Goal: Information Seeking & Learning: Learn about a topic

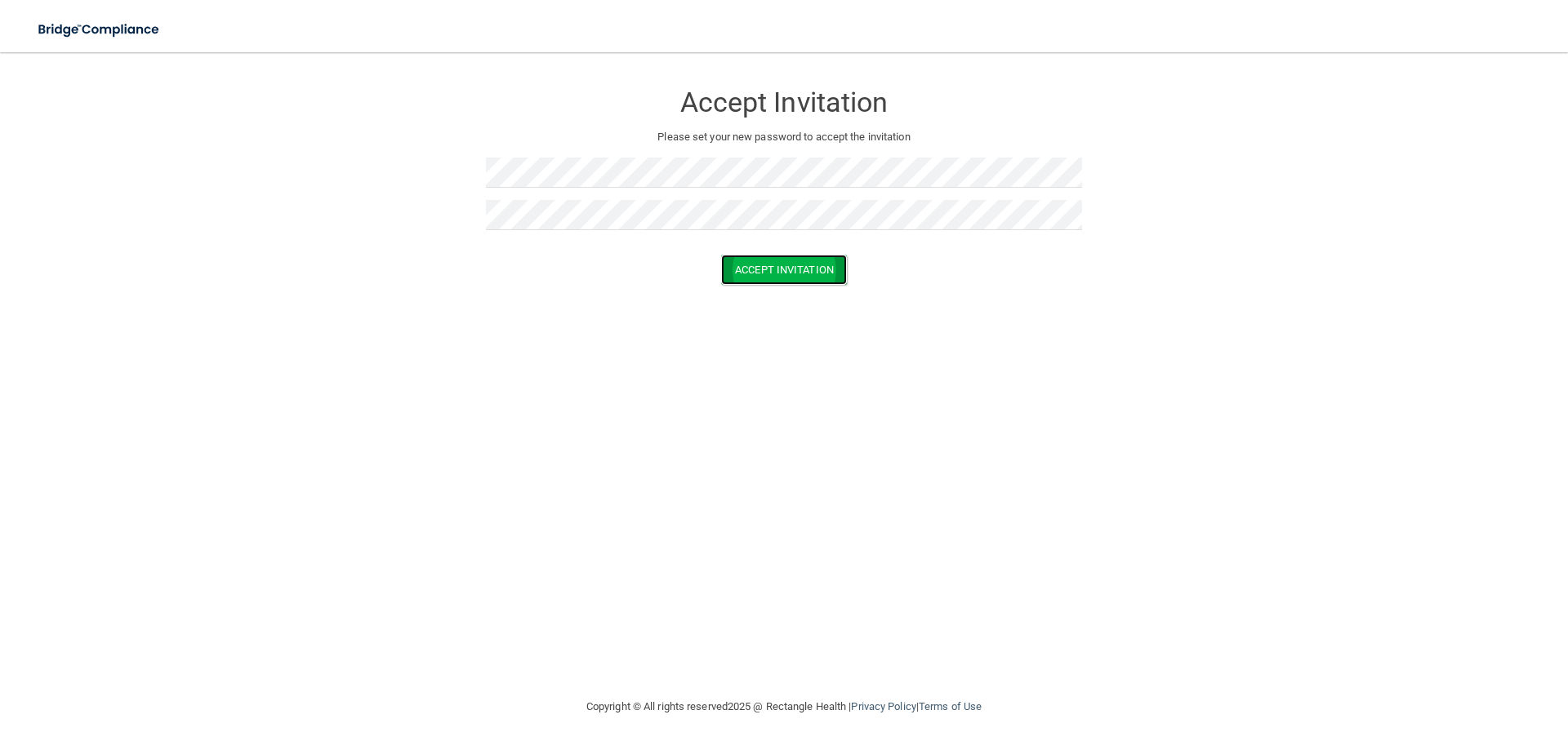
click at [759, 267] on button "Accept Invitation" at bounding box center [784, 270] width 126 height 30
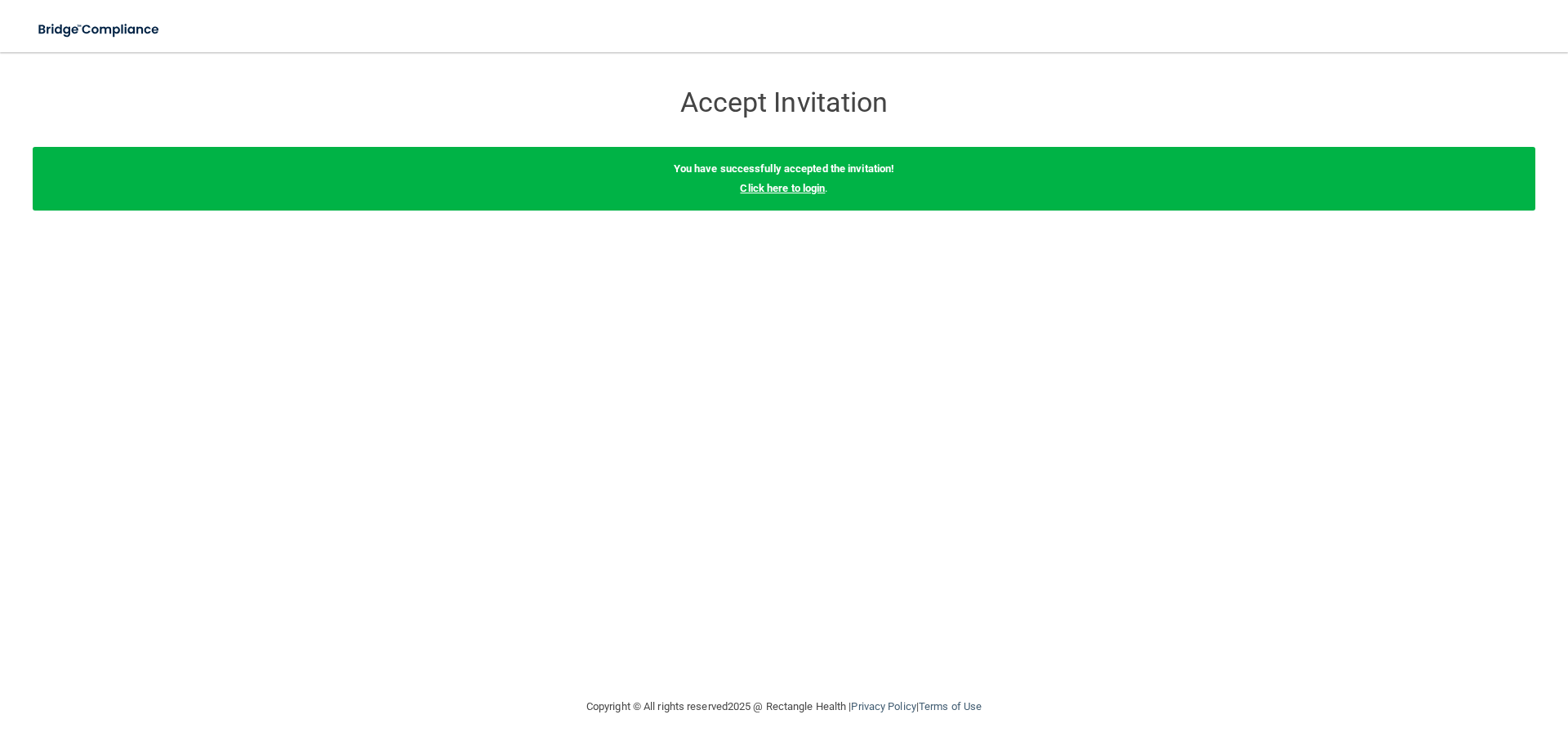
click at [795, 189] on link "Click here to login" at bounding box center [782, 188] width 85 height 12
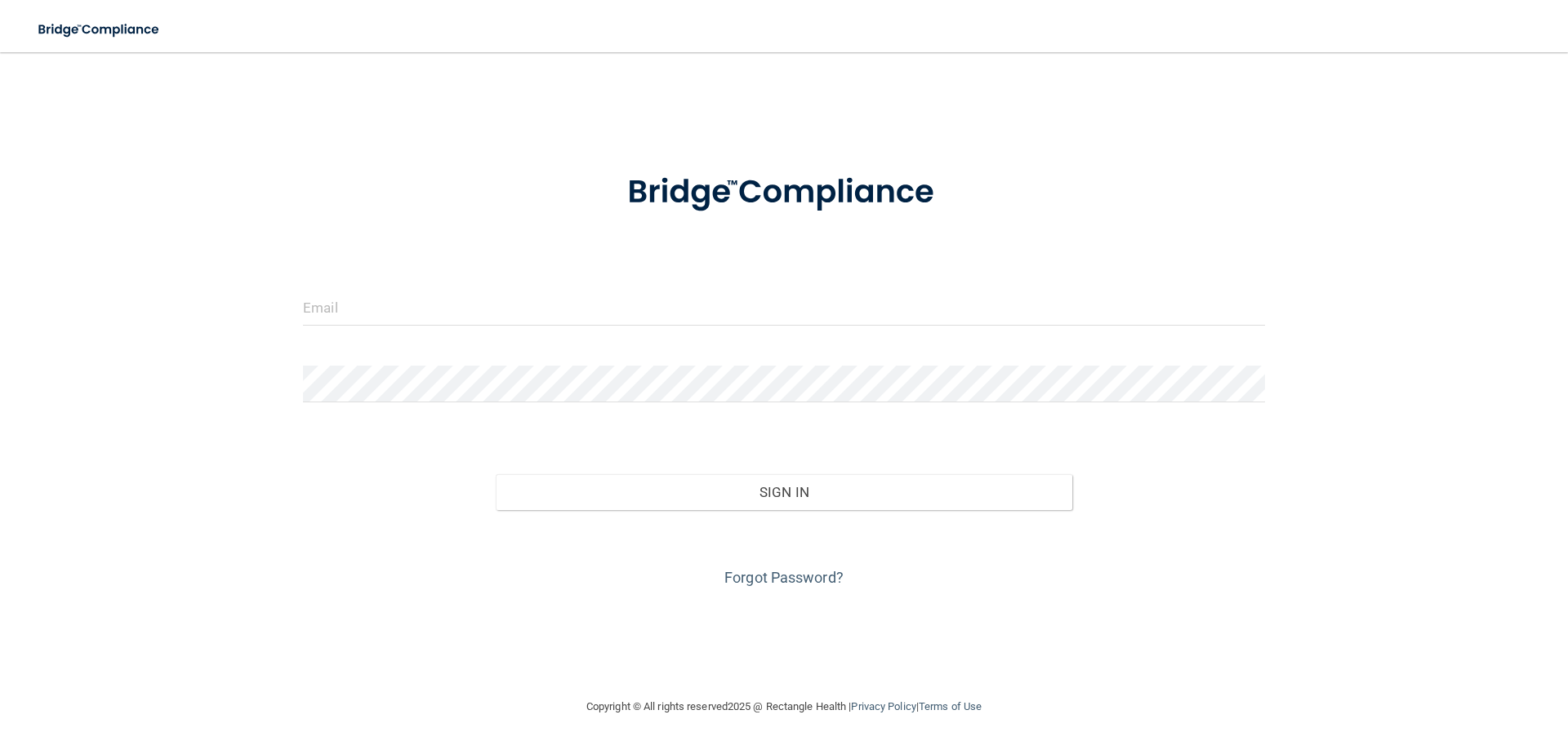
click at [494, 327] on div at bounding box center [784, 313] width 986 height 49
click at [476, 303] on input "email" at bounding box center [784, 307] width 962 height 37
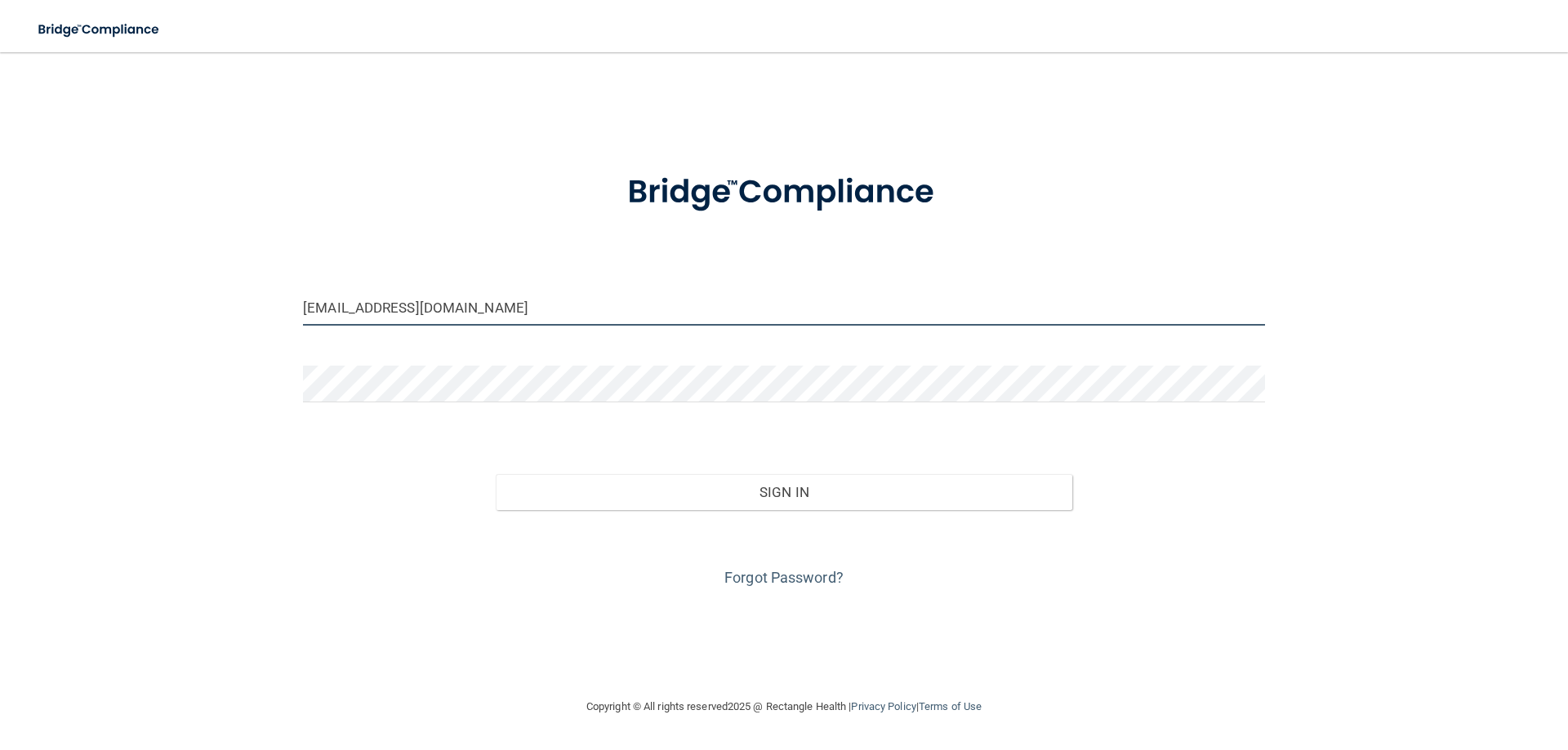
type input "[EMAIL_ADDRESS][DOMAIN_NAME]"
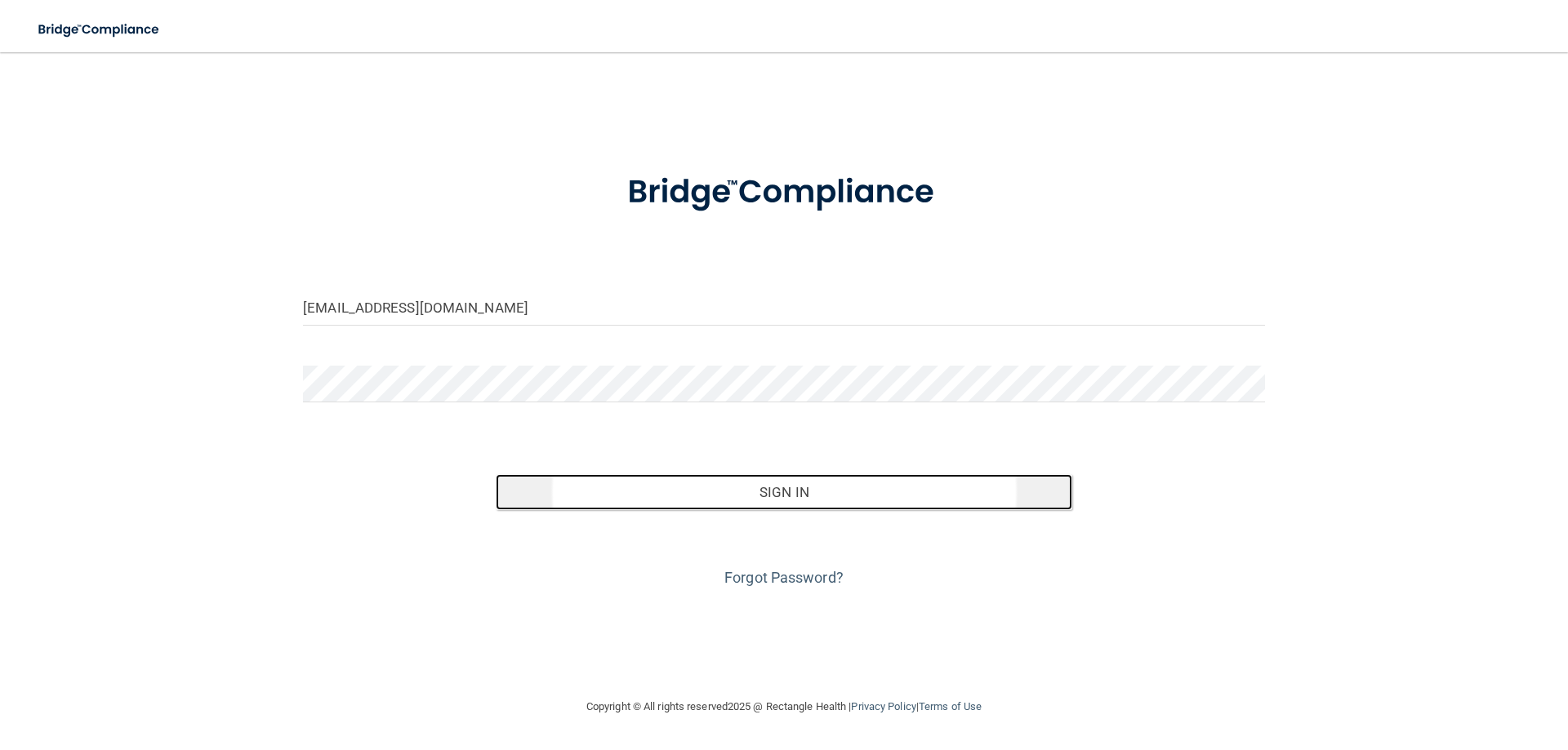
click at [910, 497] on button "Sign In" at bounding box center [785, 493] width 577 height 36
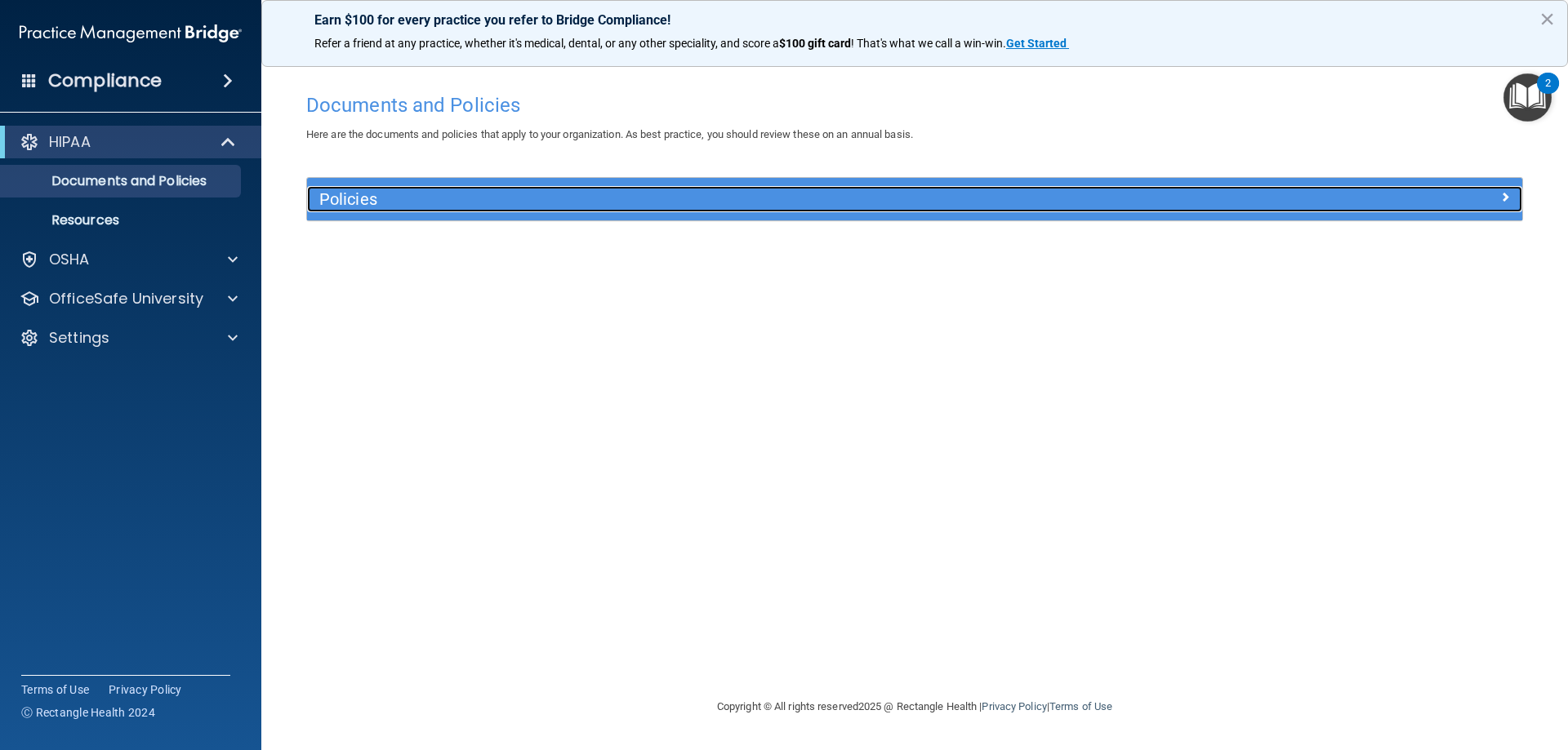
click at [373, 196] on h5 "Policies" at bounding box center [763, 199] width 887 height 18
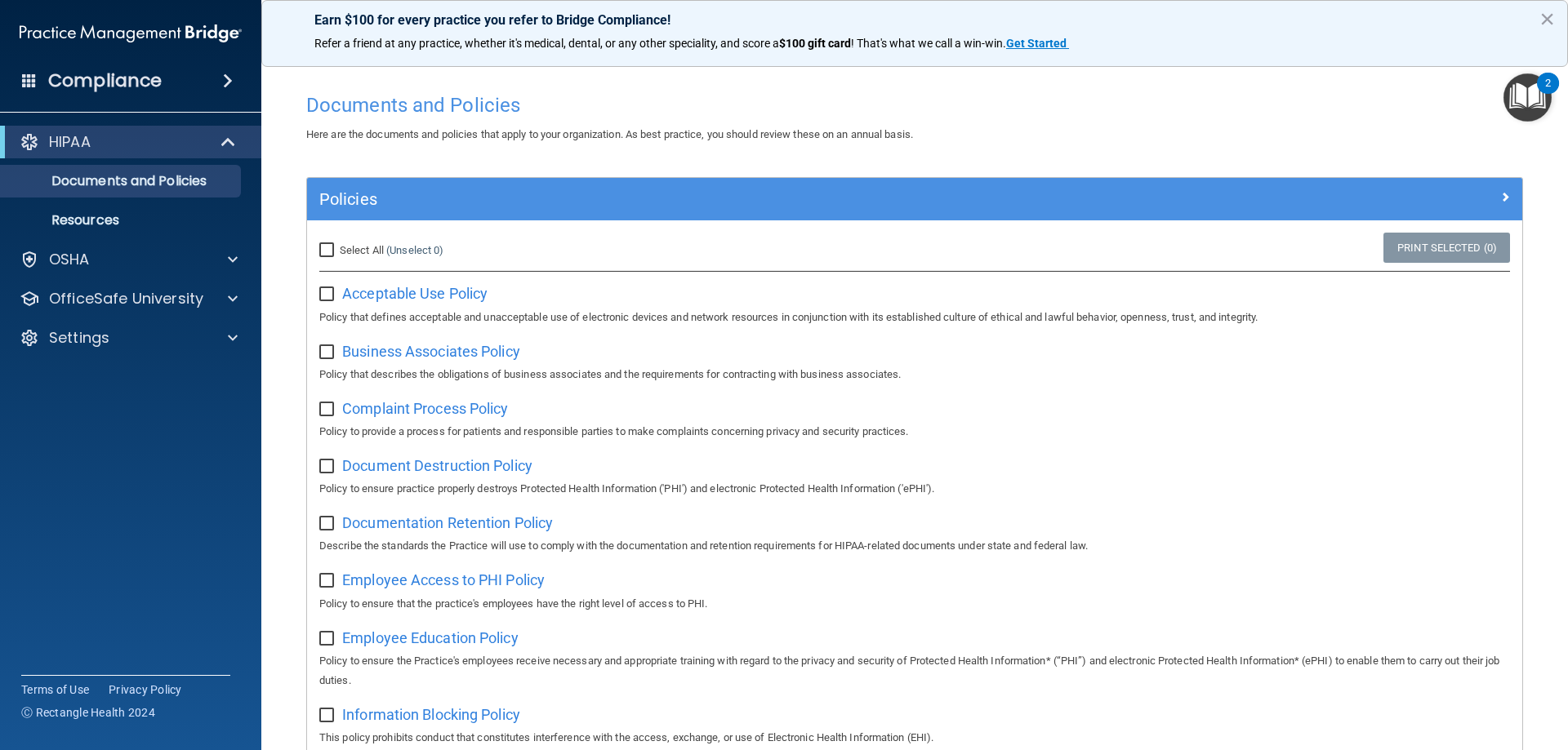
click at [332, 249] on input "Select All (Unselect 0) Unselect All" at bounding box center [329, 250] width 19 height 13
checkbox input "true"
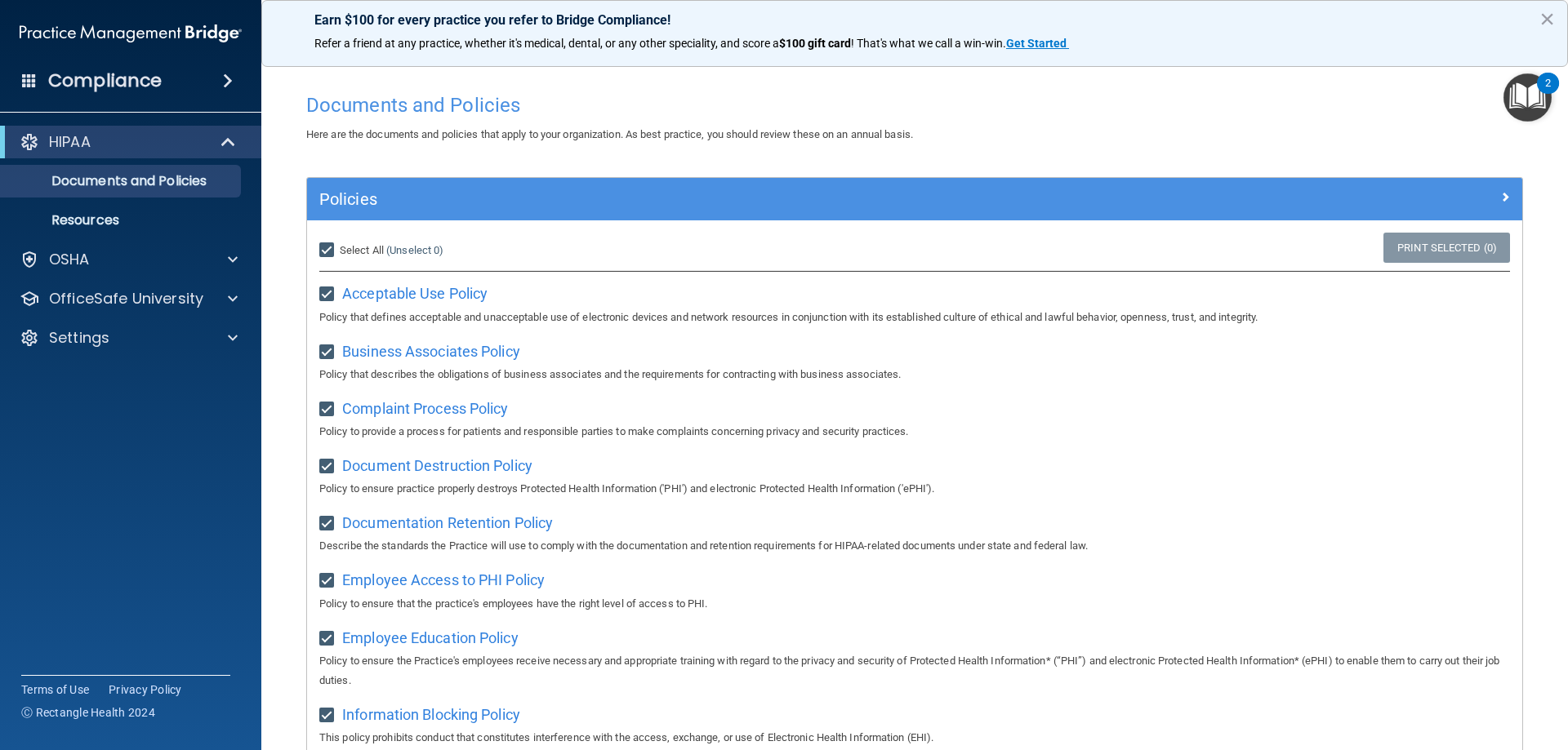
checkbox input "true"
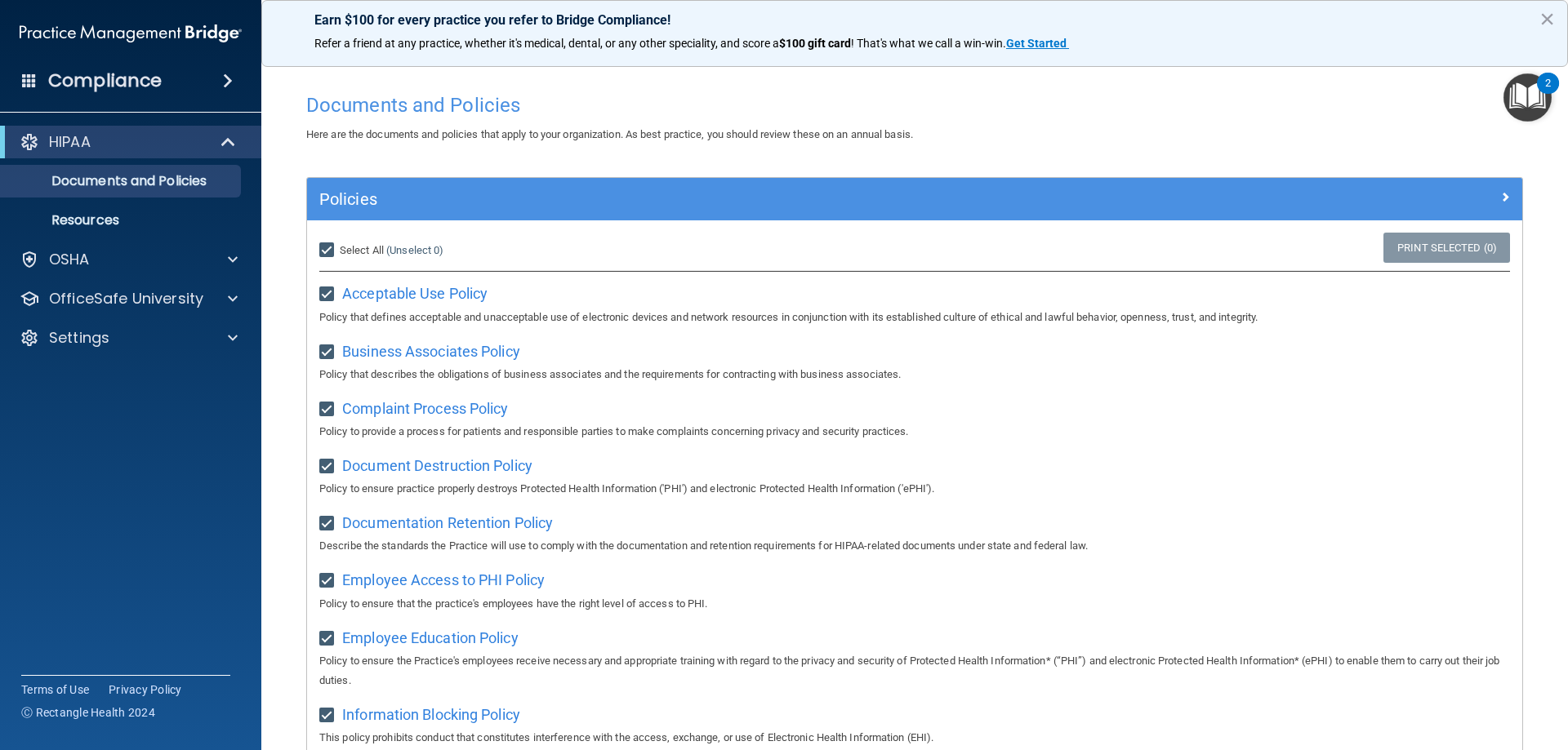
checkbox input "true"
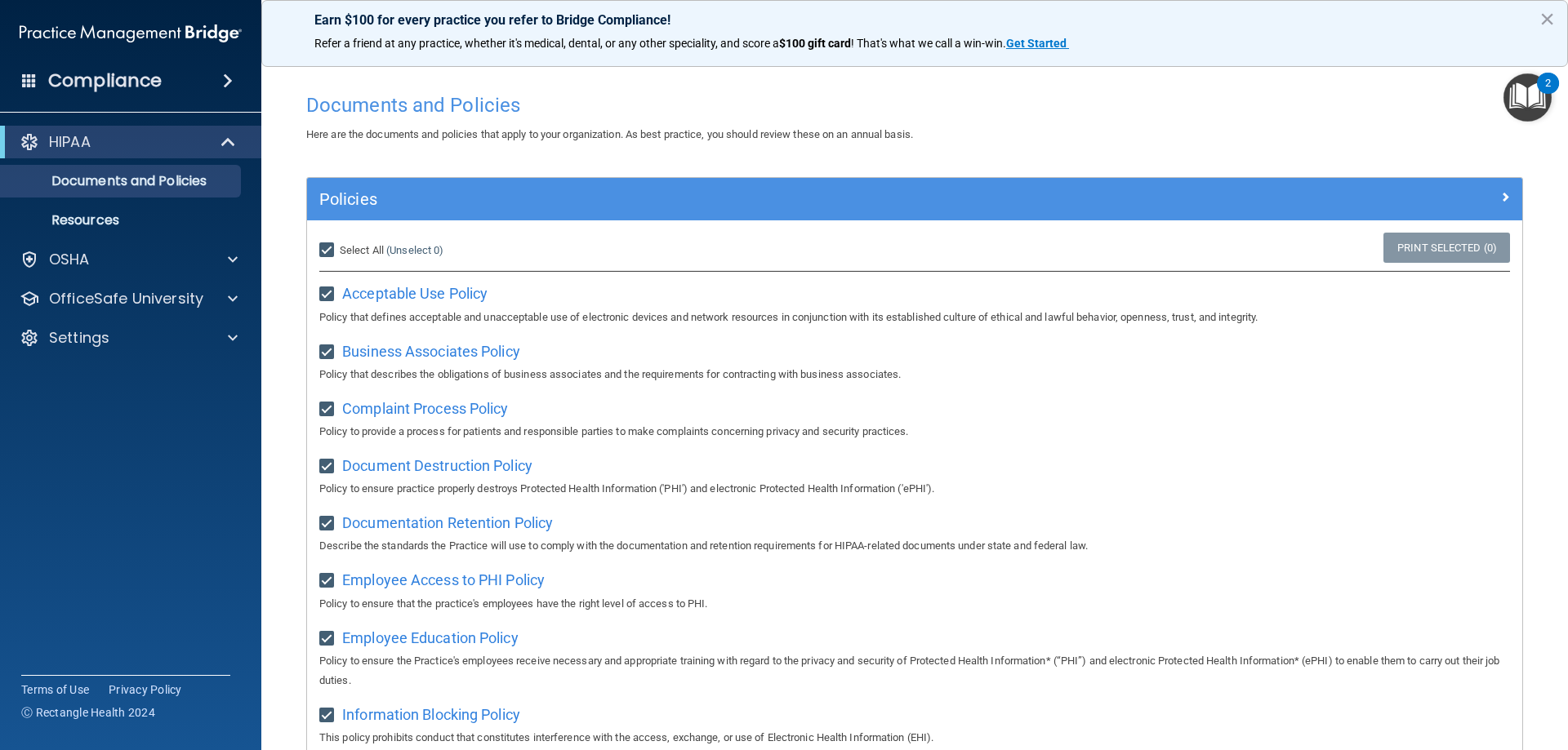
checkbox input "true"
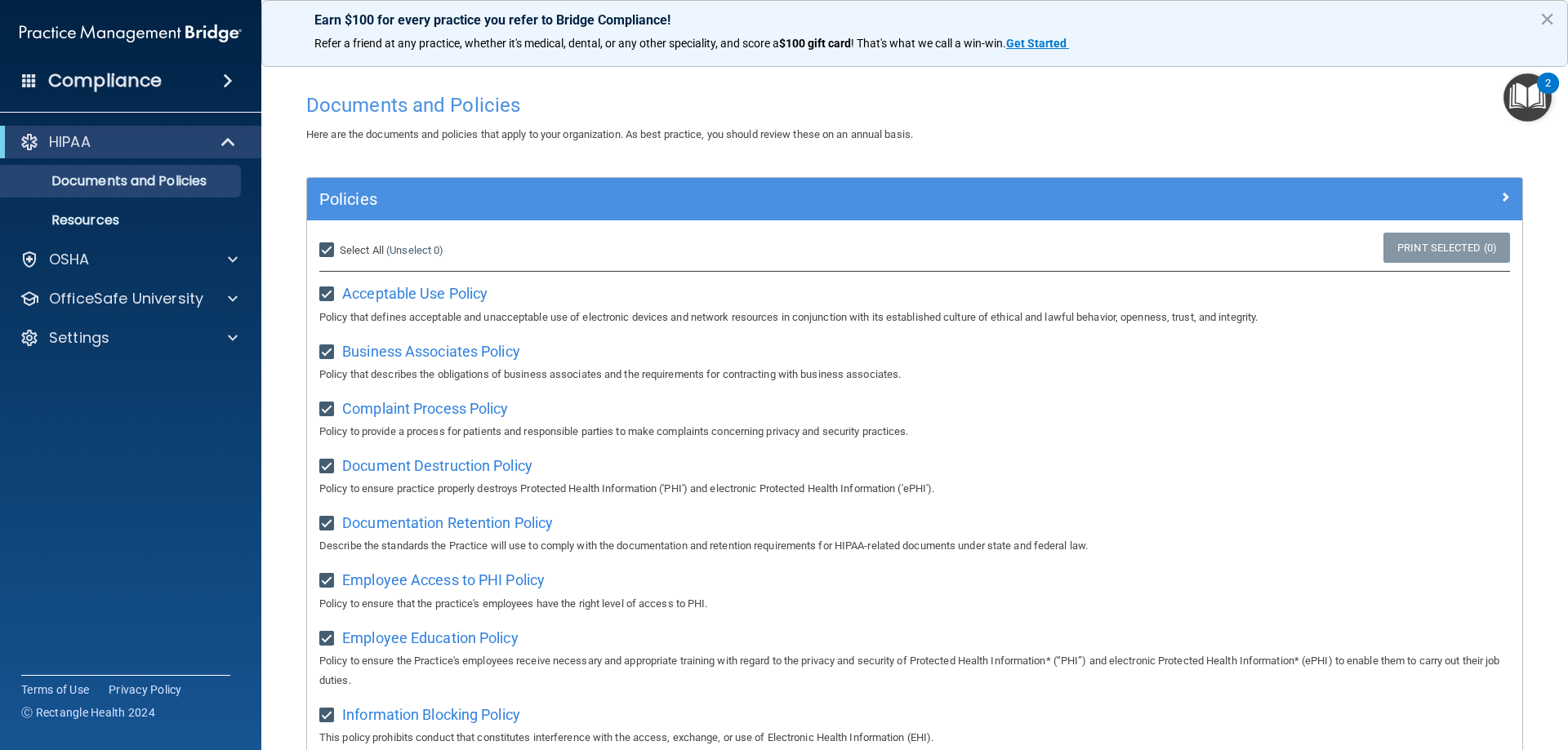
checkbox input "true"
click at [331, 244] on input "Select All (Unselect 21) Unselect All" at bounding box center [329, 250] width 19 height 13
checkbox input "false"
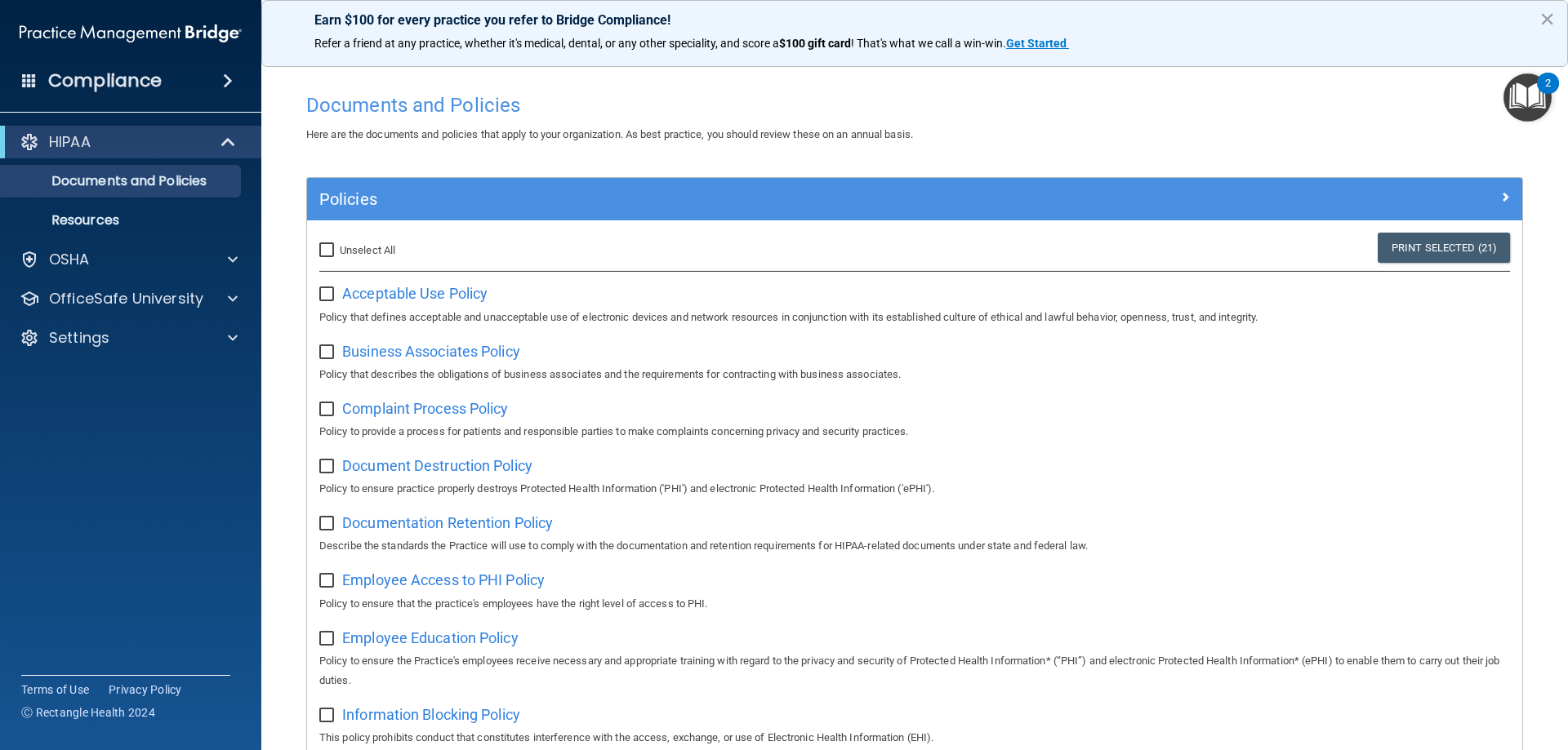
checkbox input "false"
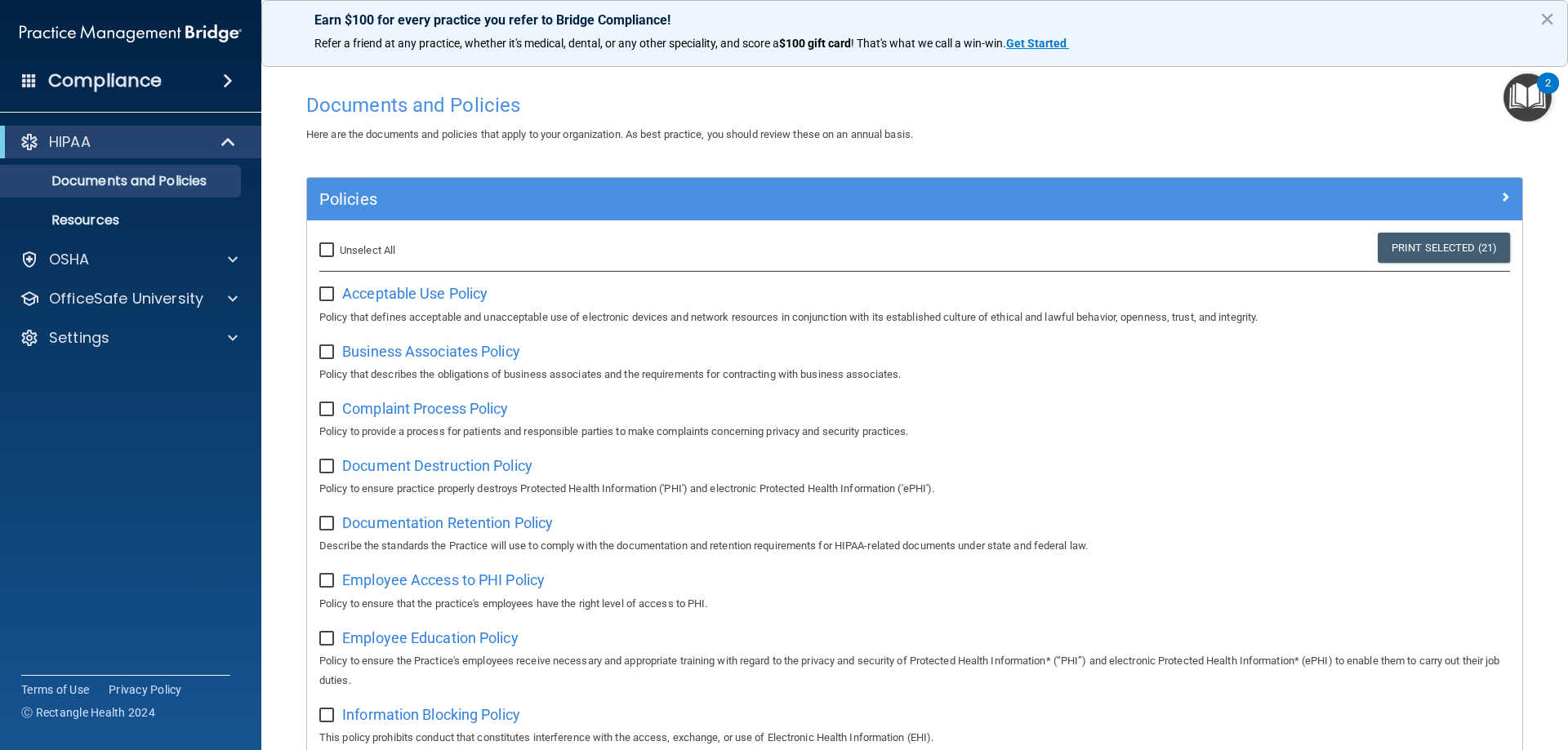
checkbox input "false"
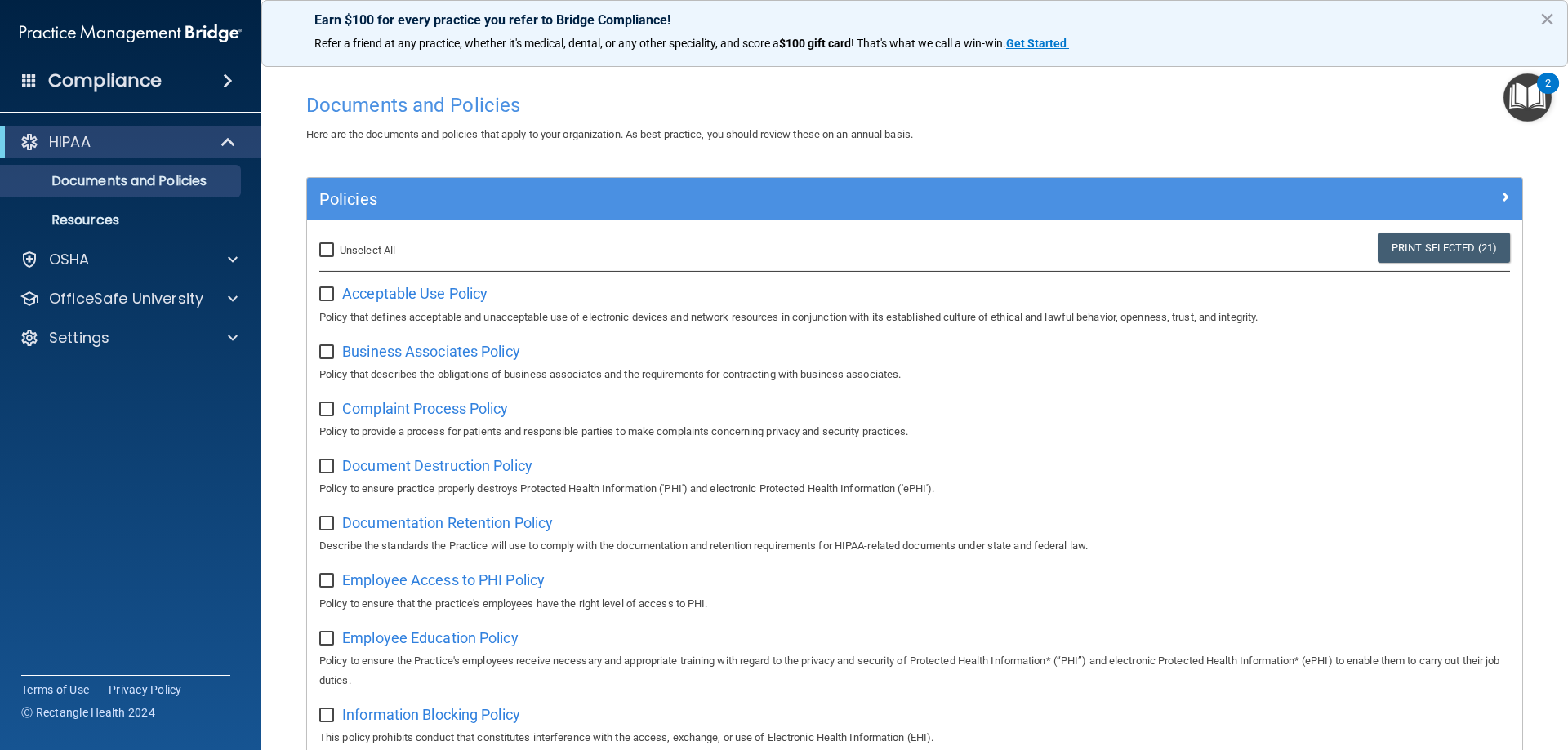
checkbox input "false"
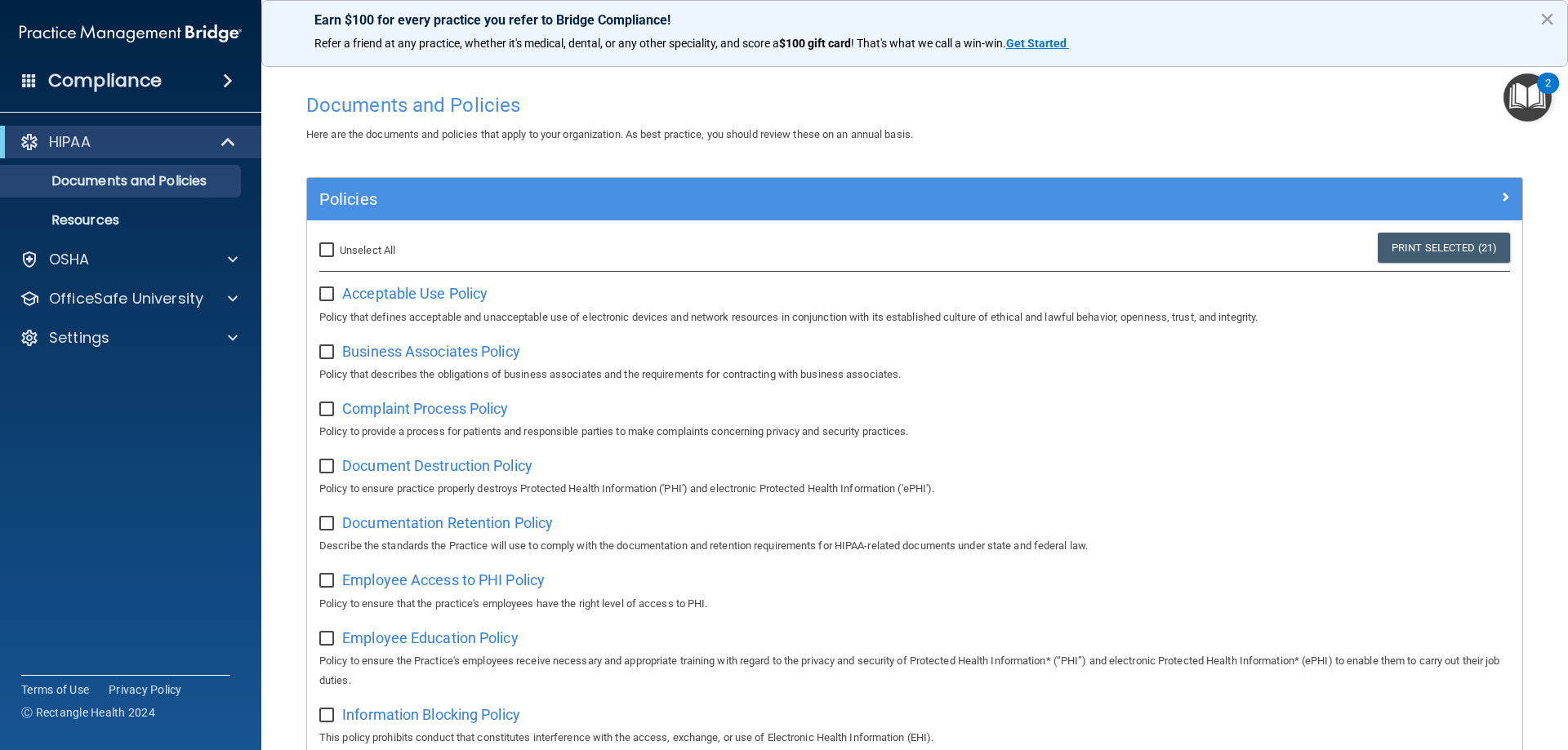
checkbox input "false"
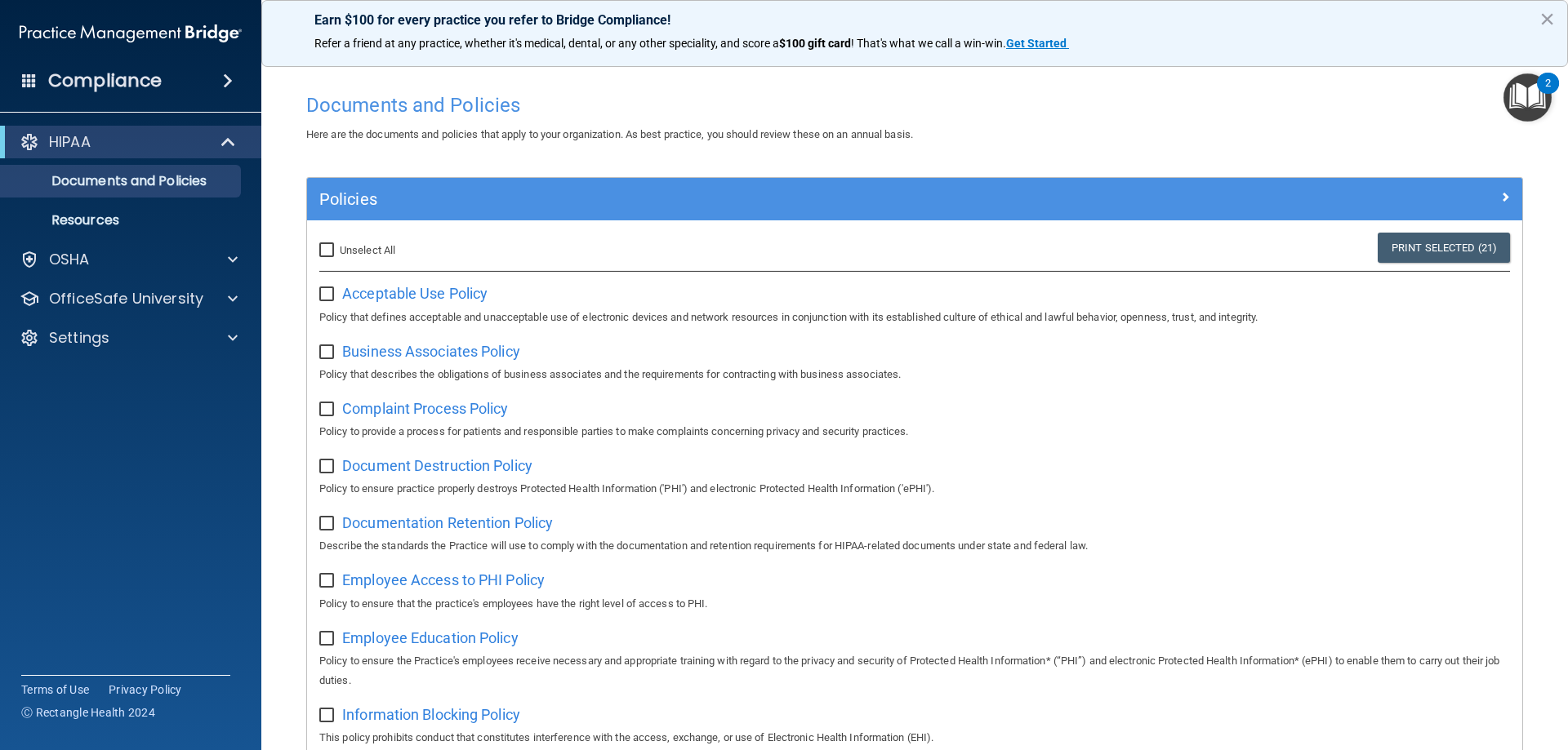
checkbox input "false"
click at [417, 289] on span "Acceptable Use Policy" at bounding box center [414, 294] width 146 height 17
click at [236, 259] on span at bounding box center [233, 259] width 9 height 20
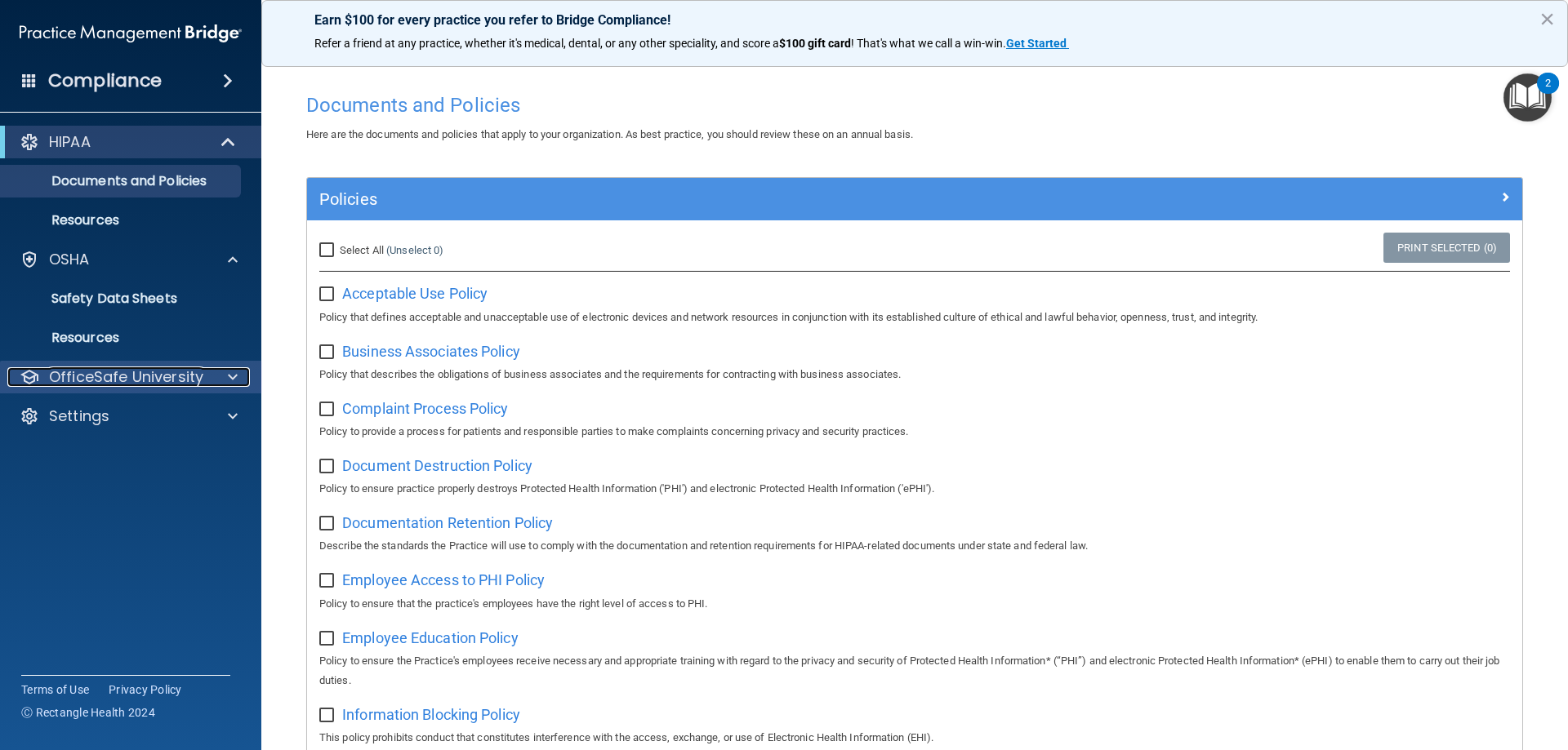
click at [234, 379] on span at bounding box center [233, 377] width 9 height 20
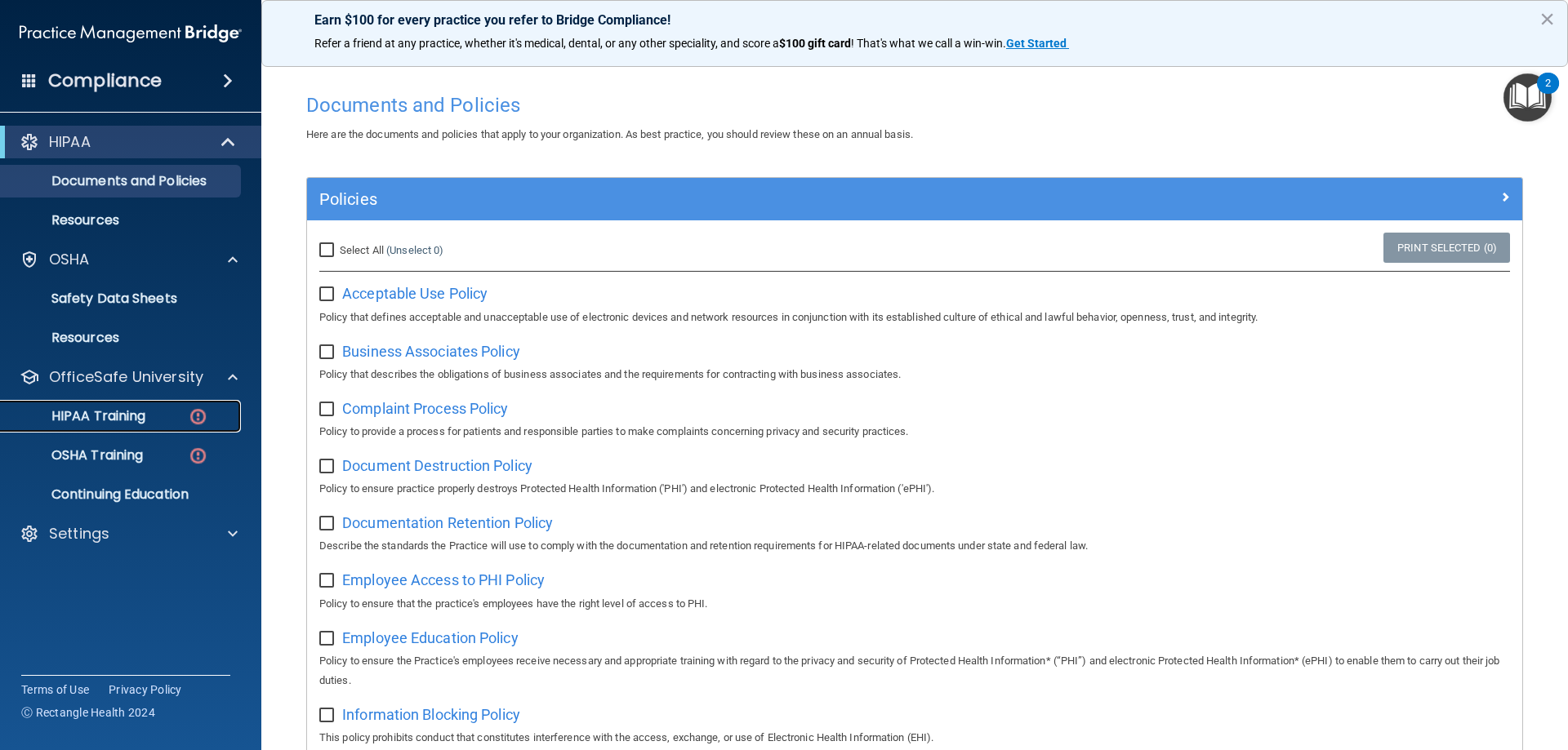
click at [99, 420] on p "HIPAA Training" at bounding box center [78, 416] width 134 height 16
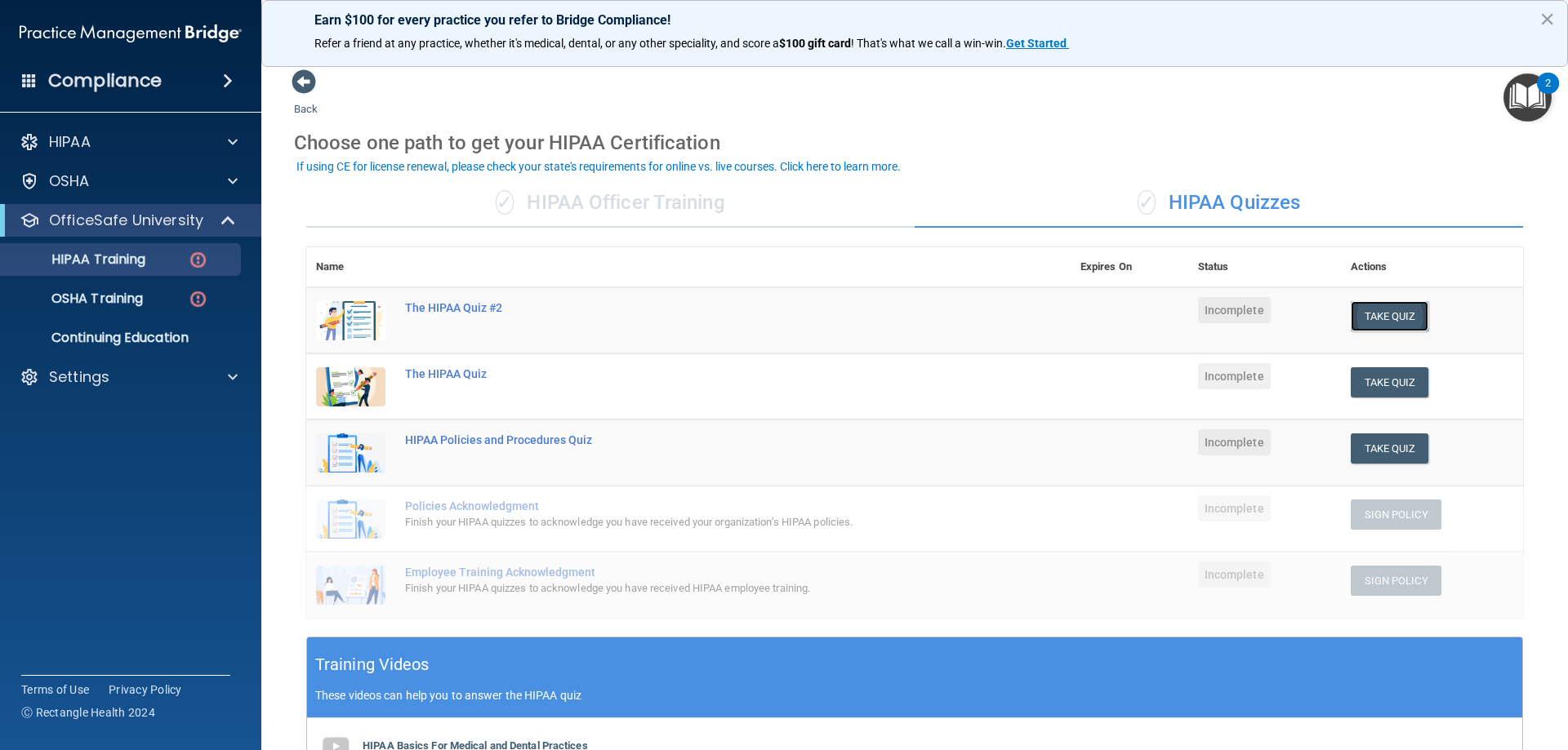
click at [1403, 316] on button "Take Quiz" at bounding box center [1390, 316] width 78 height 30
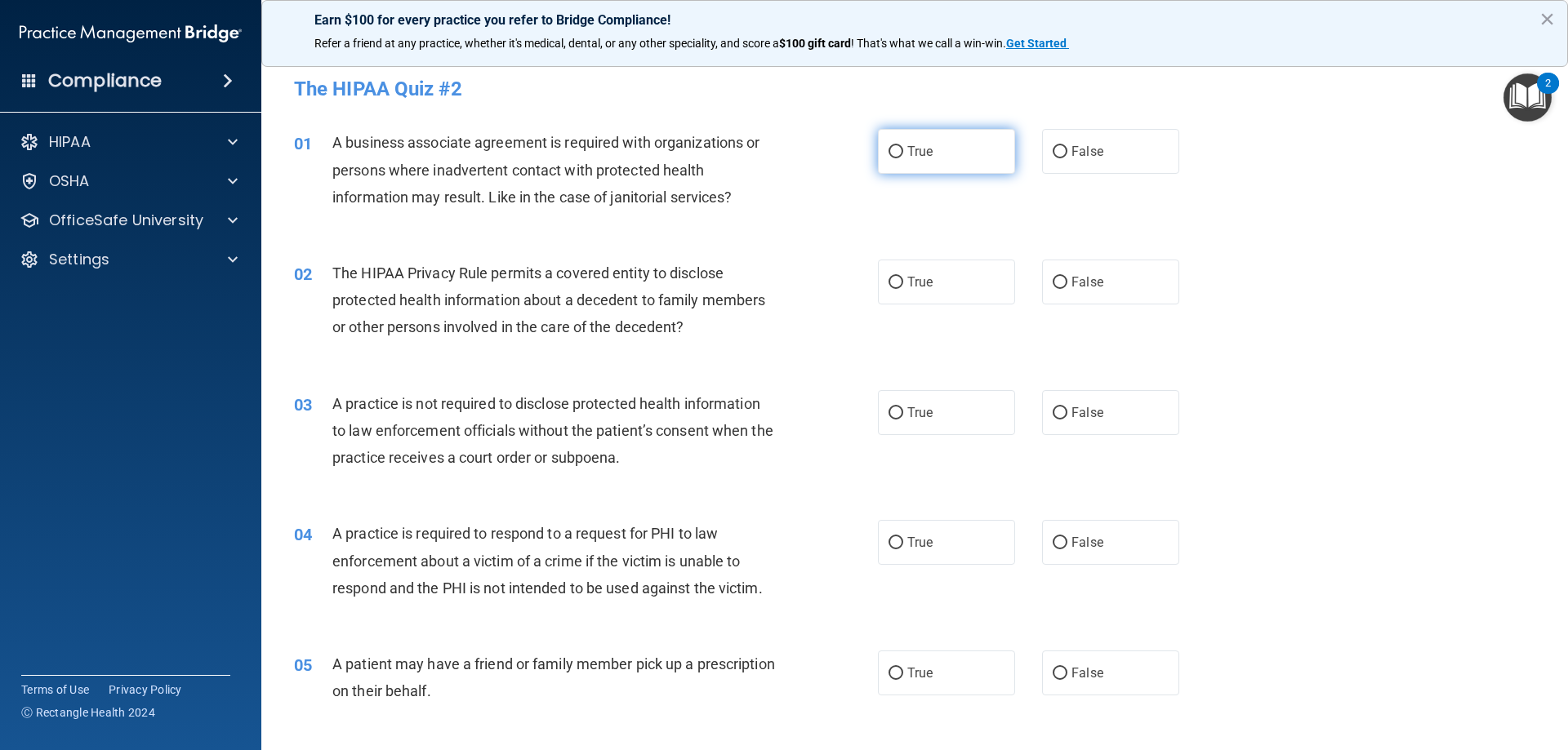
click at [909, 158] on span "True" at bounding box center [919, 152] width 25 height 15
click at [904, 158] on input "True" at bounding box center [896, 152] width 15 height 12
radio input "true"
click at [899, 402] on label "True" at bounding box center [946, 412] width 137 height 45
click at [899, 407] on input "True" at bounding box center [896, 413] width 15 height 12
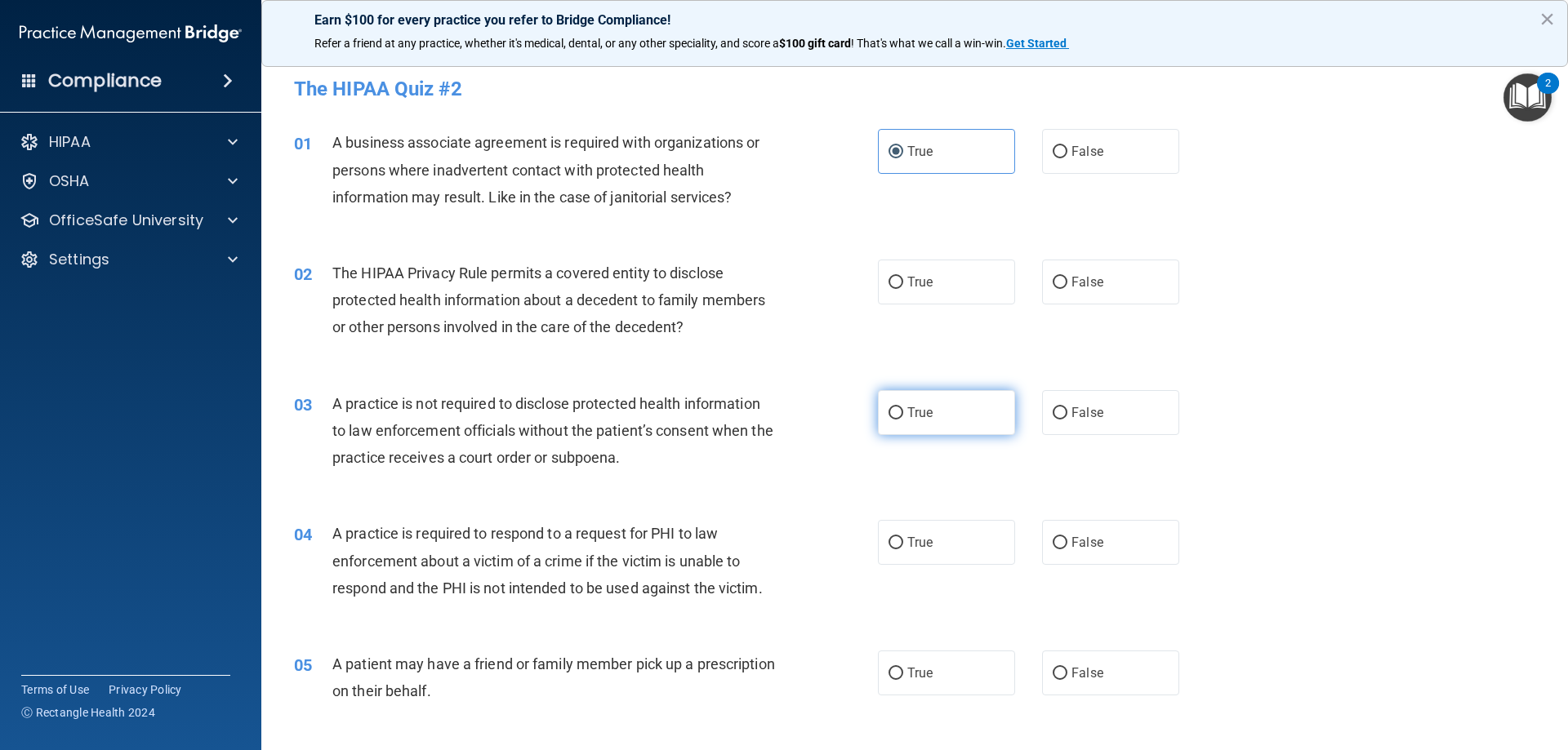
radio input "true"
click at [918, 551] on label "True" at bounding box center [946, 542] width 137 height 45
click at [904, 549] on input "True" at bounding box center [896, 543] width 15 height 12
radio input "true"
click at [990, 280] on label "True" at bounding box center [946, 282] width 137 height 45
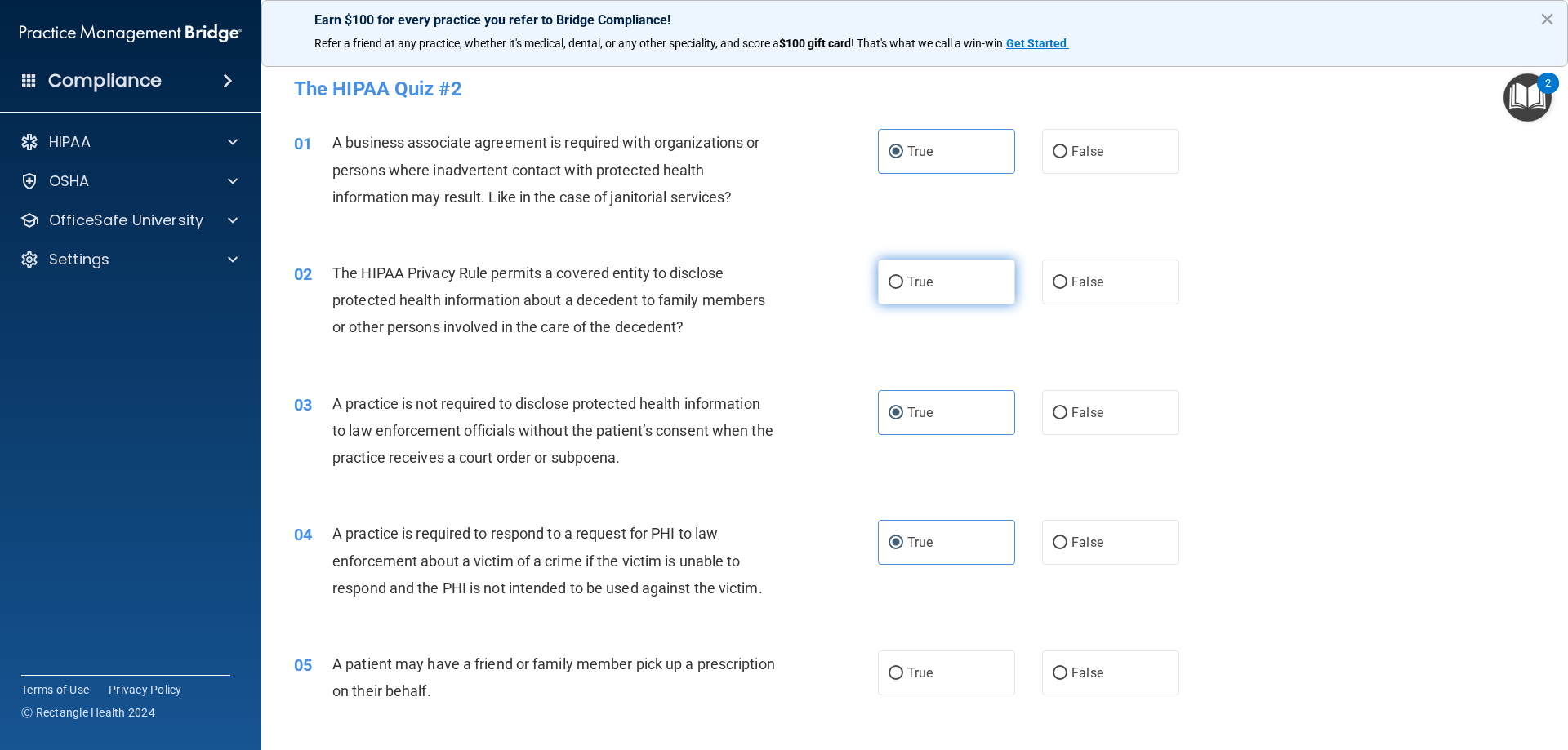
click at [904, 280] on input "True" at bounding box center [896, 282] width 15 height 12
radio input "true"
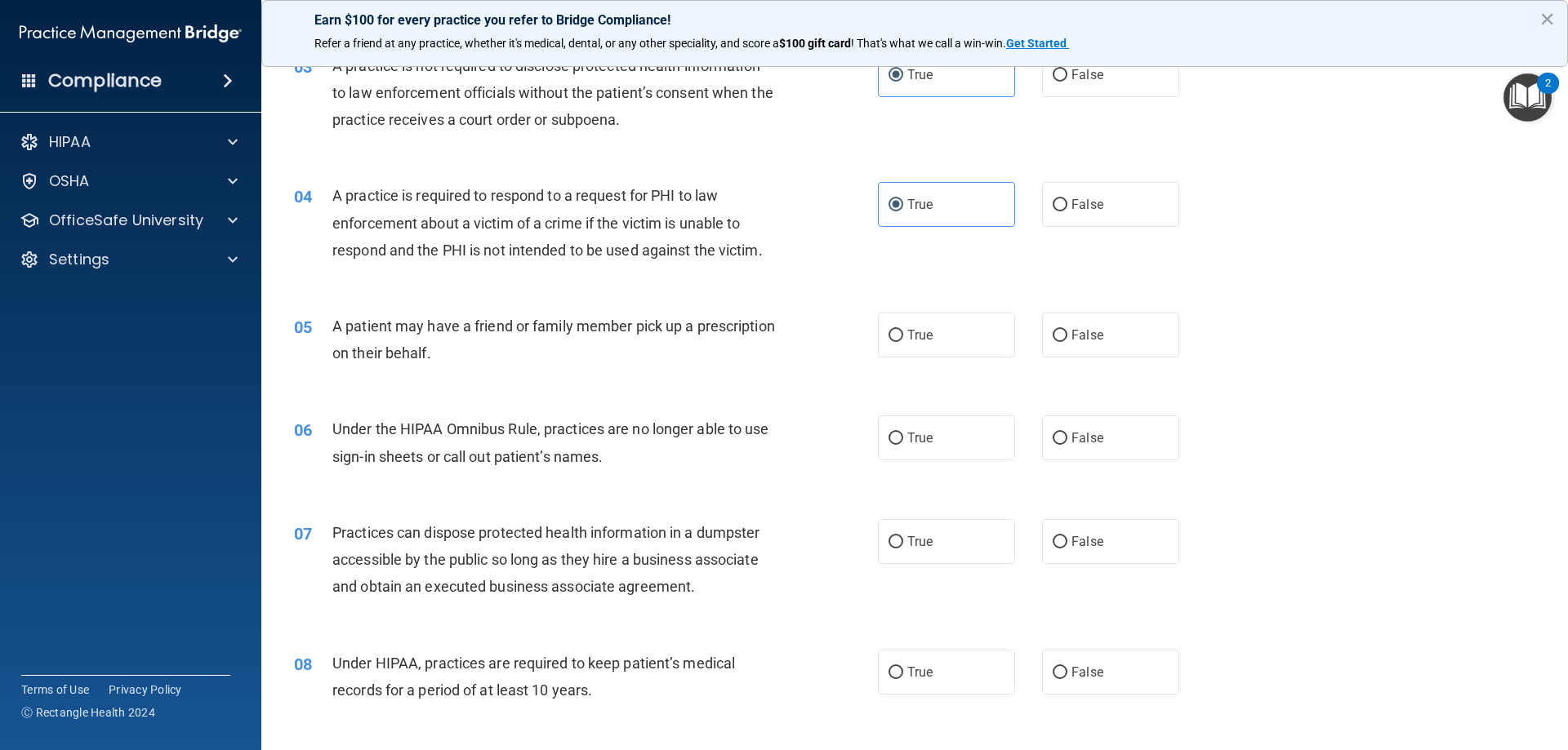
scroll to position [408, 0]
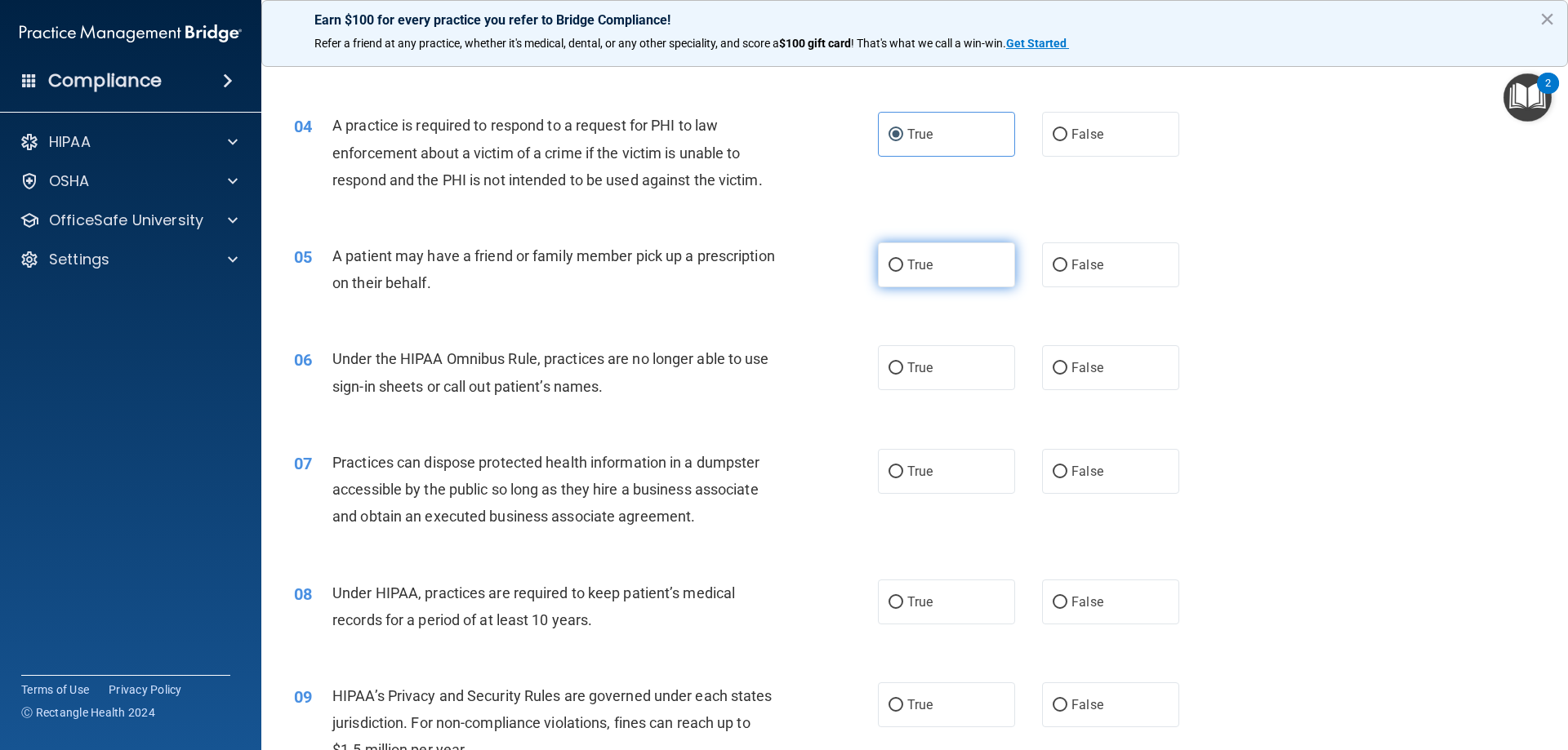
click at [907, 263] on span "True" at bounding box center [919, 265] width 25 height 15
click at [902, 263] on input "True" at bounding box center [896, 266] width 15 height 12
radio input "true"
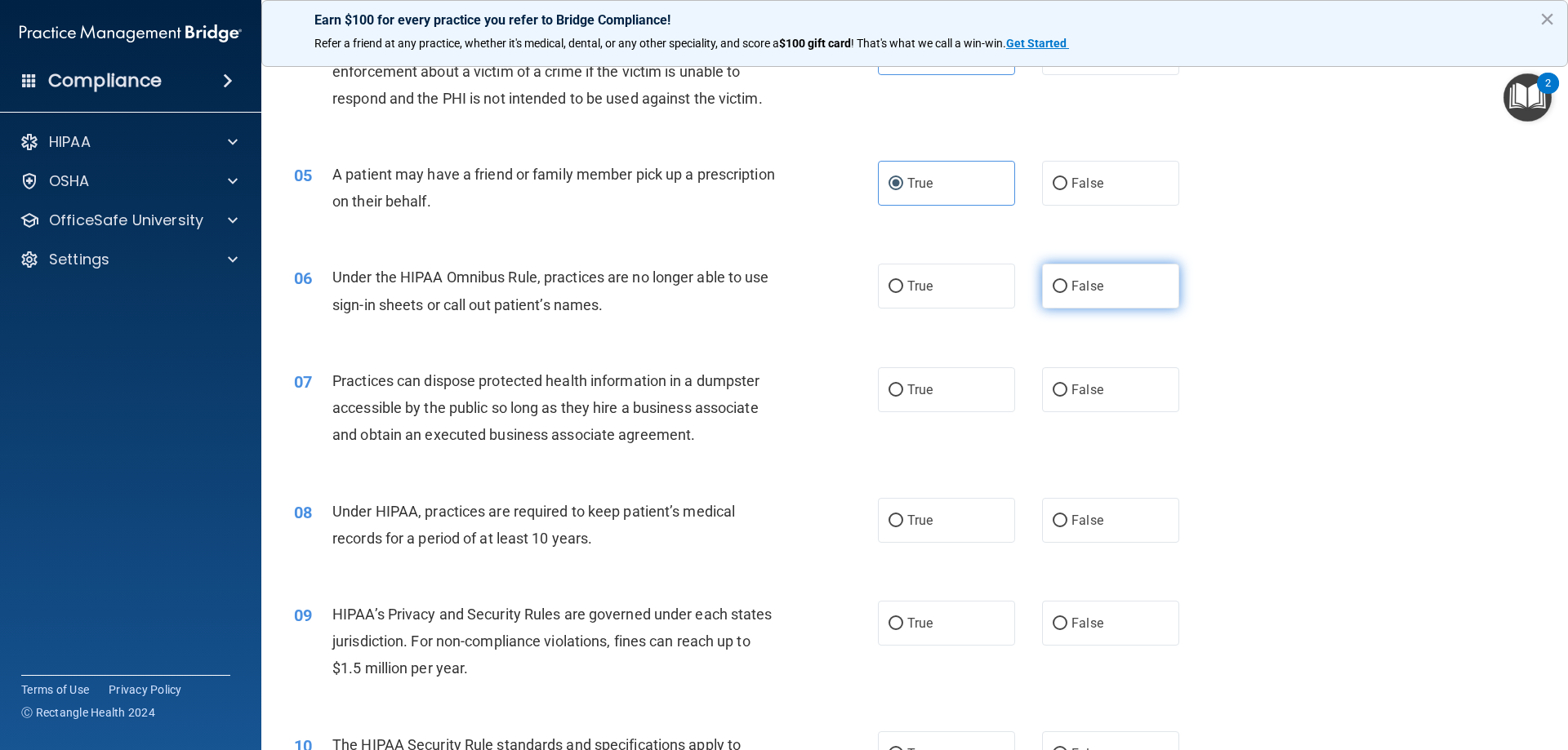
click at [1078, 288] on span "False" at bounding box center [1087, 286] width 32 height 15
click at [1067, 288] on input "False" at bounding box center [1060, 287] width 15 height 12
radio input "true"
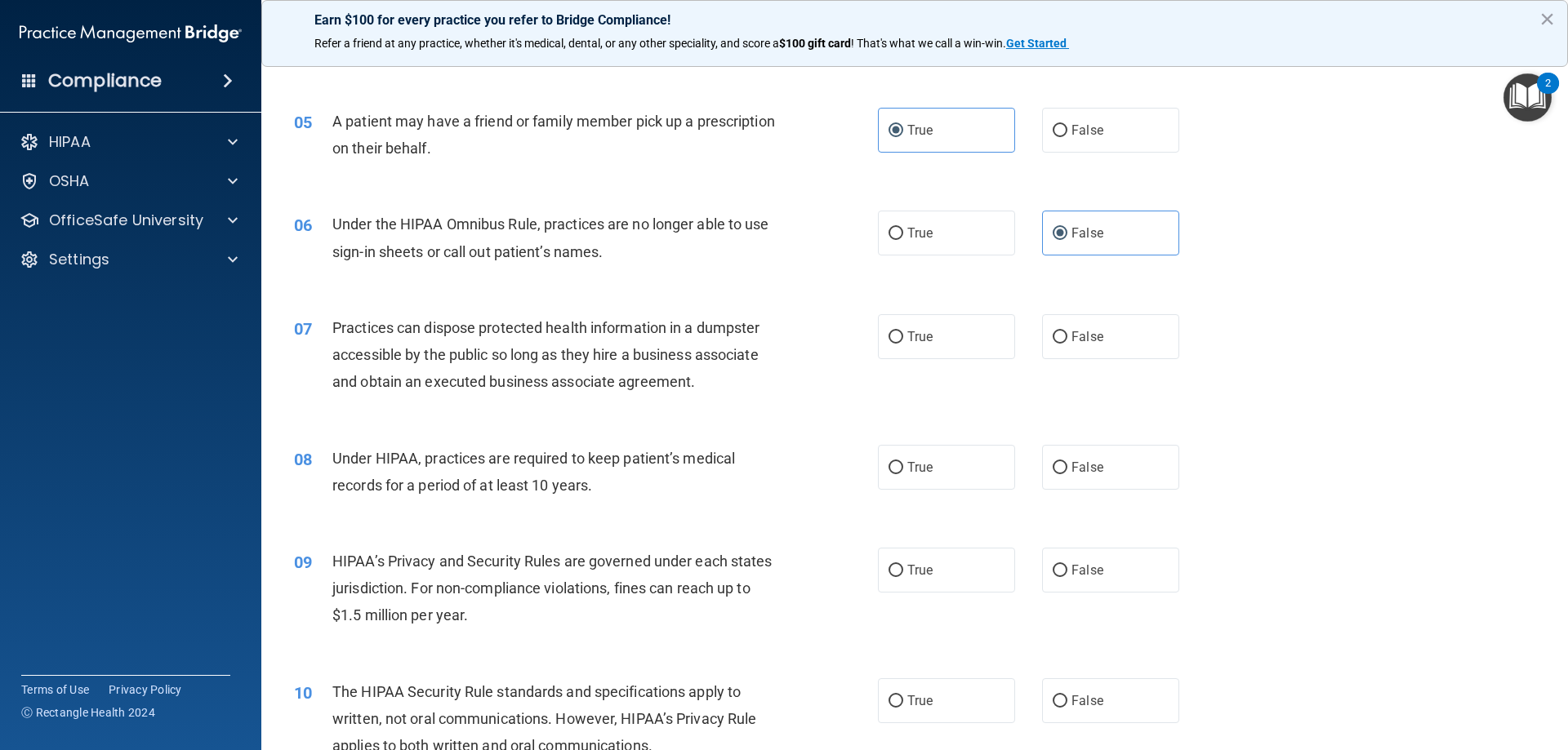
scroll to position [572, 0]
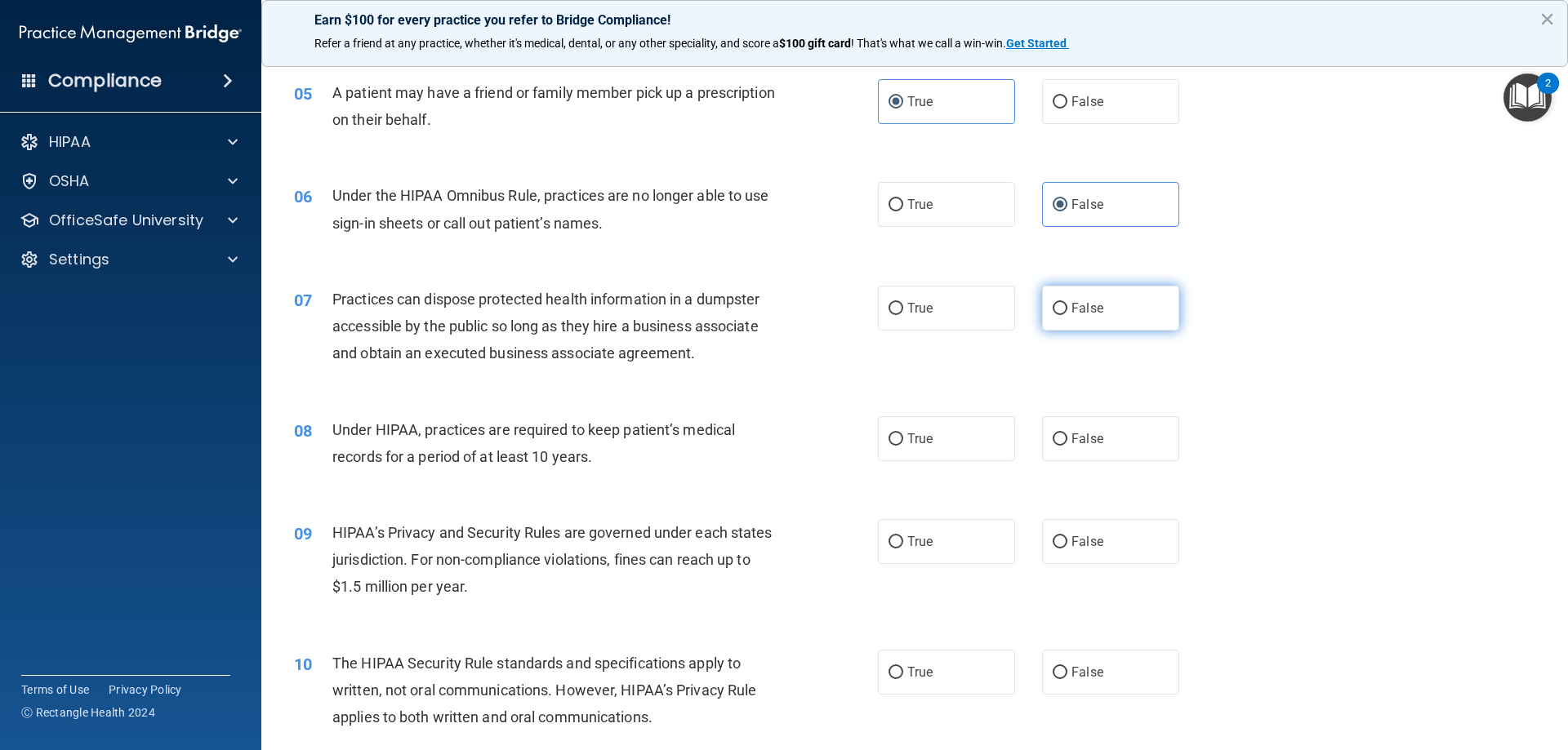
click at [1058, 319] on label "False" at bounding box center [1111, 308] width 137 height 45
click at [1058, 315] on input "False" at bounding box center [1060, 309] width 15 height 12
radio input "true"
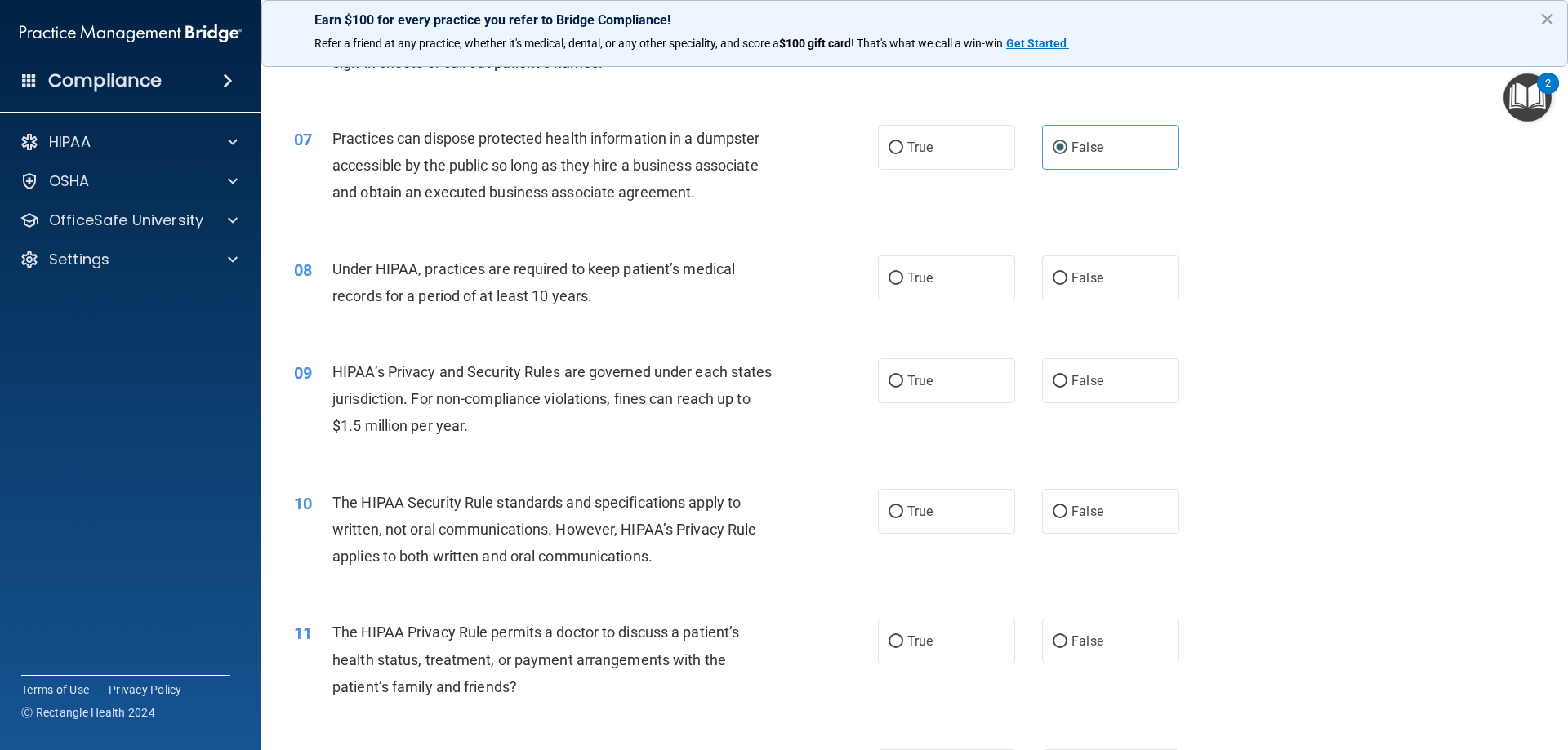
scroll to position [816, 0]
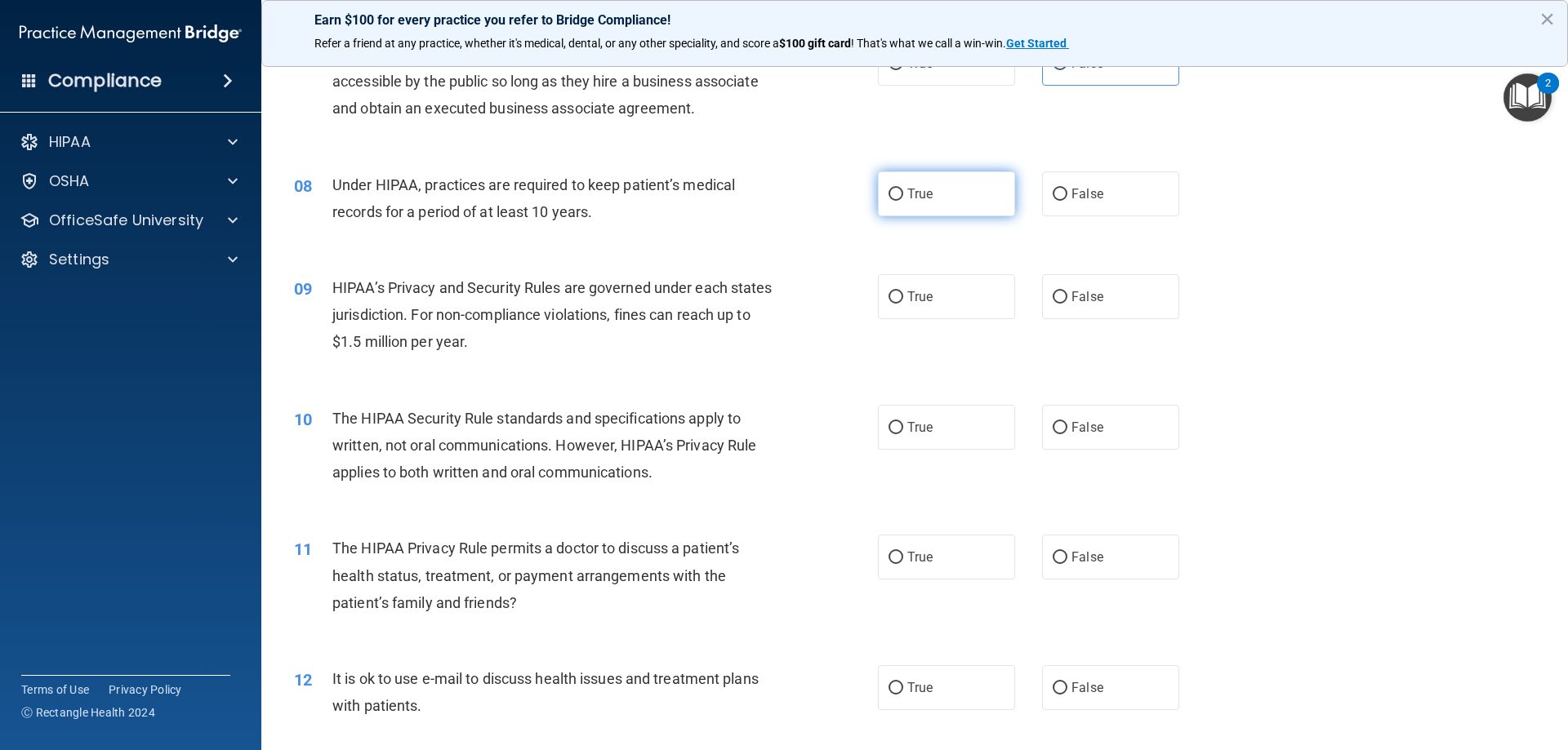
click at [878, 211] on label "True" at bounding box center [946, 194] width 137 height 45
click at [889, 201] on input "True" at bounding box center [896, 195] width 15 height 12
radio input "true"
click at [968, 283] on label "True" at bounding box center [946, 297] width 137 height 45
click at [904, 291] on input "True" at bounding box center [896, 297] width 15 height 12
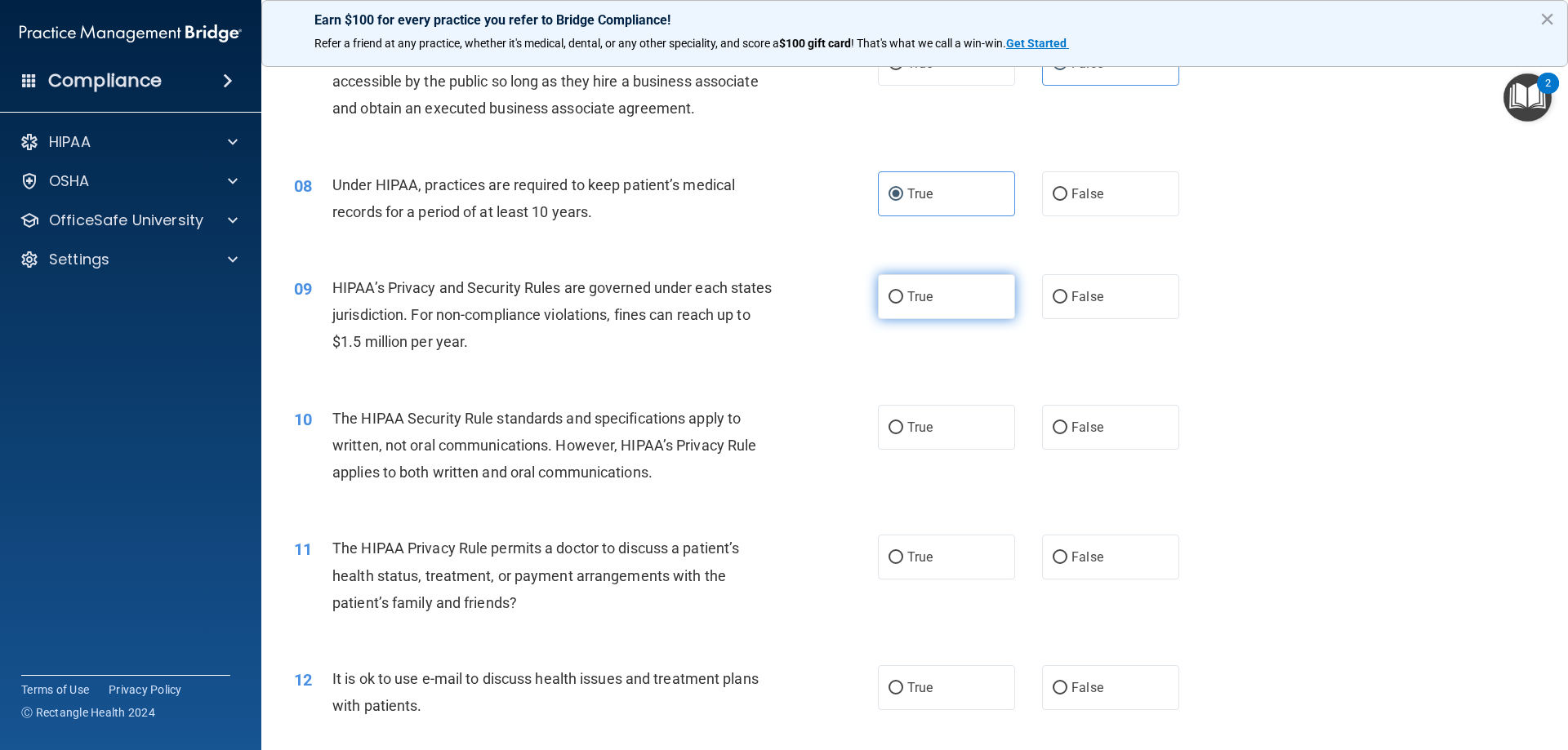
radio input "true"
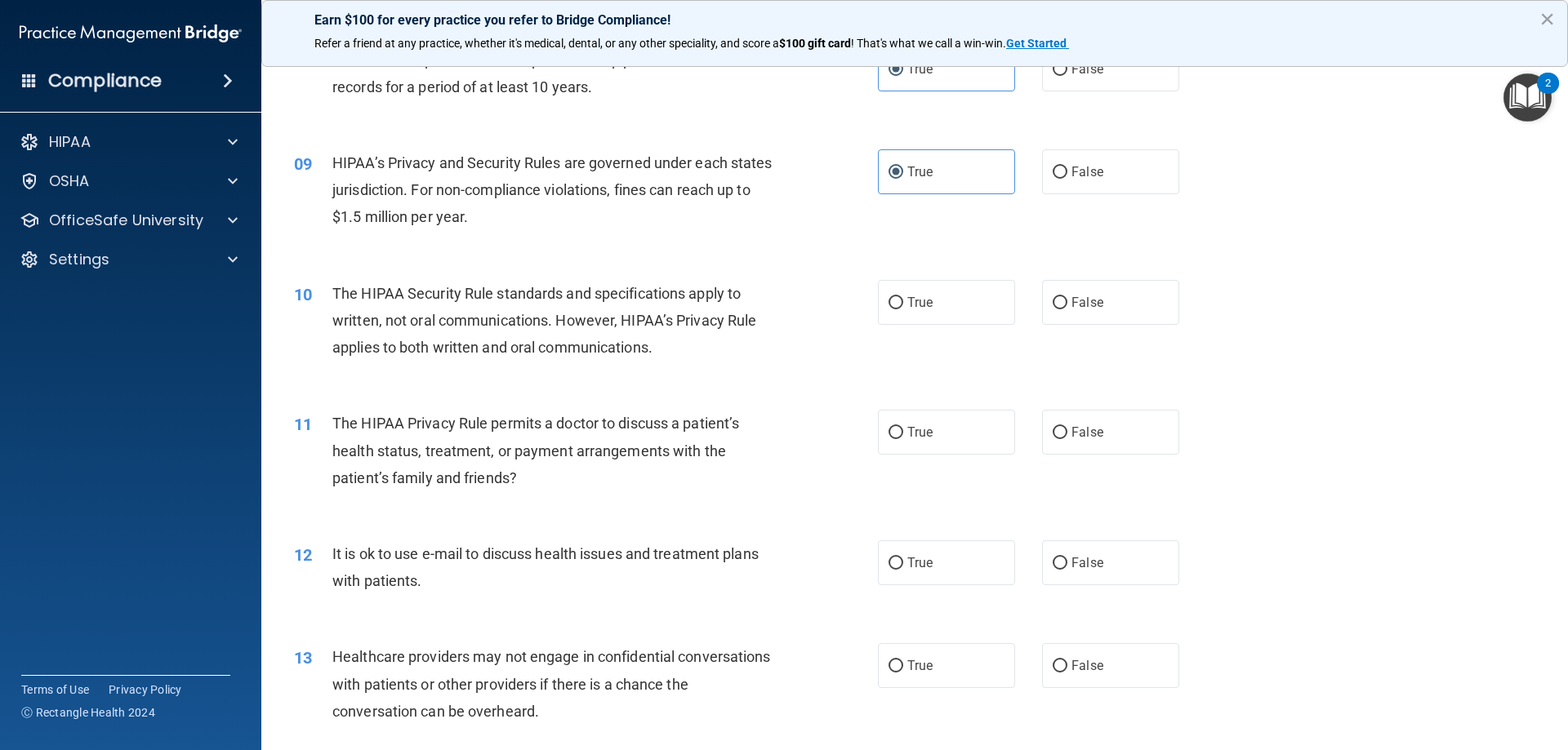
scroll to position [980, 0]
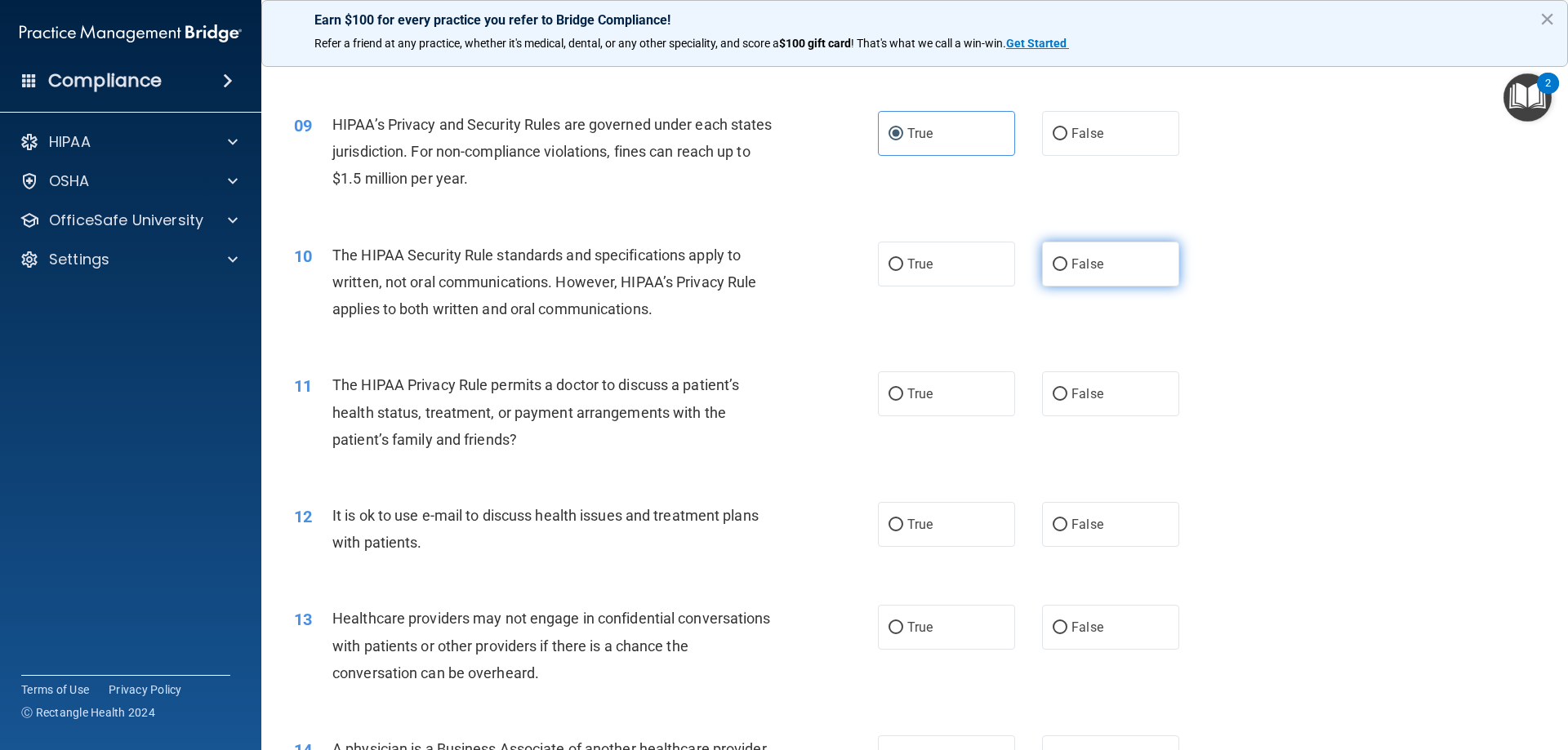
click at [1083, 266] on span "False" at bounding box center [1087, 264] width 32 height 15
click at [1067, 266] on input "False" at bounding box center [1060, 265] width 15 height 12
radio input "true"
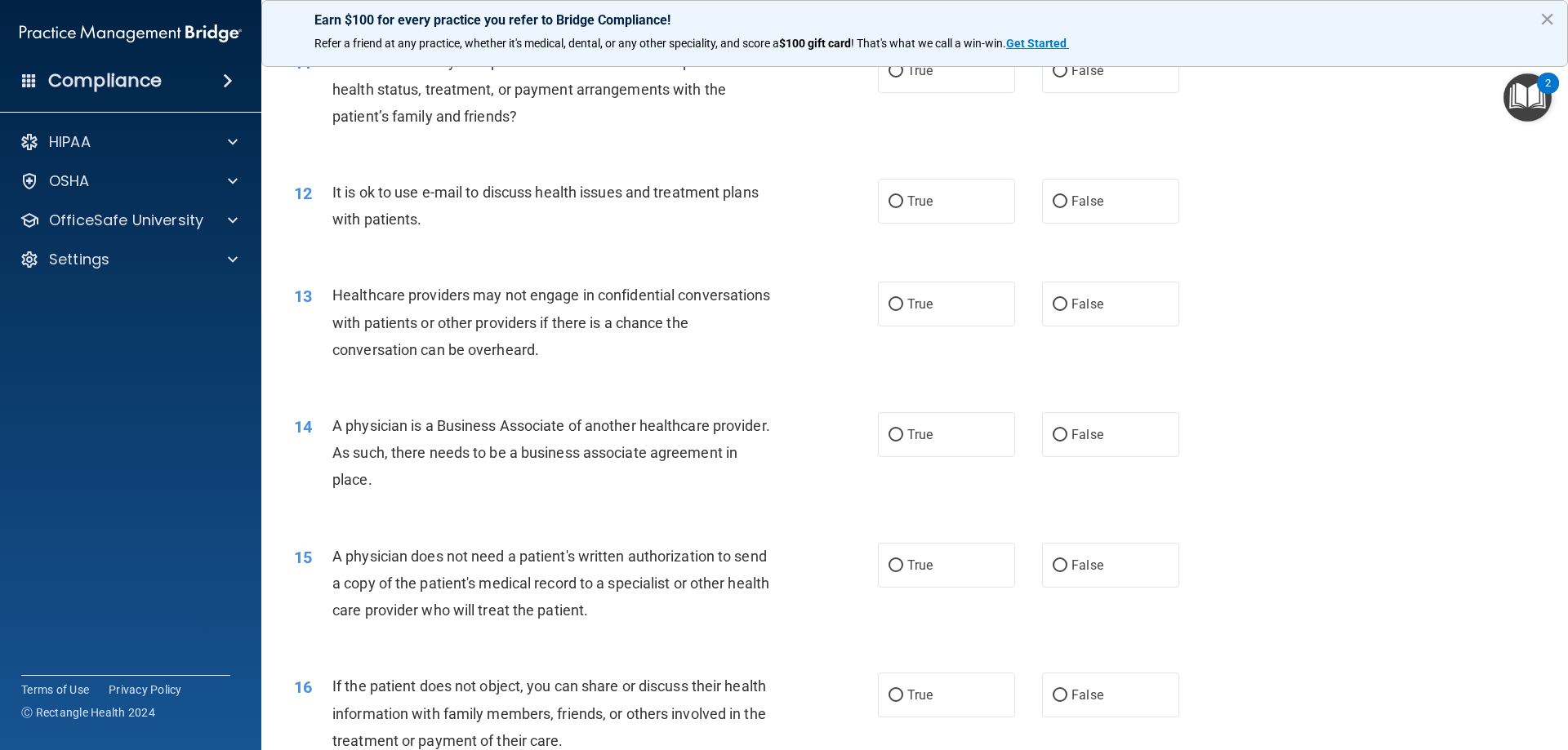
scroll to position [1306, 0]
click at [1042, 201] on label "False" at bounding box center [1111, 198] width 137 height 45
click at [1053, 201] on input "False" at bounding box center [1060, 199] width 15 height 12
radio input "true"
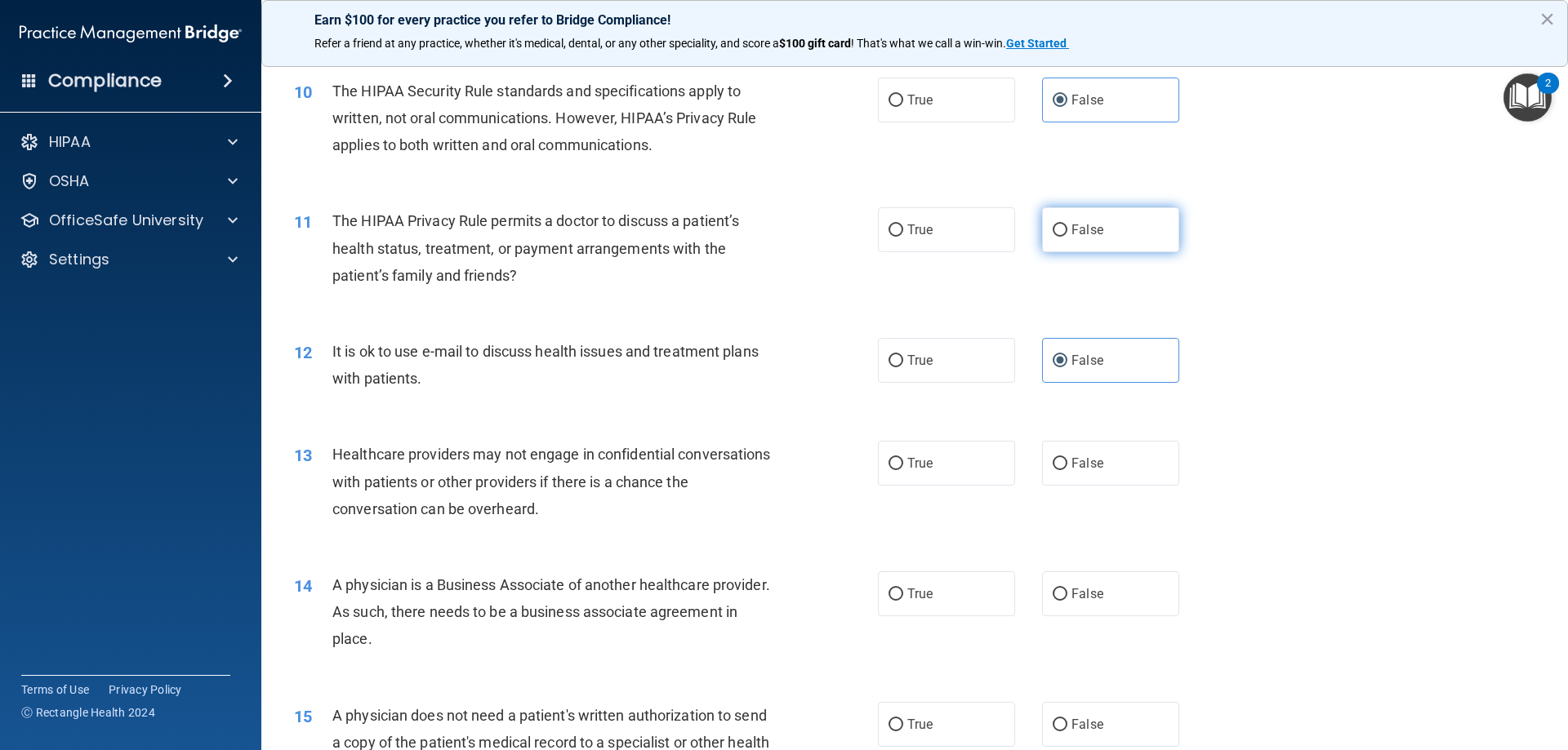
scroll to position [1143, 0]
click at [1072, 229] on span "False" at bounding box center [1087, 231] width 32 height 15
click at [1067, 229] on input "False" at bounding box center [1060, 232] width 15 height 12
radio input "true"
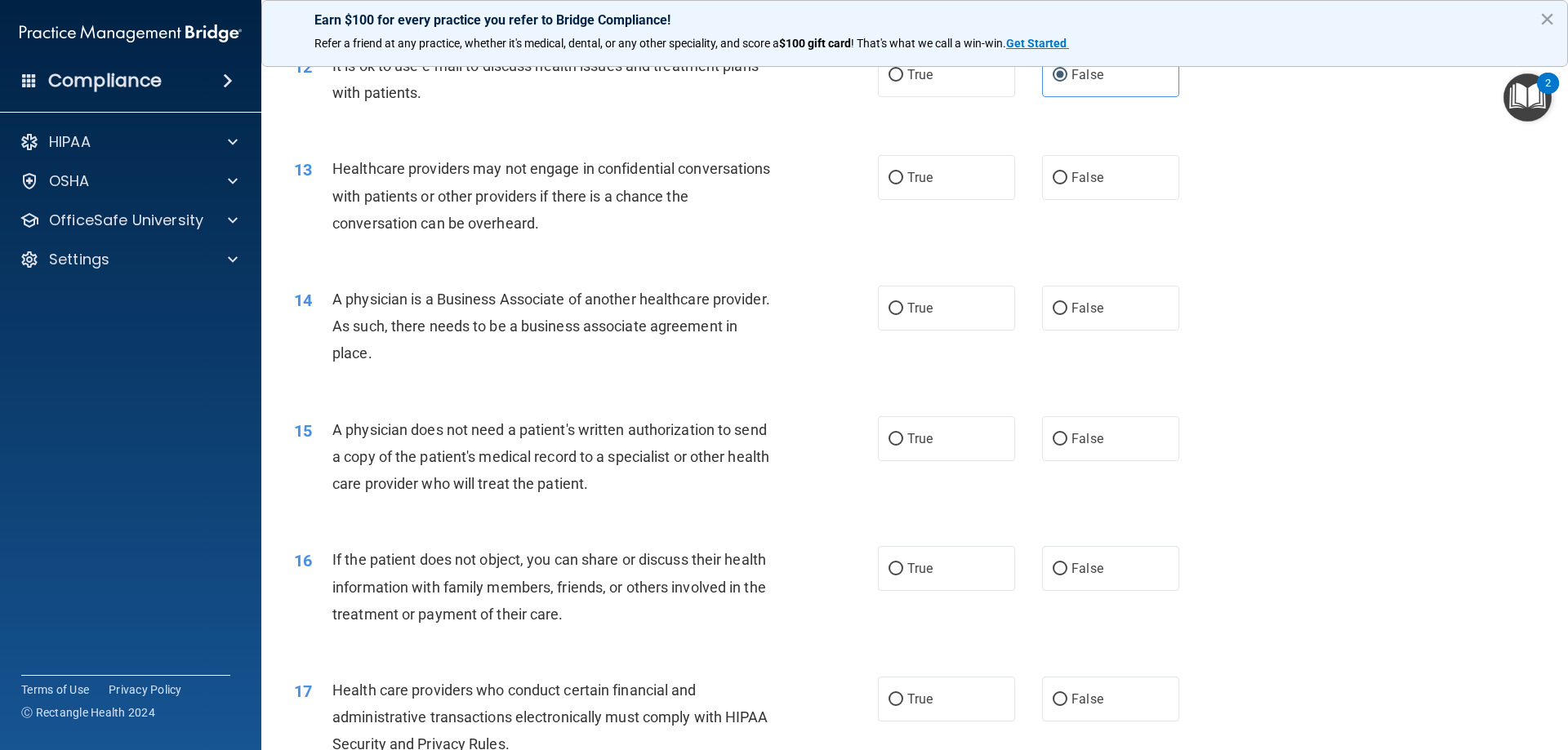
scroll to position [1470, 0]
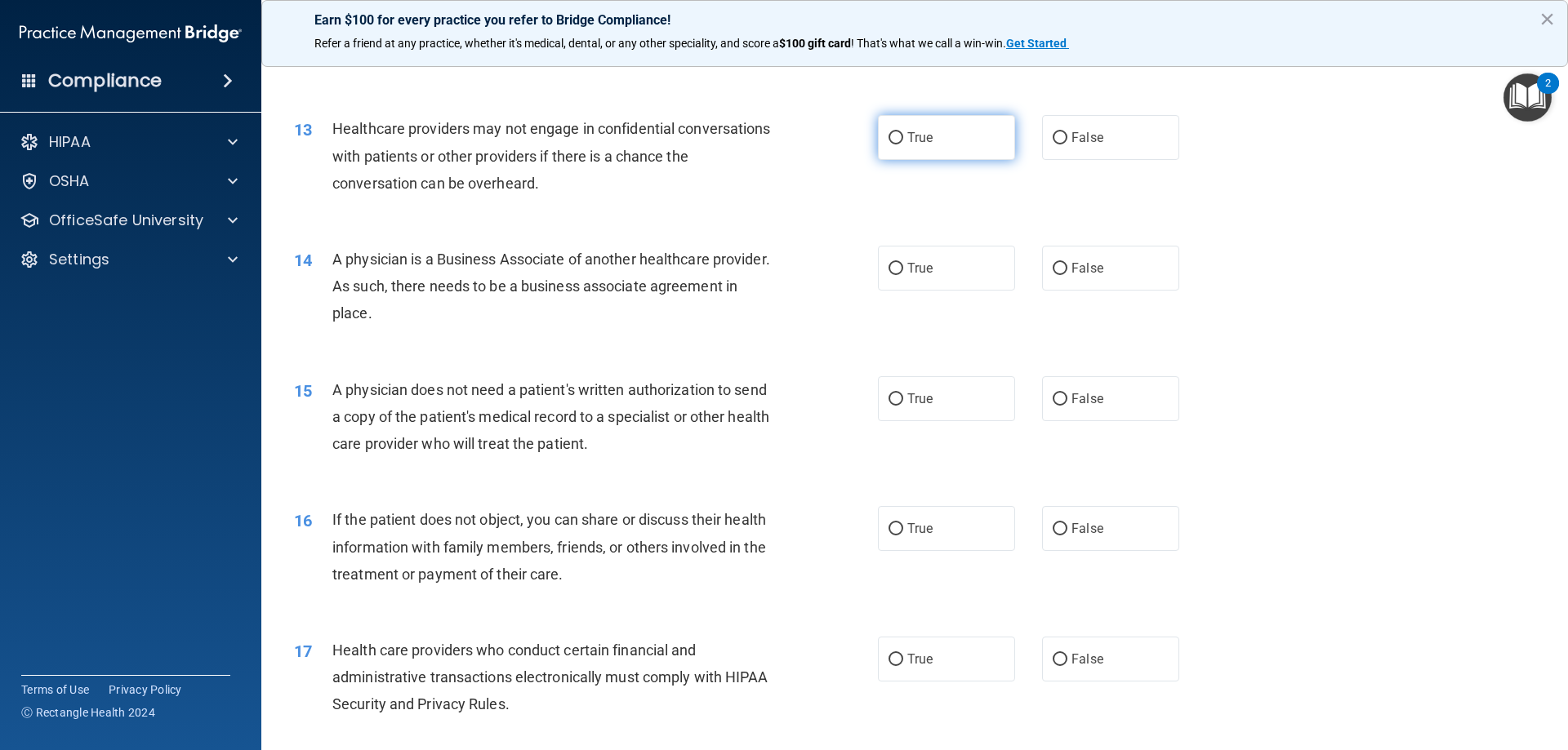
click at [899, 145] on label "True" at bounding box center [946, 138] width 137 height 45
click at [899, 145] on input "True" at bounding box center [896, 139] width 15 height 12
radio input "true"
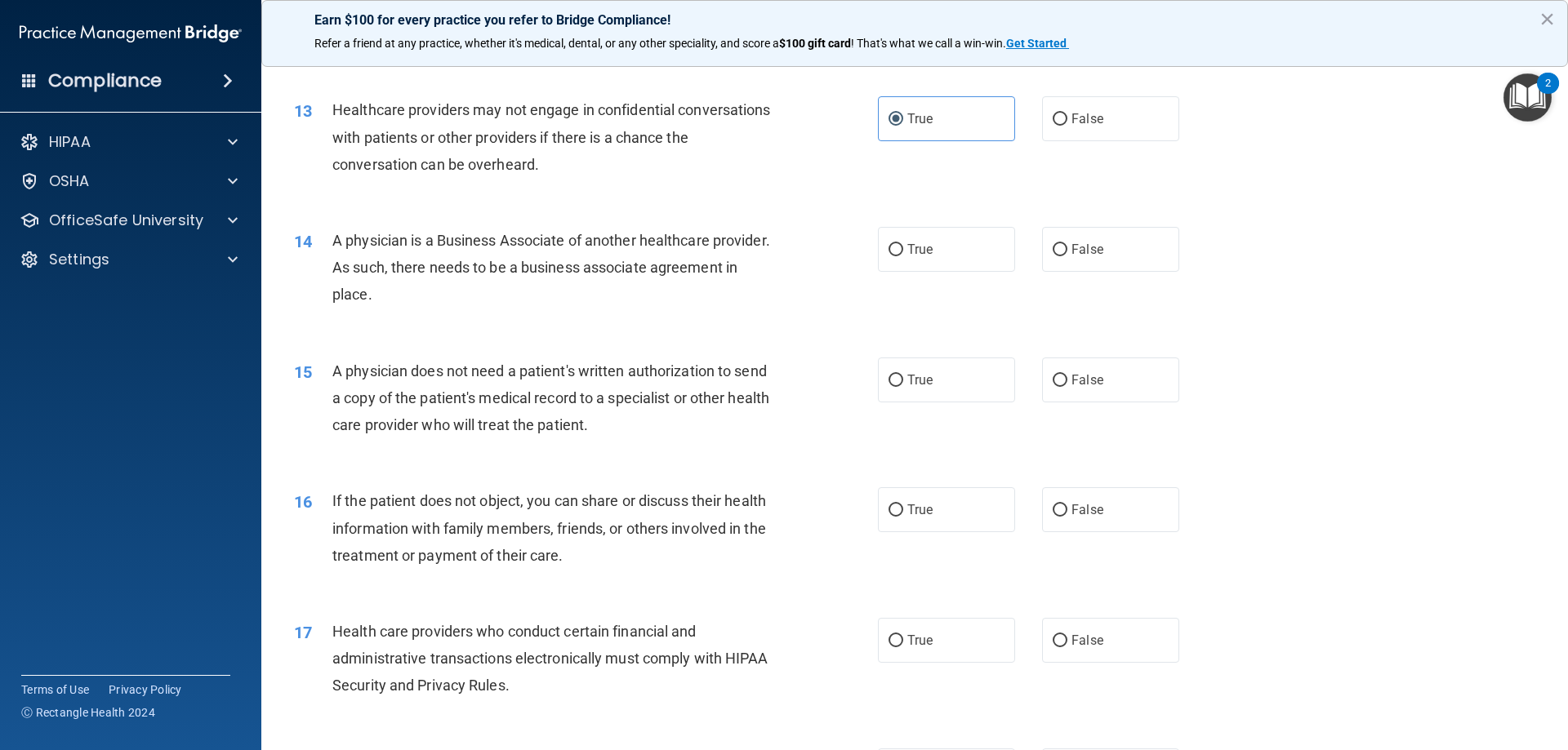
scroll to position [1551, 0]
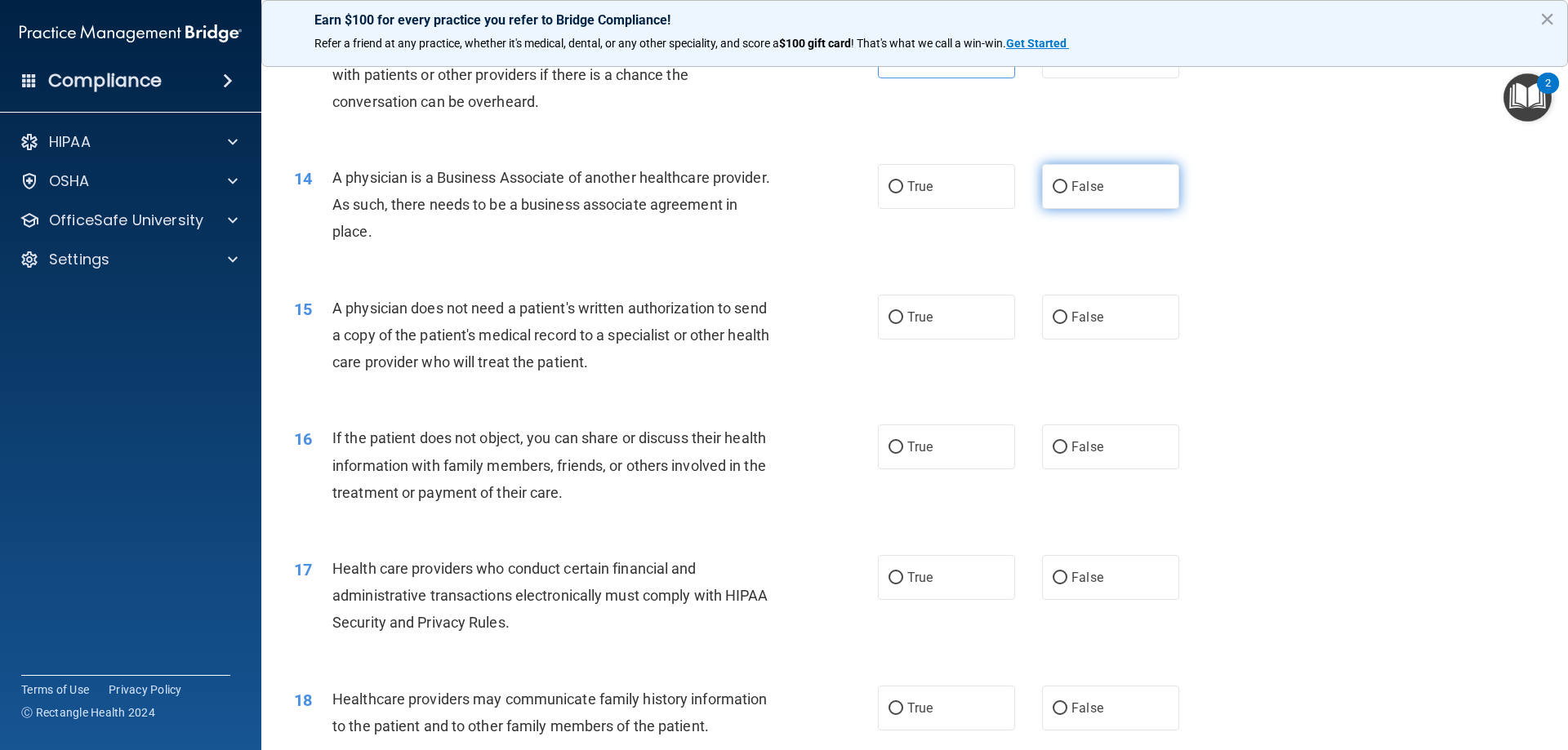
click at [1110, 190] on label "False" at bounding box center [1111, 187] width 137 height 45
click at [1067, 190] on input "False" at bounding box center [1060, 187] width 15 height 12
radio input "true"
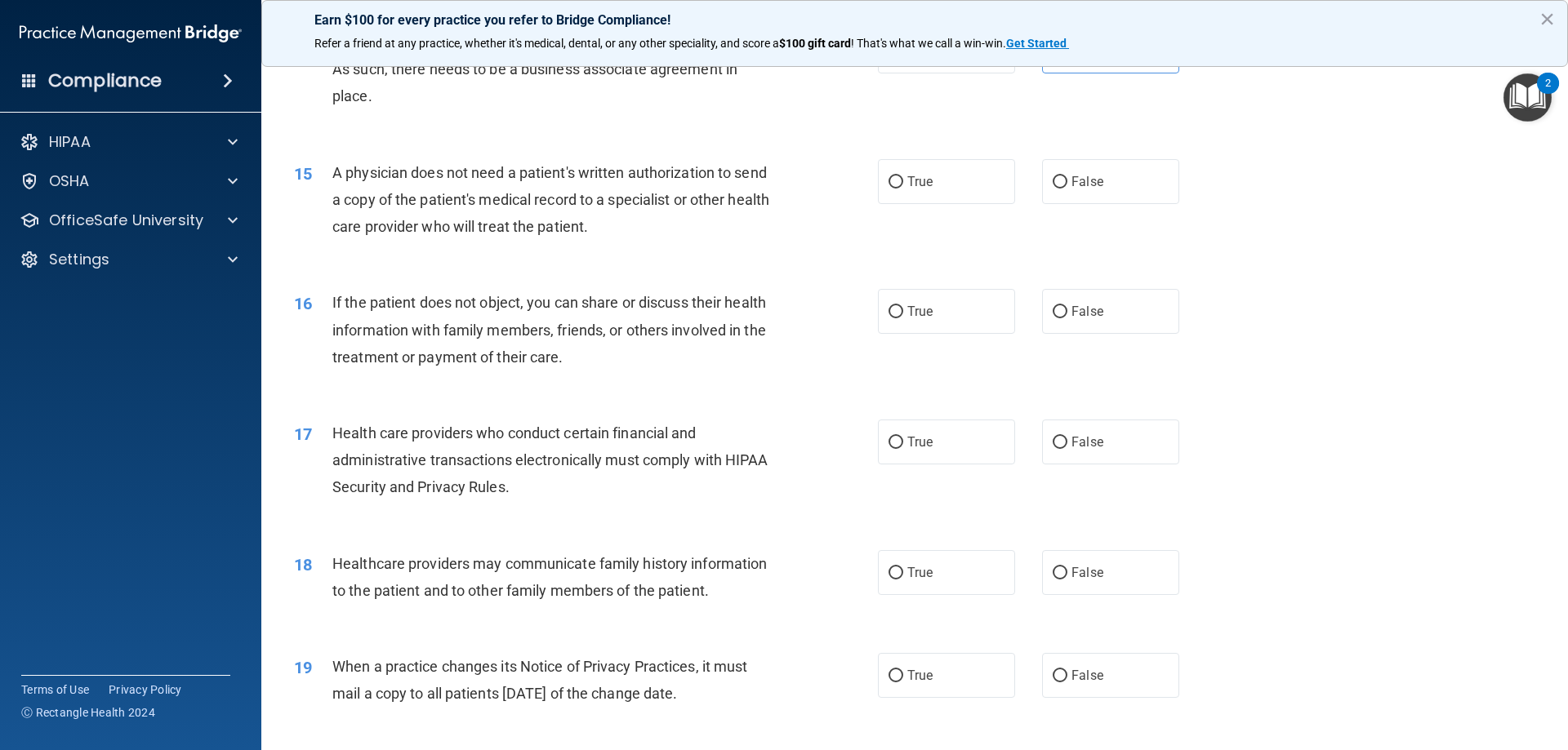
scroll to position [1714, 0]
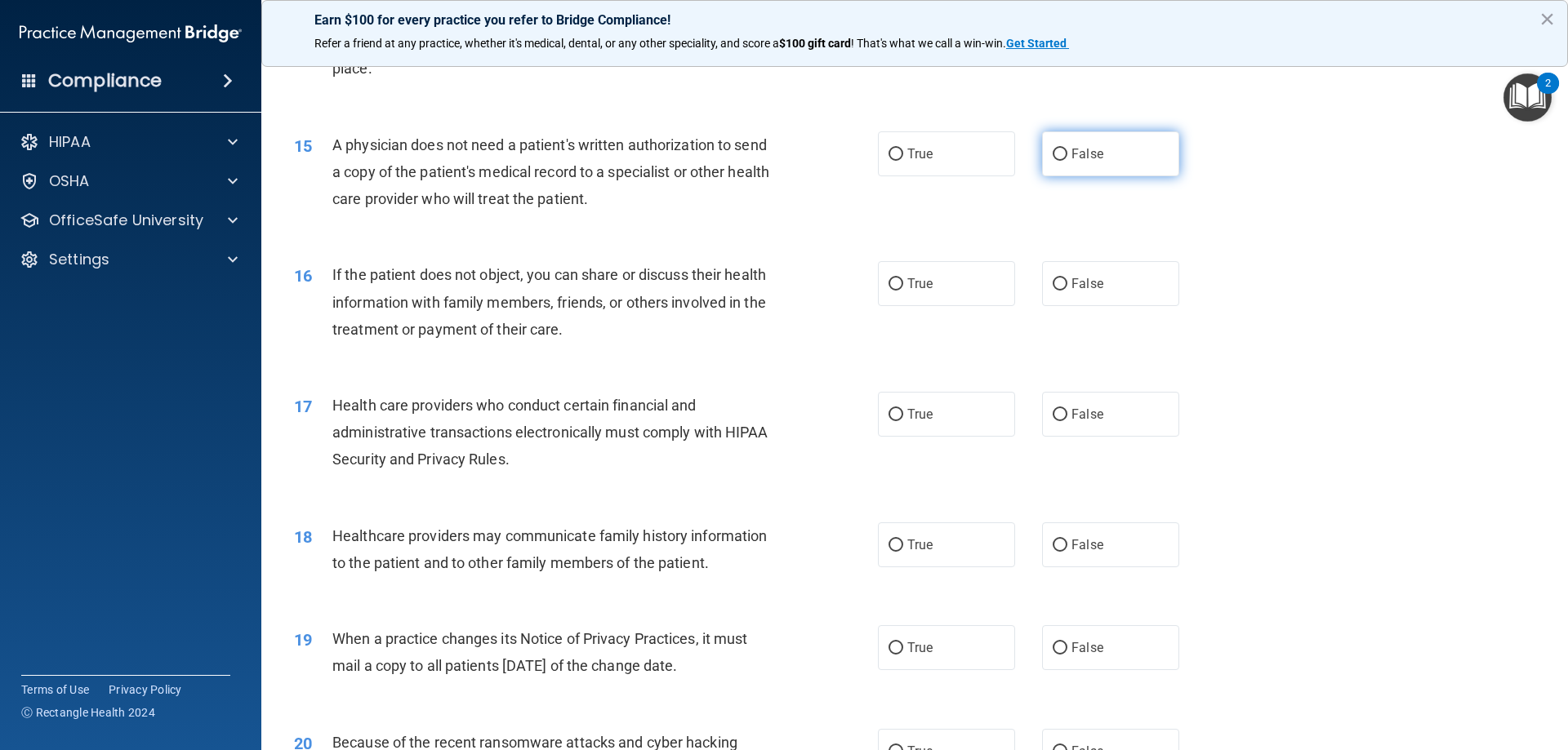
click at [1043, 159] on label "False" at bounding box center [1111, 154] width 137 height 45
click at [1053, 159] on input "False" at bounding box center [1060, 155] width 15 height 12
radio input "true"
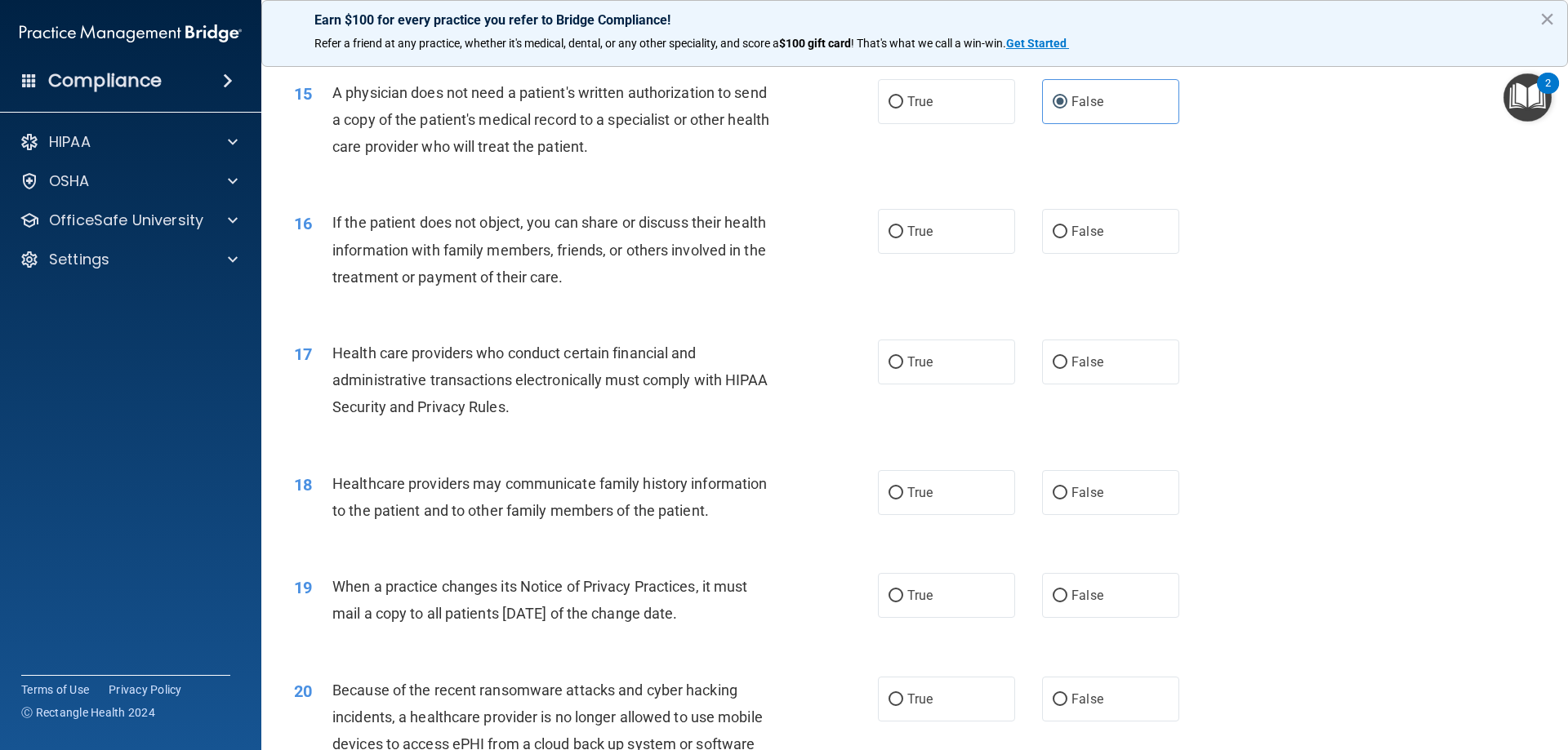
scroll to position [1796, 0]
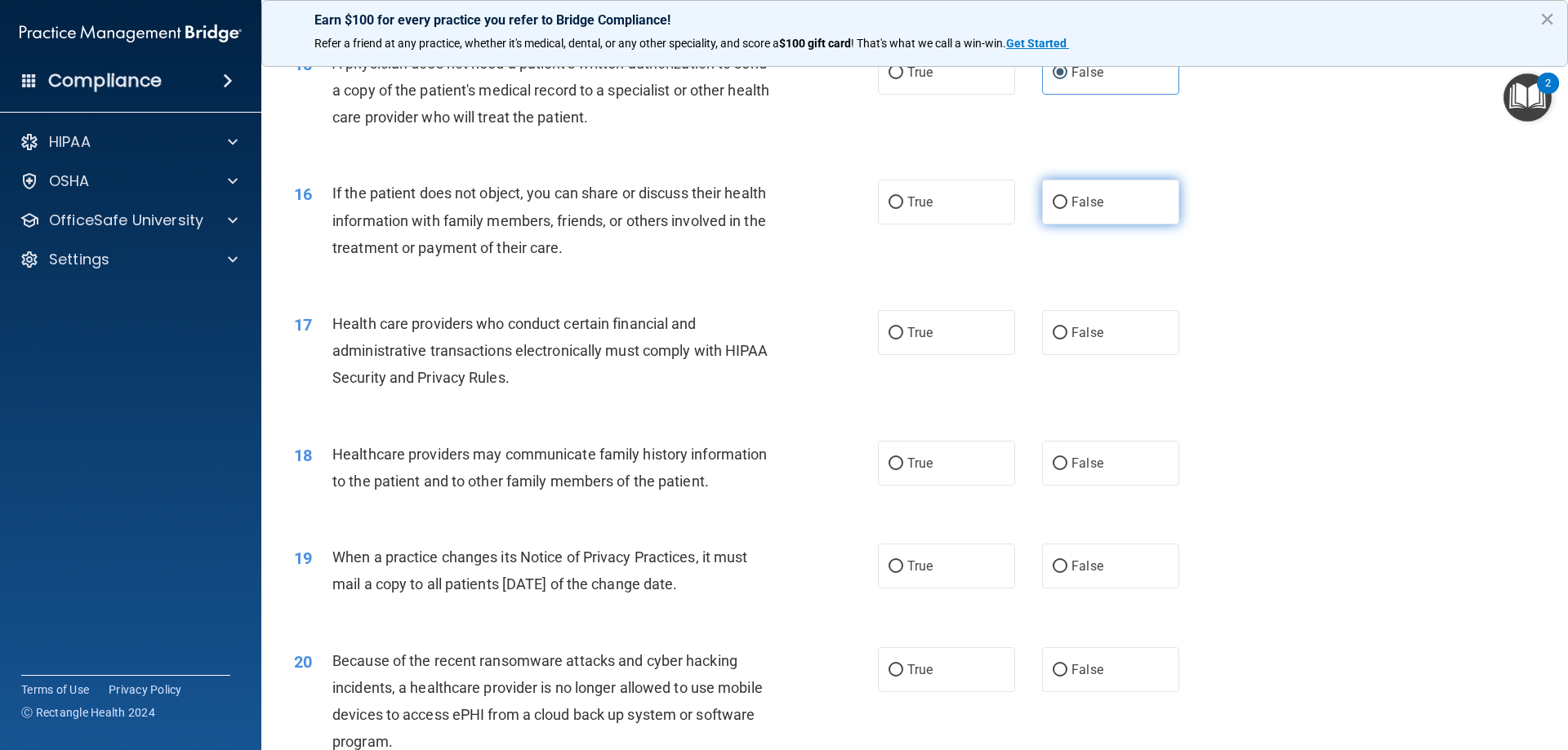
click at [1111, 194] on label "False" at bounding box center [1111, 202] width 137 height 45
click at [1067, 196] on input "False" at bounding box center [1060, 202] width 15 height 12
radio input "true"
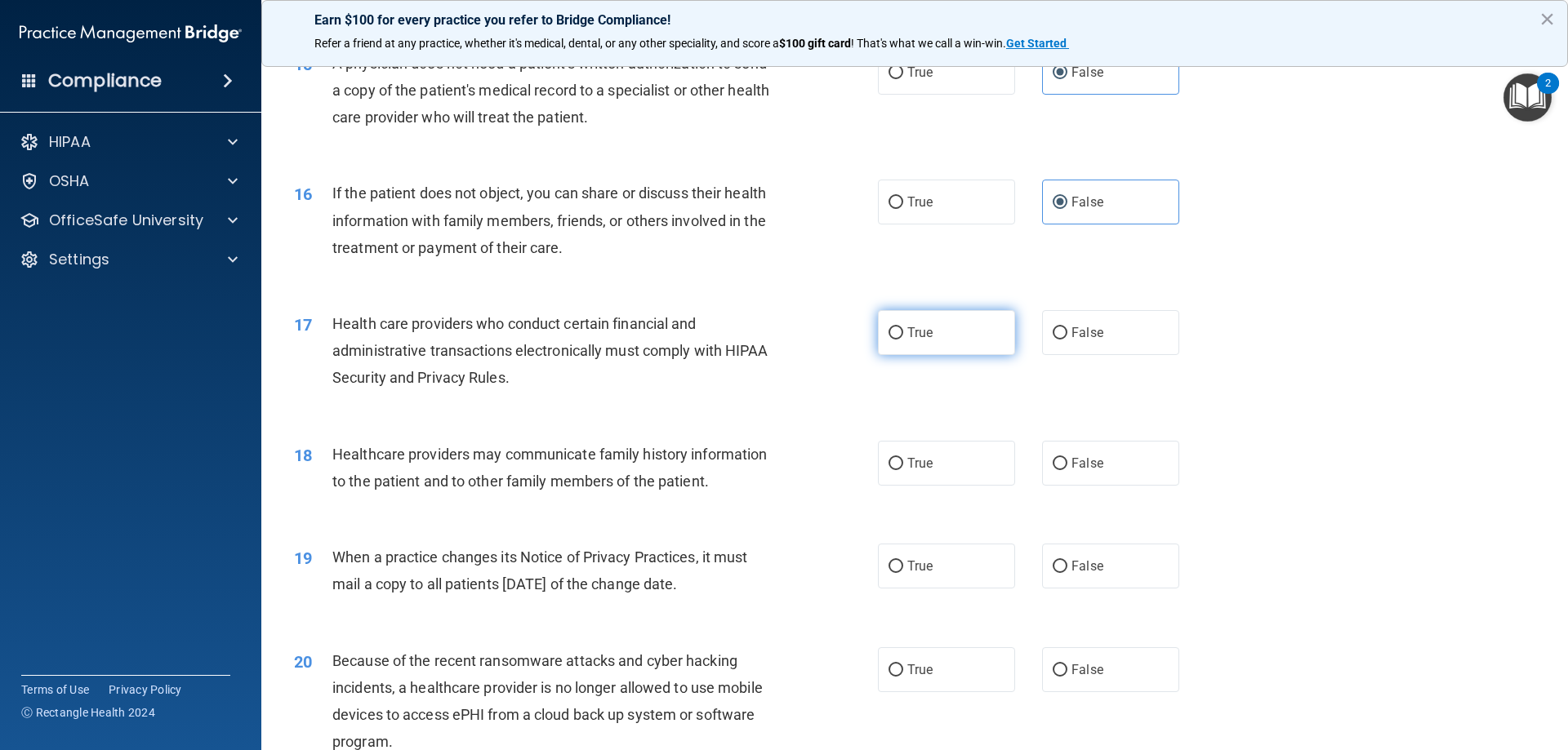
click at [892, 328] on input "True" at bounding box center [896, 333] width 15 height 12
radio input "true"
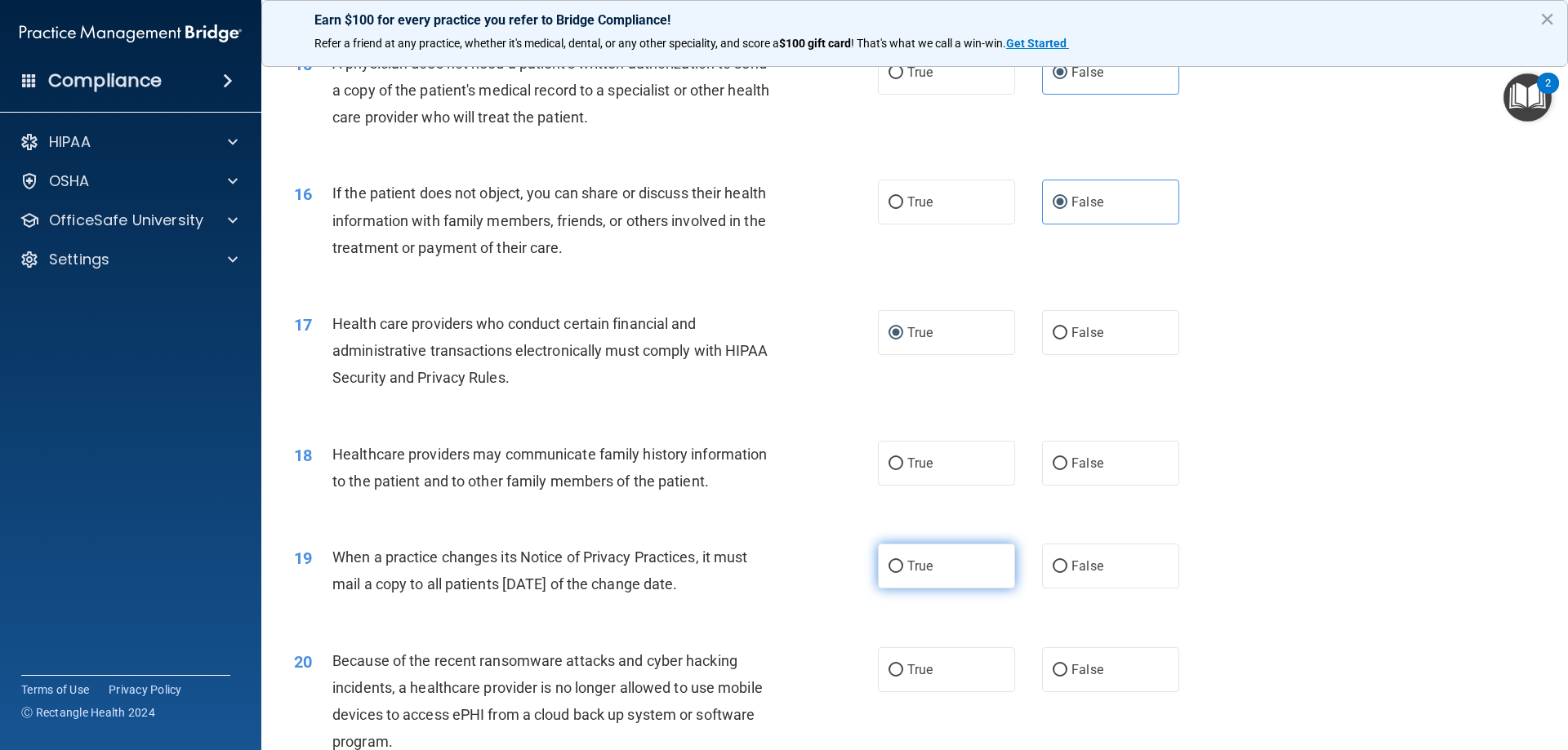
click at [999, 555] on label "True" at bounding box center [946, 566] width 137 height 45
click at [904, 561] on input "True" at bounding box center [896, 567] width 15 height 12
radio input "true"
click at [1092, 685] on label "False" at bounding box center [1111, 670] width 137 height 45
click at [1067, 677] on input "False" at bounding box center [1060, 671] width 15 height 12
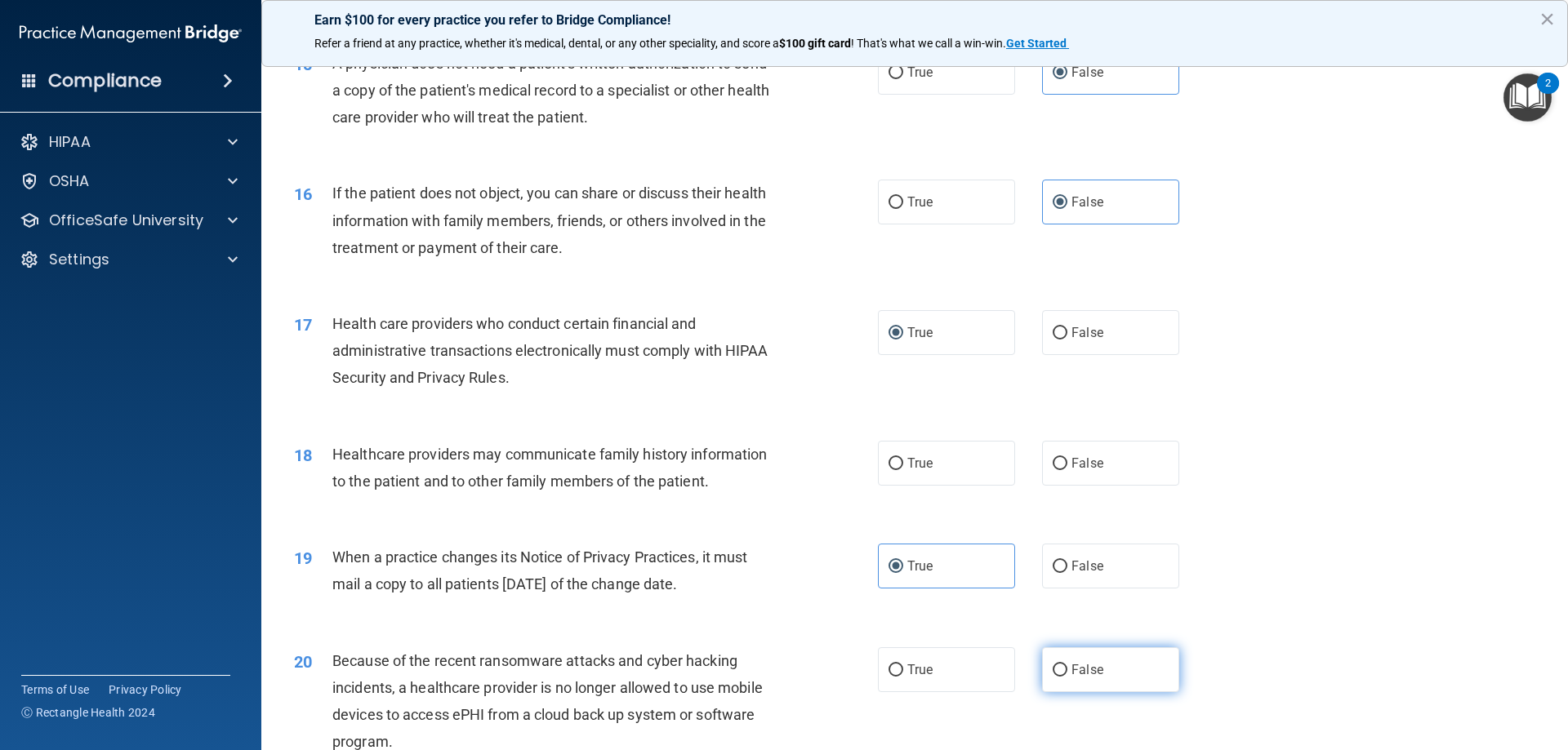
radio input "true"
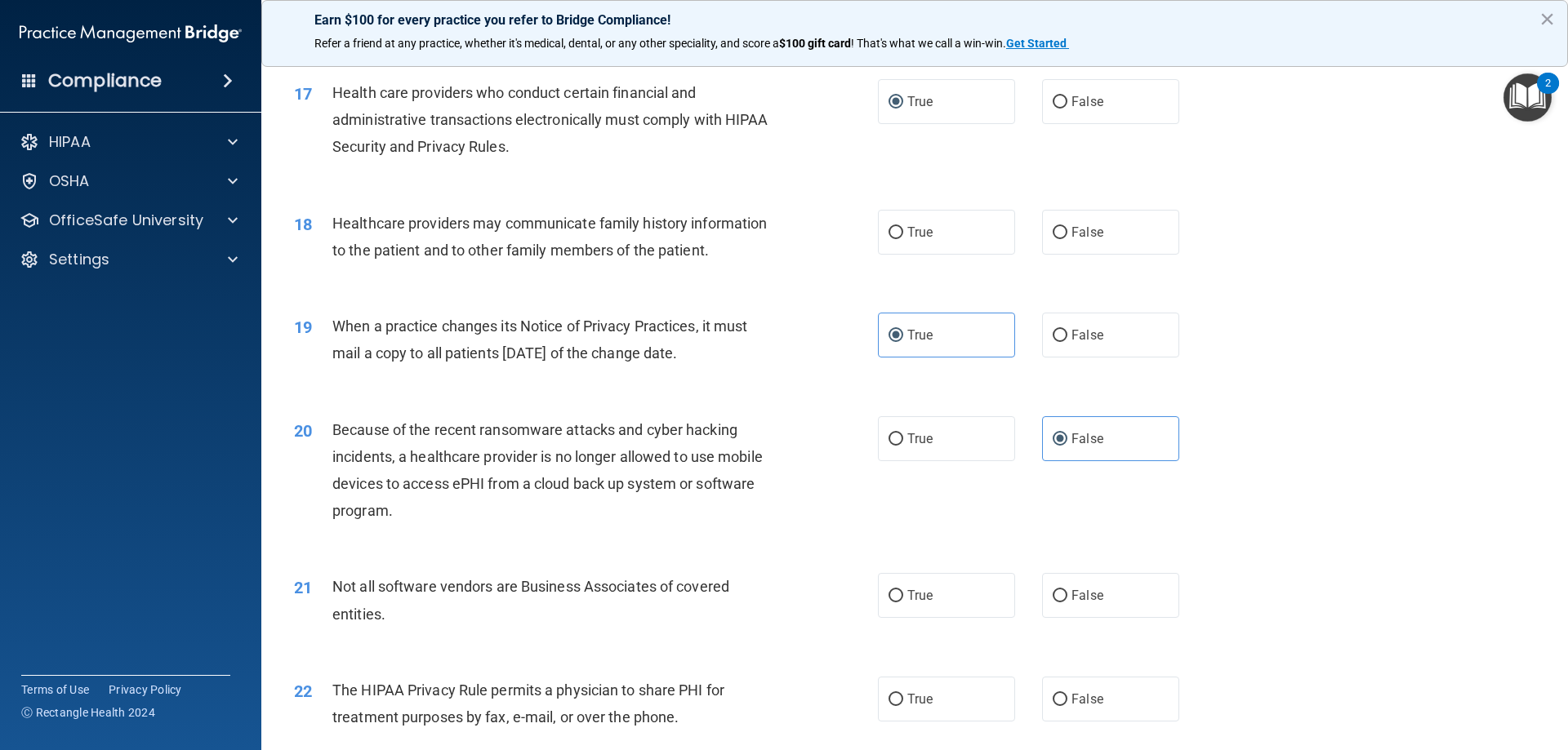
scroll to position [2041, 0]
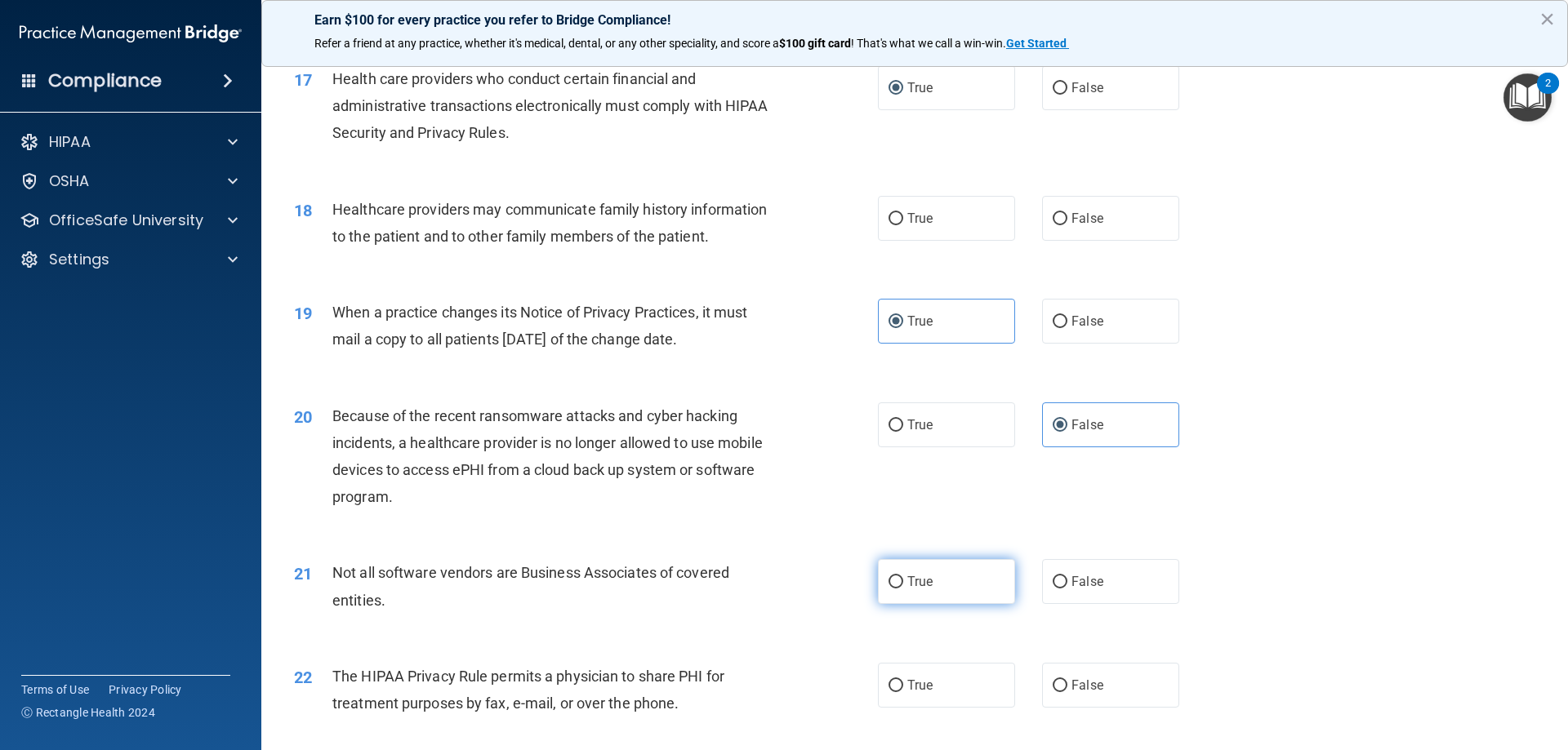
click at [924, 582] on span "True" at bounding box center [919, 582] width 25 height 15
click at [904, 582] on input "True" at bounding box center [896, 582] width 15 height 12
radio input "true"
click at [1057, 226] on label "False" at bounding box center [1111, 219] width 137 height 45
click at [1057, 226] on input "False" at bounding box center [1060, 219] width 15 height 12
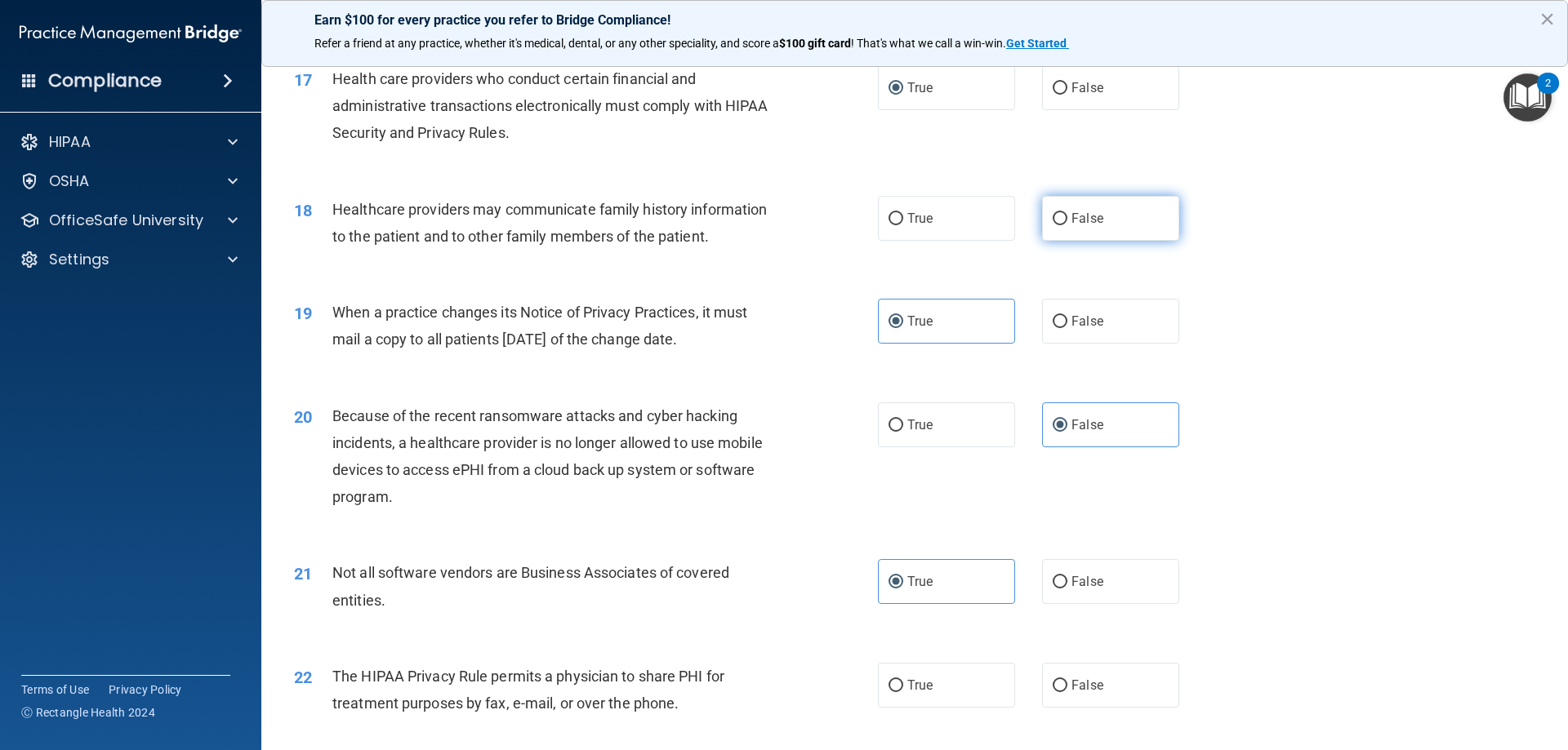
radio input "true"
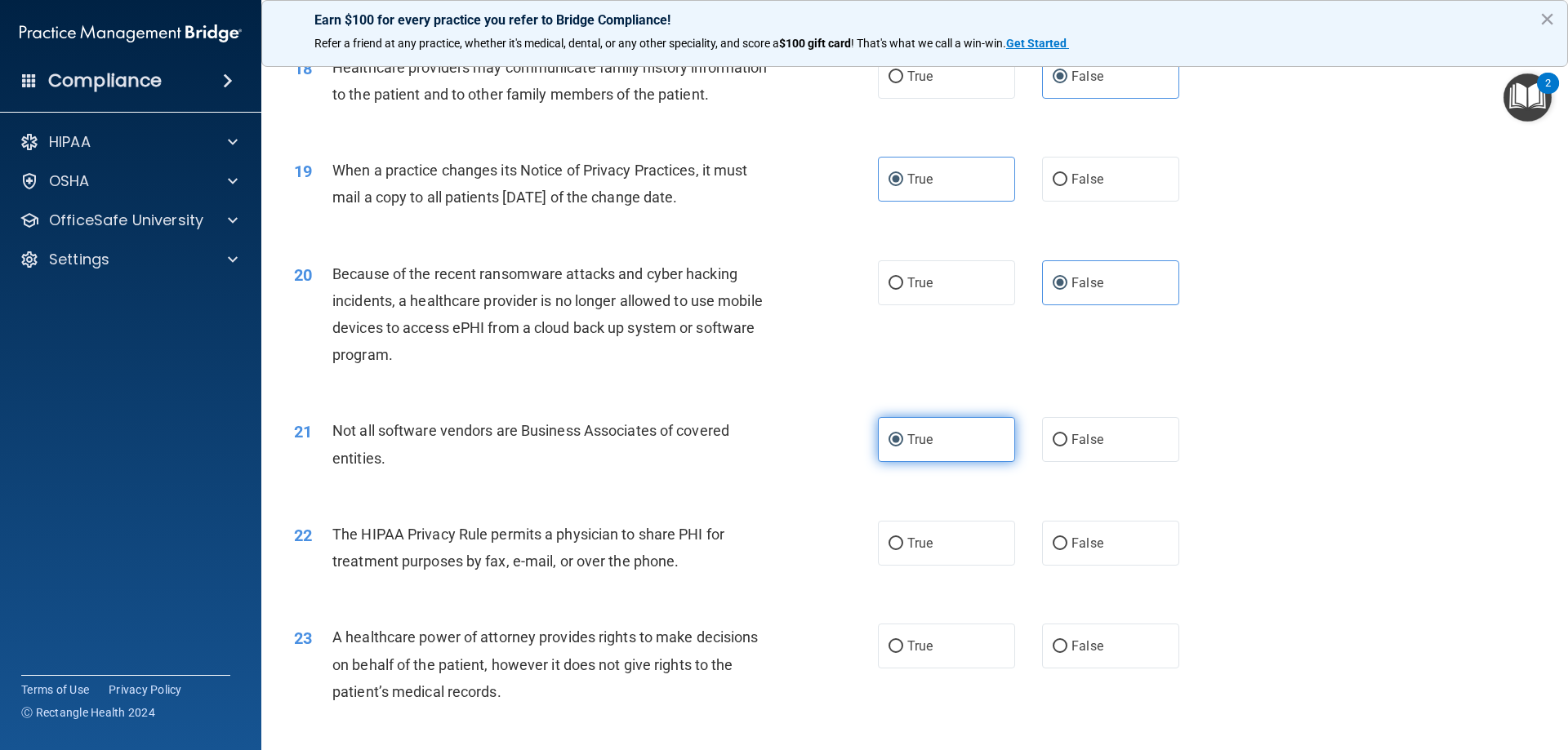
scroll to position [2449, 0]
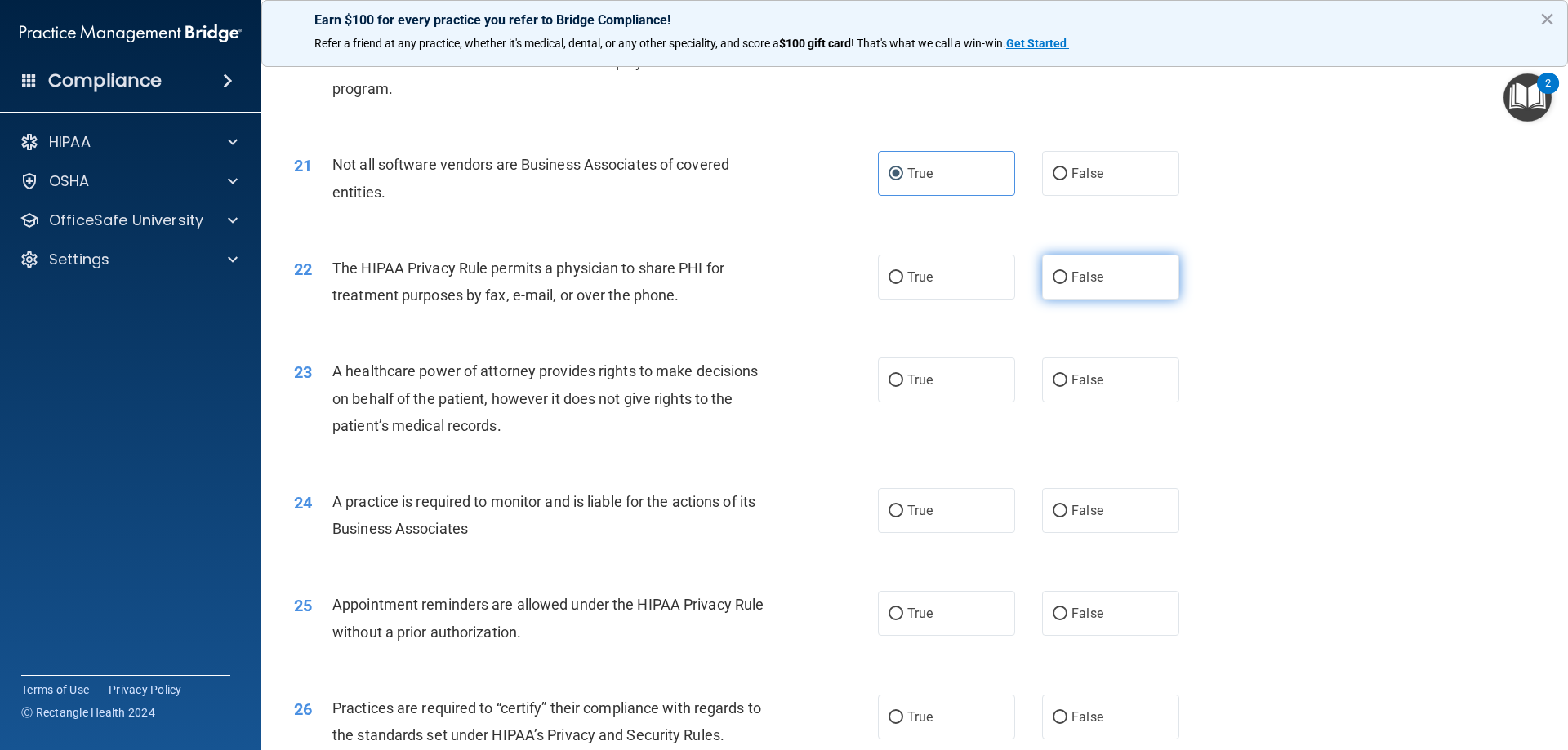
click at [1126, 289] on label "False" at bounding box center [1111, 277] width 137 height 45
click at [1067, 284] on input "False" at bounding box center [1060, 278] width 15 height 12
radio input "true"
click at [903, 388] on label "True" at bounding box center [946, 380] width 137 height 45
click at [903, 387] on input "True" at bounding box center [896, 381] width 15 height 12
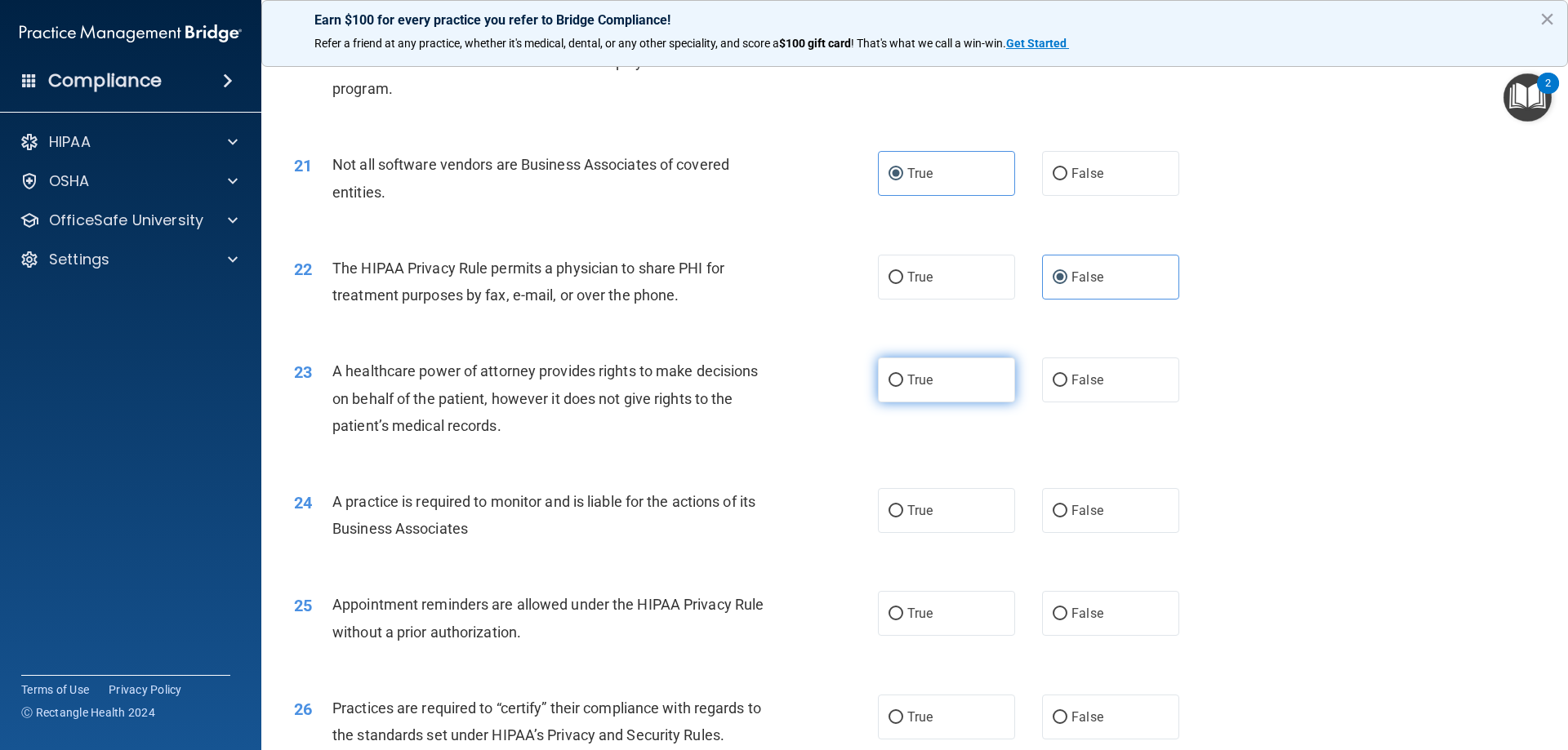
radio input "true"
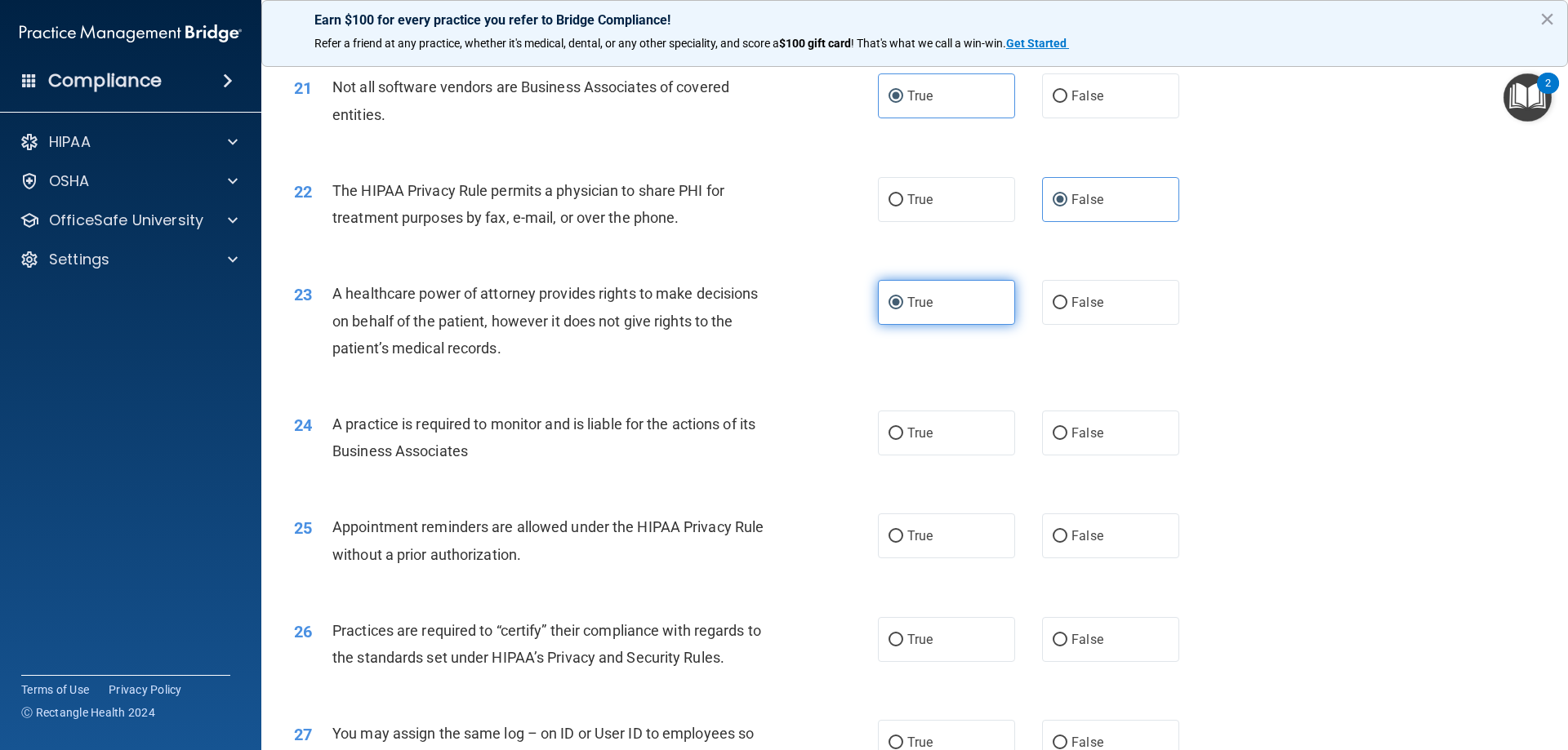
scroll to position [2694, 0]
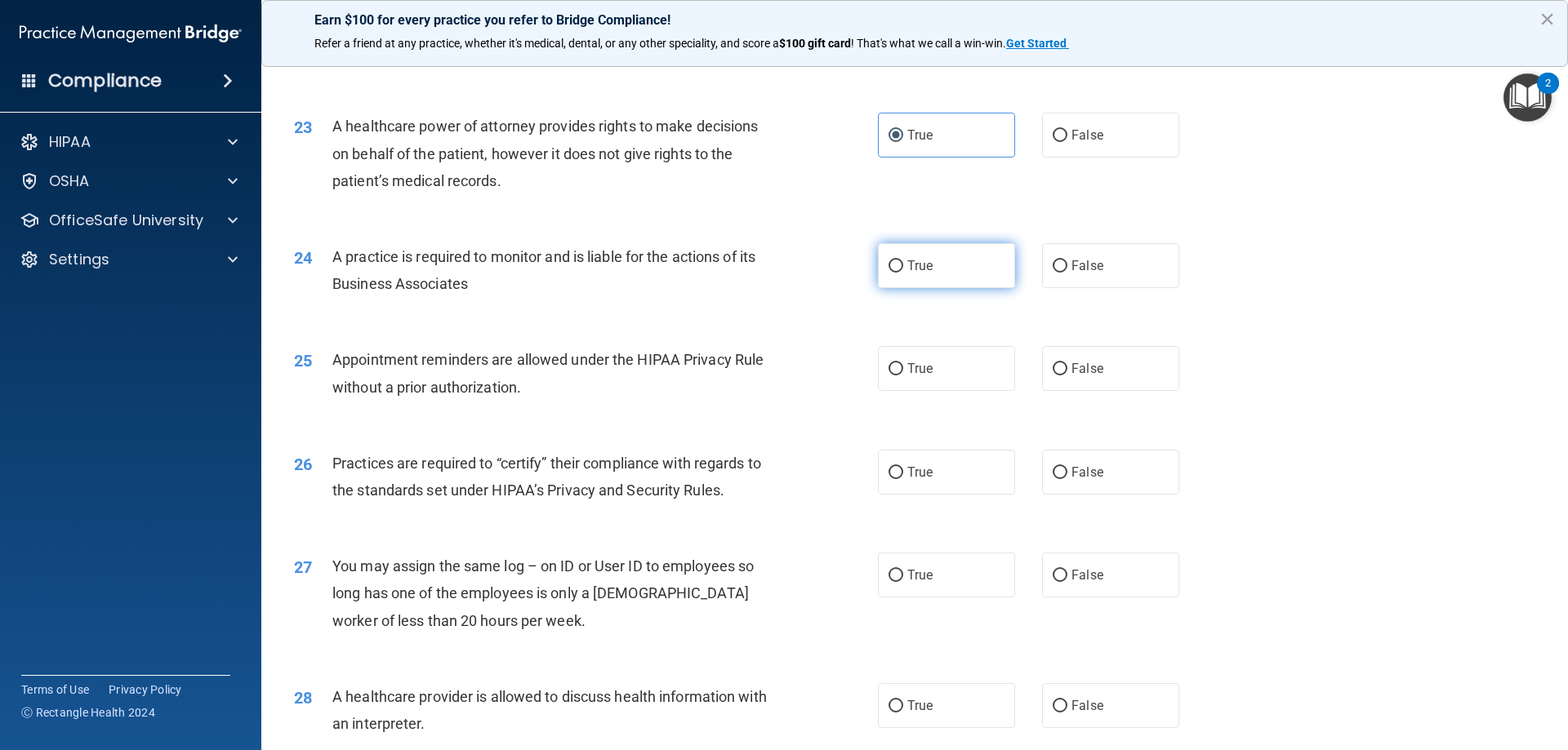
click at [926, 278] on label "True" at bounding box center [946, 266] width 137 height 45
click at [904, 273] on input "True" at bounding box center [896, 266] width 15 height 12
radio input "true"
click at [922, 369] on span "True" at bounding box center [919, 369] width 25 height 15
click at [904, 369] on input "True" at bounding box center [896, 369] width 15 height 12
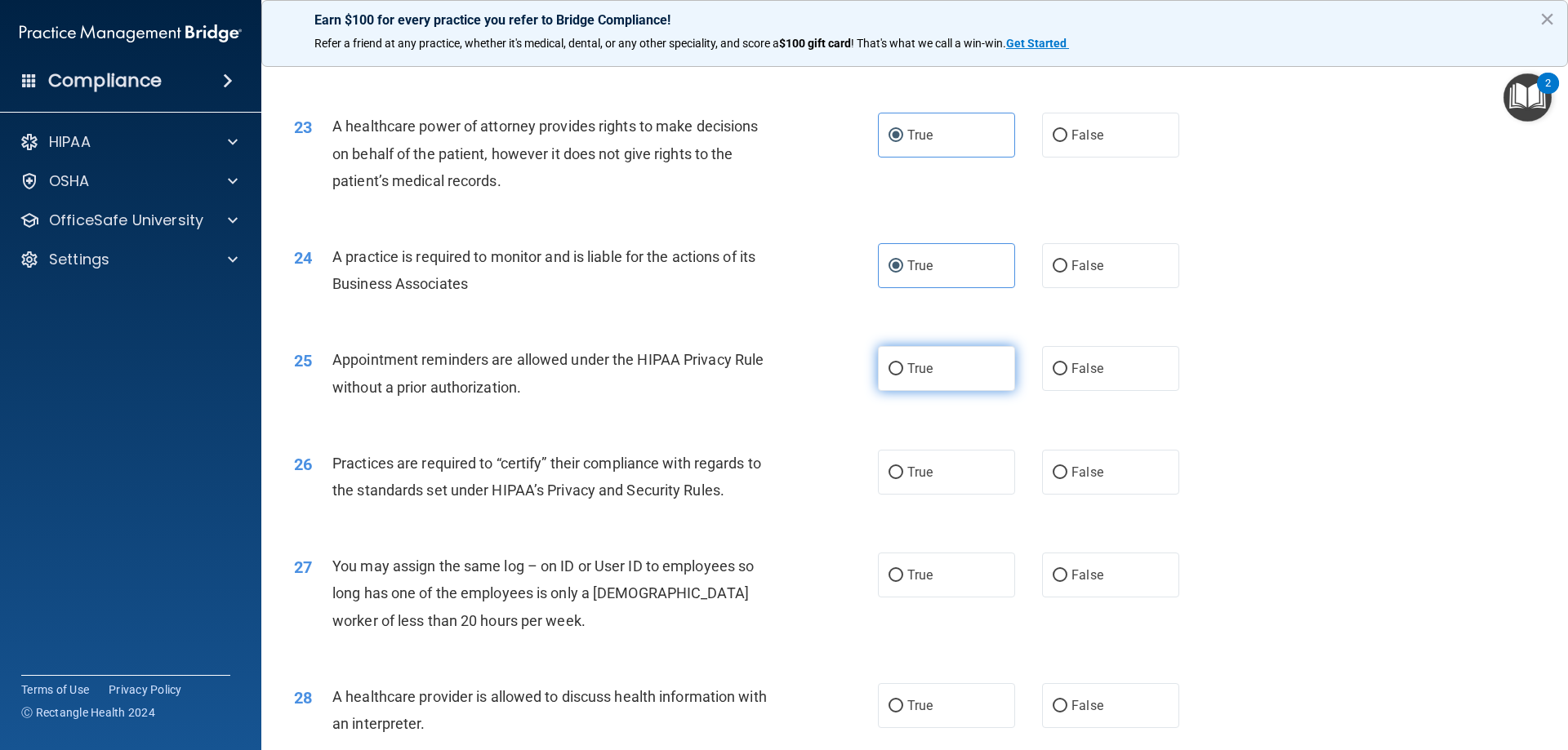
radio input "true"
click at [910, 458] on label "True" at bounding box center [946, 472] width 137 height 45
click at [904, 467] on input "True" at bounding box center [896, 473] width 15 height 12
radio input "true"
click at [1063, 574] on label "False" at bounding box center [1111, 575] width 137 height 45
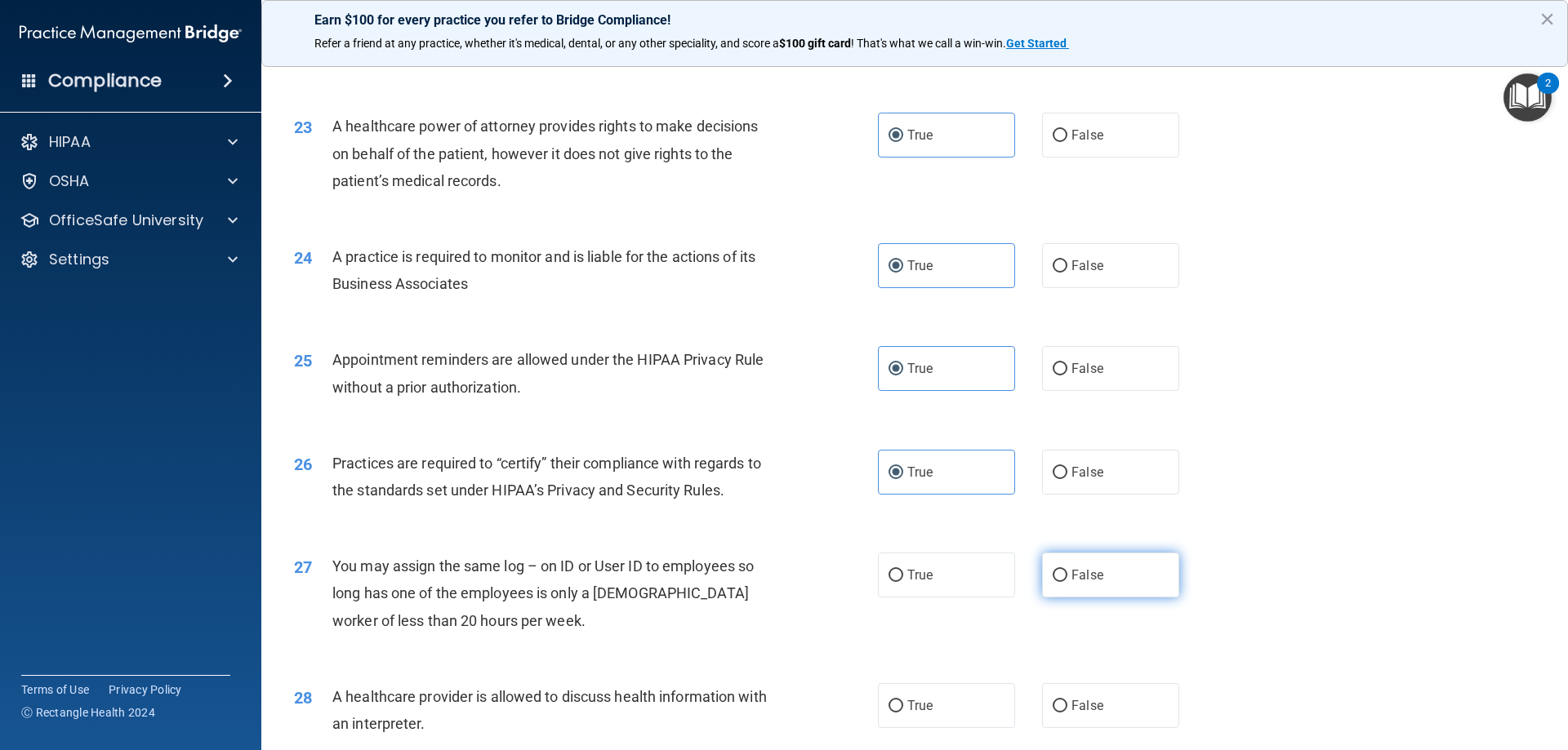
click at [1063, 574] on input "False" at bounding box center [1060, 576] width 15 height 12
radio input "true"
click at [684, 622] on div "You may assign the same log – on ID or User ID to employees so long has one of …" at bounding box center [561, 593] width 457 height 82
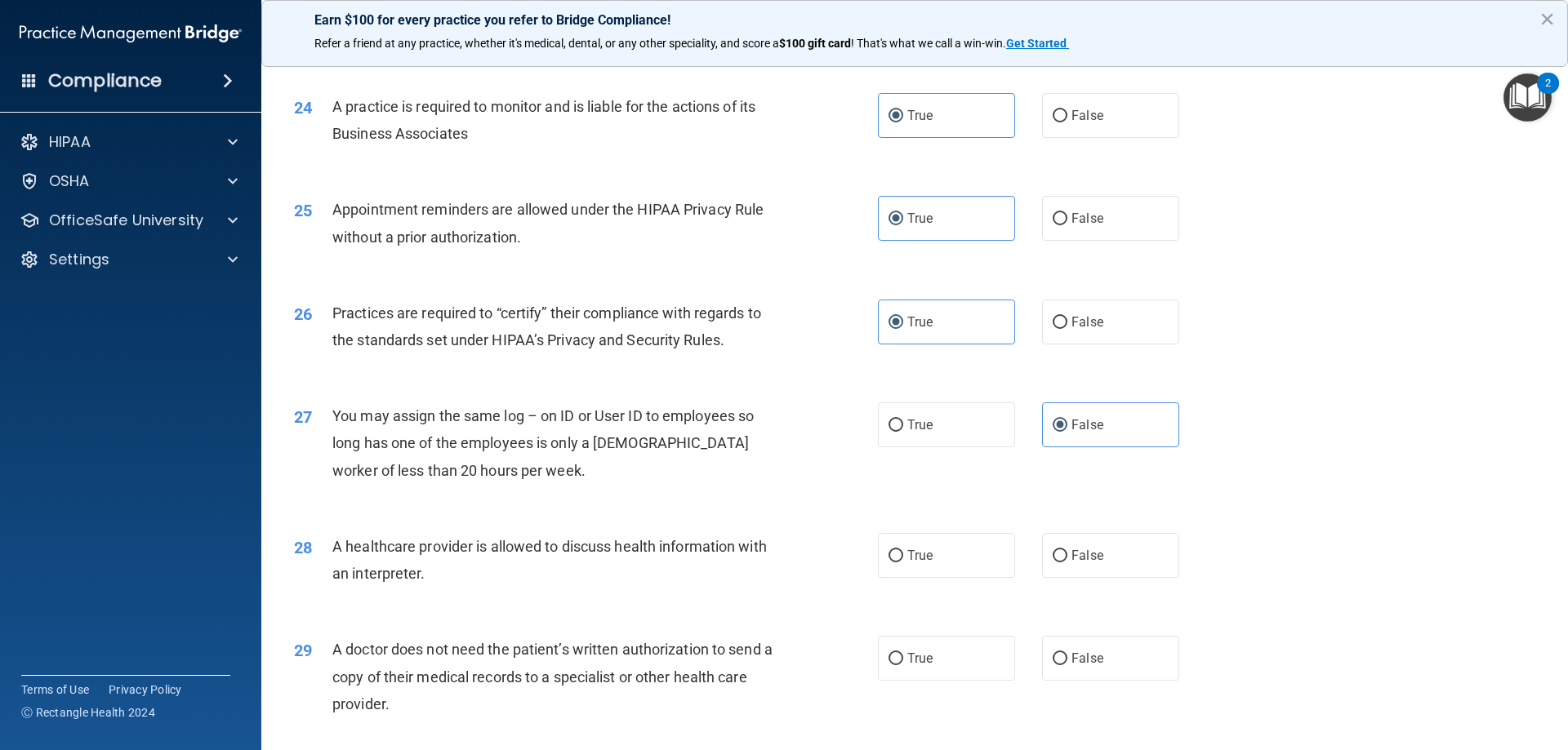
scroll to position [3021, 0]
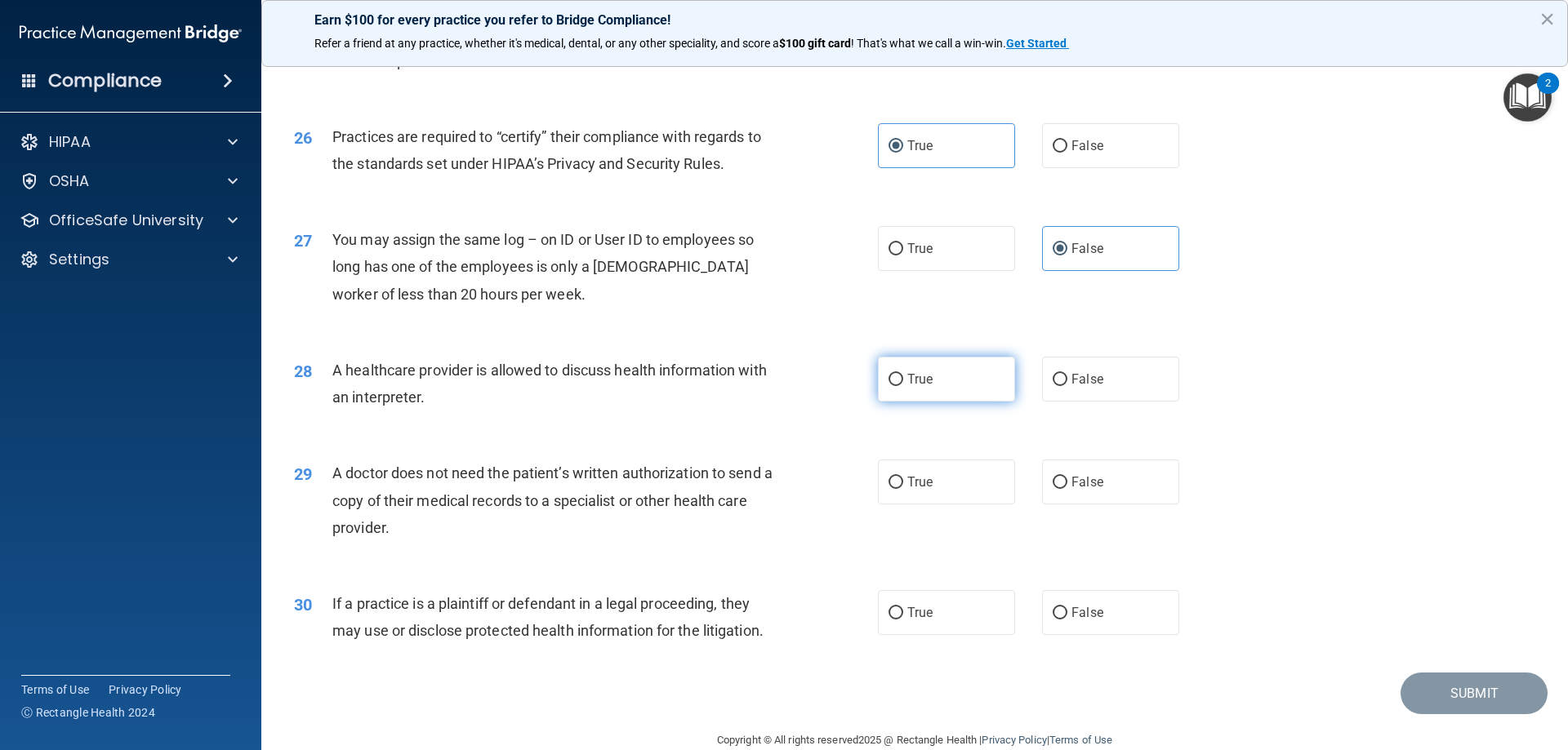
click at [921, 378] on span "True" at bounding box center [919, 379] width 25 height 15
click at [904, 378] on input "True" at bounding box center [896, 380] width 15 height 12
radio input "true"
click at [1109, 477] on label "False" at bounding box center [1111, 482] width 137 height 45
click at [1067, 477] on input "False" at bounding box center [1060, 483] width 15 height 12
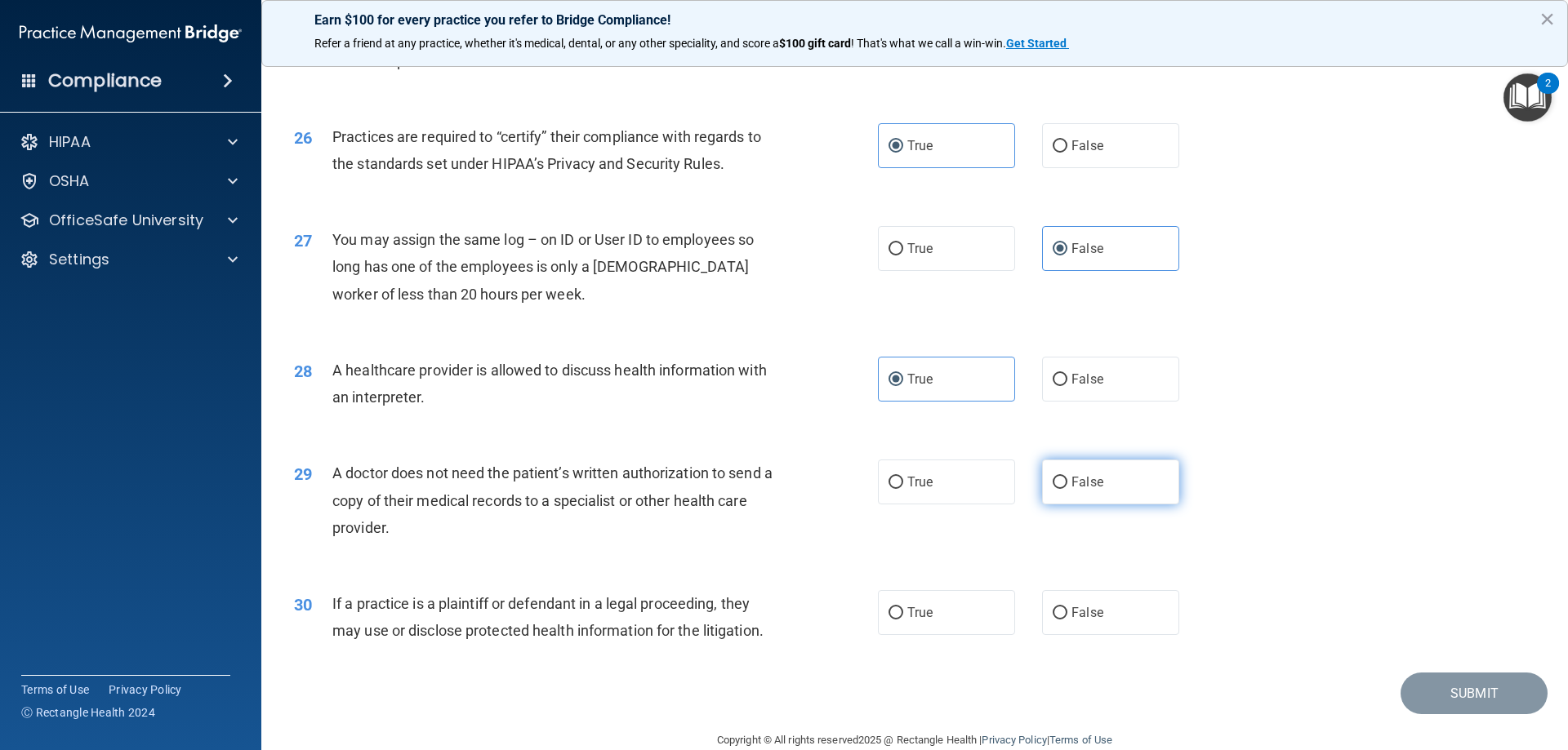
radio input "true"
click at [1048, 596] on label "False" at bounding box center [1111, 612] width 137 height 45
click at [1053, 607] on input "False" at bounding box center [1060, 613] width 15 height 12
radio input "true"
click at [1467, 679] on button "Submit" at bounding box center [1474, 693] width 147 height 41
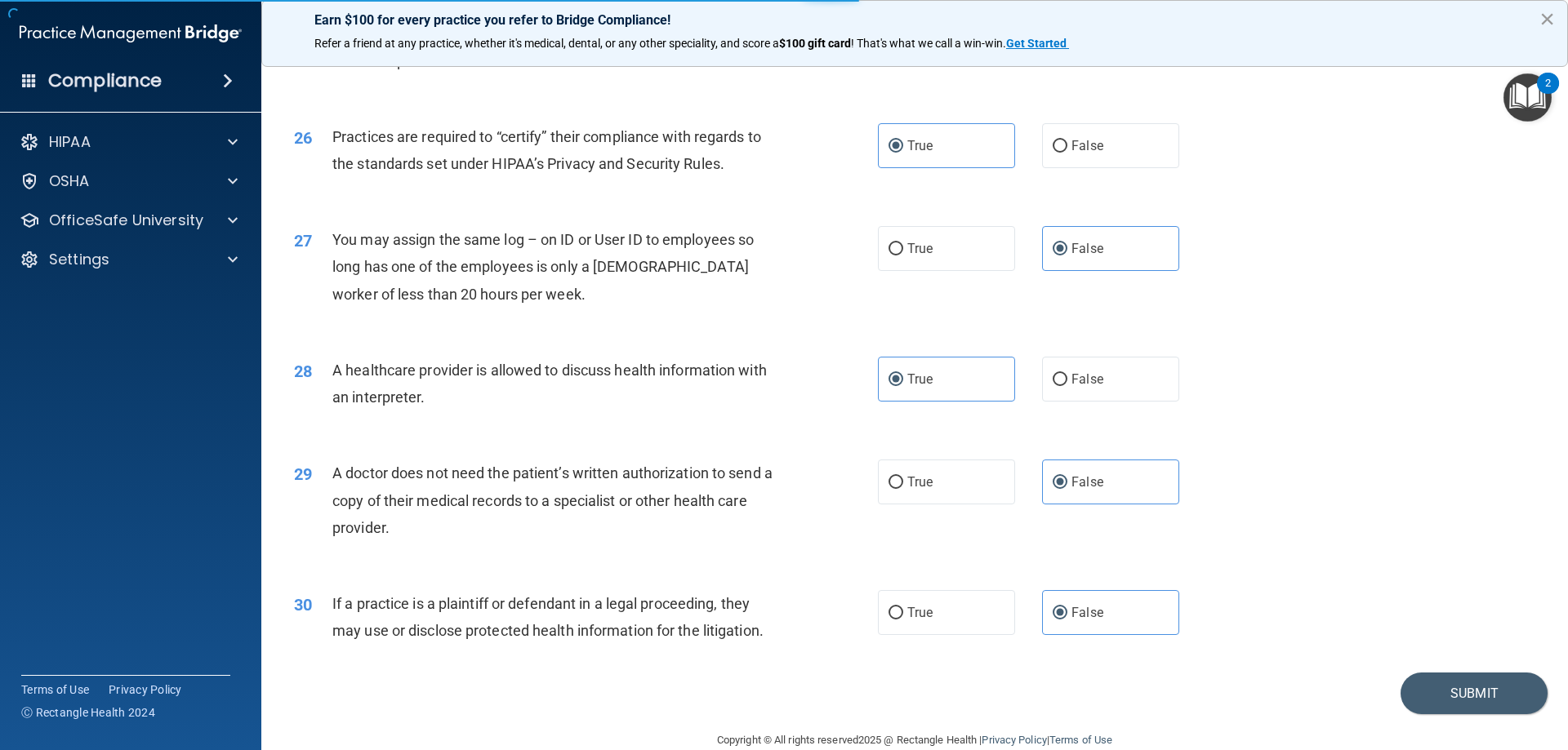
click at [1547, 15] on button "×" at bounding box center [1547, 19] width 16 height 26
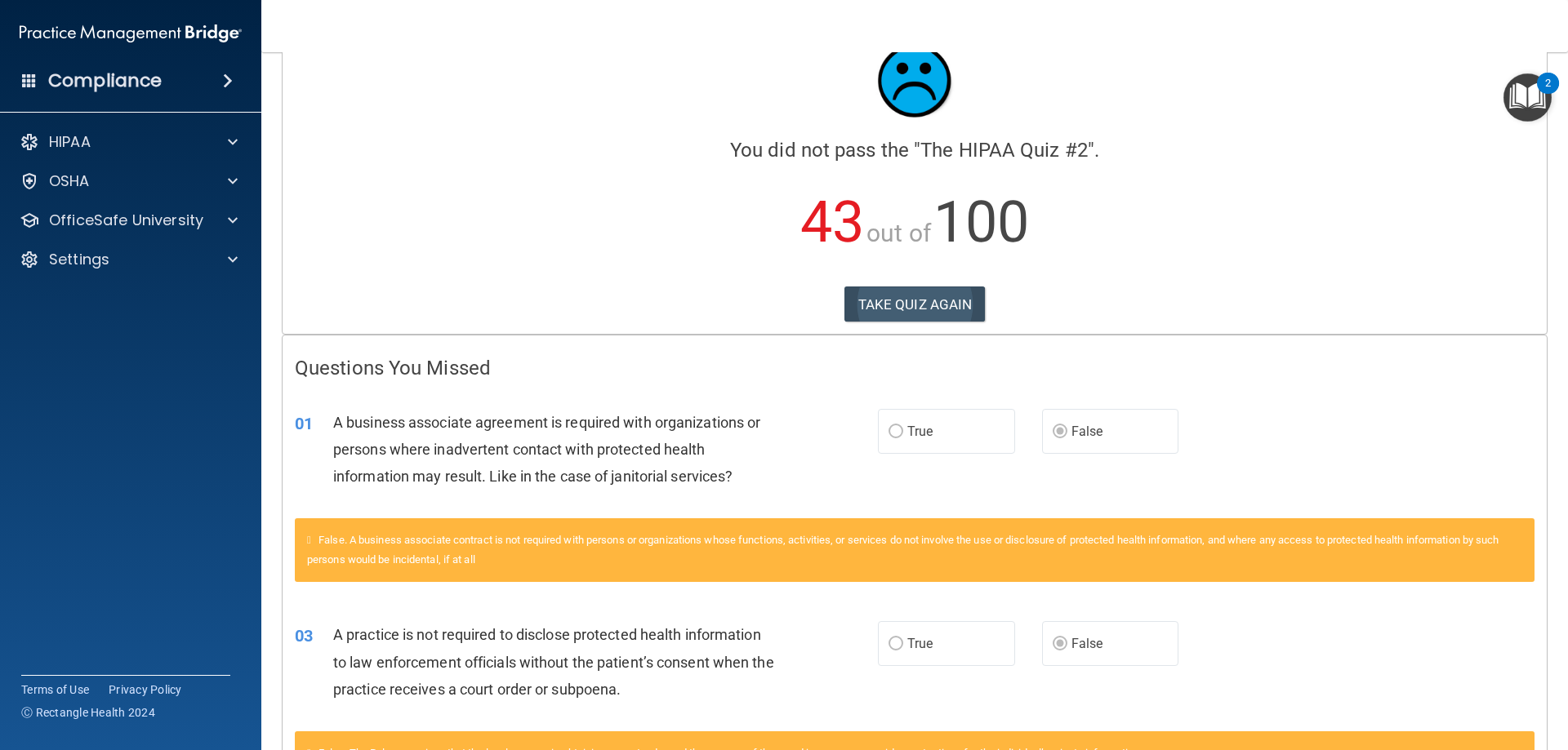
scroll to position [49, 0]
click at [905, 313] on button "TAKE QUIZ AGAIN" at bounding box center [915, 306] width 141 height 36
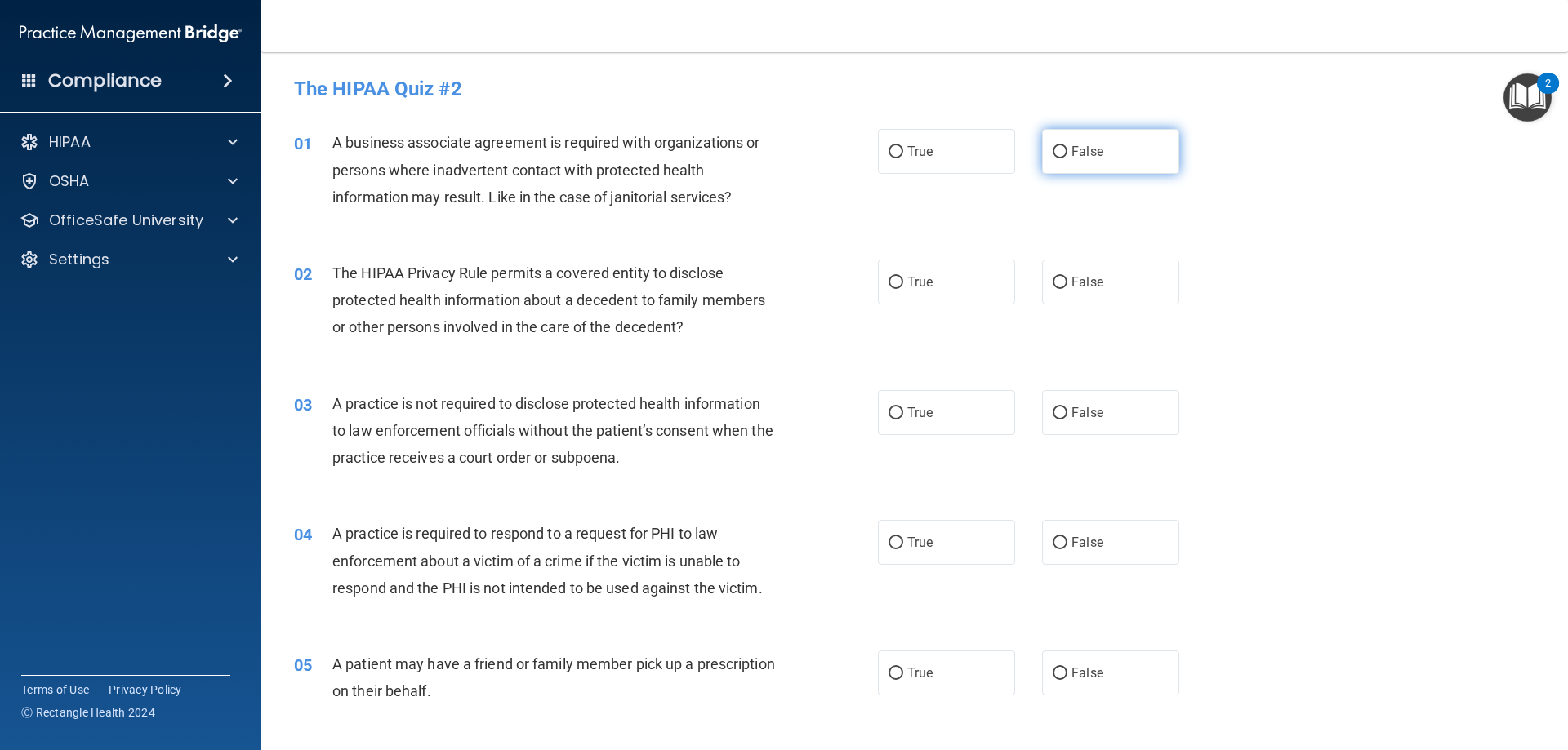
click at [1079, 153] on span "False" at bounding box center [1087, 152] width 32 height 15
click at [1067, 153] on input "False" at bounding box center [1060, 152] width 15 height 12
radio input "true"
click at [1060, 289] on input "False" at bounding box center [1060, 282] width 15 height 12
radio input "true"
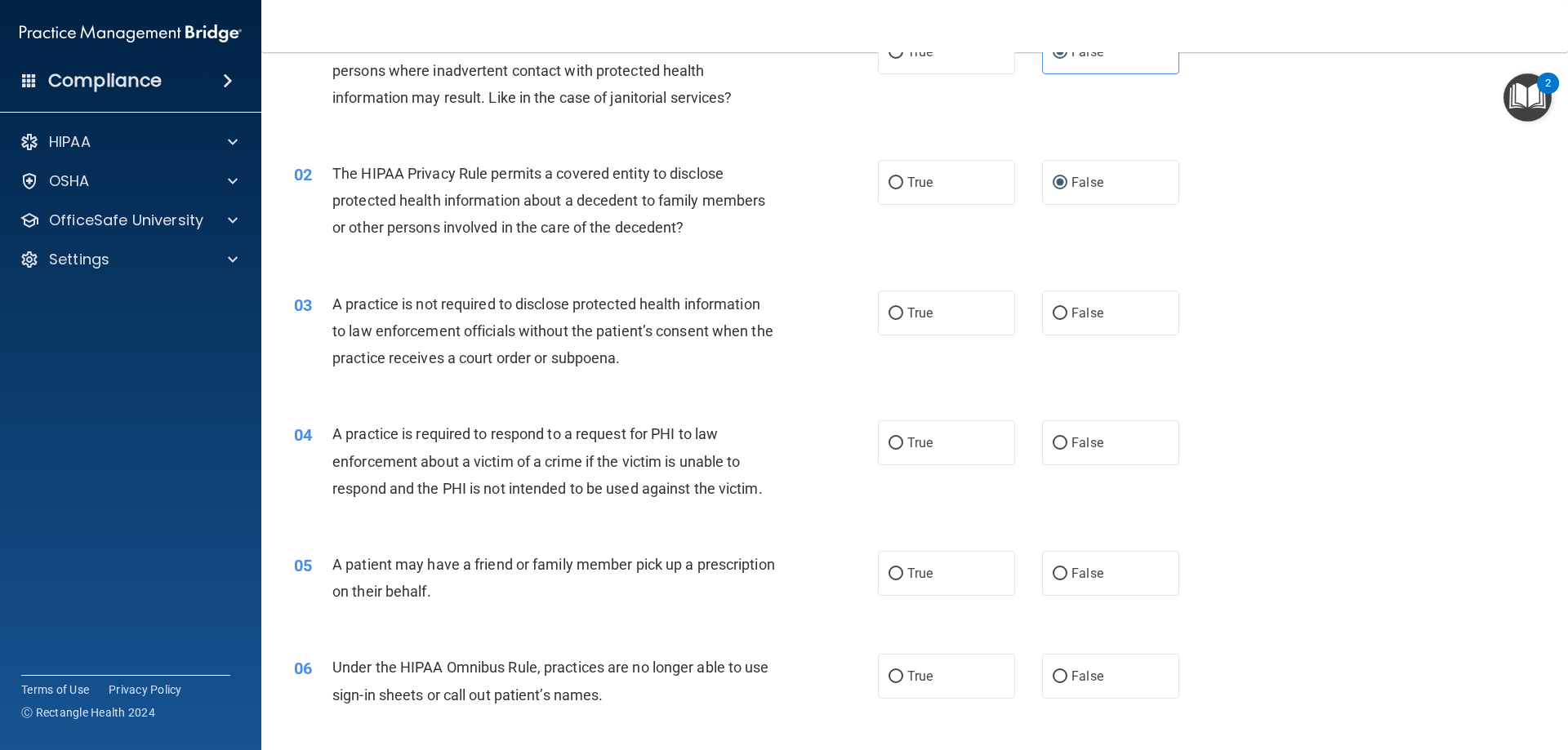
scroll to position [164, 0]
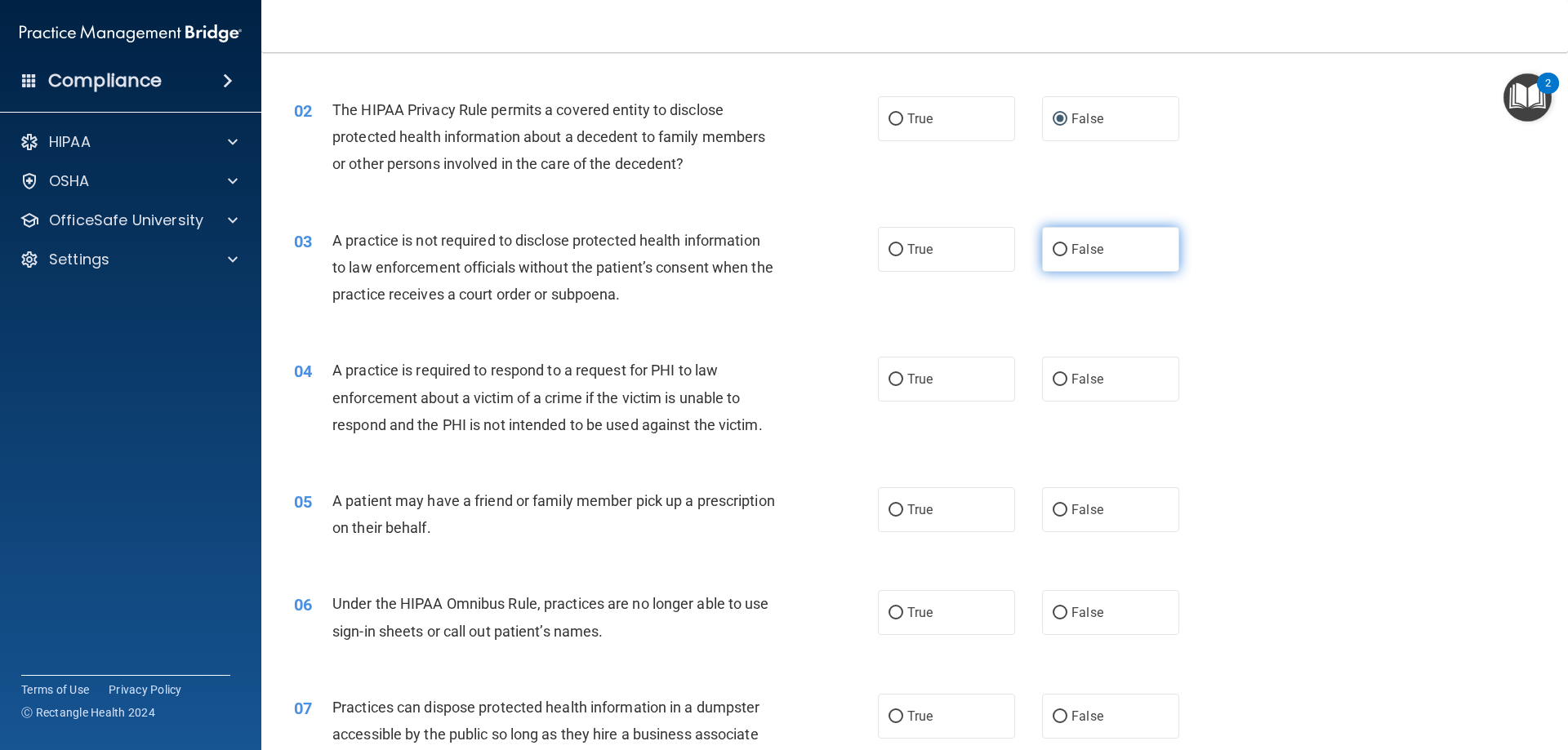
click at [1068, 260] on label "False" at bounding box center [1111, 250] width 137 height 45
click at [1067, 257] on input "False" at bounding box center [1060, 250] width 15 height 12
radio input "true"
click at [905, 388] on label "True" at bounding box center [946, 379] width 137 height 45
click at [904, 386] on input "True" at bounding box center [896, 380] width 15 height 12
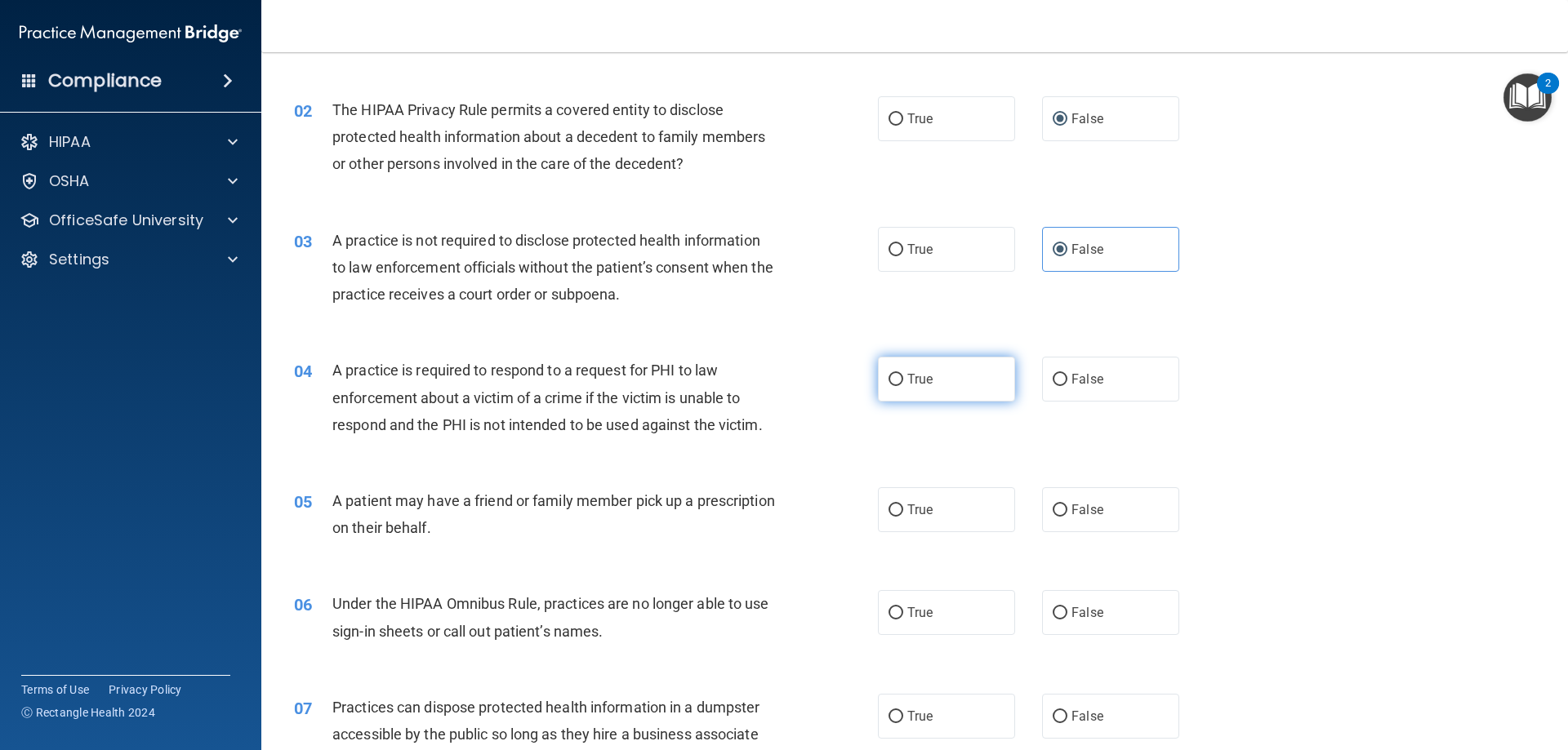
radio input "true"
click at [922, 501] on label "True" at bounding box center [946, 510] width 137 height 45
click at [904, 505] on input "True" at bounding box center [896, 511] width 15 height 12
radio input "true"
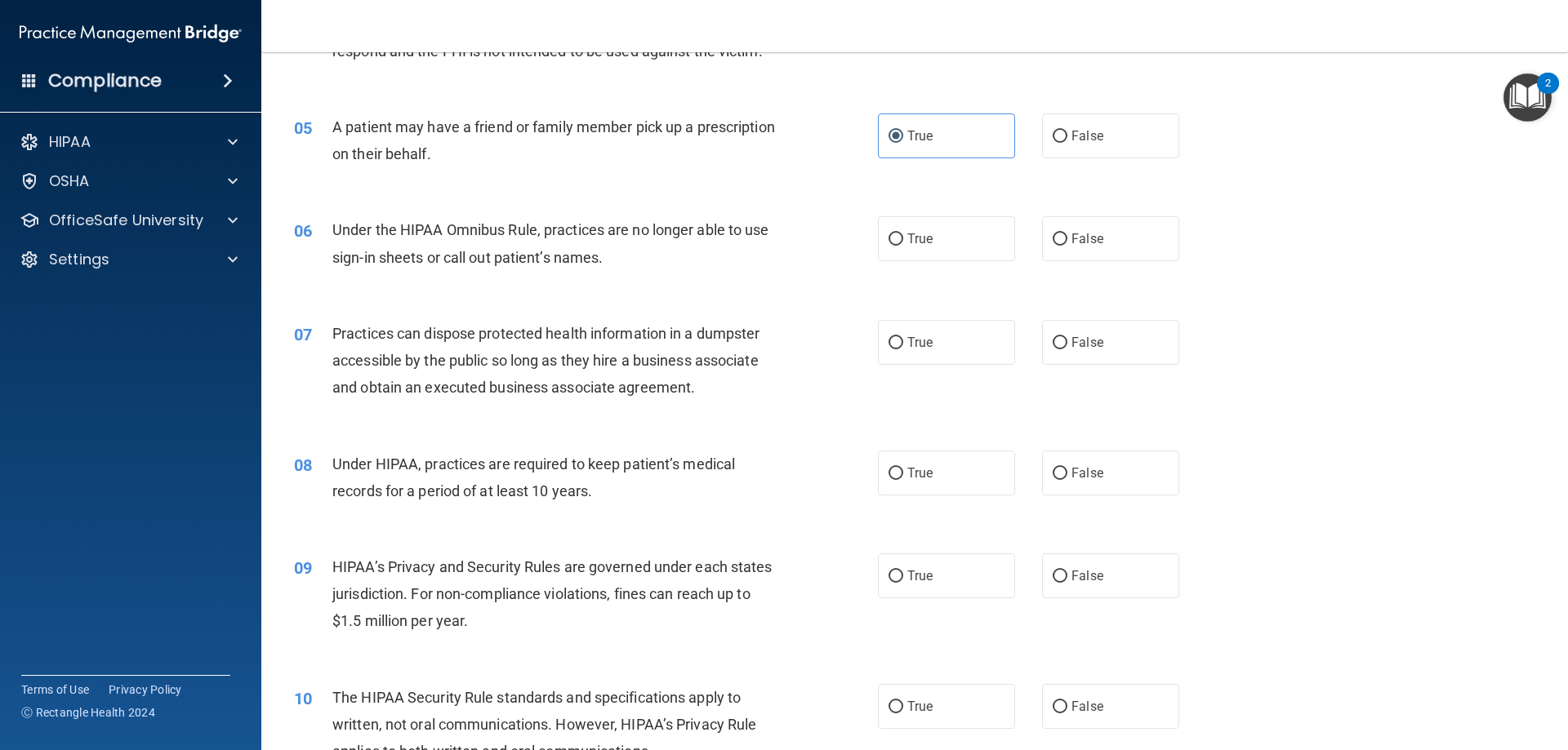
scroll to position [572, 0]
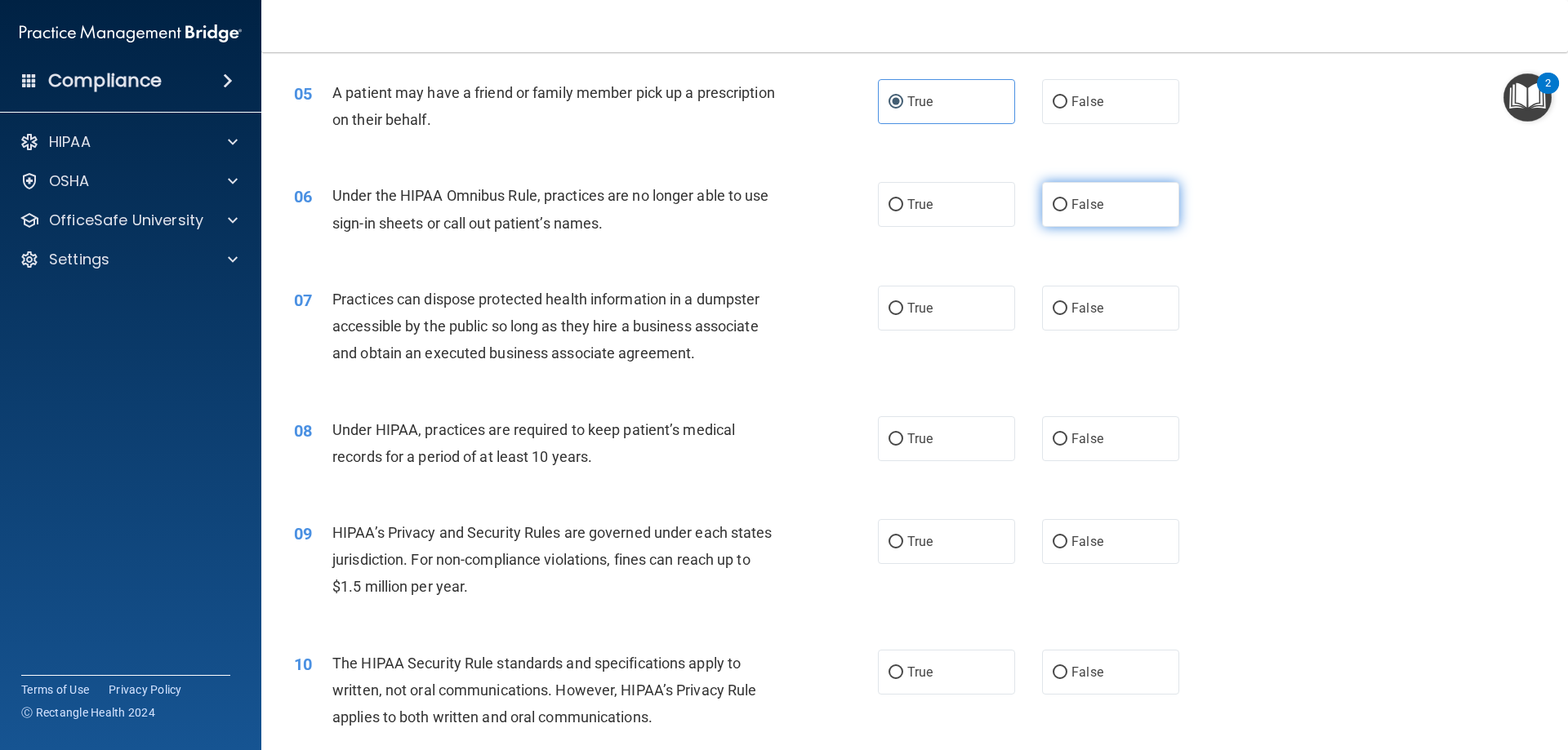
click at [1072, 197] on span "False" at bounding box center [1087, 204] width 32 height 15
click at [1067, 199] on input "False" at bounding box center [1060, 205] width 15 height 12
radio input "true"
click at [1105, 323] on label "False" at bounding box center [1111, 308] width 137 height 45
click at [1067, 315] on input "False" at bounding box center [1060, 309] width 15 height 12
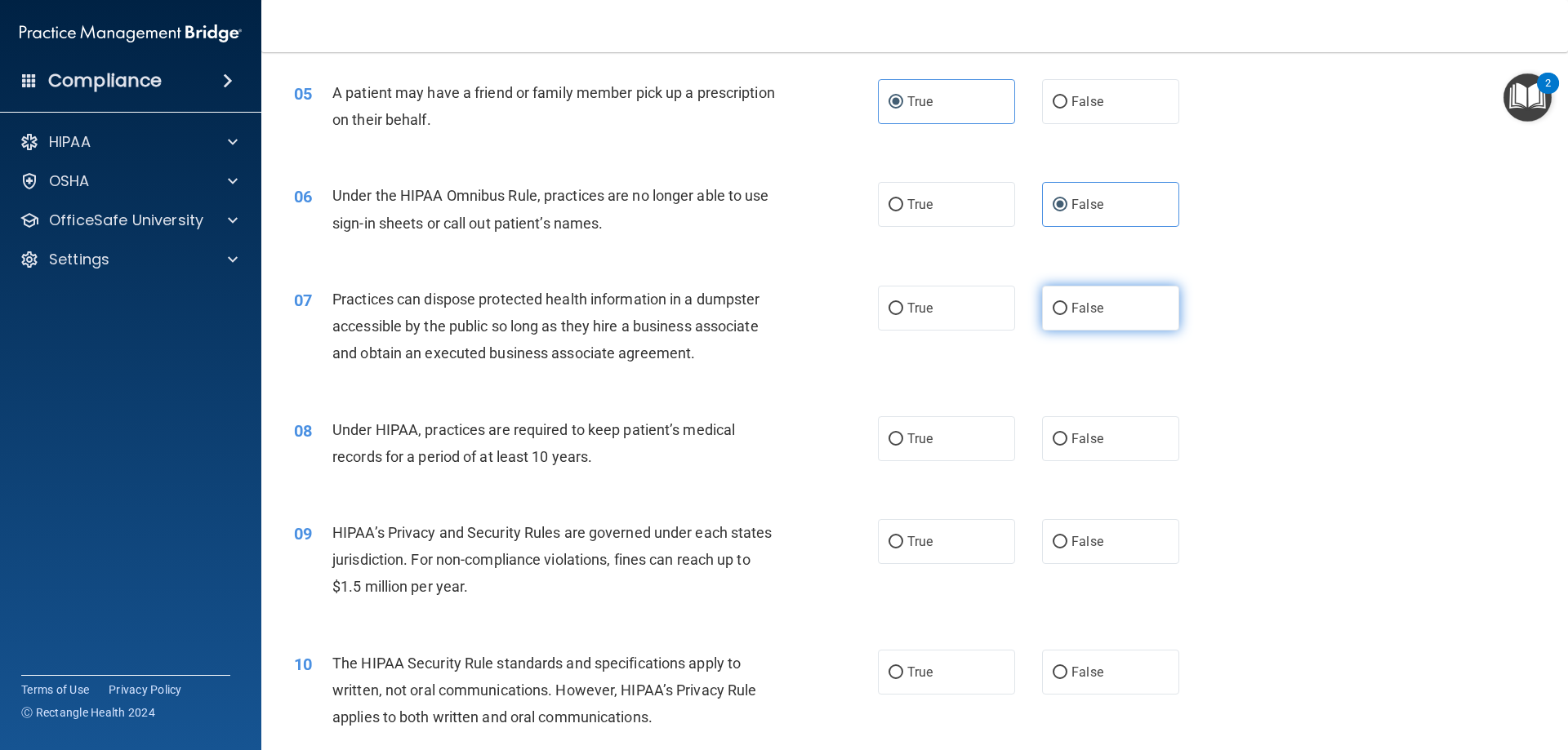
radio input "true"
click at [1084, 431] on span "False" at bounding box center [1087, 439] width 32 height 15
click at [1067, 433] on input "False" at bounding box center [1060, 439] width 15 height 12
radio input "true"
click at [1111, 537] on label "False" at bounding box center [1111, 542] width 137 height 45
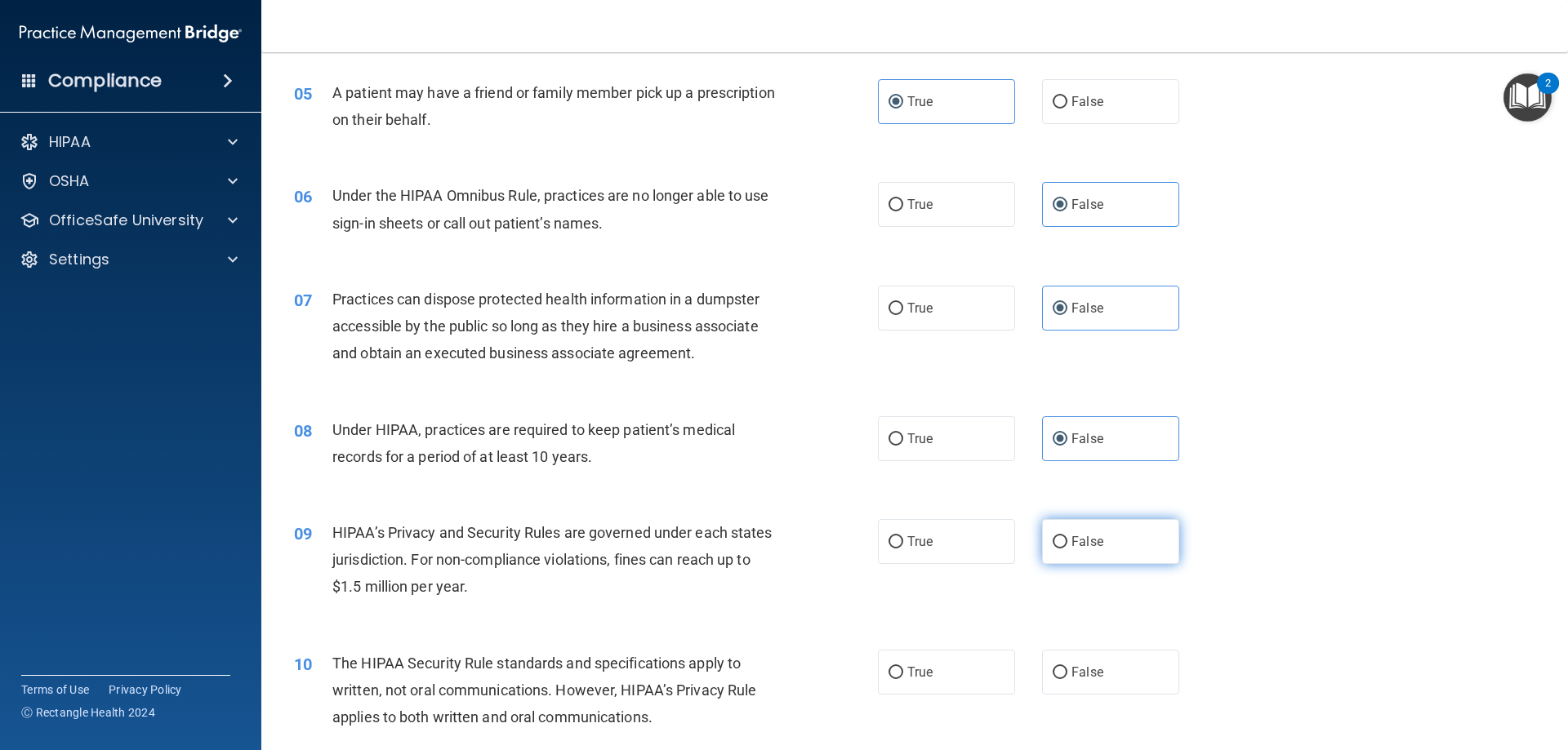
click at [1067, 537] on input "False" at bounding box center [1060, 542] width 15 height 12
radio input "true"
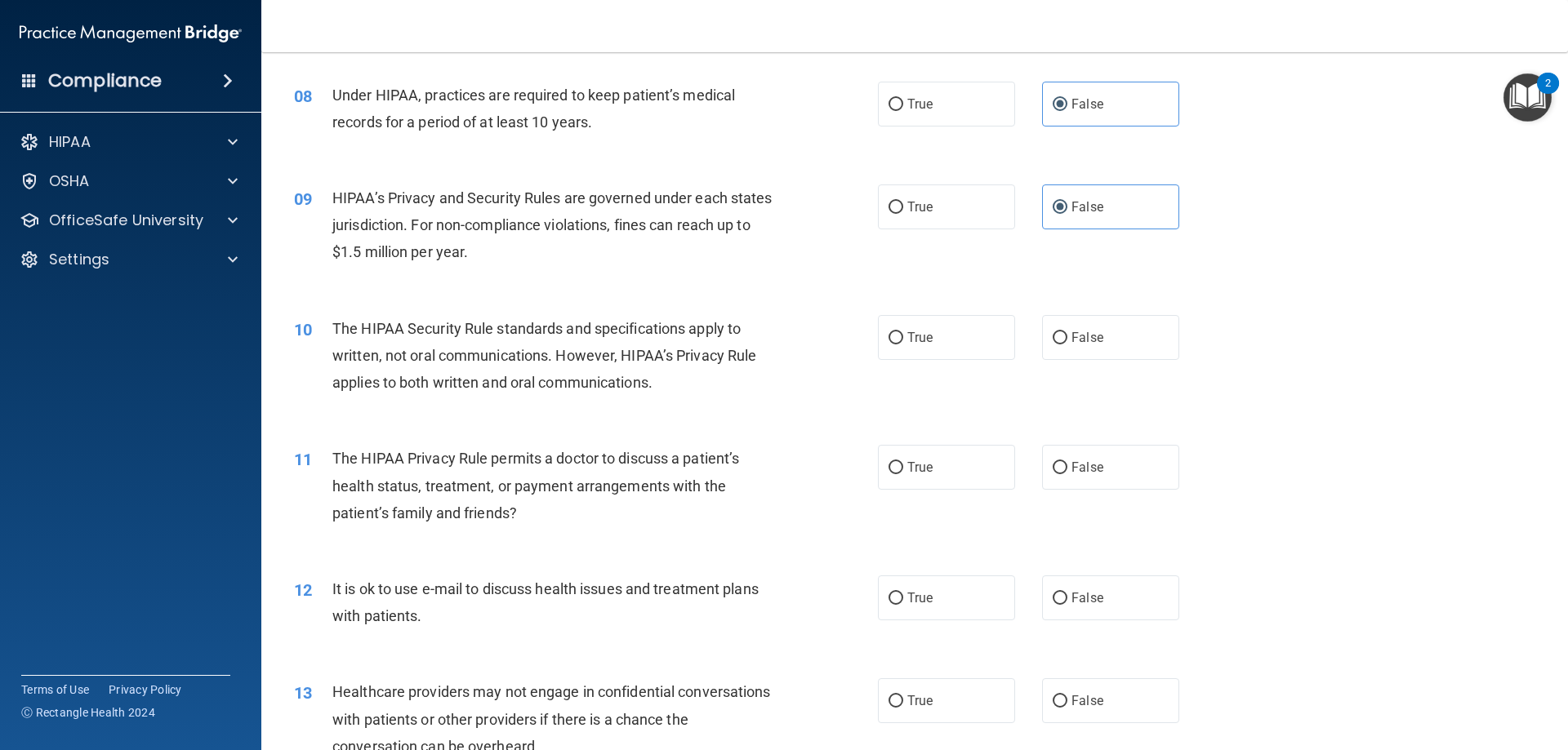
scroll to position [980, 0]
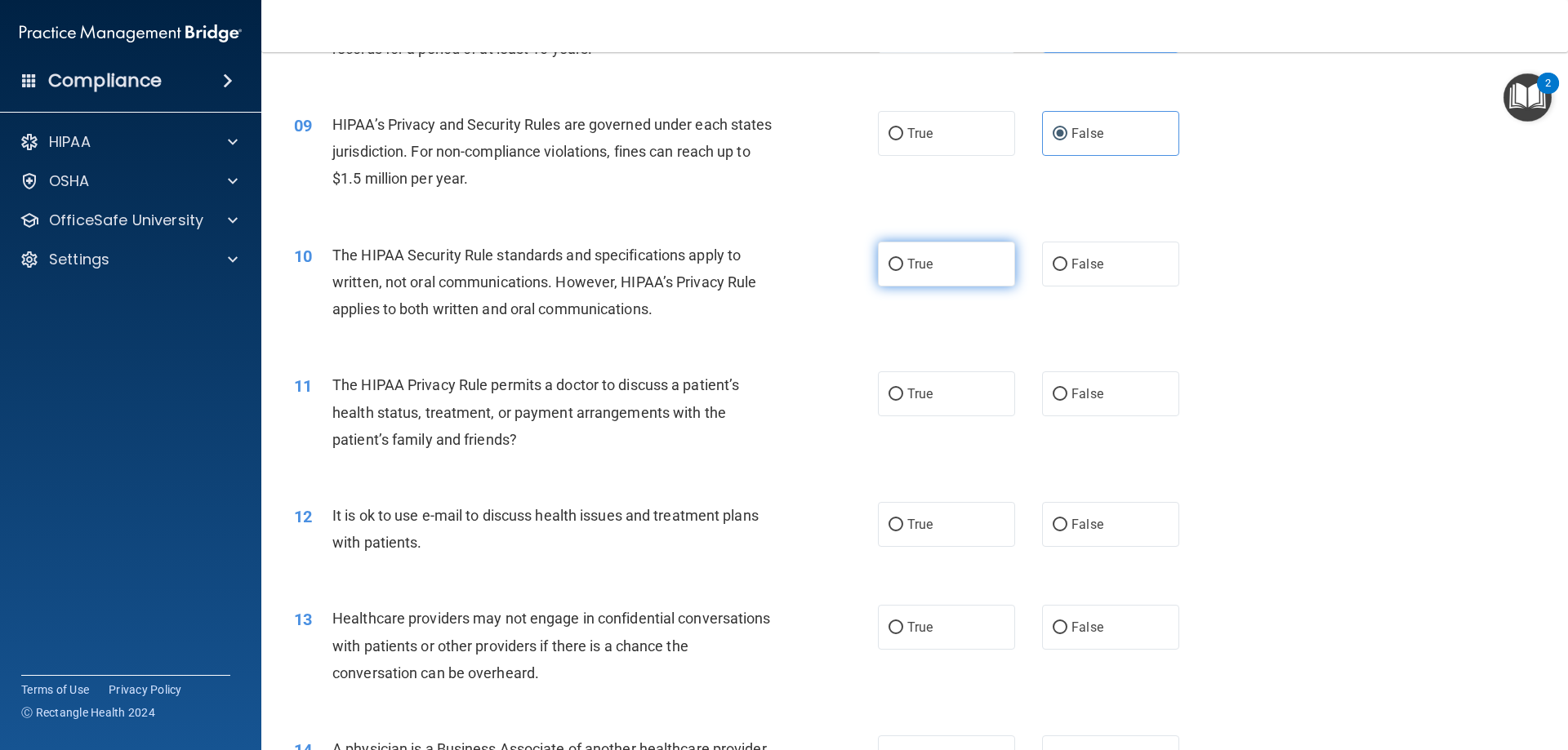
click at [907, 260] on span "True" at bounding box center [919, 264] width 25 height 15
click at [902, 260] on input "True" at bounding box center [896, 265] width 15 height 12
radio input "true"
click at [923, 387] on span "True" at bounding box center [919, 394] width 25 height 15
click at [904, 388] on input "True" at bounding box center [896, 394] width 15 height 12
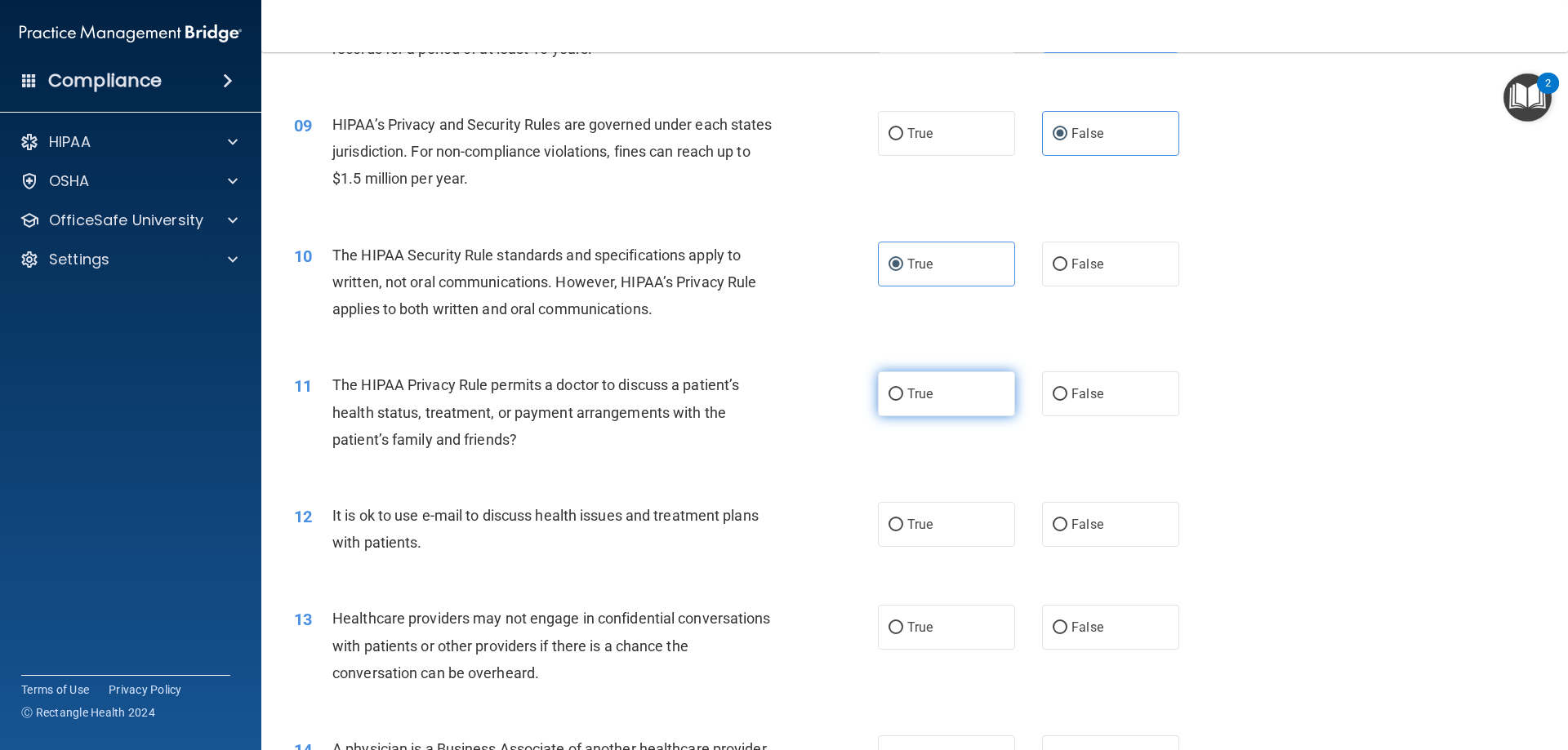
radio input "true"
click at [934, 514] on label "True" at bounding box center [946, 524] width 137 height 45
click at [904, 519] on input "True" at bounding box center [896, 525] width 15 height 12
radio input "true"
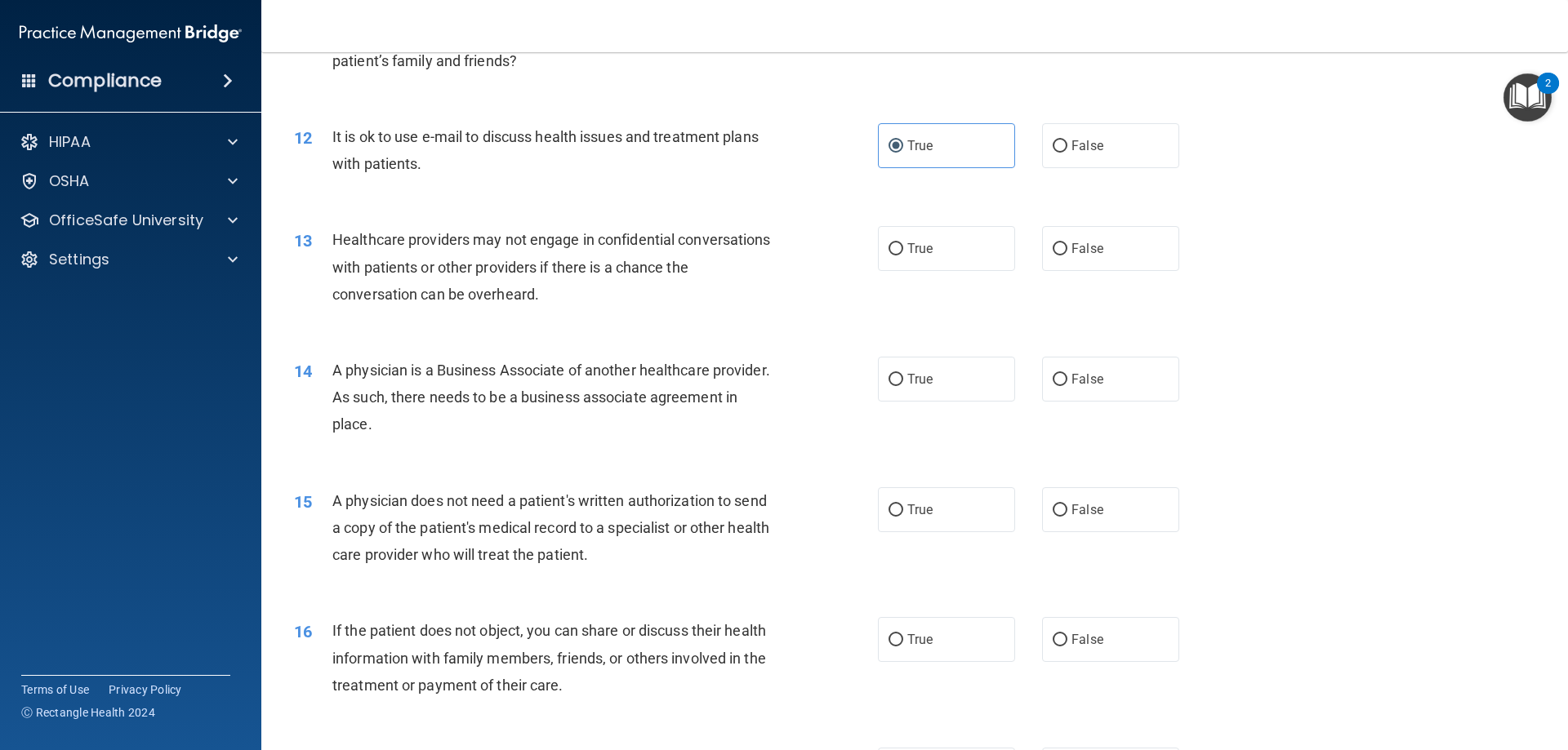
scroll to position [1388, 0]
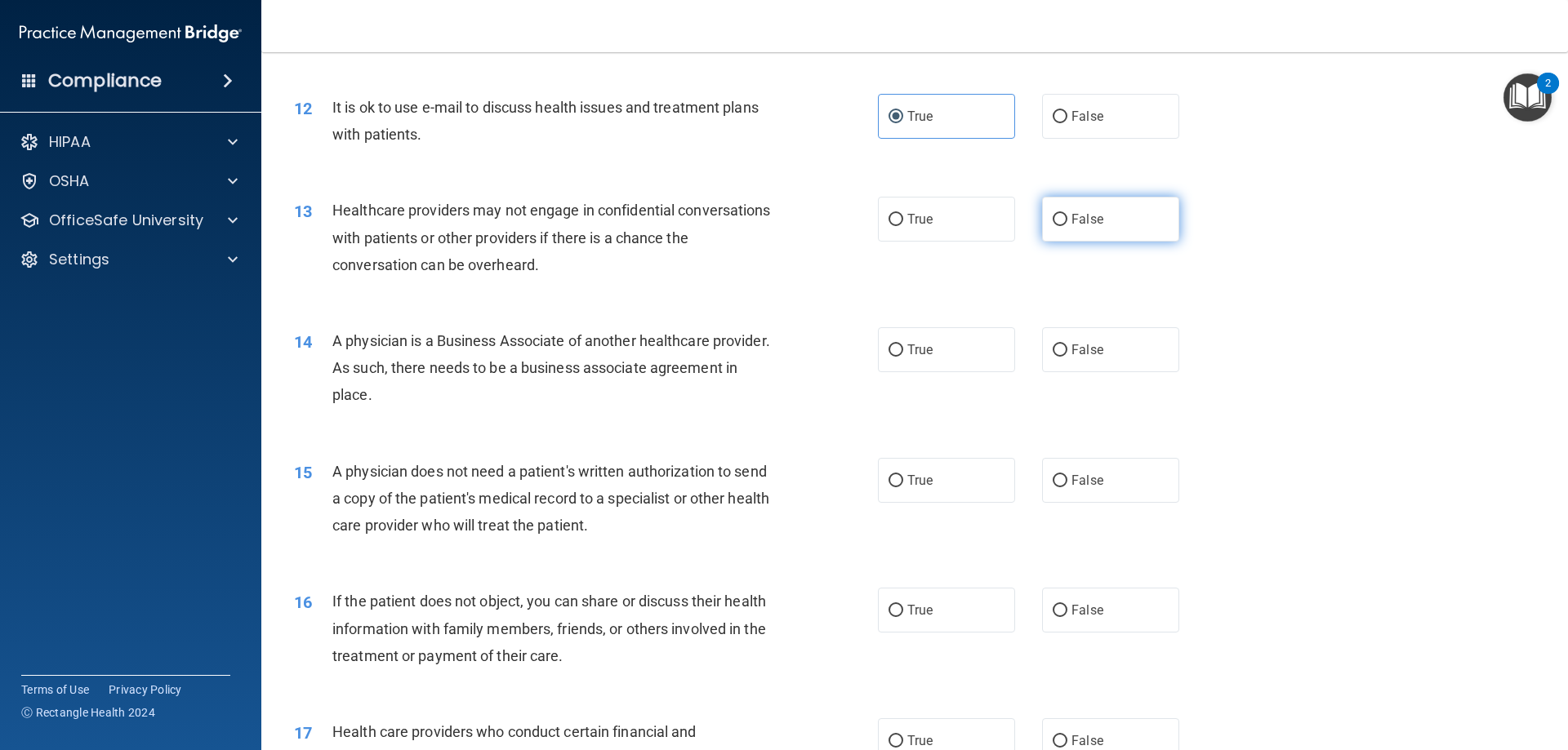
click at [1075, 229] on label "False" at bounding box center [1111, 219] width 137 height 45
click at [1067, 226] on input "False" at bounding box center [1060, 220] width 15 height 12
radio input "true"
click at [1085, 333] on label "False" at bounding box center [1111, 350] width 137 height 45
click at [1067, 344] on input "False" at bounding box center [1060, 350] width 15 height 12
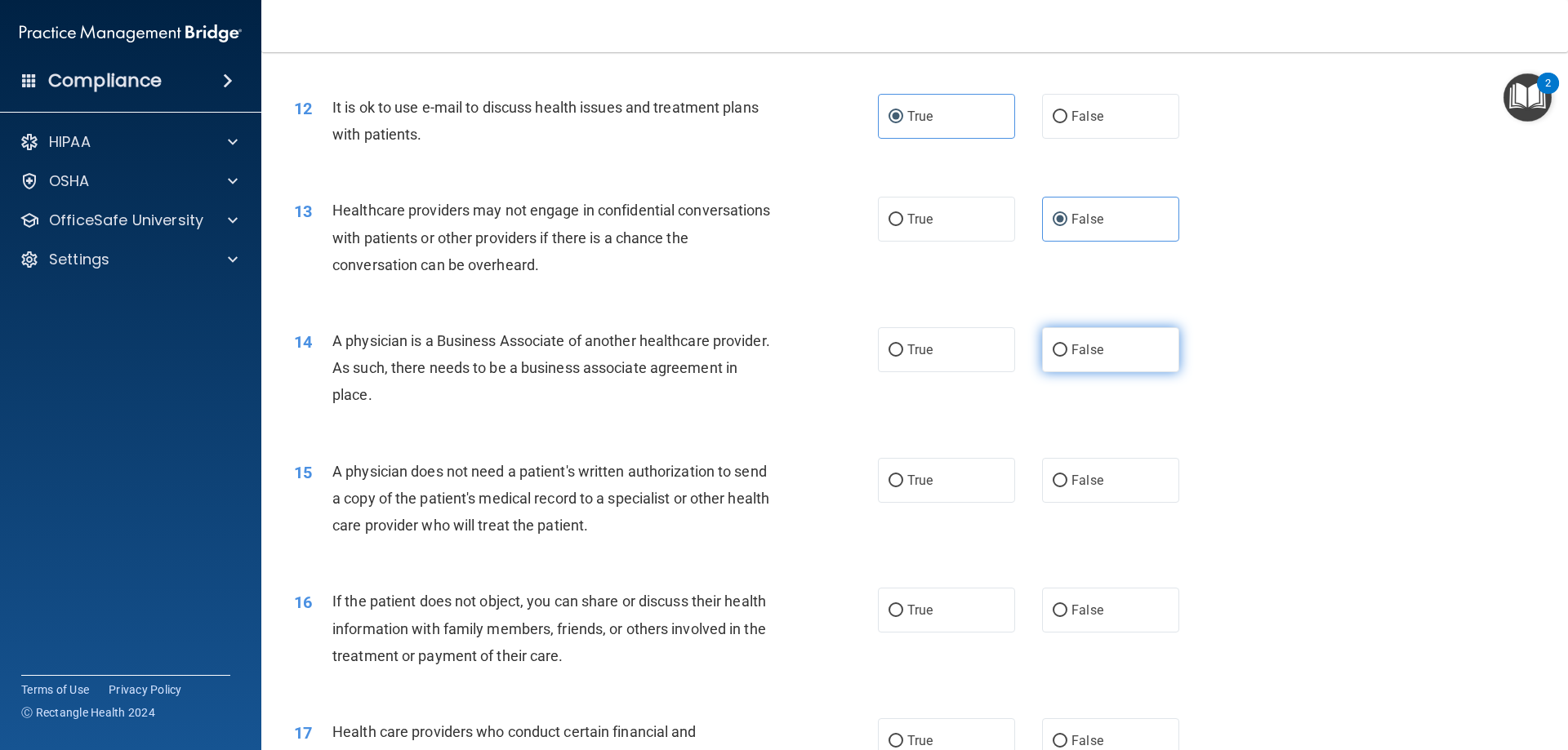
radio input "true"
click at [974, 458] on label "True" at bounding box center [946, 480] width 137 height 45
click at [904, 475] on input "True" at bounding box center [896, 481] width 15 height 12
radio input "true"
click at [972, 604] on label "True" at bounding box center [946, 611] width 137 height 45
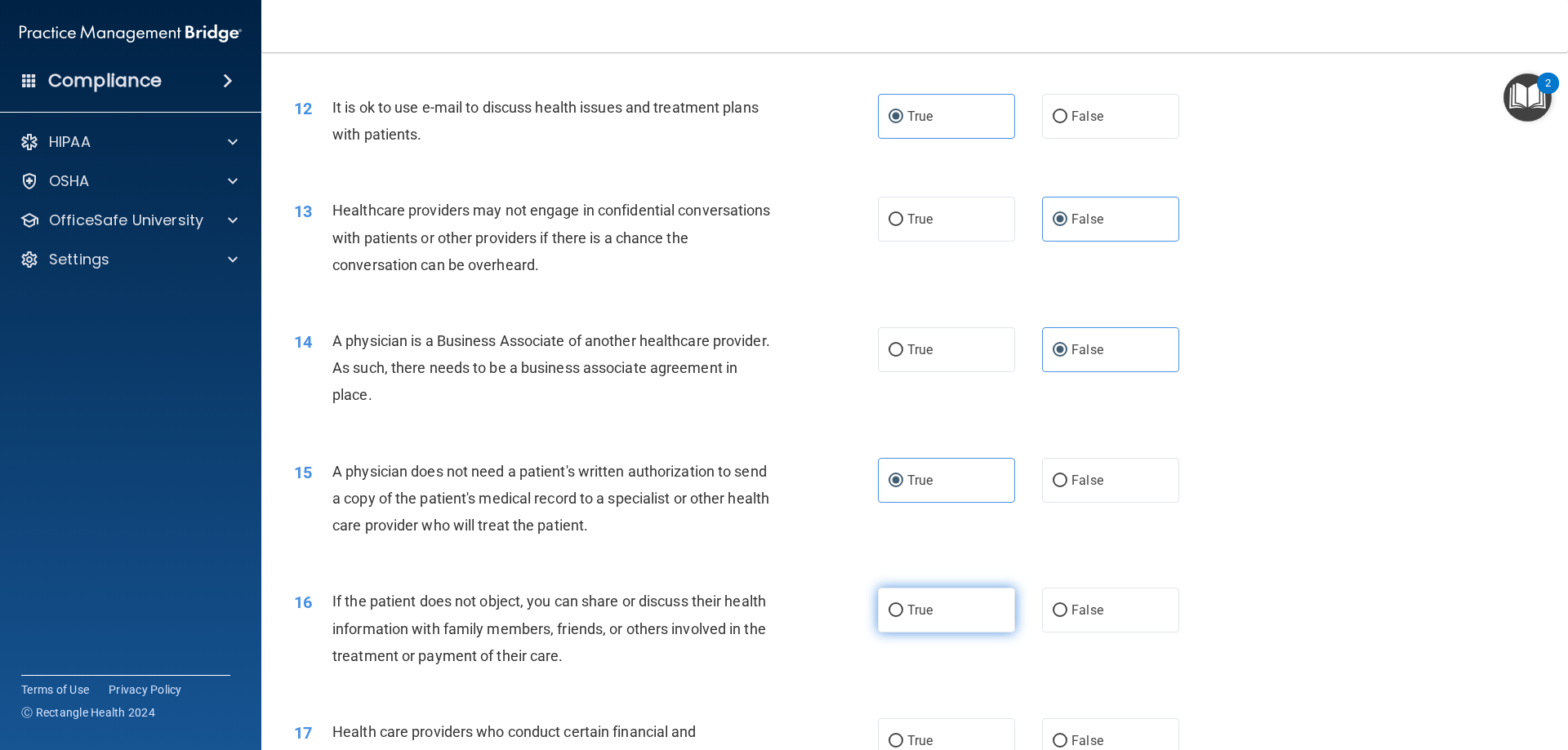
click at [904, 605] on input "True" at bounding box center [896, 611] width 15 height 12
radio input "true"
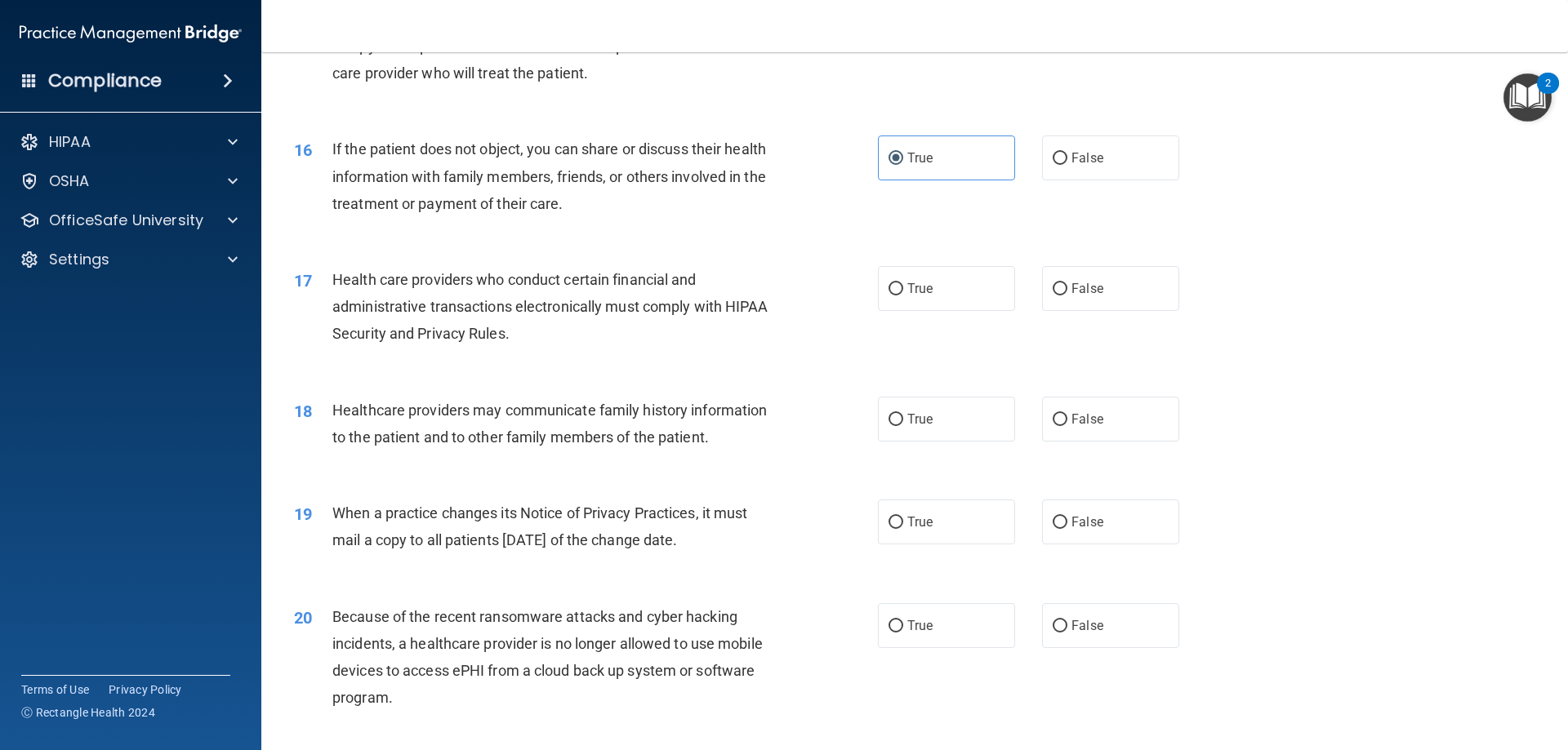
scroll to position [1878, 0]
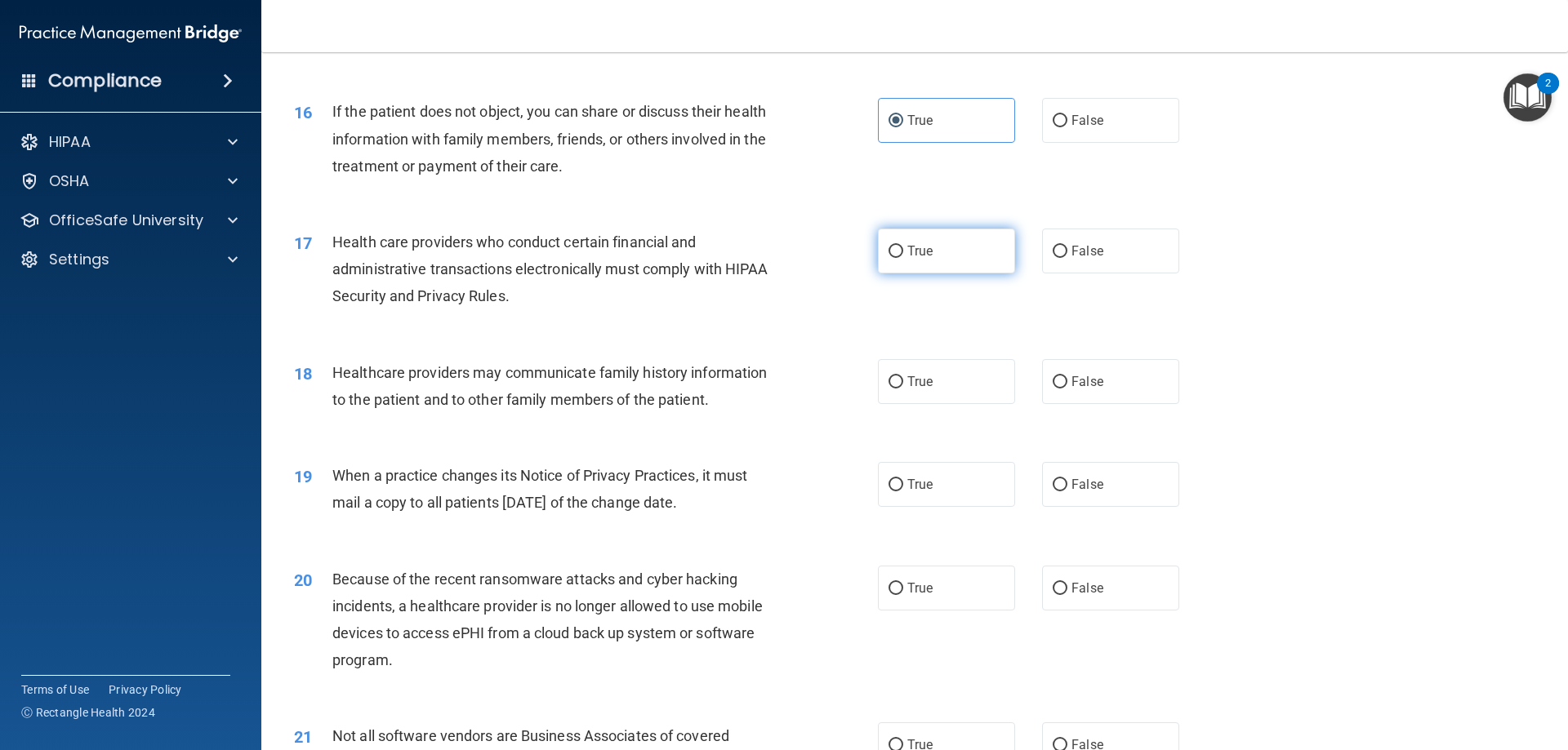
click at [901, 261] on label "True" at bounding box center [946, 251] width 137 height 45
click at [901, 258] on input "True" at bounding box center [896, 251] width 15 height 12
radio input "true"
click at [1123, 371] on label "False" at bounding box center [1111, 381] width 137 height 45
click at [1067, 376] on input "False" at bounding box center [1060, 382] width 15 height 12
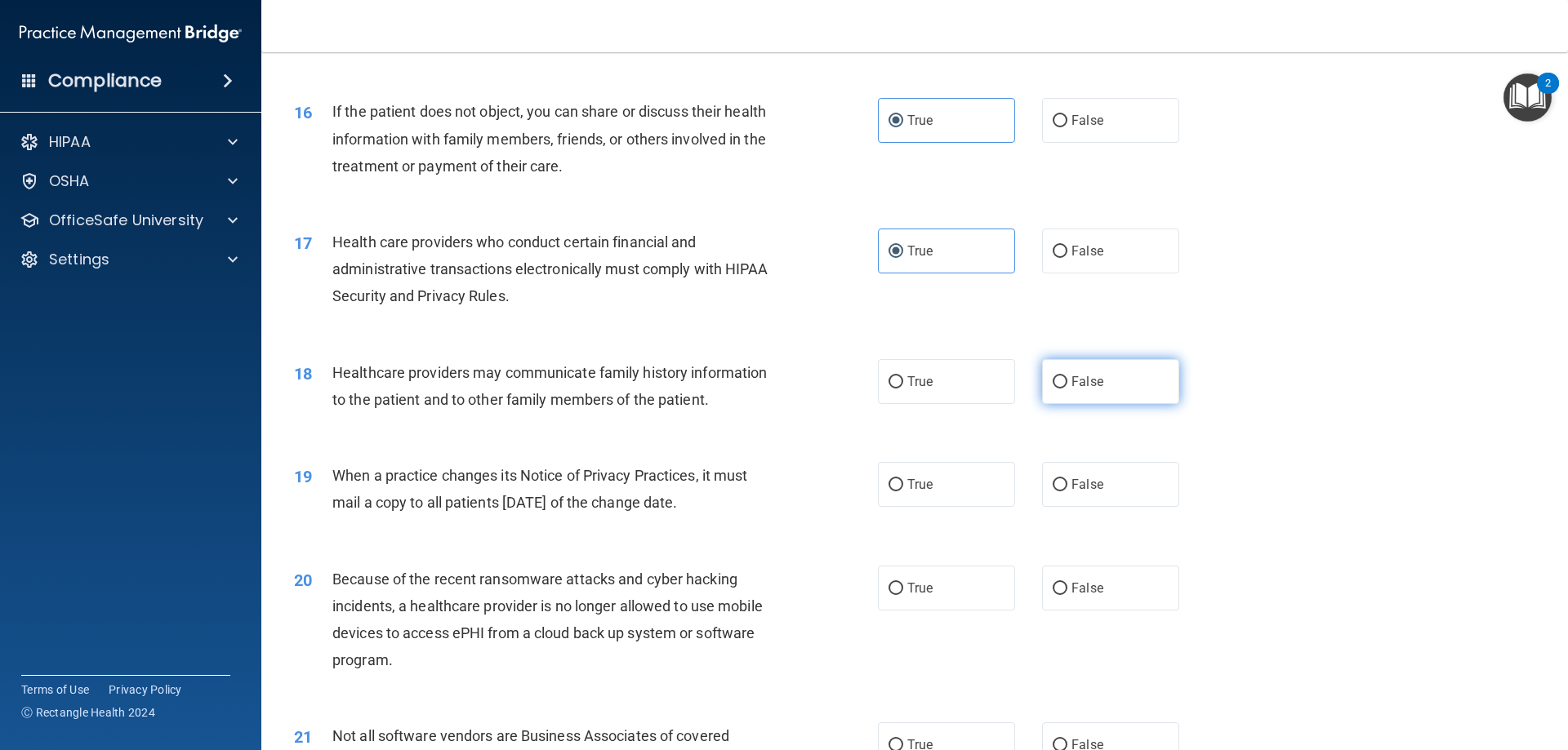
radio input "true"
click at [1107, 477] on label "False" at bounding box center [1111, 485] width 137 height 45
click at [1067, 480] on input "False" at bounding box center [1060, 486] width 15 height 12
radio input "true"
click at [1094, 573] on label "False" at bounding box center [1111, 588] width 137 height 45
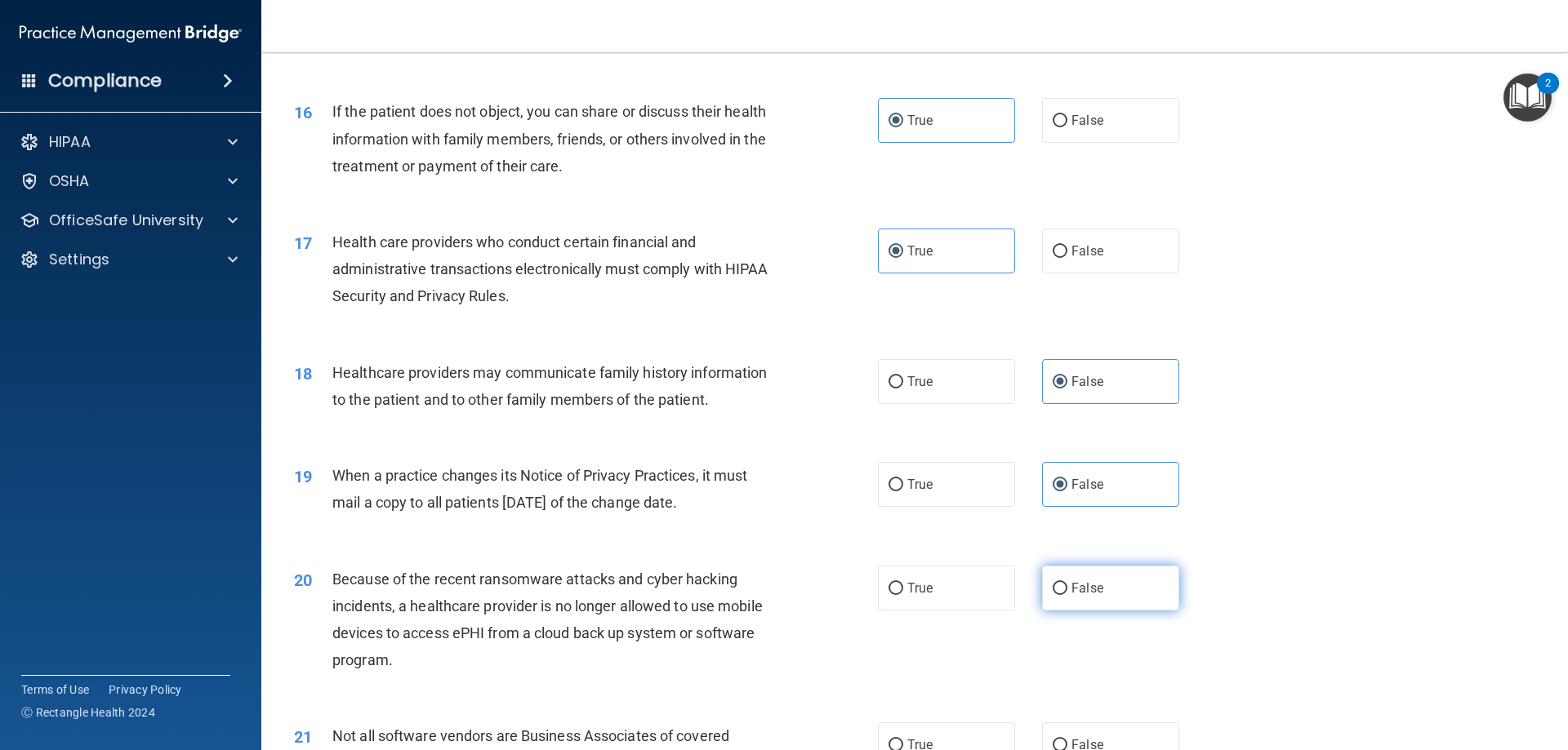
click at [1067, 583] on input "False" at bounding box center [1060, 589] width 15 height 12
radio input "true"
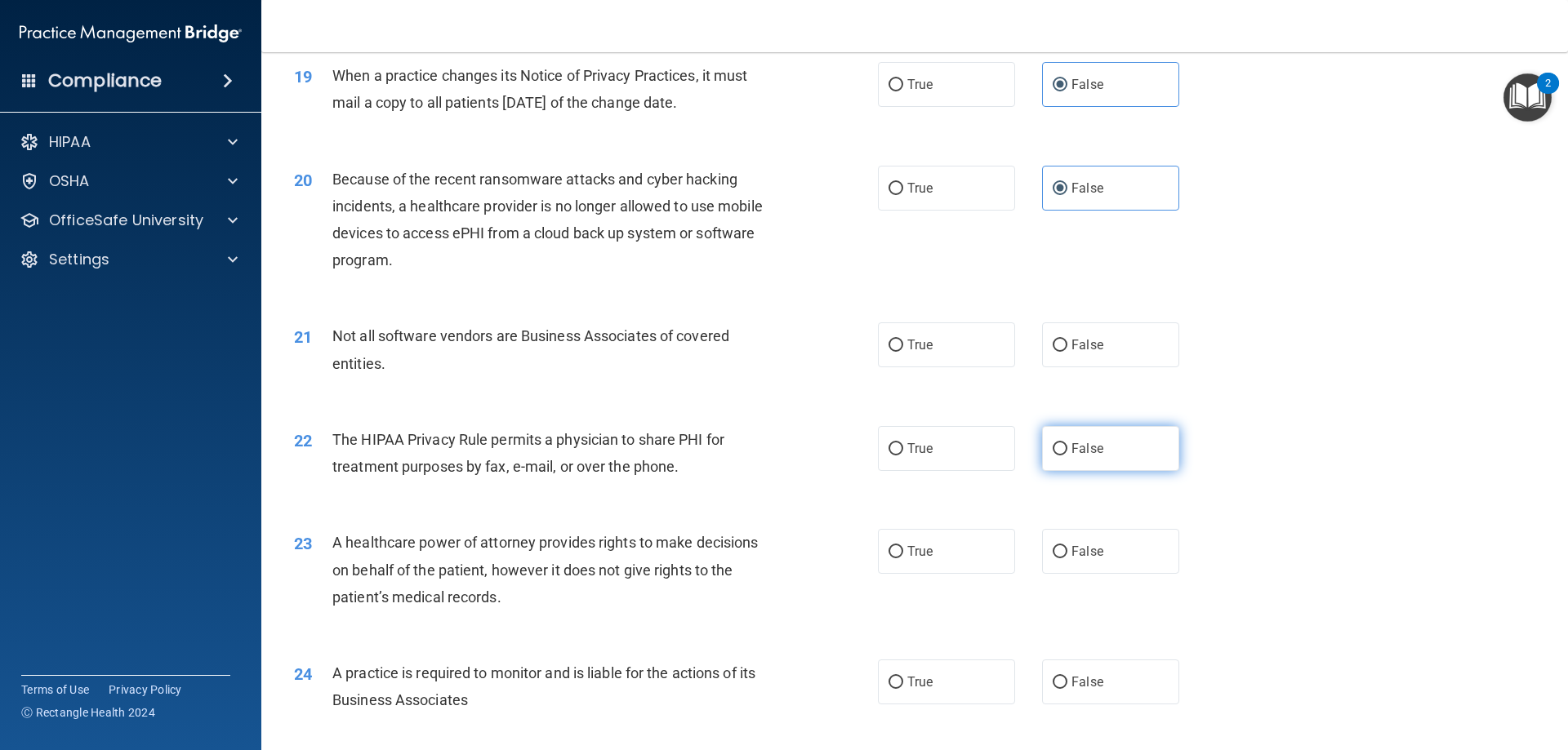
scroll to position [2286, 0]
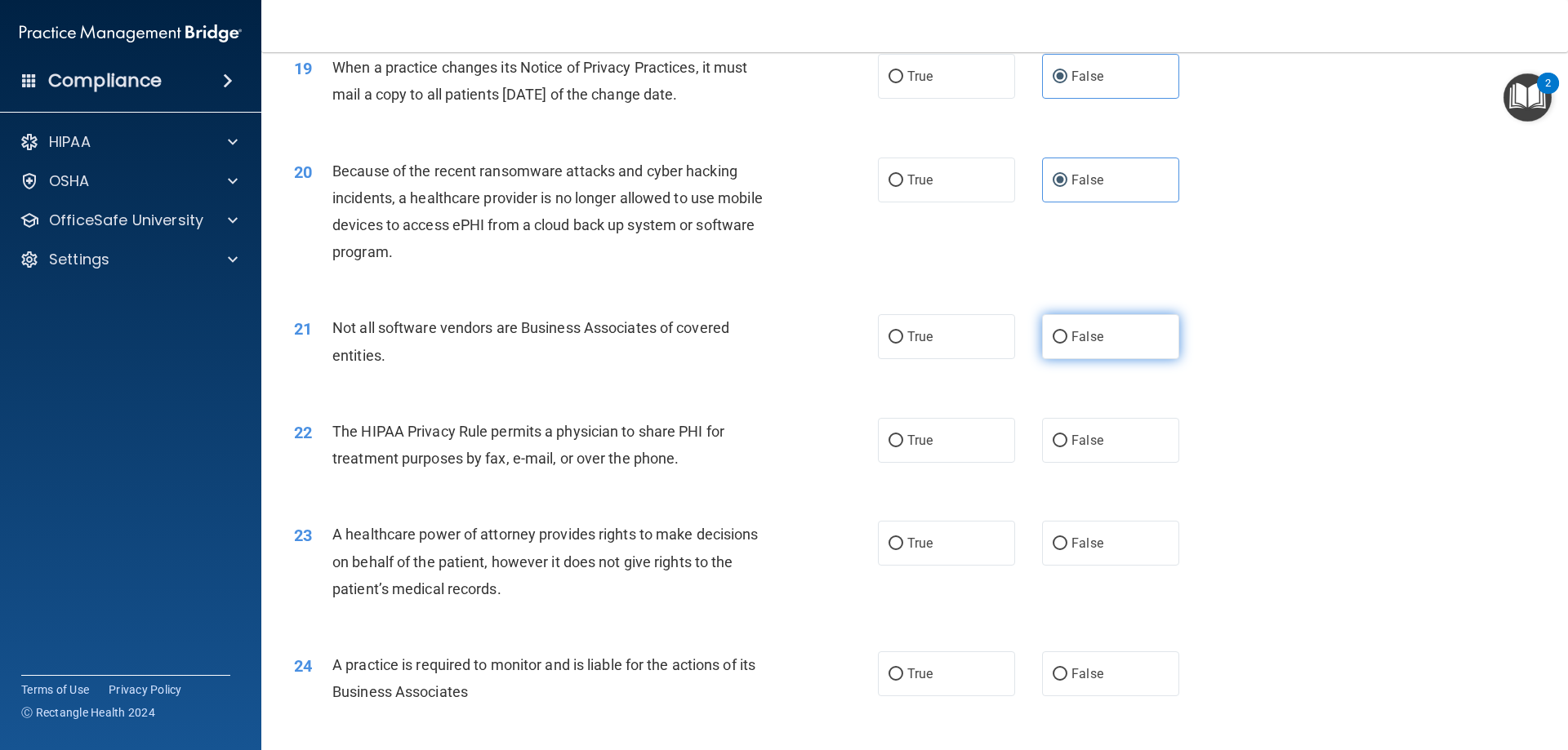
click at [1054, 340] on input "False" at bounding box center [1060, 338] width 15 height 12
radio input "true"
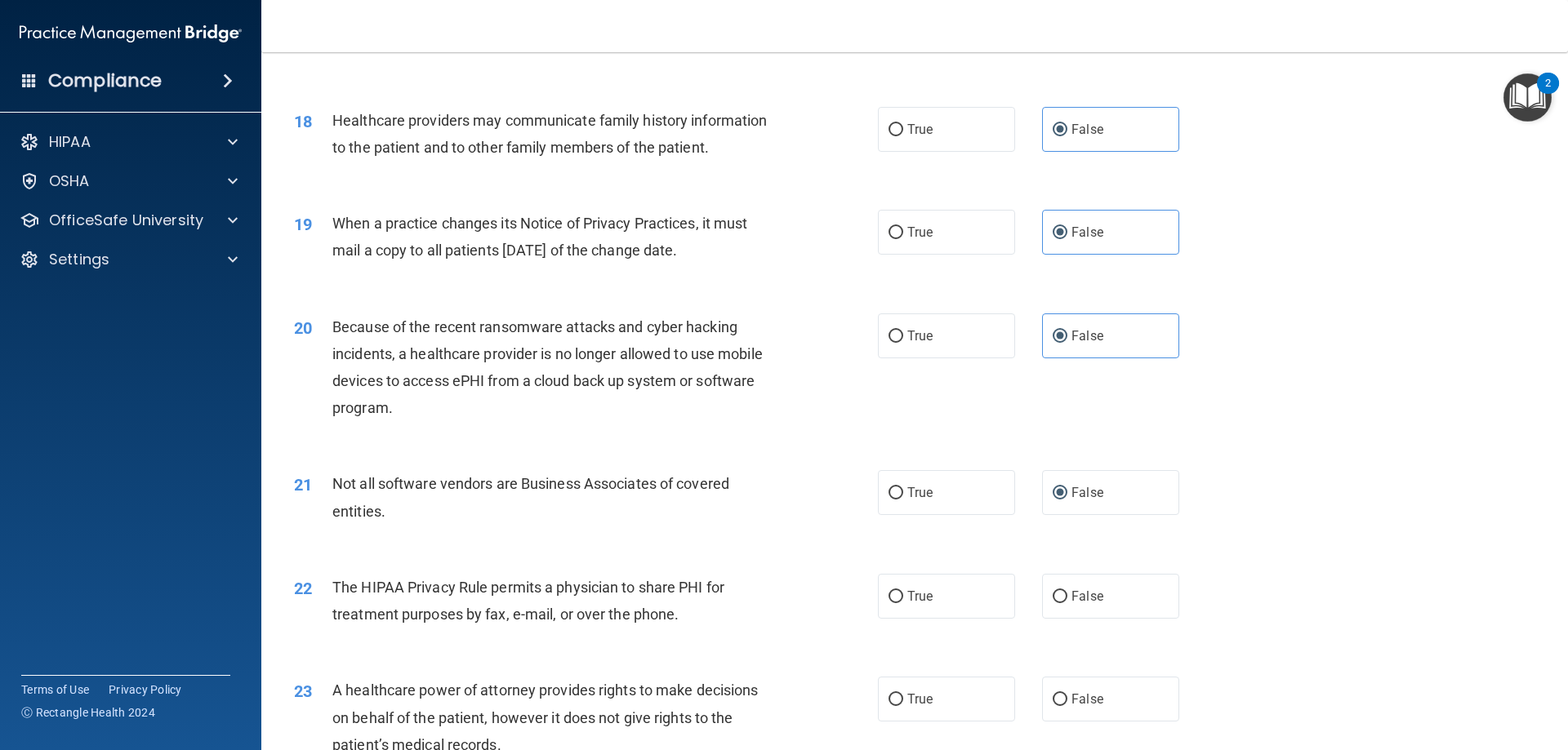
scroll to position [2204, 0]
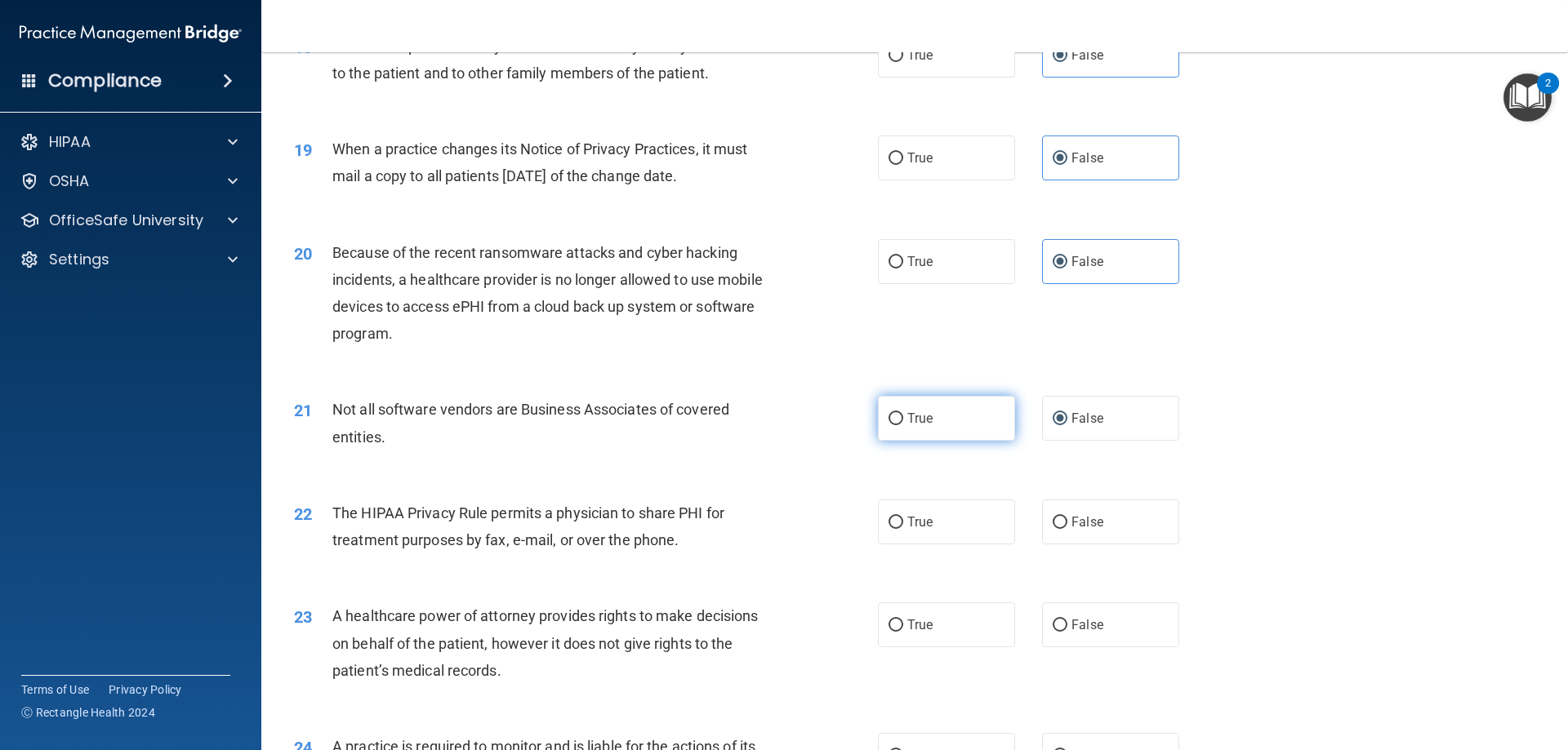
click at [959, 407] on label "True" at bounding box center [946, 418] width 137 height 45
click at [904, 413] on input "True" at bounding box center [896, 419] width 15 height 12
radio input "true"
radio input "false"
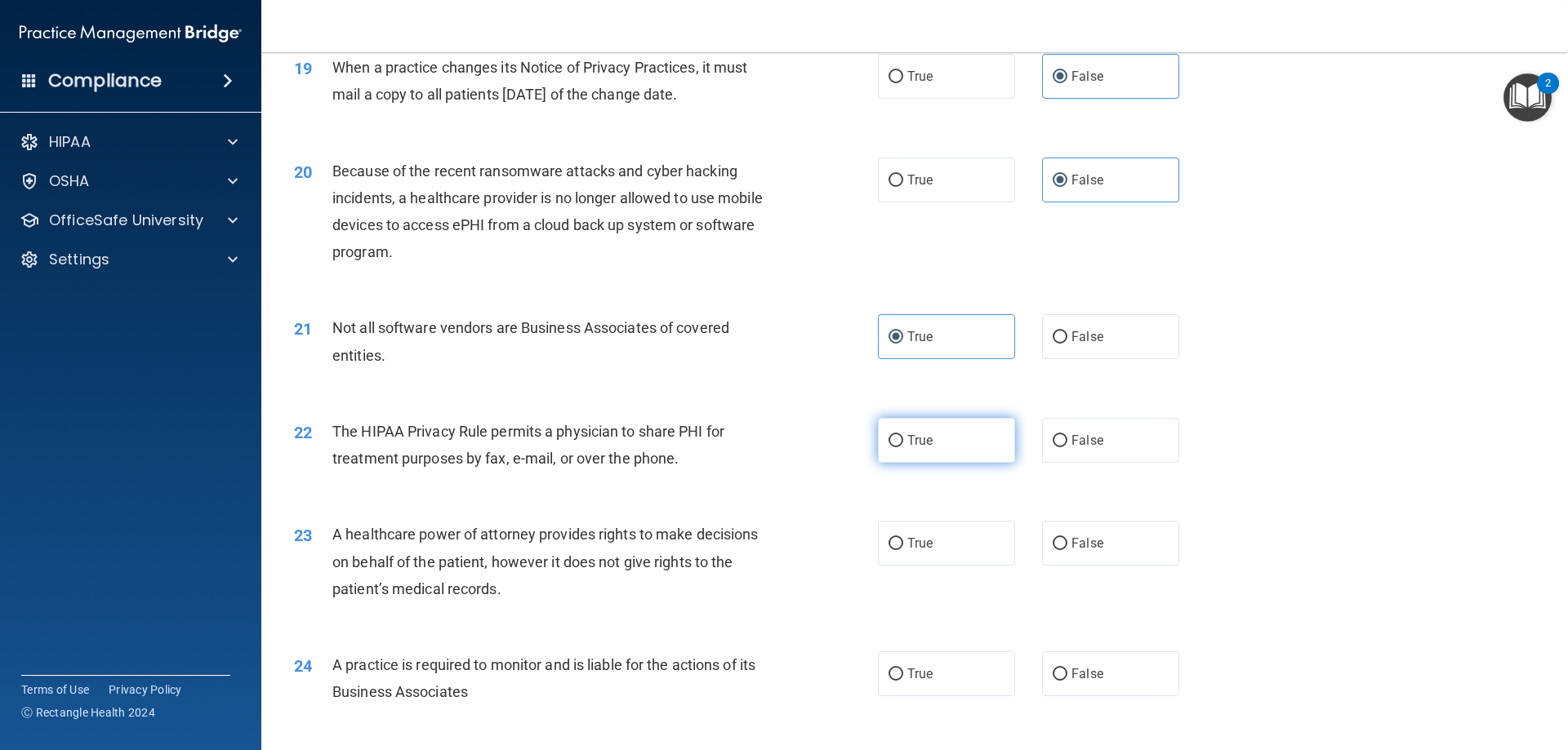
click at [925, 449] on label "True" at bounding box center [946, 440] width 137 height 45
click at [904, 448] on input "True" at bounding box center [896, 441] width 15 height 12
radio input "true"
click at [1098, 552] on label "False" at bounding box center [1111, 543] width 137 height 45
click at [1067, 550] on input "False" at bounding box center [1060, 544] width 15 height 12
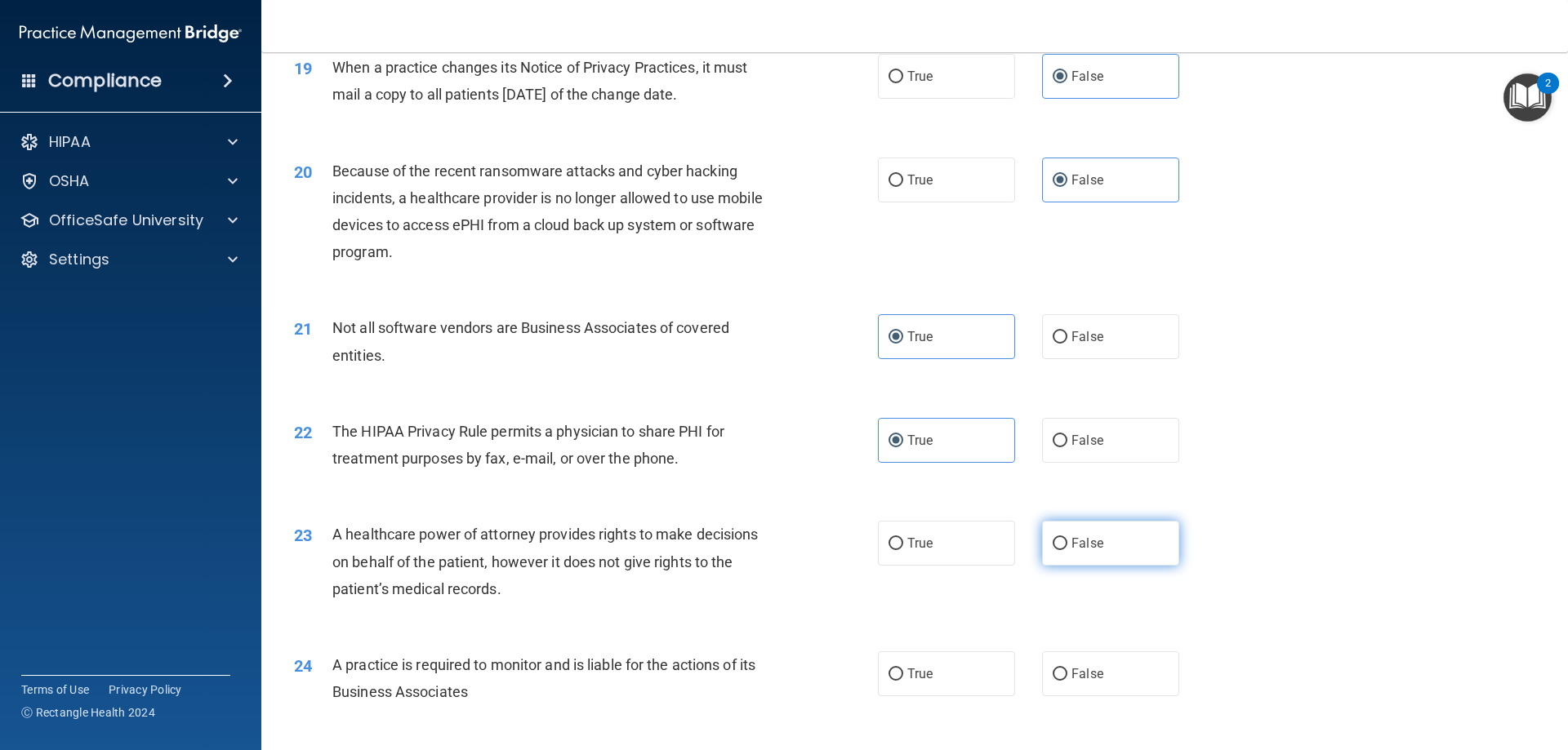
radio input "true"
click at [1086, 671] on span "False" at bounding box center [1087, 674] width 32 height 15
click at [1067, 671] on input "False" at bounding box center [1060, 675] width 15 height 12
radio input "true"
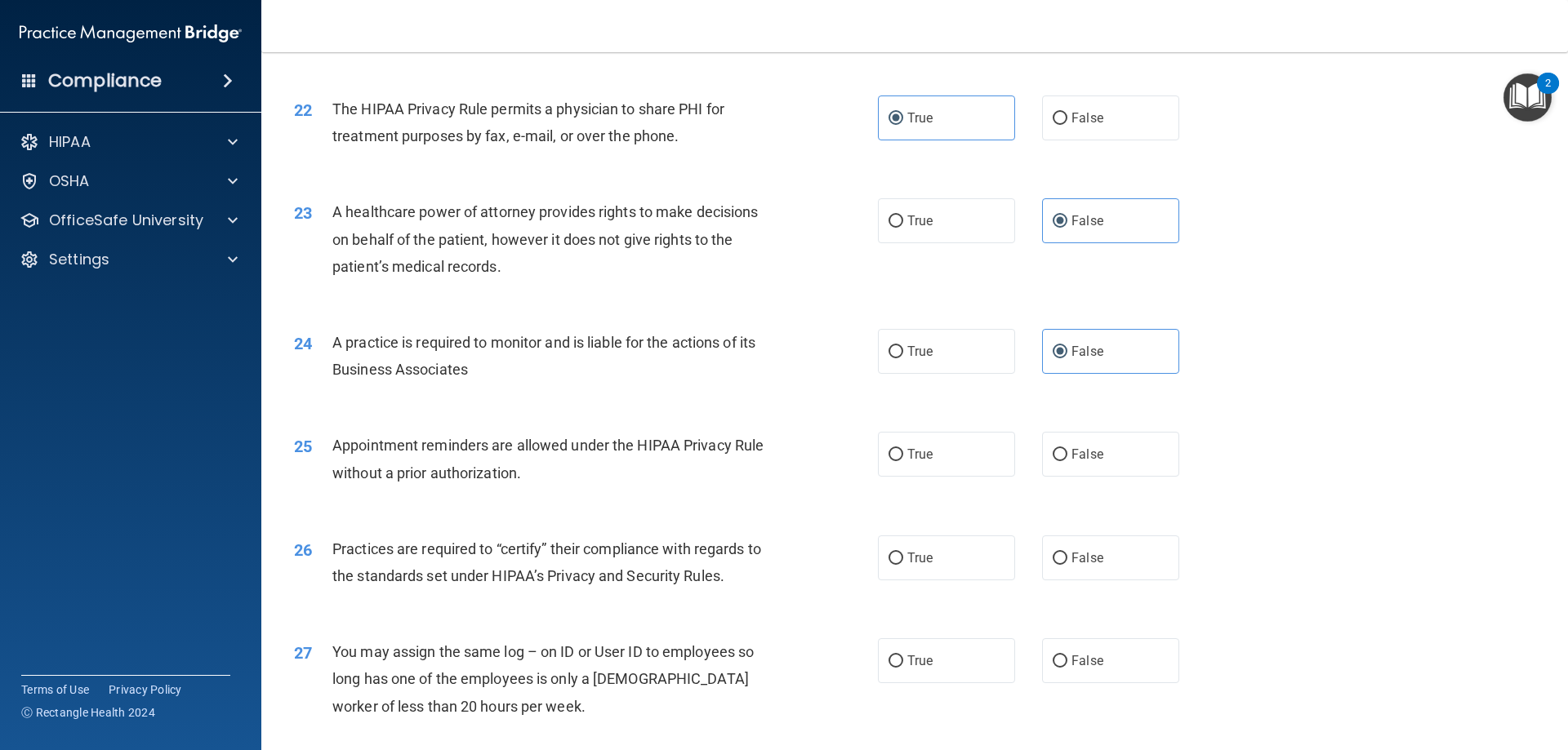
scroll to position [2613, 0]
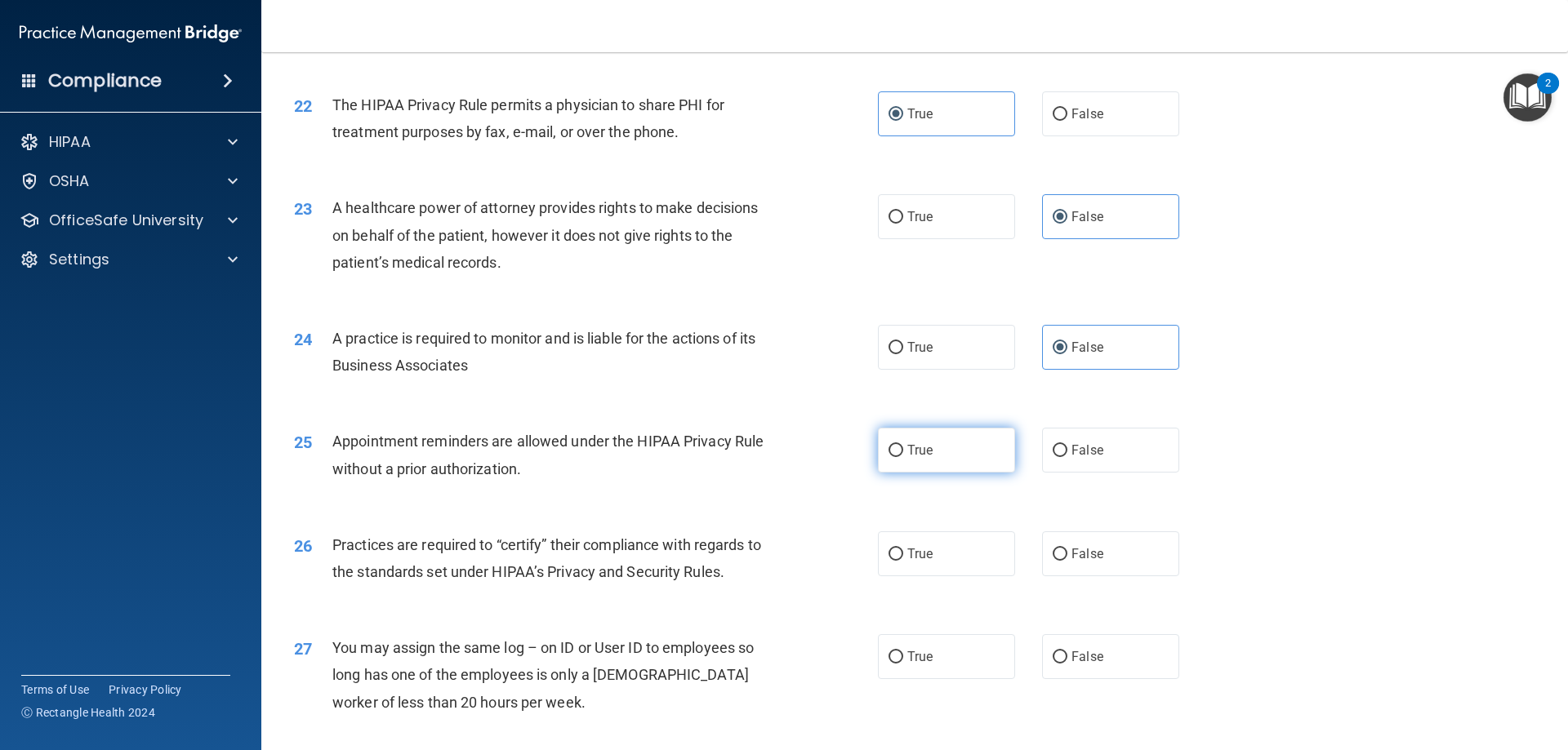
click at [904, 466] on label "True" at bounding box center [946, 450] width 137 height 45
click at [904, 457] on input "True" at bounding box center [896, 451] width 15 height 12
radio input "true"
click at [1053, 560] on input "False" at bounding box center [1060, 555] width 15 height 12
radio input "true"
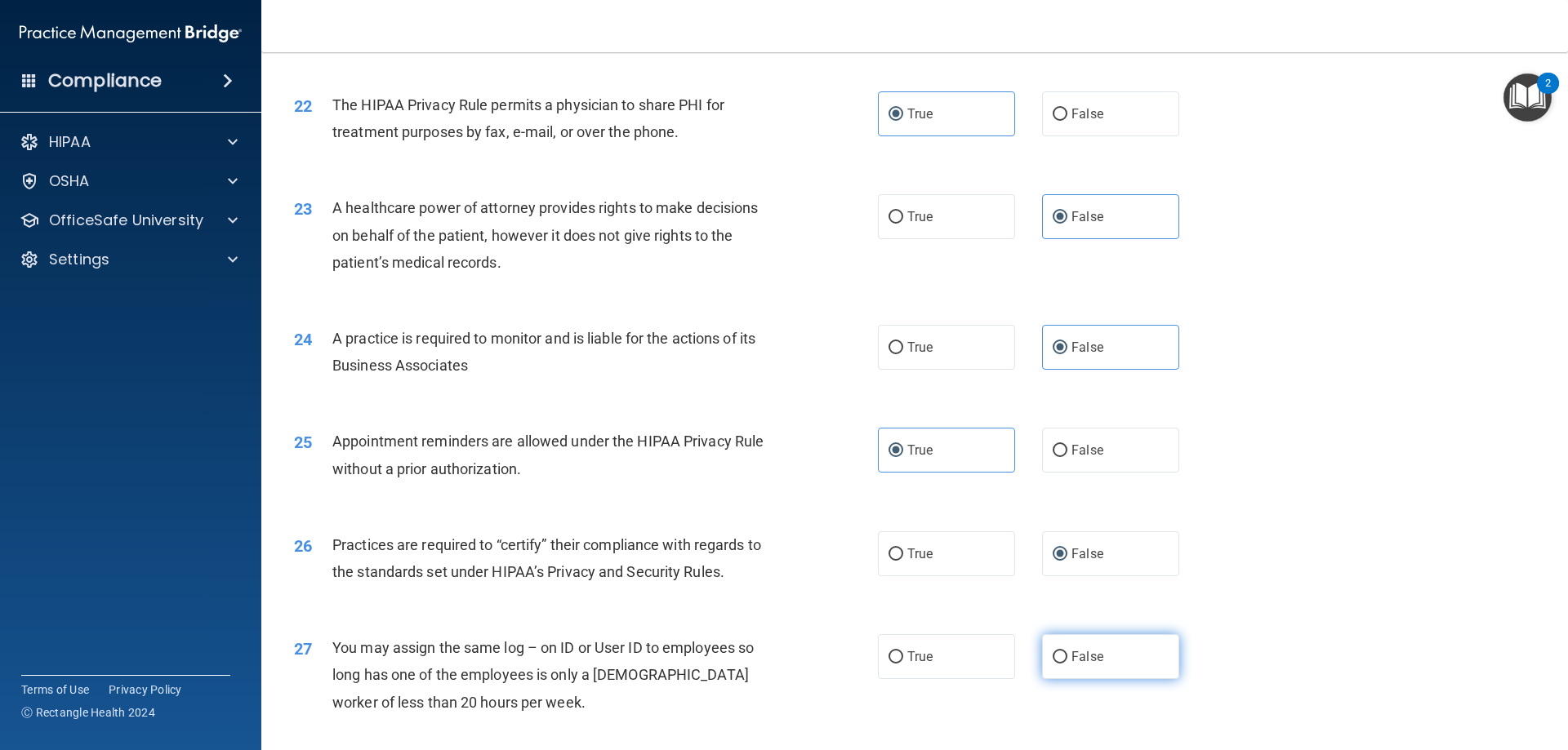
click at [1060, 643] on label "False" at bounding box center [1111, 657] width 137 height 45
click at [1060, 652] on input "False" at bounding box center [1060, 658] width 15 height 12
radio input "true"
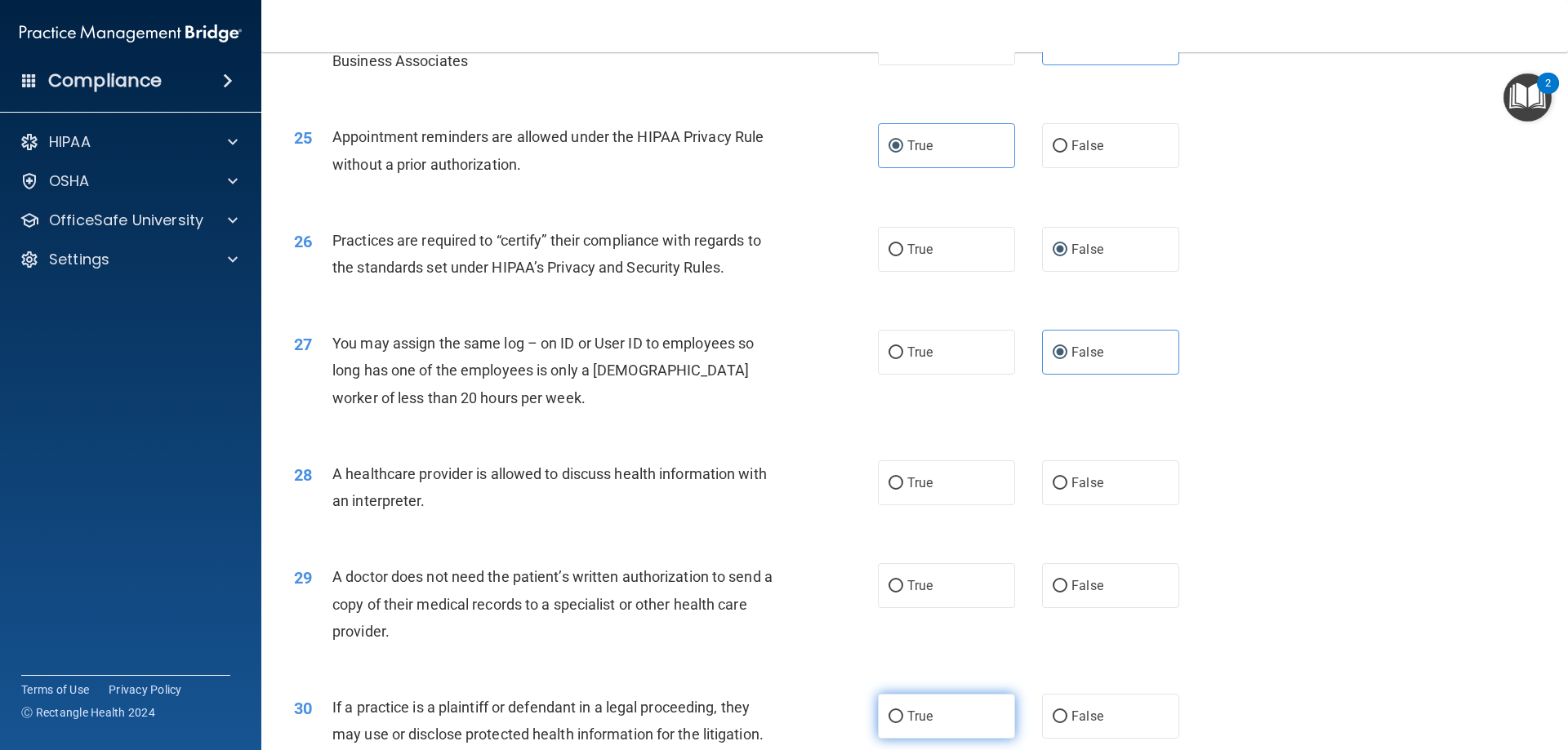
scroll to position [3050, 0]
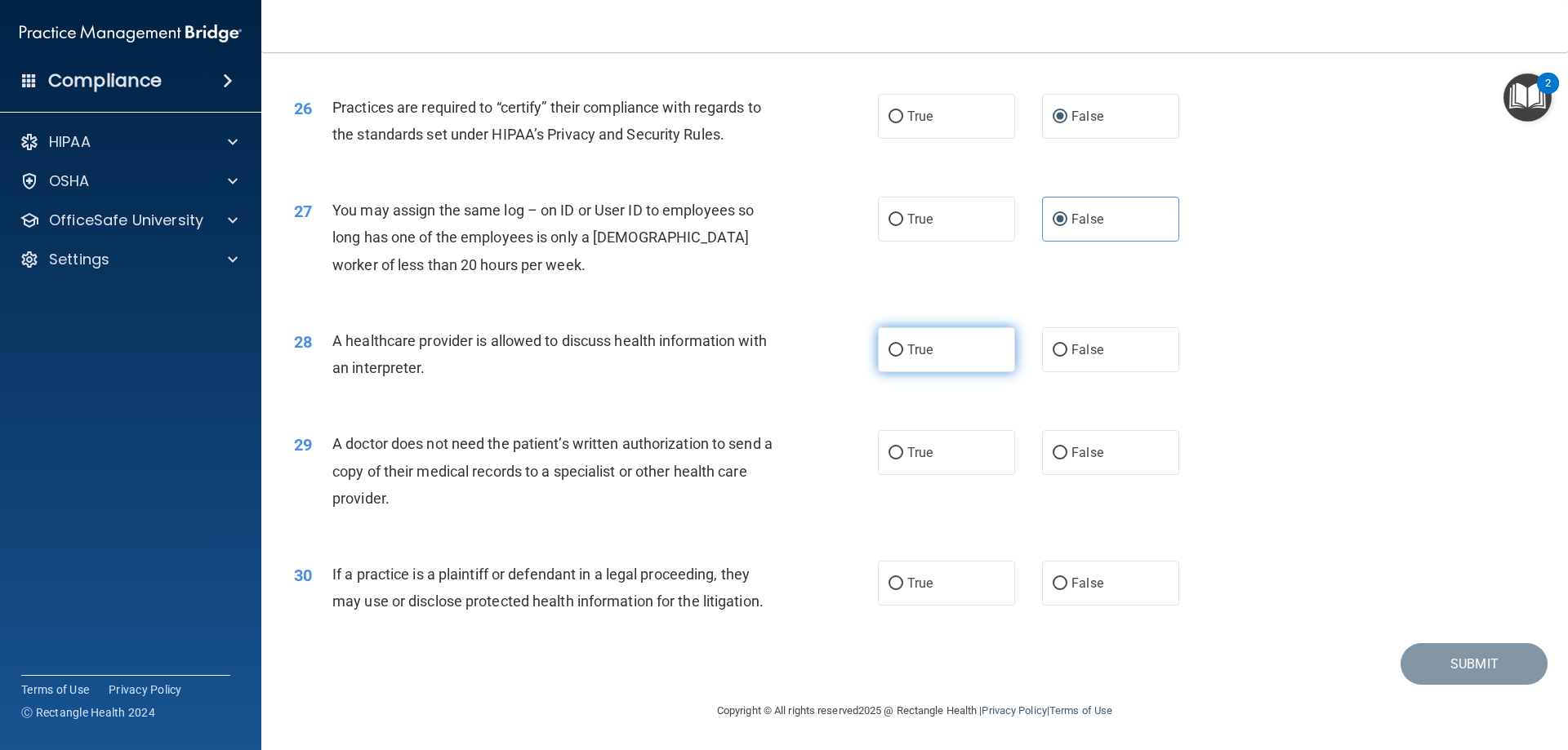
click at [901, 356] on label "True" at bounding box center [946, 350] width 137 height 45
click at [901, 356] on input "True" at bounding box center [896, 350] width 15 height 12
radio input "true"
click at [934, 455] on label "True" at bounding box center [946, 453] width 137 height 45
click at [904, 455] on input "True" at bounding box center [896, 454] width 15 height 12
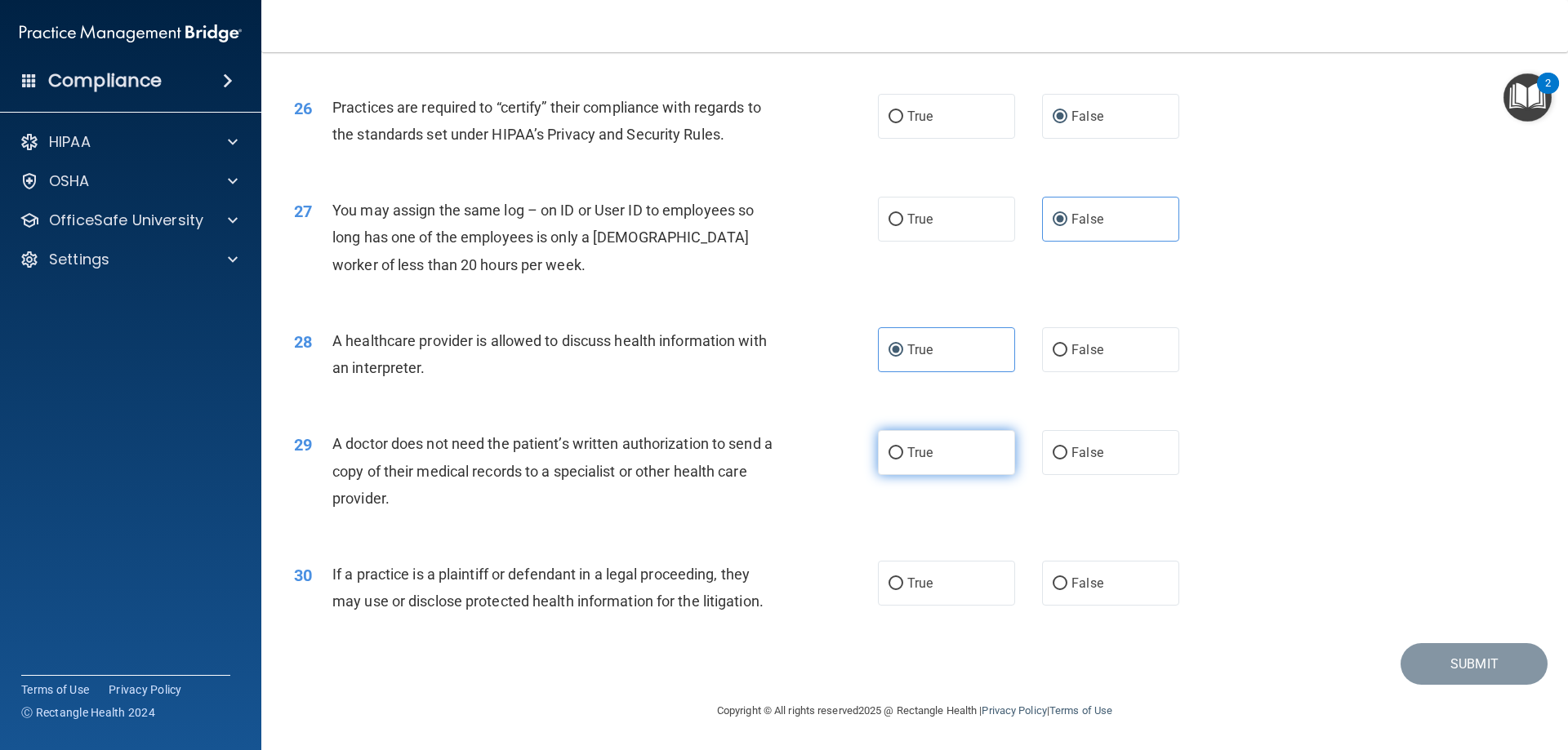
radio input "true"
click at [937, 574] on label "True" at bounding box center [946, 583] width 137 height 45
click at [904, 578] on input "True" at bounding box center [896, 584] width 15 height 12
radio input "true"
click at [1437, 669] on button "Submit" at bounding box center [1474, 664] width 147 height 41
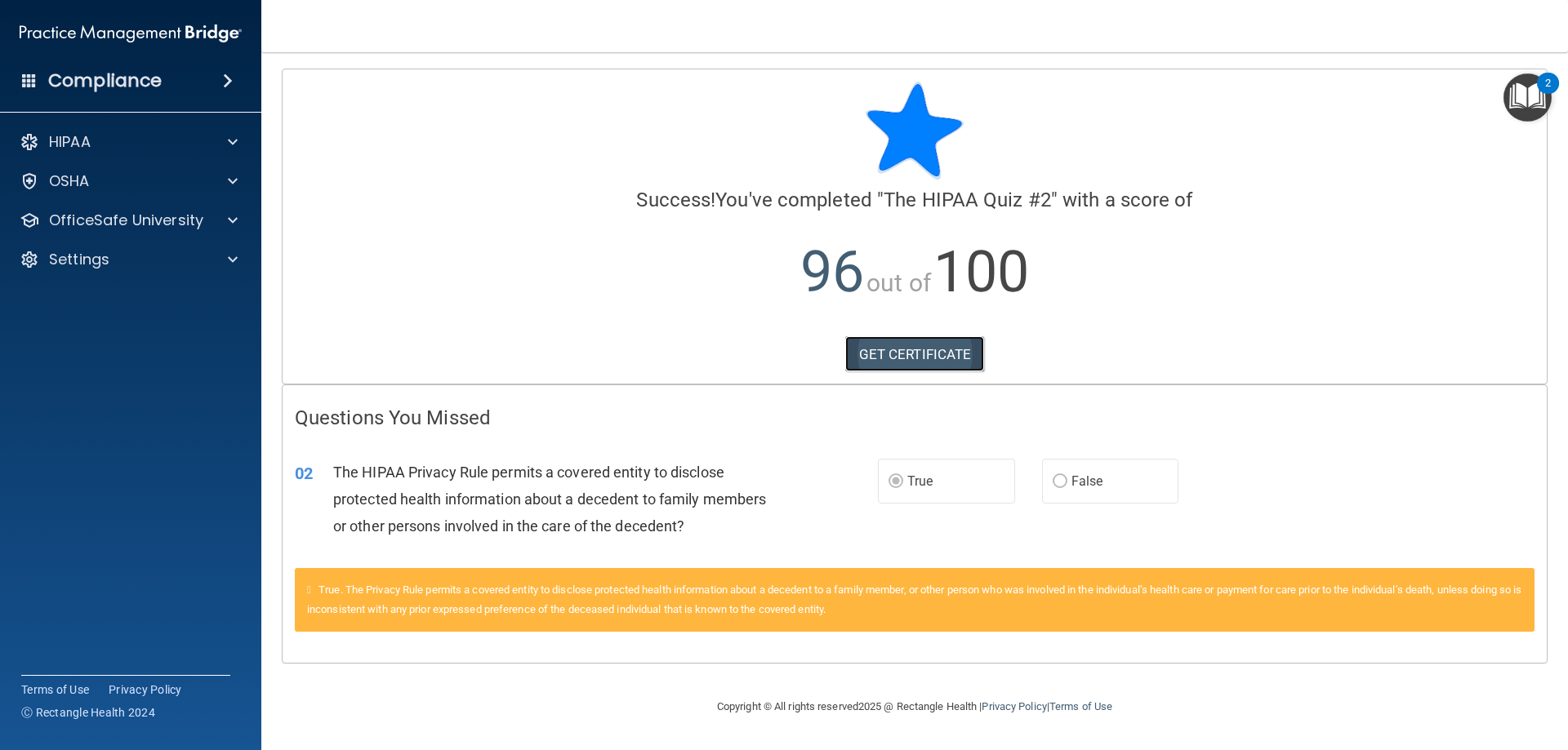
click at [932, 357] on link "GET CERTIFICATE" at bounding box center [915, 355] width 140 height 36
click at [1538, 103] on img "Open Resource Center, 2 new notifications" at bounding box center [1528, 97] width 48 height 48
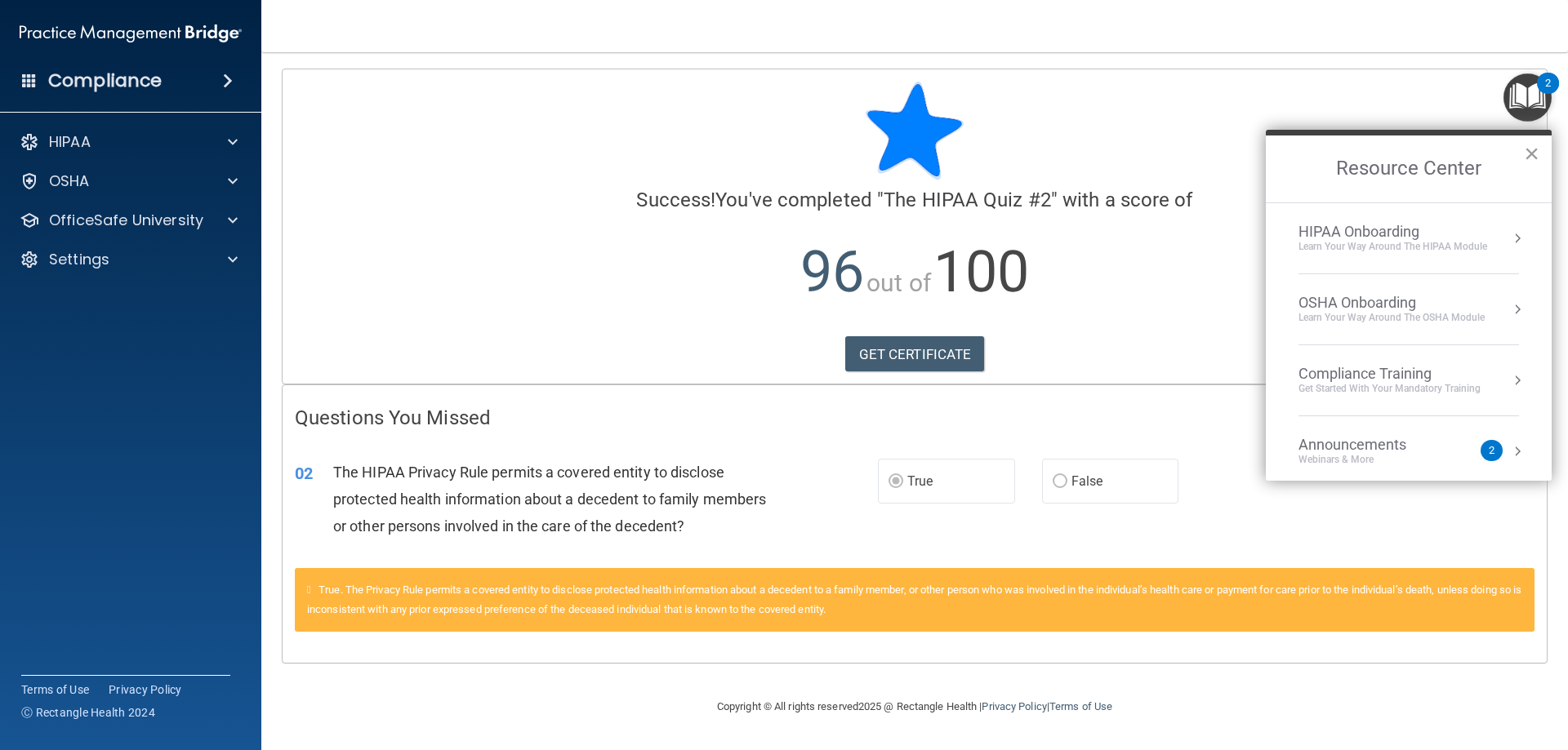
click at [1533, 157] on button "×" at bounding box center [1532, 153] width 16 height 26
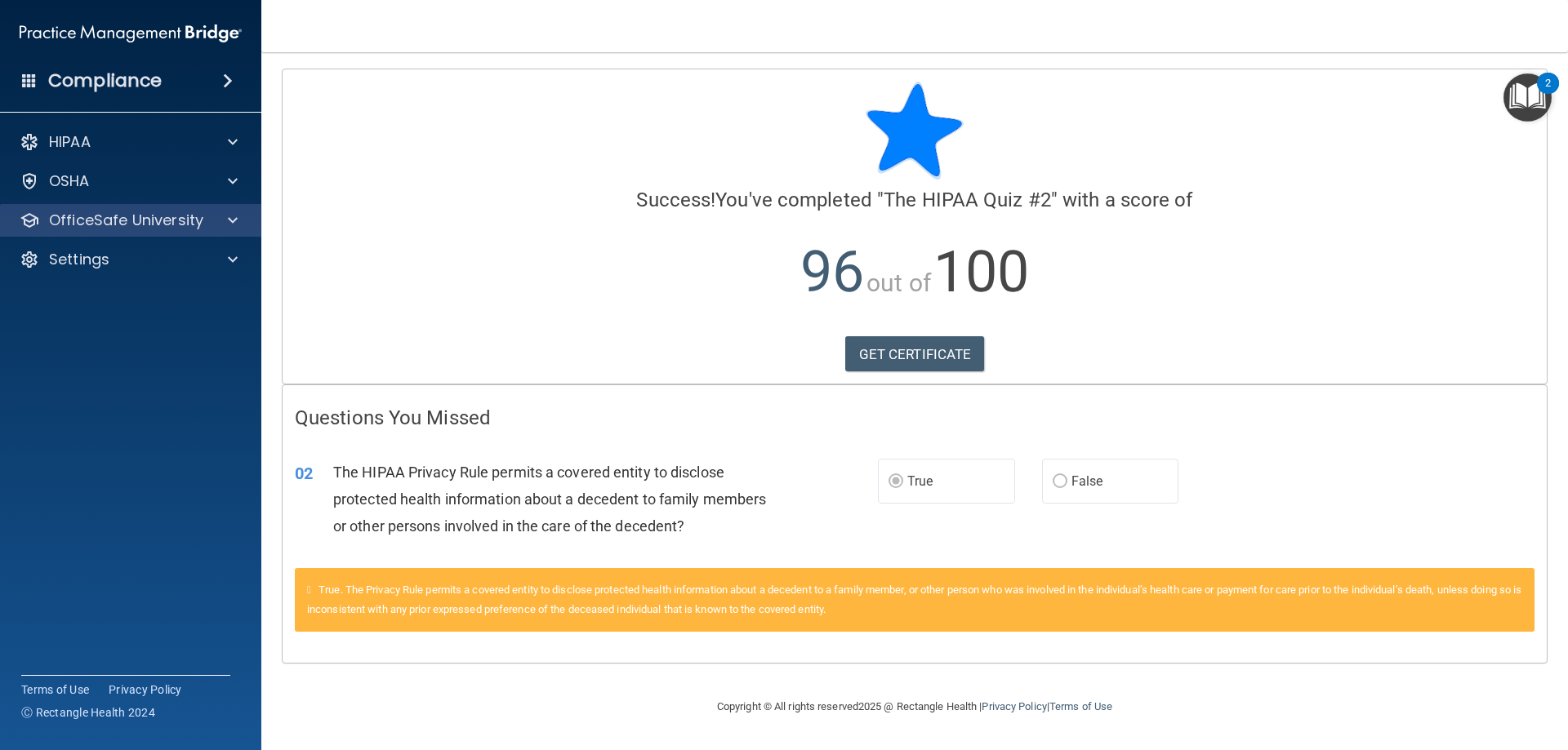
click at [233, 231] on div "OfficeSafe University" at bounding box center [131, 220] width 262 height 33
click at [230, 228] on span at bounding box center [233, 220] width 9 height 20
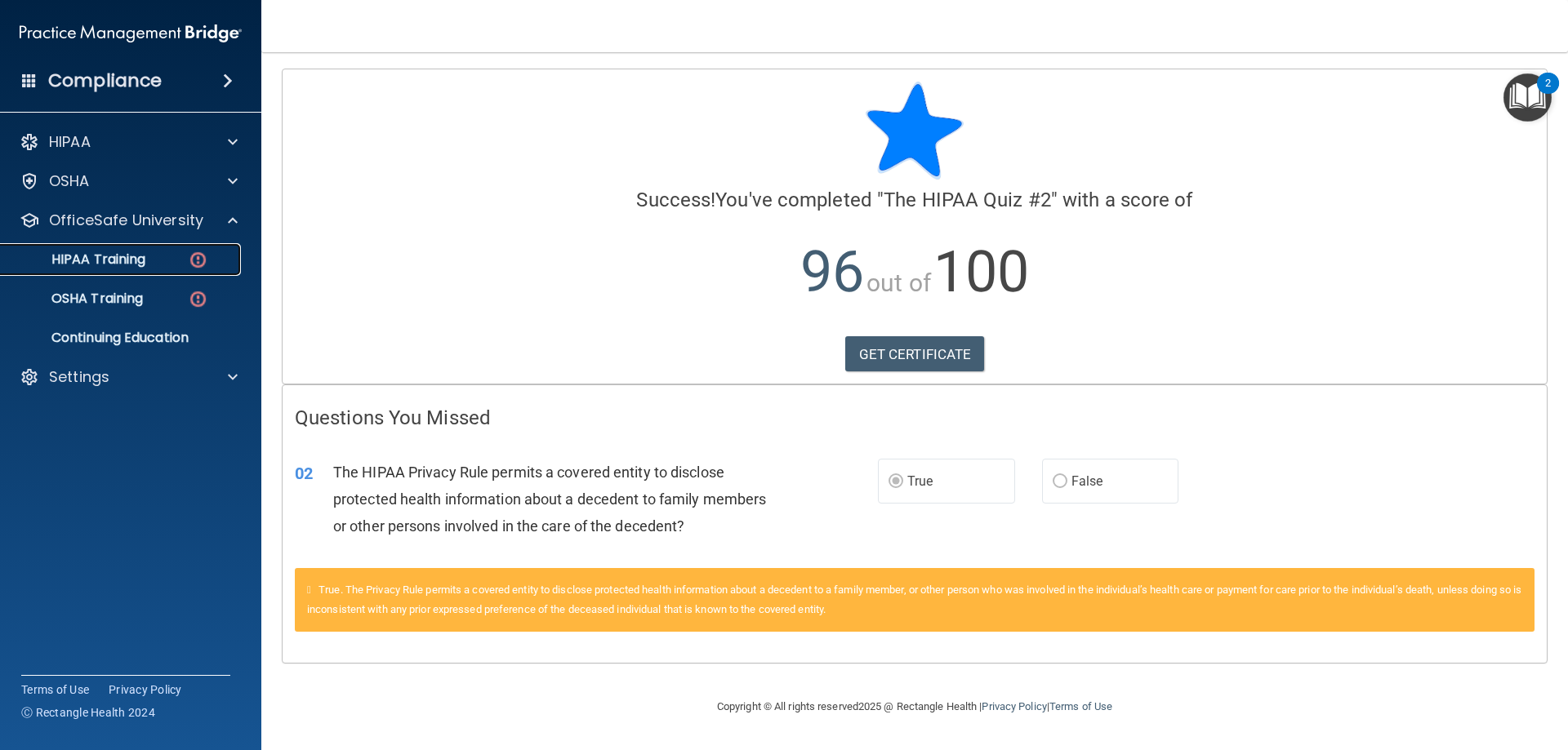
click at [148, 247] on link "HIPAA Training" at bounding box center [112, 260] width 258 height 33
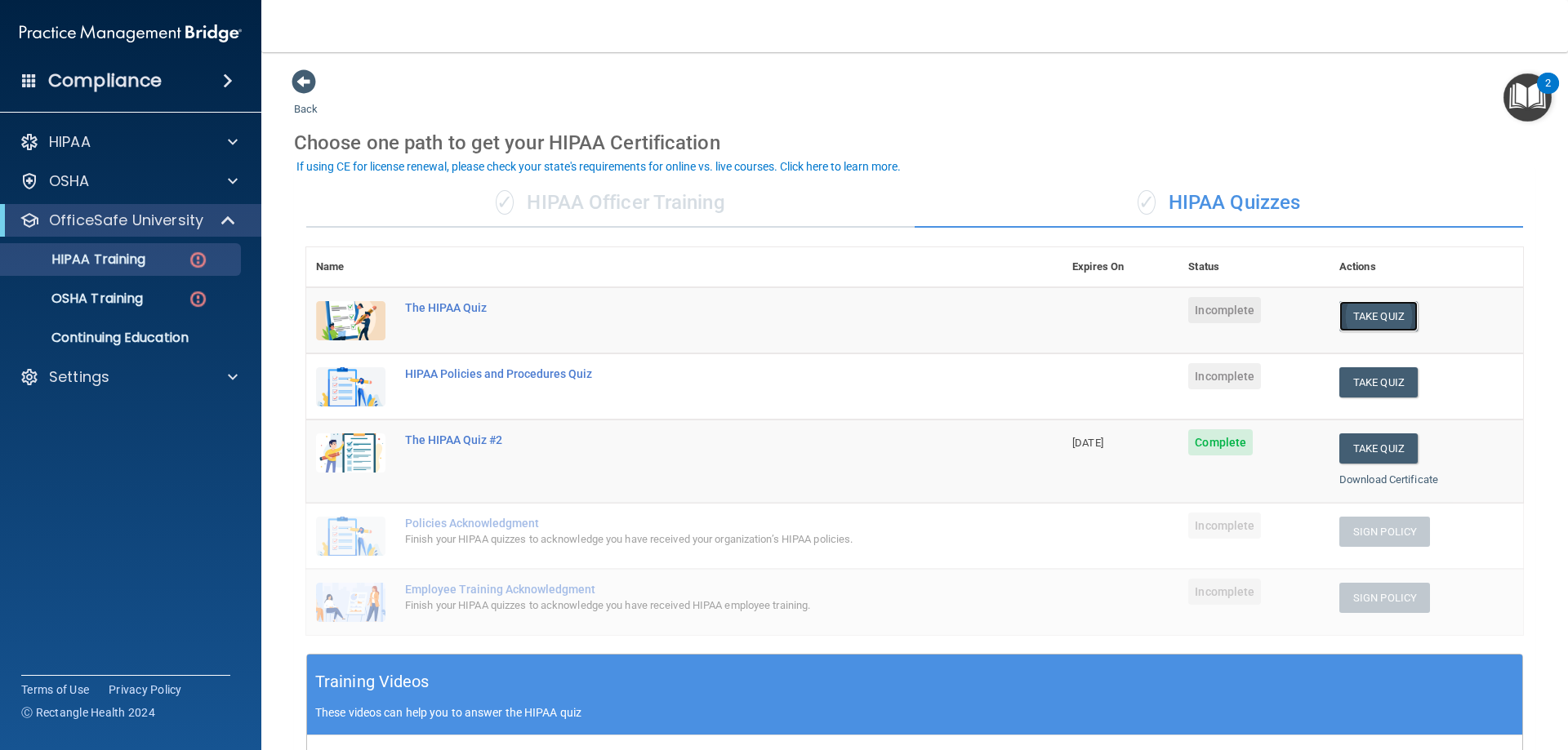
click at [1376, 322] on button "Take Quiz" at bounding box center [1378, 316] width 78 height 30
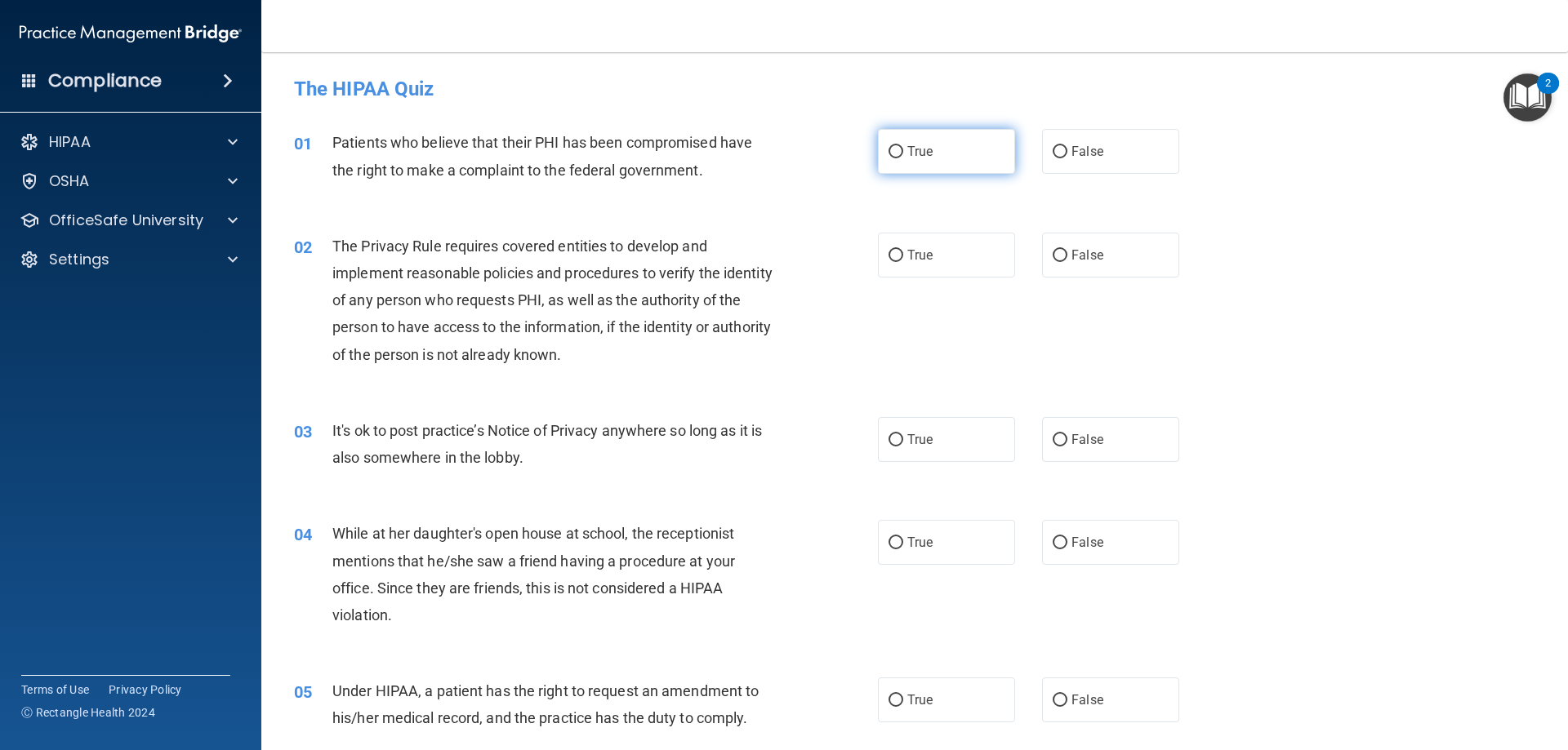
click at [963, 155] on label "True" at bounding box center [946, 152] width 137 height 45
click at [904, 155] on input "True" at bounding box center [896, 152] width 15 height 12
radio input "true"
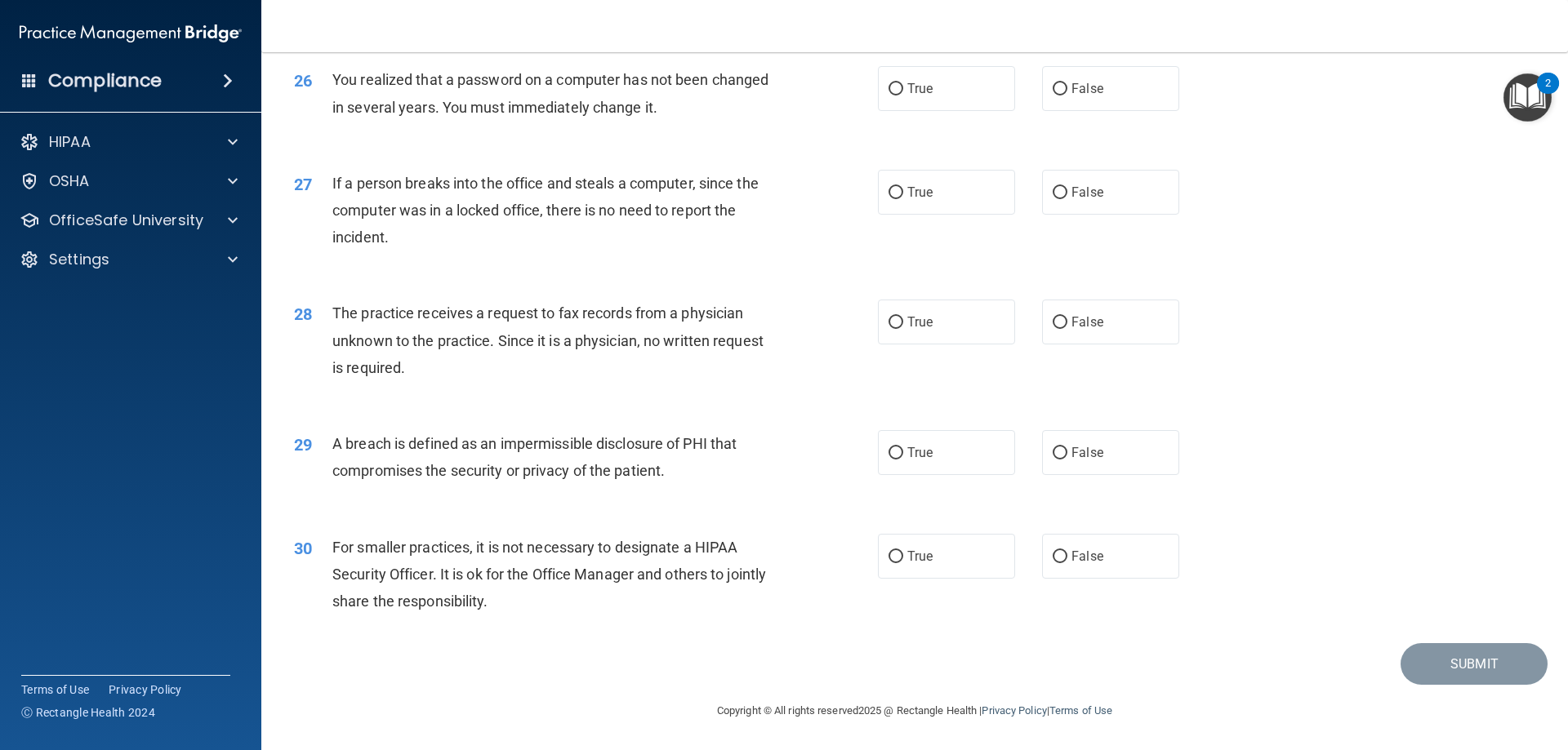
scroll to position [3114, 0]
click at [1092, 208] on label "False" at bounding box center [1111, 192] width 137 height 45
click at [1067, 199] on input "False" at bounding box center [1060, 193] width 15 height 12
radio input "true"
click at [1121, 314] on label "False" at bounding box center [1111, 322] width 137 height 45
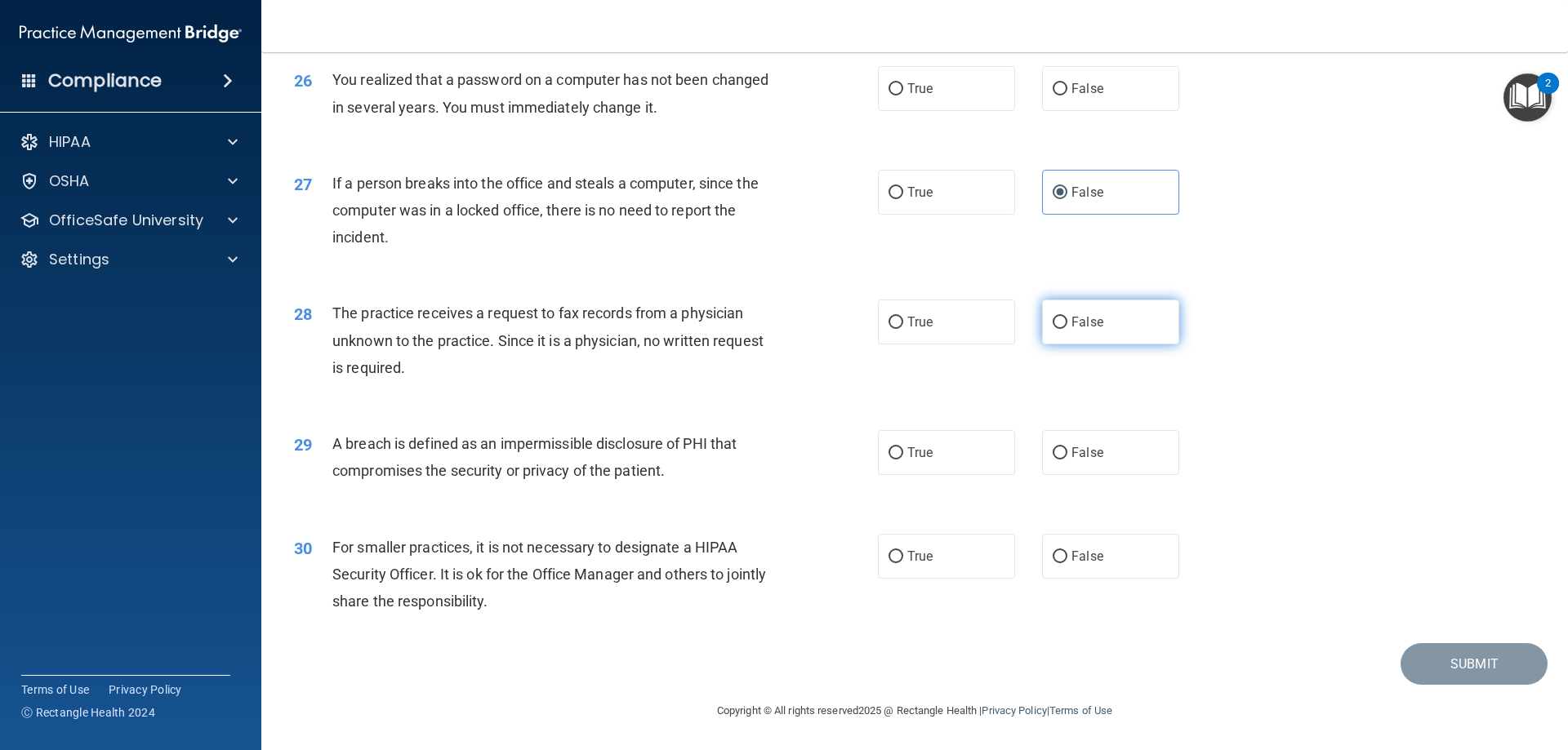
click at [1067, 317] on input "False" at bounding box center [1060, 323] width 15 height 12
radio input "true"
click at [996, 470] on label "True" at bounding box center [946, 453] width 137 height 45
click at [904, 460] on input "True" at bounding box center [896, 454] width 15 height 12
radio input "true"
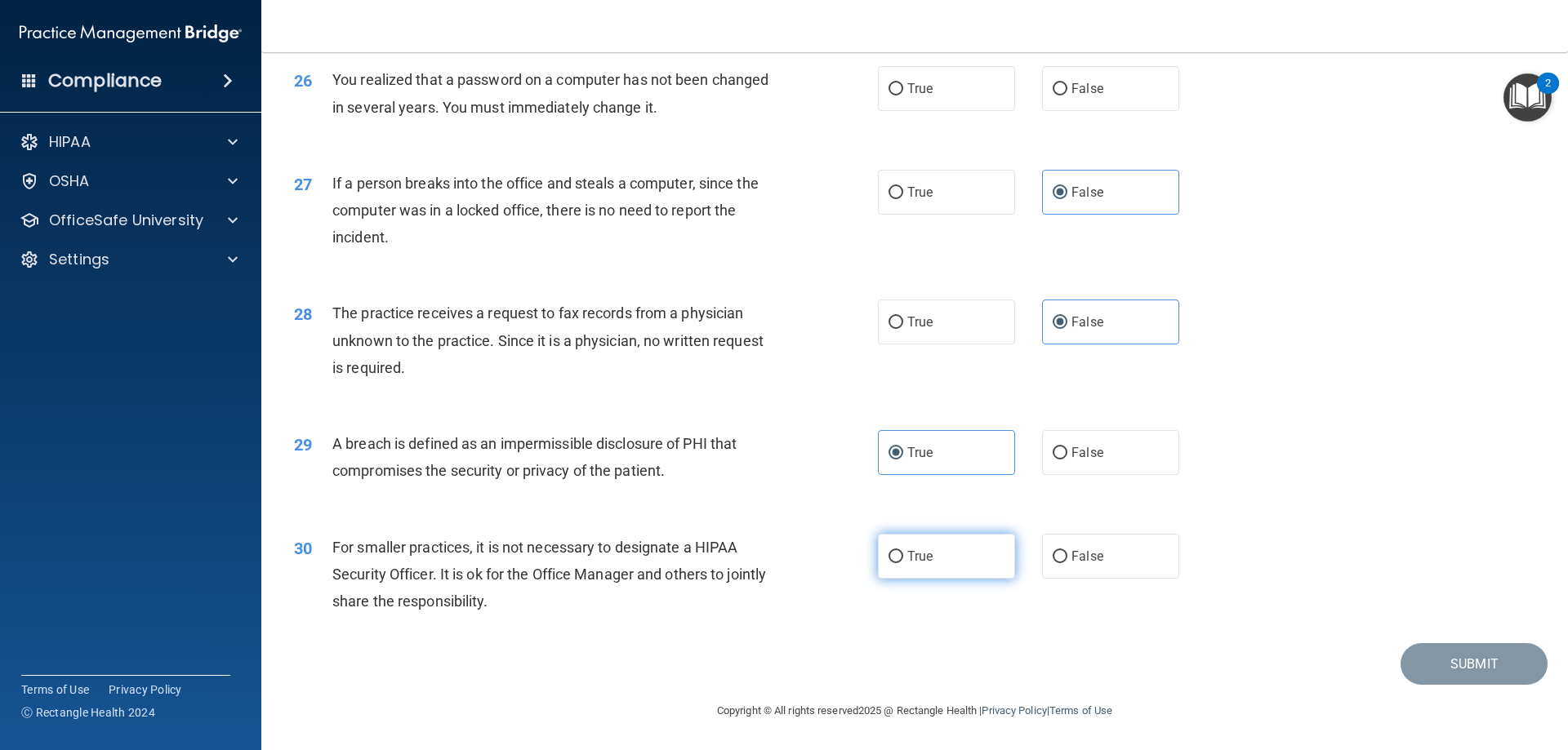
click at [978, 565] on label "True" at bounding box center [946, 556] width 137 height 45
click at [904, 563] on input "True" at bounding box center [896, 557] width 15 height 12
radio input "true"
click at [1269, 468] on div "29 A breach is defined as an impermissible disclosure of PHI that compromises t…" at bounding box center [915, 461] width 1266 height 102
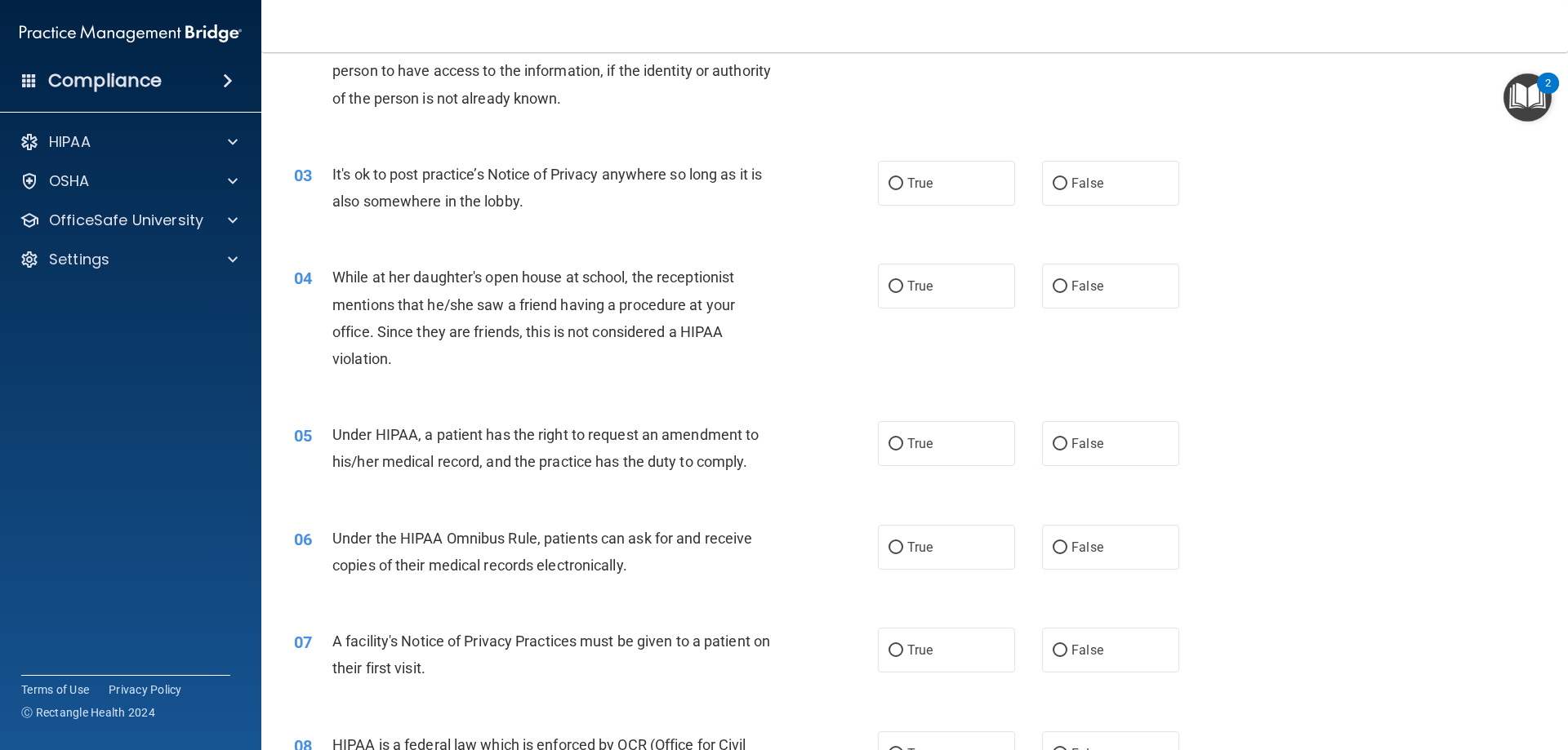
scroll to position [0, 0]
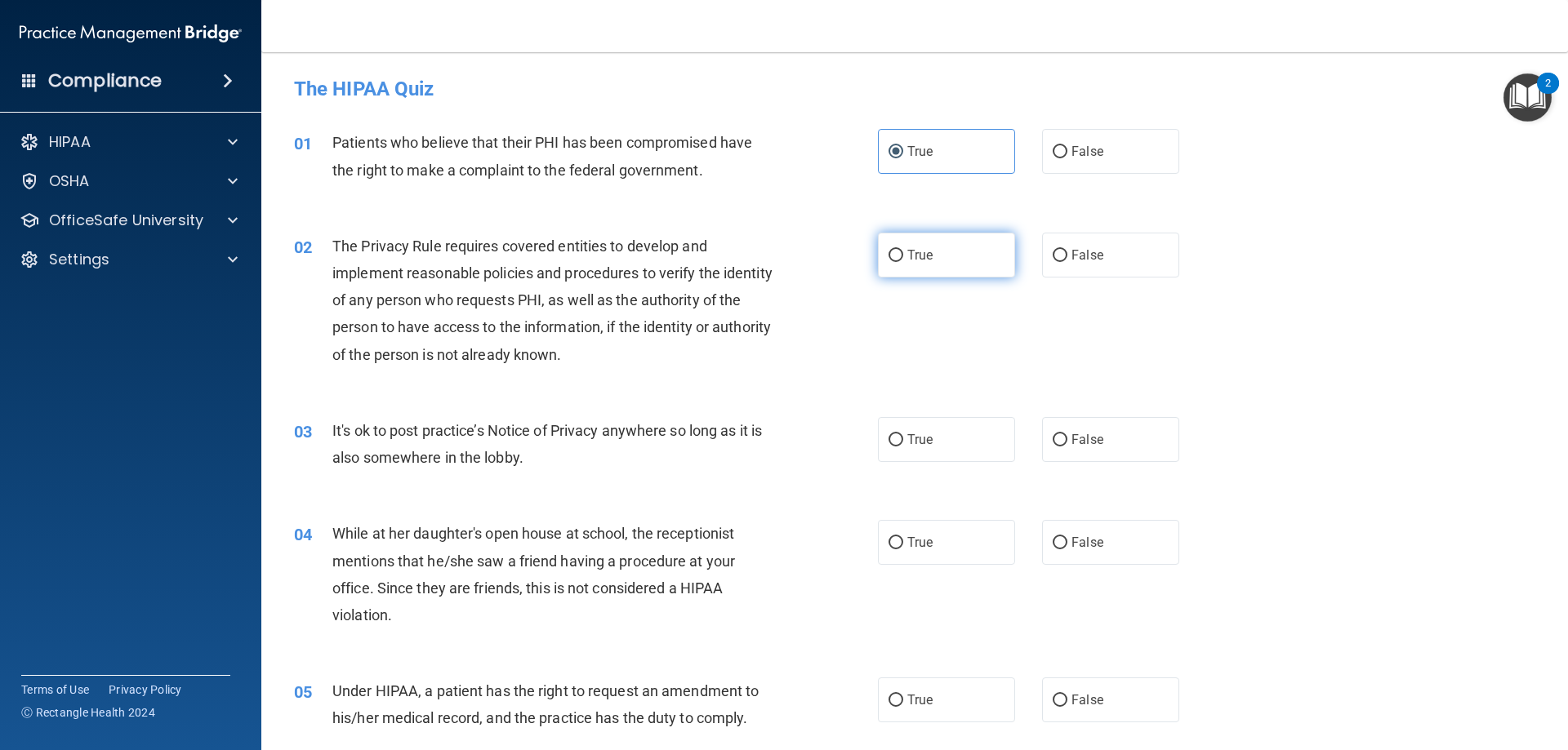
click at [941, 267] on label "True" at bounding box center [946, 255] width 137 height 45
click at [904, 262] on input "True" at bounding box center [896, 256] width 15 height 12
radio input "true"
click at [921, 429] on label "True" at bounding box center [946, 439] width 137 height 45
click at [904, 434] on input "True" at bounding box center [896, 440] width 15 height 12
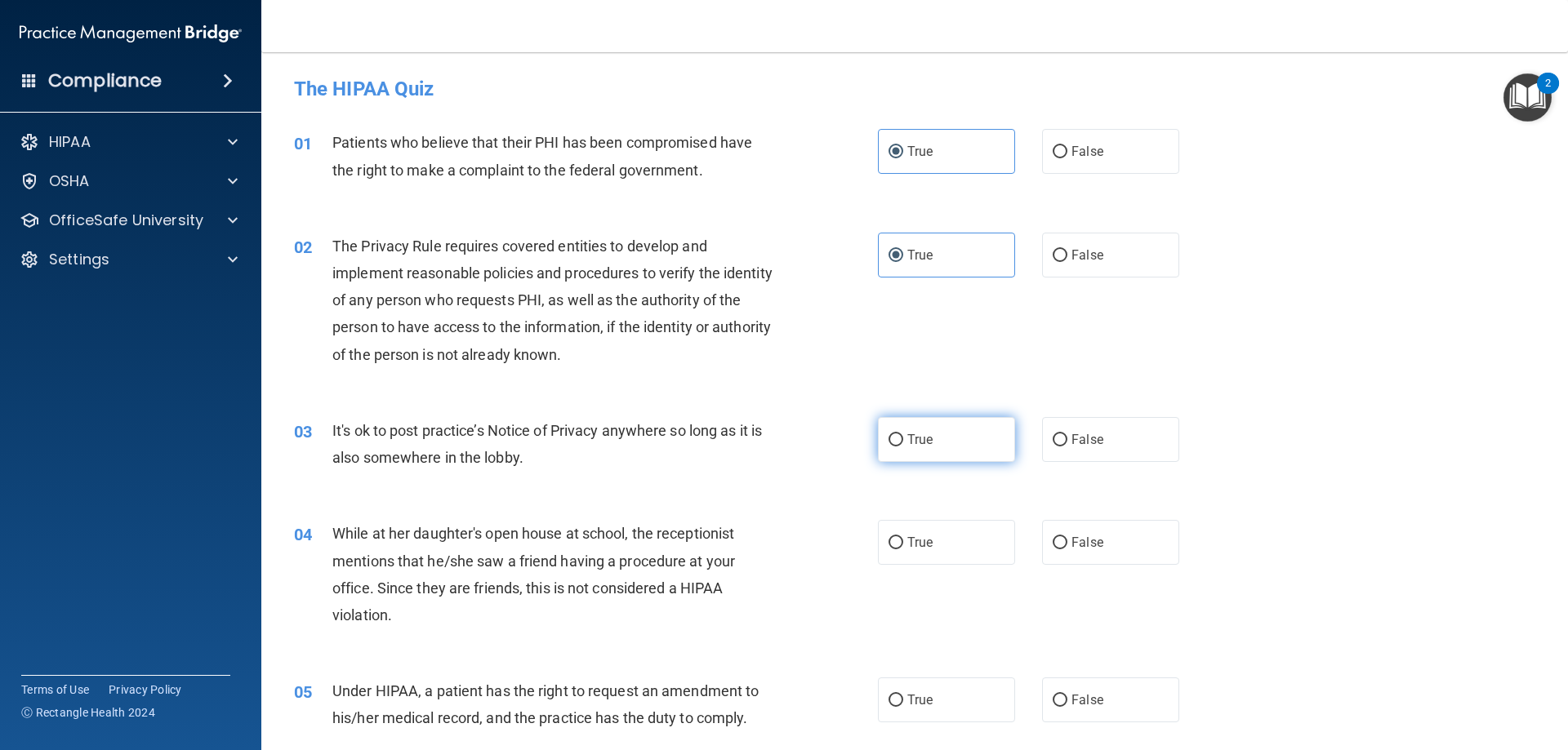
radio input "true"
click at [981, 559] on label "True" at bounding box center [946, 542] width 137 height 45
click at [904, 549] on input "True" at bounding box center [896, 543] width 15 height 12
radio input "true"
click at [820, 547] on div "04 While at her daughter's open house at school, the receptionist mentions that…" at bounding box center [586, 579] width 633 height 117
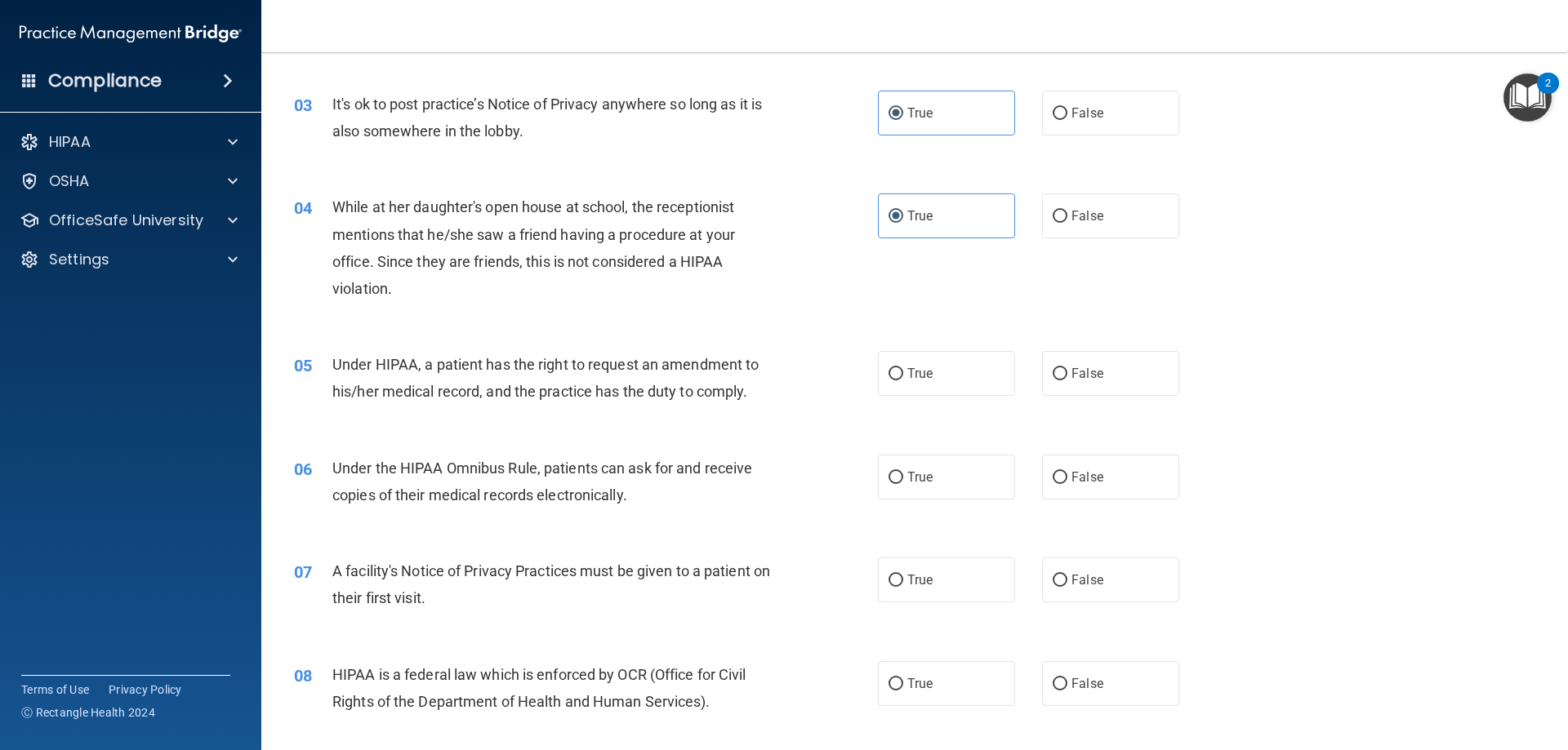
scroll to position [408, 0]
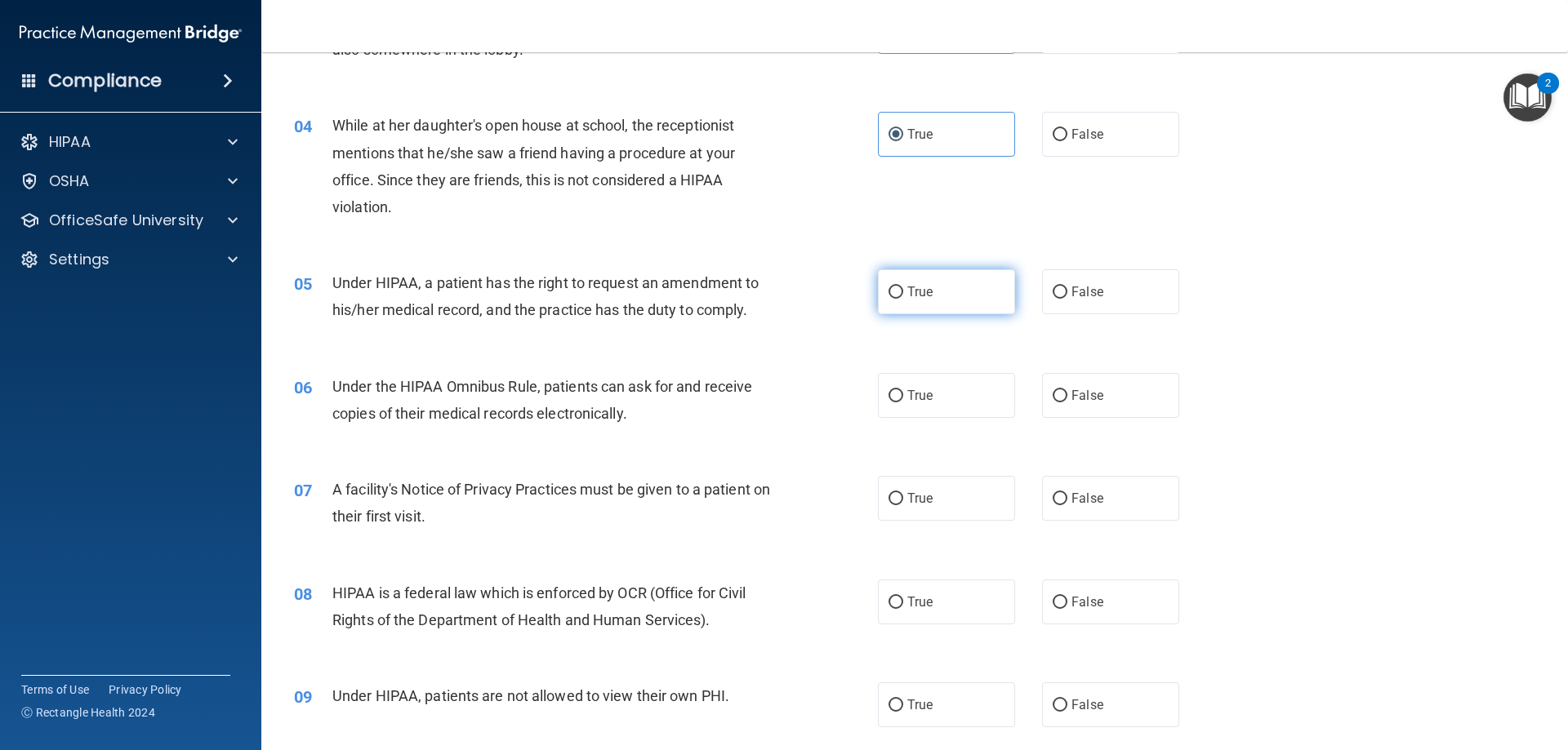
click at [918, 313] on label "True" at bounding box center [946, 292] width 137 height 45
click at [904, 299] on input "True" at bounding box center [896, 293] width 15 height 12
radio input "true"
click at [889, 395] on input "True" at bounding box center [896, 396] width 15 height 12
radio input "true"
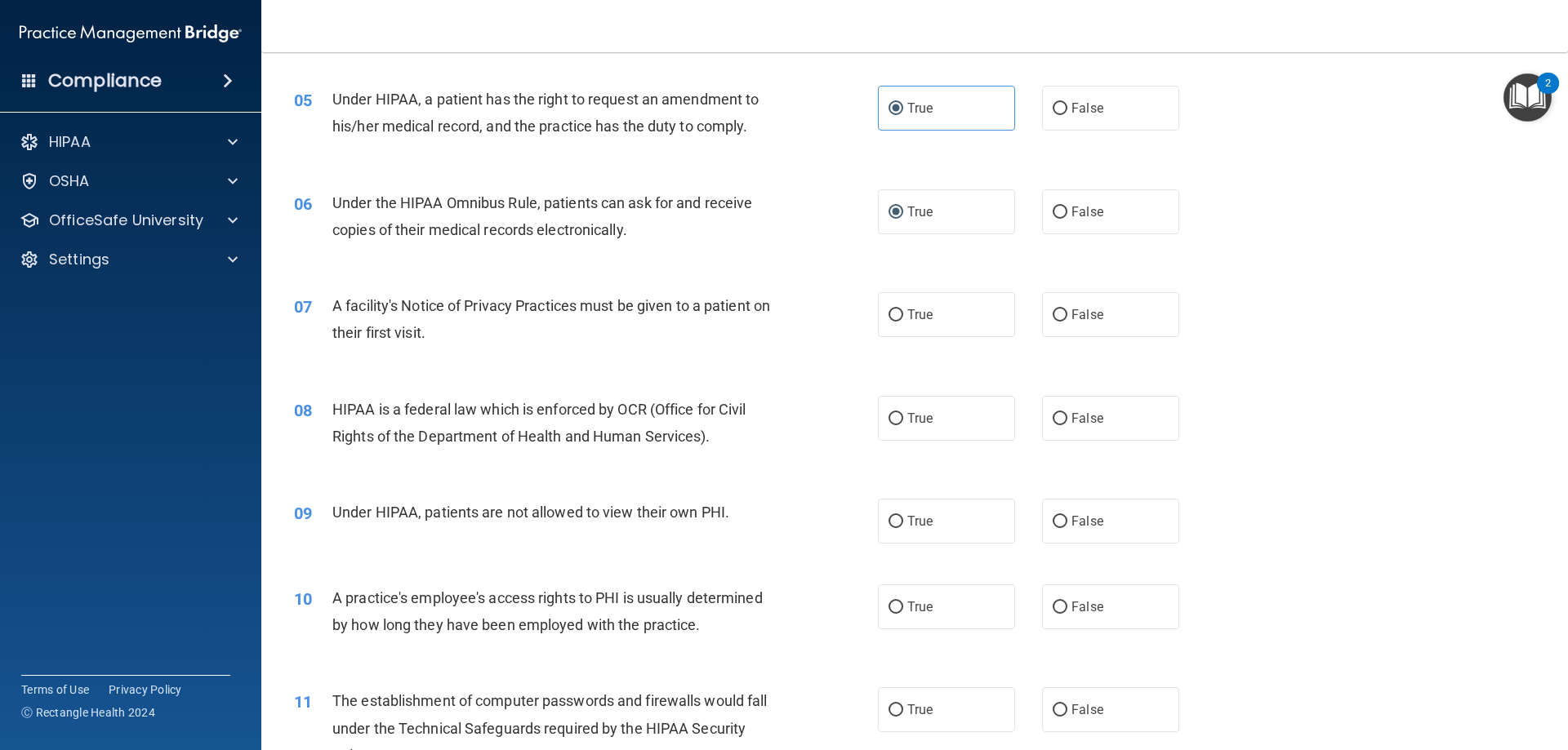
scroll to position [654, 0]
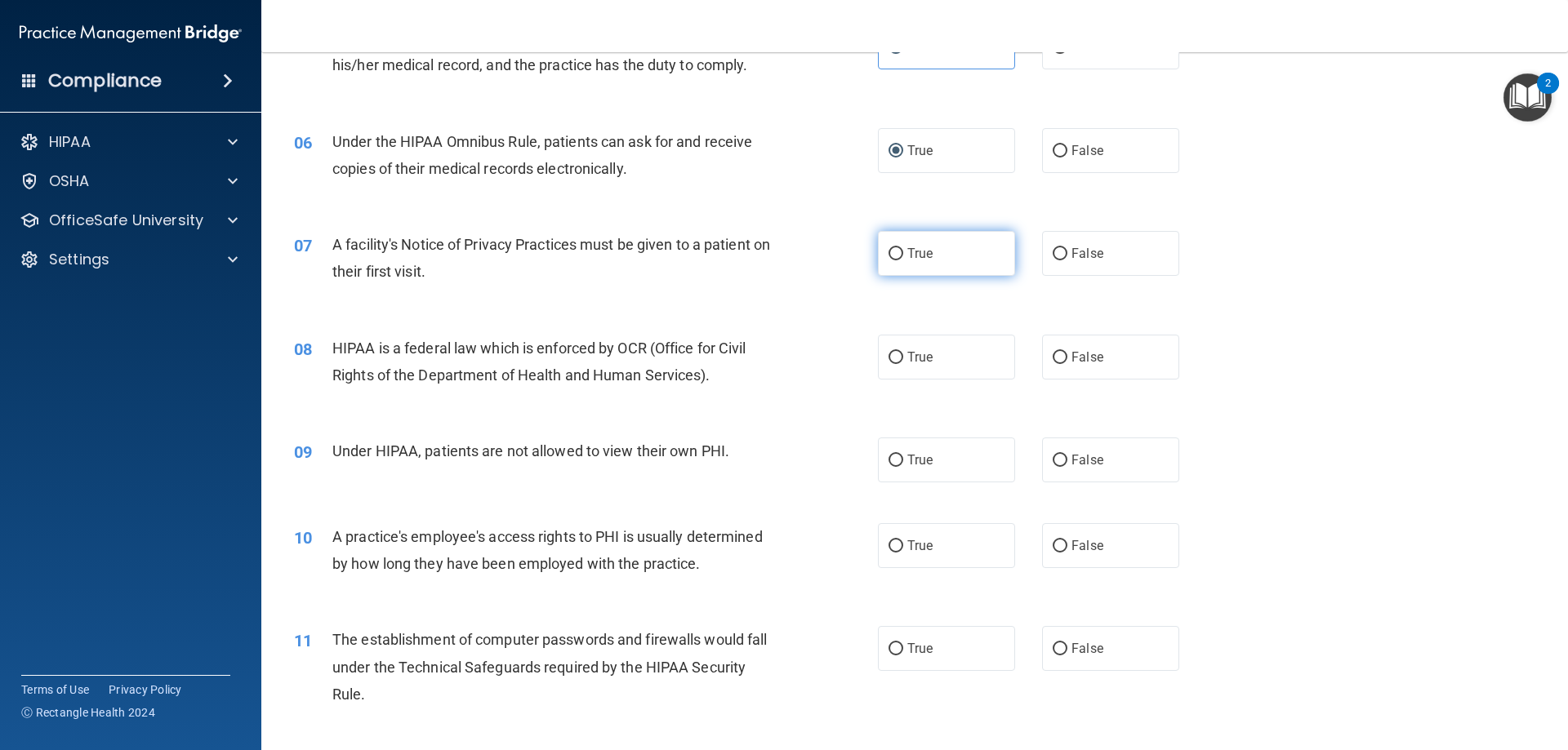
click at [899, 243] on label "True" at bounding box center [946, 253] width 137 height 45
click at [899, 248] on input "True" at bounding box center [896, 254] width 15 height 12
radio input "true"
click at [943, 355] on label "True" at bounding box center [946, 357] width 137 height 45
click at [904, 355] on input "True" at bounding box center [896, 358] width 15 height 12
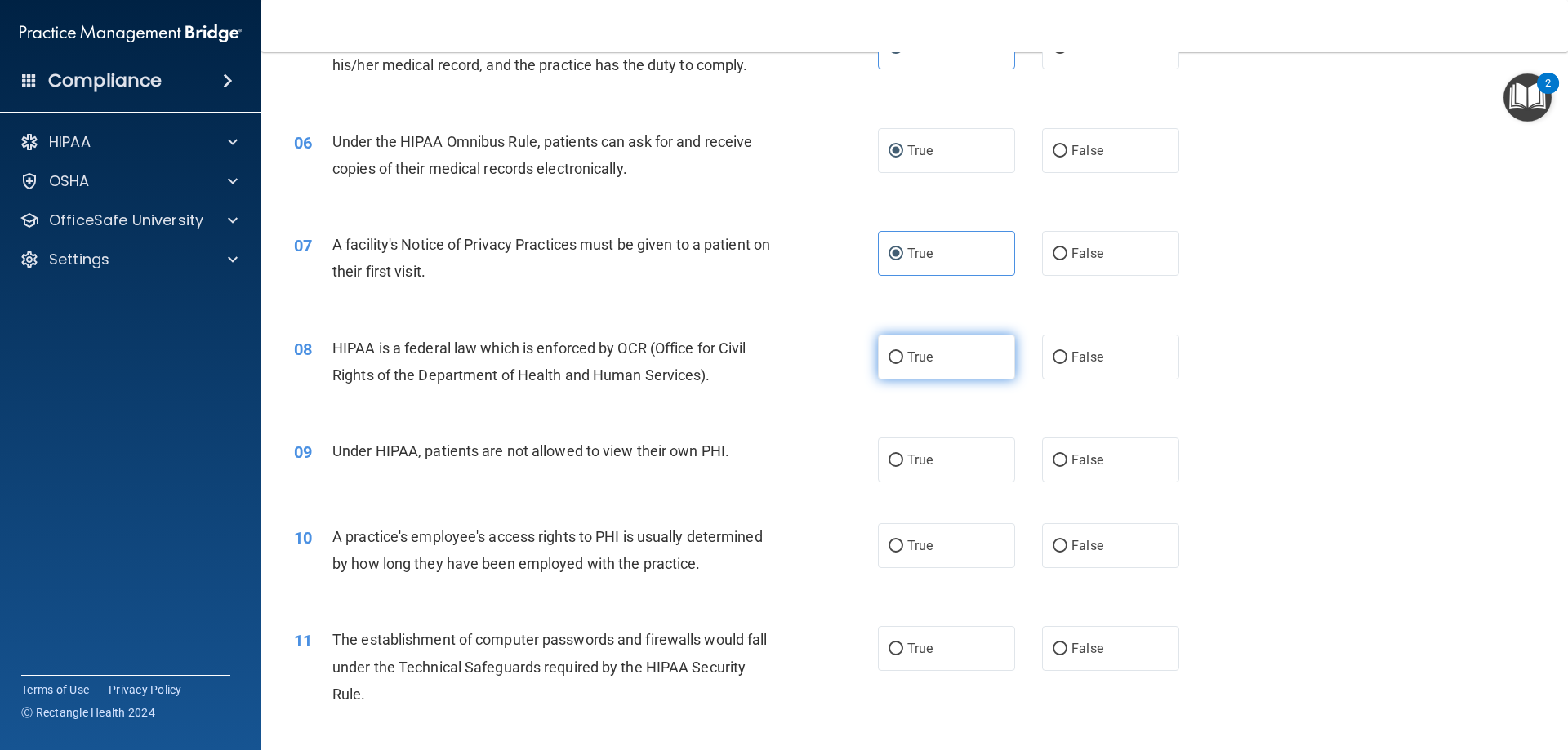
radio input "true"
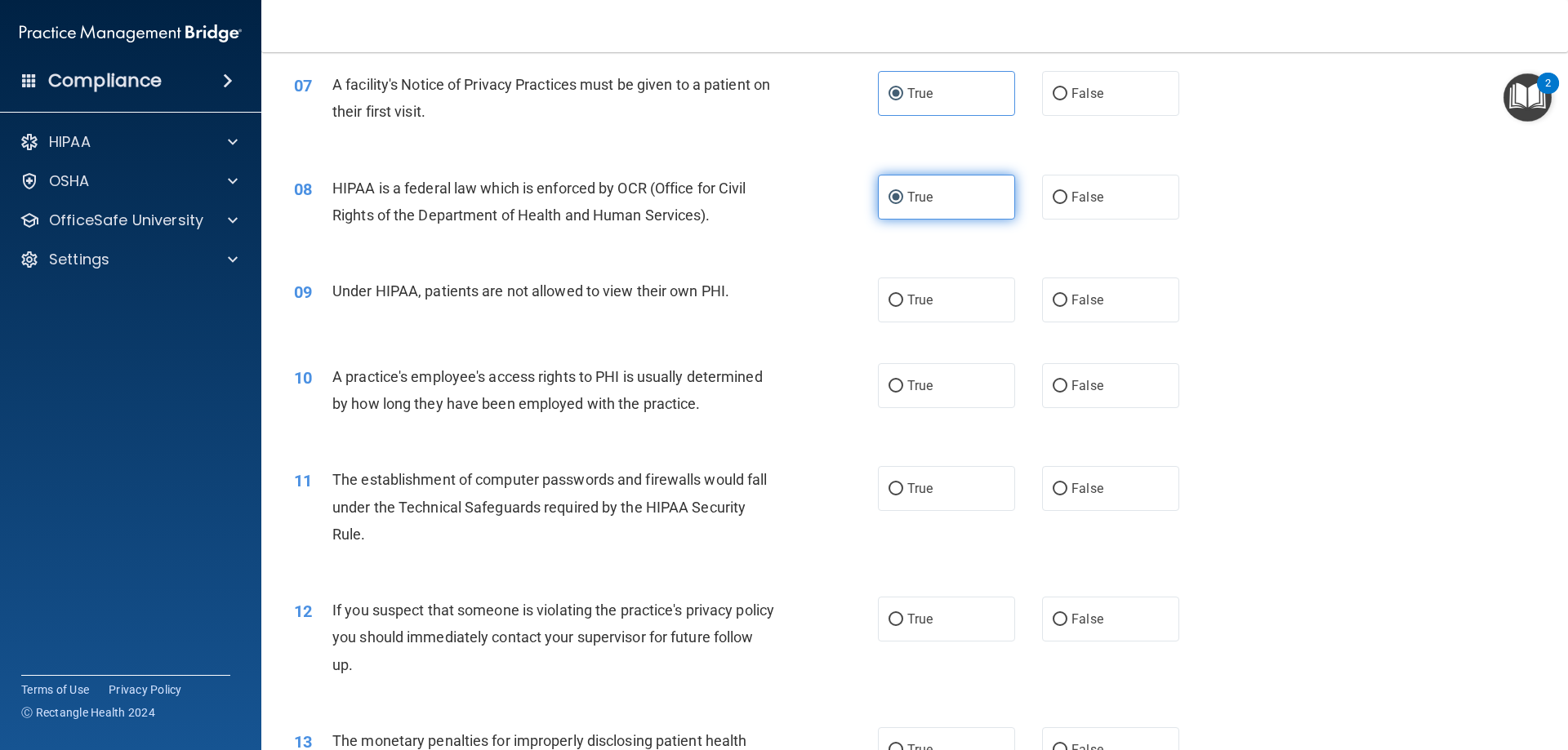
scroll to position [816, 0]
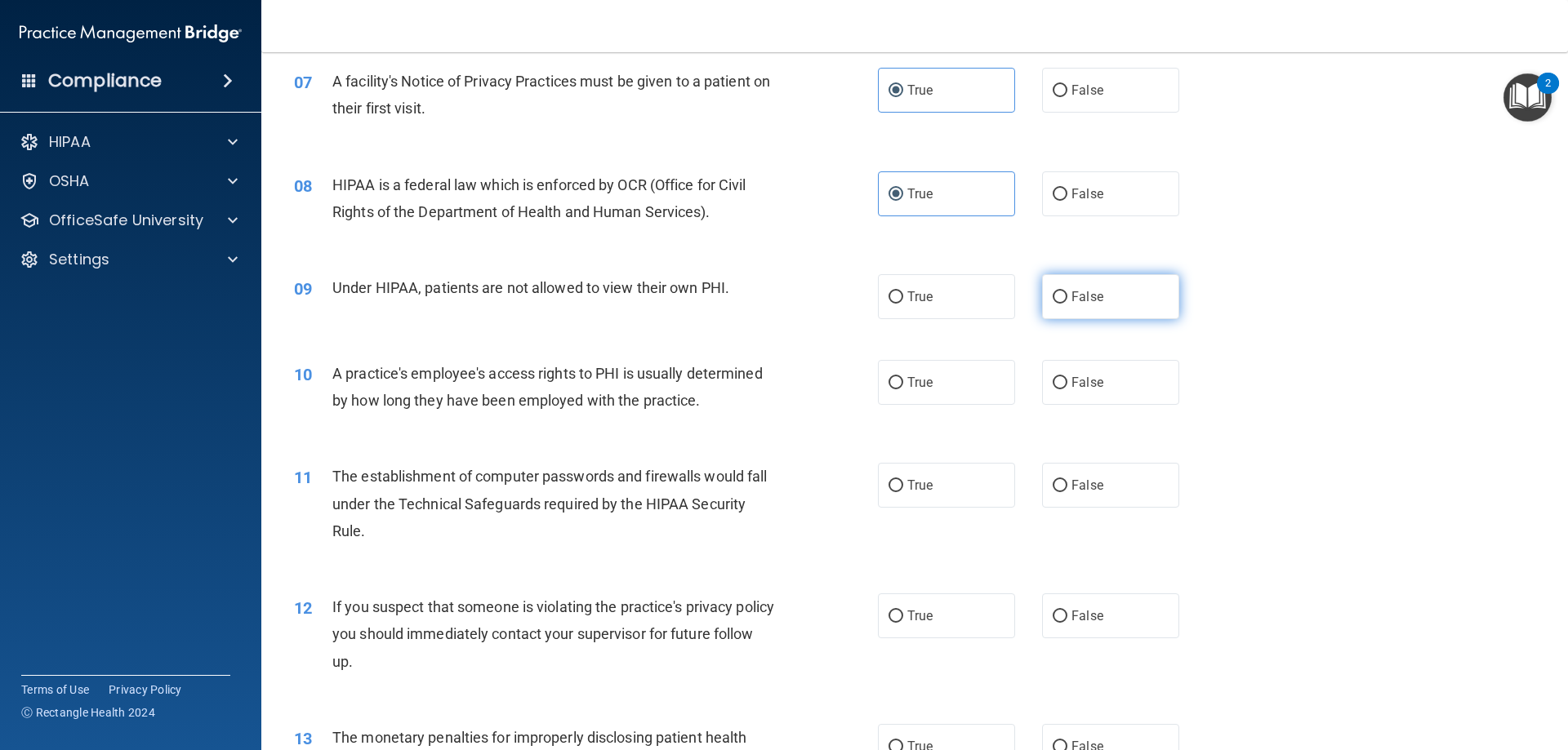
click at [1042, 296] on label "False" at bounding box center [1111, 297] width 137 height 45
click at [1053, 296] on input "False" at bounding box center [1060, 297] width 15 height 12
radio input "true"
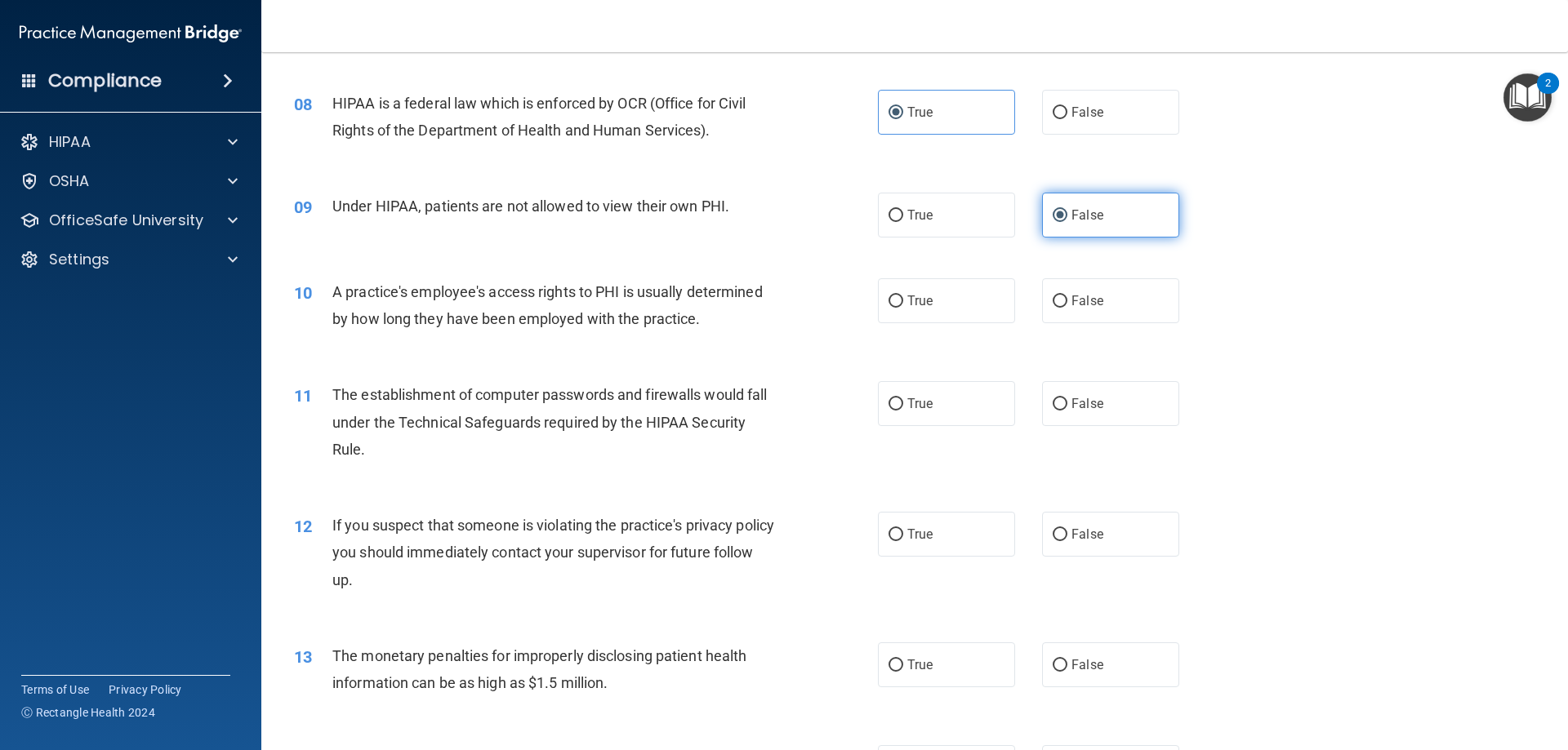
scroll to position [980, 0]
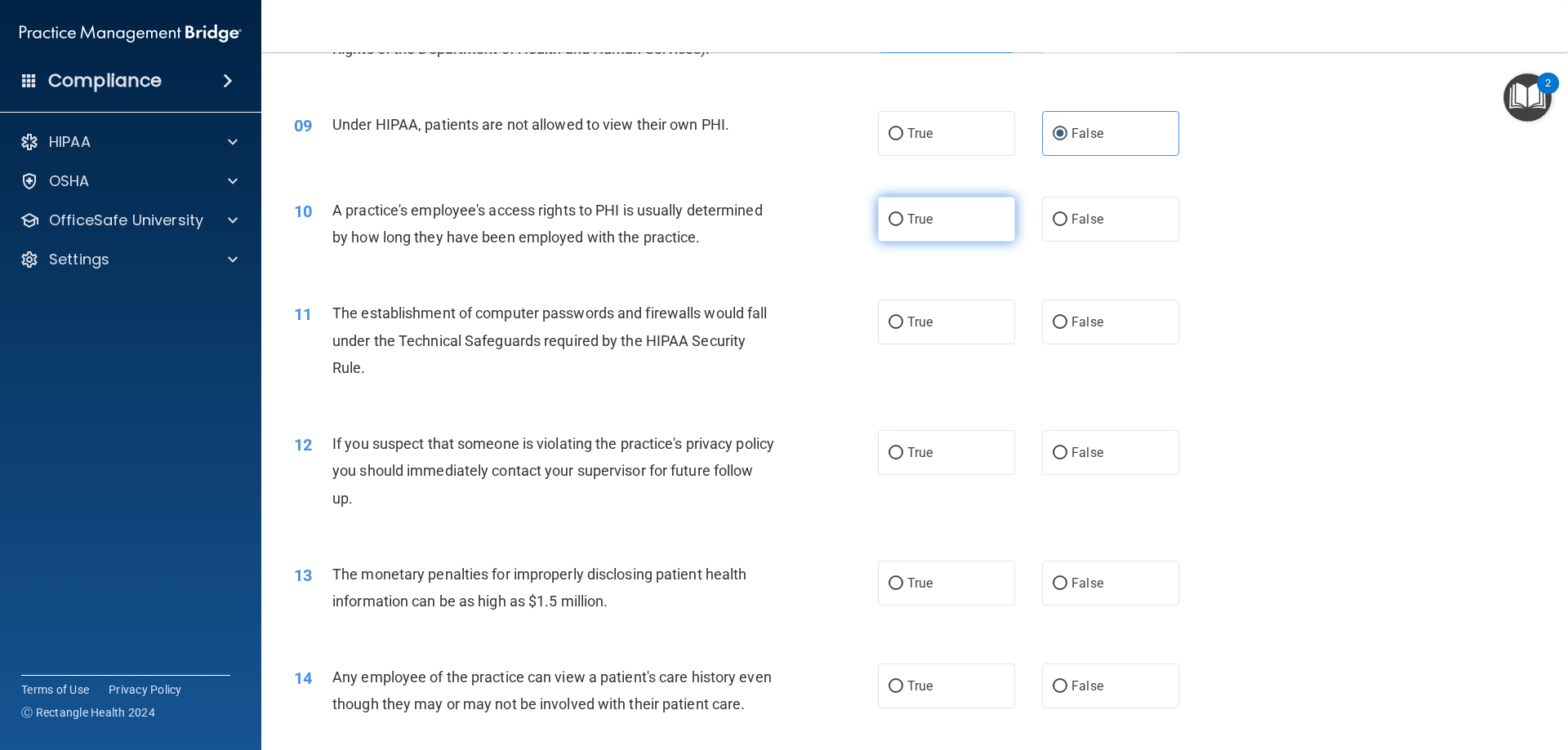
click at [881, 218] on label "True" at bounding box center [946, 219] width 137 height 45
click at [889, 218] on input "True" at bounding box center [896, 220] width 15 height 12
radio input "true"
drag, startPoint x: 944, startPoint y: 290, endPoint x: 946, endPoint y: 298, distance: 8.2
click at [944, 291] on div "11 The establishment of computer passwords and firewalls would fall under the T…" at bounding box center [915, 344] width 1266 height 131
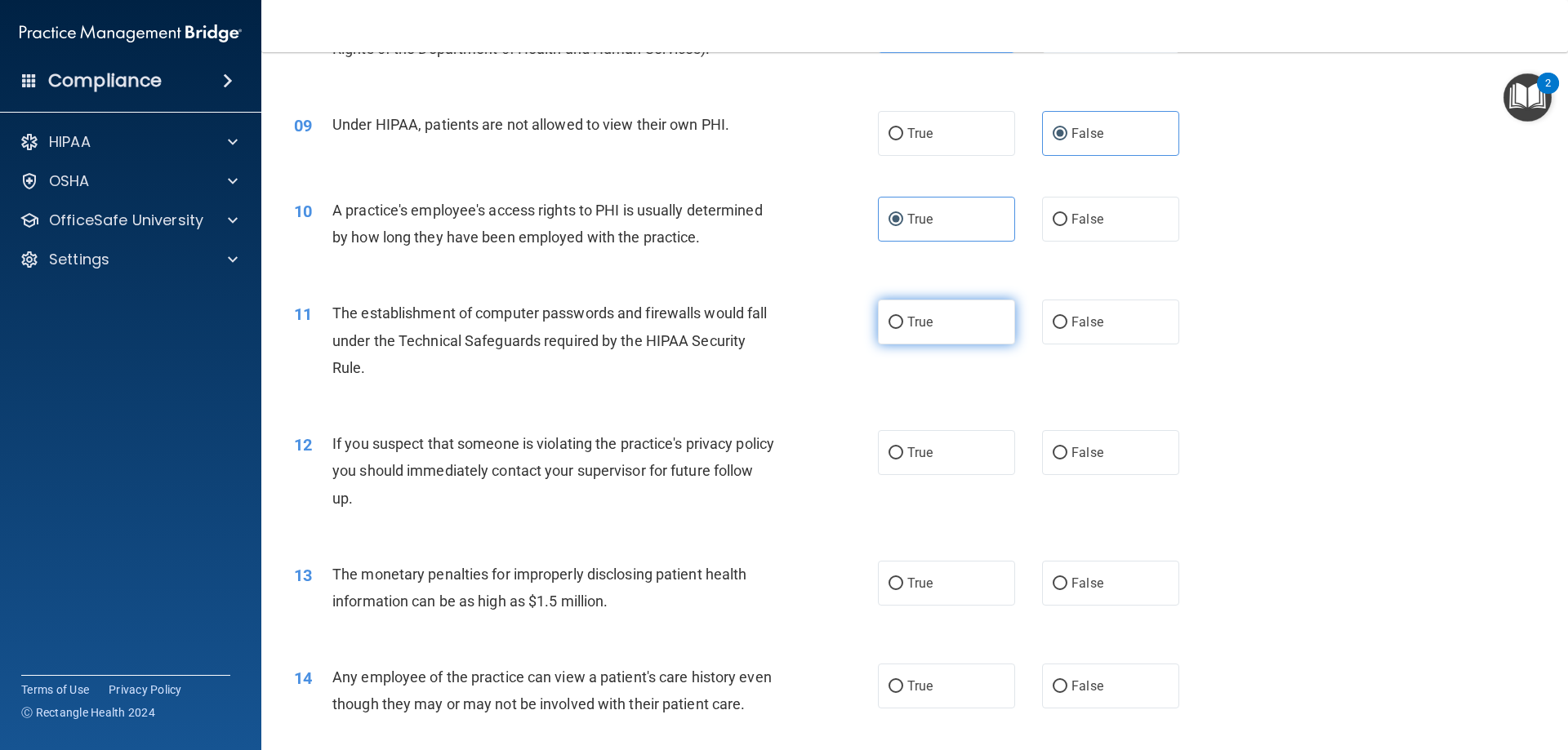
click at [953, 310] on label "True" at bounding box center [946, 322] width 137 height 45
click at [904, 317] on input "True" at bounding box center [896, 323] width 15 height 12
radio input "true"
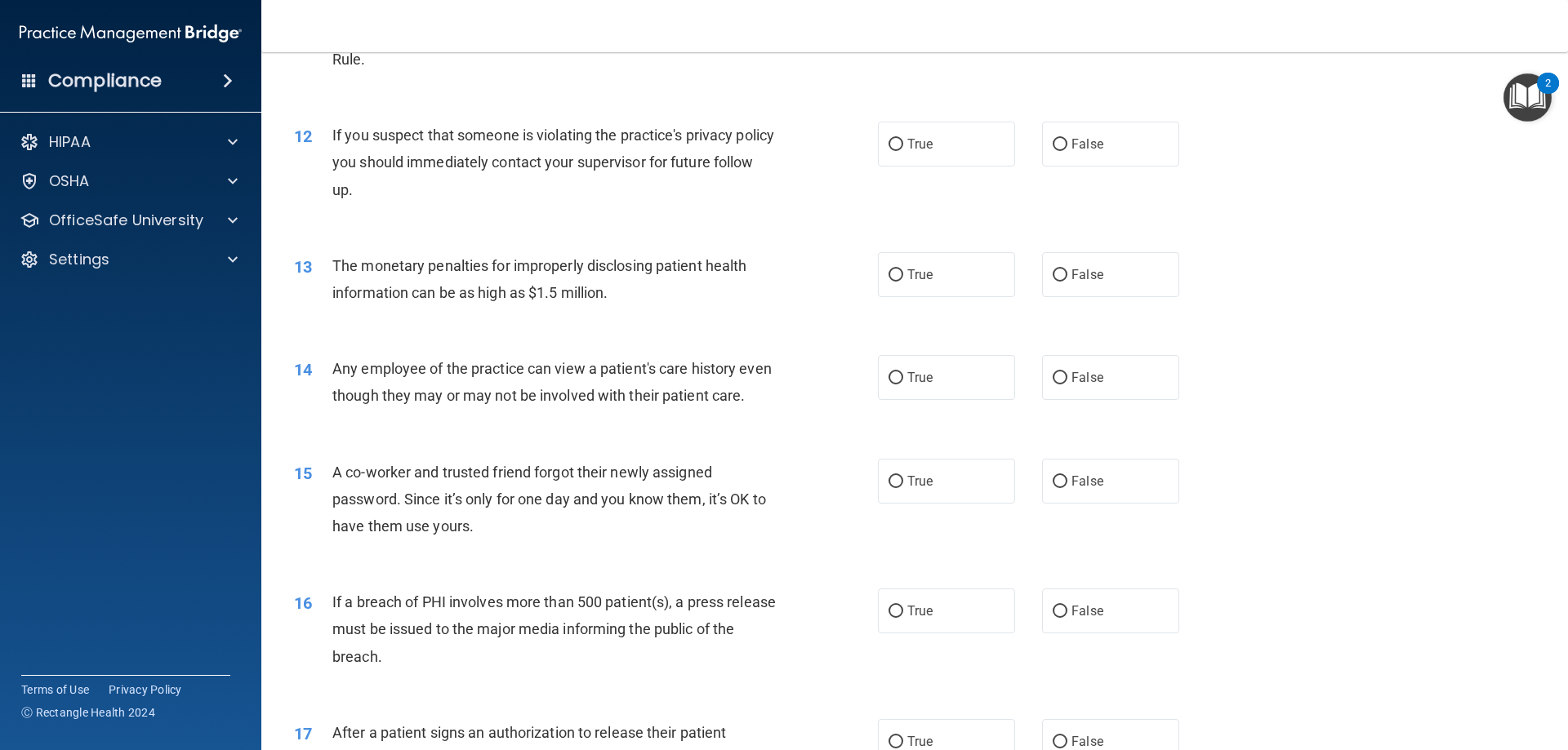
scroll to position [1306, 0]
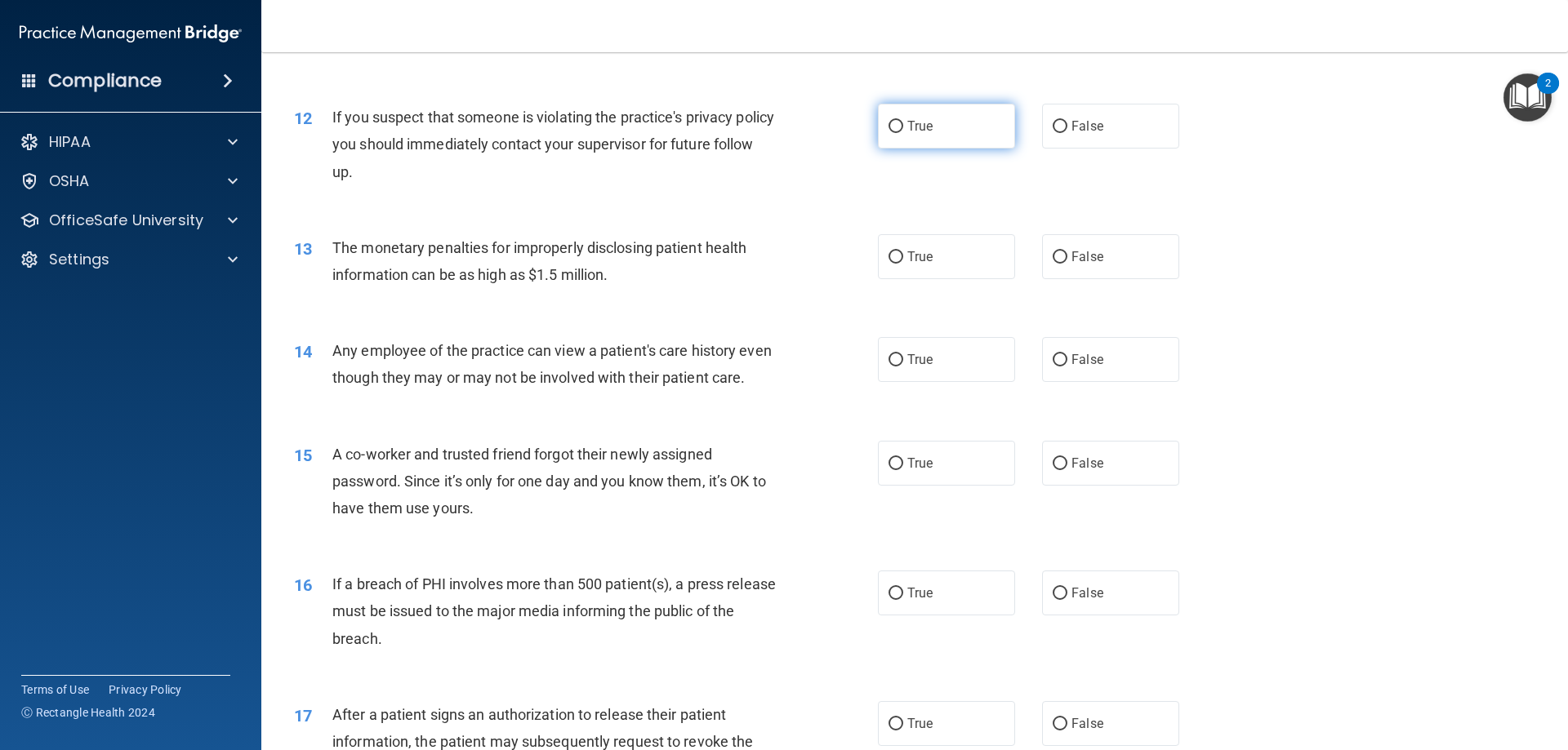
click at [895, 131] on input "True" at bounding box center [896, 127] width 15 height 12
radio input "true"
click at [922, 262] on span "True" at bounding box center [919, 257] width 25 height 15
click at [904, 262] on input "True" at bounding box center [896, 257] width 15 height 12
radio input "true"
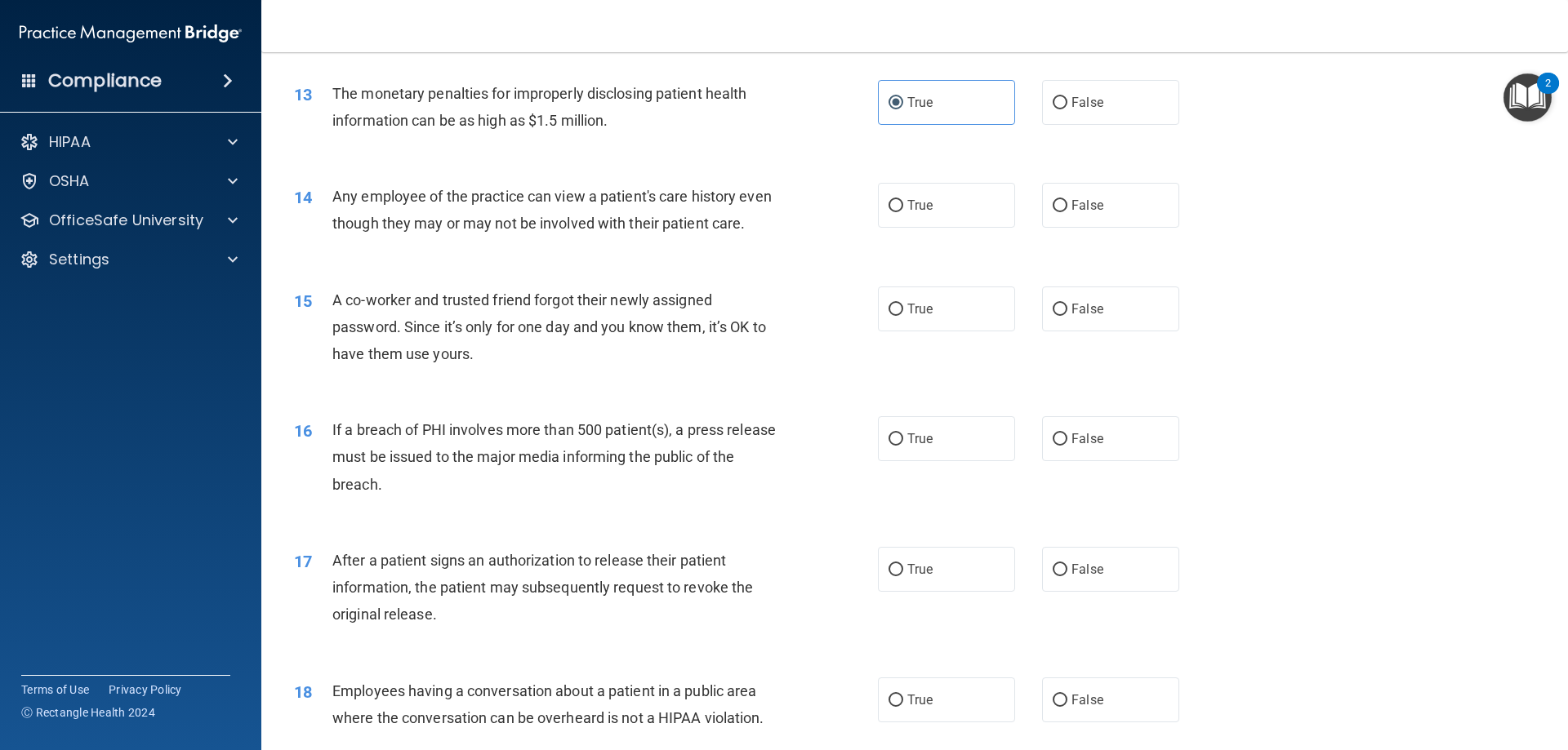
scroll to position [1470, 0]
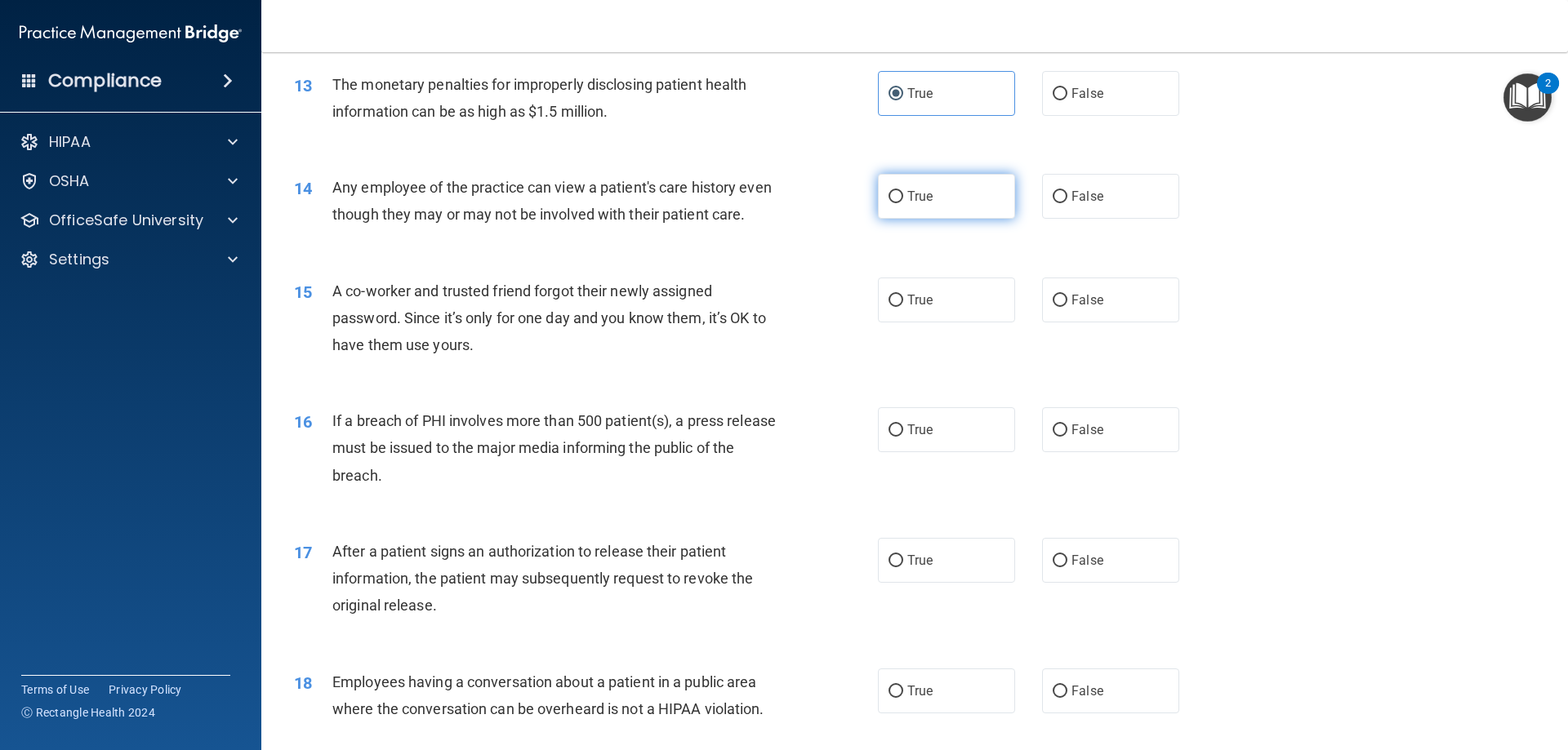
click at [895, 215] on label "True" at bounding box center [946, 196] width 137 height 45
click at [895, 203] on input "True" at bounding box center [896, 197] width 15 height 12
radio input "true"
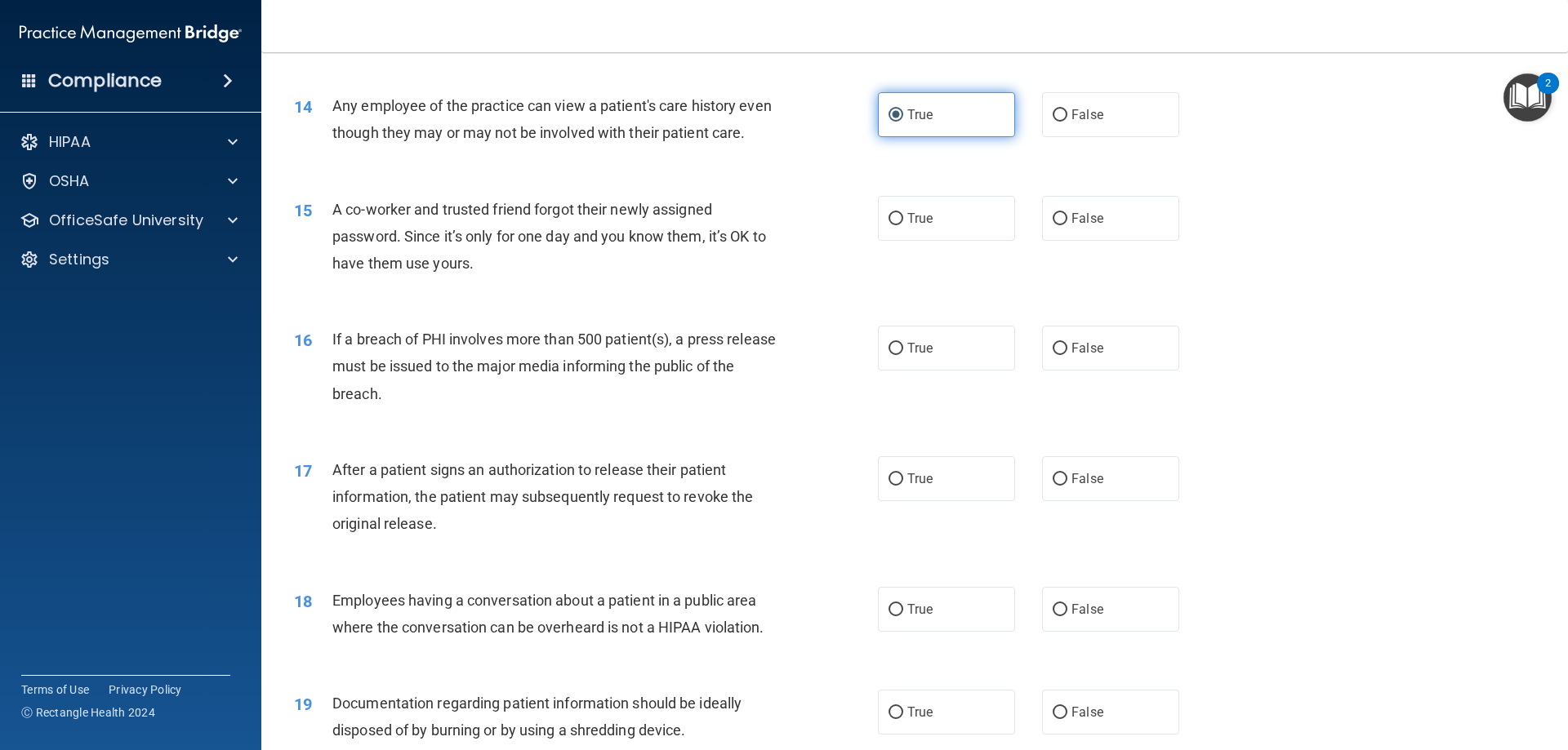
scroll to position [1633, 0]
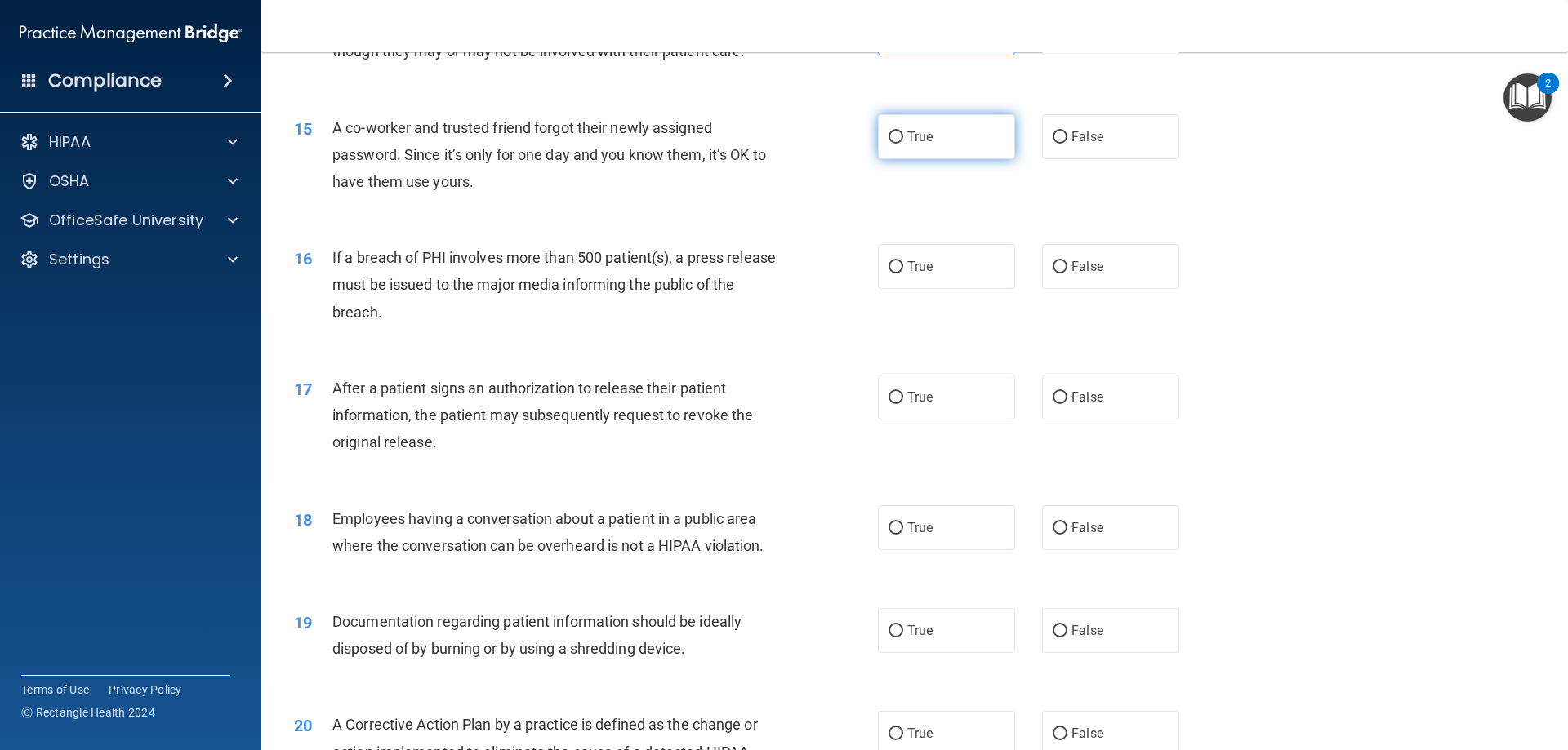
click at [893, 159] on label "True" at bounding box center [946, 137] width 137 height 45
click at [893, 144] on input "True" at bounding box center [896, 138] width 15 height 12
radio input "true"
click at [954, 289] on label "True" at bounding box center [946, 266] width 137 height 45
click at [904, 274] on input "True" at bounding box center [896, 267] width 15 height 12
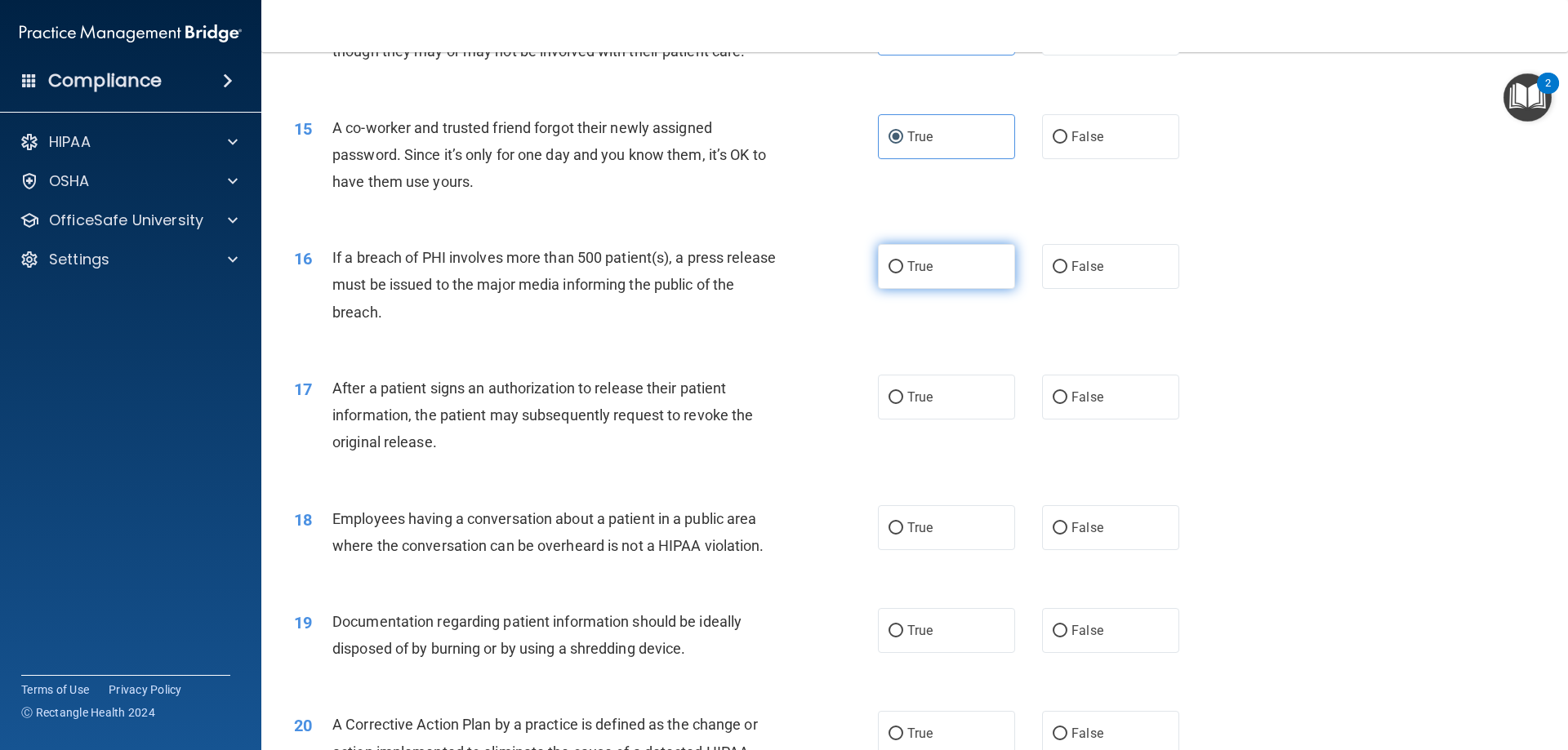
radio input "true"
click at [958, 419] on label "True" at bounding box center [946, 397] width 137 height 45
click at [904, 404] on input "True" at bounding box center [896, 398] width 15 height 12
radio input "true"
click at [1056, 546] on label "False" at bounding box center [1111, 528] width 137 height 45
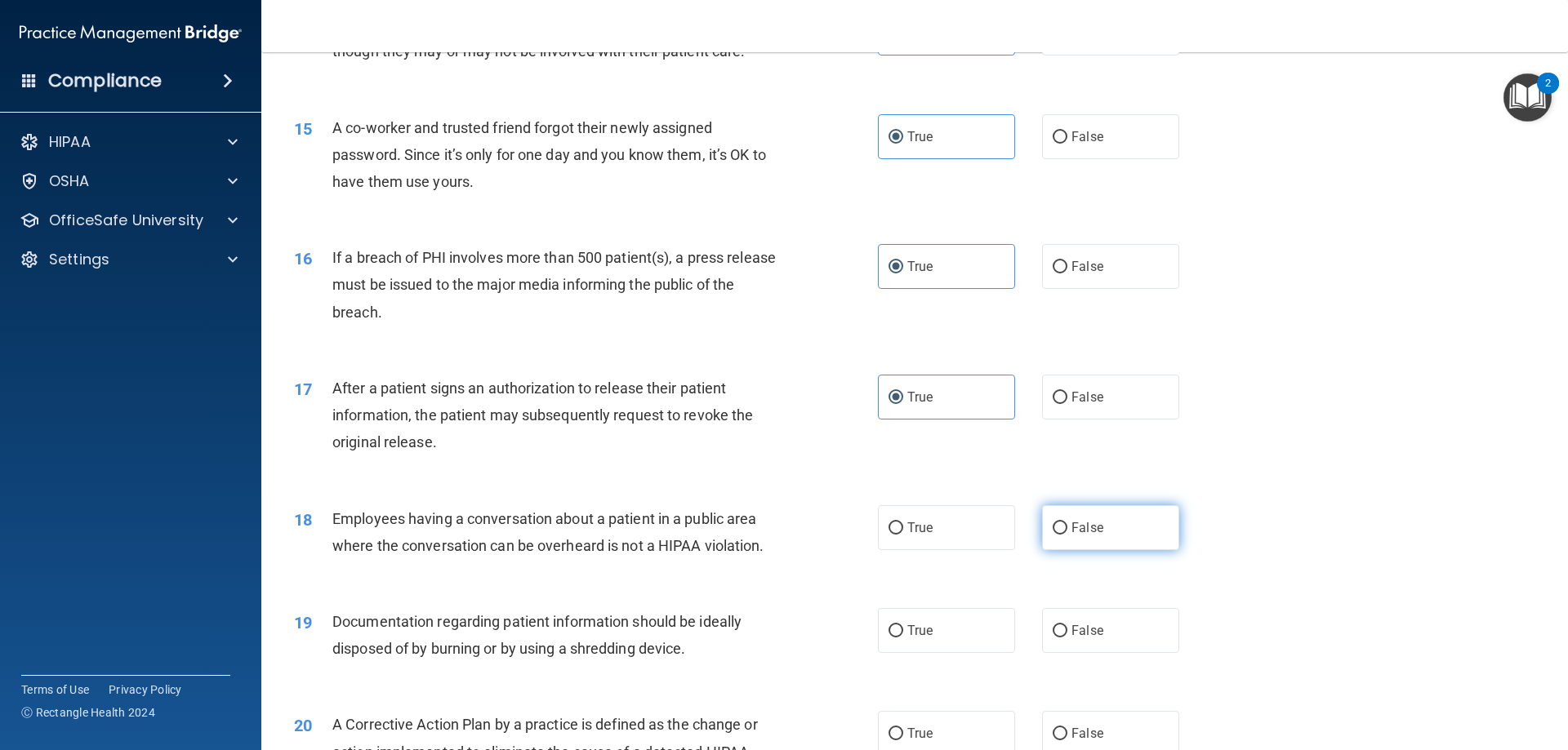
click at [1056, 535] on input "False" at bounding box center [1060, 529] width 15 height 12
radio input "true"
click at [891, 637] on input "True" at bounding box center [896, 631] width 15 height 12
radio input "true"
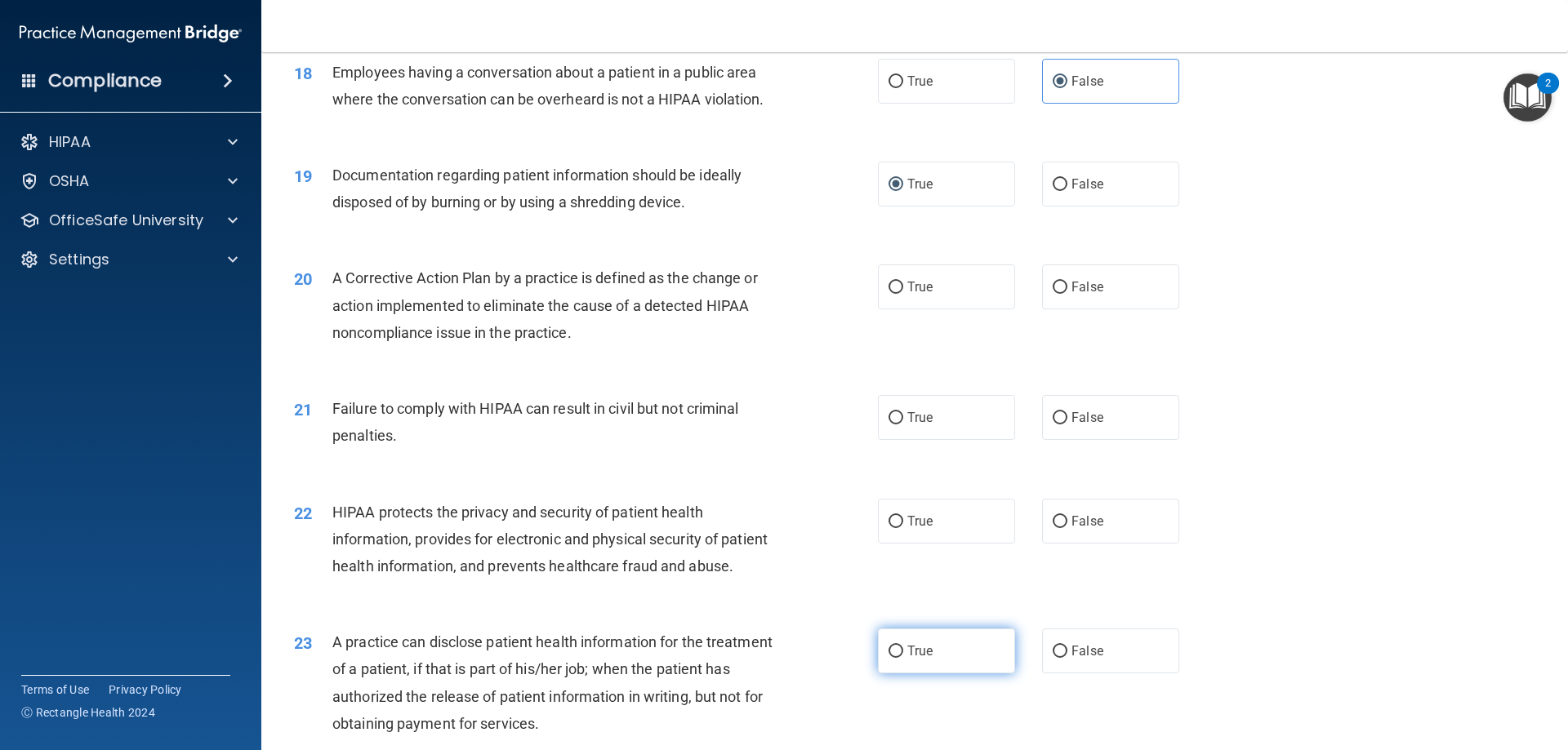
scroll to position [2123, 0]
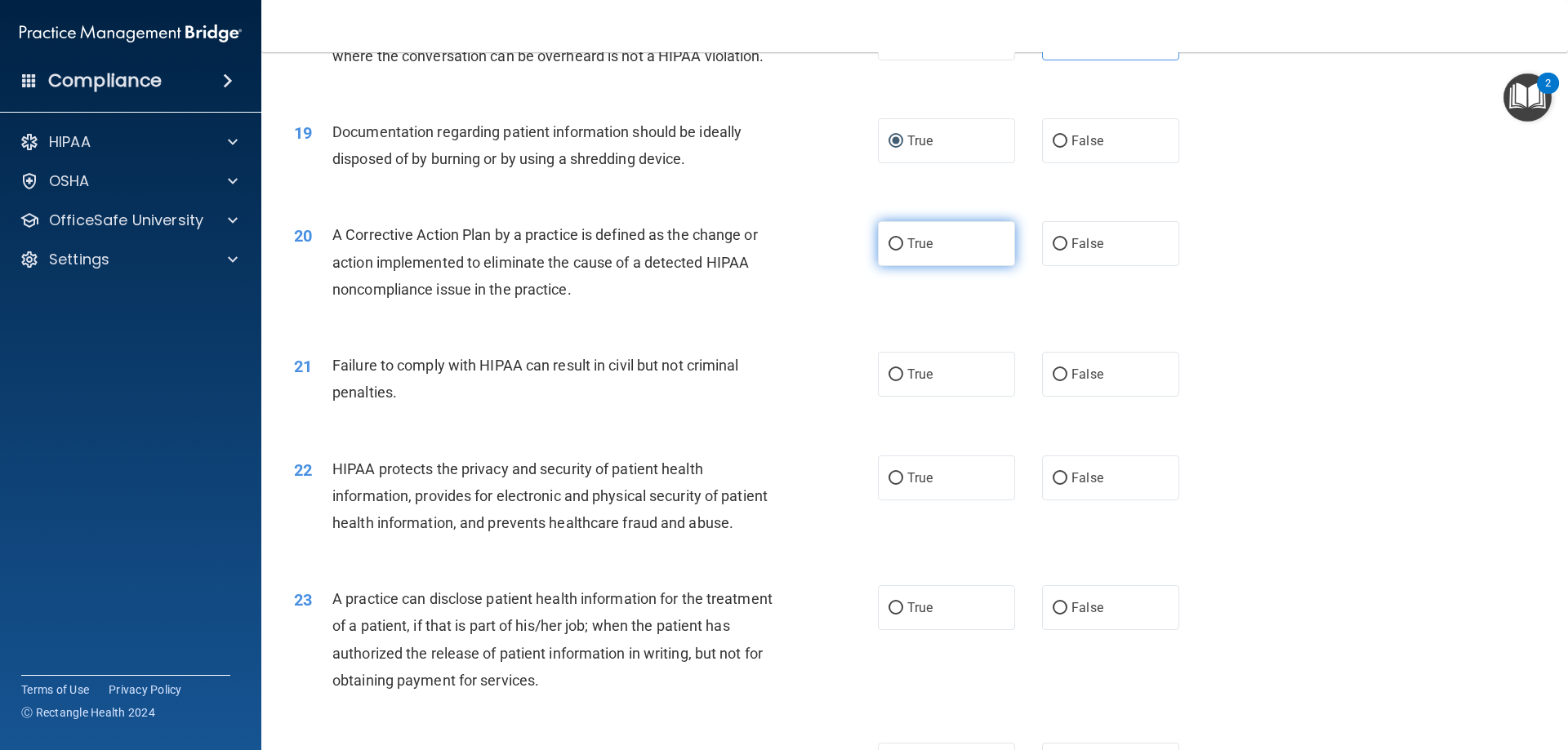
click at [907, 251] on span "True" at bounding box center [919, 244] width 25 height 15
click at [904, 251] on input "True" at bounding box center [896, 245] width 15 height 12
radio input "true"
click at [1047, 397] on label "False" at bounding box center [1111, 375] width 137 height 45
click at [1053, 381] on input "False" at bounding box center [1060, 375] width 15 height 12
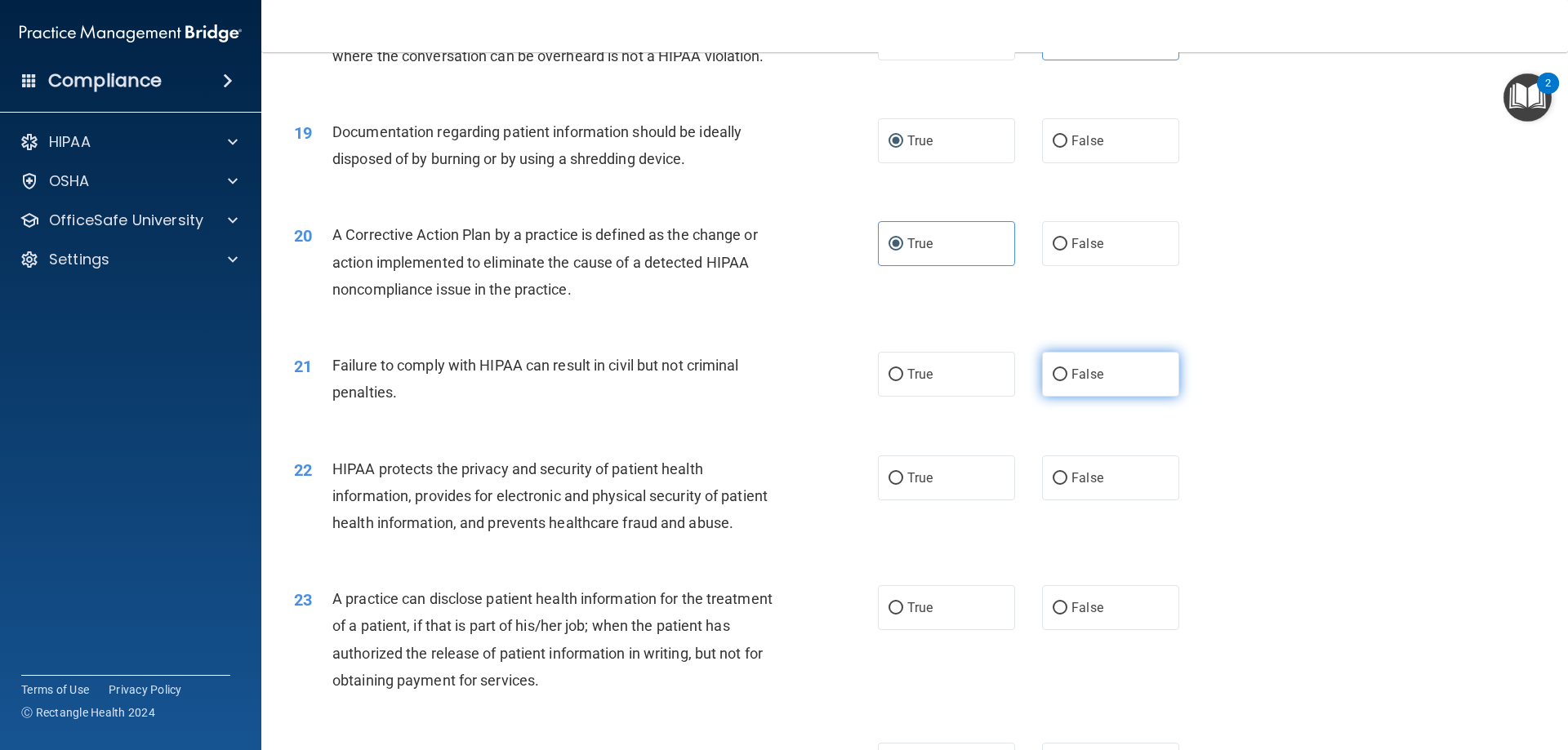
radio input "true"
click at [878, 497] on label "True" at bounding box center [946, 478] width 137 height 45
click at [889, 485] on input "True" at bounding box center [896, 479] width 15 height 12
radio input "true"
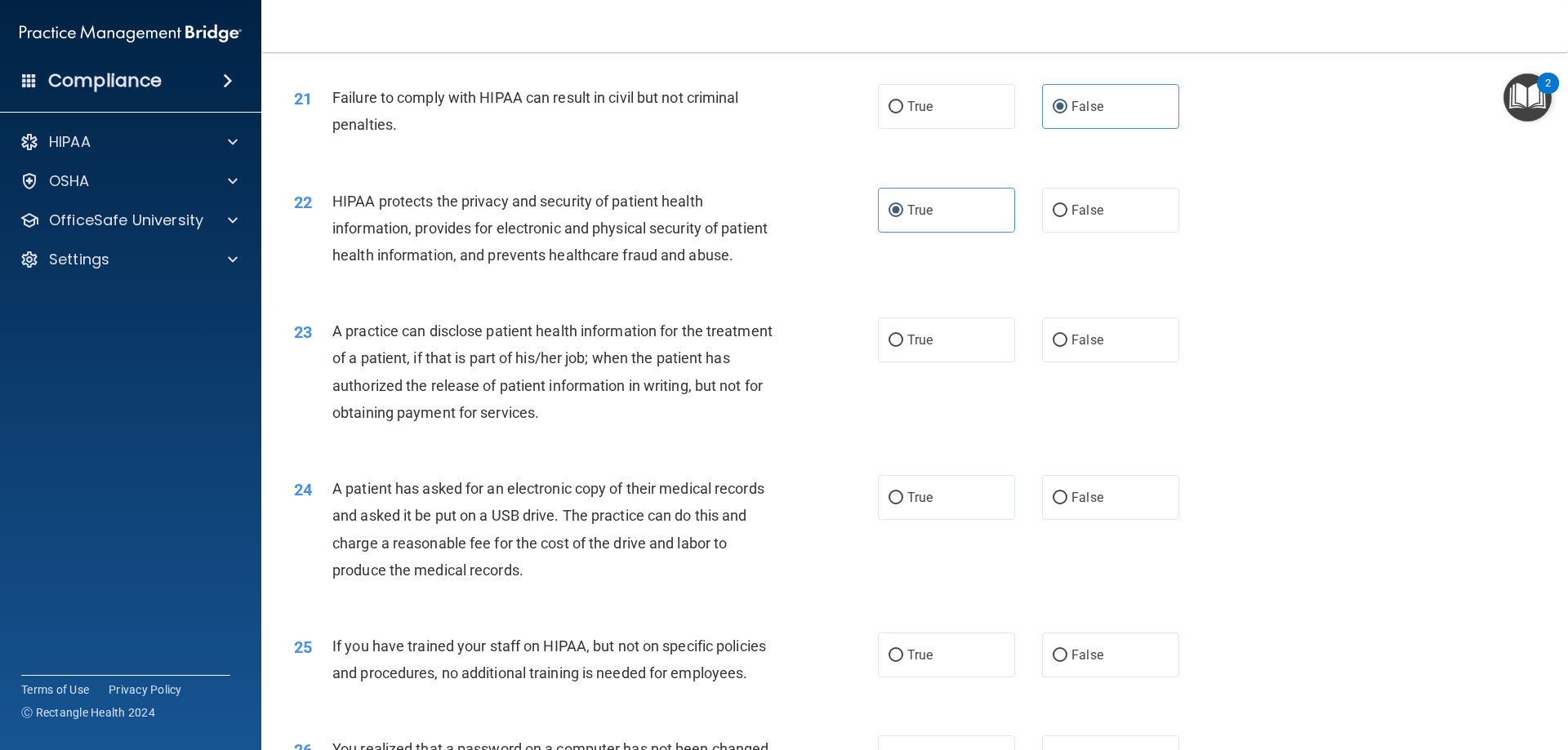
scroll to position [2531, 0]
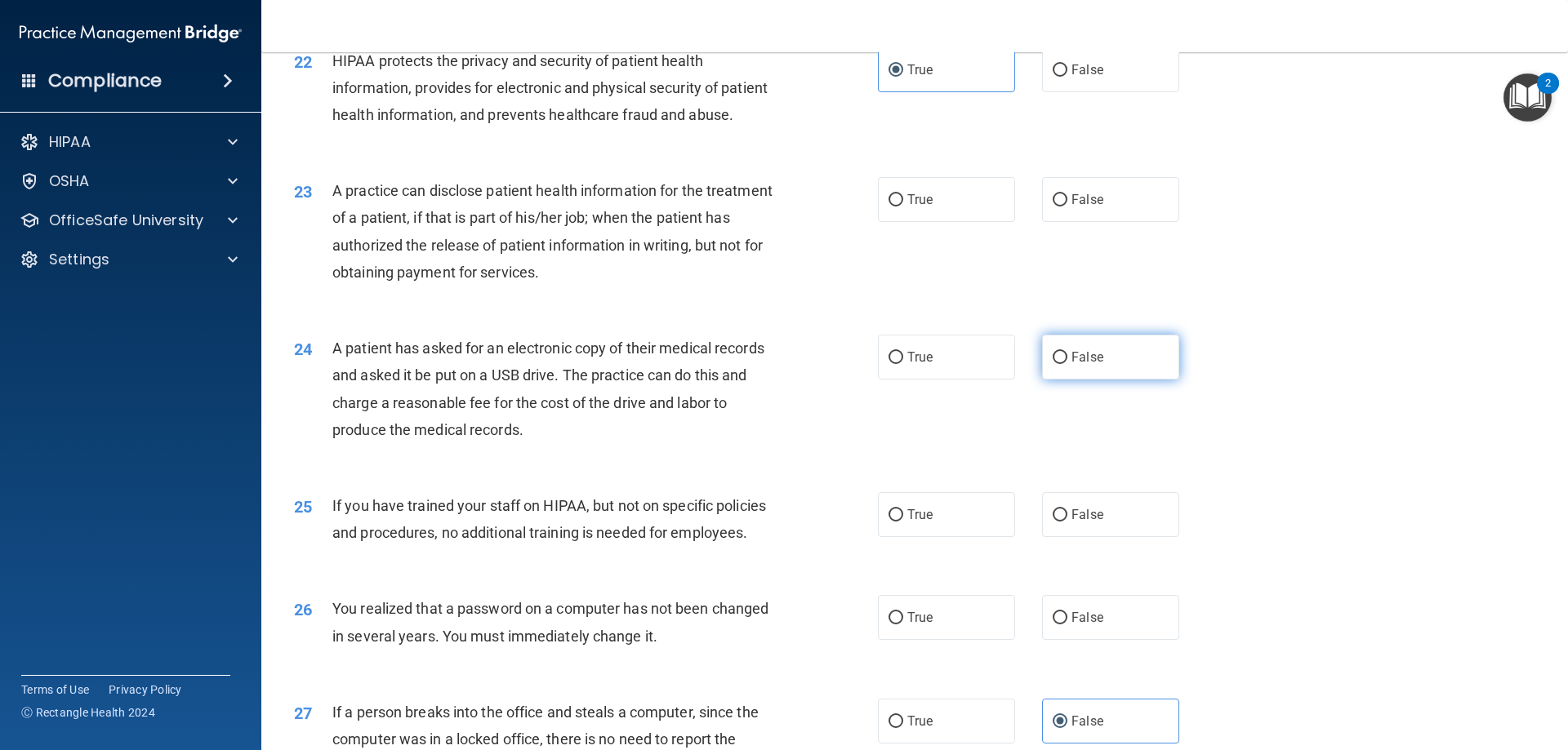
click at [1062, 380] on label "False" at bounding box center [1111, 357] width 137 height 45
click at [1062, 364] on input "False" at bounding box center [1060, 358] width 15 height 12
radio input "true"
click at [919, 222] on label "True" at bounding box center [946, 200] width 137 height 45
click at [904, 207] on input "True" at bounding box center [896, 201] width 15 height 12
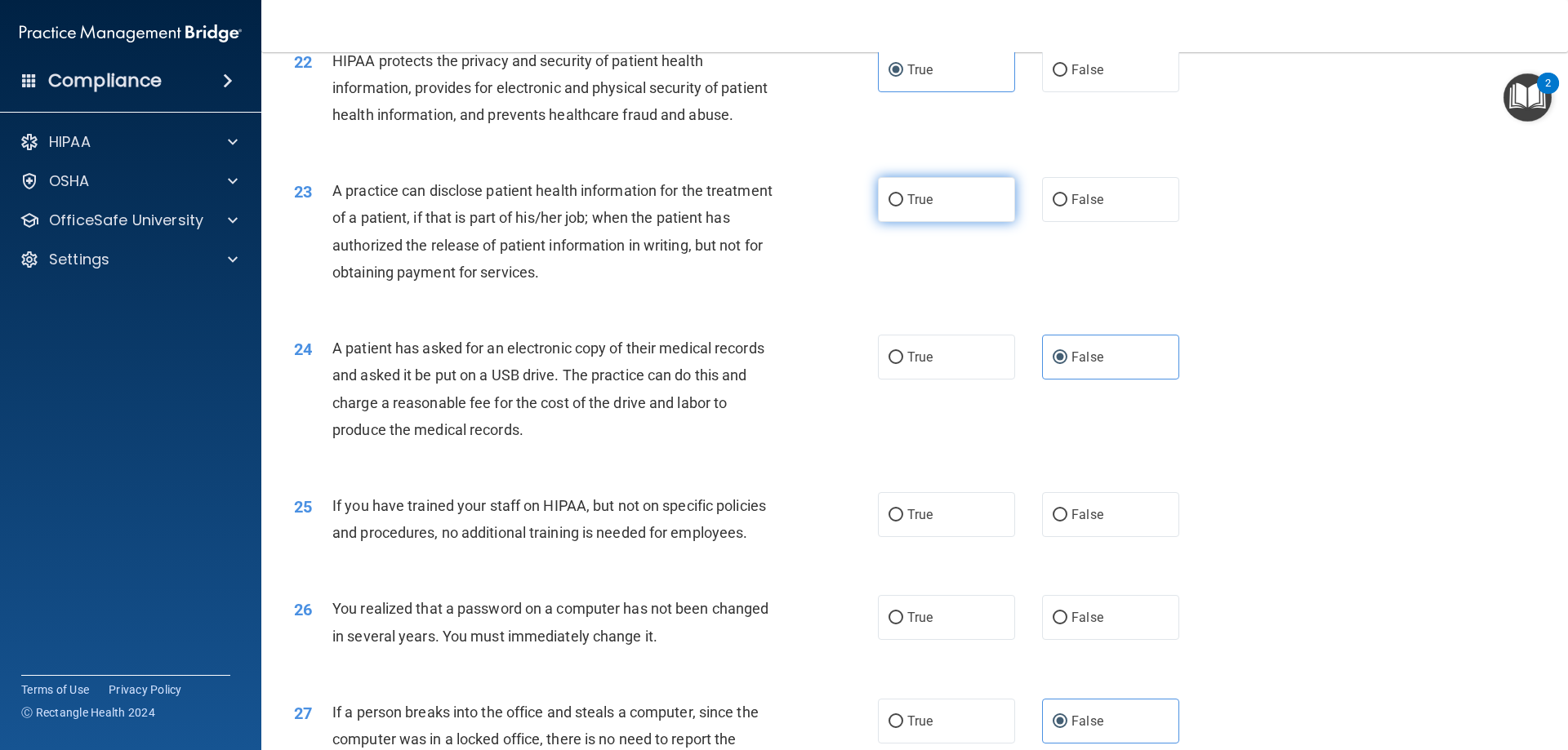
radio input "true"
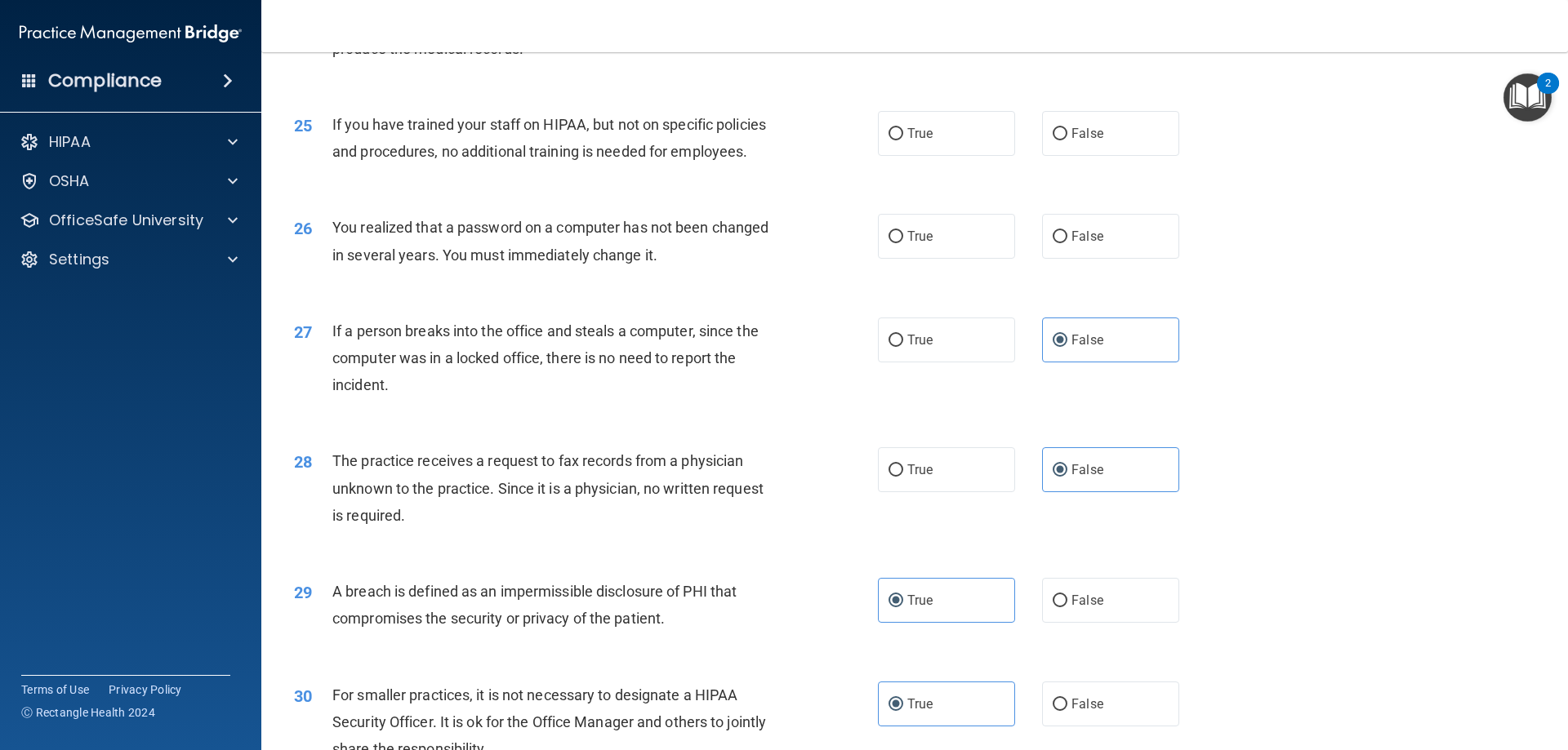
scroll to position [2939, 0]
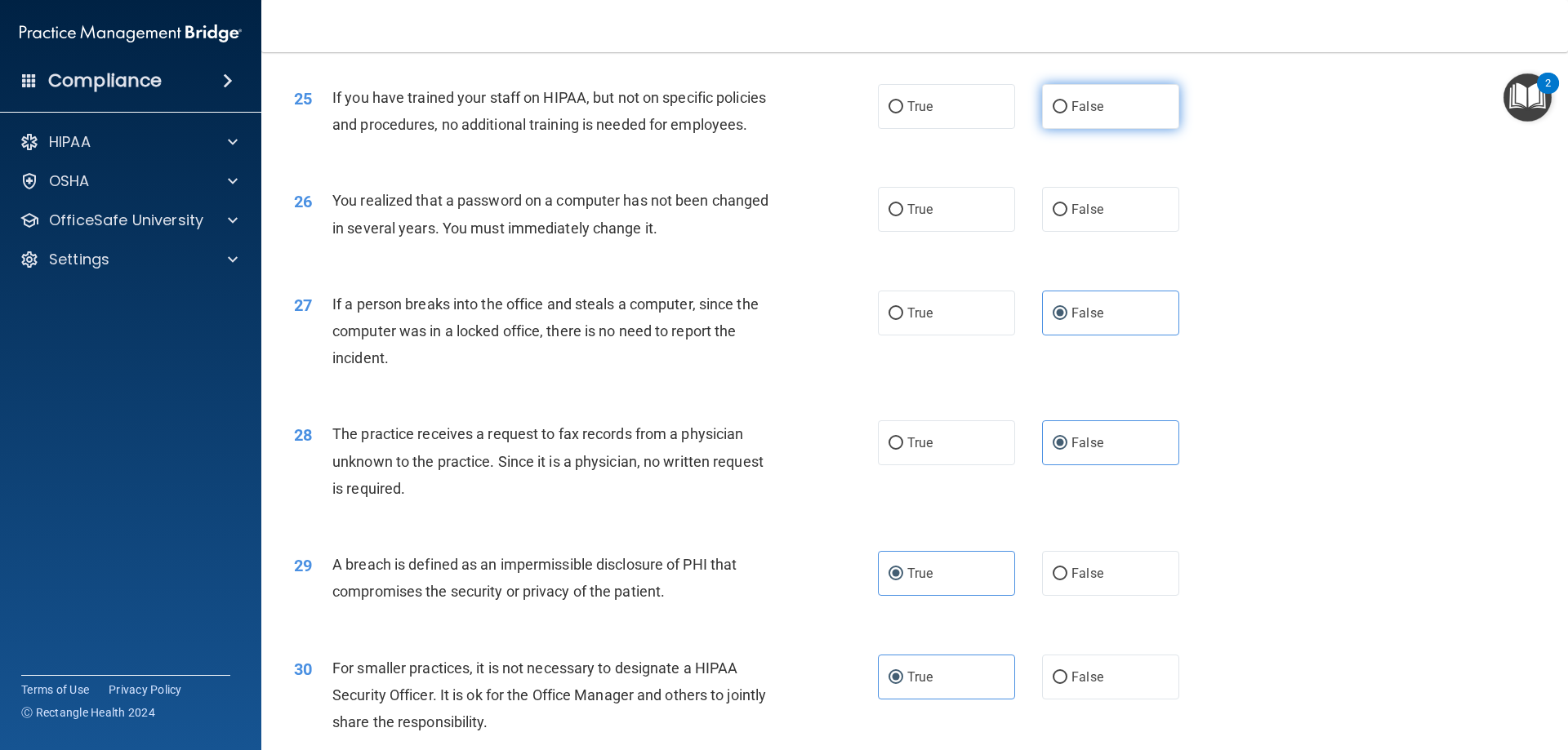
click at [1063, 129] on label "False" at bounding box center [1111, 107] width 137 height 45
click at [1063, 114] on input "False" at bounding box center [1060, 108] width 15 height 12
radio input "true"
click at [859, 249] on div "26 You realized that a password on a computer has not been changed in several y…" at bounding box center [586, 218] width 633 height 62
click at [907, 217] on span "True" at bounding box center [919, 209] width 25 height 15
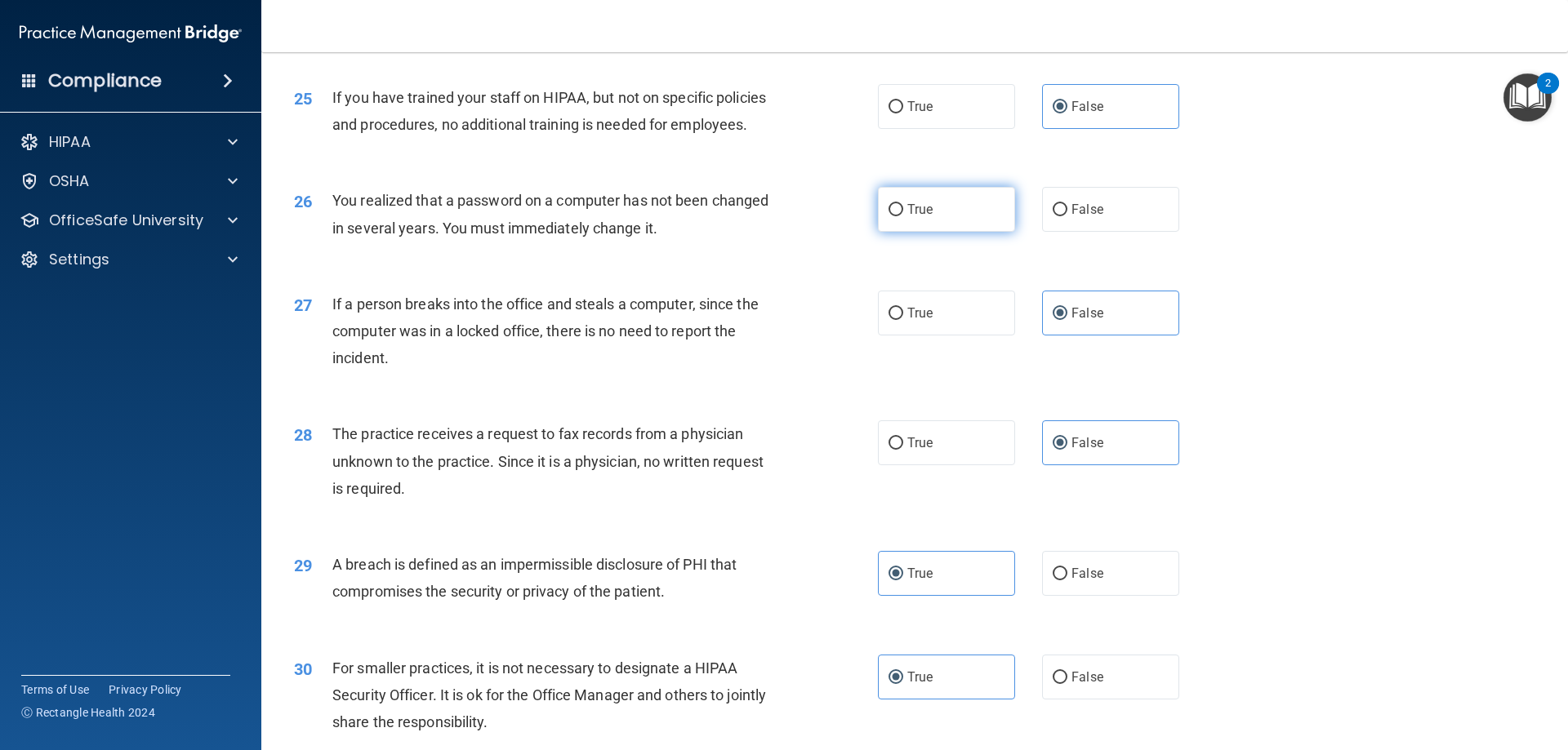
click at [904, 216] on input "True" at bounding box center [896, 210] width 15 height 12
radio input "true"
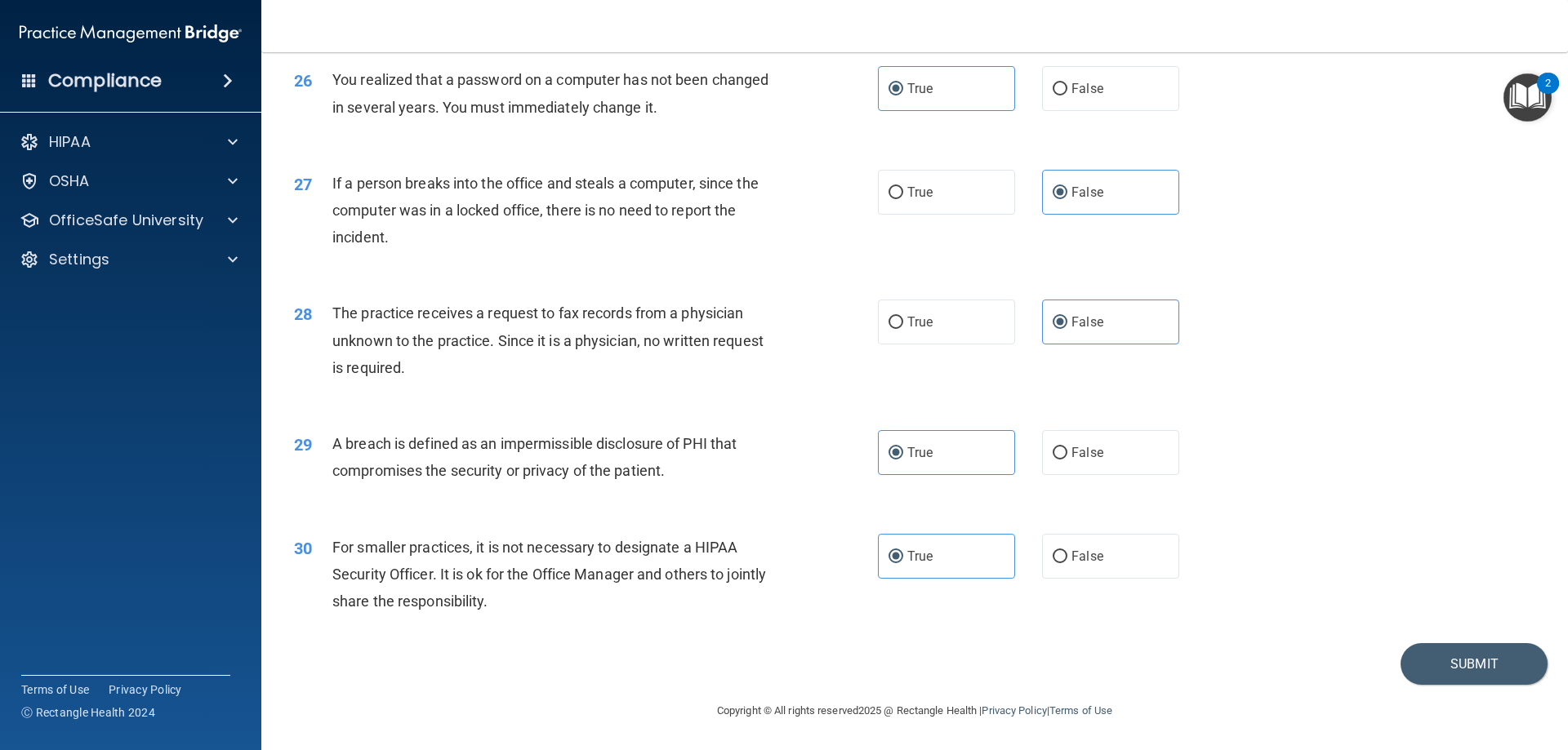
scroll to position [3114, 0]
click at [1444, 667] on button "Submit" at bounding box center [1474, 664] width 147 height 41
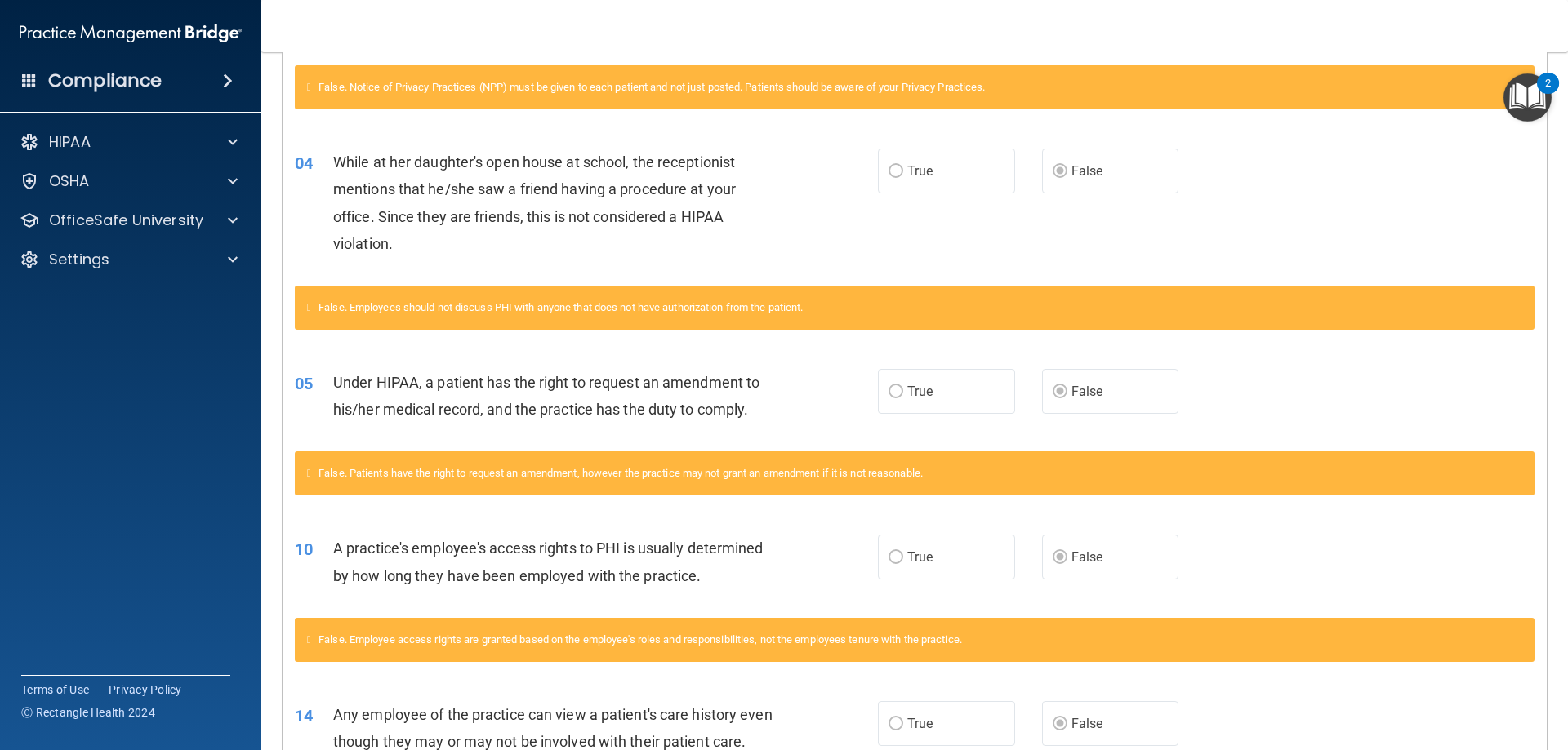
scroll to position [490, 0]
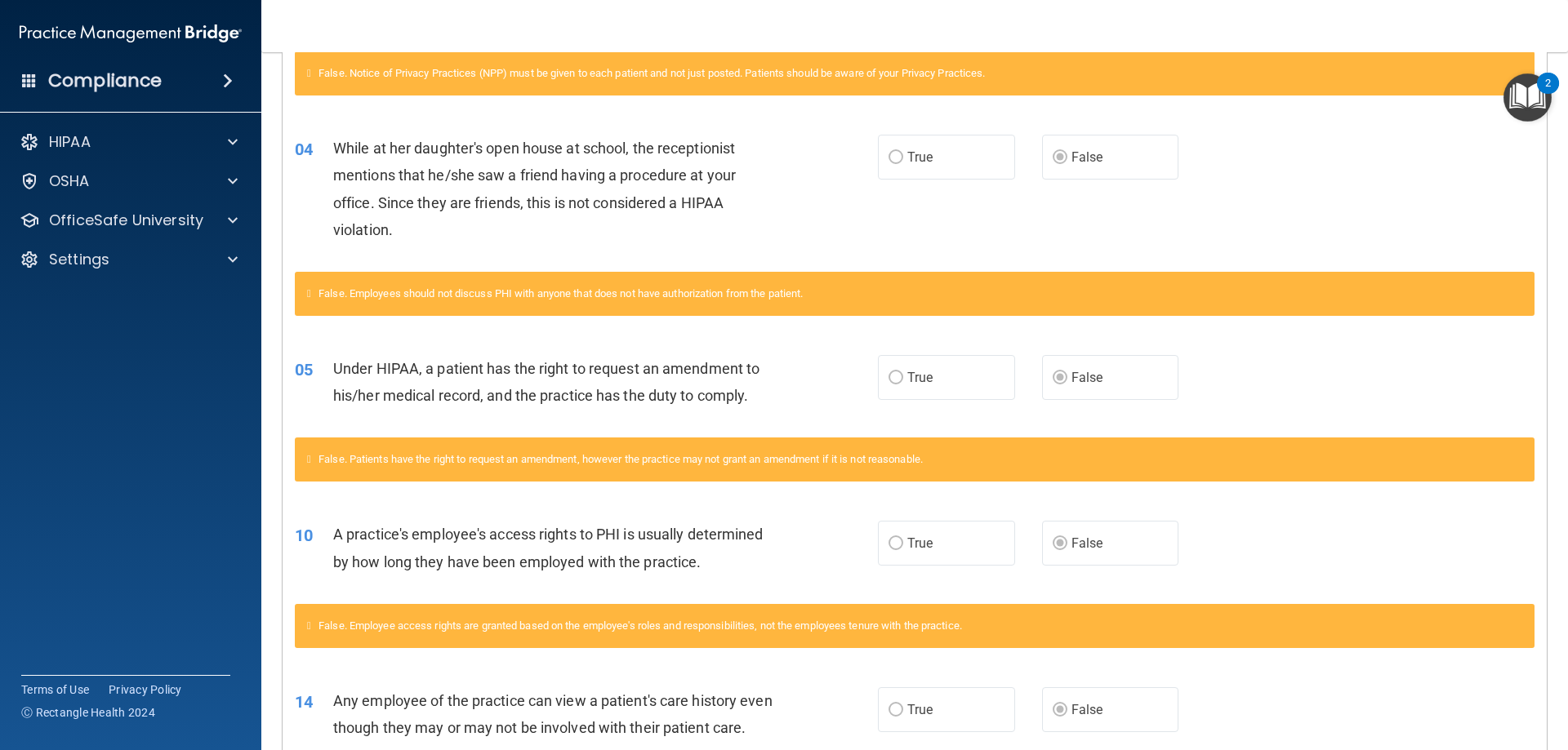
click at [1315, 332] on div "False. Employees should not discuss PHI with anyone that does not have authoriz…" at bounding box center [915, 303] width 1265 height 63
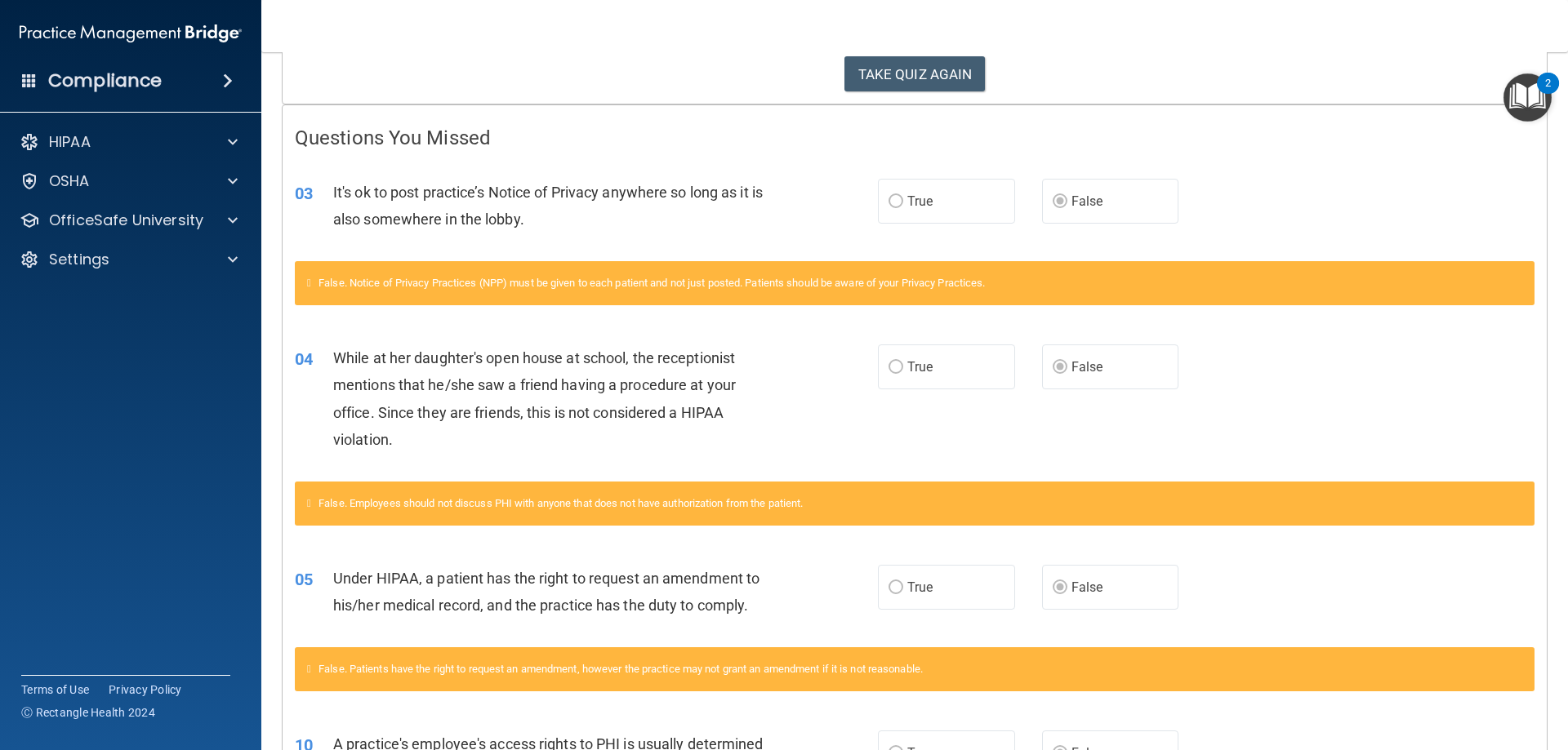
scroll to position [0, 0]
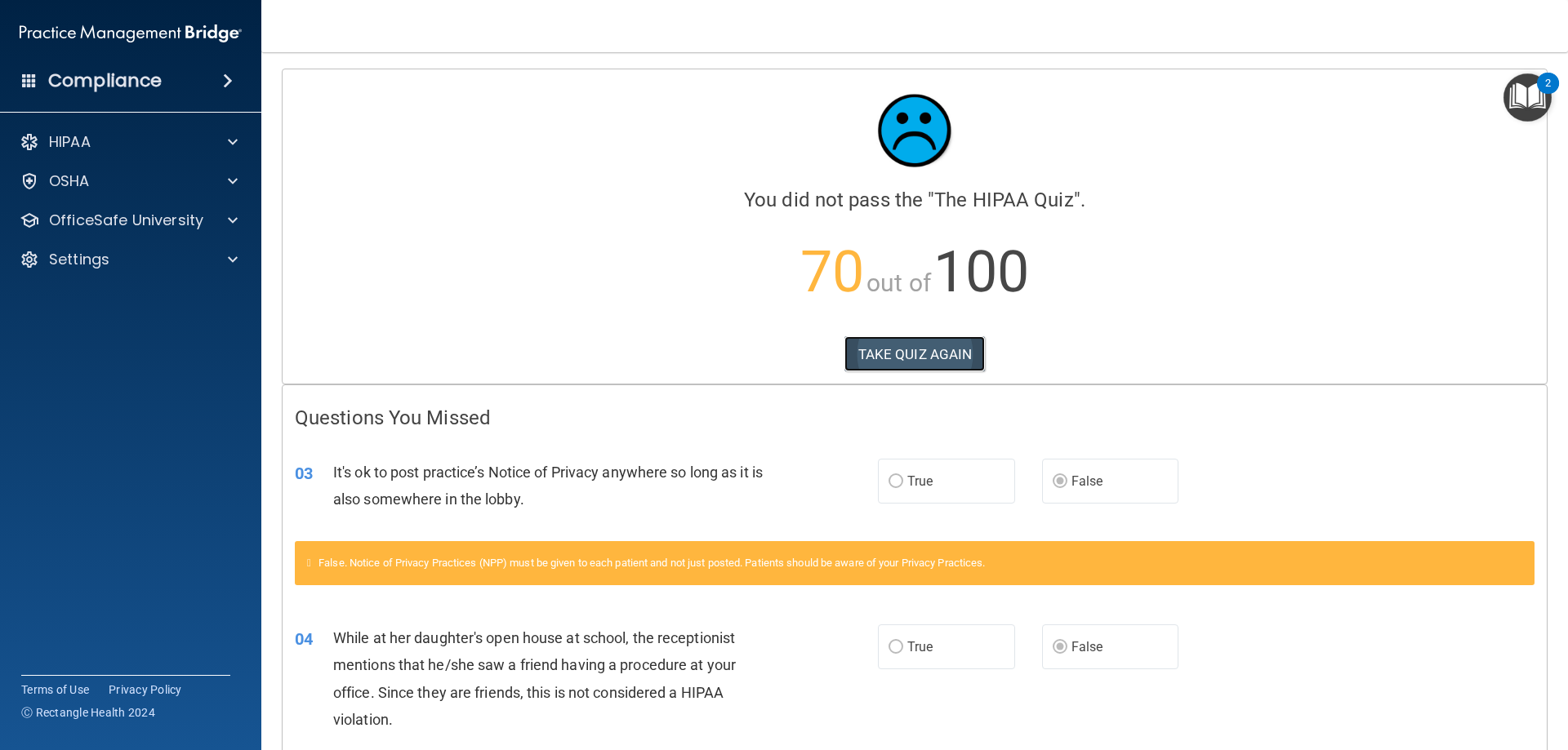
click at [891, 338] on button "TAKE QUIZ AGAIN" at bounding box center [915, 355] width 141 height 36
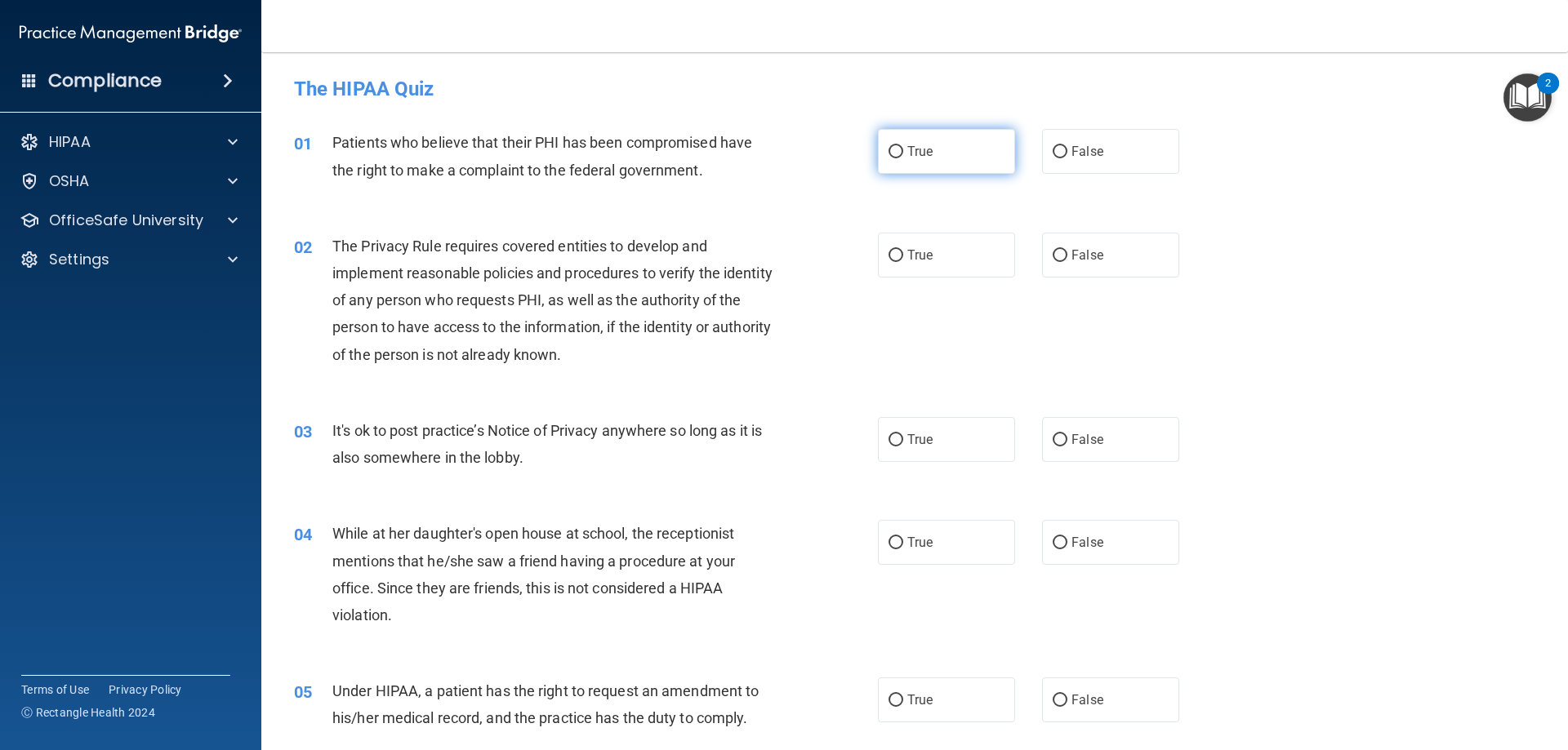
click at [957, 170] on label "True" at bounding box center [946, 152] width 137 height 45
click at [904, 158] on input "True" at bounding box center [896, 152] width 15 height 12
radio input "true"
click at [949, 255] on label "True" at bounding box center [946, 255] width 137 height 45
click at [904, 255] on input "True" at bounding box center [896, 256] width 15 height 12
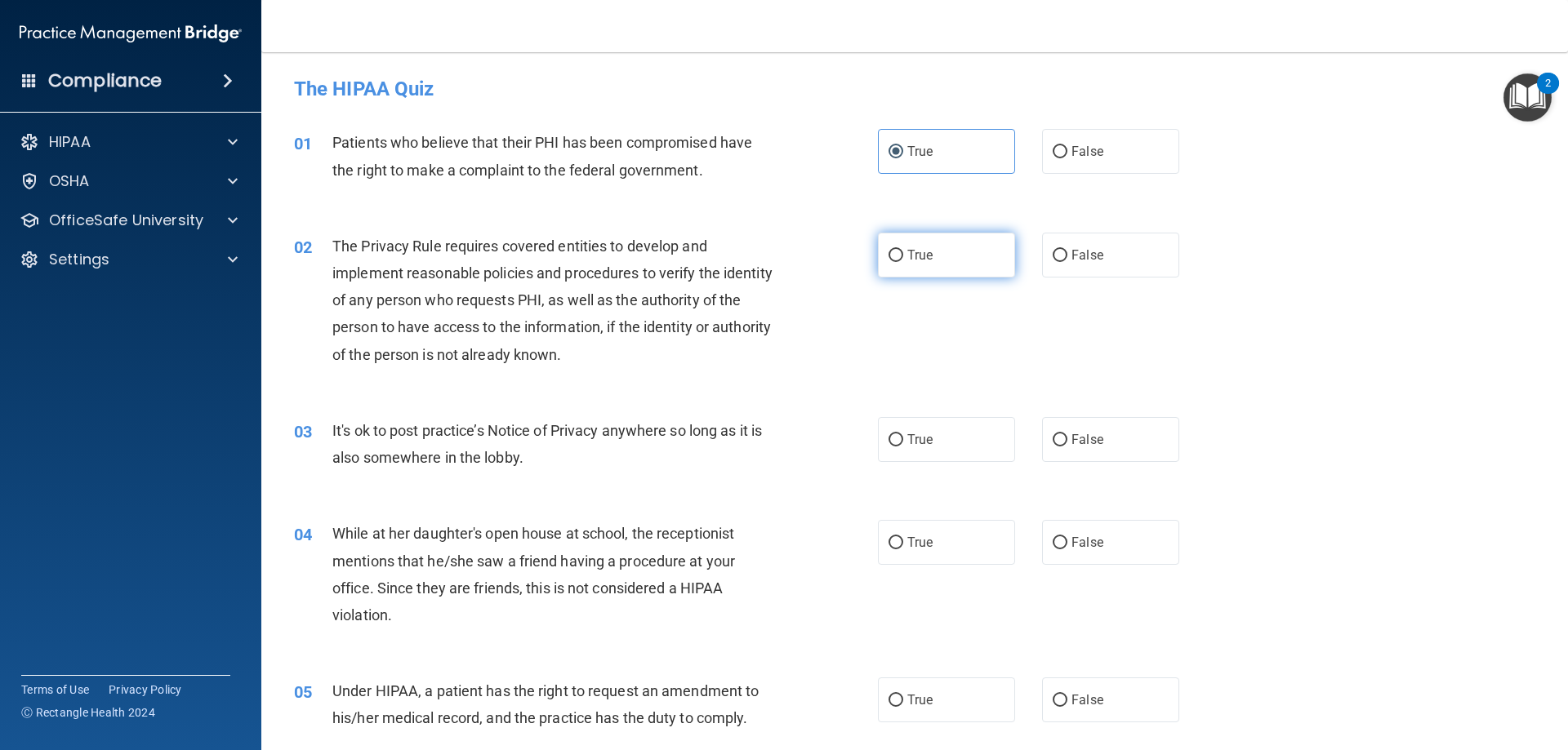
radio input "true"
click at [1118, 449] on label "False" at bounding box center [1111, 439] width 137 height 45
click at [1067, 447] on input "False" at bounding box center [1060, 440] width 15 height 12
radio input "true"
click at [1098, 527] on label "False" at bounding box center [1111, 542] width 137 height 45
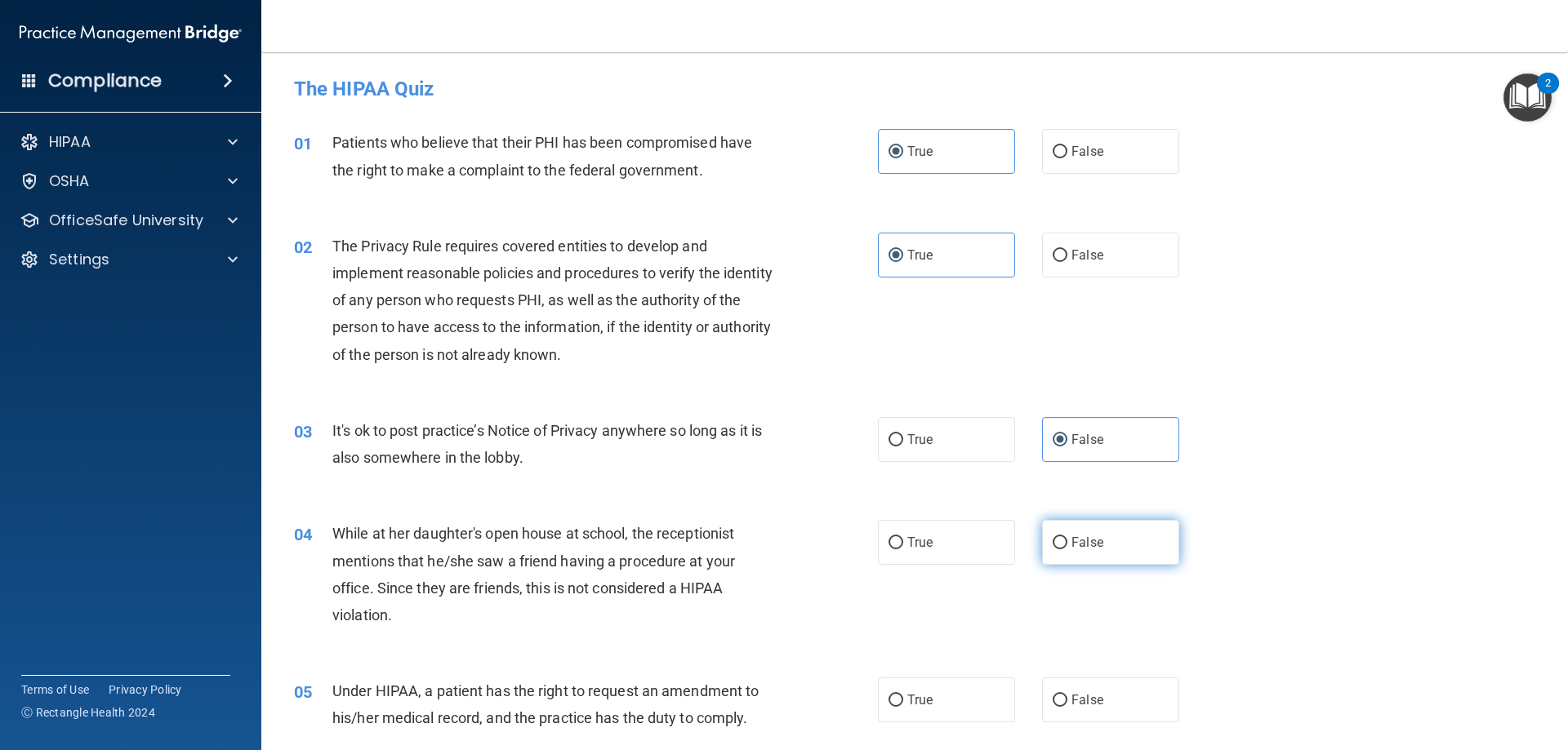
click at [1067, 537] on input "False" at bounding box center [1060, 543] width 15 height 12
radio input "true"
click at [1087, 683] on label "False" at bounding box center [1111, 700] width 137 height 45
click at [1067, 695] on input "False" at bounding box center [1060, 701] width 15 height 12
radio input "true"
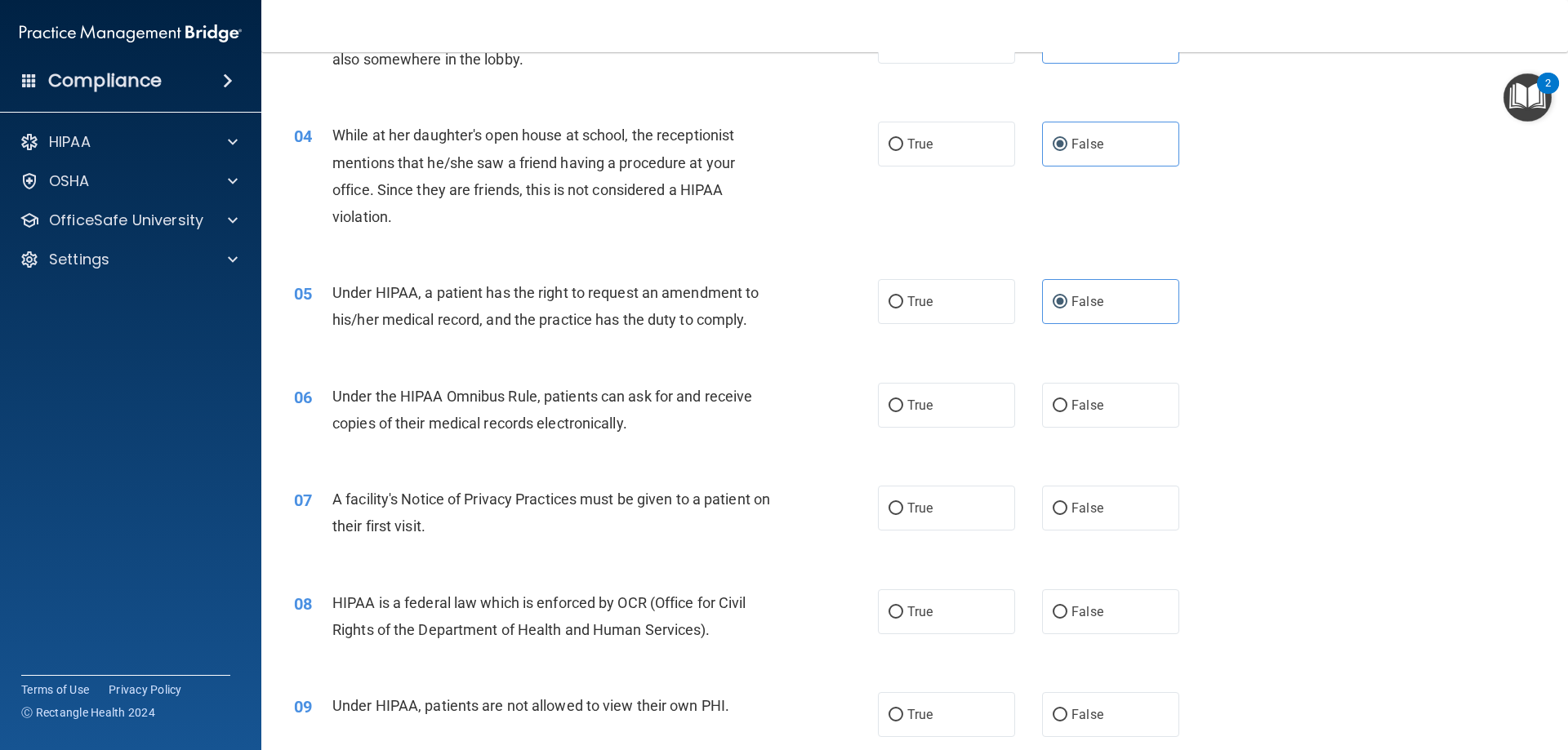
scroll to position [490, 0]
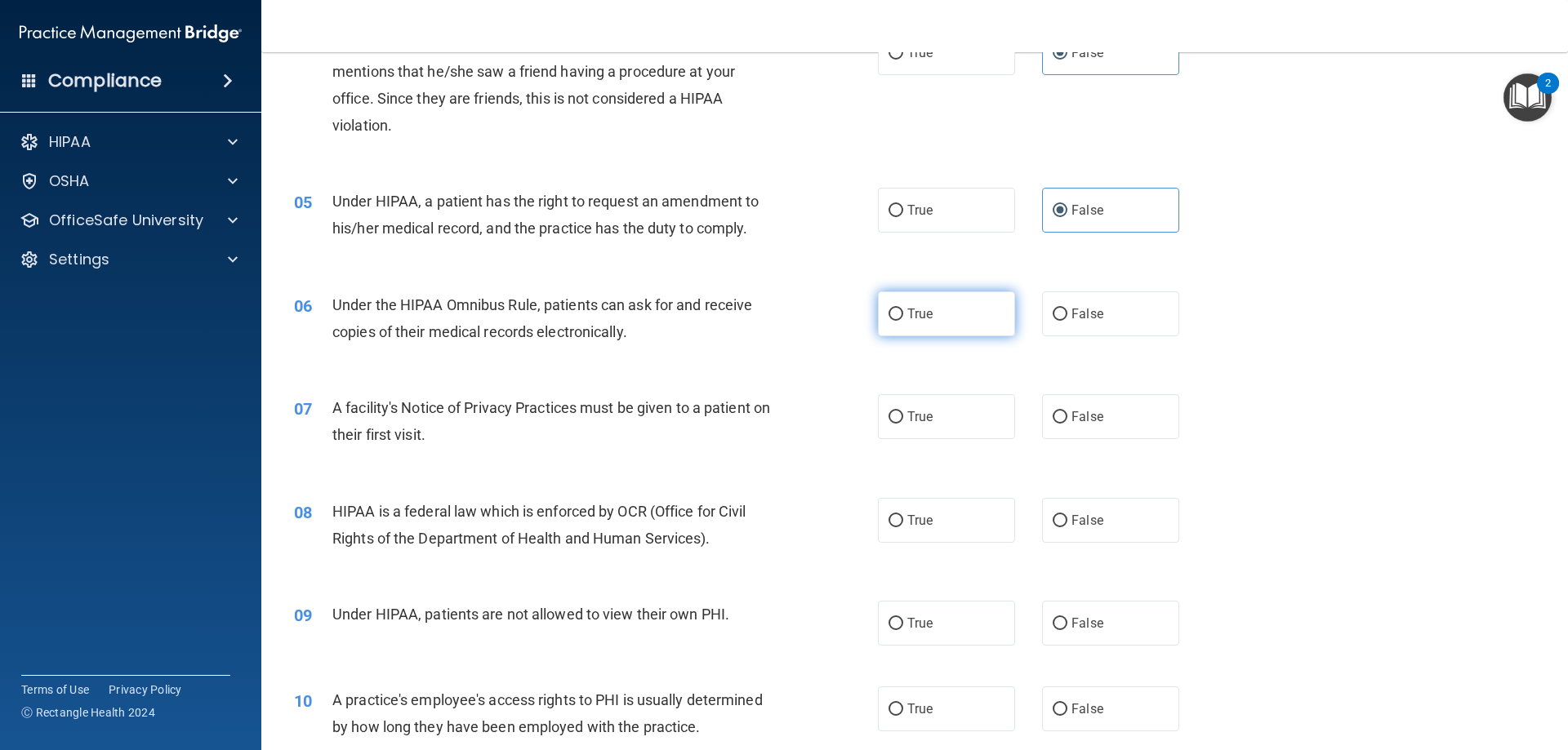
click at [889, 319] on input "True" at bounding box center [896, 314] width 15 height 12
radio input "true"
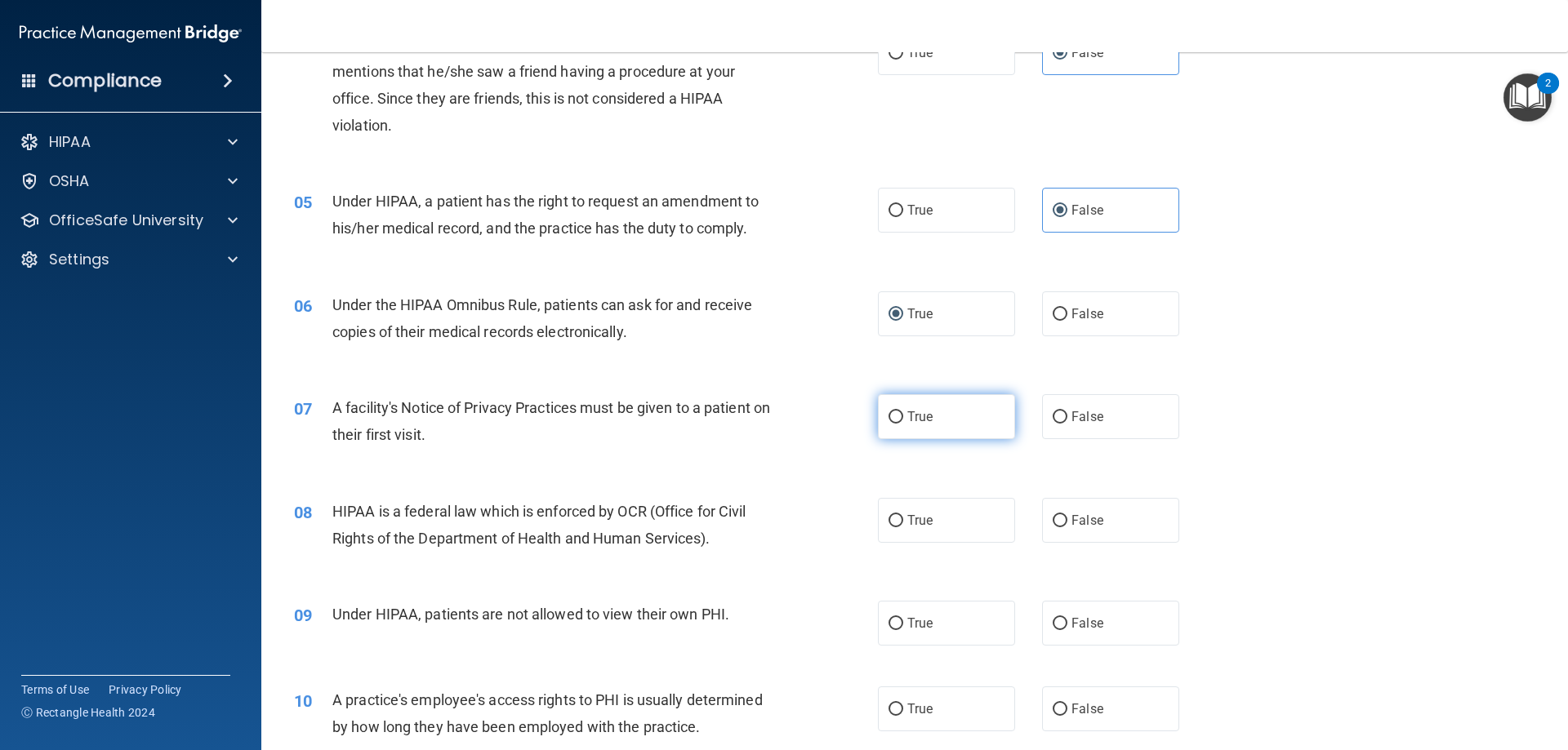
click at [923, 430] on label "True" at bounding box center [946, 417] width 137 height 45
click at [904, 424] on input "True" at bounding box center [896, 418] width 15 height 12
radio input "true"
click at [916, 536] on label "True" at bounding box center [946, 520] width 137 height 45
click at [904, 527] on input "True" at bounding box center [896, 521] width 15 height 12
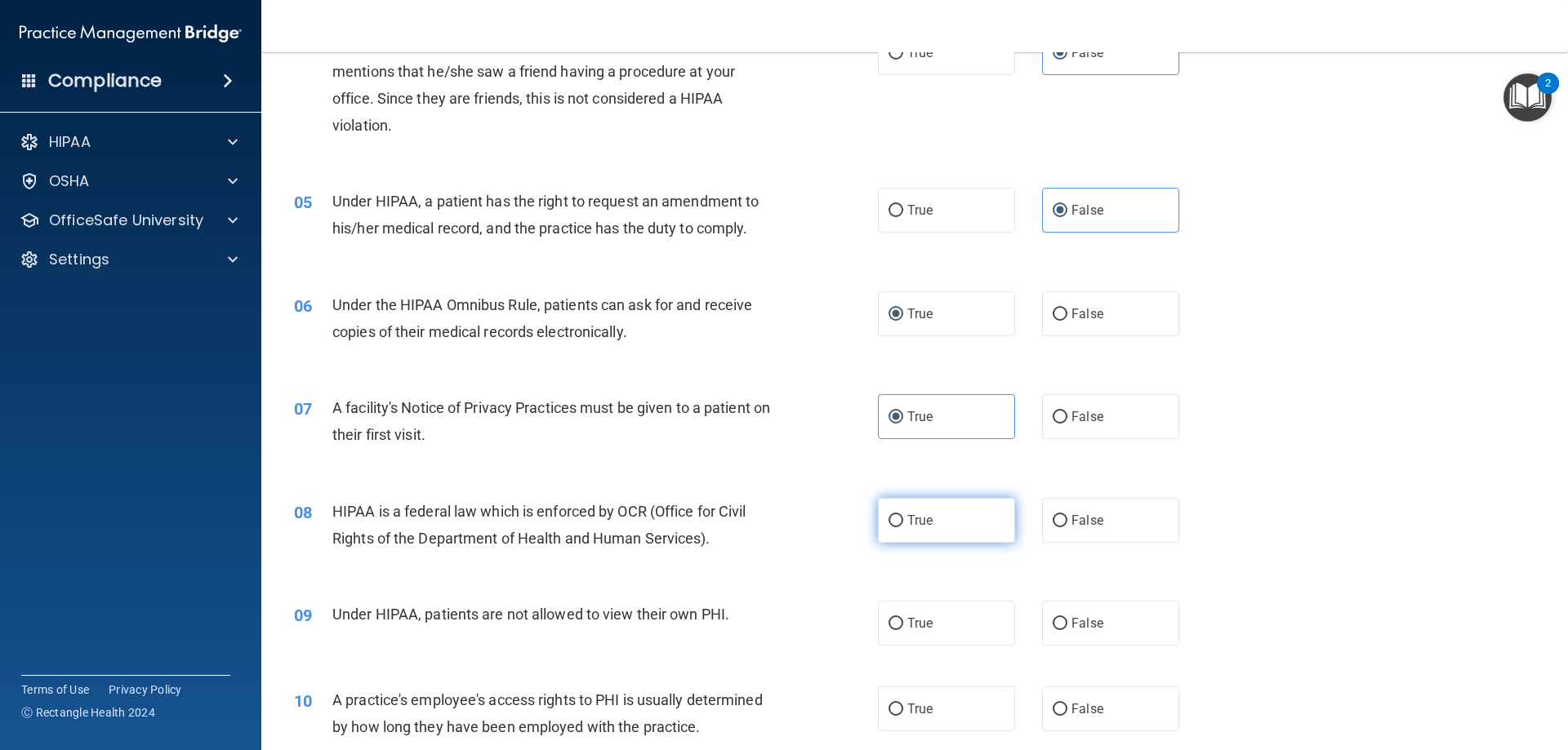
radio input "true"
drag, startPoint x: 1083, startPoint y: 637, endPoint x: 1289, endPoint y: 602, distance: 209.0
click at [1084, 637] on label "False" at bounding box center [1111, 623] width 137 height 45
click at [1067, 630] on input "False" at bounding box center [1060, 624] width 15 height 12
radio input "true"
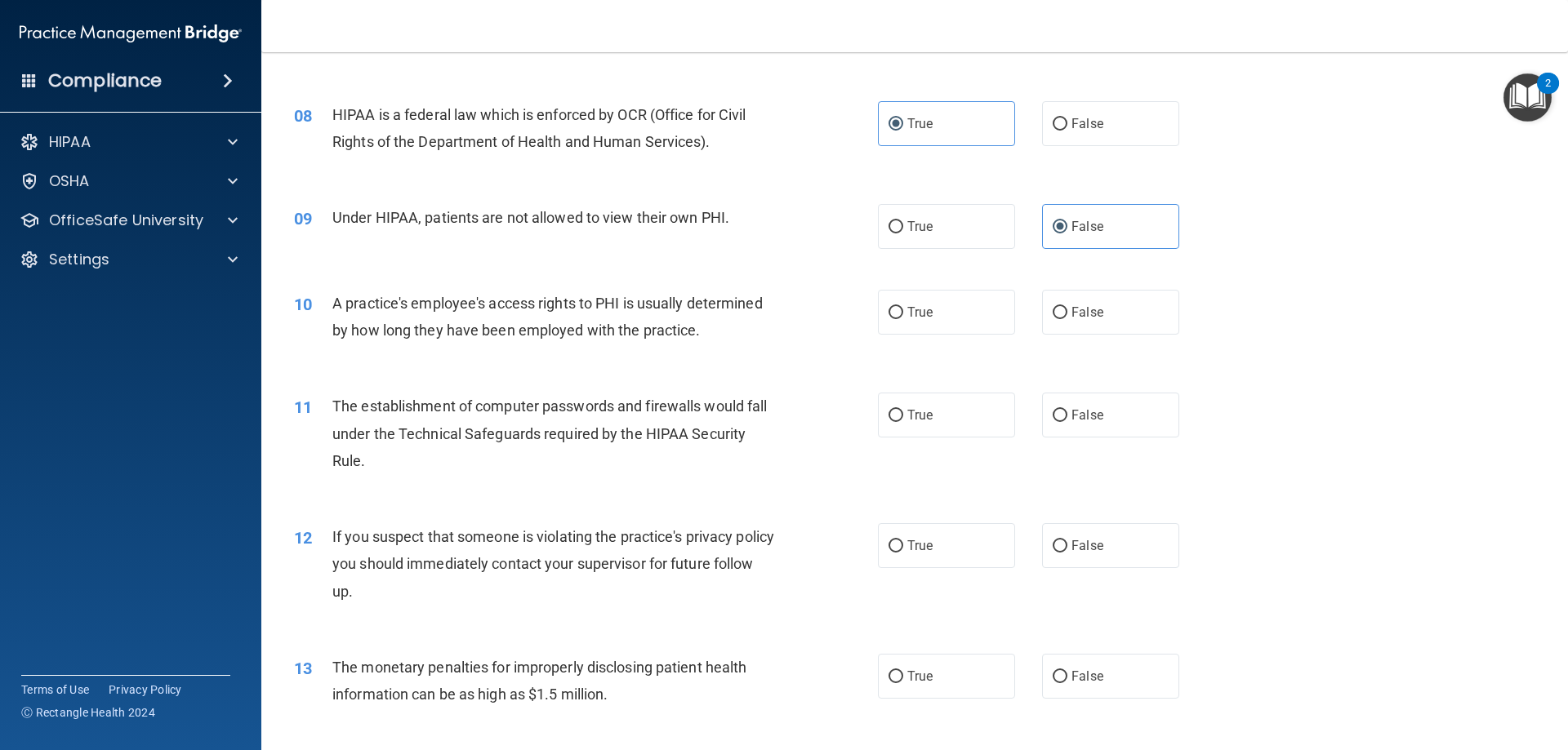
scroll to position [980, 0]
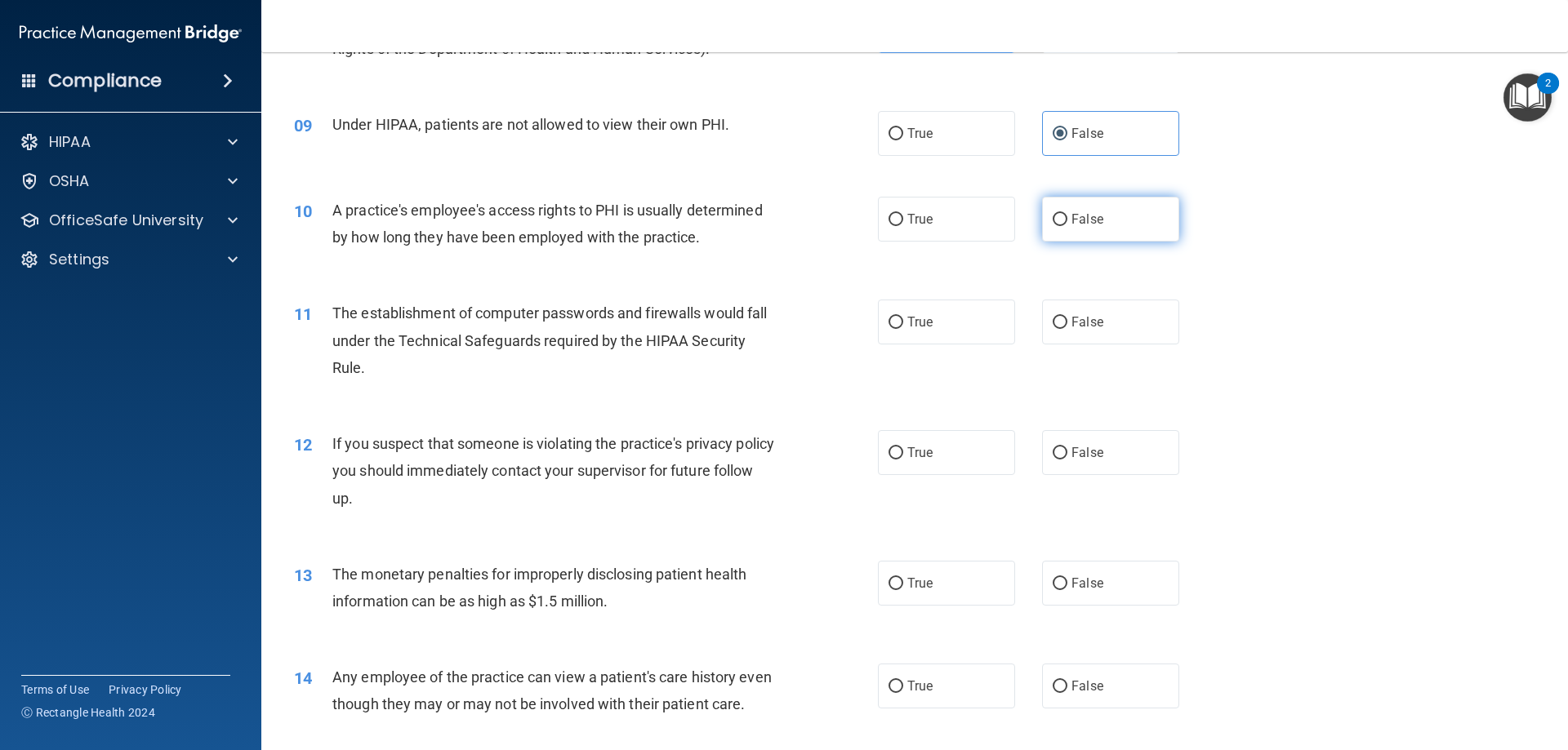
click at [1075, 240] on label "False" at bounding box center [1111, 219] width 137 height 45
click at [1067, 226] on input "False" at bounding box center [1060, 220] width 15 height 12
radio input "true"
click at [929, 320] on label "True" at bounding box center [946, 322] width 137 height 45
click at [904, 320] on input "True" at bounding box center [896, 323] width 15 height 12
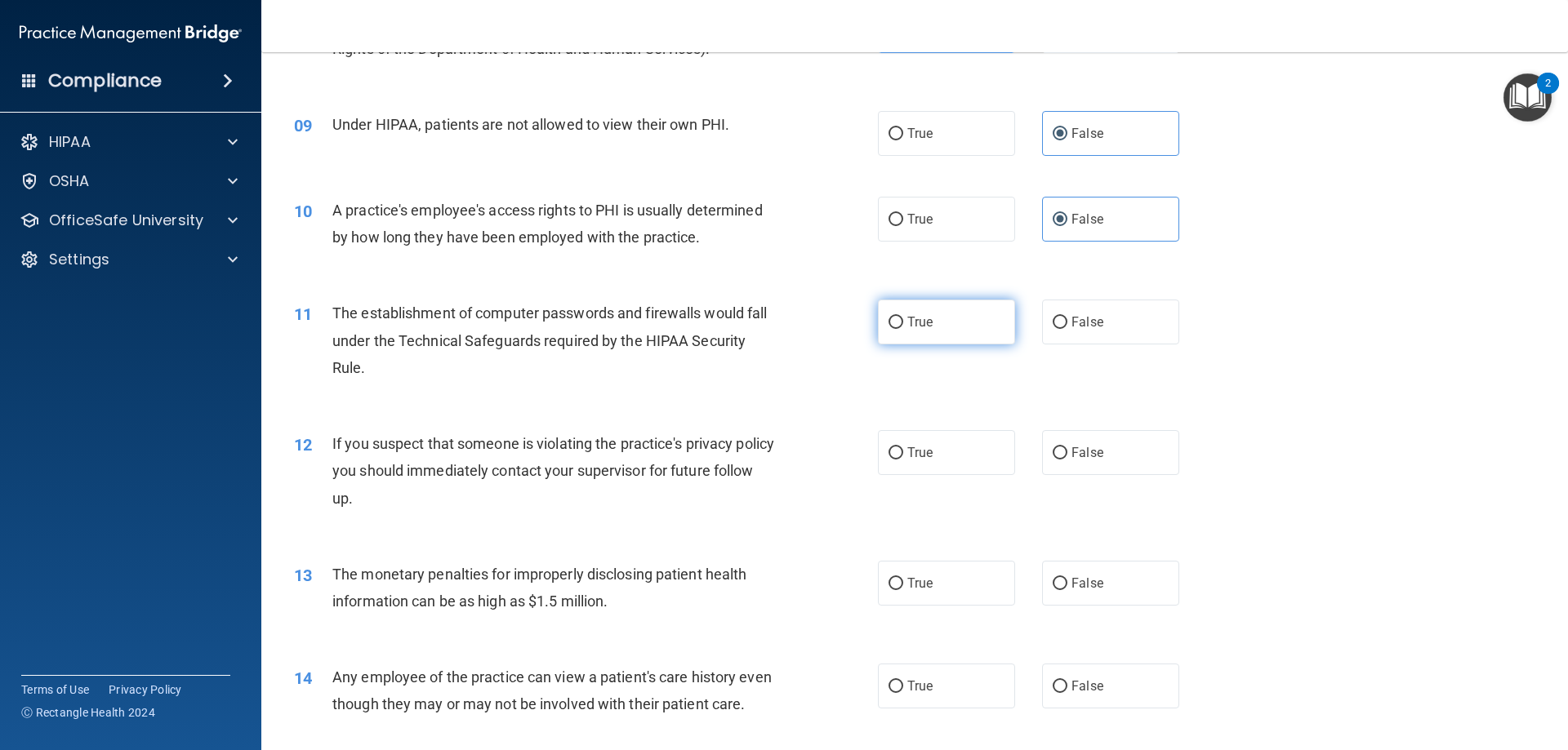
radio input "true"
click at [933, 435] on label "True" at bounding box center [946, 453] width 137 height 45
click at [904, 448] on input "True" at bounding box center [896, 454] width 15 height 12
radio input "true"
click at [935, 582] on label "True" at bounding box center [946, 583] width 137 height 45
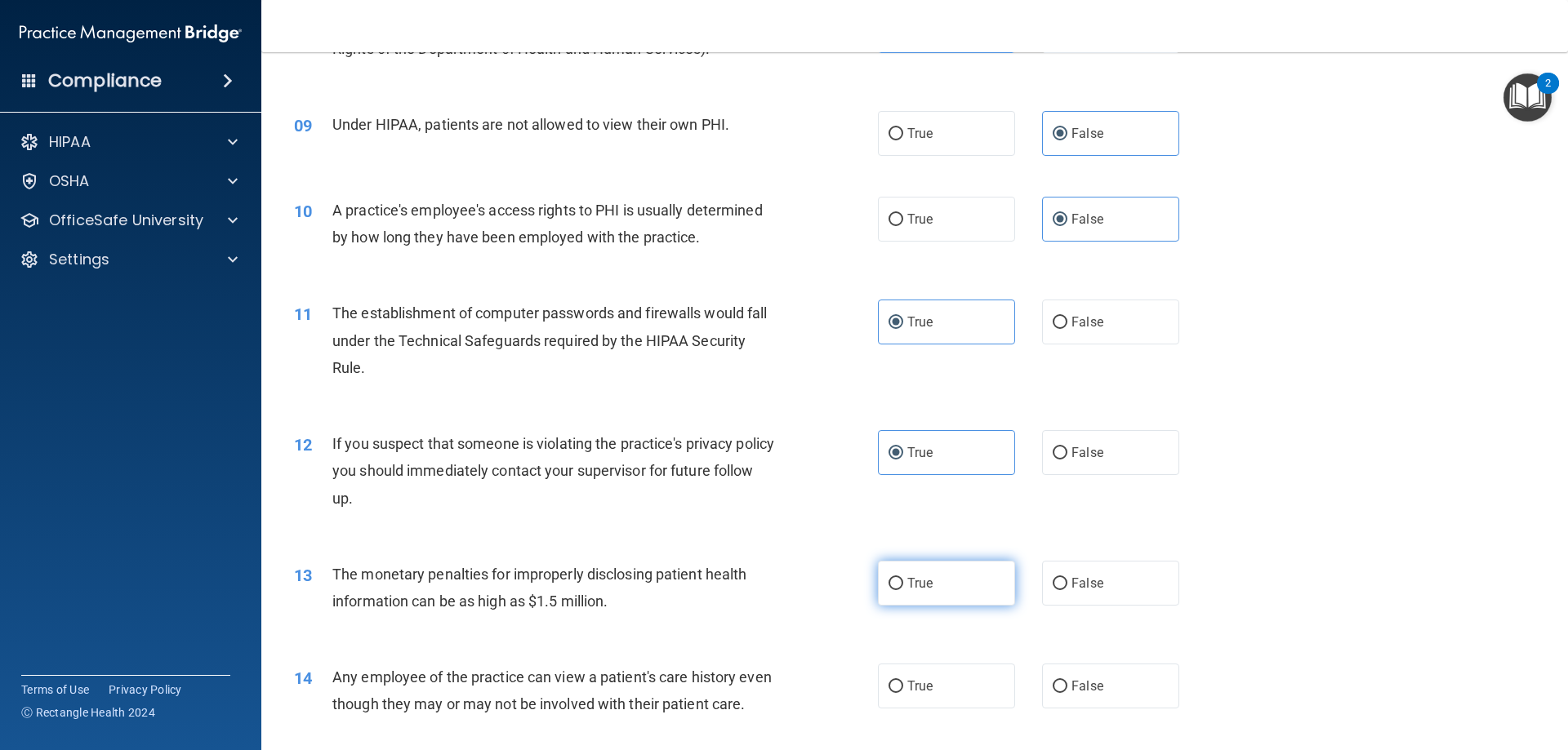
click at [904, 582] on input "True" at bounding box center [896, 584] width 15 height 12
radio input "true"
click at [1087, 691] on span "False" at bounding box center [1087, 686] width 32 height 15
click at [1067, 691] on input "False" at bounding box center [1060, 687] width 15 height 12
radio input "true"
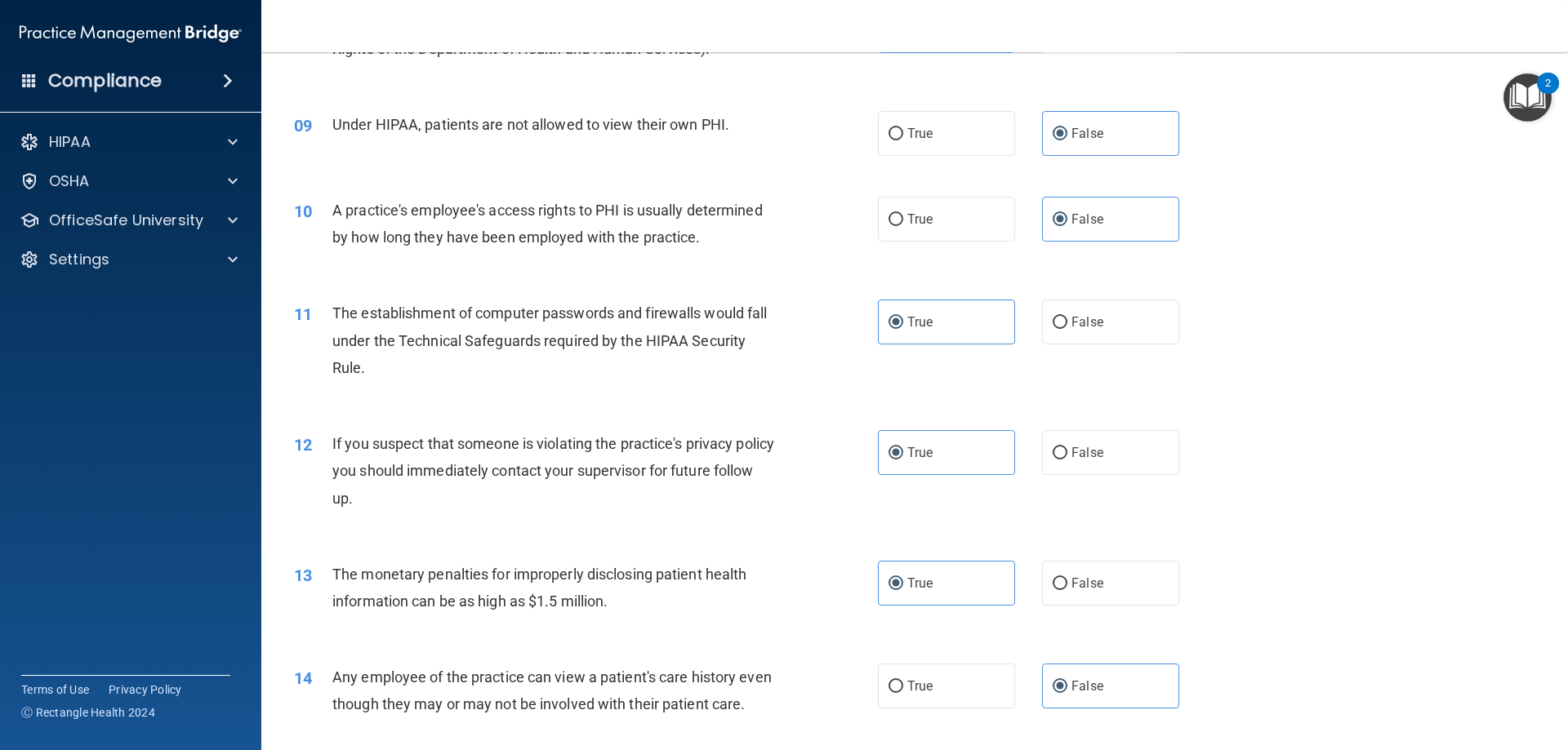
click at [1267, 529] on div "12 If you suspect that someone is violating the practice's privacy policy you s…" at bounding box center [915, 475] width 1266 height 131
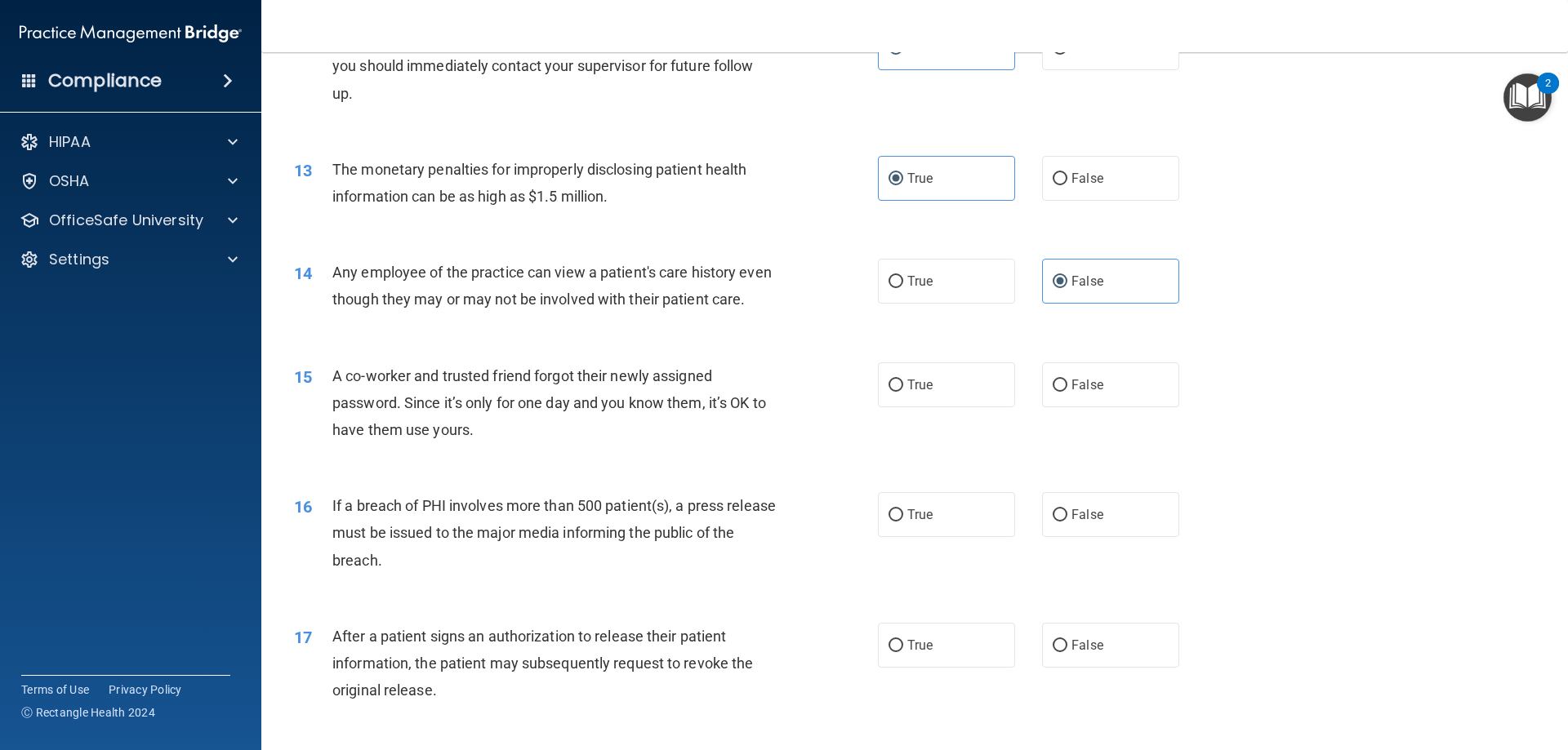
scroll to position [1388, 0]
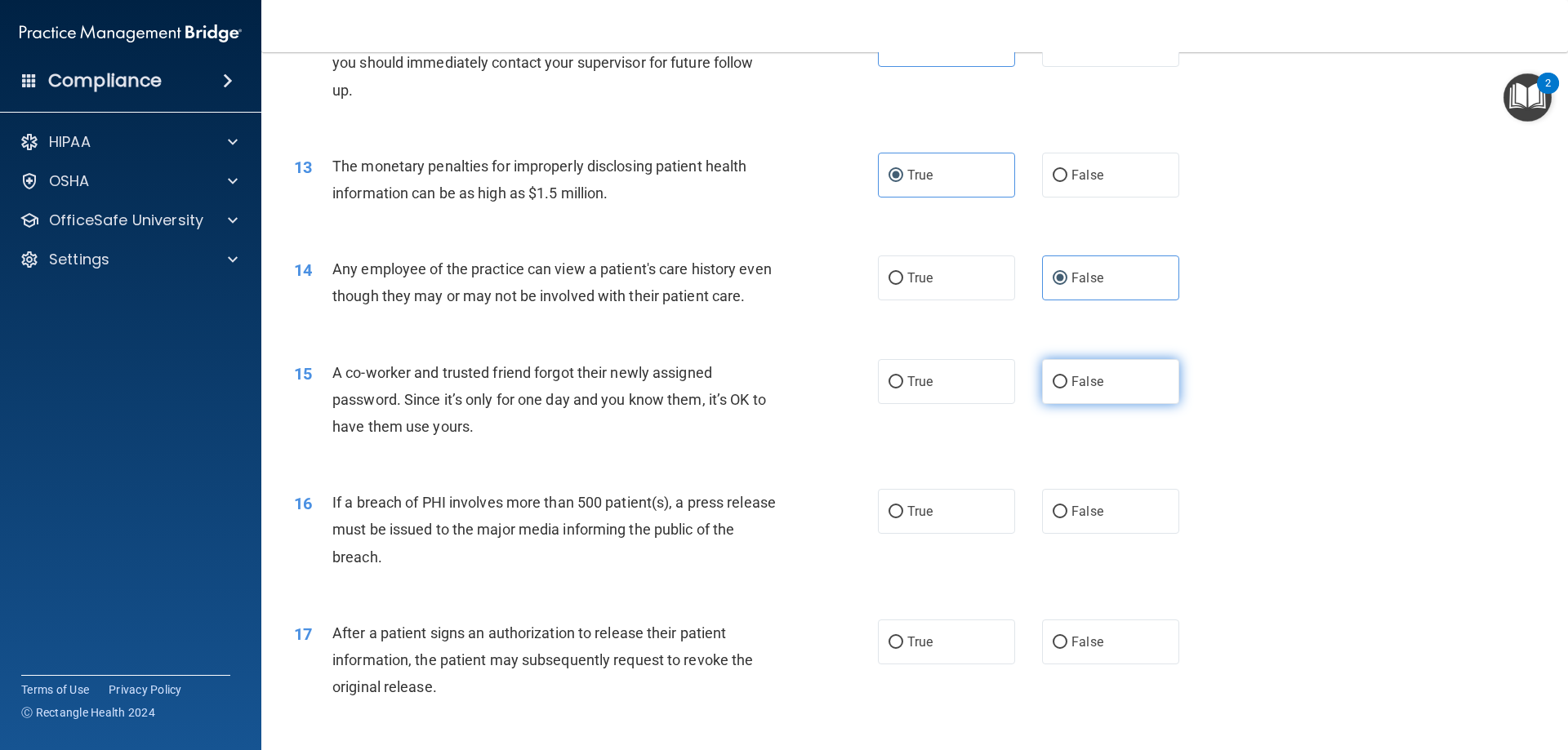
click at [1115, 404] on label "False" at bounding box center [1111, 381] width 137 height 45
click at [1067, 388] on input "False" at bounding box center [1060, 382] width 15 height 12
radio input "true"
click at [879, 524] on label "True" at bounding box center [946, 511] width 137 height 45
click at [889, 518] on input "True" at bounding box center [896, 512] width 15 height 12
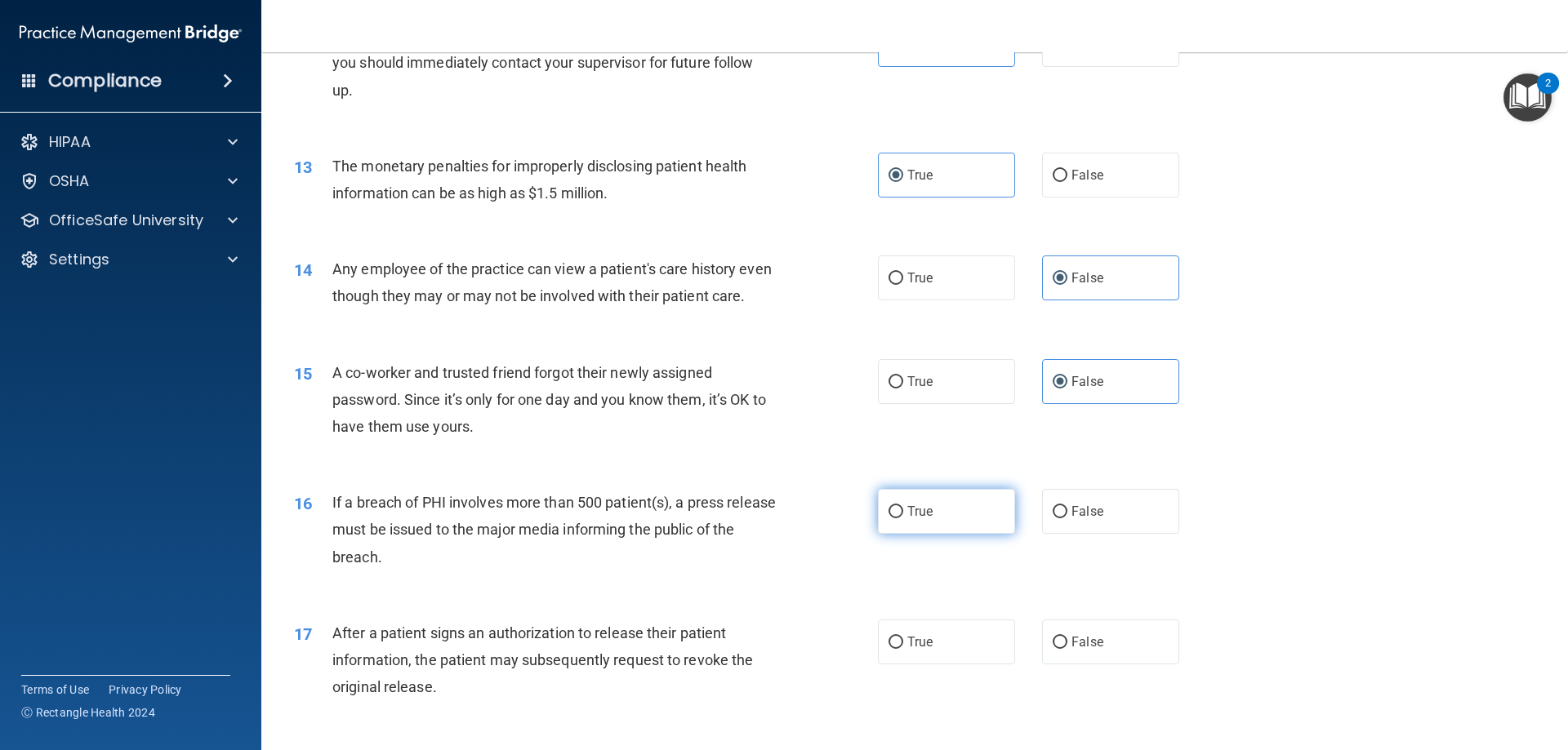
radio input "true"
click at [924, 650] on span "True" at bounding box center [919, 642] width 25 height 15
click at [904, 649] on input "True" at bounding box center [896, 643] width 15 height 12
radio input "true"
click at [799, 579] on div "16 If a breach of PHI involves more than 500 patient(s), a press release must b…" at bounding box center [586, 534] width 633 height 90
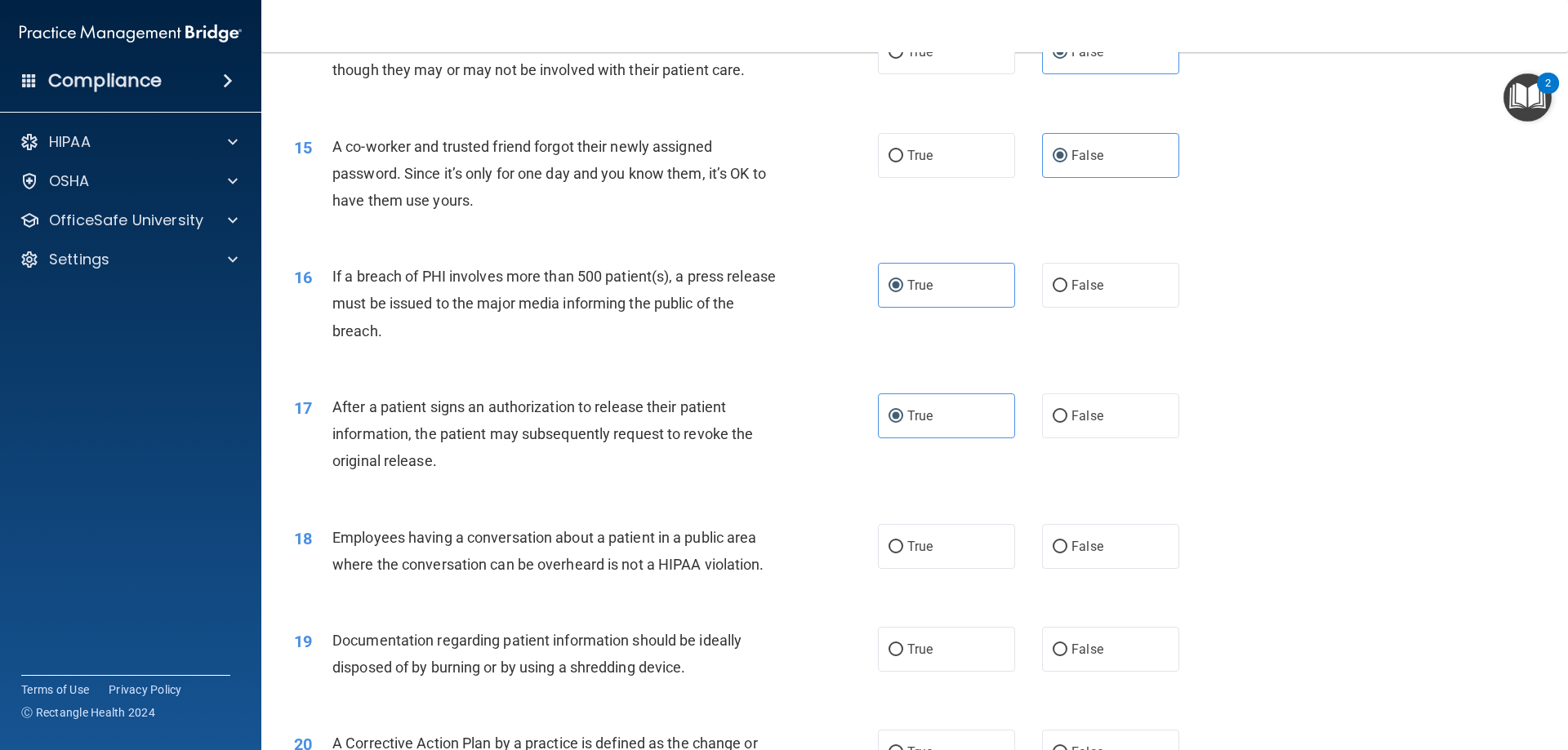
scroll to position [1796, 0]
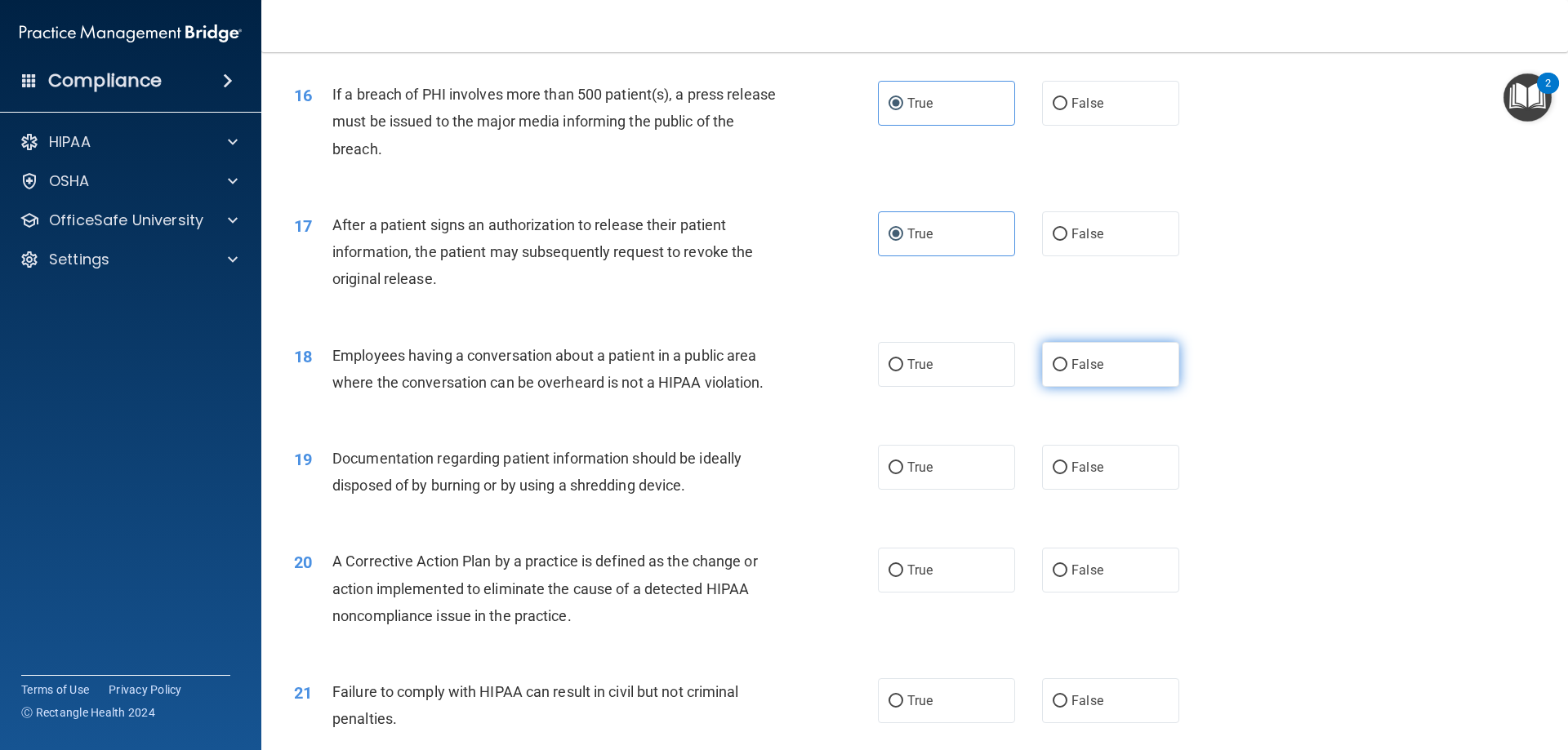
click at [1055, 371] on input "False" at bounding box center [1060, 365] width 15 height 12
radio input "true"
click at [946, 490] on label "True" at bounding box center [946, 468] width 137 height 45
click at [904, 474] on input "True" at bounding box center [896, 468] width 15 height 12
radio input "true"
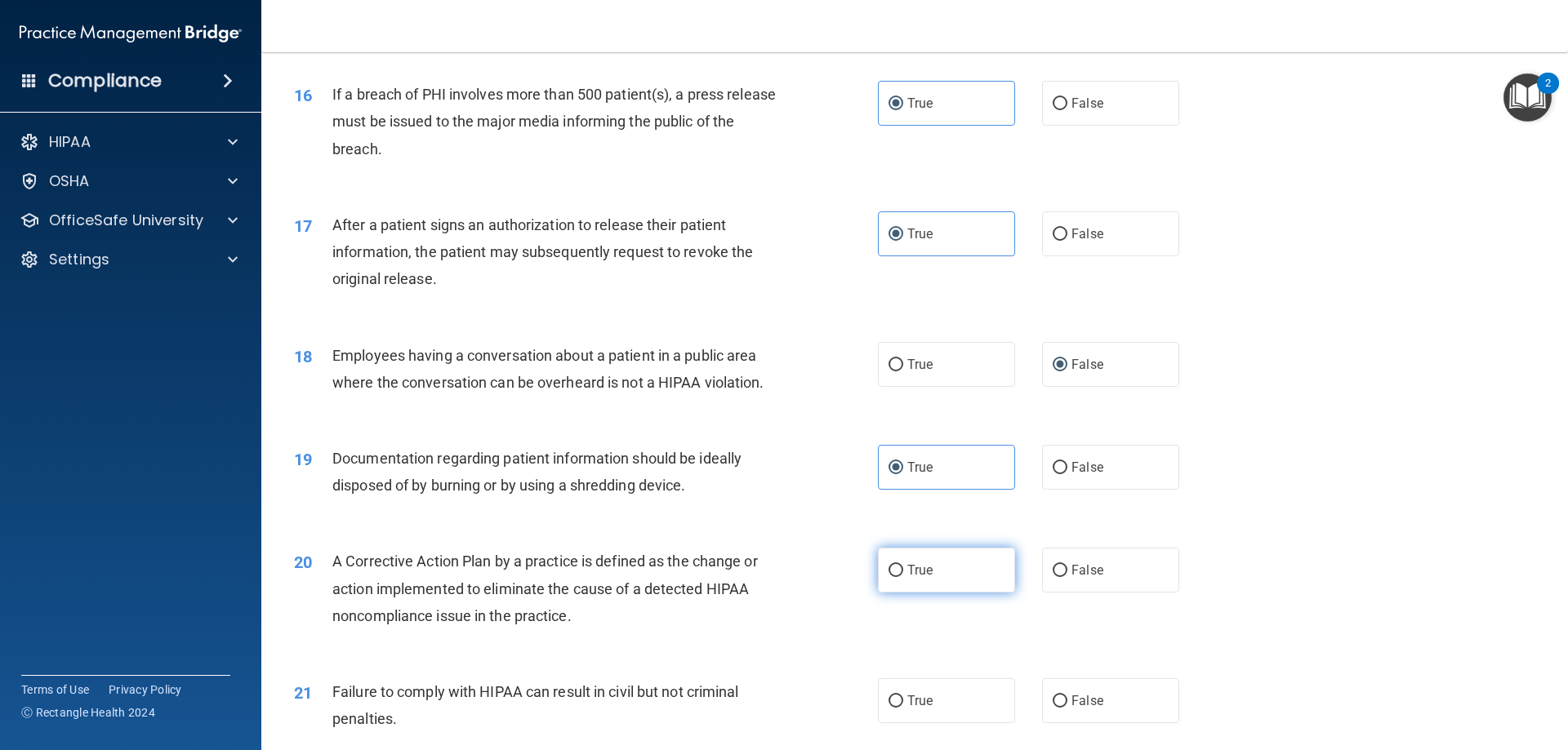
click at [957, 592] on label "True" at bounding box center [946, 570] width 137 height 45
click at [904, 577] on input "True" at bounding box center [896, 571] width 15 height 12
radio input "true"
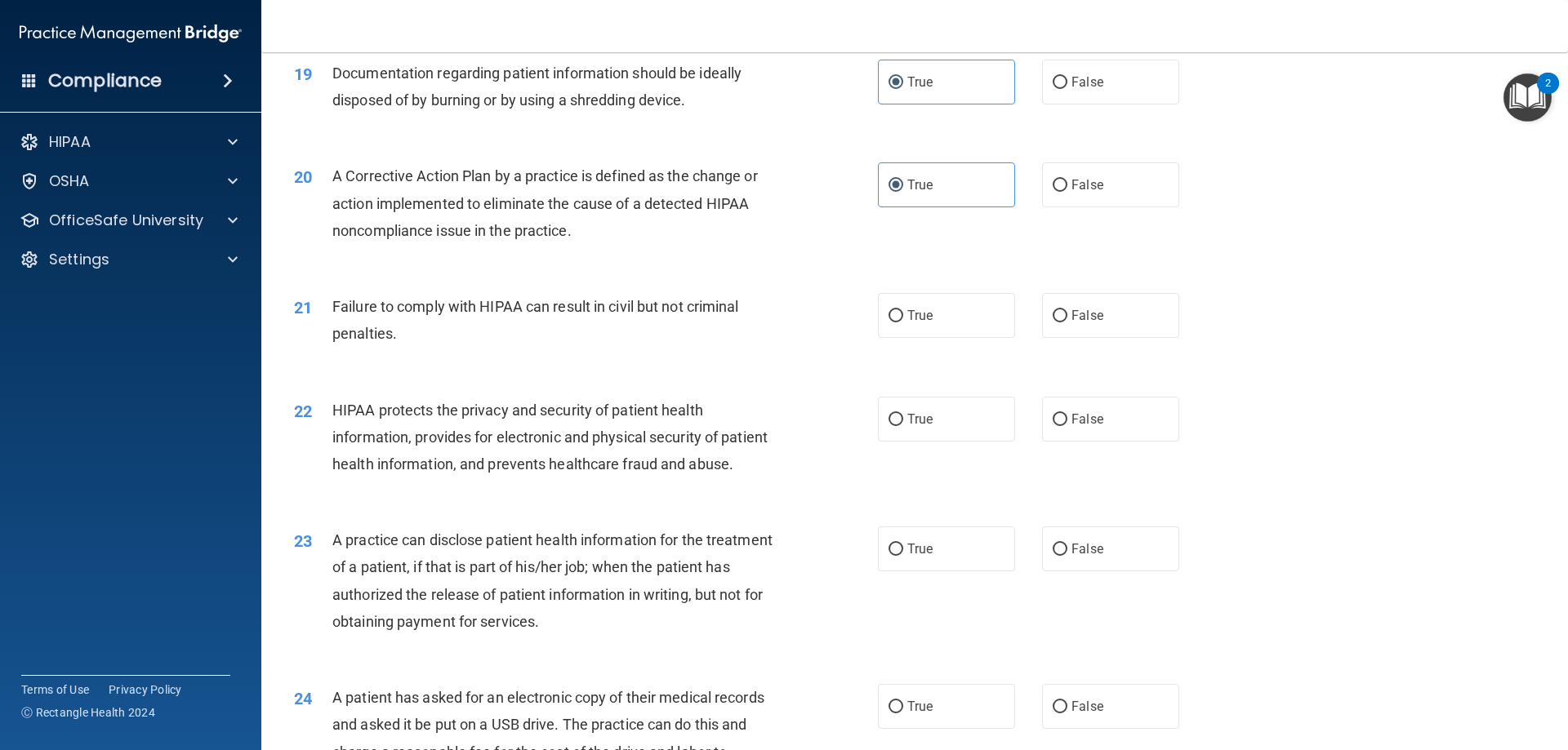
scroll to position [2204, 0]
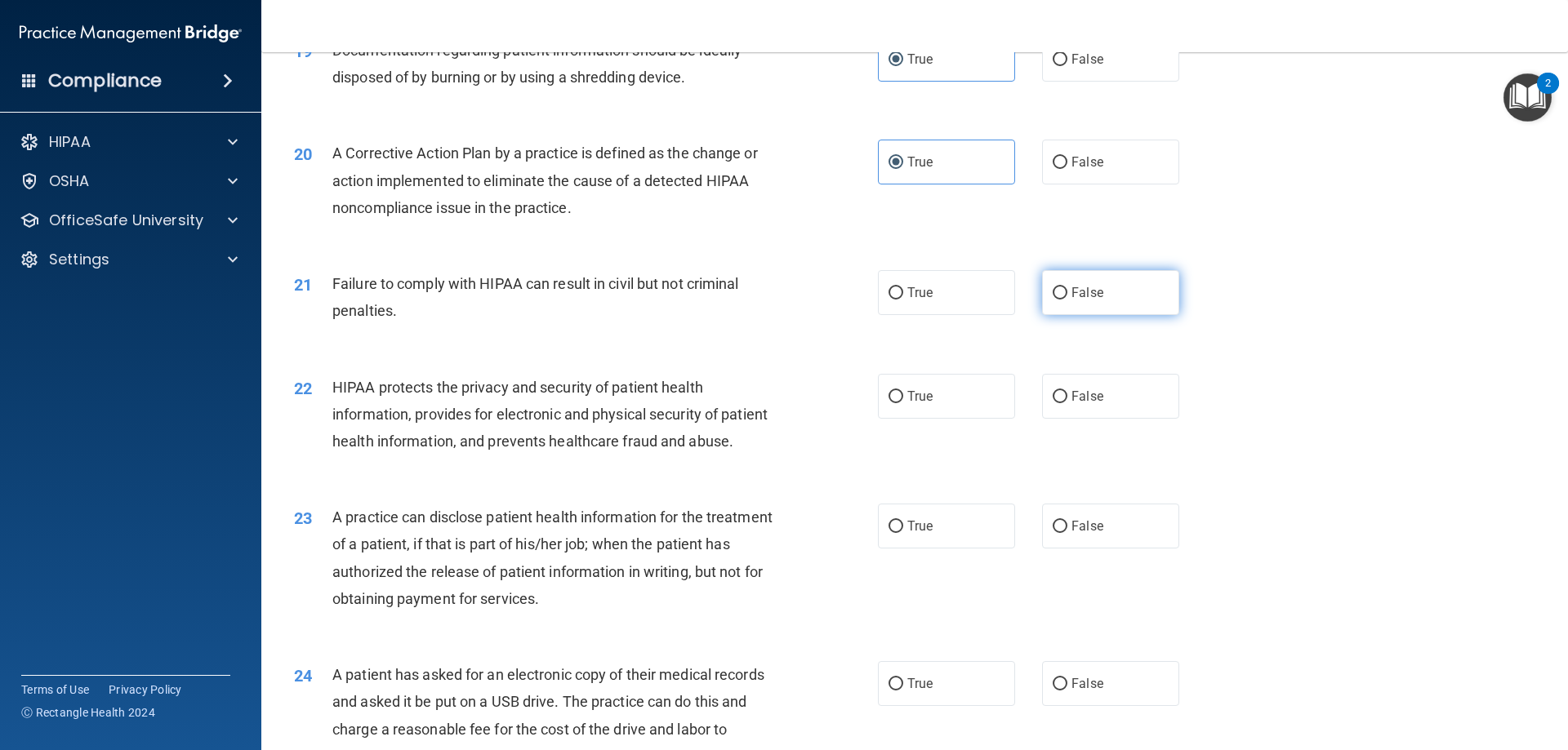
click at [1072, 301] on span "False" at bounding box center [1087, 293] width 32 height 15
click at [1067, 300] on input "False" at bounding box center [1060, 294] width 15 height 12
radio input "true"
click at [937, 418] on label "True" at bounding box center [946, 396] width 137 height 45
click at [904, 403] on input "True" at bounding box center [896, 397] width 15 height 12
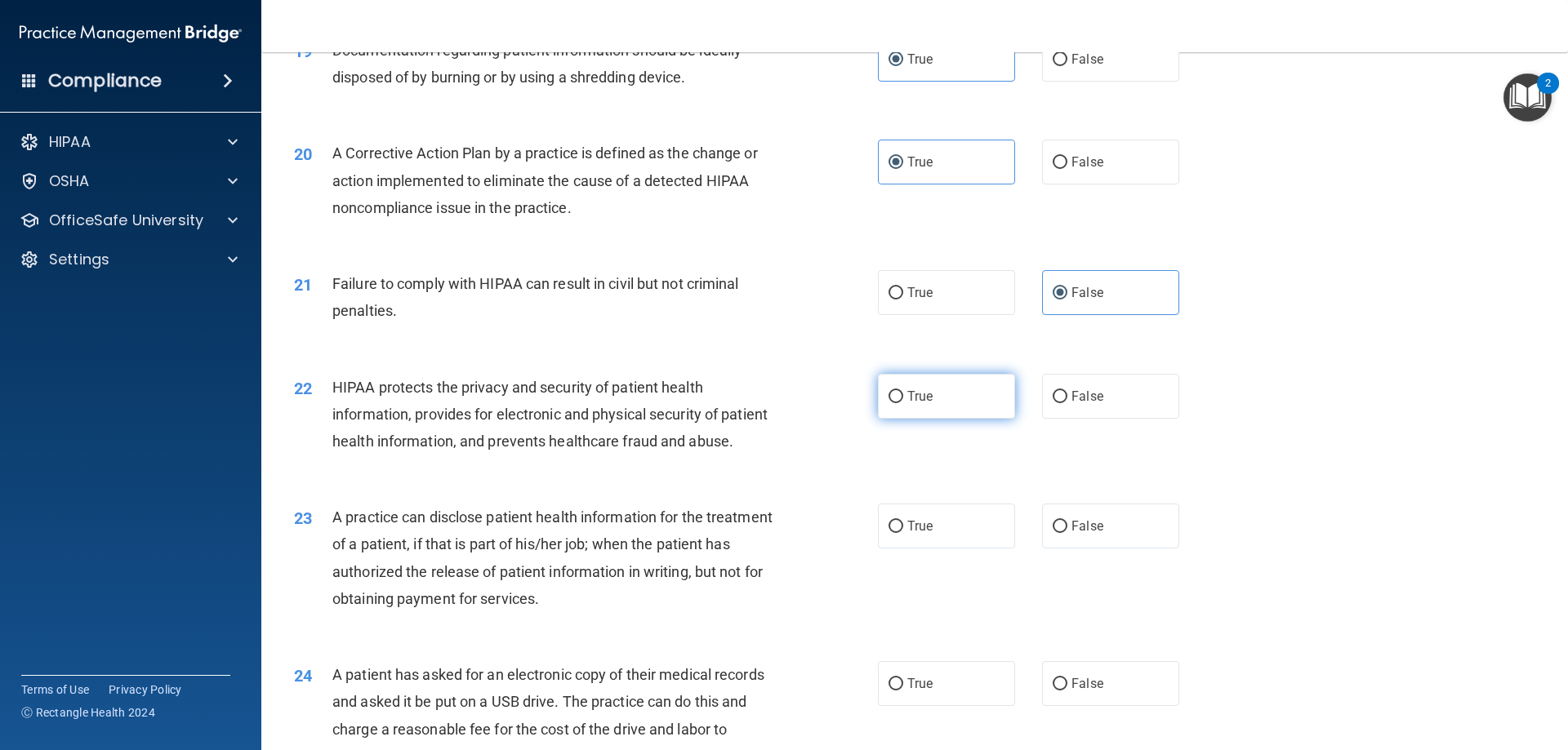
radio input "true"
click at [1082, 549] on label "False" at bounding box center [1111, 526] width 137 height 45
click at [1067, 533] on input "False" at bounding box center [1060, 527] width 15 height 12
radio input "true"
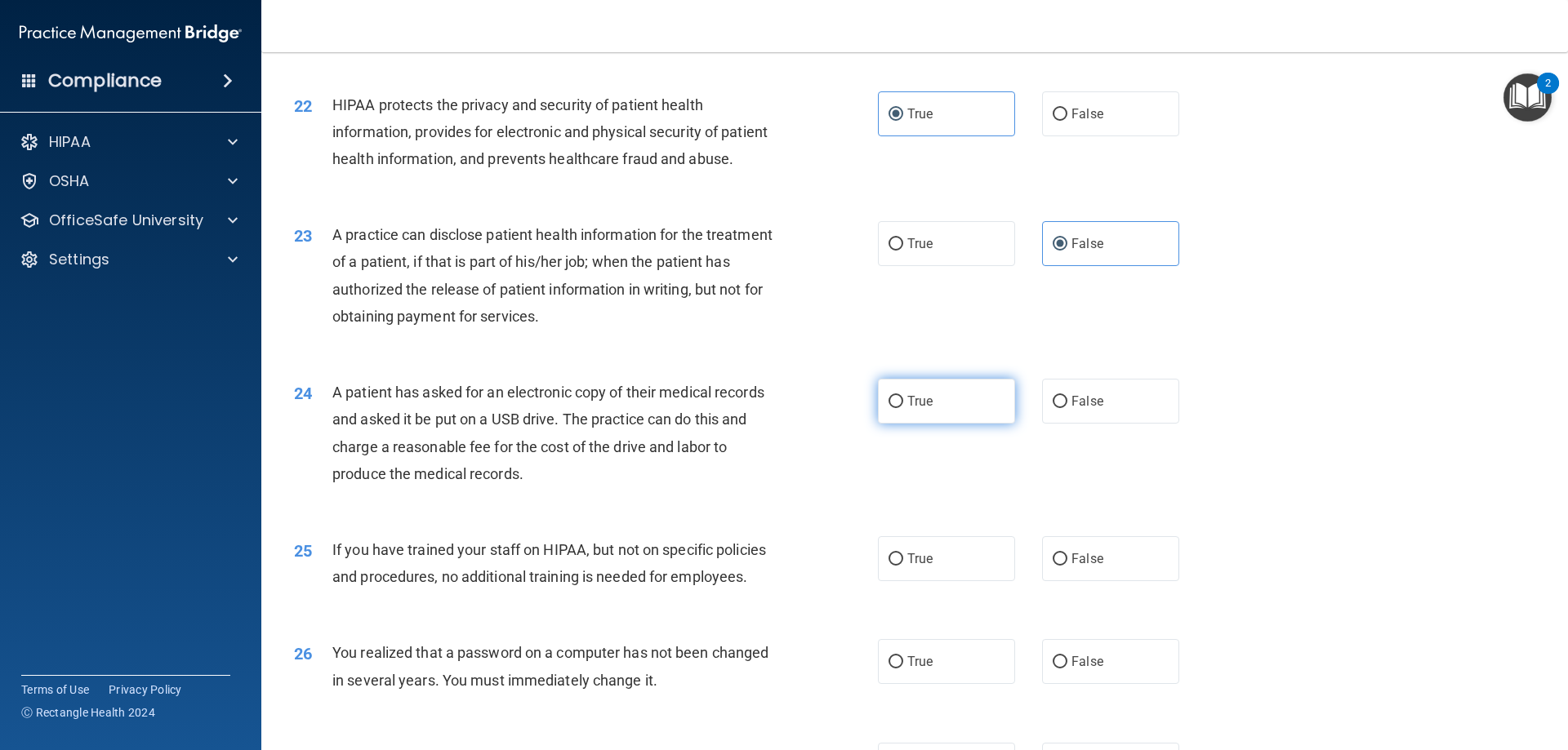
scroll to position [2531, 0]
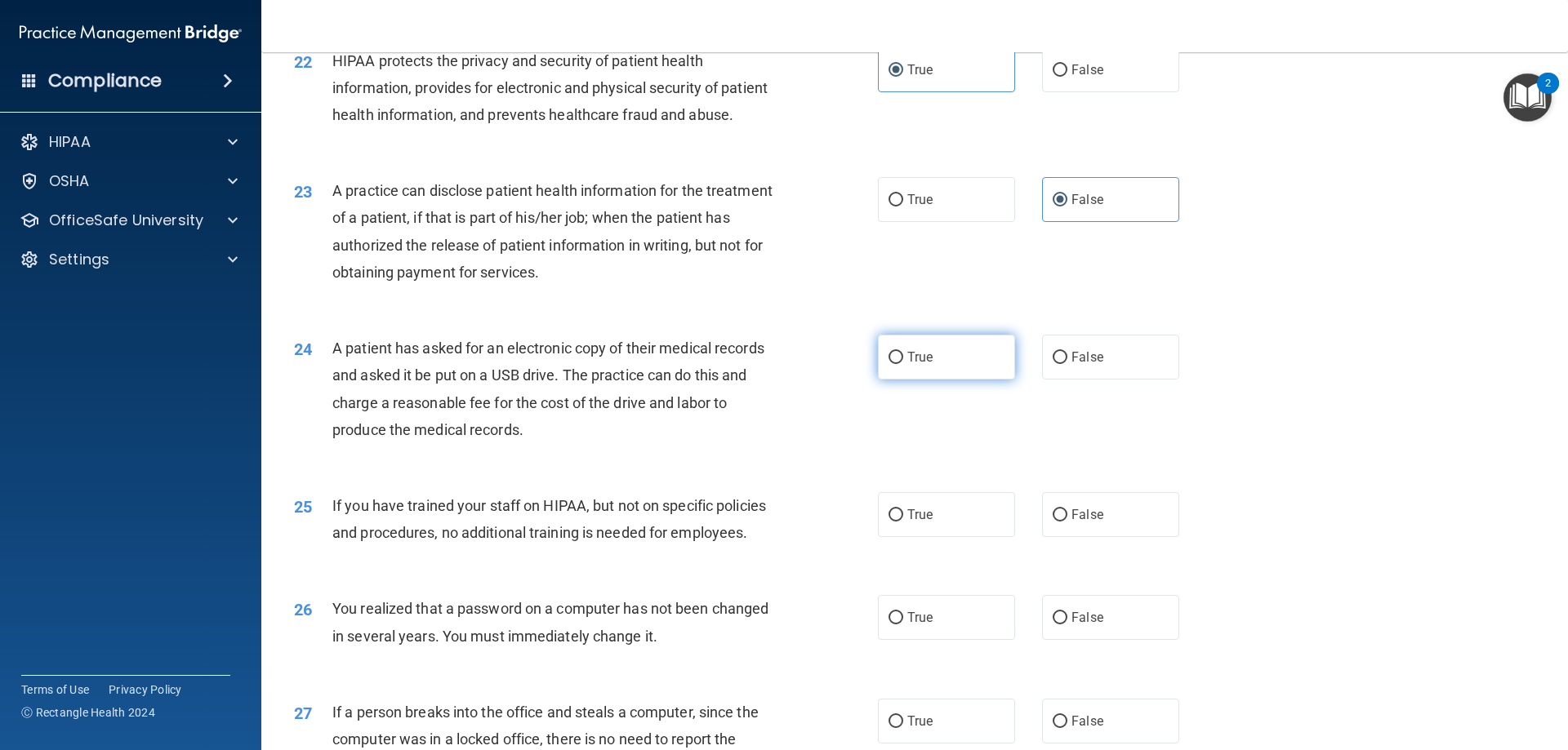
click at [888, 380] on label "True" at bounding box center [946, 357] width 137 height 45
click at [889, 364] on input "True" at bounding box center [896, 358] width 15 height 12
radio input "true"
click at [1094, 537] on label "False" at bounding box center [1111, 515] width 137 height 45
click at [1067, 522] on input "False" at bounding box center [1060, 516] width 15 height 12
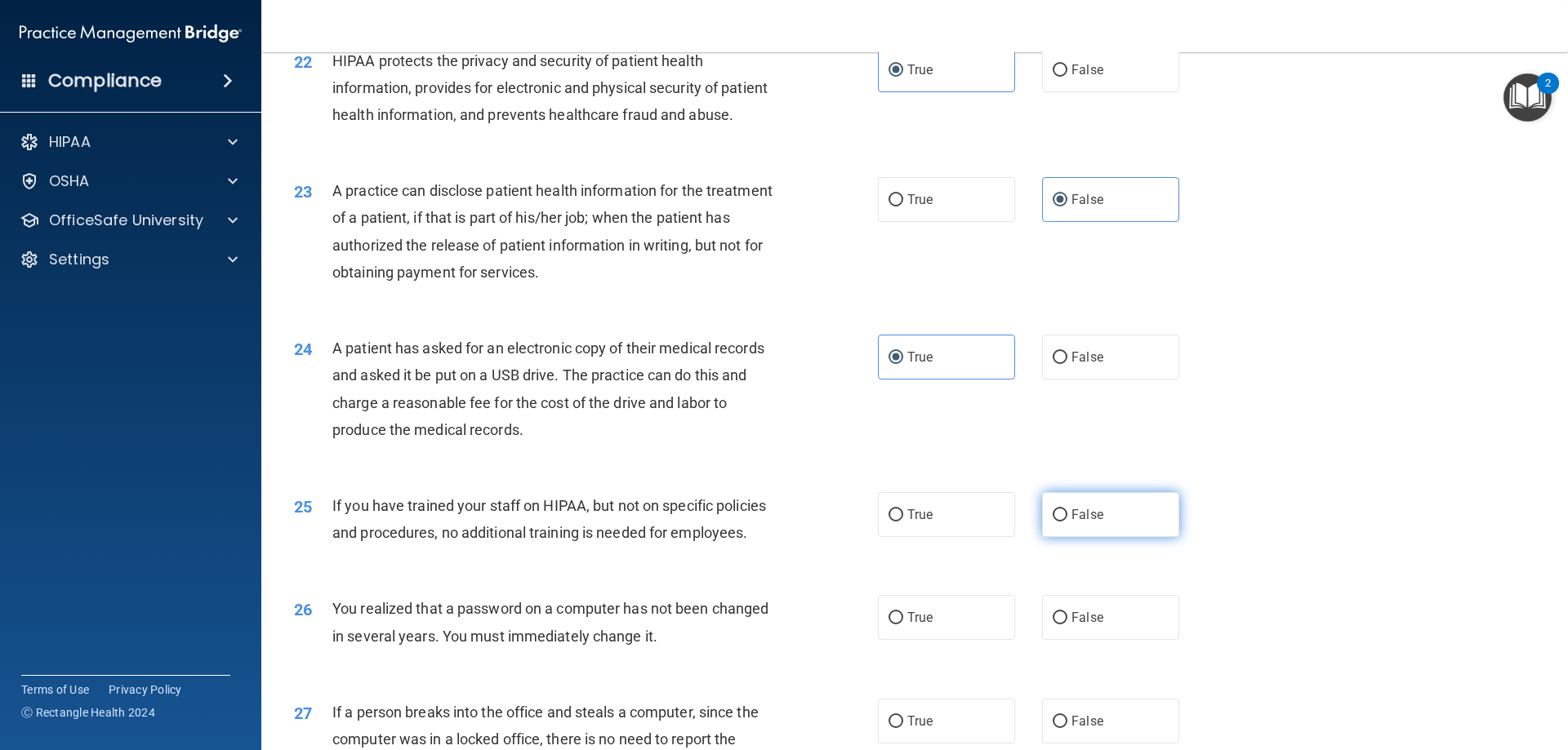
radio input "true"
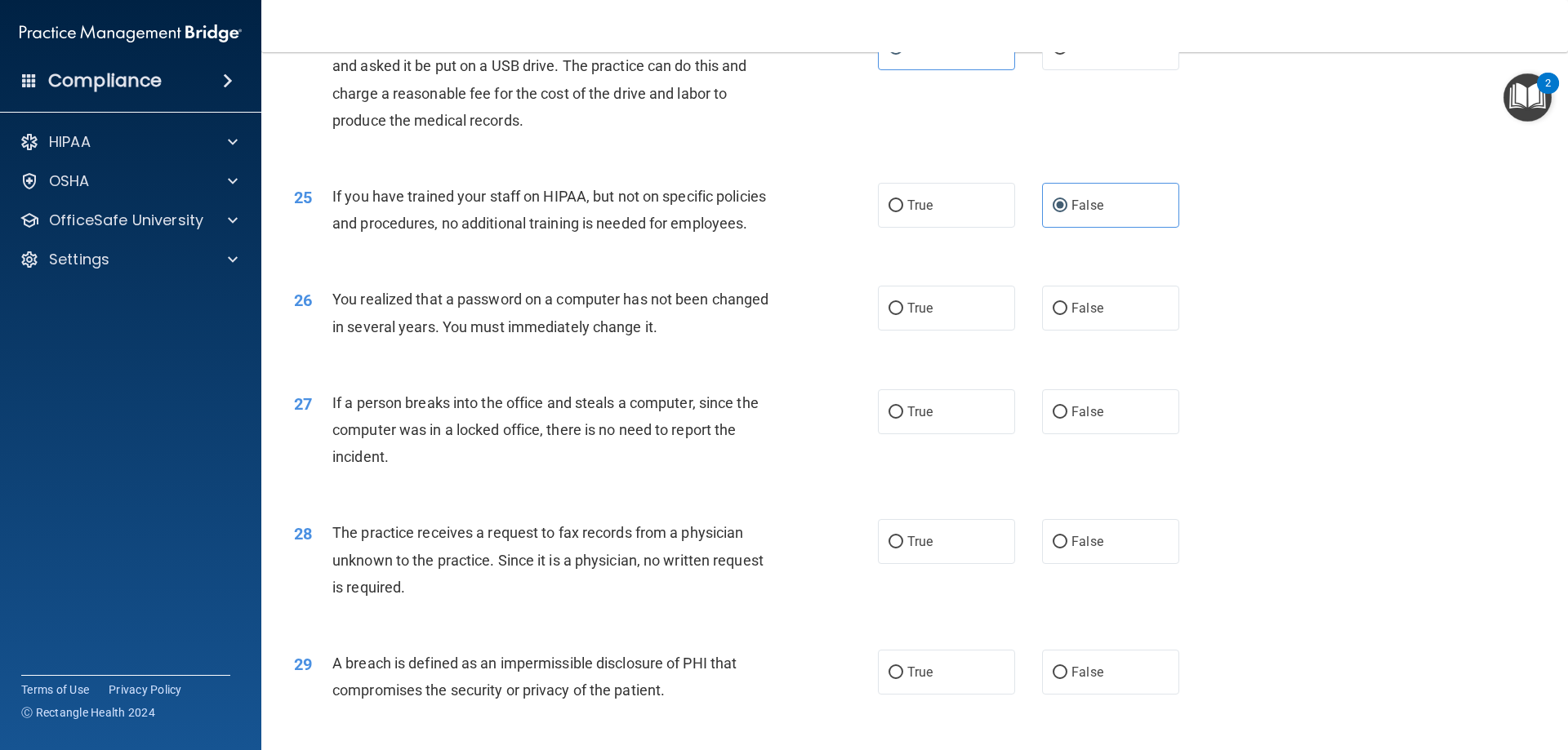
scroll to position [2857, 0]
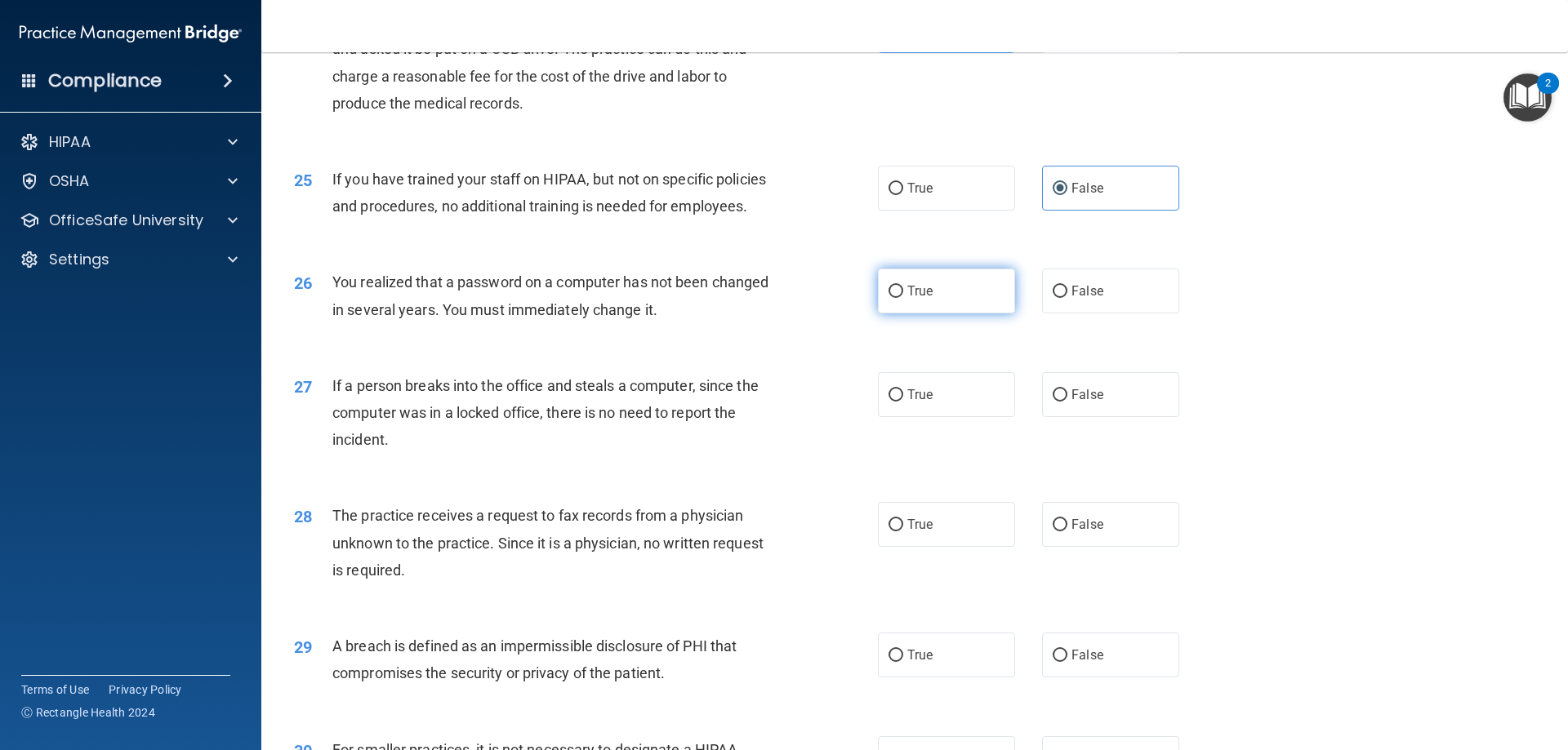
click at [926, 299] on span "True" at bounding box center [919, 291] width 25 height 15
click at [904, 298] on input "True" at bounding box center [896, 292] width 15 height 12
radio input "true"
click at [1076, 402] on span "False" at bounding box center [1087, 394] width 32 height 15
click at [1067, 401] on input "False" at bounding box center [1060, 395] width 15 height 12
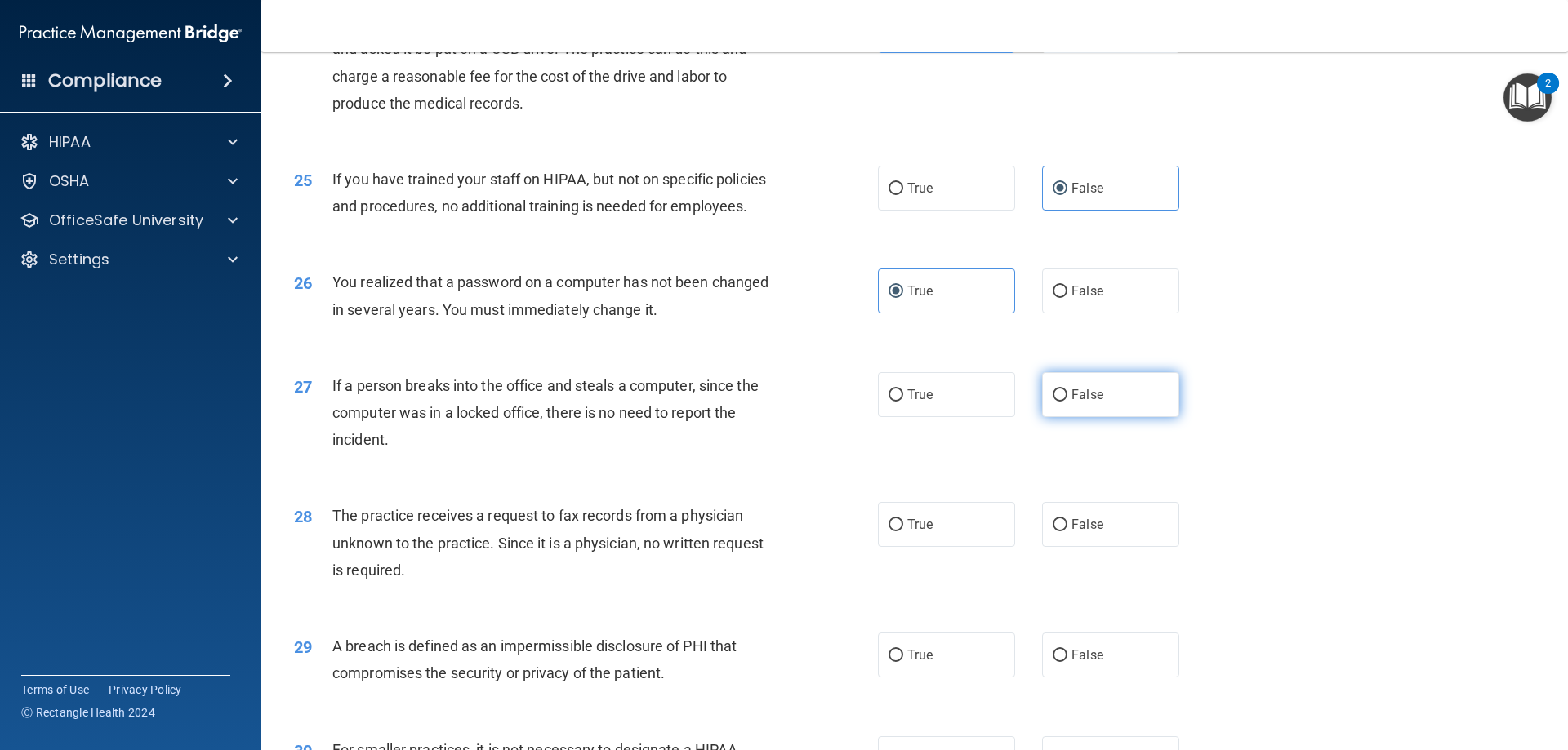
radio input "true"
click at [1072, 532] on span "False" at bounding box center [1087, 524] width 32 height 15
click at [1064, 531] on input "False" at bounding box center [1060, 525] width 15 height 12
radio input "true"
click at [1119, 678] on label "False" at bounding box center [1111, 655] width 137 height 45
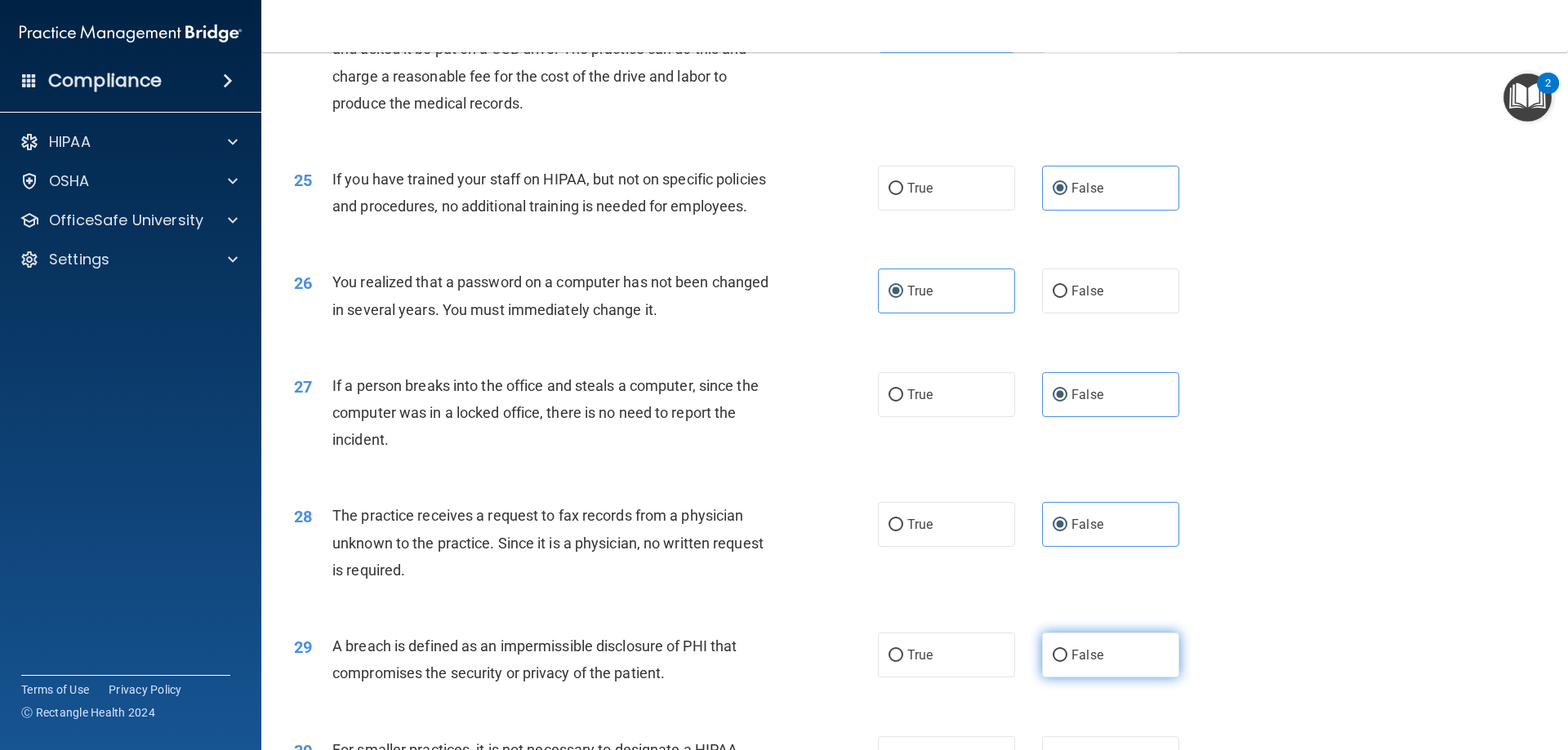
click at [1067, 662] on input "False" at bounding box center [1060, 656] width 15 height 12
radio input "true"
click at [951, 678] on label "True" at bounding box center [946, 655] width 137 height 45
click at [904, 662] on input "True" at bounding box center [896, 656] width 15 height 12
radio input "true"
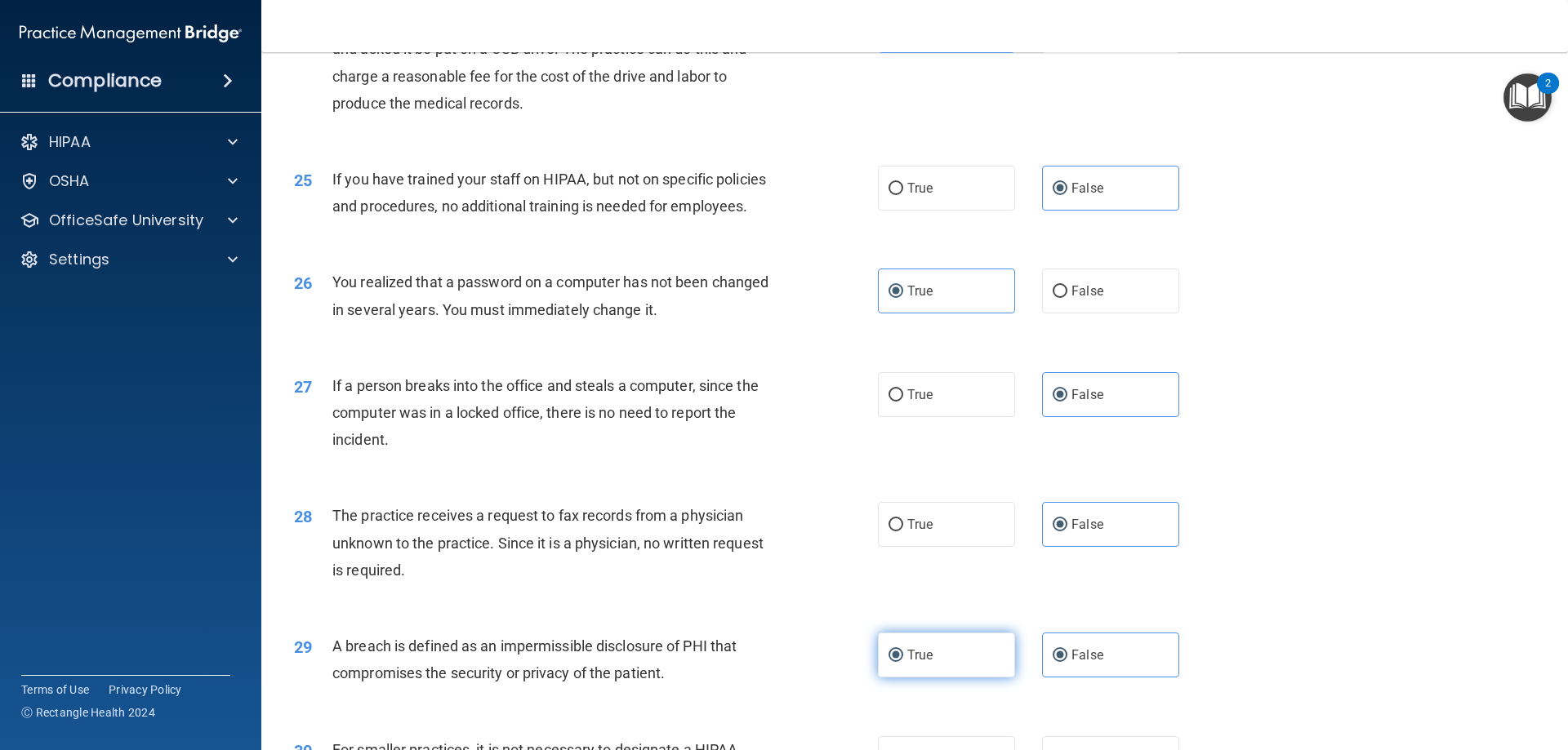
radio input "false"
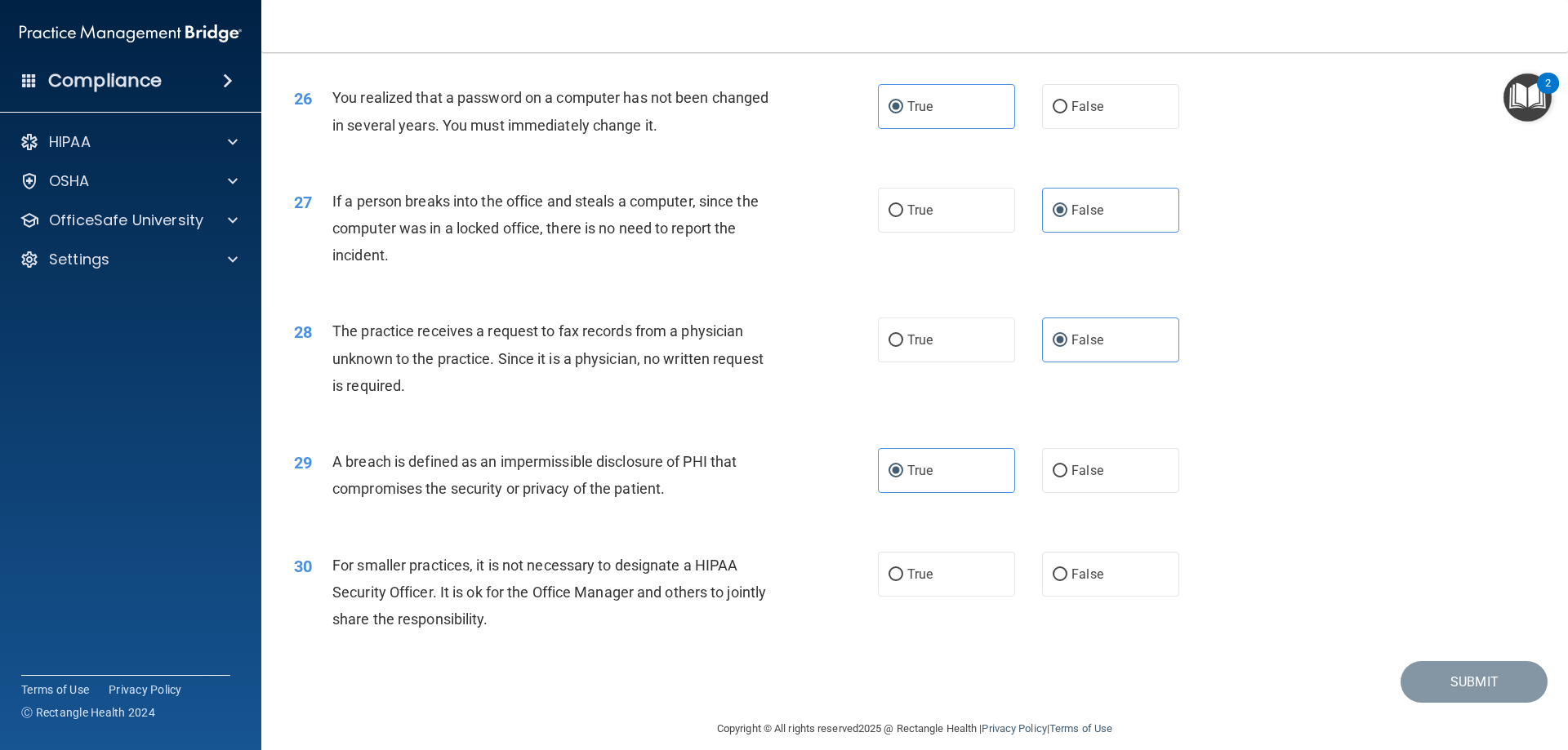
scroll to position [3114, 0]
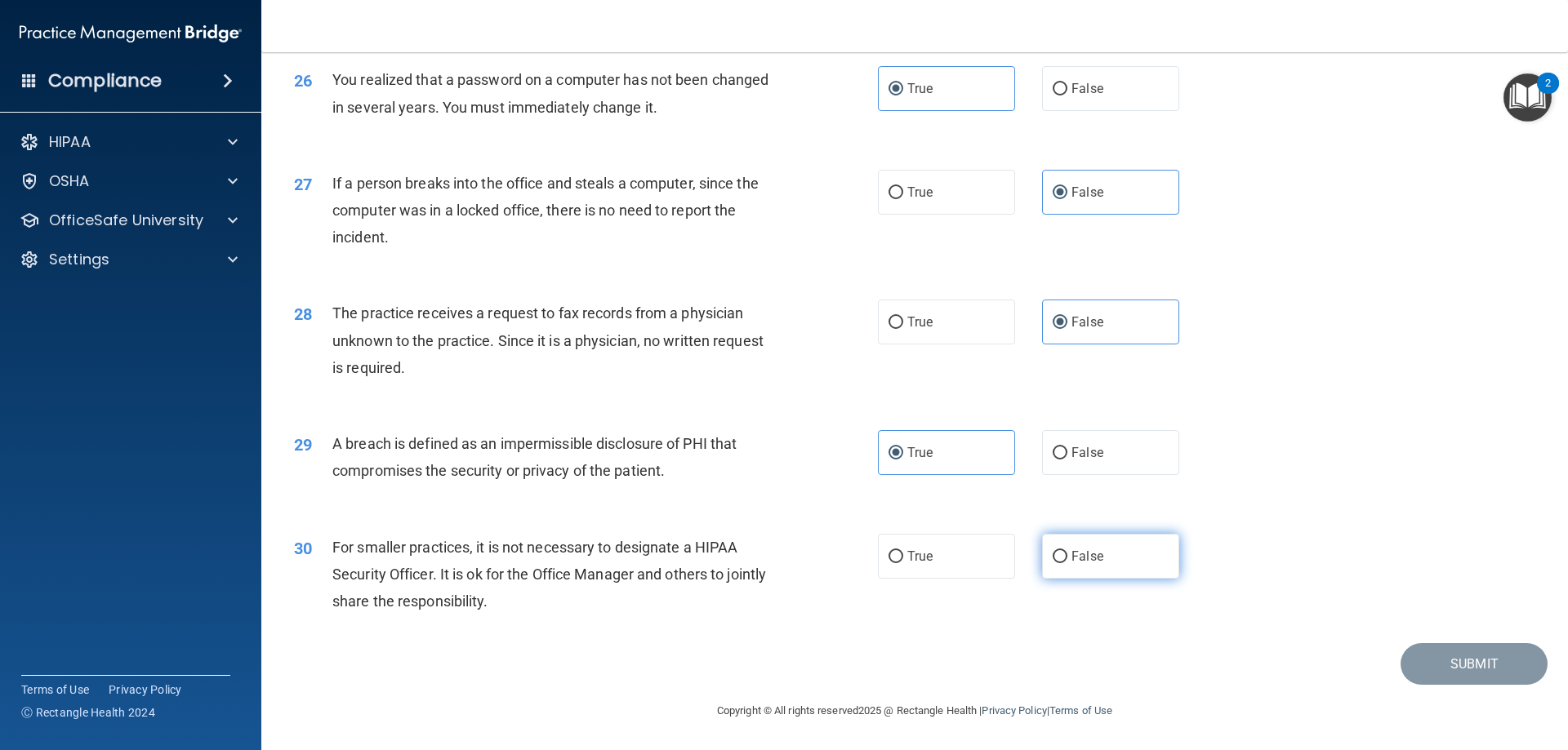
click at [1061, 570] on label "False" at bounding box center [1111, 556] width 137 height 45
click at [1061, 563] on input "False" at bounding box center [1060, 557] width 15 height 12
radio input "true"
drag, startPoint x: 1197, startPoint y: 492, endPoint x: 1221, endPoint y: 482, distance: 26.0
click at [1198, 490] on div "29 A breach is defined as an impermissible disclosure of PHI that compromises t…" at bounding box center [915, 461] width 1266 height 102
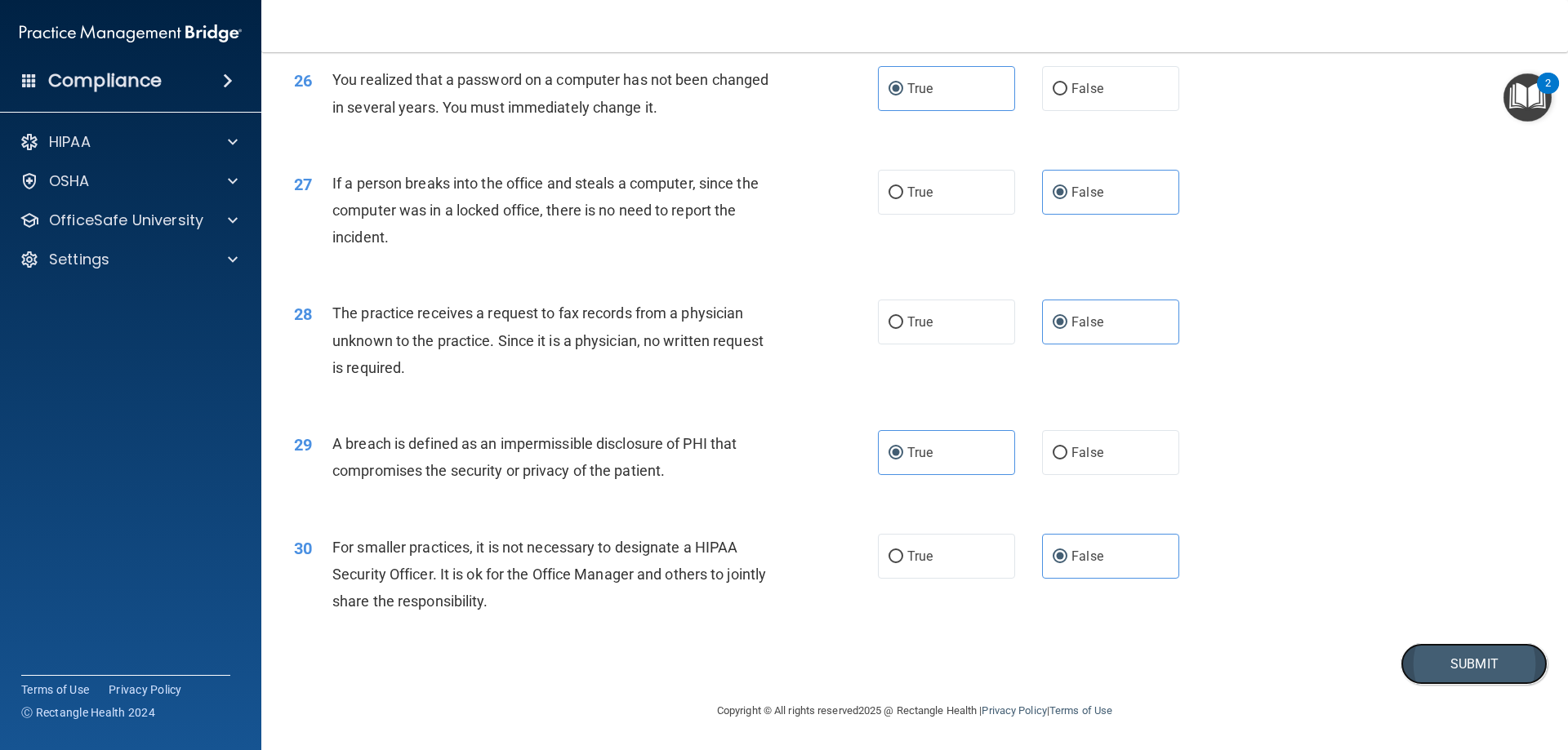
click at [1486, 649] on button "Submit" at bounding box center [1474, 664] width 147 height 41
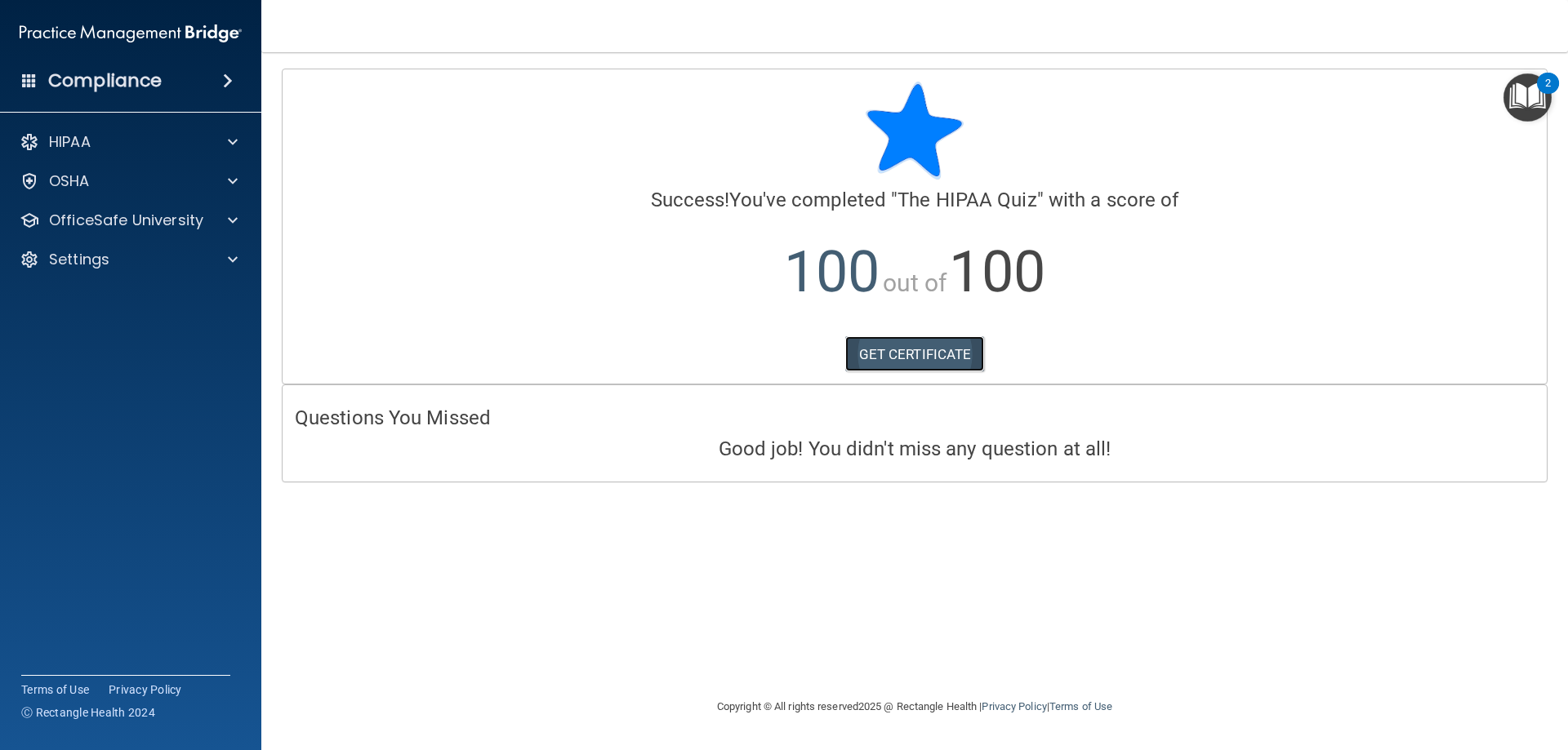
click at [943, 342] on link "GET CERTIFICATE" at bounding box center [915, 355] width 140 height 36
click at [229, 223] on span at bounding box center [233, 220] width 9 height 20
click at [188, 260] on img at bounding box center [198, 260] width 21 height 21
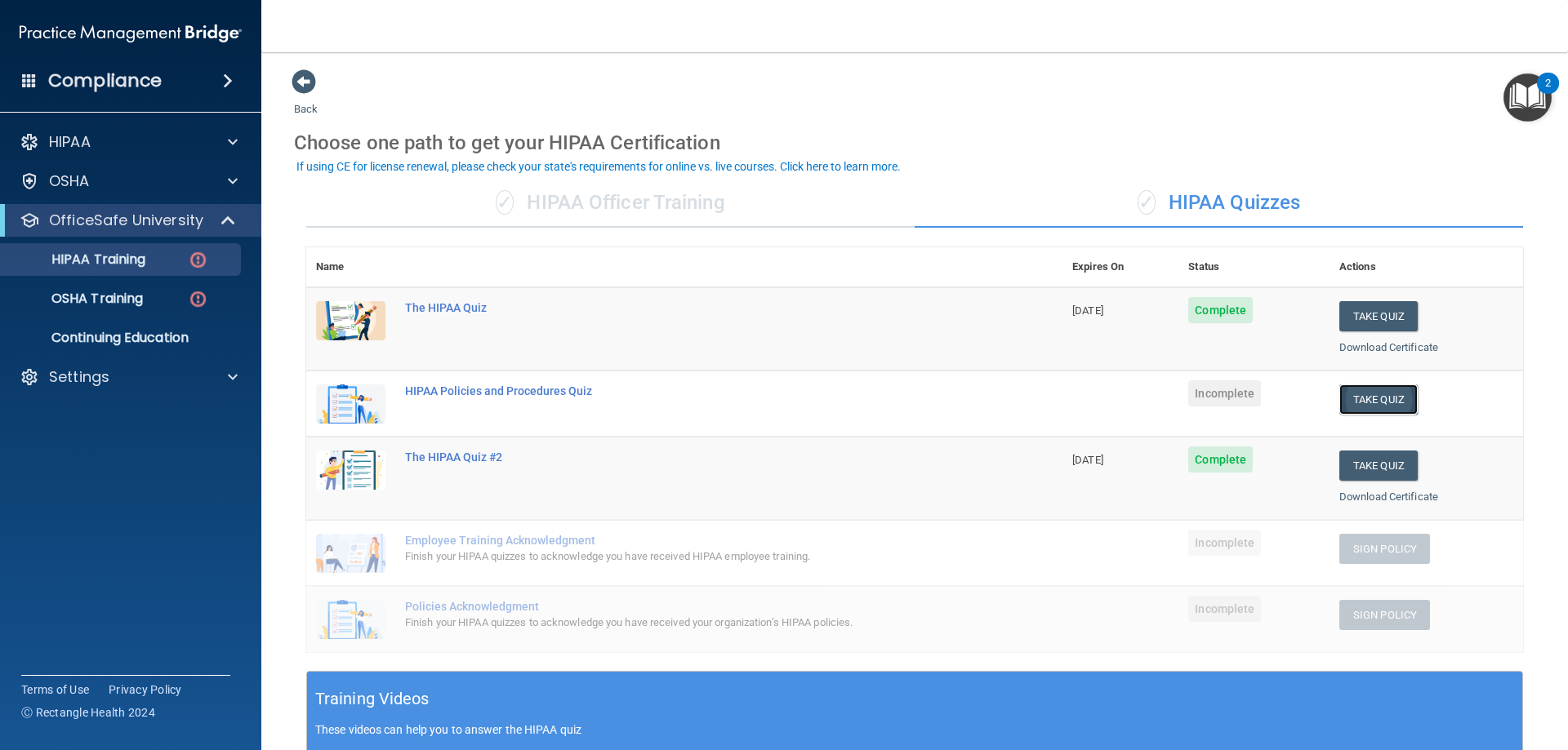
click at [1360, 399] on button "Take Quiz" at bounding box center [1378, 400] width 78 height 30
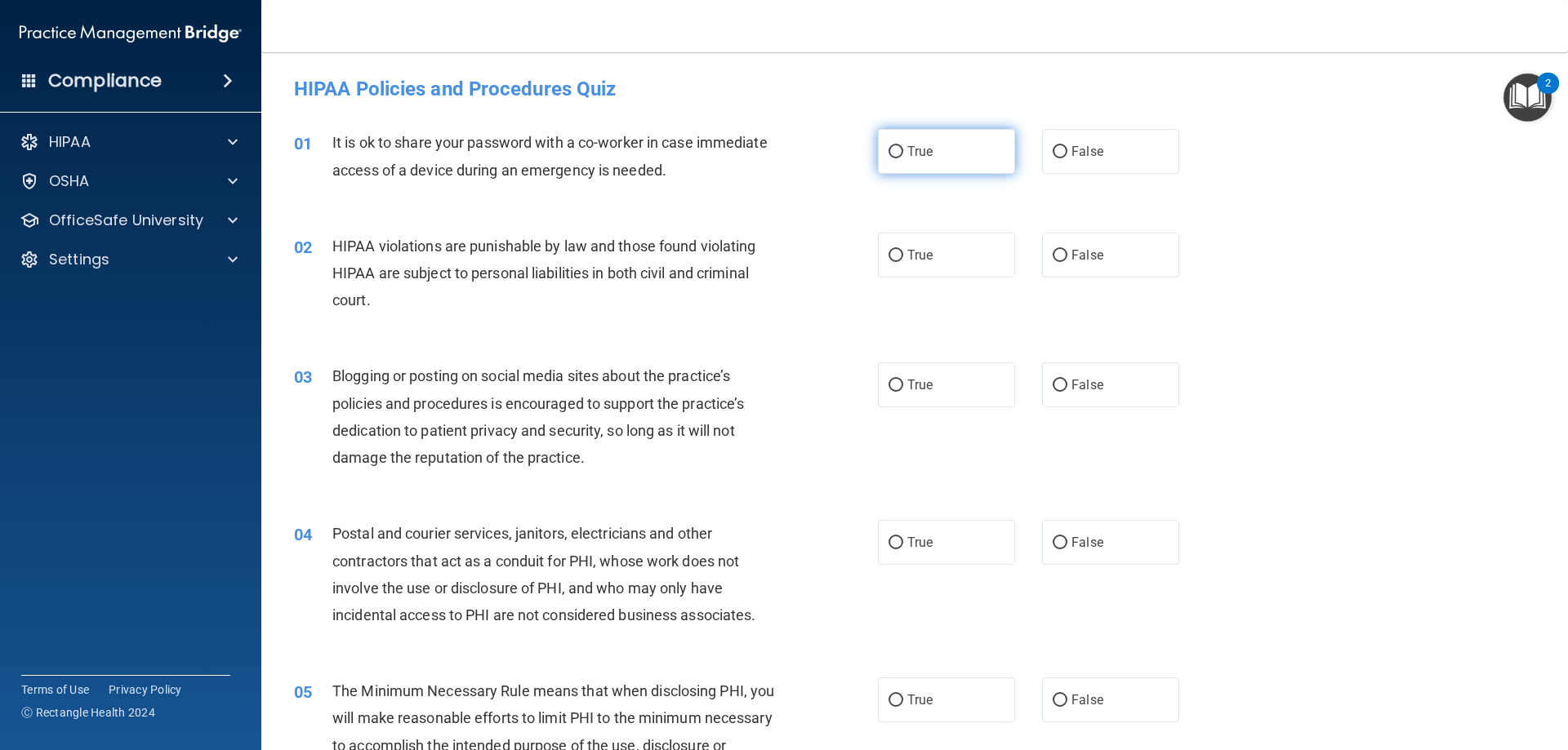
click at [917, 157] on span "True" at bounding box center [919, 152] width 25 height 15
click at [904, 157] on input "True" at bounding box center [896, 152] width 15 height 12
radio input "true"
click at [908, 245] on label "True" at bounding box center [946, 255] width 137 height 45
click at [904, 250] on input "True" at bounding box center [896, 256] width 15 height 12
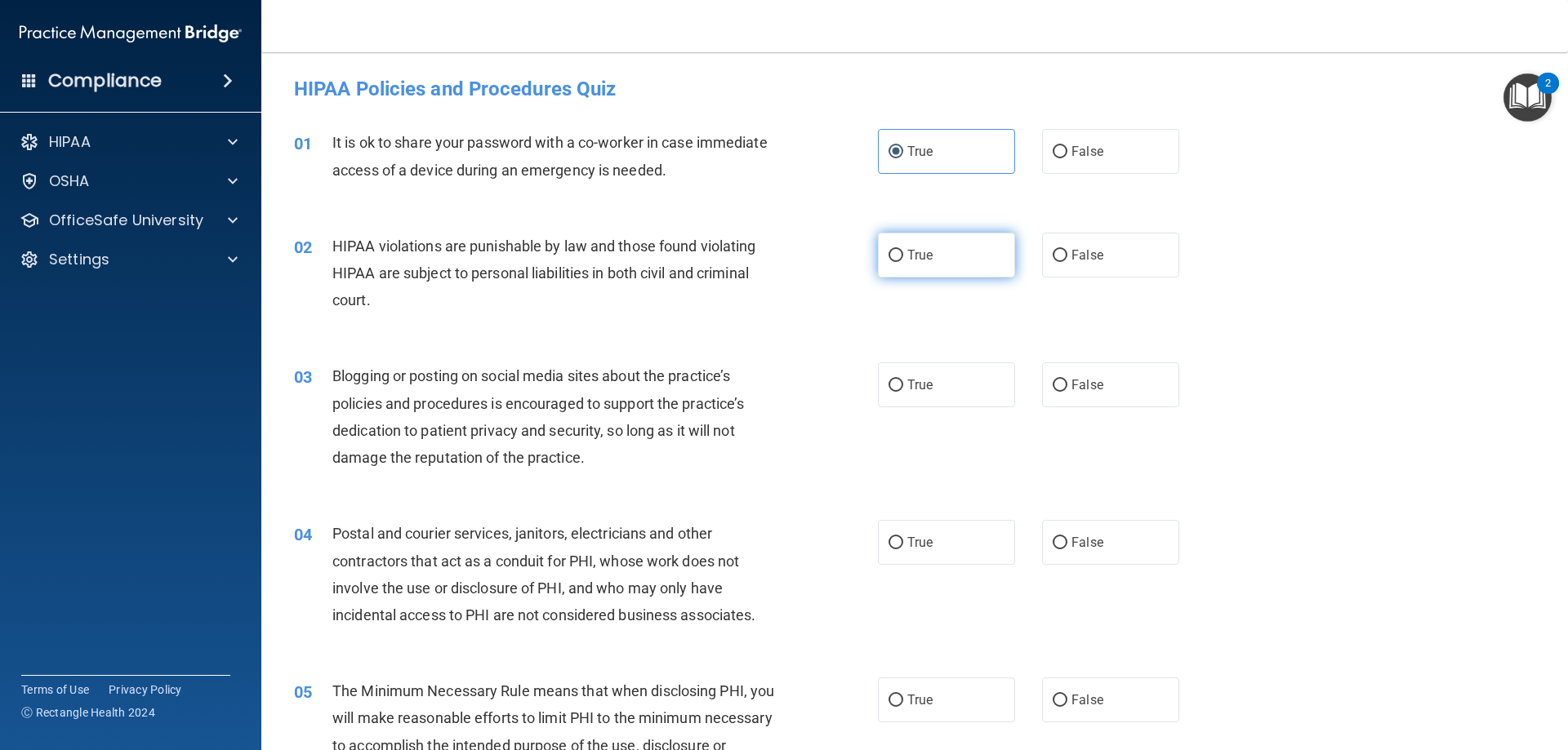
radio input "true"
click at [811, 309] on div "02 HIPAA violations are punishable by law and those found violating HIPAA are s…" at bounding box center [586, 277] width 633 height 90
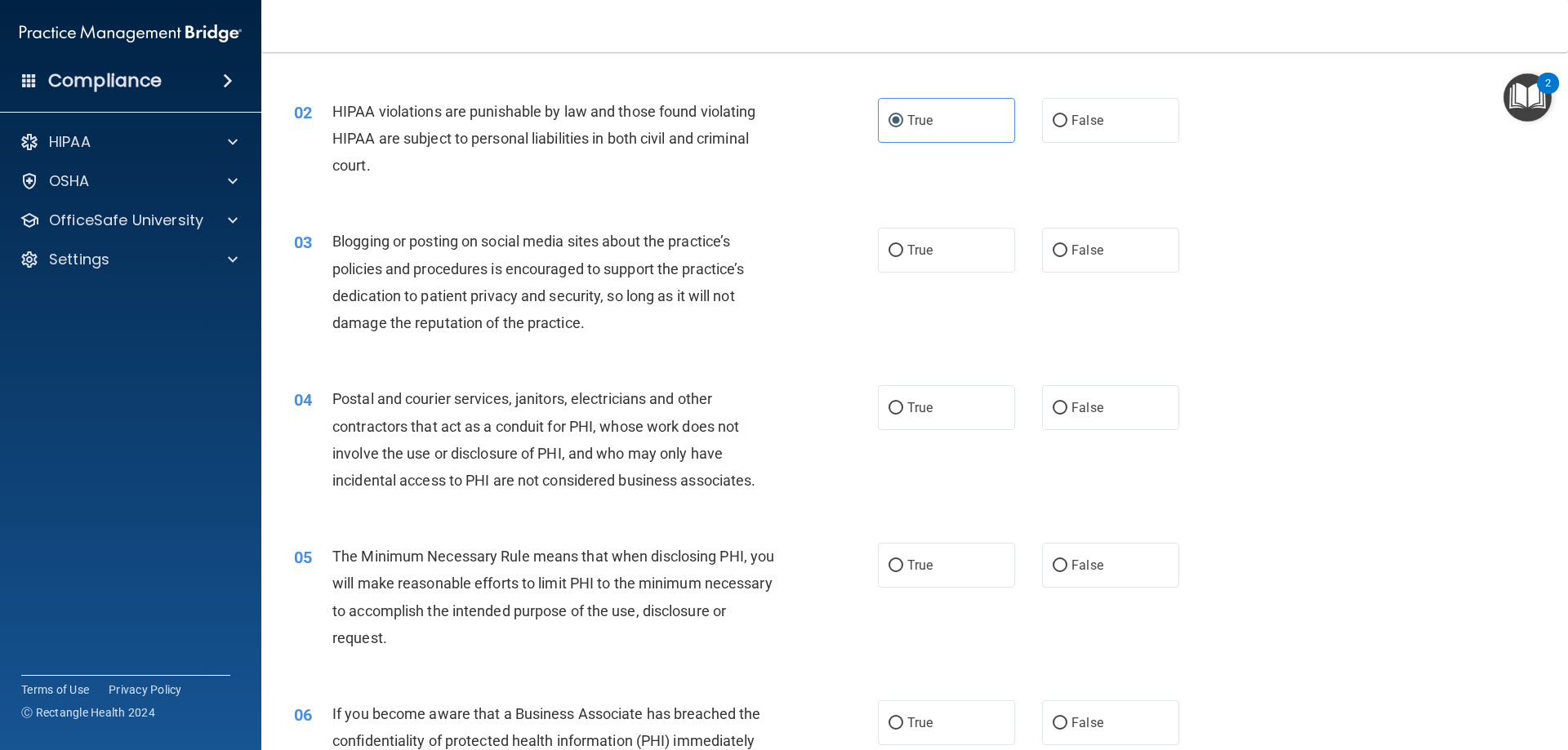
scroll to position [164, 0]
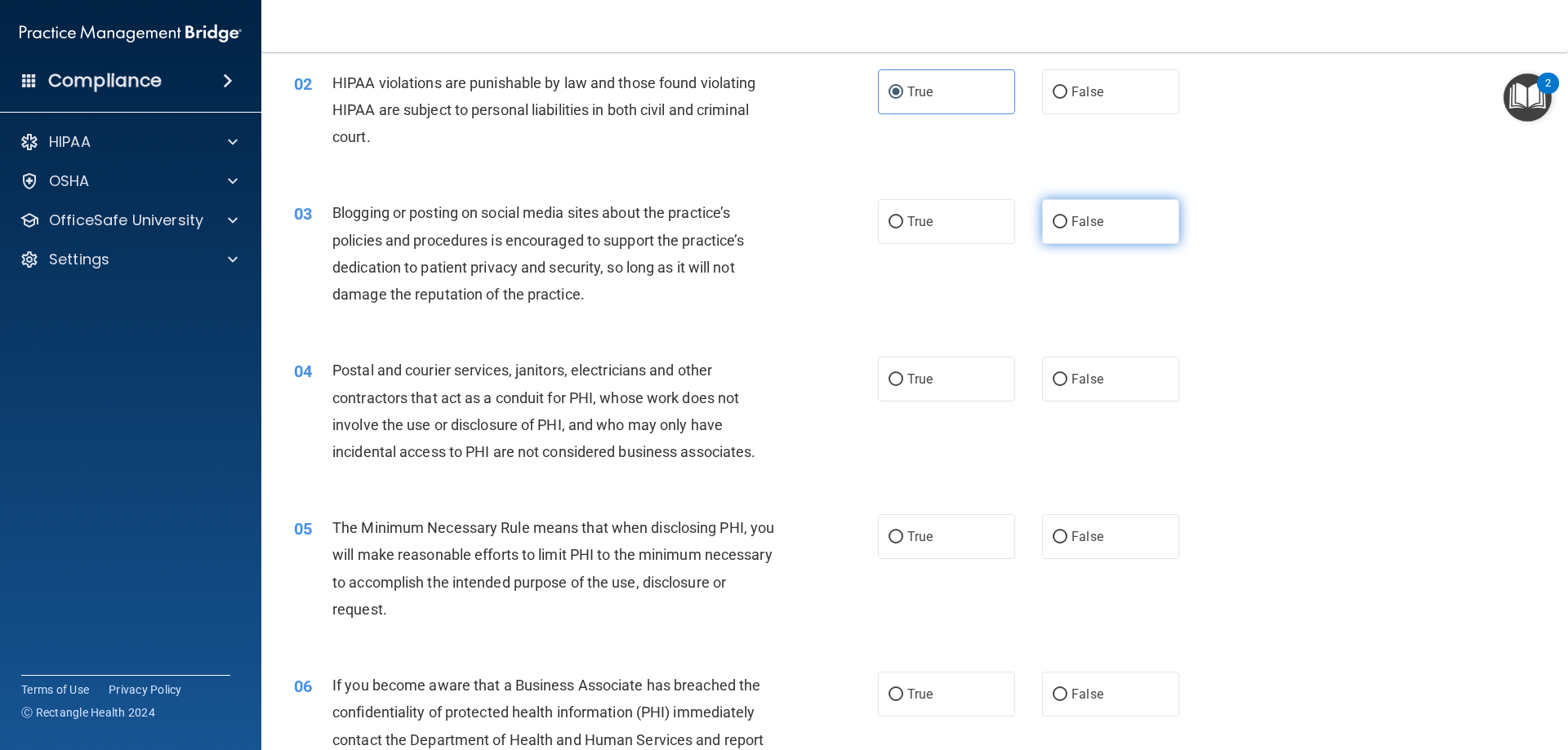
click at [1117, 235] on label "False" at bounding box center [1111, 221] width 137 height 45
click at [1067, 228] on input "False" at bounding box center [1060, 222] width 15 height 12
radio input "true"
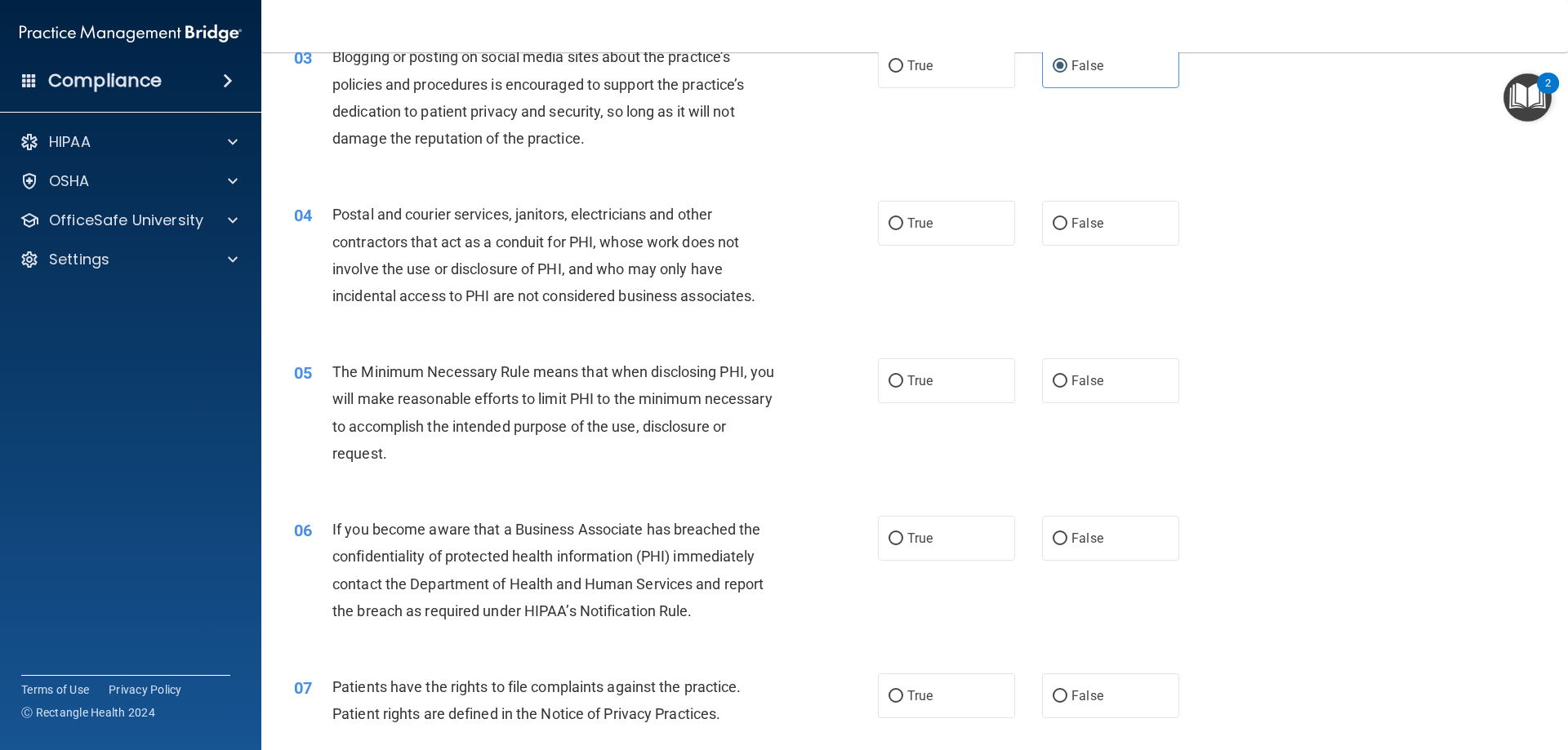
scroll to position [326, 0]
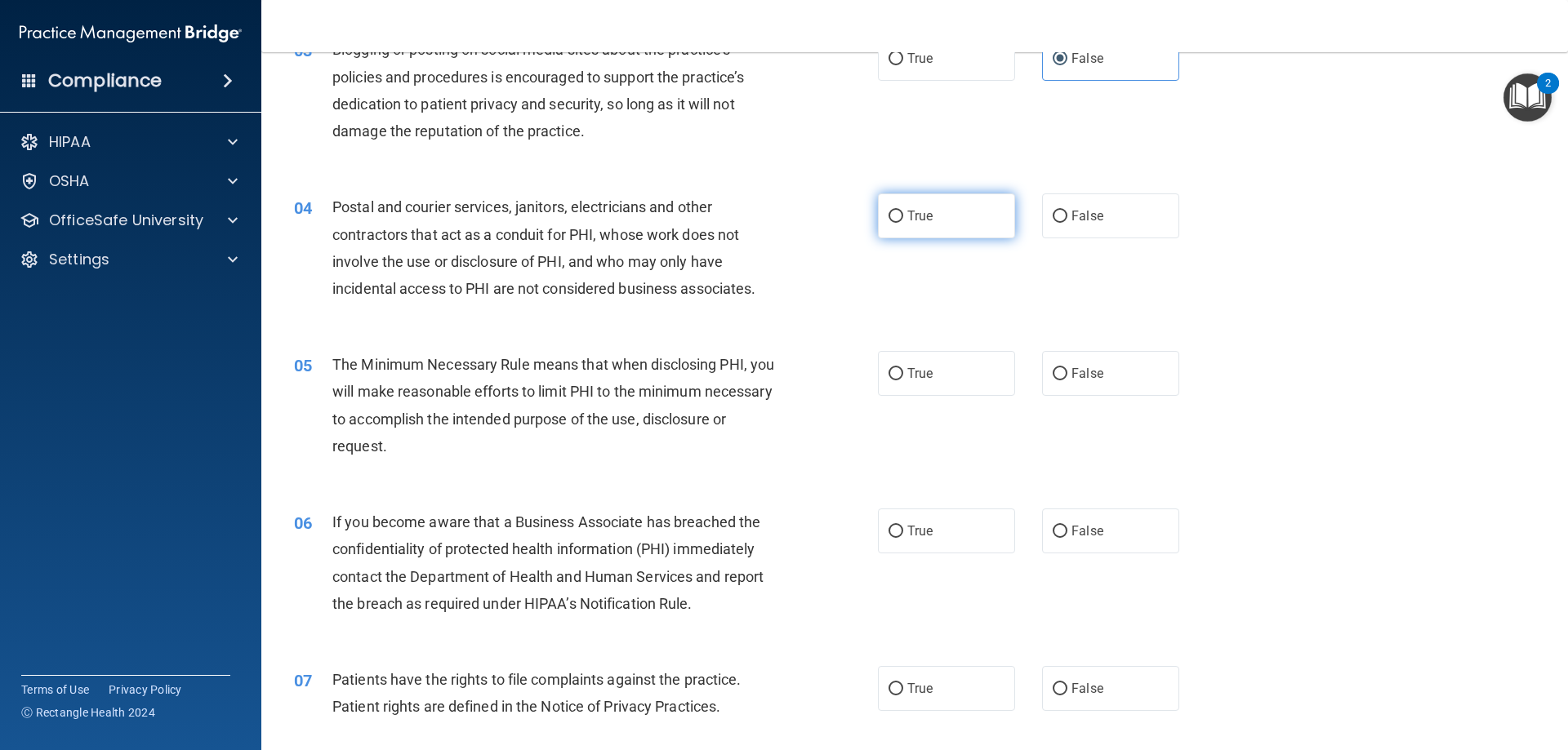
click at [942, 228] on label "True" at bounding box center [946, 216] width 137 height 45
click at [904, 223] on input "True" at bounding box center [896, 217] width 15 height 12
radio input "true"
click at [827, 300] on div "04 Postal and courier services, janitors, electricians and other contractors th…" at bounding box center [586, 252] width 633 height 117
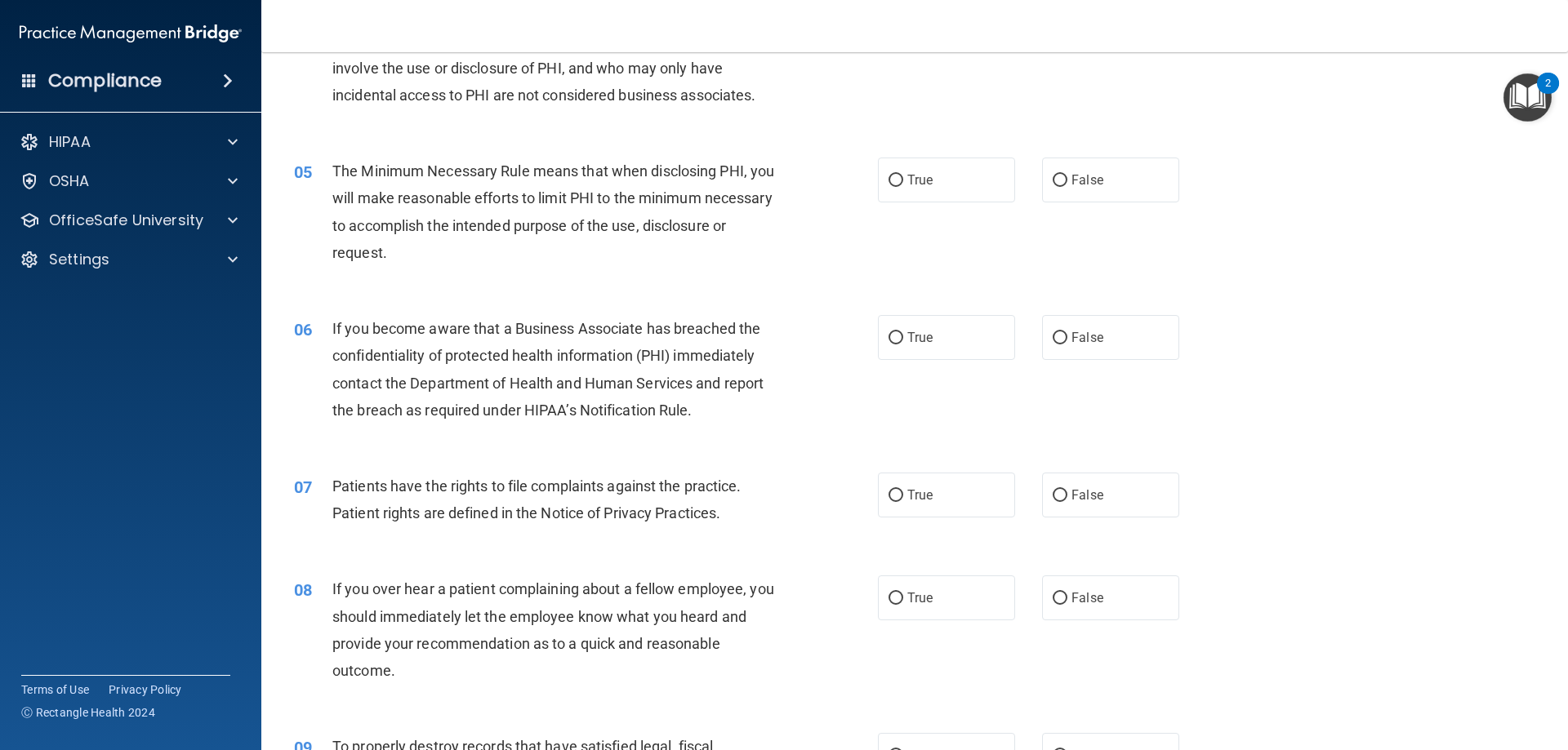
scroll to position [572, 0]
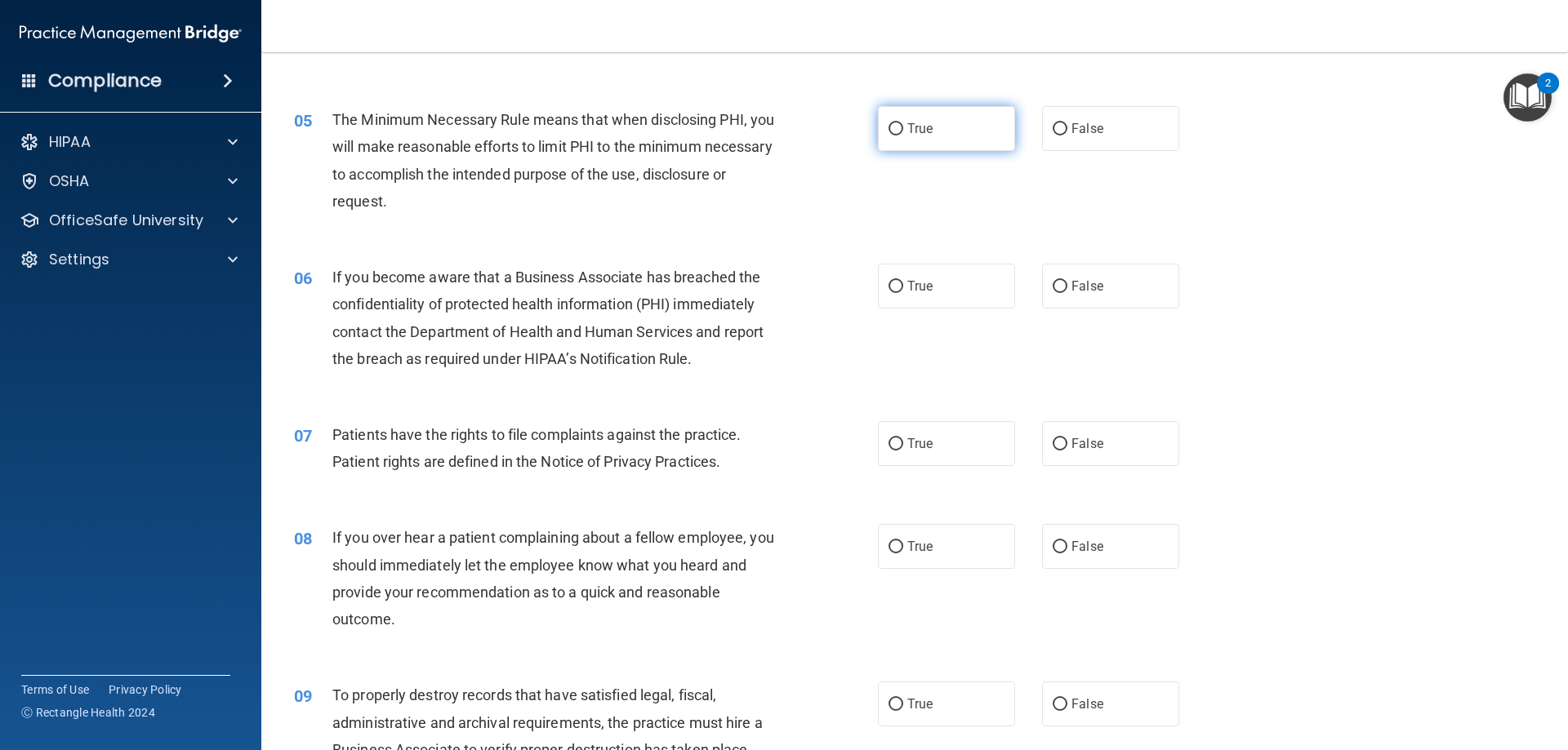
click at [936, 147] on label "True" at bounding box center [946, 128] width 137 height 45
click at [904, 135] on input "True" at bounding box center [896, 129] width 15 height 12
radio input "true"
click at [889, 282] on input "True" at bounding box center [896, 287] width 15 height 12
radio input "true"
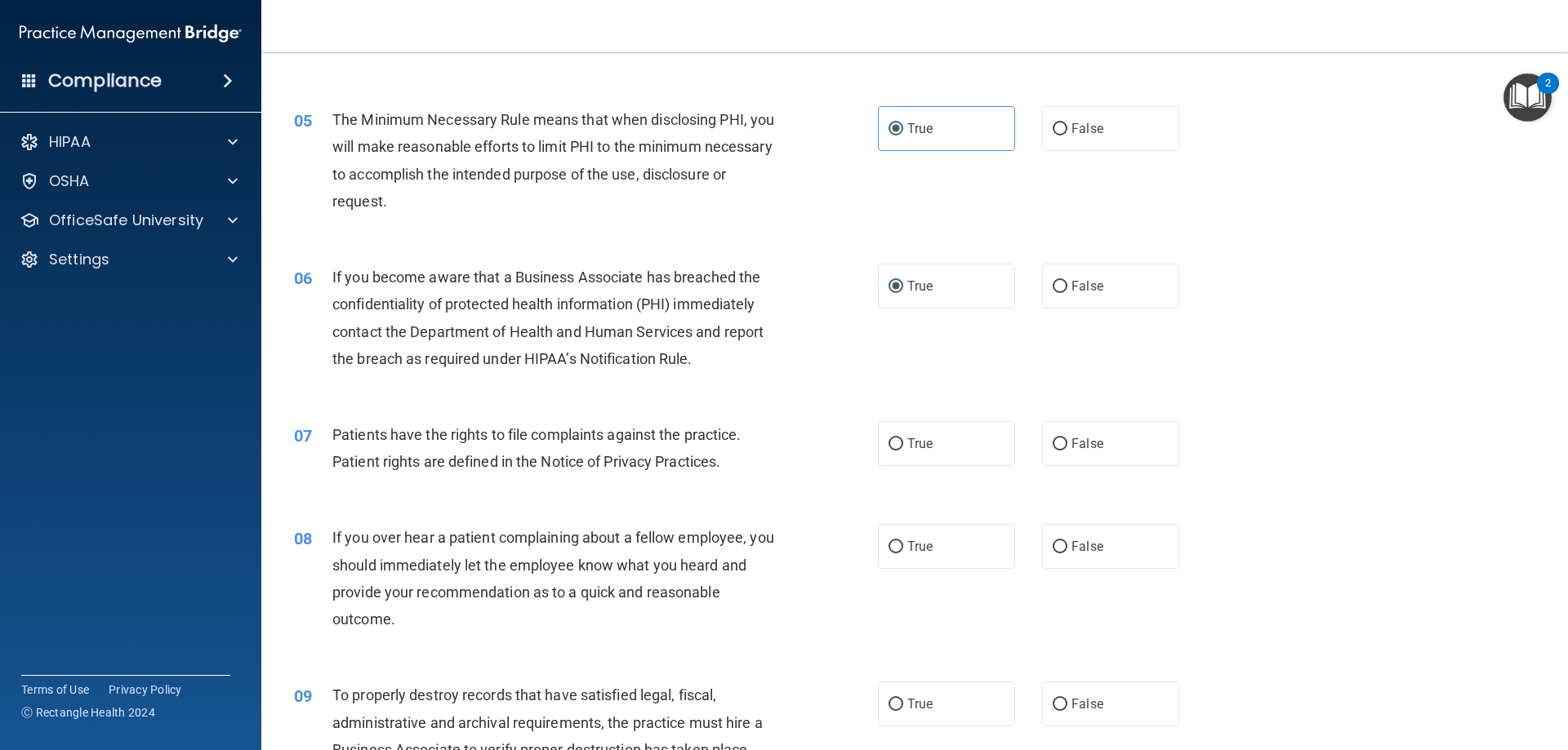
click at [829, 317] on div "06 If you become aware that a Business Associate has breached the confidentiali…" at bounding box center [586, 322] width 633 height 117
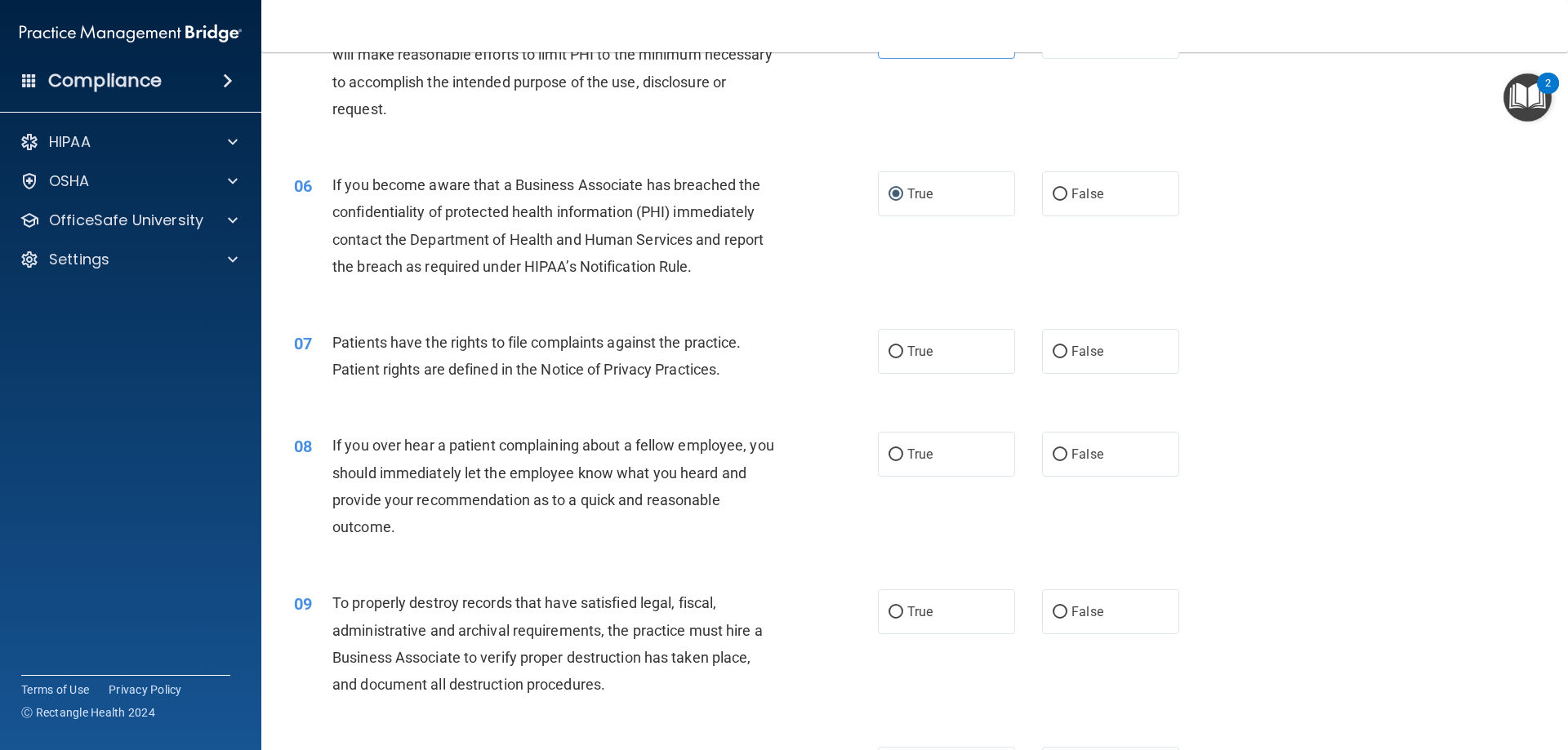
scroll to position [735, 0]
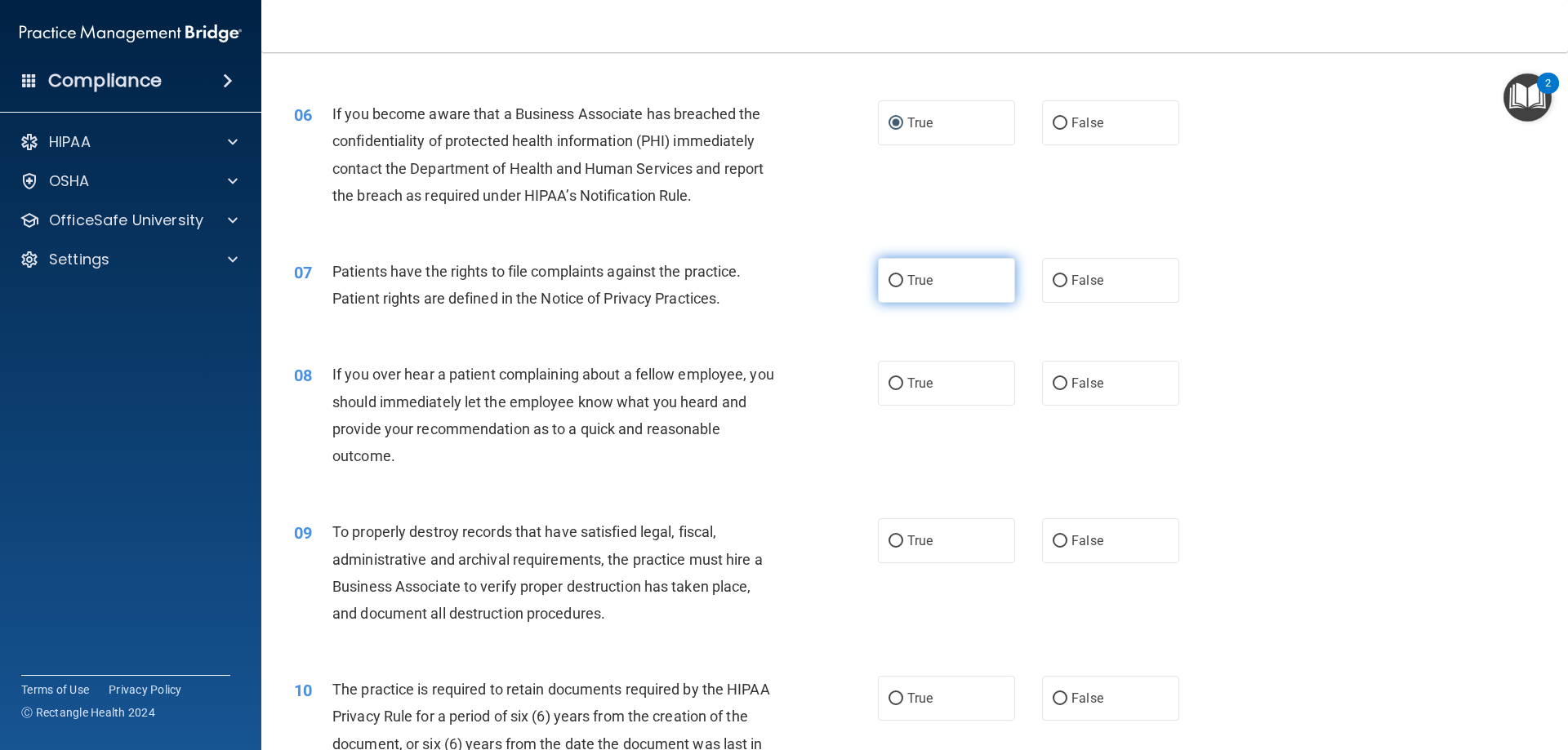
click at [962, 287] on label "True" at bounding box center [946, 281] width 137 height 45
click at [904, 287] on input "True" at bounding box center [896, 282] width 15 height 12
radio input "true"
click at [834, 350] on div "08 If you over hear a patient complaining about a fellow employee, you should i…" at bounding box center [915, 418] width 1266 height 158
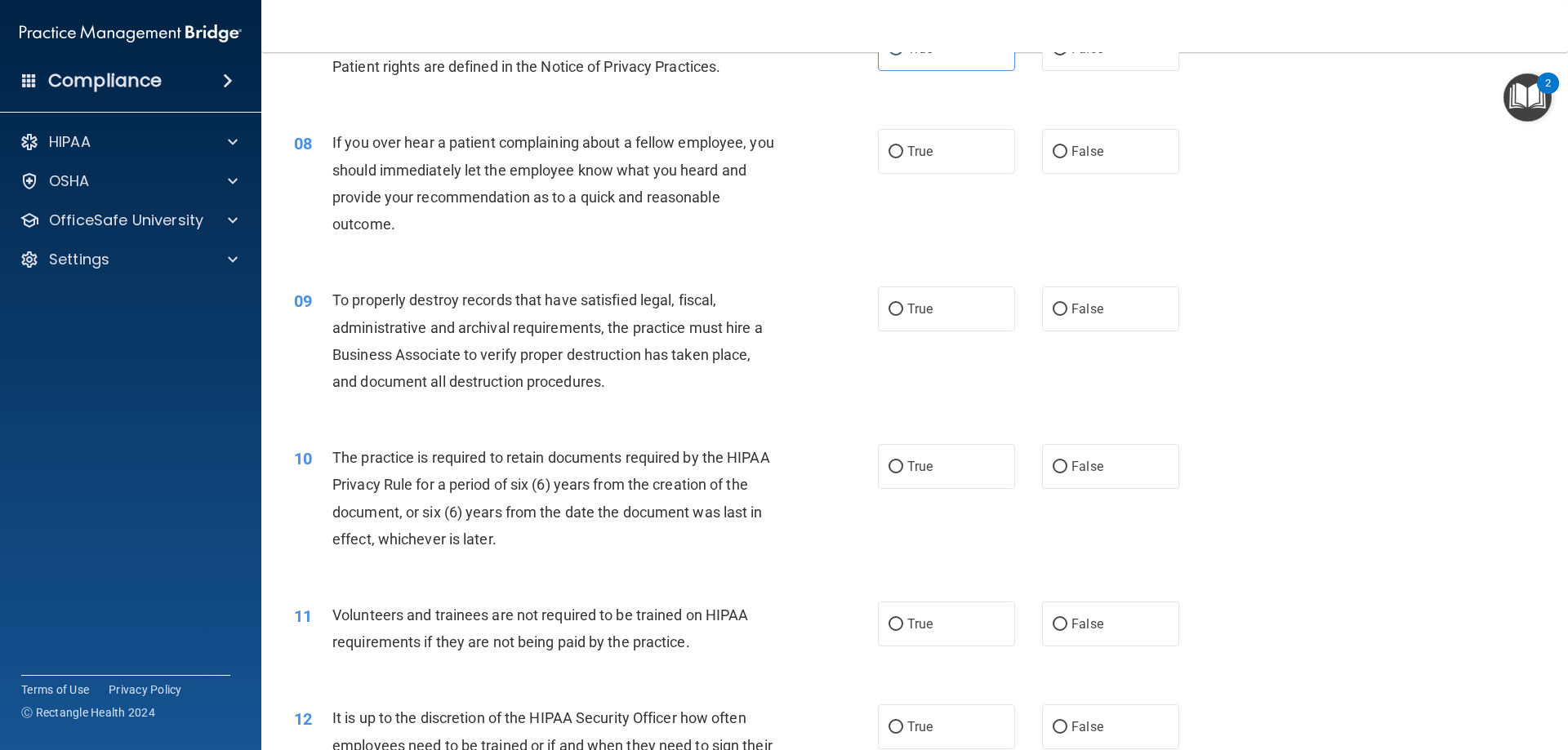
scroll to position [980, 0]
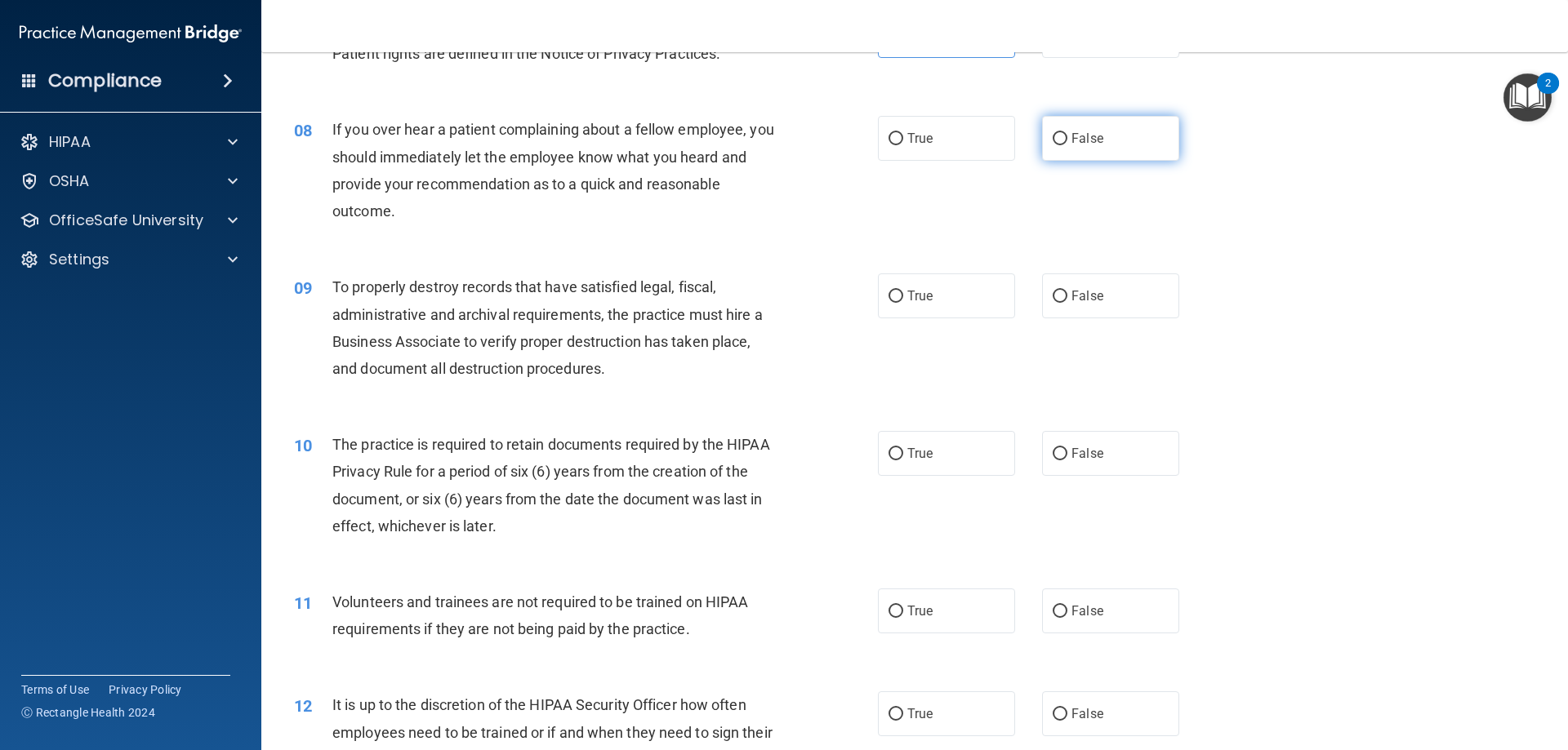
click at [1042, 140] on label "False" at bounding box center [1111, 139] width 137 height 45
click at [1053, 140] on input "False" at bounding box center [1060, 139] width 15 height 12
radio input "true"
click at [854, 230] on div "08 If you over hear a patient complaining about a fellow employee, you should i…" at bounding box center [586, 175] width 633 height 117
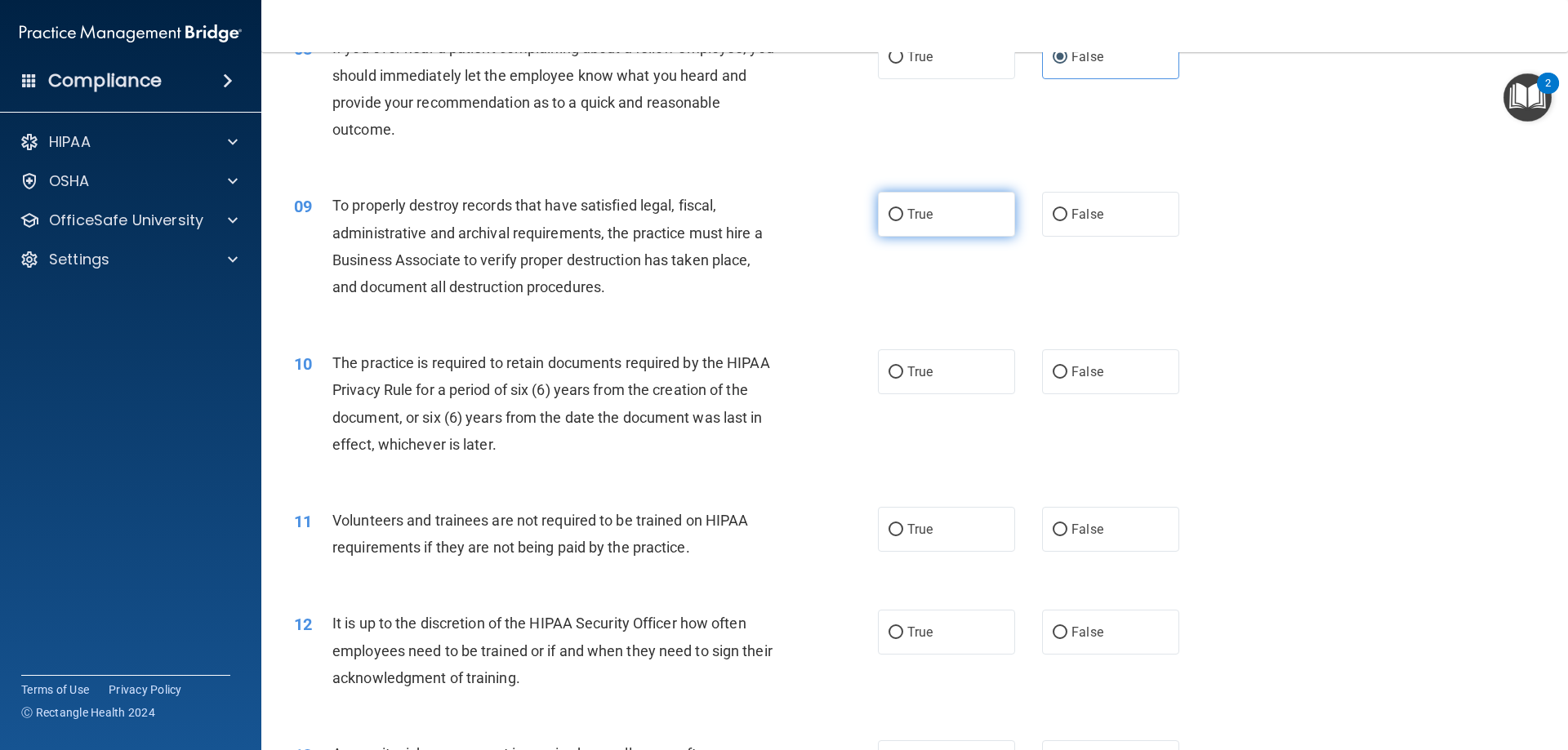
click at [896, 220] on input "True" at bounding box center [896, 215] width 15 height 12
radio input "true"
click at [812, 286] on div "09 To properly destroy records that have satisfied legal, fiscal, administrativ…" at bounding box center [586, 251] width 633 height 117
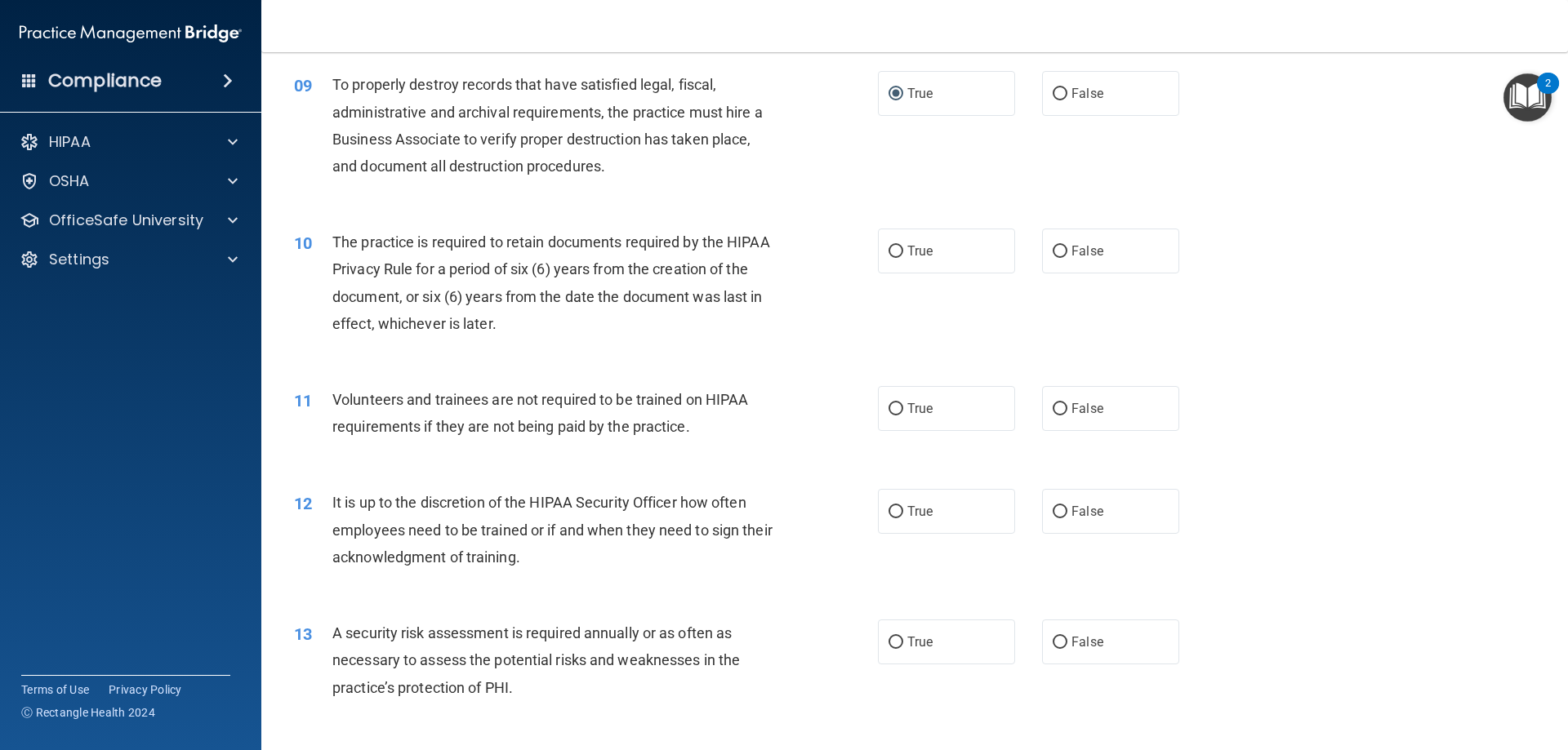
scroll to position [1224, 0]
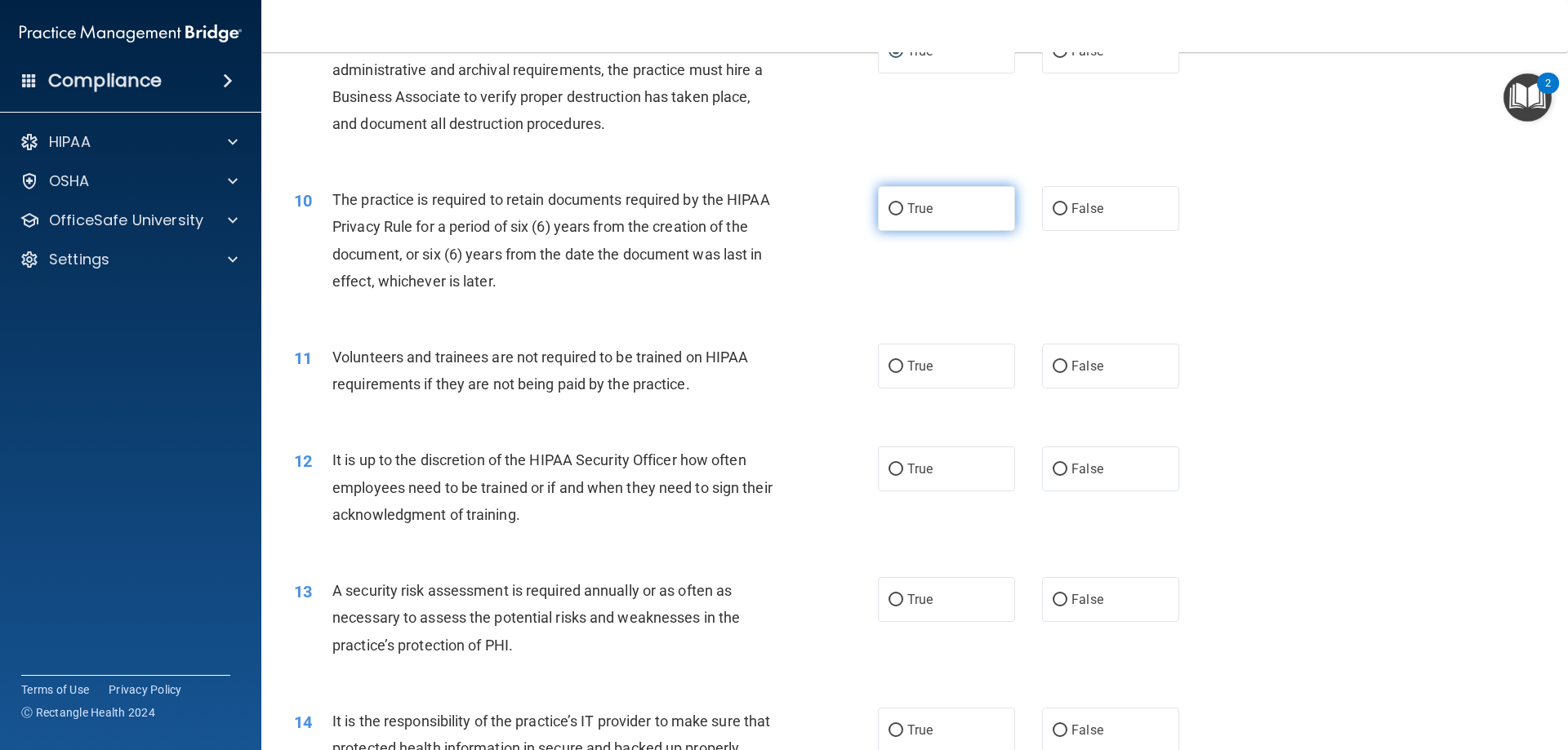
click at [911, 222] on label "True" at bounding box center [946, 208] width 137 height 45
click at [904, 215] on input "True" at bounding box center [896, 209] width 15 height 12
radio input "true"
click at [814, 287] on div "10 The practice is required to retain documents required by the HIPAA Privacy R…" at bounding box center [586, 245] width 633 height 117
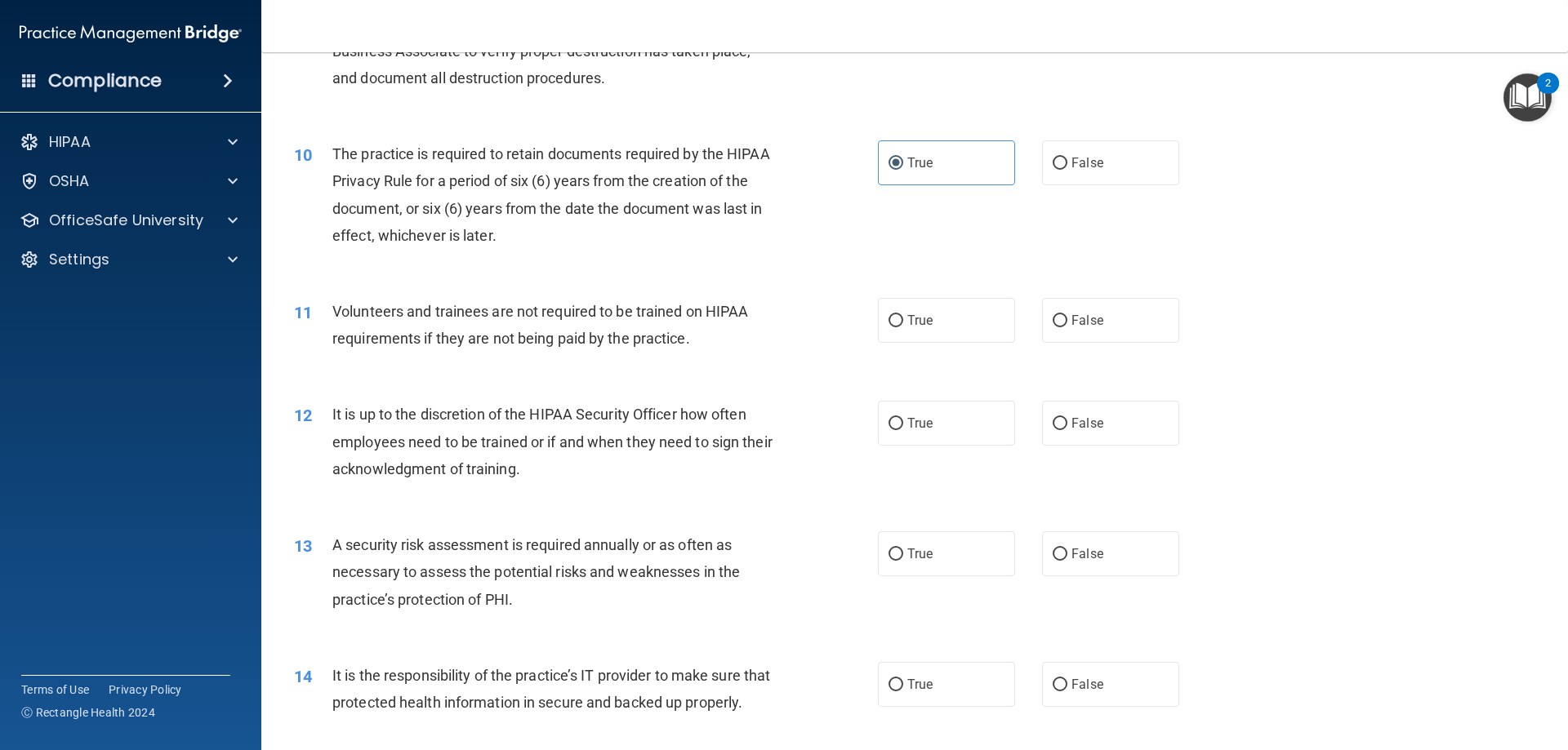
scroll to position [1306, 0]
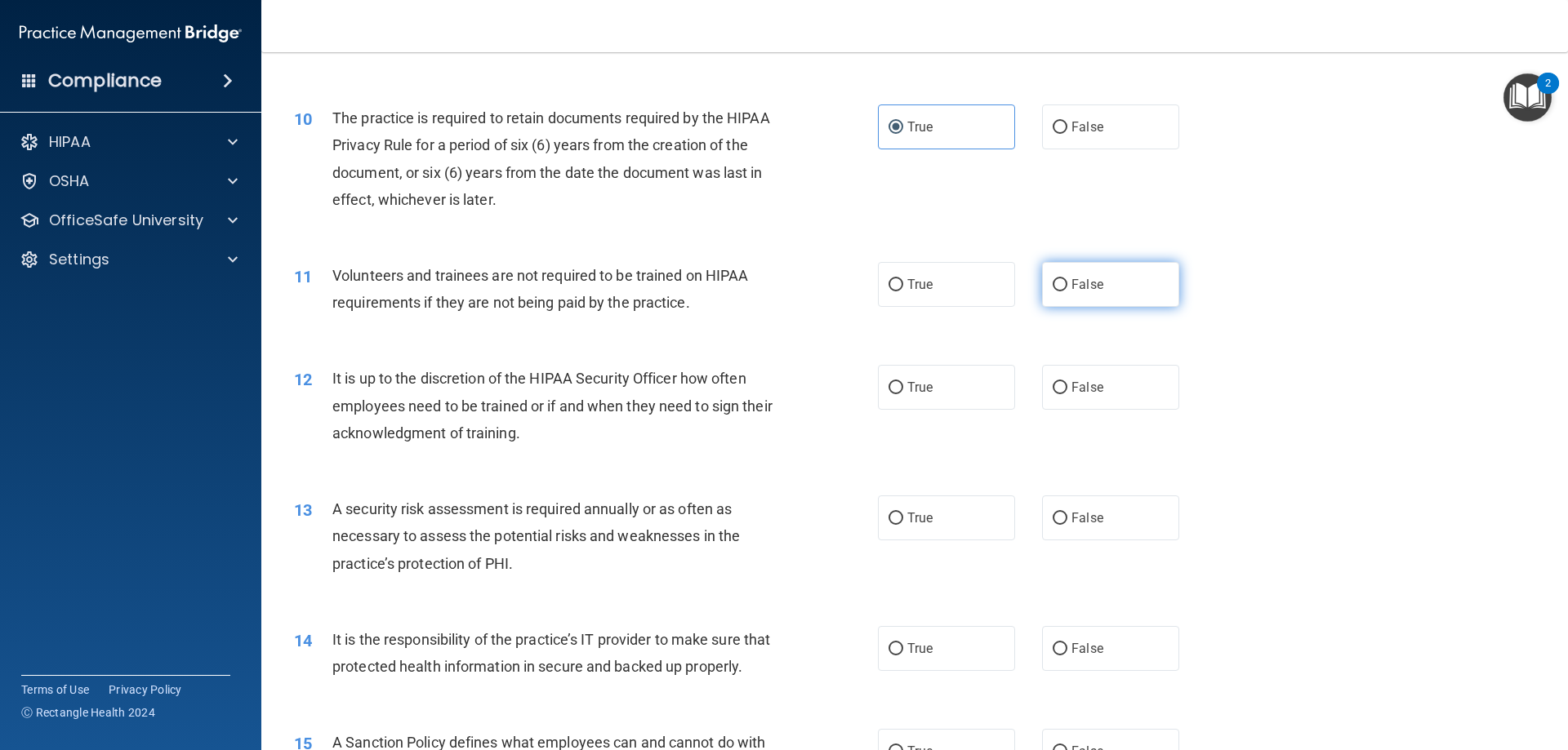
click at [1053, 279] on input "False" at bounding box center [1060, 285] width 15 height 12
radio input "true"
click at [852, 323] on div "11 Volunteers and trainees are not required to be trained on HIPAA requirements…" at bounding box center [586, 293] width 633 height 62
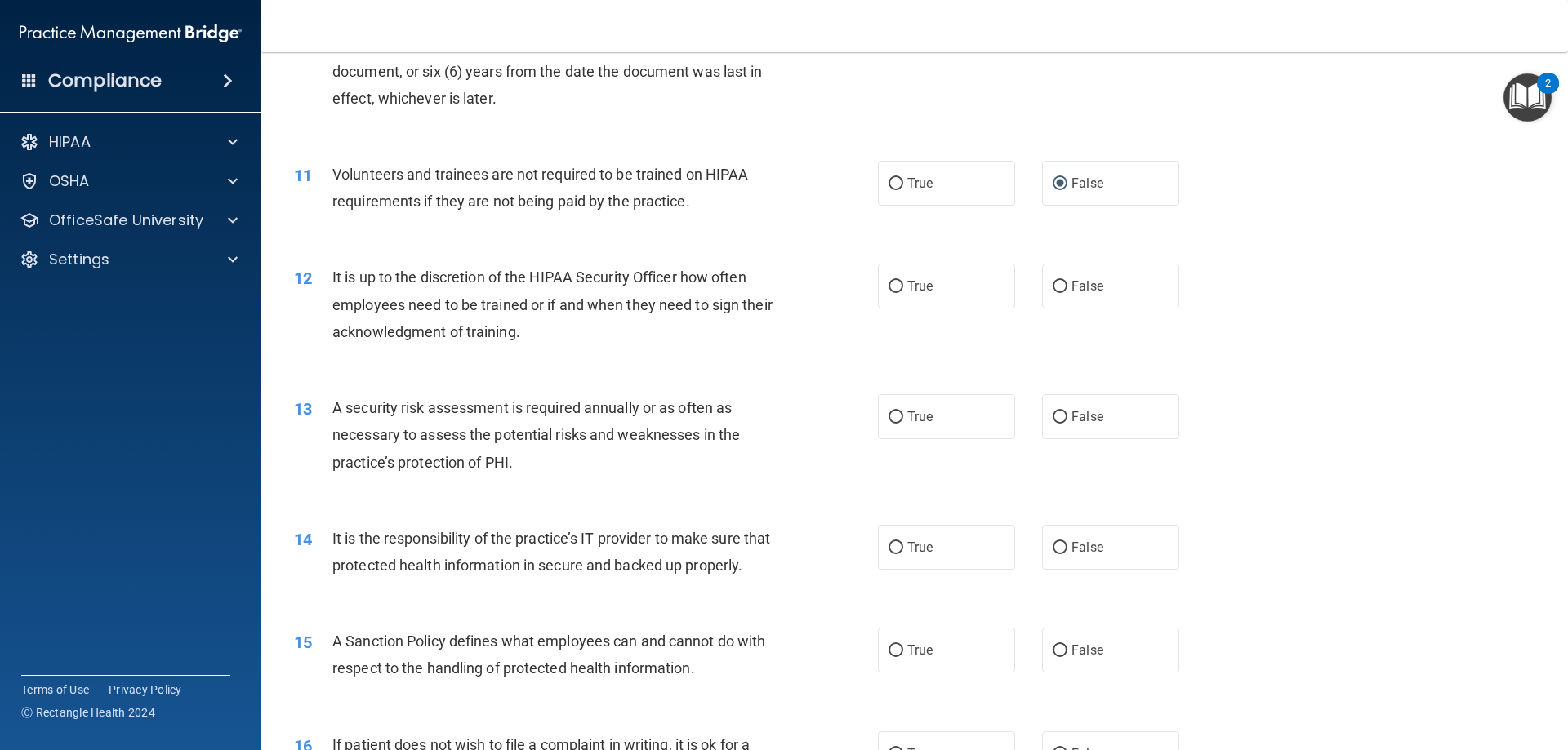
scroll to position [1470, 0]
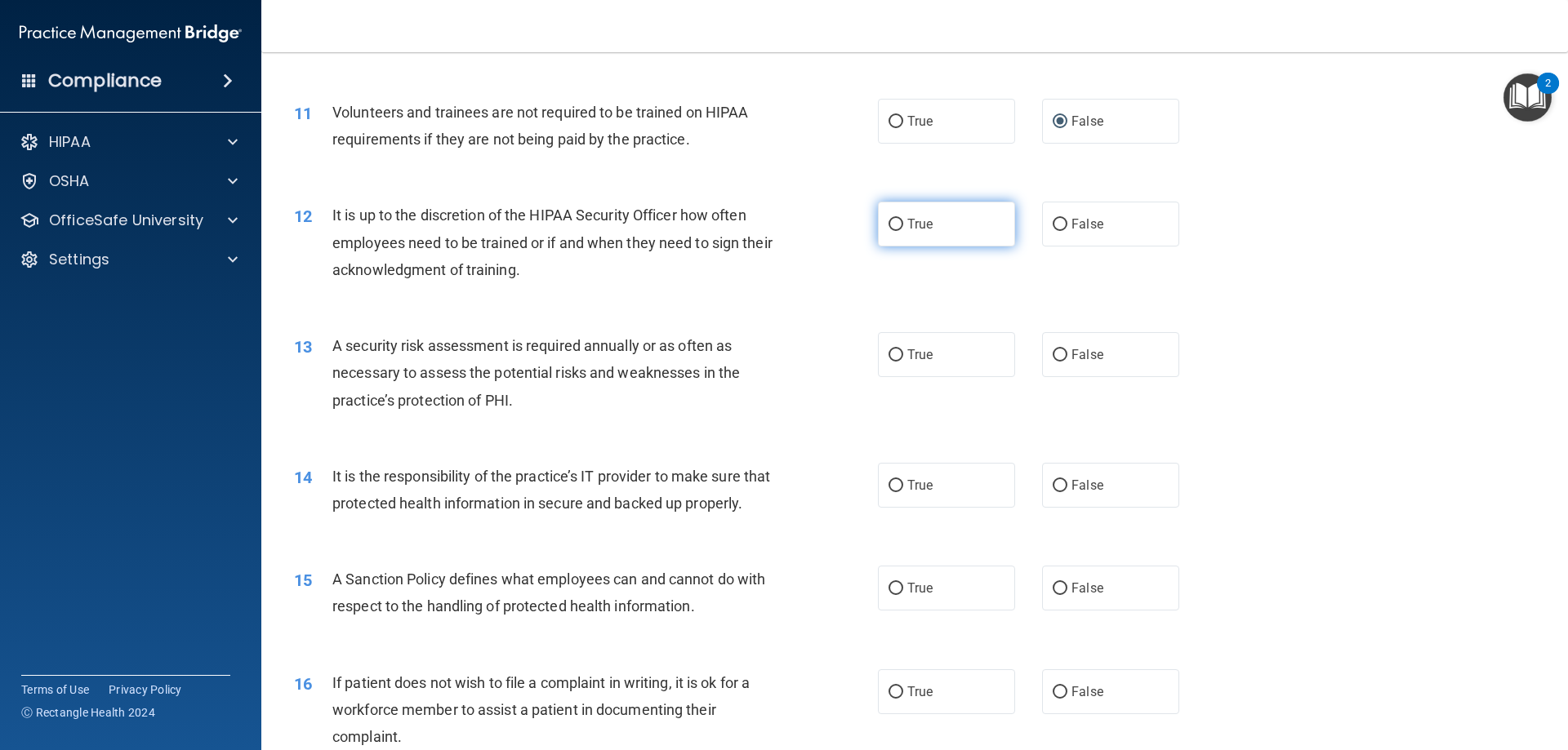
click at [894, 234] on label "True" at bounding box center [946, 224] width 137 height 45
click at [894, 231] on input "True" at bounding box center [896, 225] width 15 height 12
radio input "true"
click at [828, 300] on div "12 It is up to the discretion of the HIPAA Security Officer how often employees…" at bounding box center [915, 246] width 1266 height 131
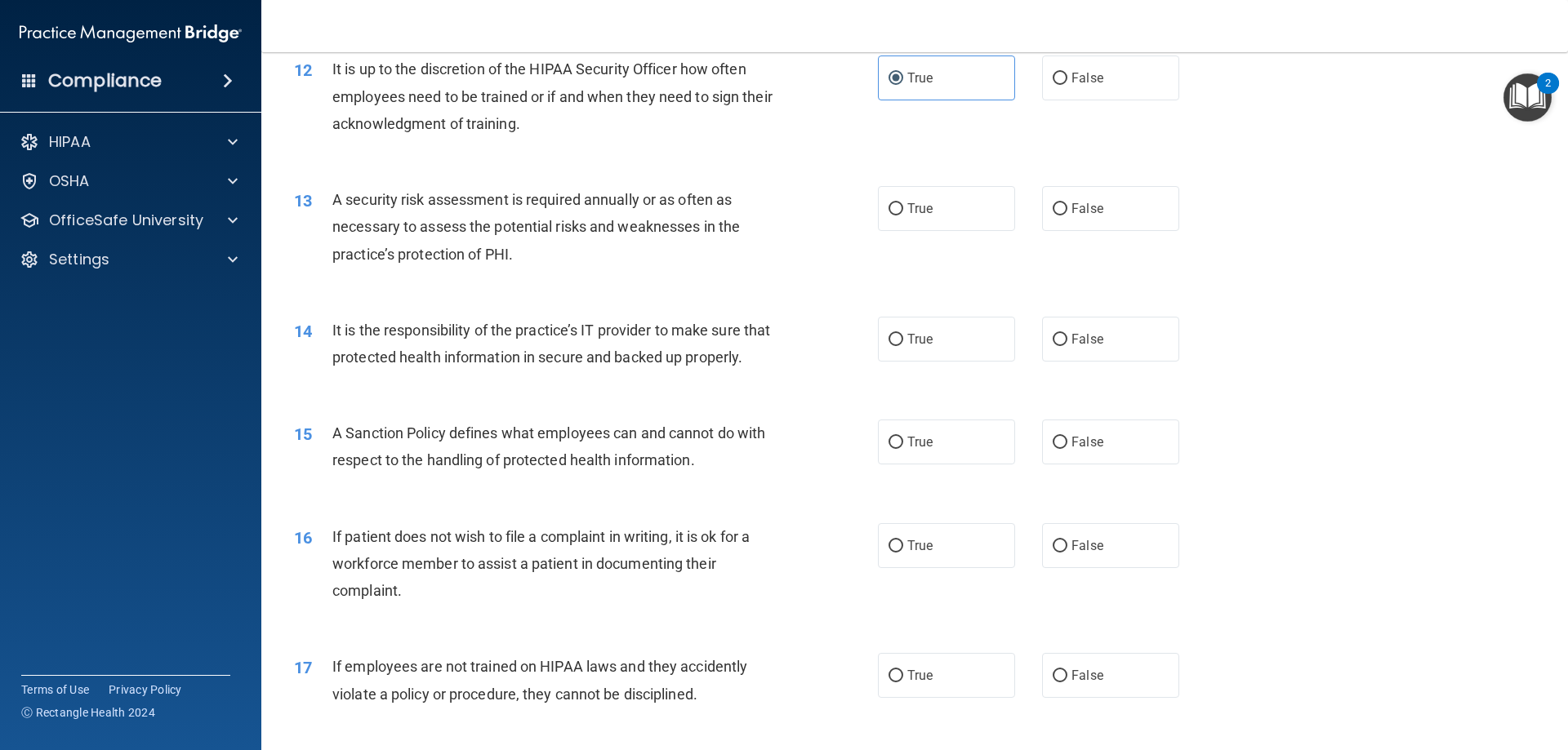
scroll to position [1633, 0]
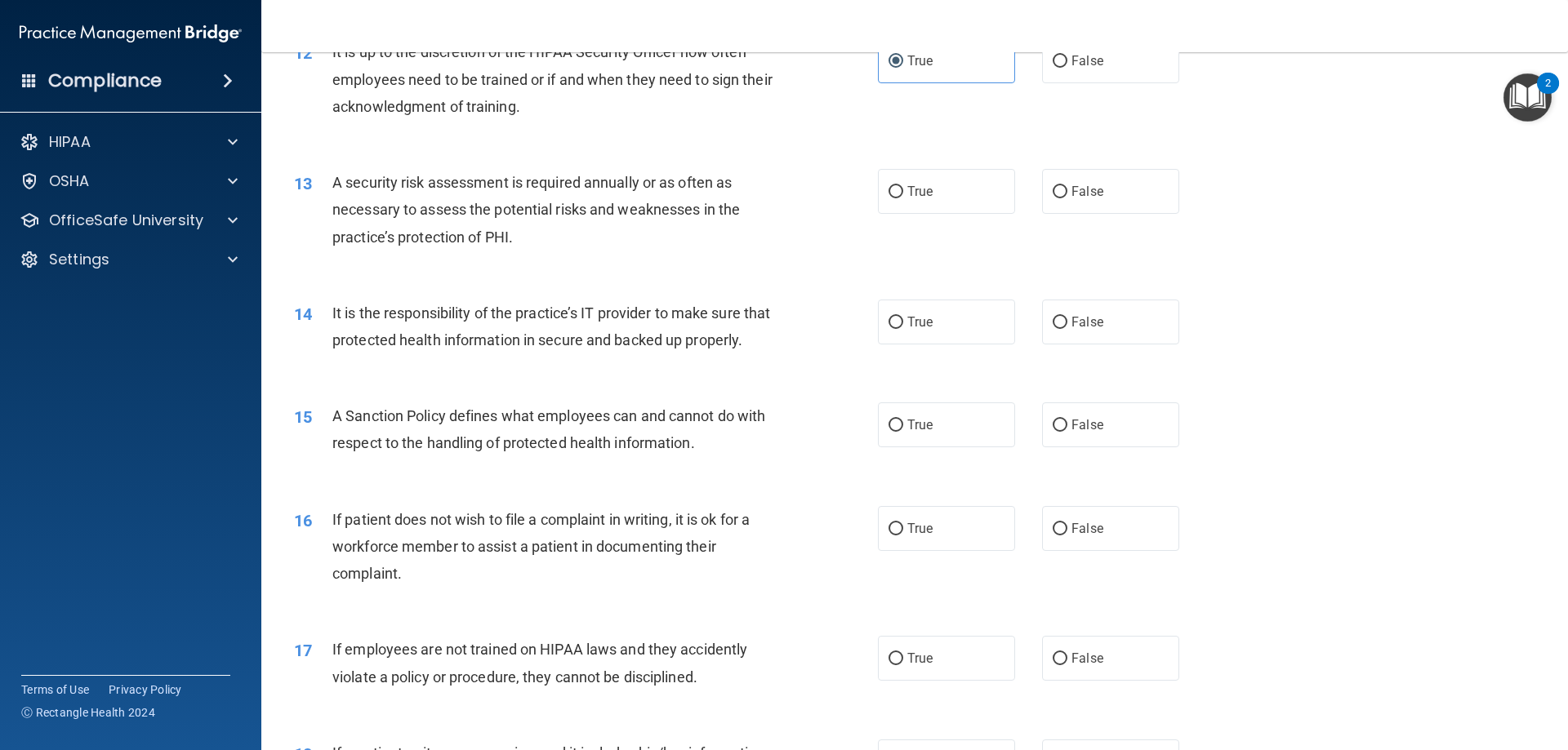
click at [900, 224] on div "13 A security risk assessment is required annually or as often as necessary to …" at bounding box center [915, 214] width 1266 height 131
click at [925, 196] on span "True" at bounding box center [919, 191] width 25 height 15
click at [904, 196] on input "True" at bounding box center [896, 192] width 15 height 12
radio input "true"
click at [917, 314] on span "True" at bounding box center [919, 322] width 25 height 15
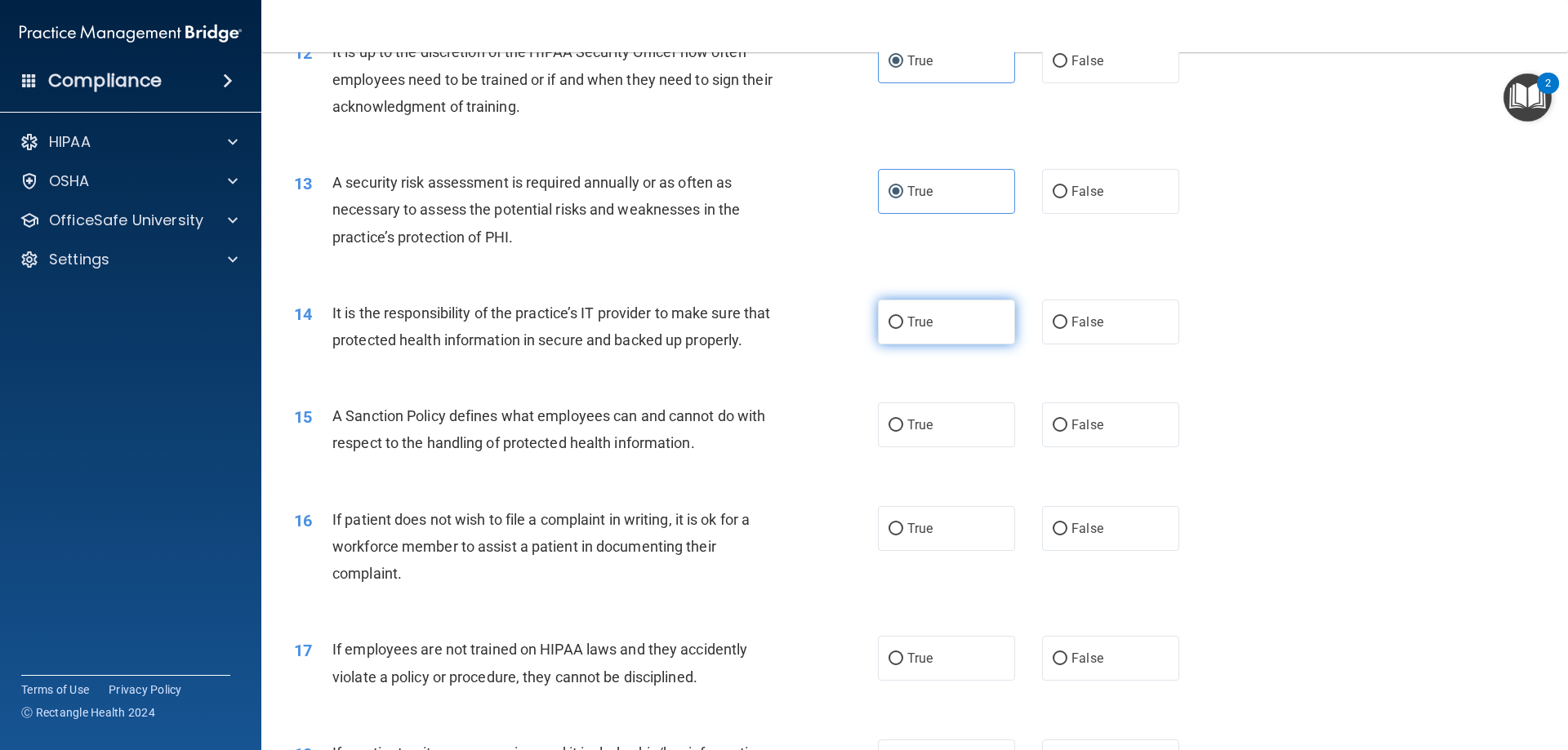
click at [904, 317] on input "True" at bounding box center [896, 323] width 15 height 12
radio input "true"
click at [729, 354] on div "It is the responsibility of the practice’s IT provider to make sure that protec…" at bounding box center [561, 326] width 457 height 54
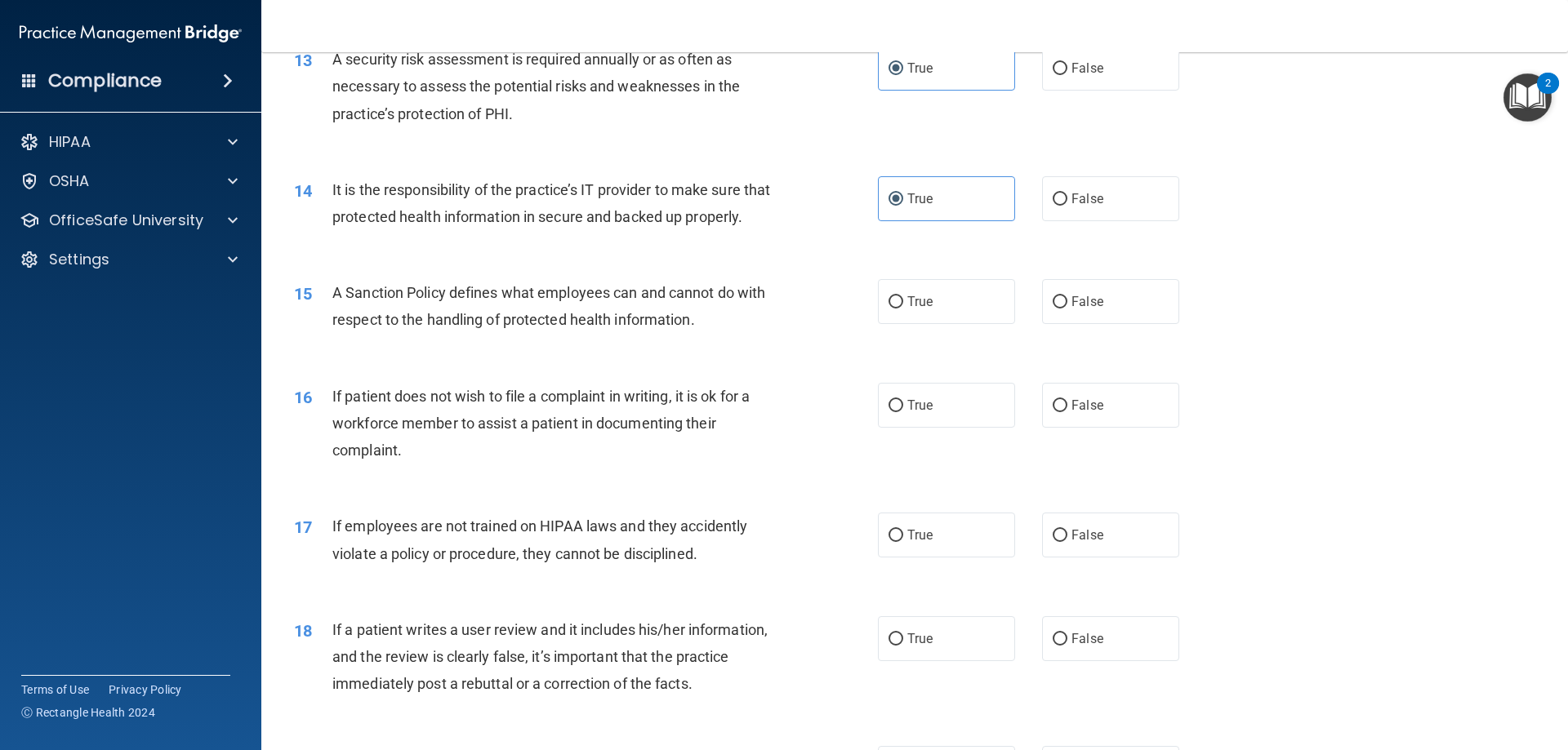
scroll to position [1796, 0]
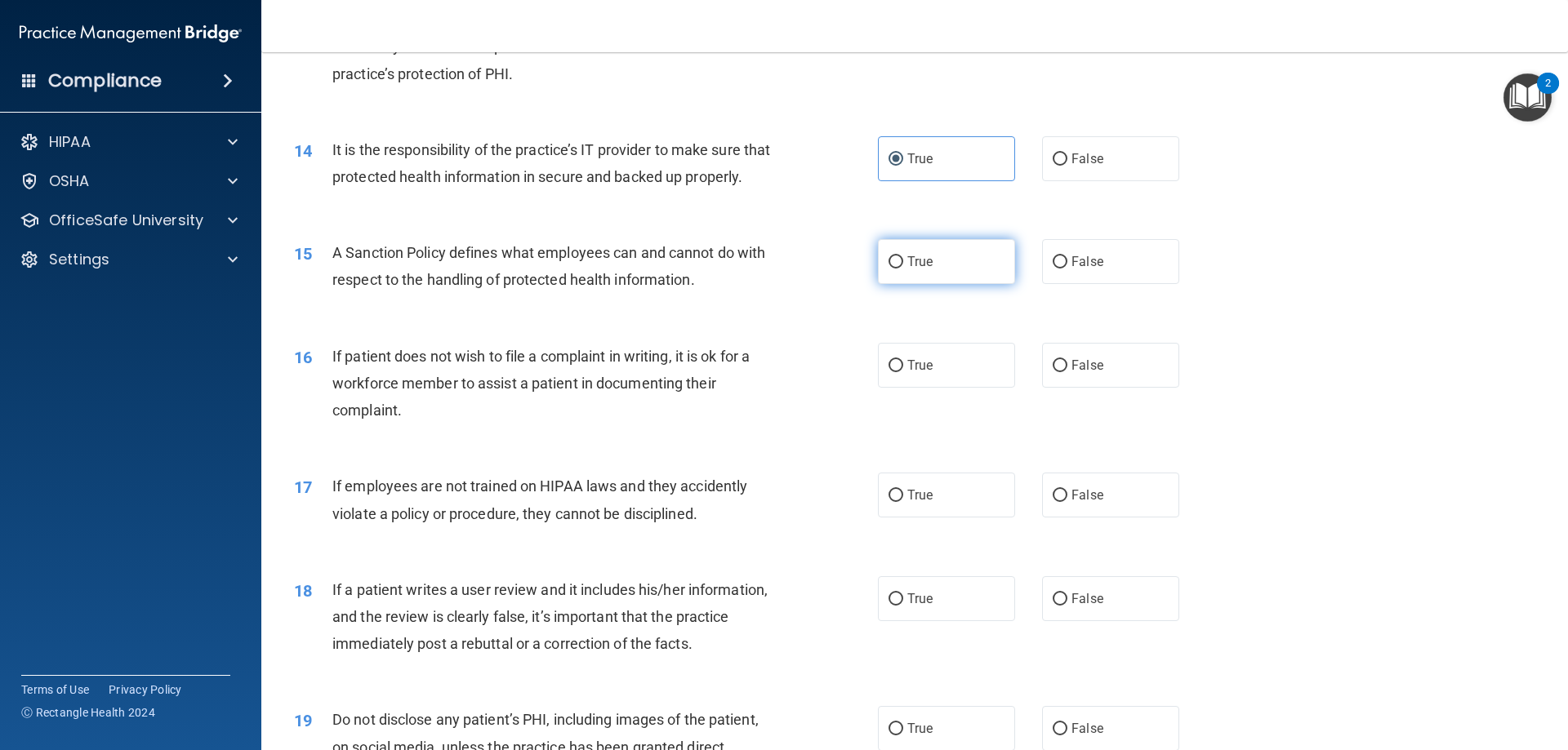
click at [923, 270] on span "True" at bounding box center [919, 262] width 25 height 15
click at [904, 269] on input "True" at bounding box center [896, 263] width 15 height 12
radio input "true"
click at [912, 374] on label "True" at bounding box center [946, 365] width 137 height 45
click at [904, 372] on input "True" at bounding box center [896, 366] width 15 height 12
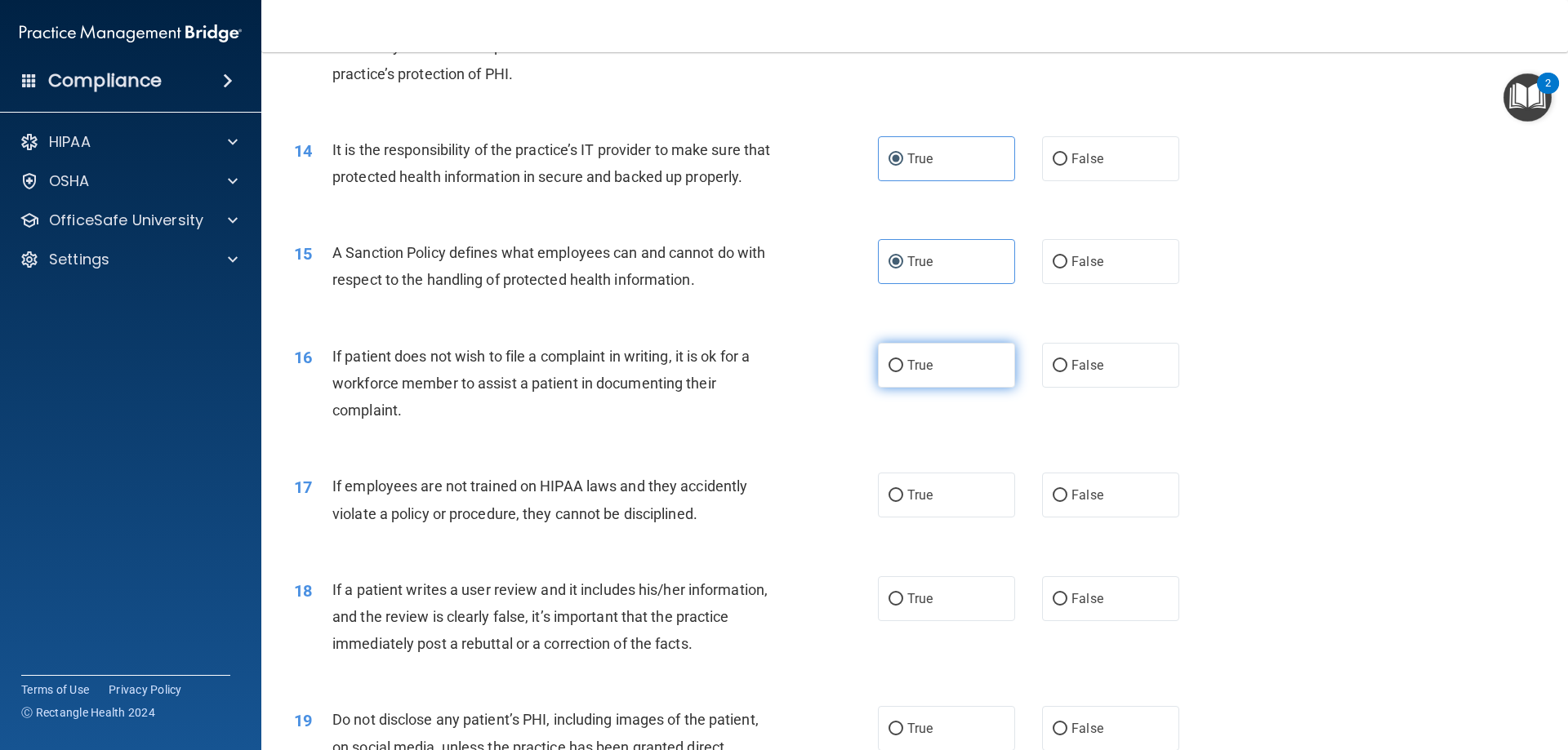
radio input "true"
click at [846, 377] on div "16 If patient does not wish to file a complaint in writing, it is ok for a work…" at bounding box center [586, 387] width 633 height 90
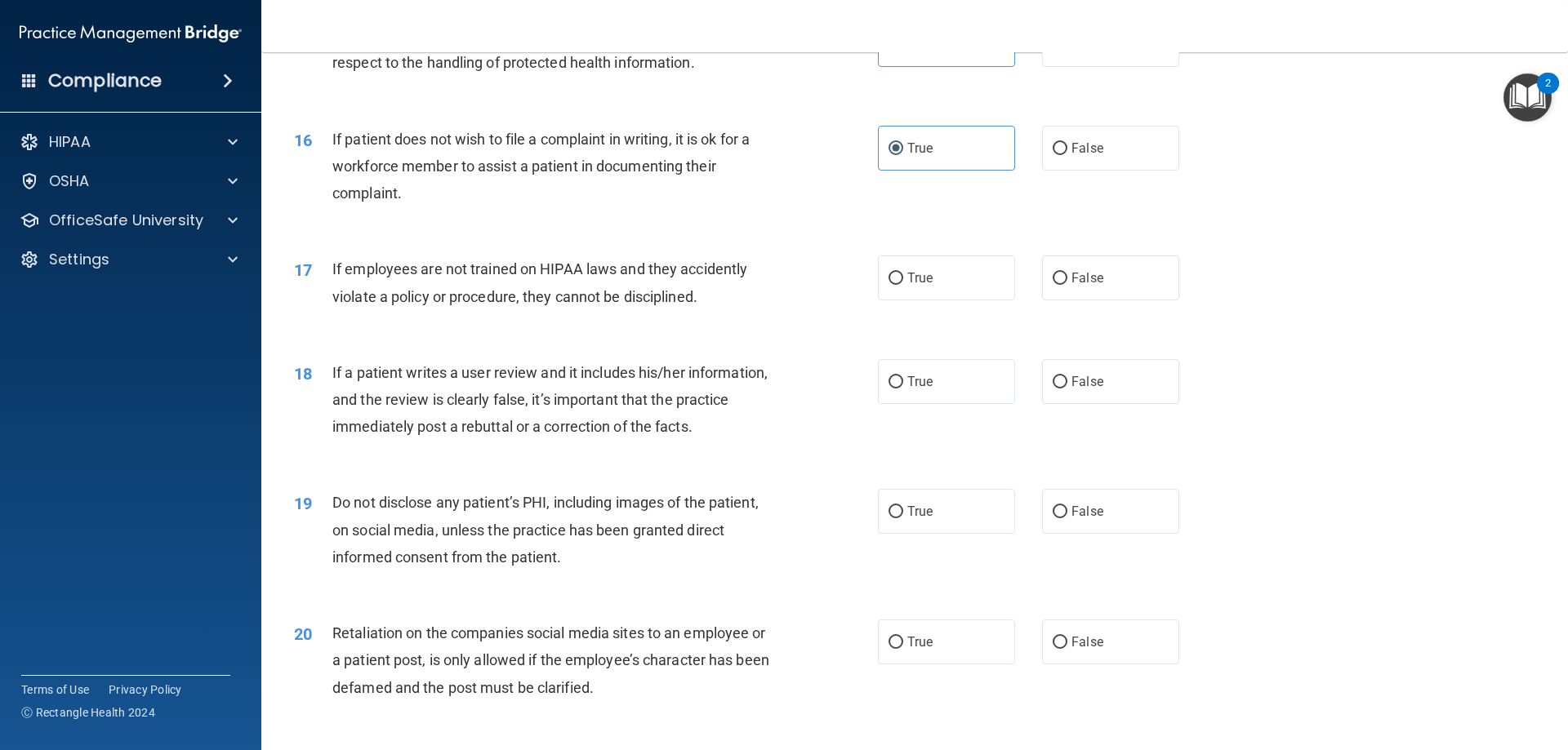
scroll to position [2041, 0]
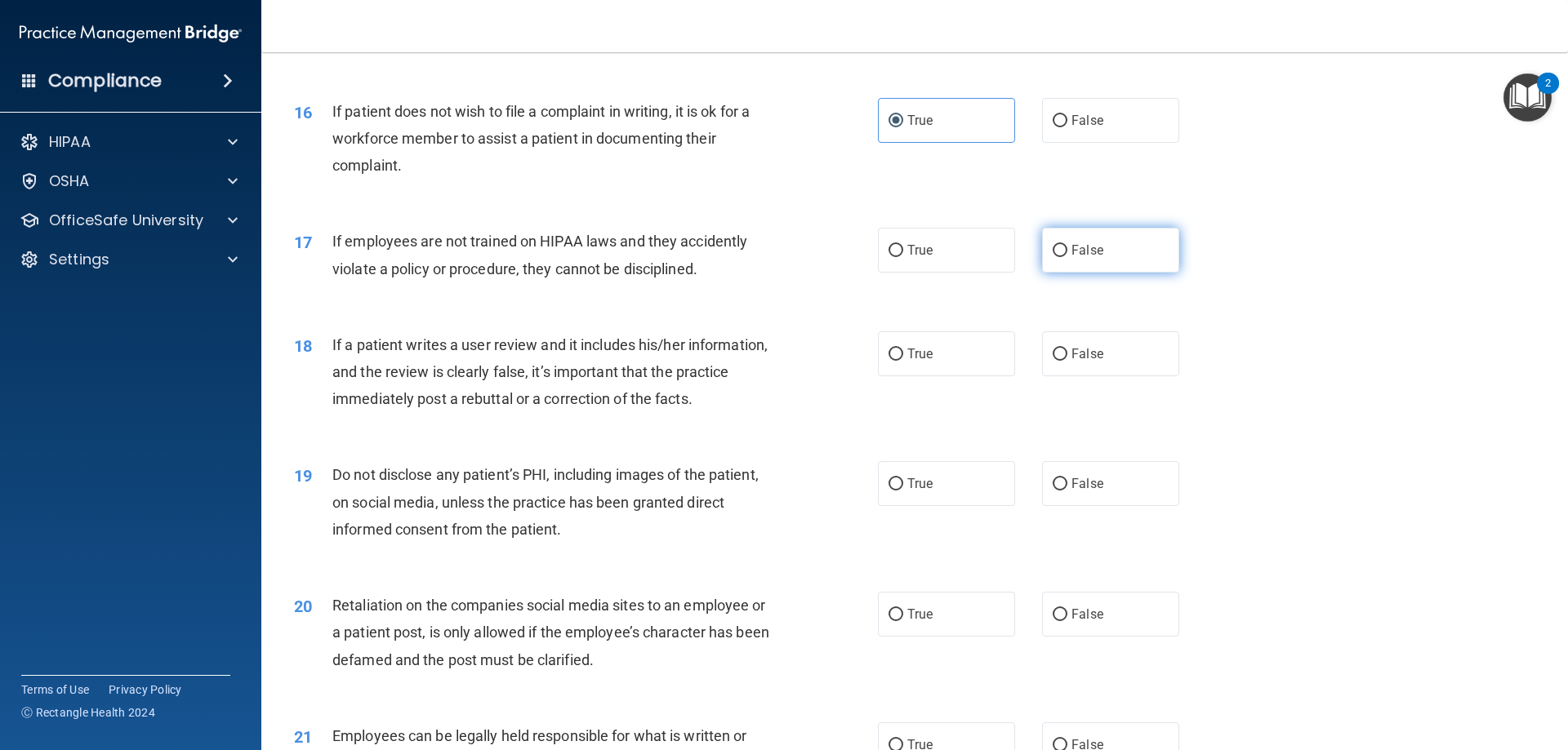
click at [1060, 257] on input "False" at bounding box center [1060, 251] width 15 height 12
radio input "true"
click at [874, 310] on div "17 If employees are not trained on HIPAA laws and they accidently violate a pol…" at bounding box center [915, 258] width 1266 height 102
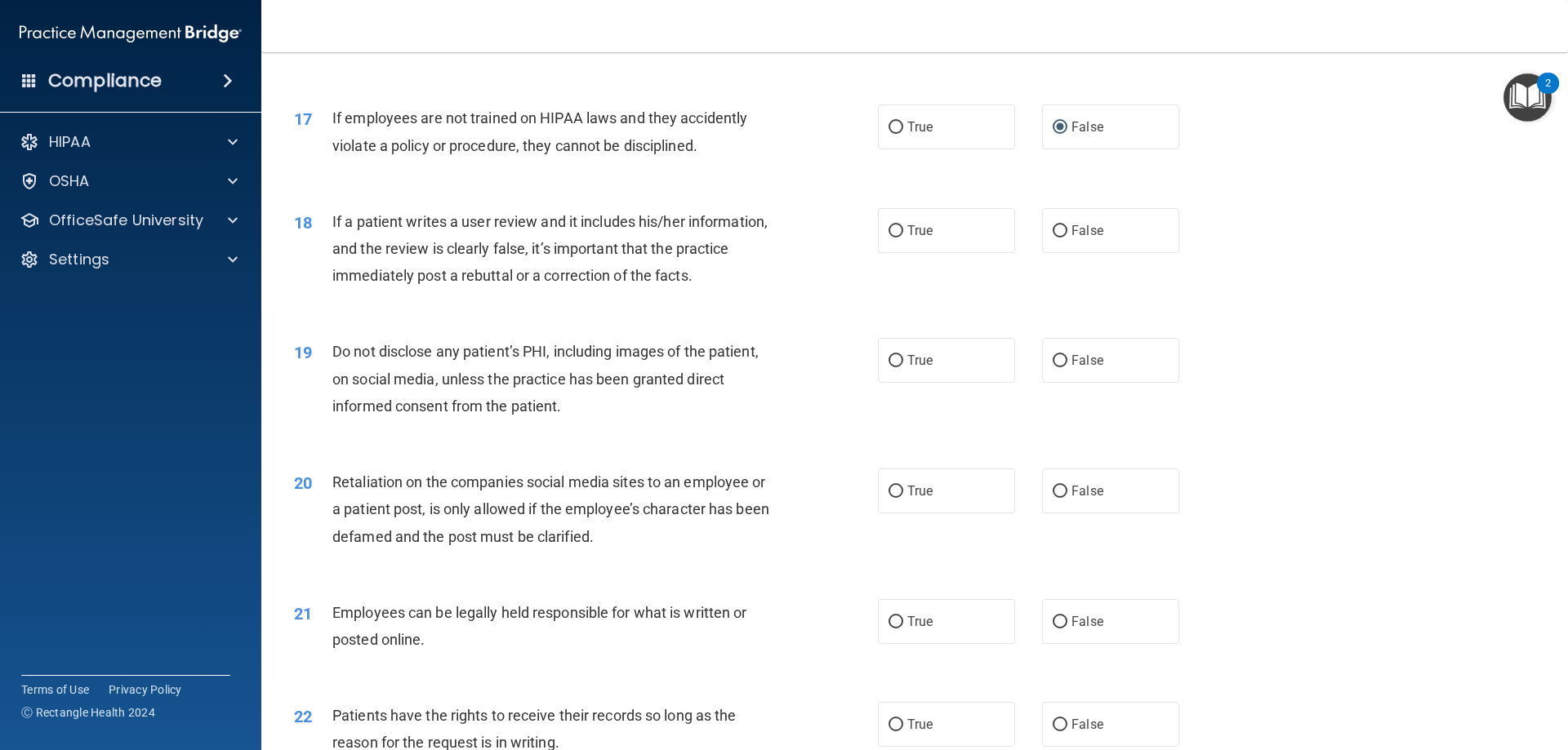
scroll to position [2204, 0]
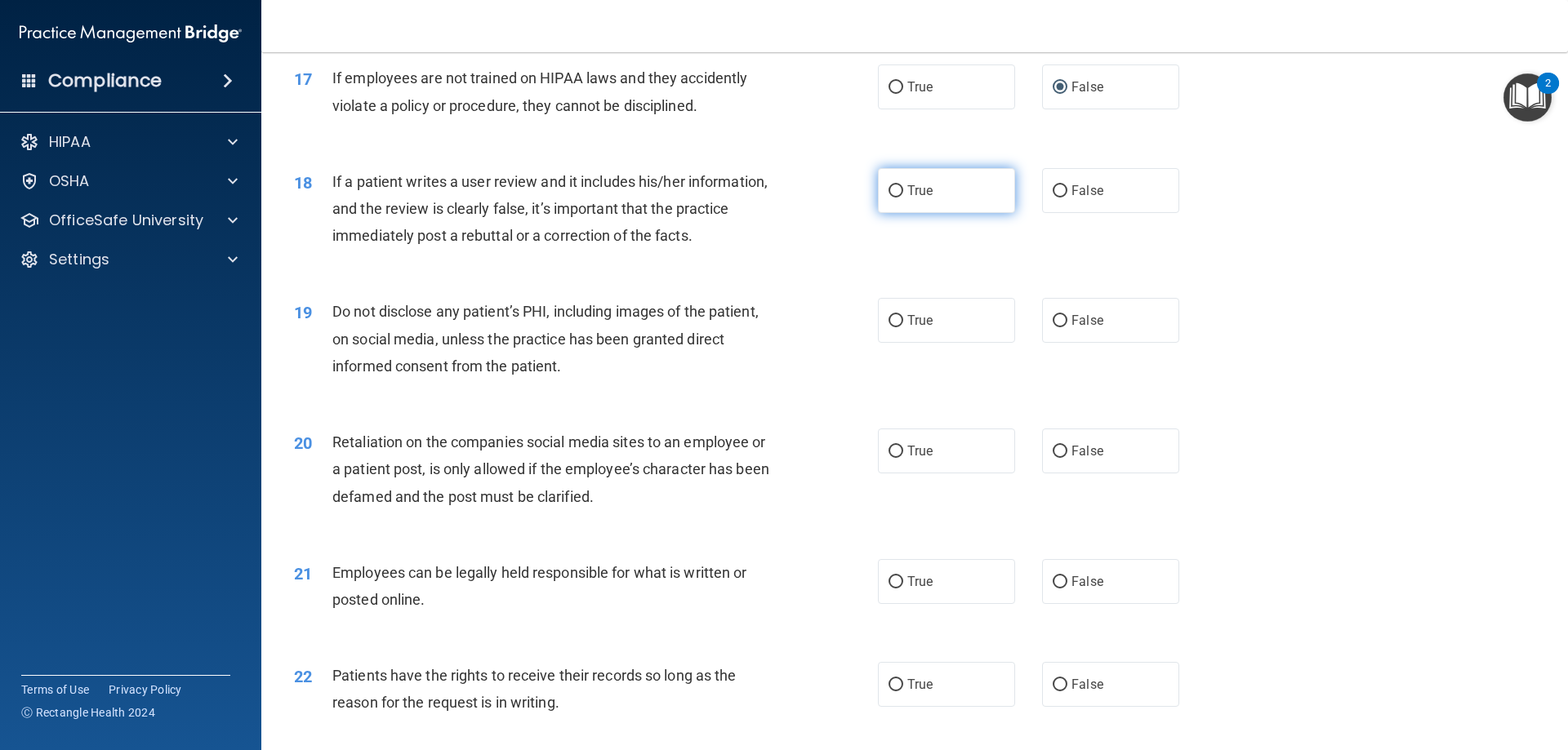
click at [980, 213] on label "True" at bounding box center [946, 190] width 137 height 45
click at [904, 197] on input "True" at bounding box center [896, 191] width 15 height 12
radio input "true"
click at [897, 327] on input "True" at bounding box center [896, 321] width 15 height 12
radio input "true"
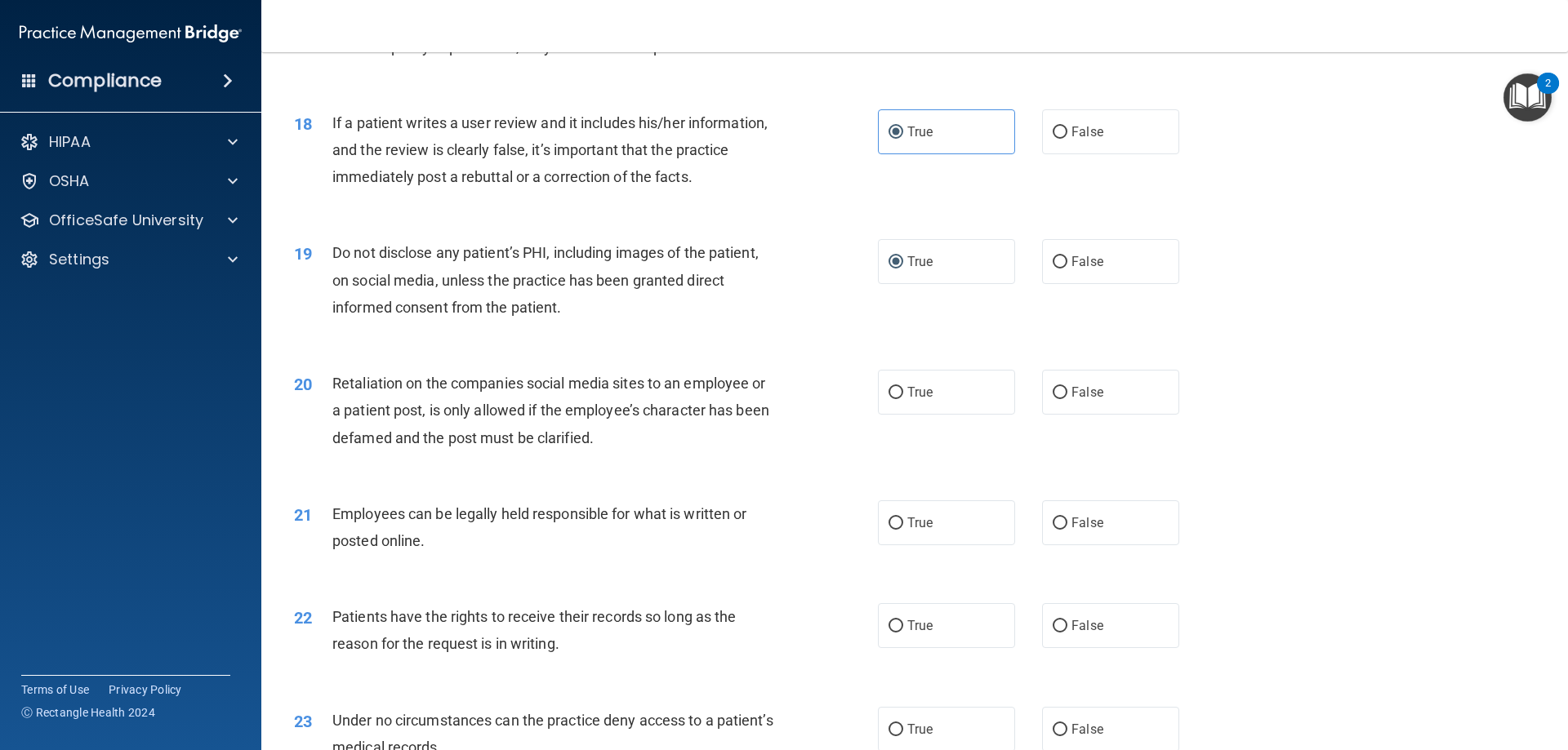
scroll to position [2368, 0]
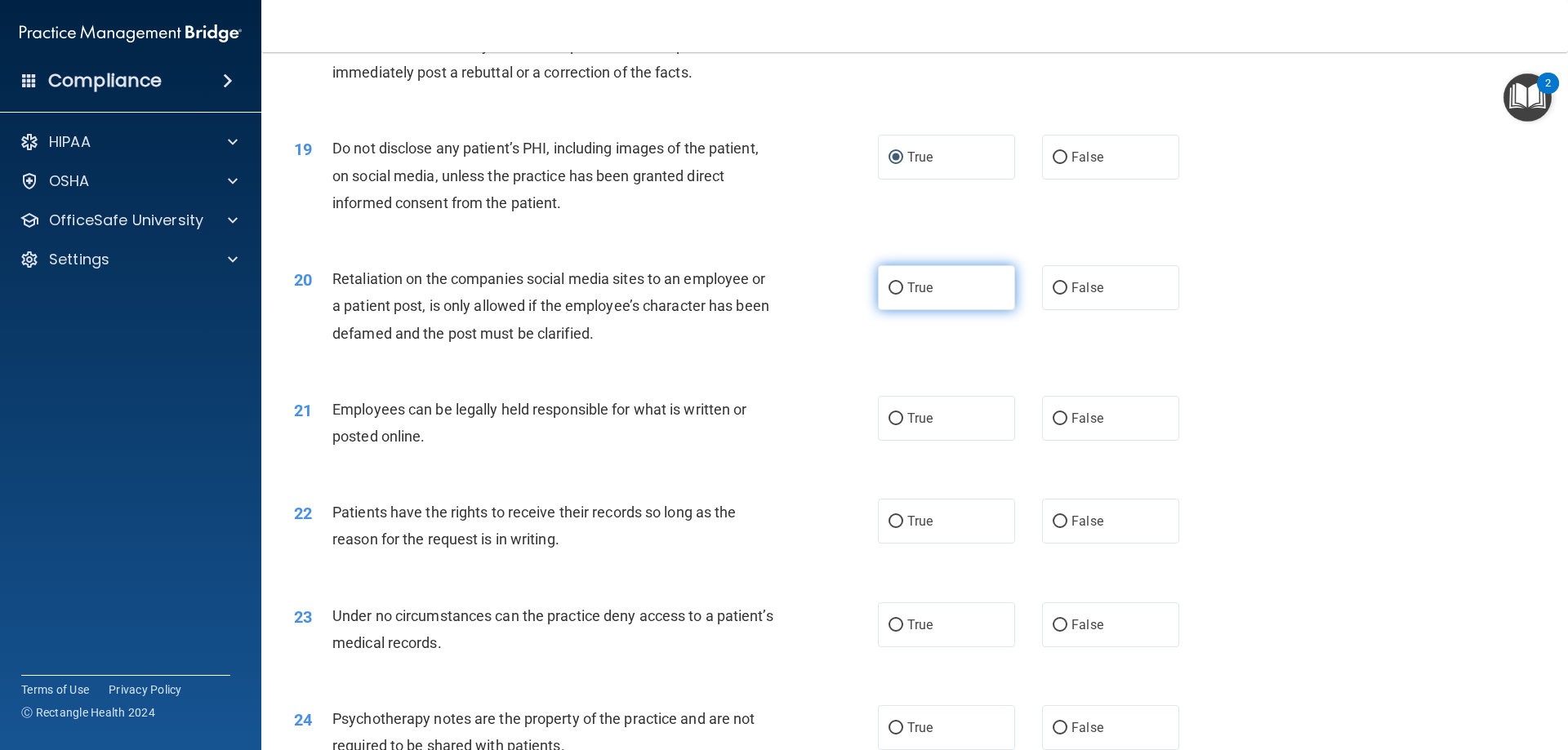
click at [920, 295] on span "True" at bounding box center [919, 288] width 25 height 15
click at [904, 294] on input "True" at bounding box center [896, 288] width 15 height 12
radio input "true"
click at [790, 354] on div "20 Retaliation on the companies social media sites to an employee or a patient …" at bounding box center [586, 310] width 633 height 90
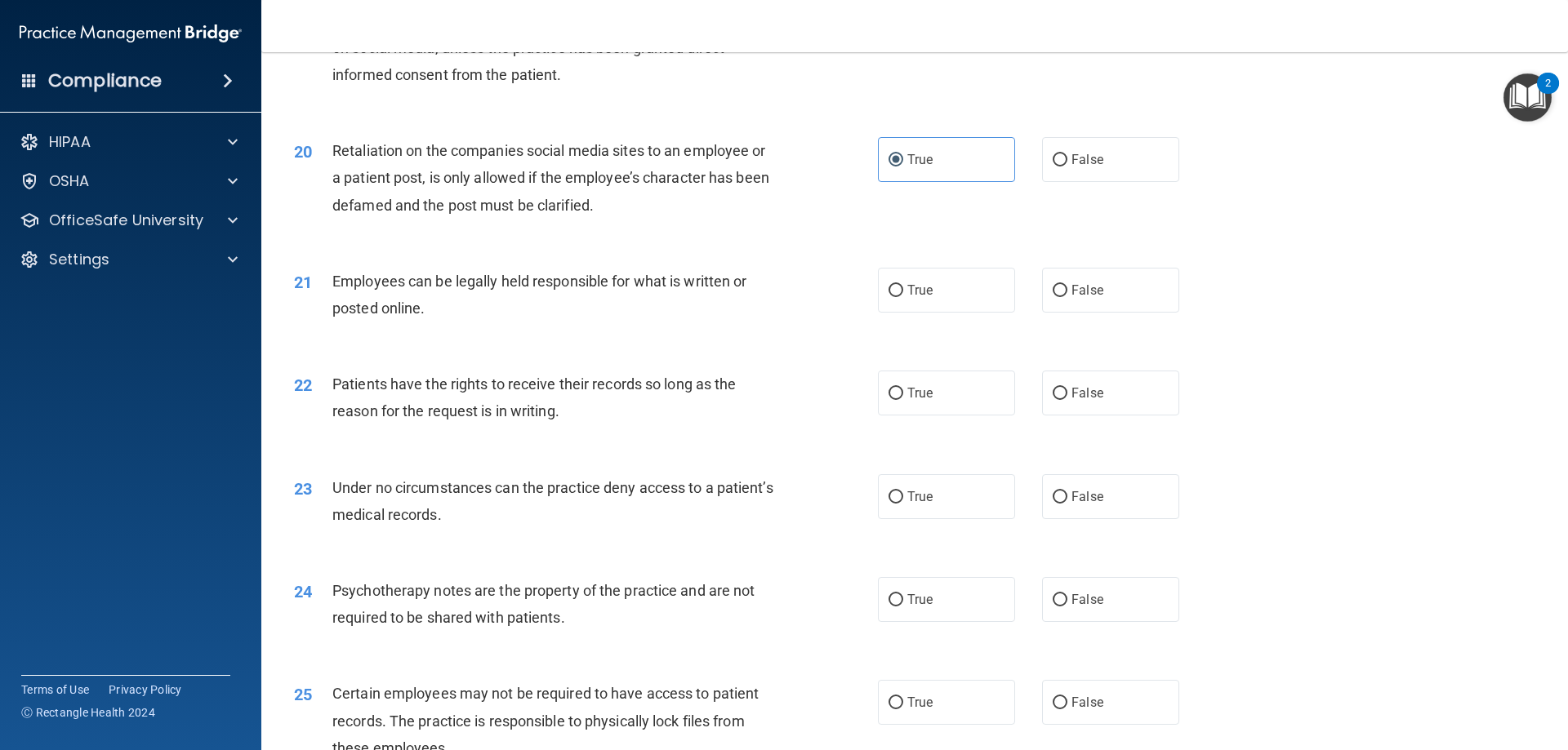
scroll to position [2531, 0]
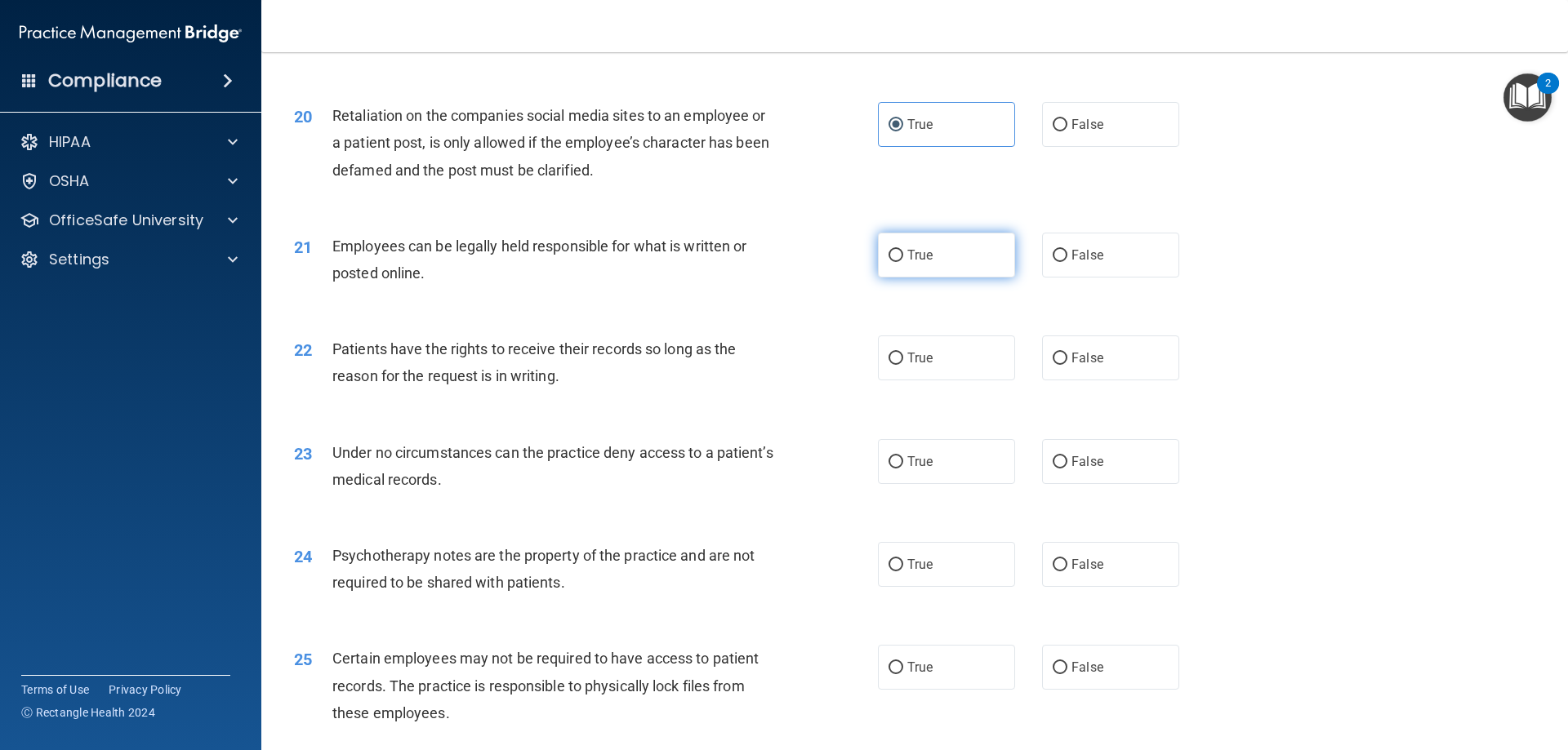
click at [916, 277] on label "True" at bounding box center [946, 255] width 137 height 45
click at [904, 262] on input "True" at bounding box center [896, 256] width 15 height 12
radio input "true"
click at [856, 315] on div "21 Employees can be legally held responsible for what is written or posted onli…" at bounding box center [915, 263] width 1266 height 102
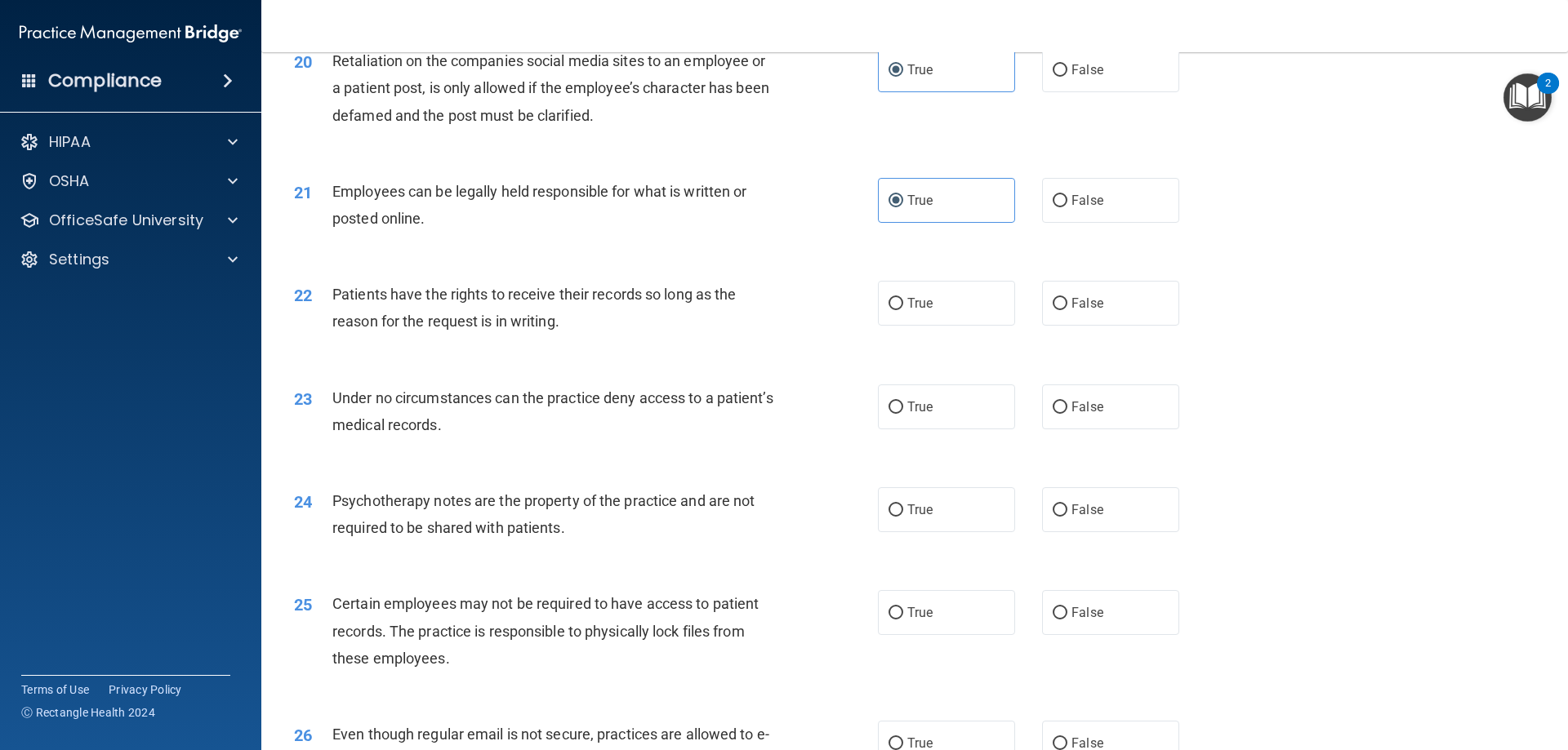
scroll to position [2613, 0]
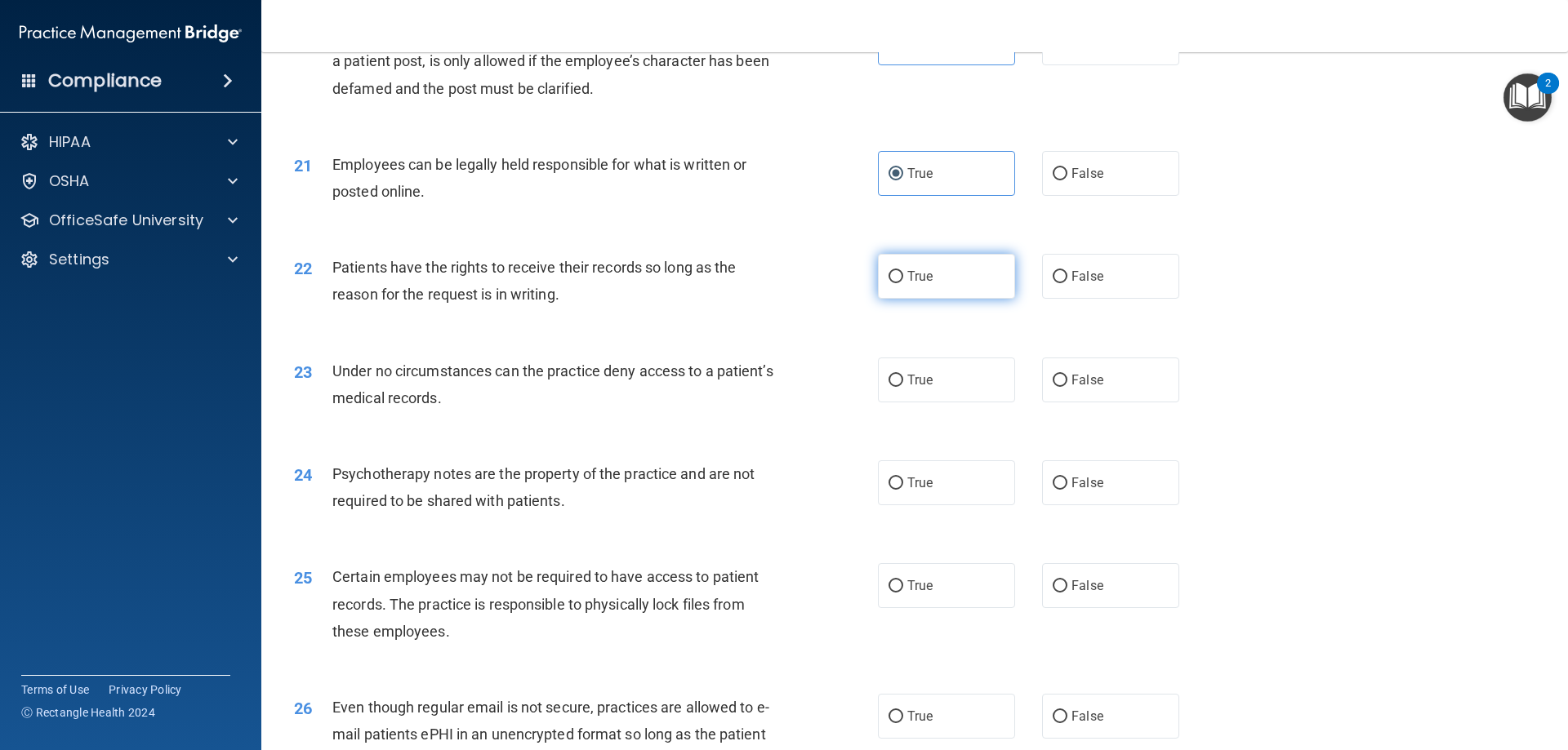
click at [918, 284] on span "True" at bounding box center [919, 276] width 25 height 15
click at [904, 283] on input "True" at bounding box center [896, 277] width 15 height 12
radio input "true"
click at [865, 316] on div "22 Patients have the rights to receive their records so long as the reason for …" at bounding box center [586, 285] width 633 height 62
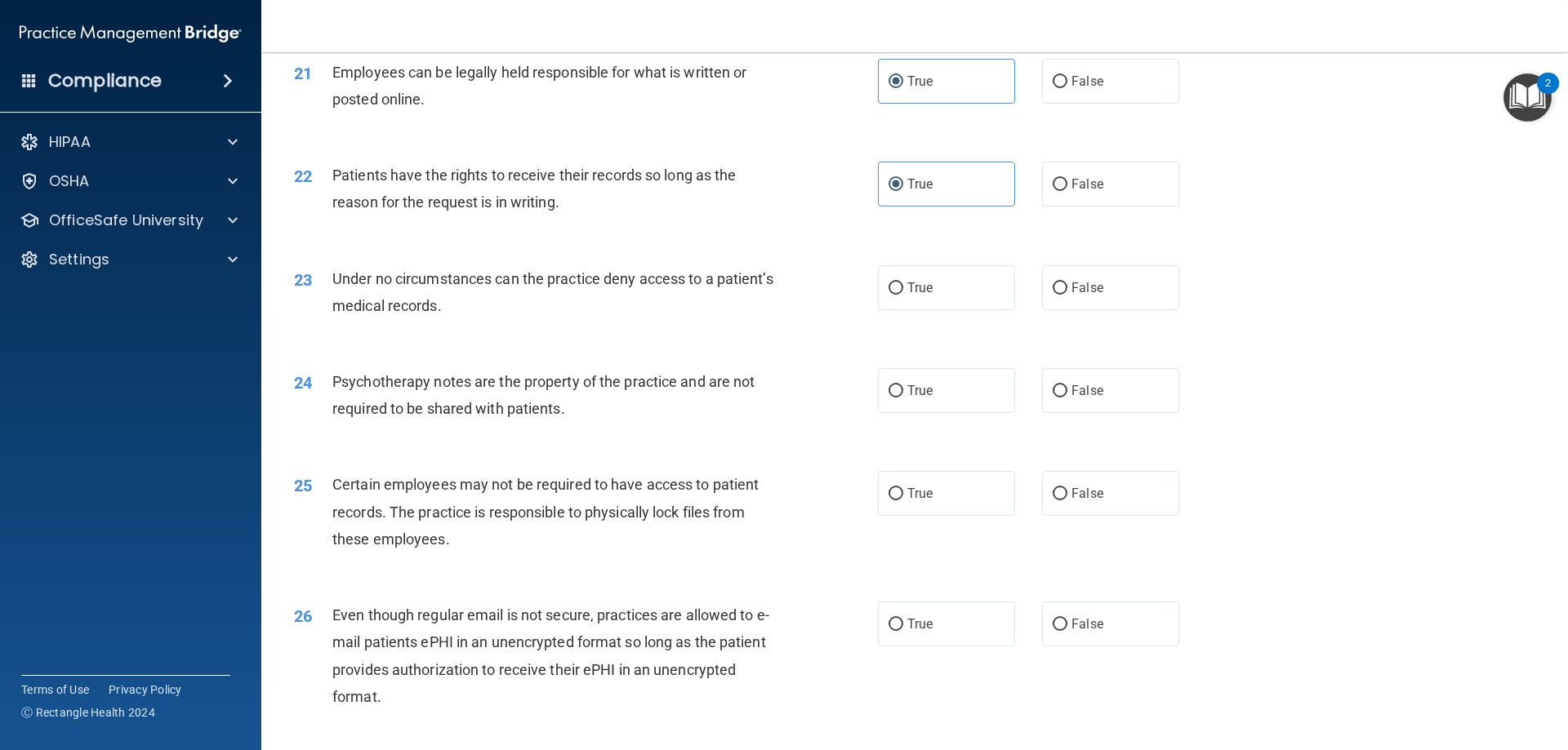
scroll to position [2776, 0]
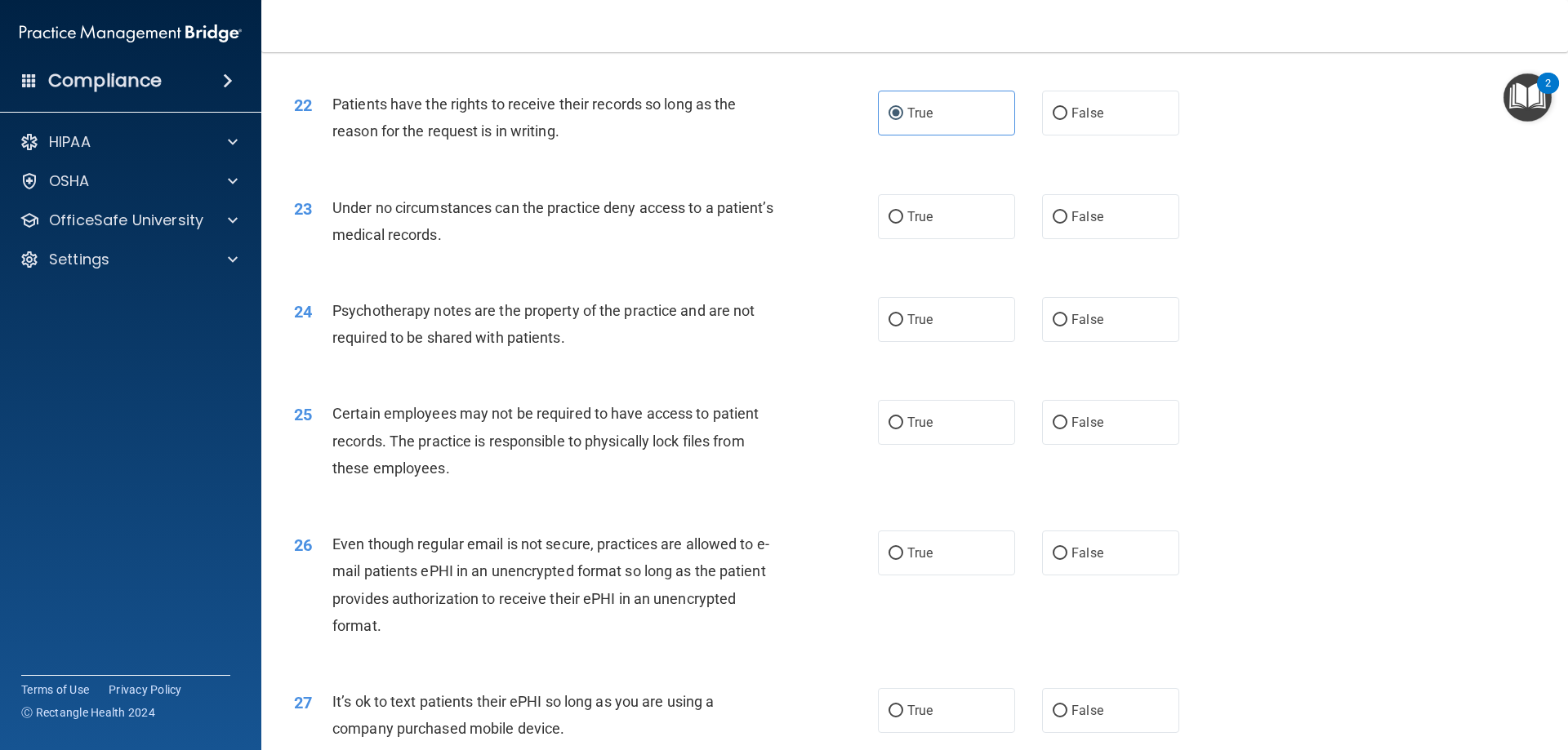
click at [952, 268] on div "23 Under no circumstances can the practice deny access to a patient’s medical r…" at bounding box center [915, 225] width 1266 height 102
click at [957, 239] on label "True" at bounding box center [946, 217] width 137 height 45
click at [904, 224] on input "True" at bounding box center [896, 218] width 15 height 12
radio input "true"
click at [1063, 342] on label "False" at bounding box center [1111, 319] width 137 height 45
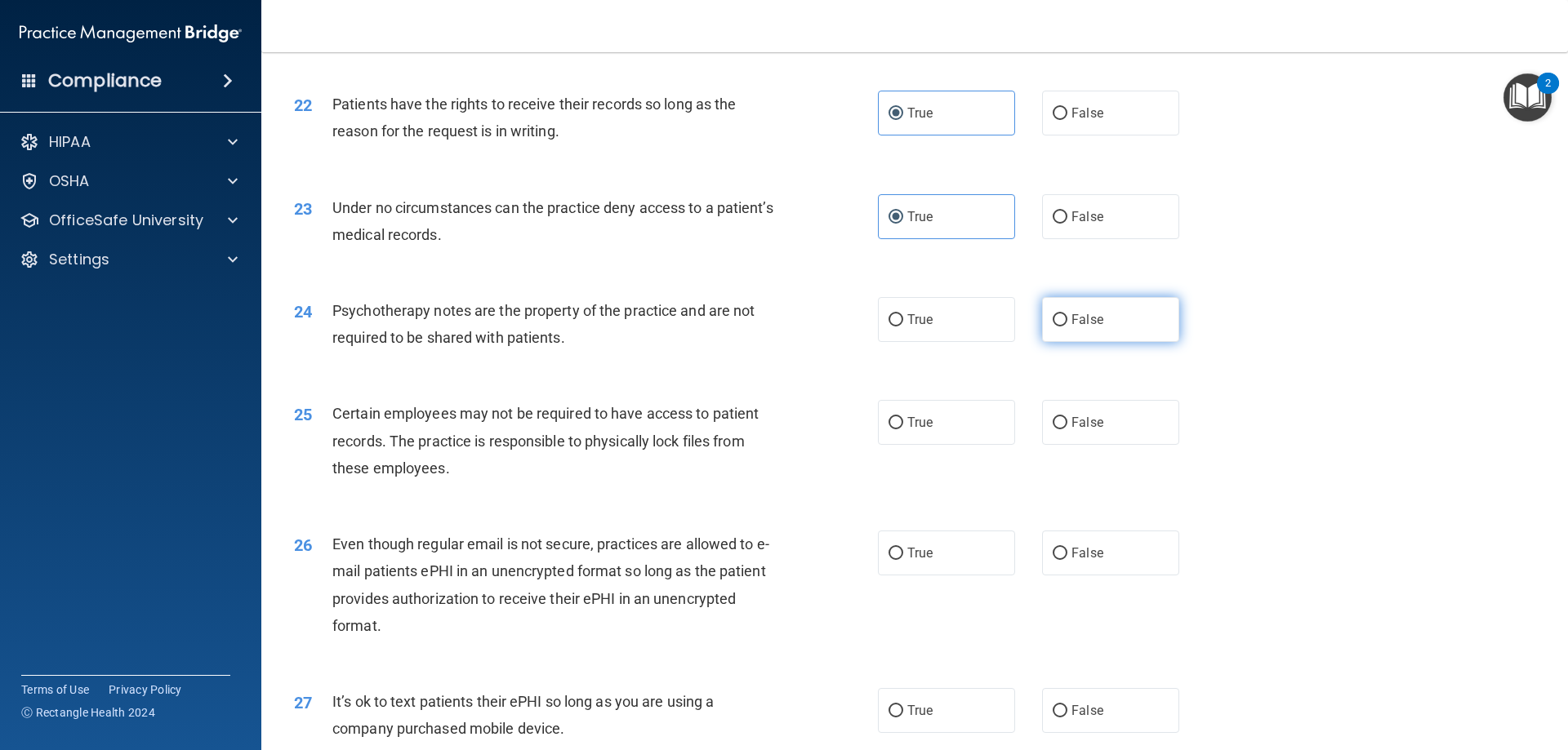
click at [1063, 326] on input "False" at bounding box center [1060, 320] width 15 height 12
radio input "true"
click at [778, 351] on div "Psychotherapy notes are the property of the practice and are not required to be…" at bounding box center [561, 324] width 457 height 54
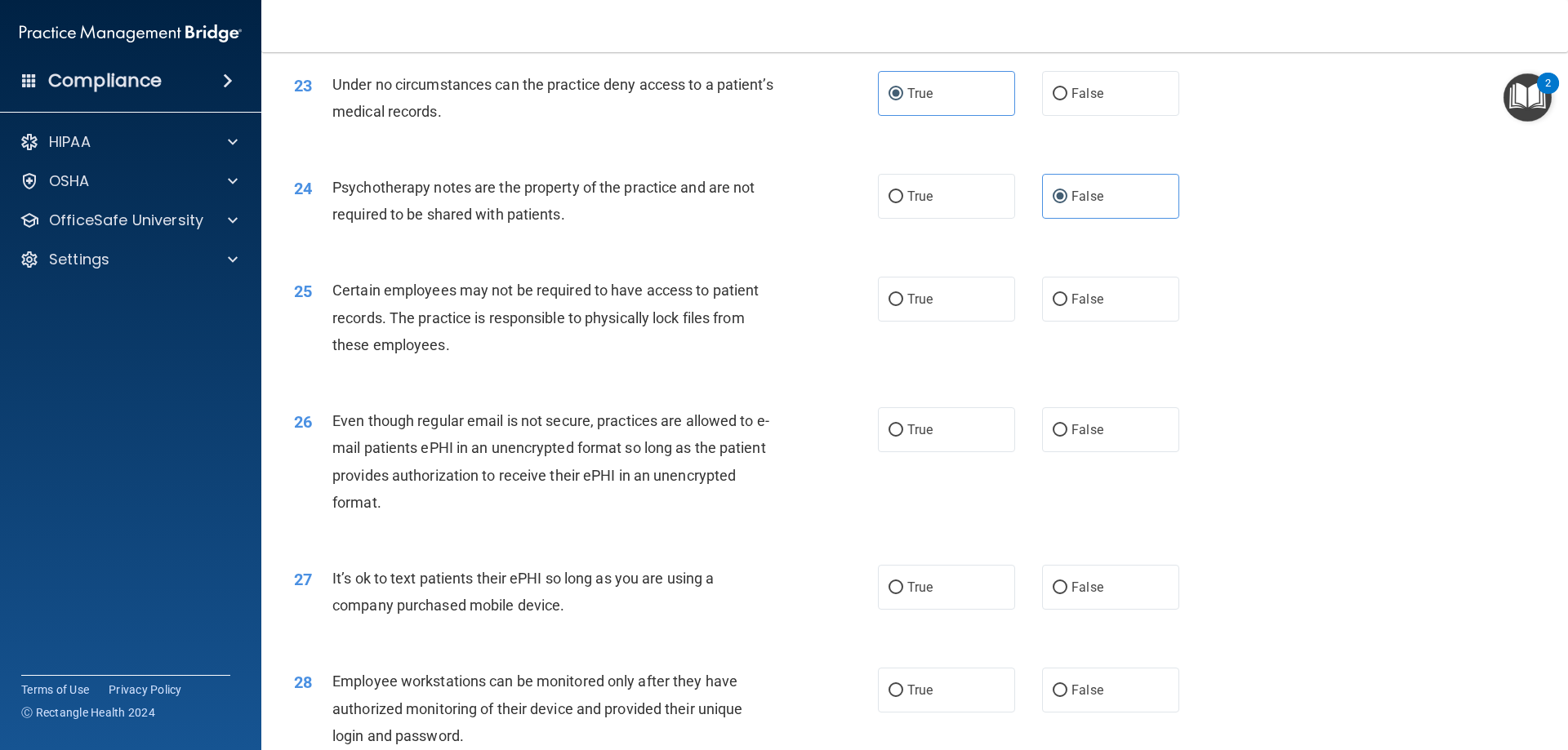
scroll to position [2939, 0]
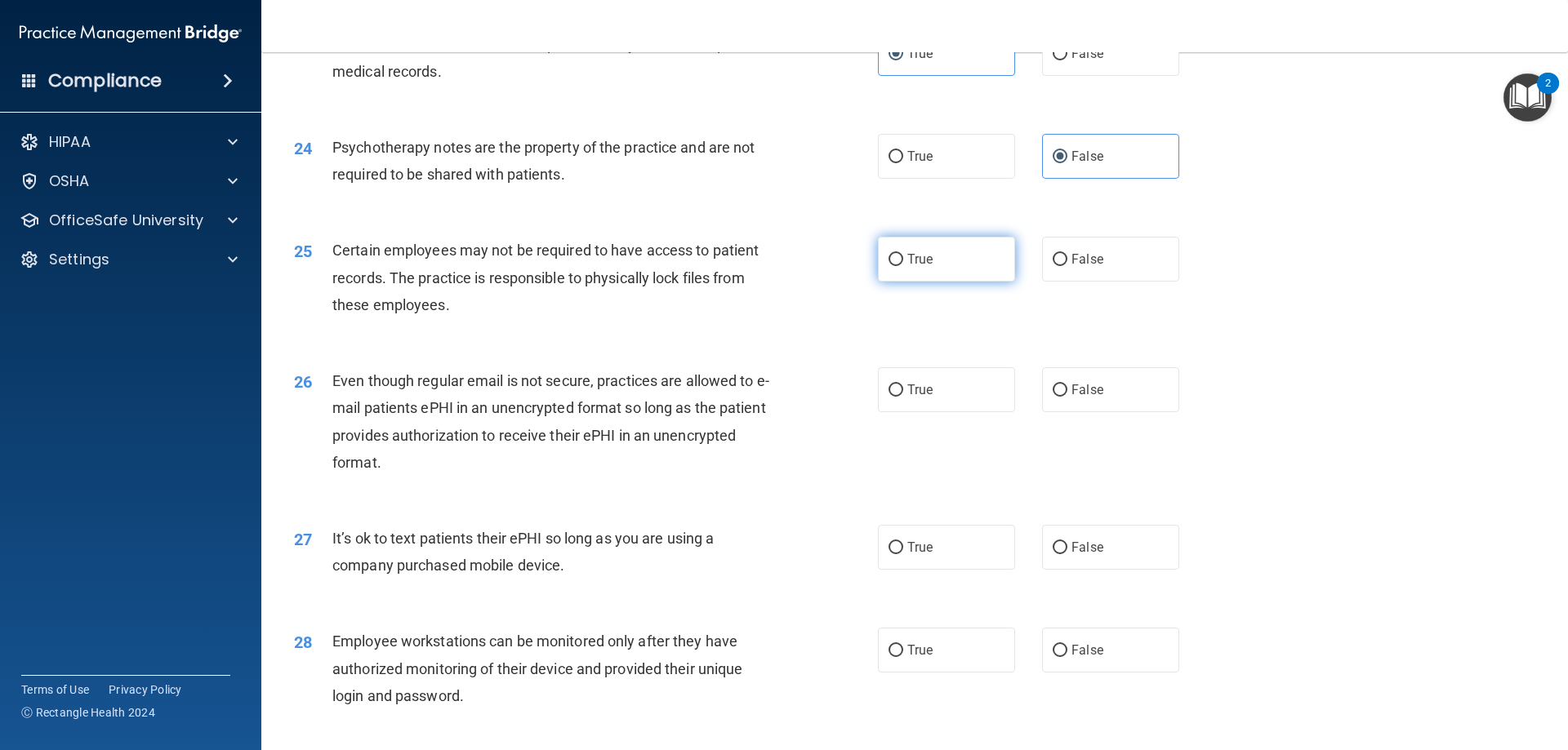
click at [921, 282] on label "True" at bounding box center [946, 259] width 137 height 45
click at [904, 266] on input "True" at bounding box center [896, 260] width 15 height 12
radio input "true"
click at [845, 326] on div "25 Certain employees may not be required to have access to patient records. The…" at bounding box center [586, 282] width 633 height 90
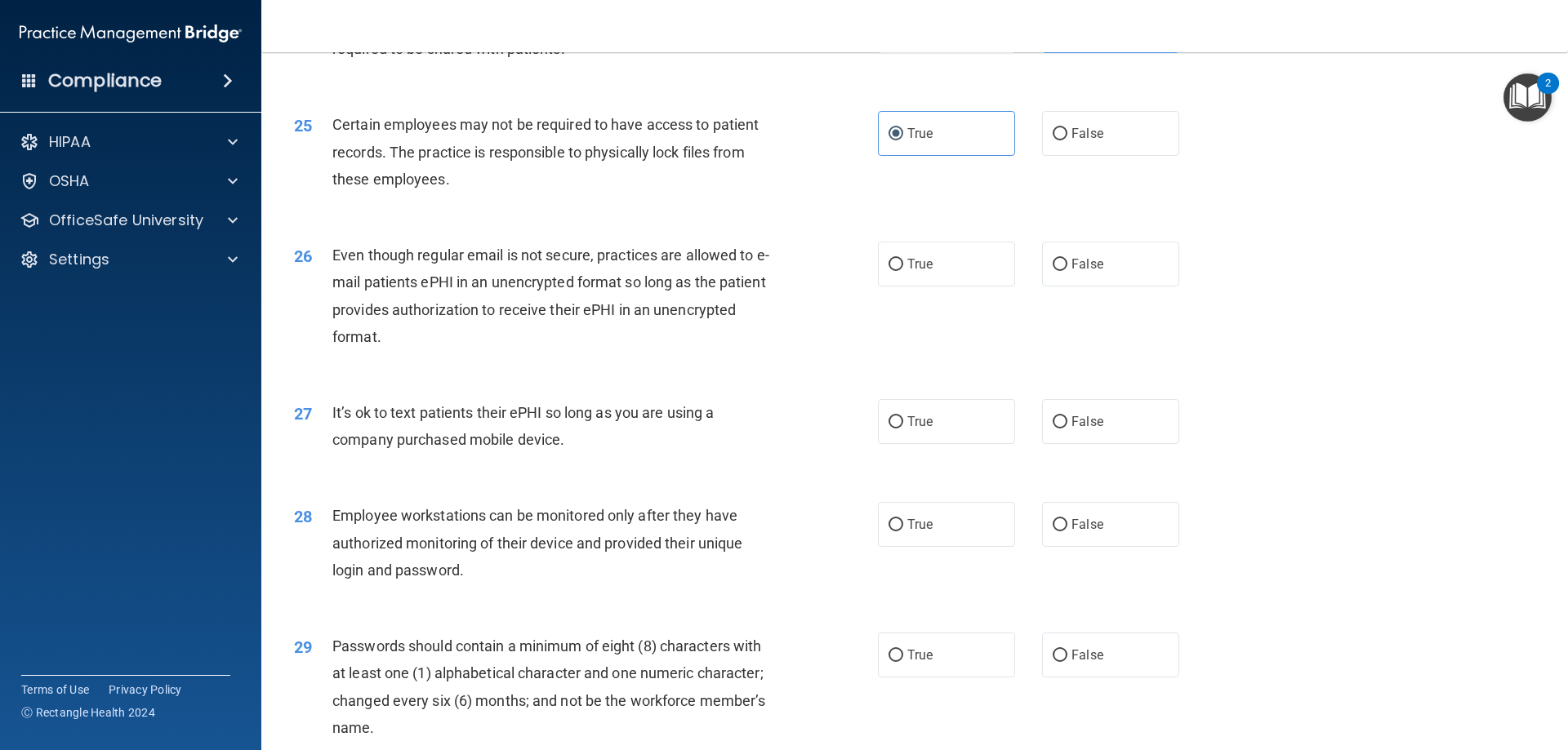
scroll to position [3102, 0]
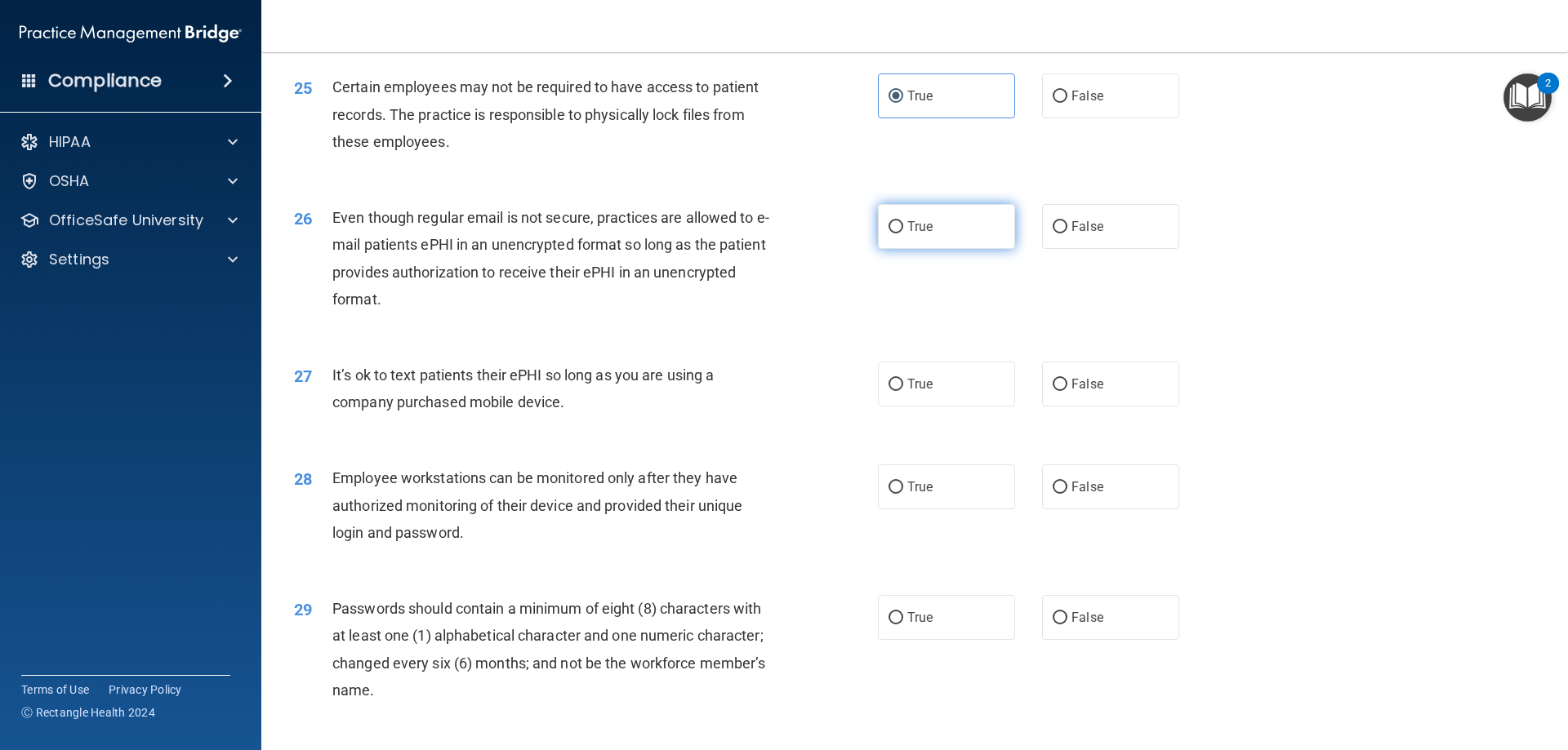
click at [918, 249] on label "True" at bounding box center [946, 226] width 137 height 45
click at [904, 233] on input "True" at bounding box center [896, 227] width 15 height 12
radio input "true"
click at [818, 319] on div "26 Even though regular email is not secure, practices are allowed to e-mail pat…" at bounding box center [586, 263] width 633 height 117
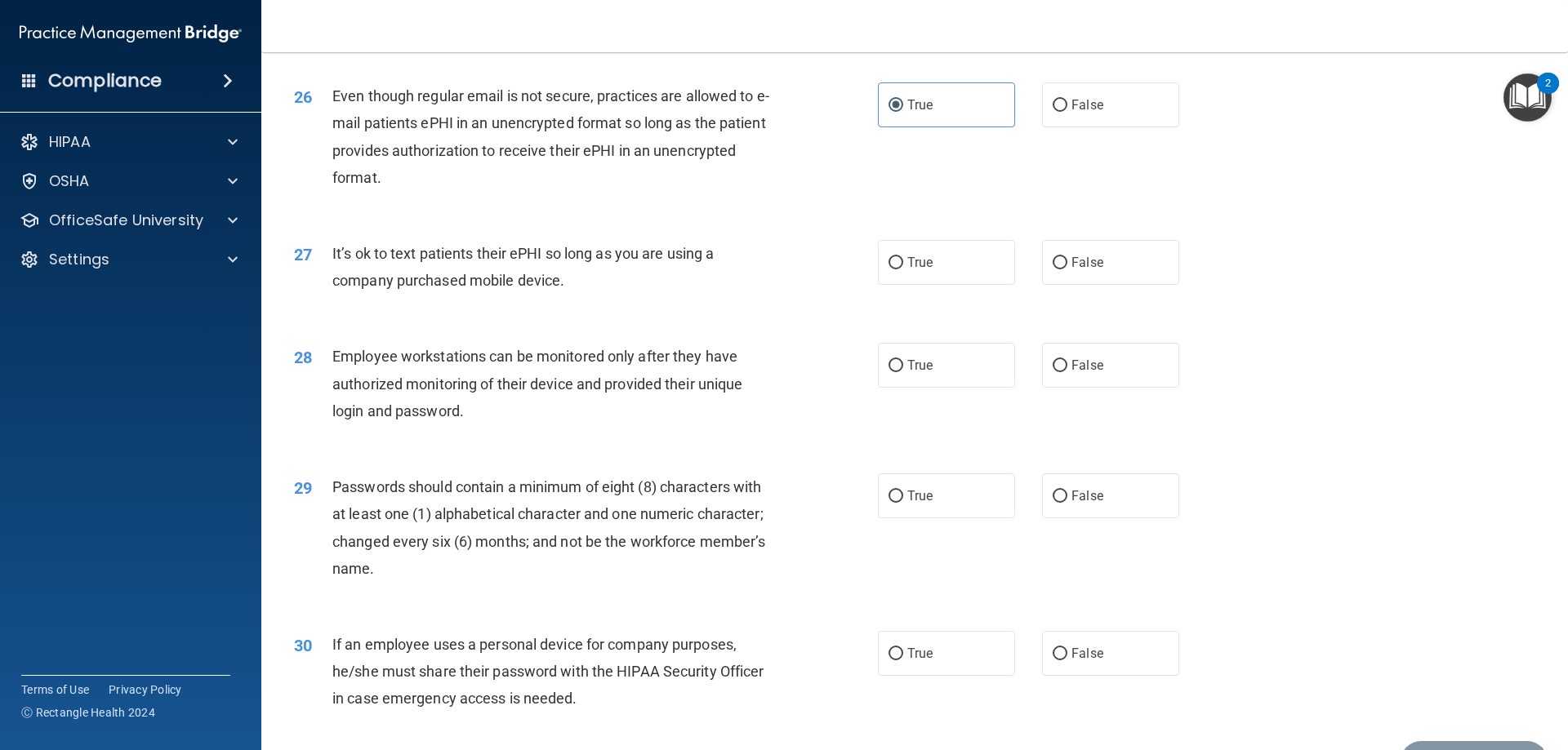
scroll to position [3266, 0]
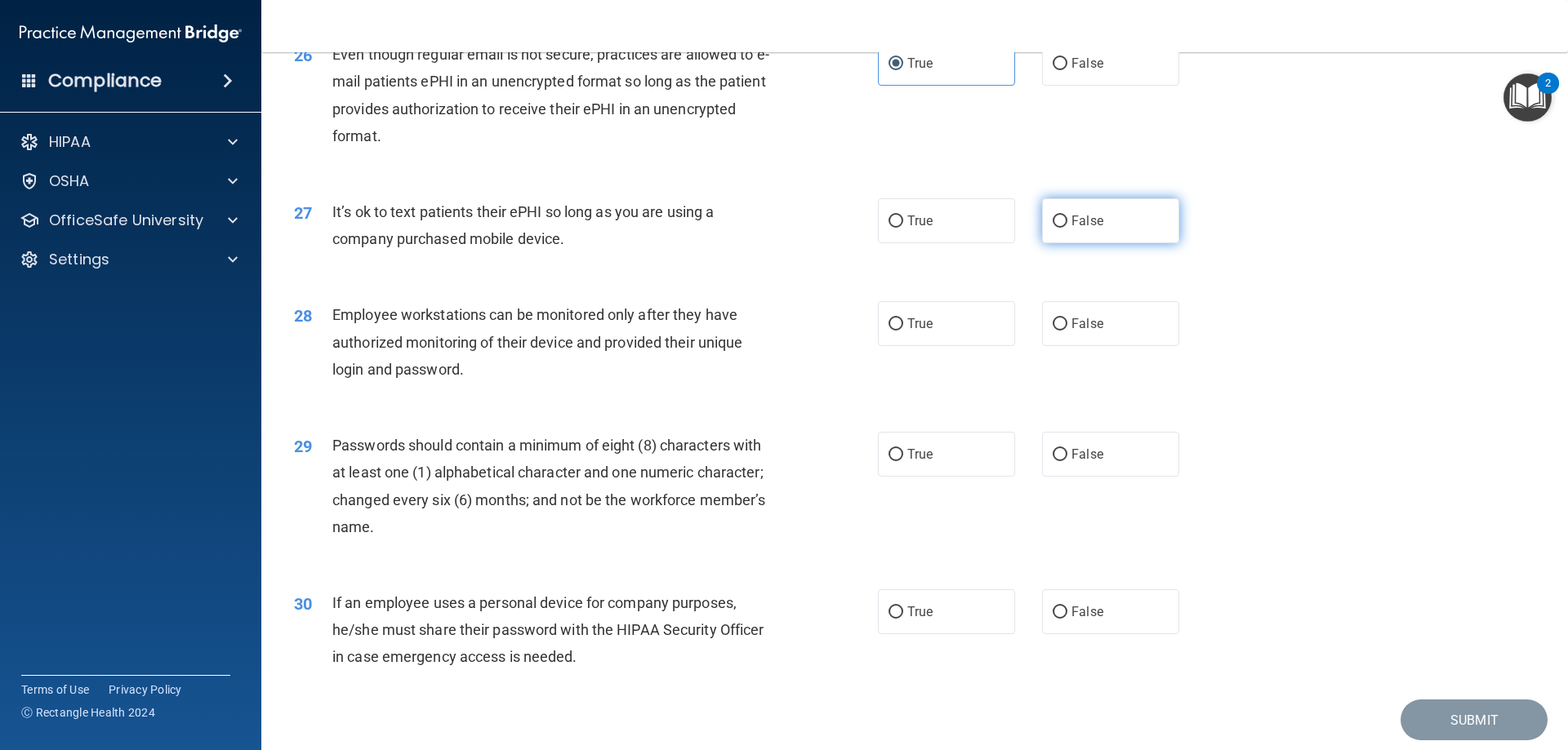
click at [1053, 228] on input "False" at bounding box center [1060, 221] width 15 height 12
radio input "true"
click at [818, 324] on div "28 Employee workstations can be monitored only after they have authorized monit…" at bounding box center [915, 346] width 1266 height 131
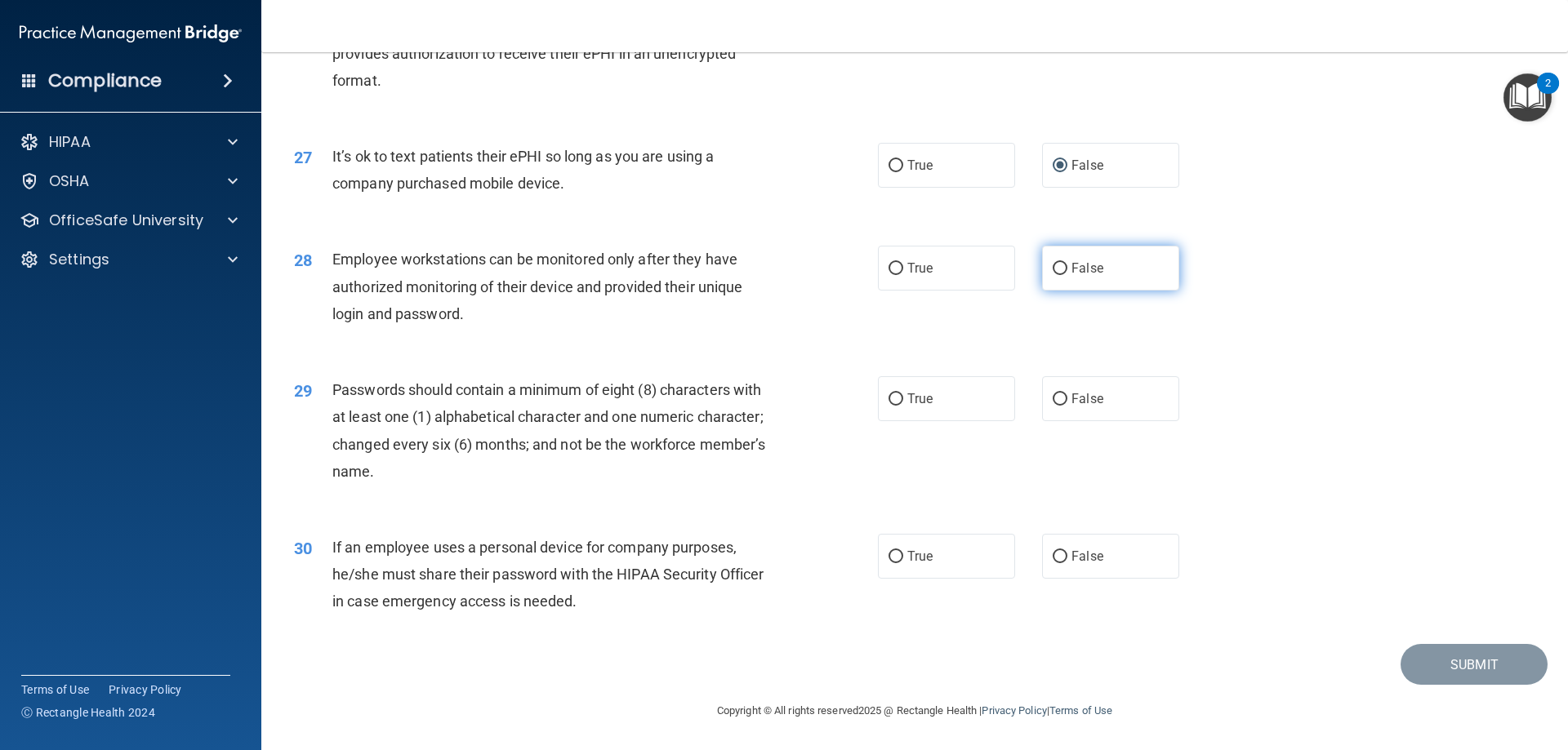
click at [1055, 272] on input "False" at bounding box center [1060, 269] width 15 height 12
radio input "true"
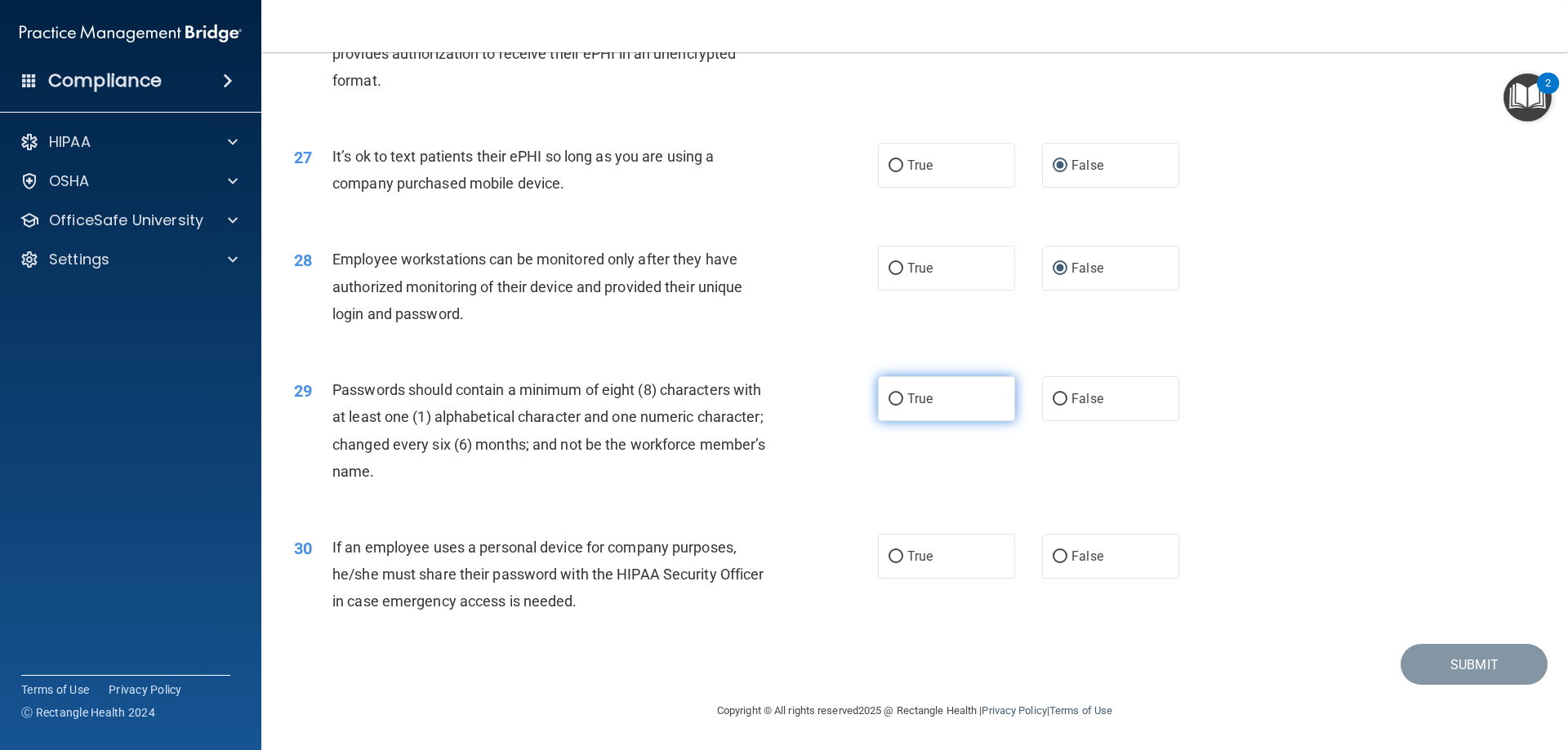
click at [881, 380] on label "True" at bounding box center [946, 399] width 137 height 45
click at [889, 394] on input "True" at bounding box center [896, 400] width 15 height 12
radio input "true"
click at [1106, 559] on label "False" at bounding box center [1111, 556] width 137 height 45
click at [1067, 559] on input "False" at bounding box center [1060, 557] width 15 height 12
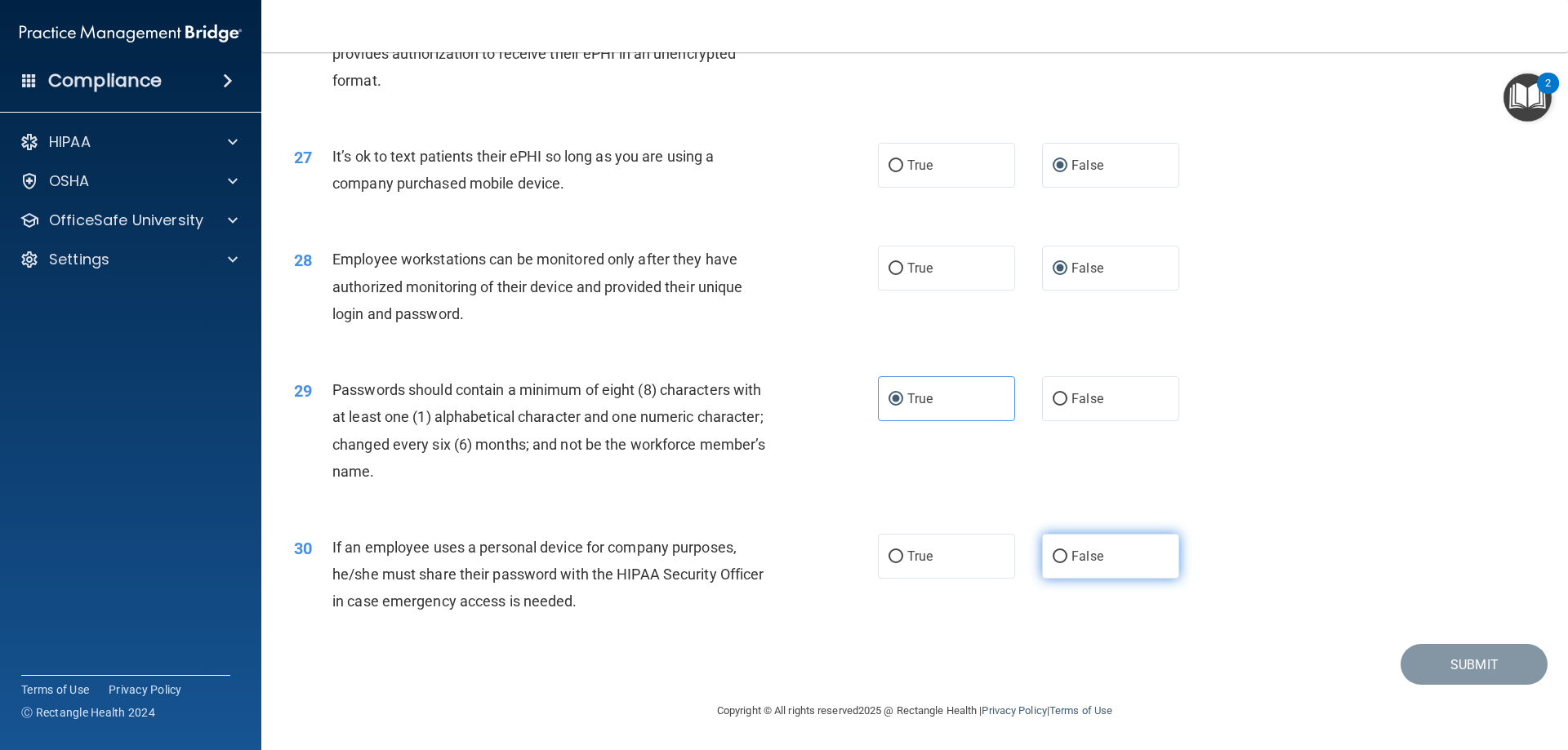
radio input "true"
click at [1446, 660] on button "Submit" at bounding box center [1474, 665] width 147 height 41
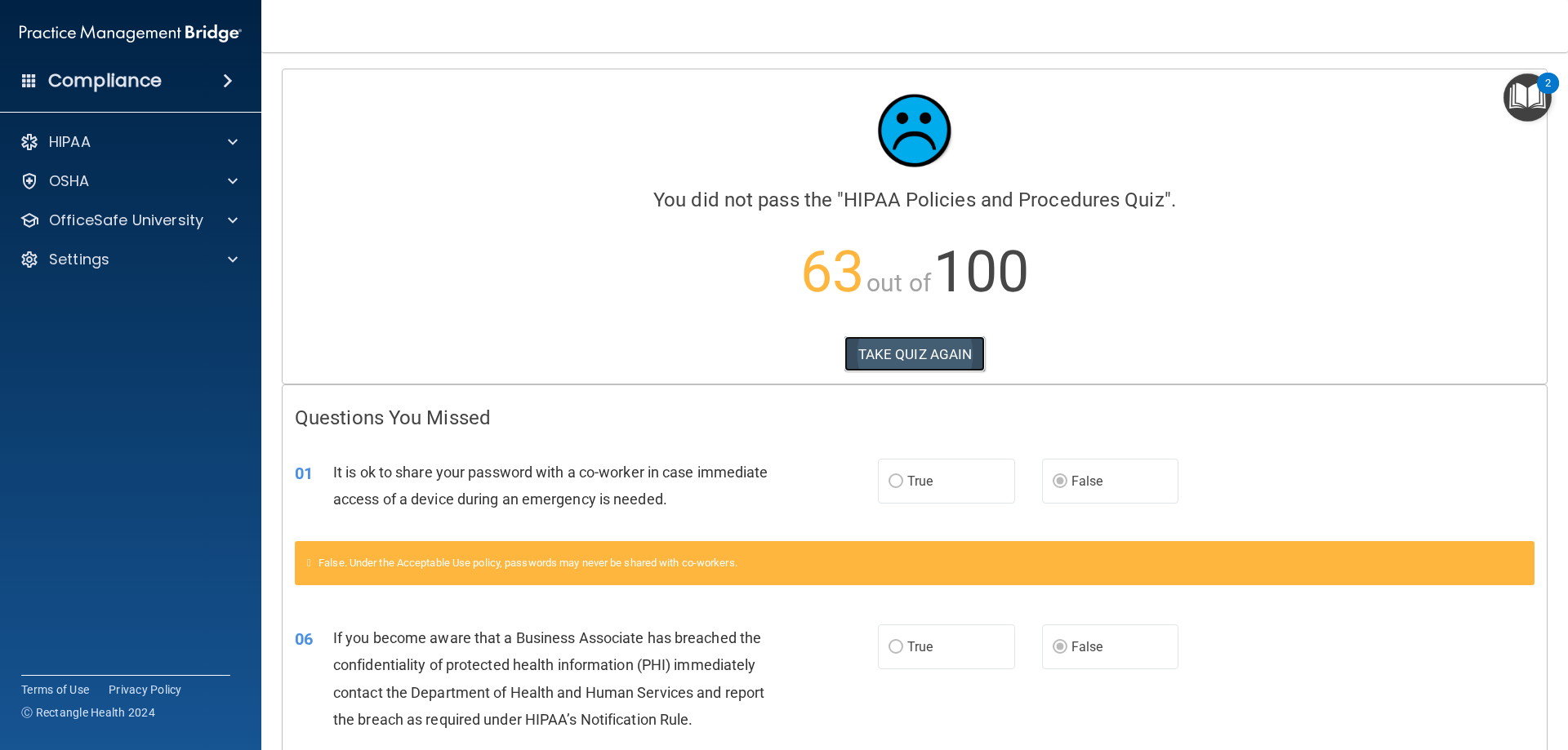
click at [866, 363] on button "TAKE QUIZ AGAIN" at bounding box center [915, 355] width 141 height 36
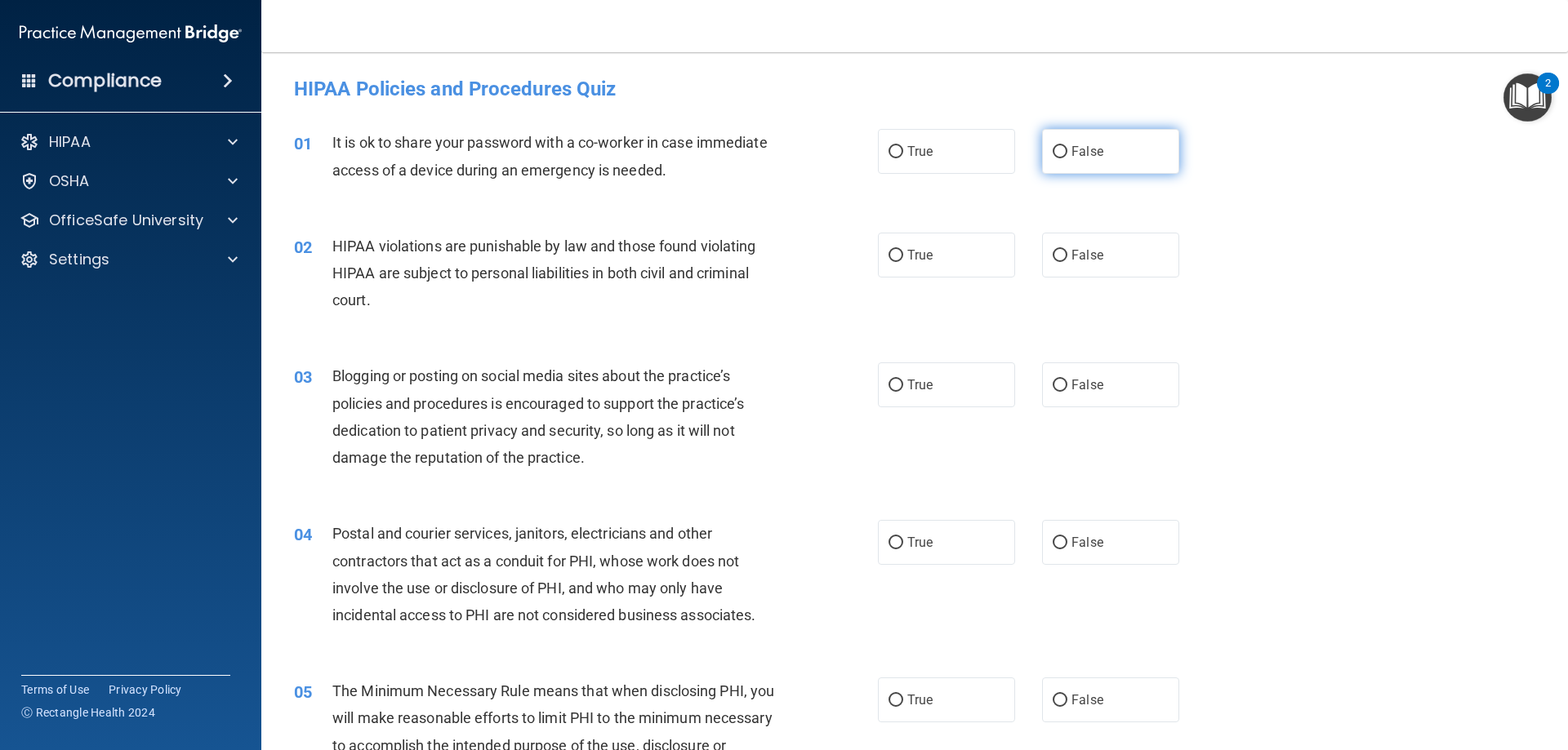
click at [1072, 157] on span "False" at bounding box center [1087, 152] width 32 height 15
click at [1067, 157] on input "False" at bounding box center [1060, 152] width 15 height 12
radio input "true"
click at [978, 239] on label "True" at bounding box center [946, 255] width 137 height 45
click at [904, 250] on input "True" at bounding box center [896, 256] width 15 height 12
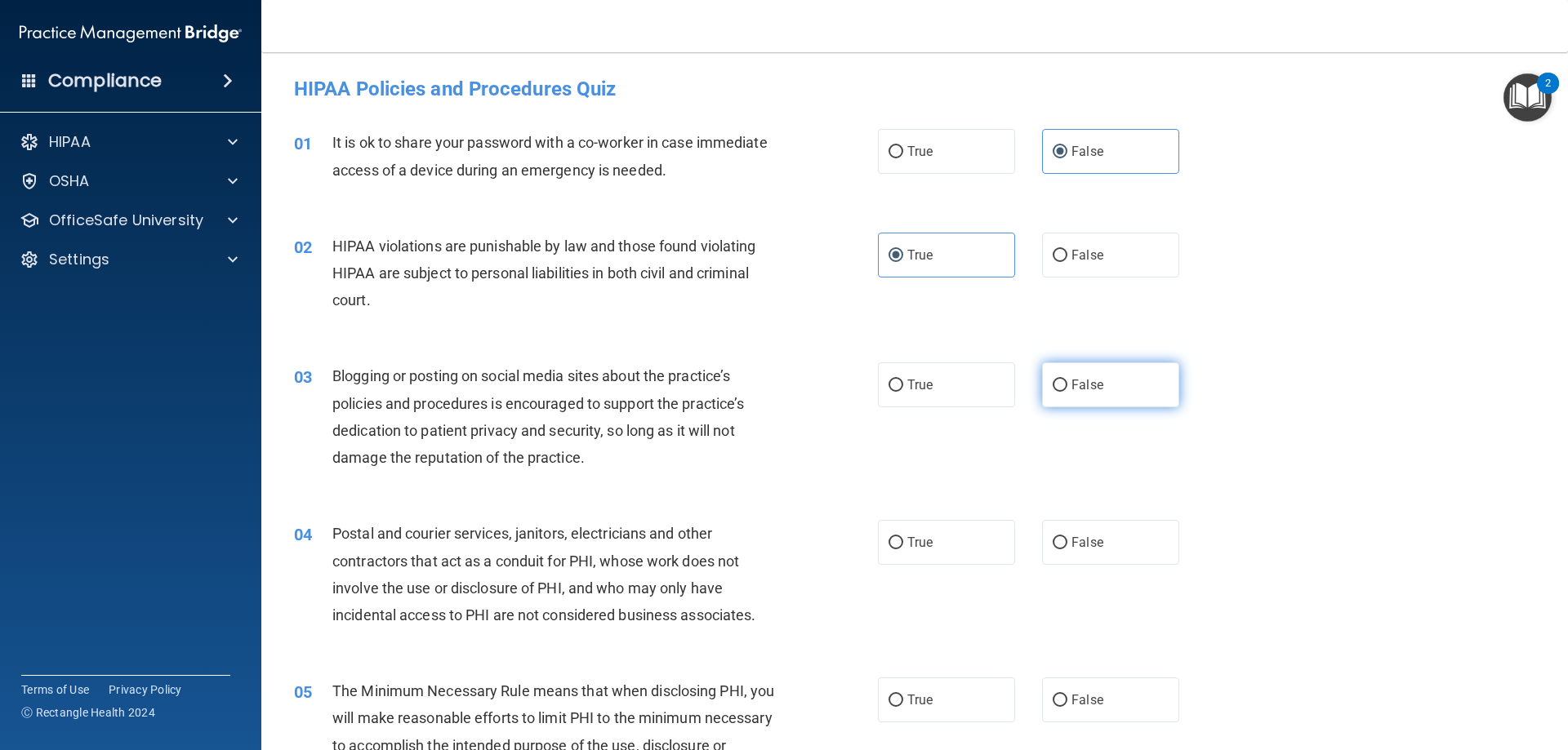
click at [1070, 370] on label "False" at bounding box center [1111, 385] width 137 height 45
click at [1067, 380] on input "False" at bounding box center [1060, 386] width 15 height 12
click at [964, 522] on label "True" at bounding box center [946, 542] width 137 height 45
click at [904, 537] on input "True" at bounding box center [896, 543] width 15 height 12
click at [1091, 559] on label "False" at bounding box center [1111, 542] width 137 height 45
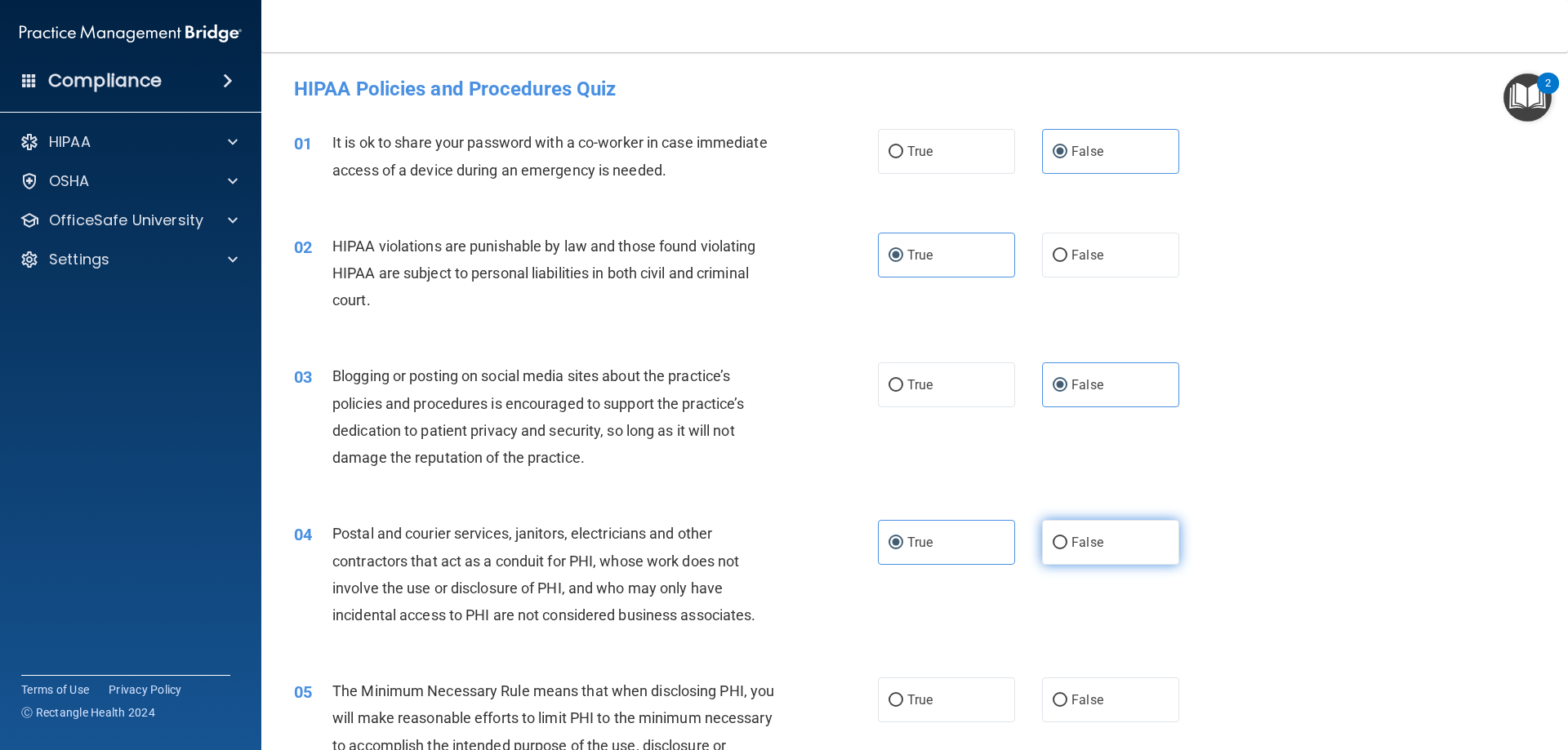
click at [1067, 549] on input "False" at bounding box center [1060, 543] width 15 height 12
click at [1287, 526] on div "04 Postal and courier services, janitors, electricians and other contractors th…" at bounding box center [915, 578] width 1266 height 158
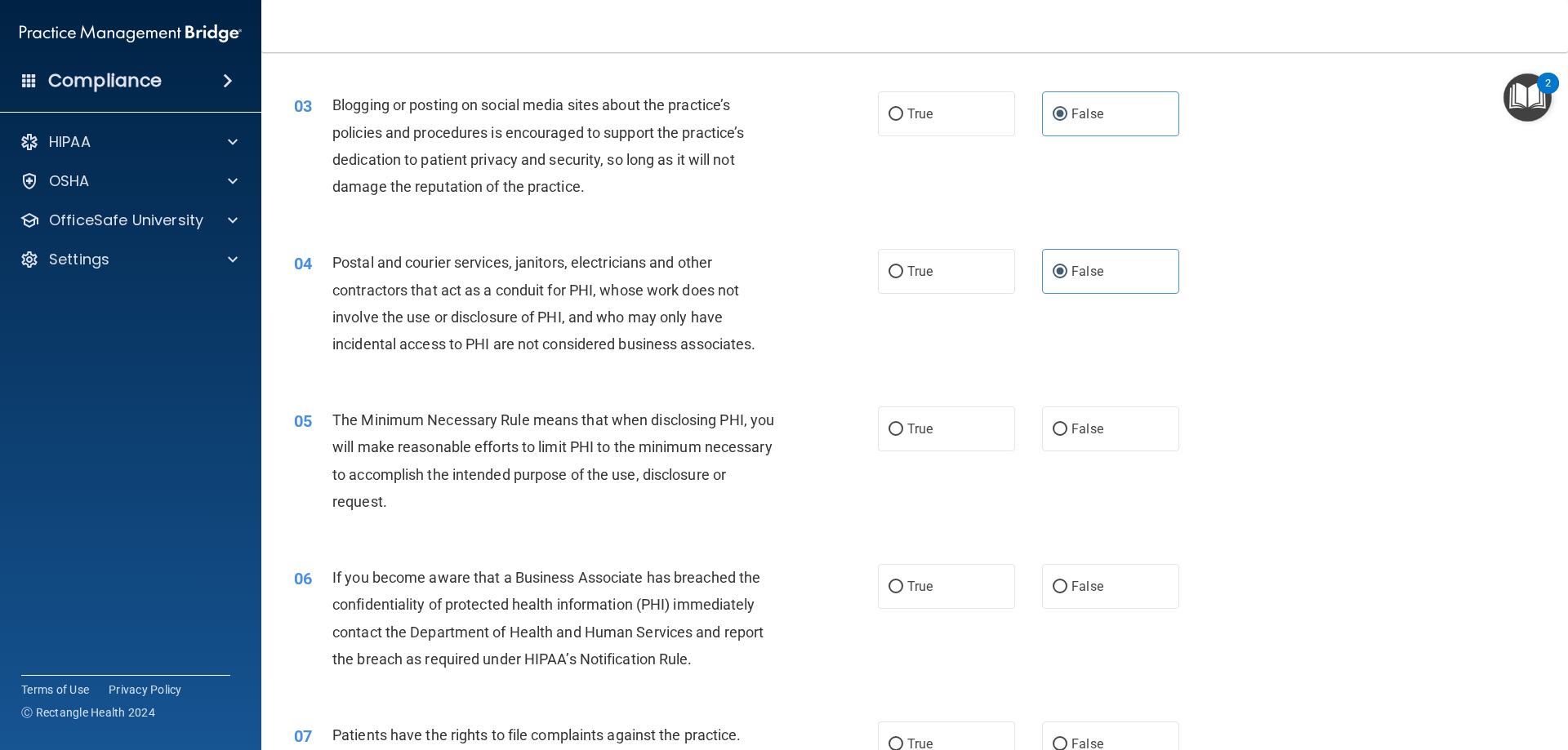
scroll to position [326, 0]
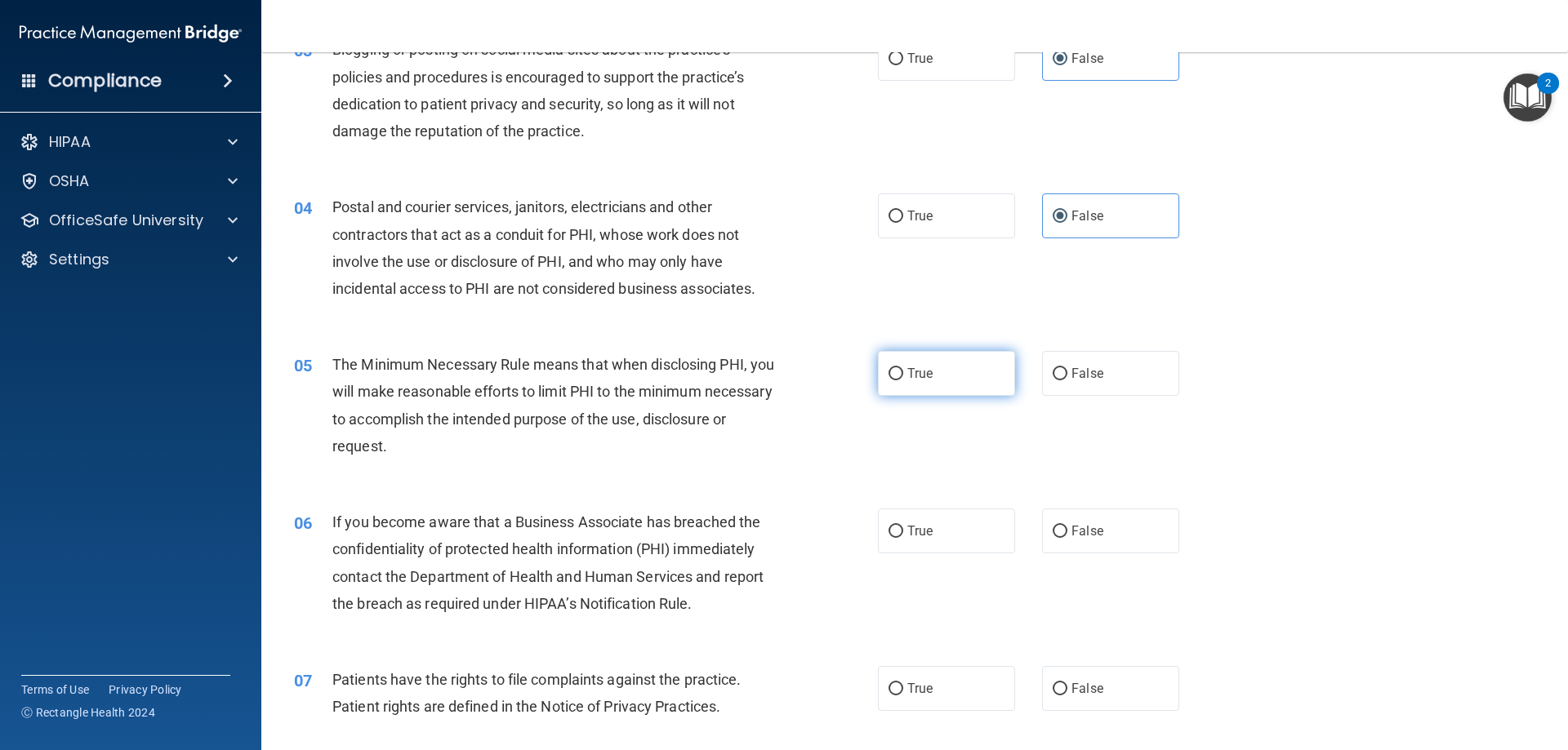
click at [911, 387] on label "True" at bounding box center [946, 374] width 137 height 45
click at [904, 381] on input "True" at bounding box center [896, 375] width 15 height 12
click at [1148, 537] on label "False" at bounding box center [1111, 531] width 137 height 45
click at [1067, 537] on input "False" at bounding box center [1060, 532] width 15 height 12
click at [1244, 524] on div "06 If you become aware that a Business Associate has breached the confidentiali…" at bounding box center [915, 567] width 1266 height 158
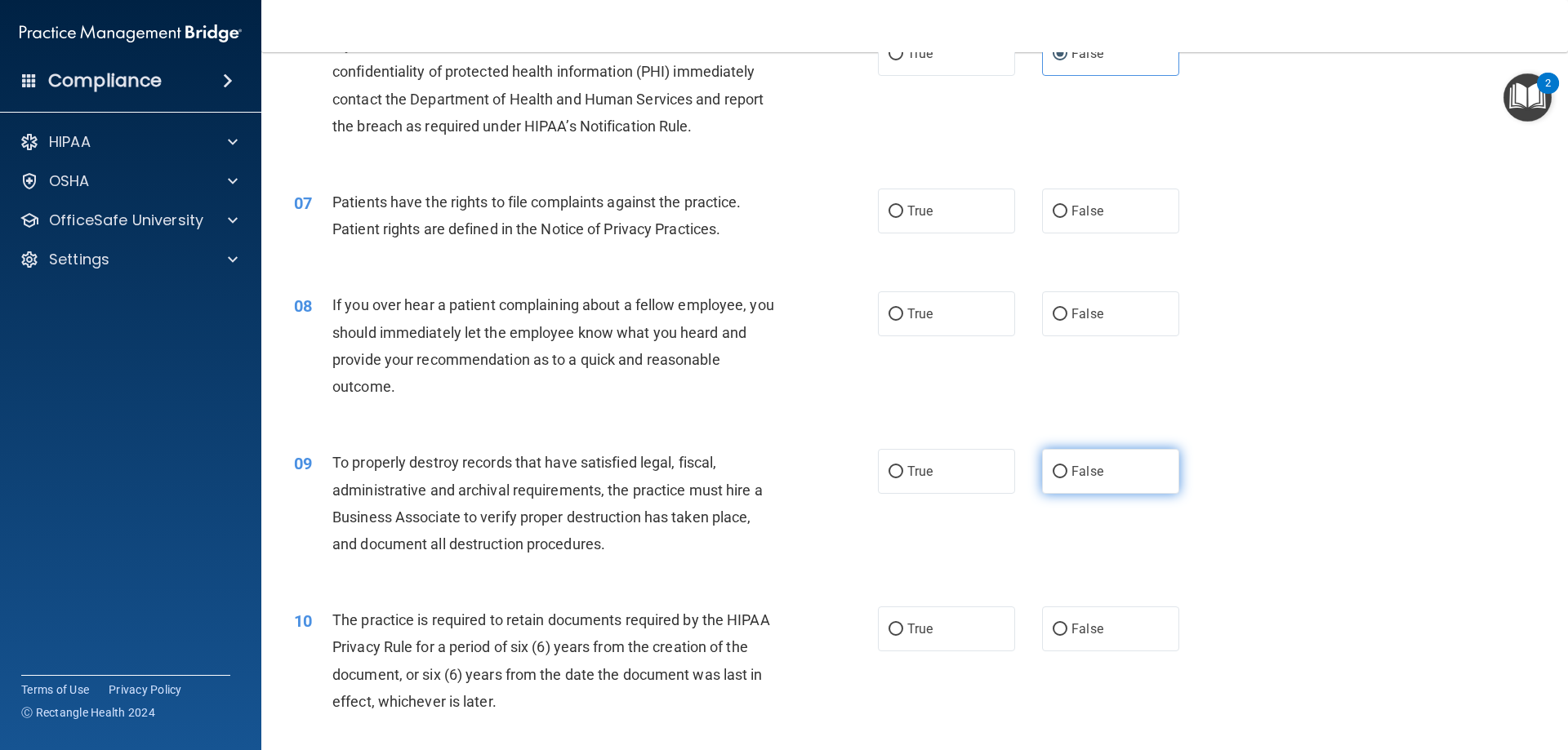
scroll to position [816, 0]
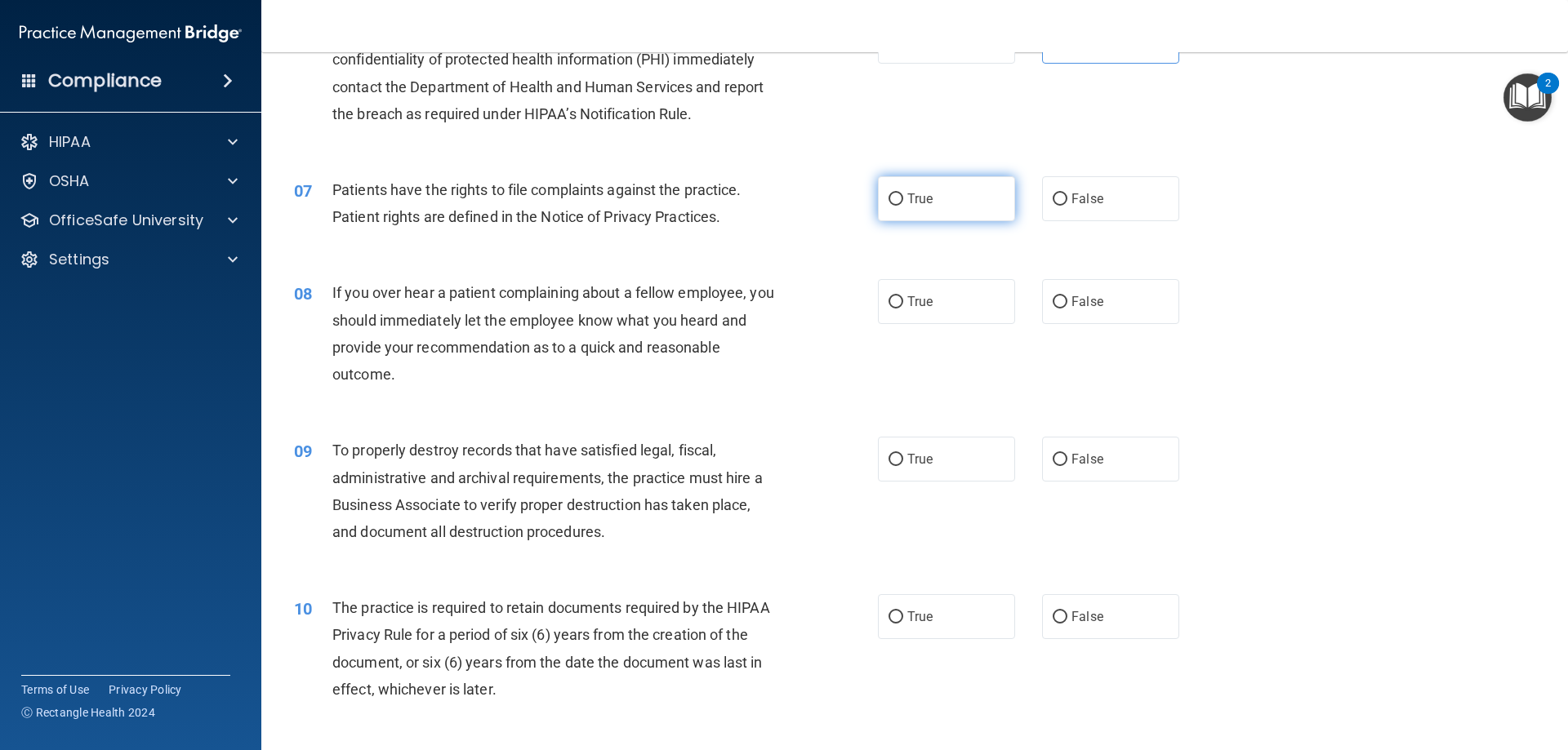
click at [952, 209] on label "True" at bounding box center [946, 199] width 137 height 45
click at [904, 206] on input "True" at bounding box center [896, 200] width 15 height 12
click at [1091, 292] on label "False" at bounding box center [1111, 301] width 137 height 45
click at [1067, 296] on input "False" at bounding box center [1060, 302] width 15 height 12
click at [1085, 440] on label "False" at bounding box center [1111, 459] width 137 height 45
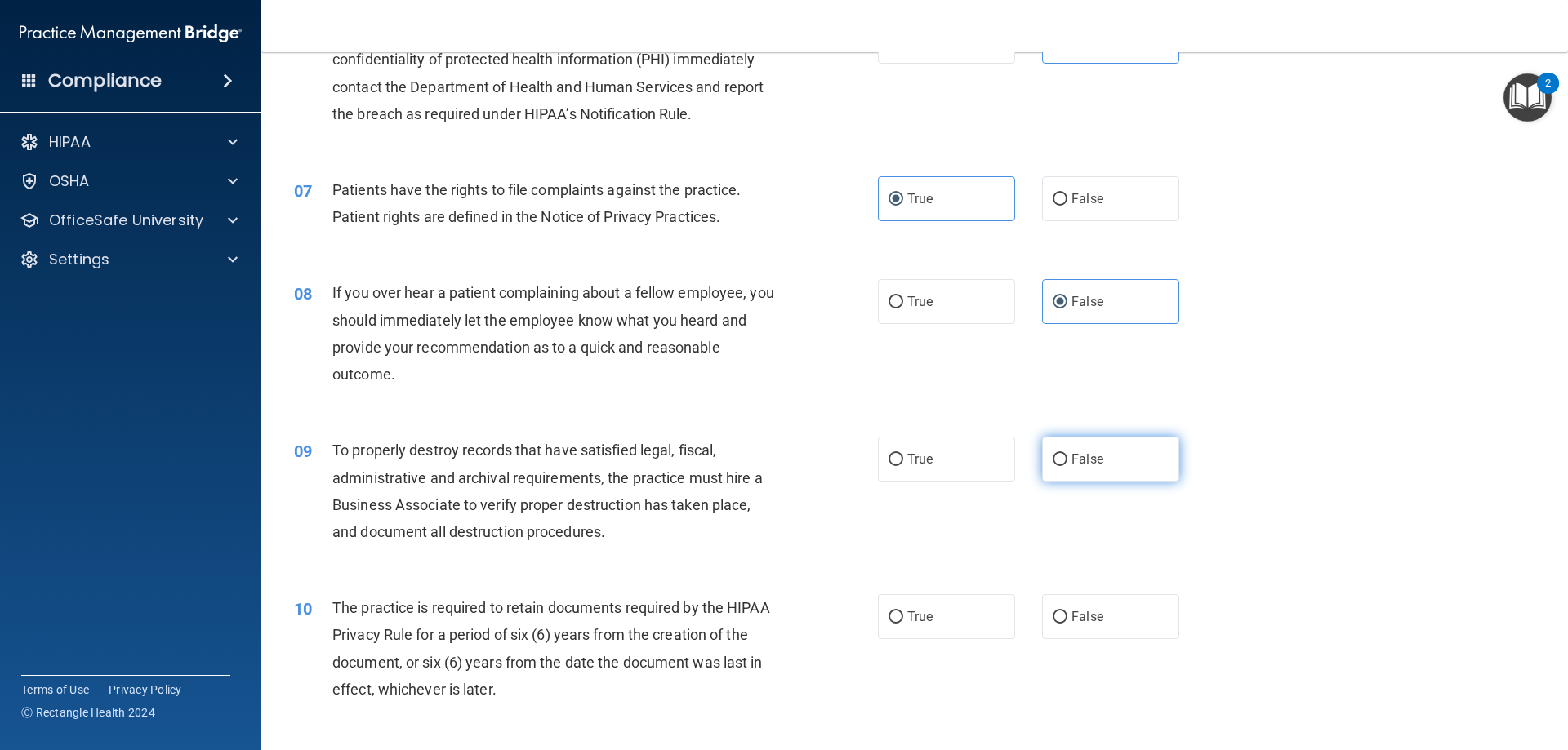
click at [1067, 454] on input "False" at bounding box center [1060, 460] width 15 height 12
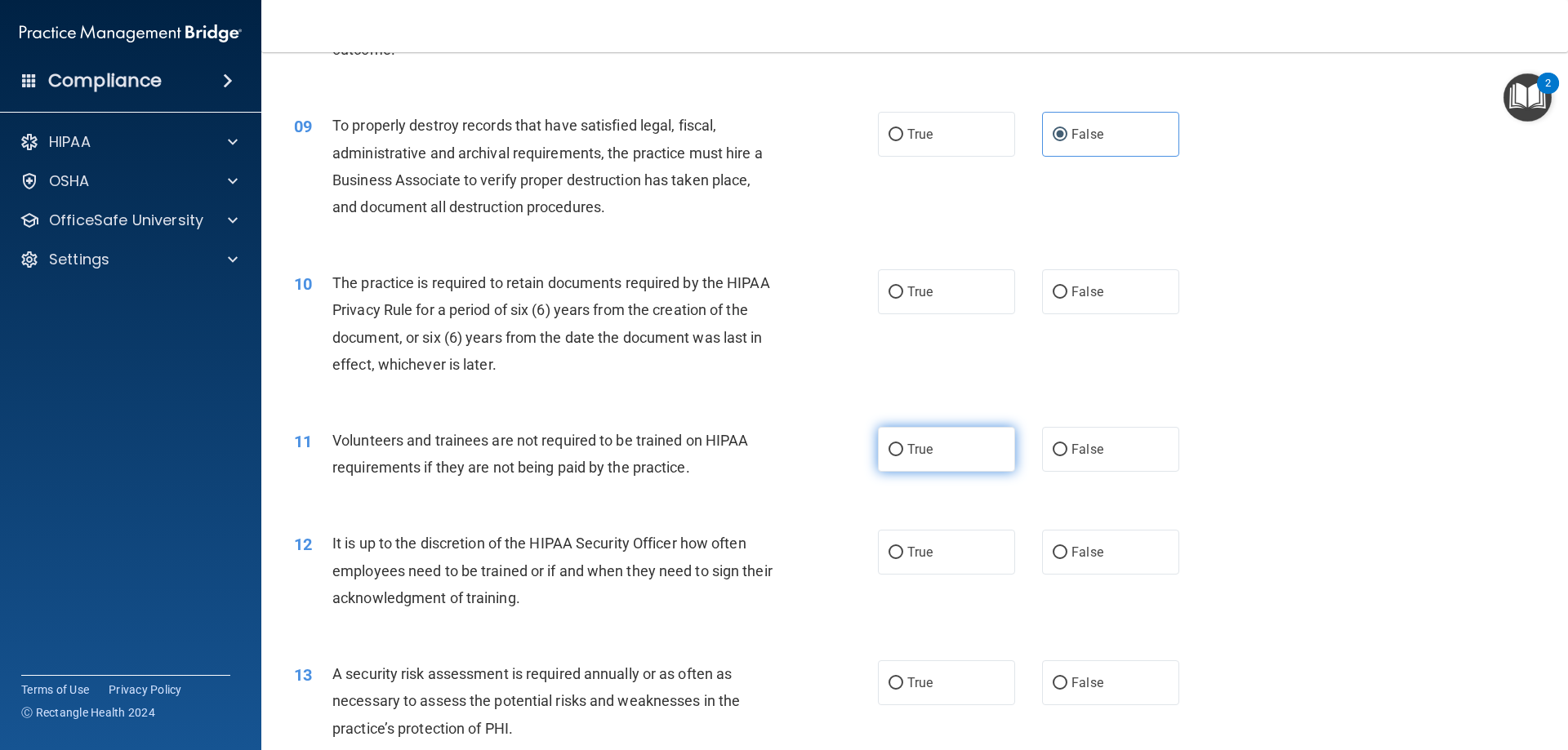
scroll to position [1143, 0]
click at [937, 306] on label "True" at bounding box center [946, 290] width 137 height 45
click at [904, 297] on input "True" at bounding box center [896, 291] width 15 height 12
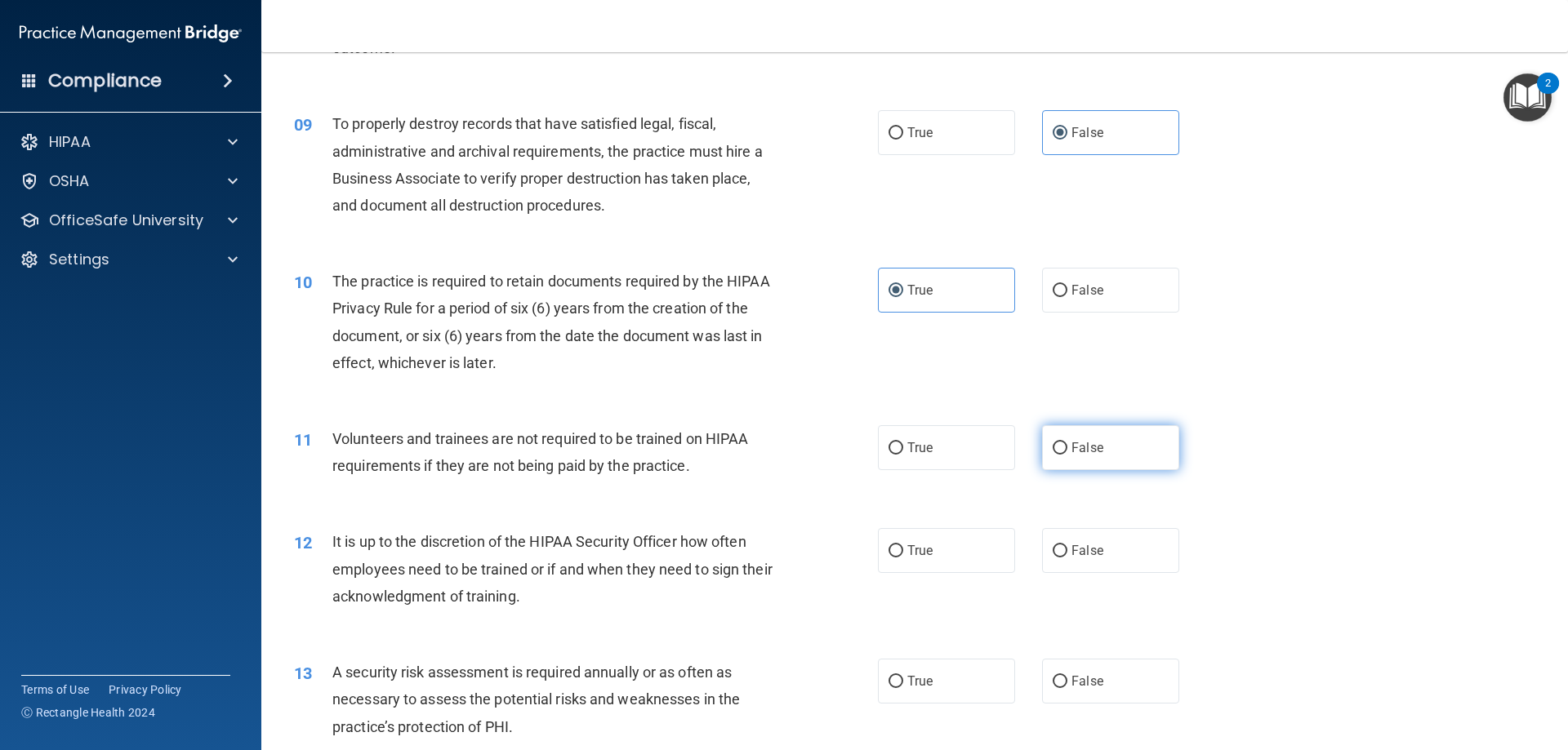
click at [1070, 434] on label "False" at bounding box center [1111, 448] width 137 height 45
click at [1067, 443] on input "False" at bounding box center [1060, 449] width 15 height 12
click at [1073, 537] on label "False" at bounding box center [1111, 550] width 137 height 45
click at [1067, 545] on input "False" at bounding box center [1060, 551] width 15 height 12
click at [1225, 590] on div "12 It is up to the discretion of the HIPAA Security Officer how often employees…" at bounding box center [915, 573] width 1266 height 131
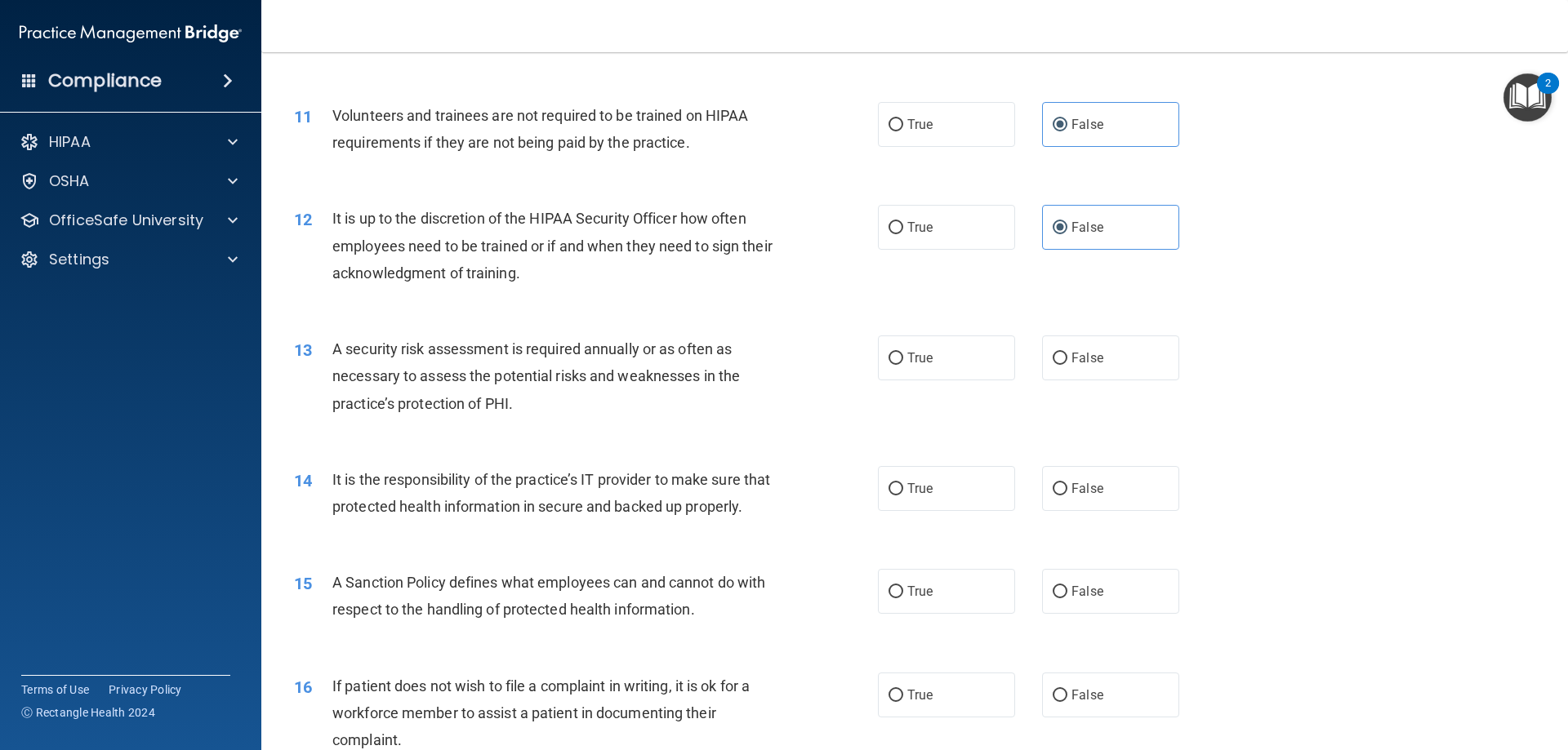
scroll to position [1470, 0]
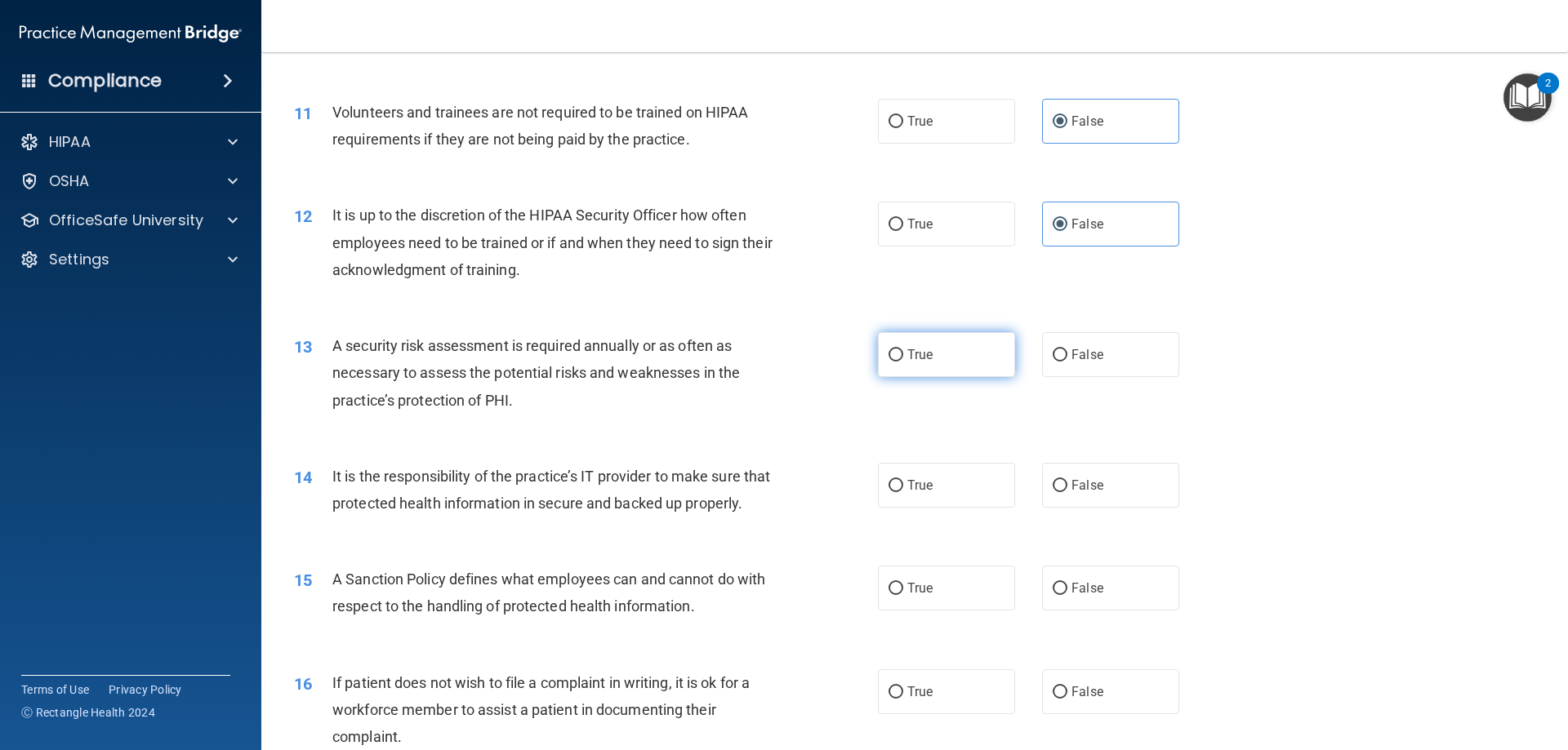
click at [887, 345] on label "True" at bounding box center [946, 355] width 137 height 45
click at [889, 350] on input "True" at bounding box center [896, 356] width 15 height 12
click at [1072, 480] on span "False" at bounding box center [1087, 486] width 32 height 15
click at [1067, 480] on input "False" at bounding box center [1060, 486] width 15 height 12
click at [1135, 611] on label "False" at bounding box center [1111, 588] width 137 height 45
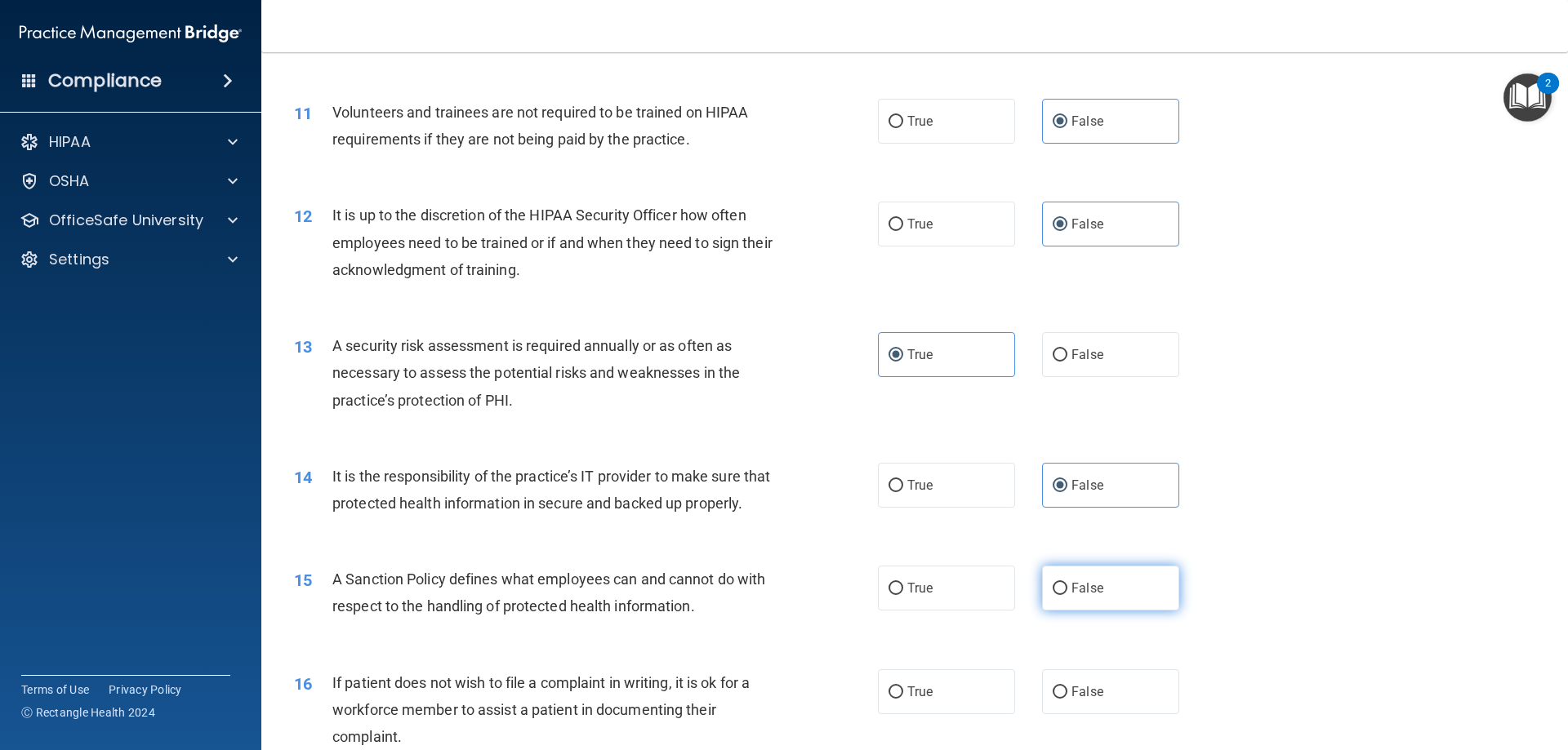
click at [1067, 595] on input "False" at bounding box center [1060, 589] width 15 height 12
click at [1255, 603] on div "15 A Sanction Policy defines what employees can and cannot do with respect to t…" at bounding box center [915, 596] width 1266 height 102
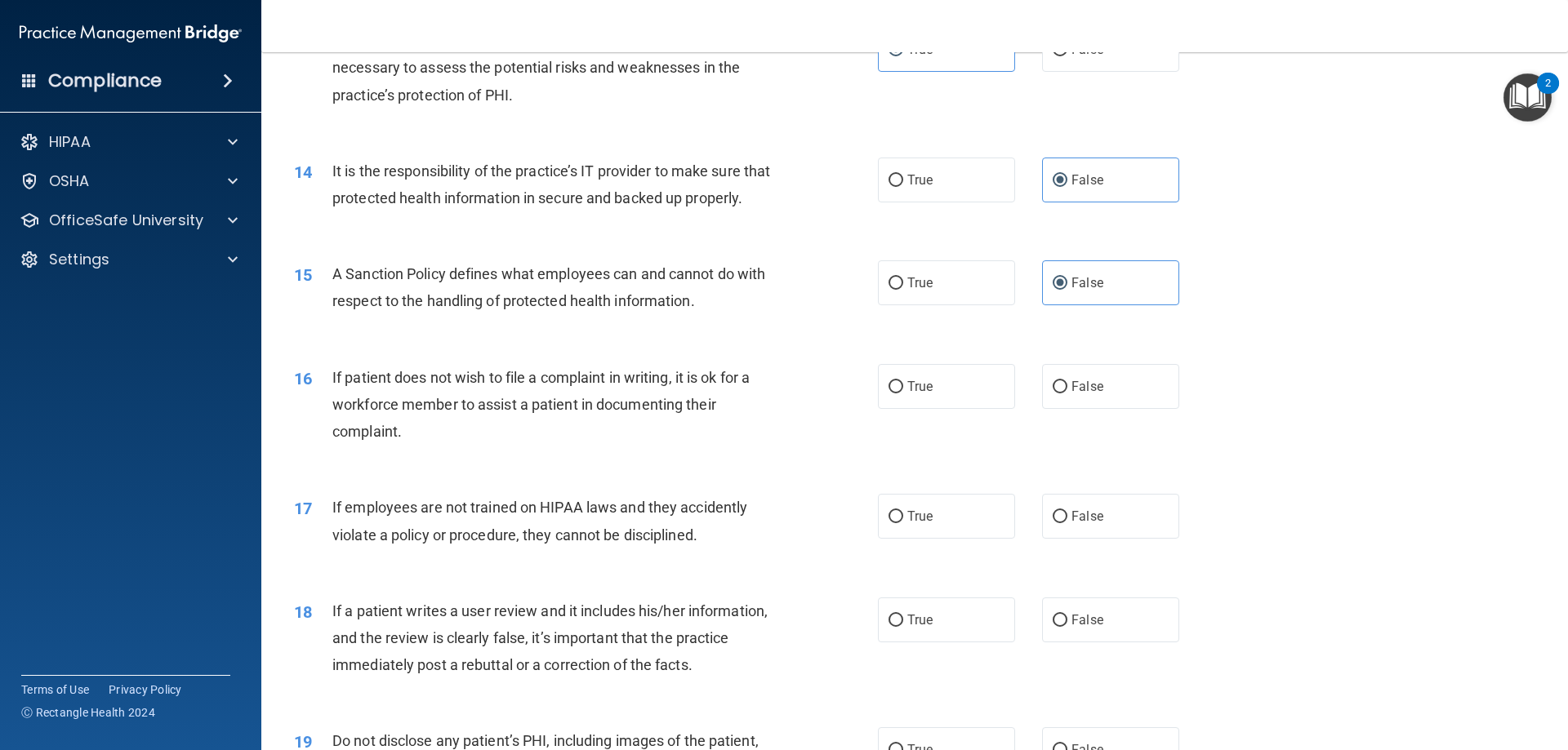
scroll to position [1796, 0]
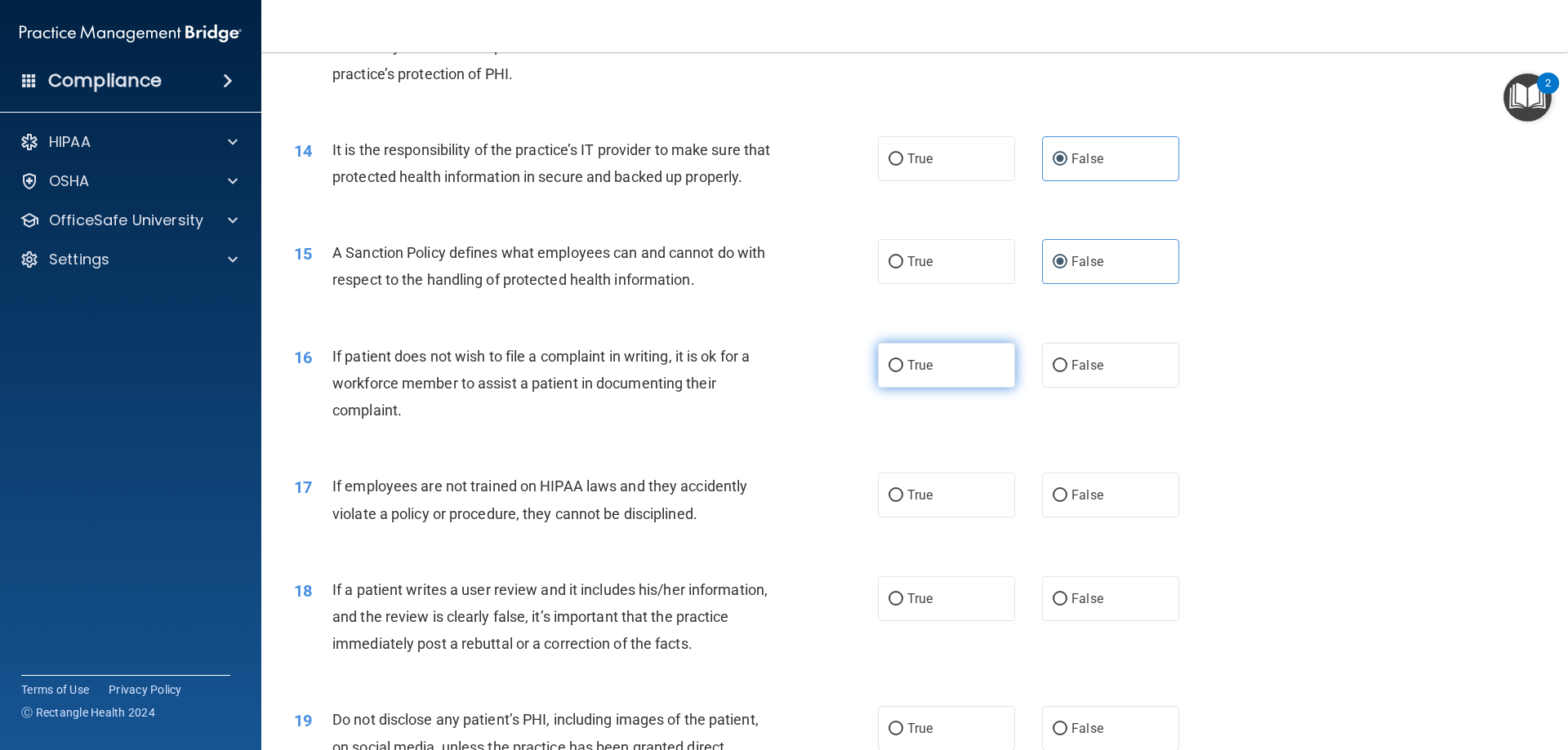
click at [921, 387] on label "True" at bounding box center [946, 365] width 137 height 45
click at [904, 372] on input "True" at bounding box center [896, 366] width 15 height 12
click at [1092, 503] on span "False" at bounding box center [1087, 495] width 32 height 15
click at [1067, 502] on input "False" at bounding box center [1060, 496] width 15 height 12
click at [1138, 622] on label "False" at bounding box center [1111, 598] width 137 height 45
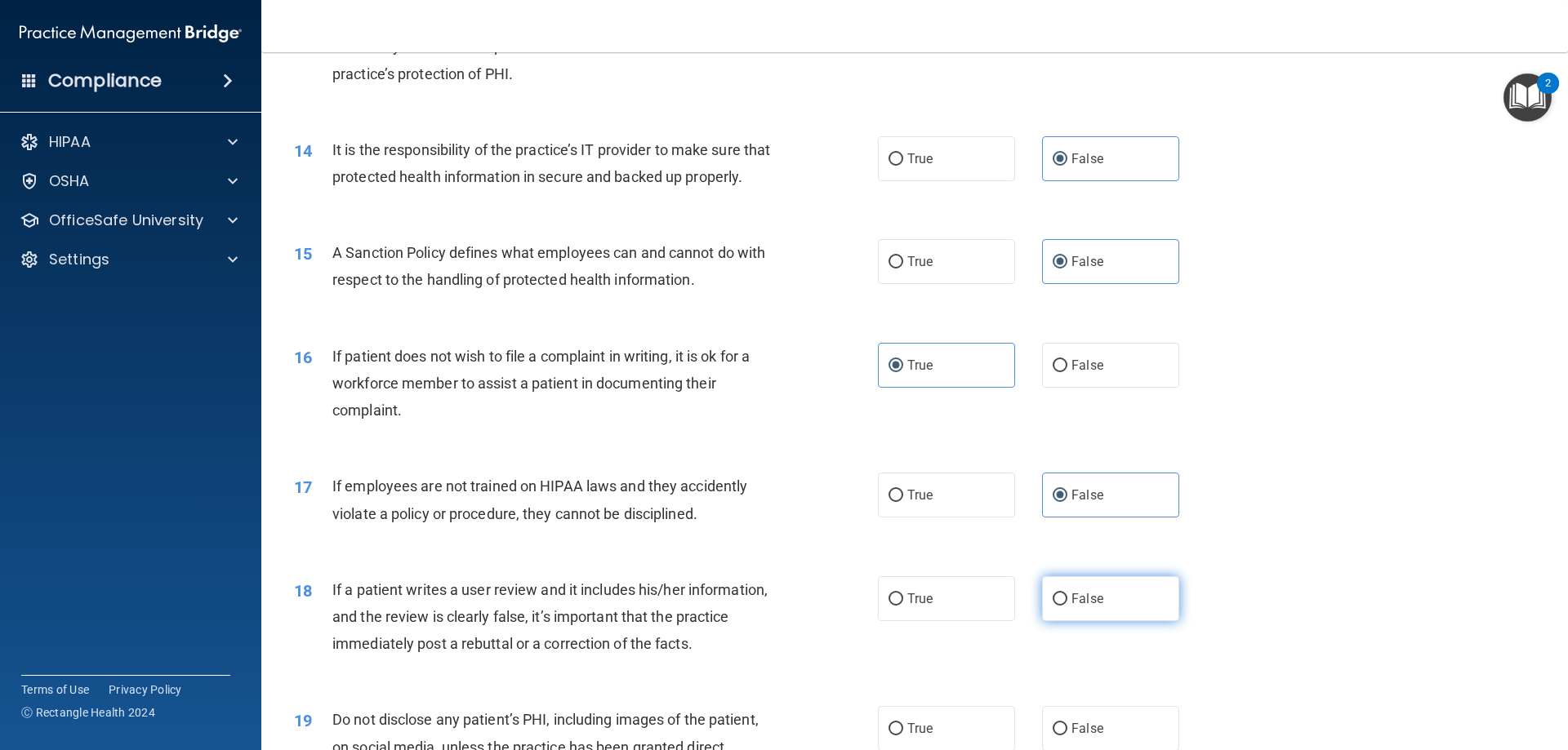
click at [1067, 606] on input "False" at bounding box center [1060, 599] width 15 height 12
click at [1257, 617] on div "18 If a patient writes a user review and it includes his/her information, and t…" at bounding box center [915, 622] width 1266 height 131
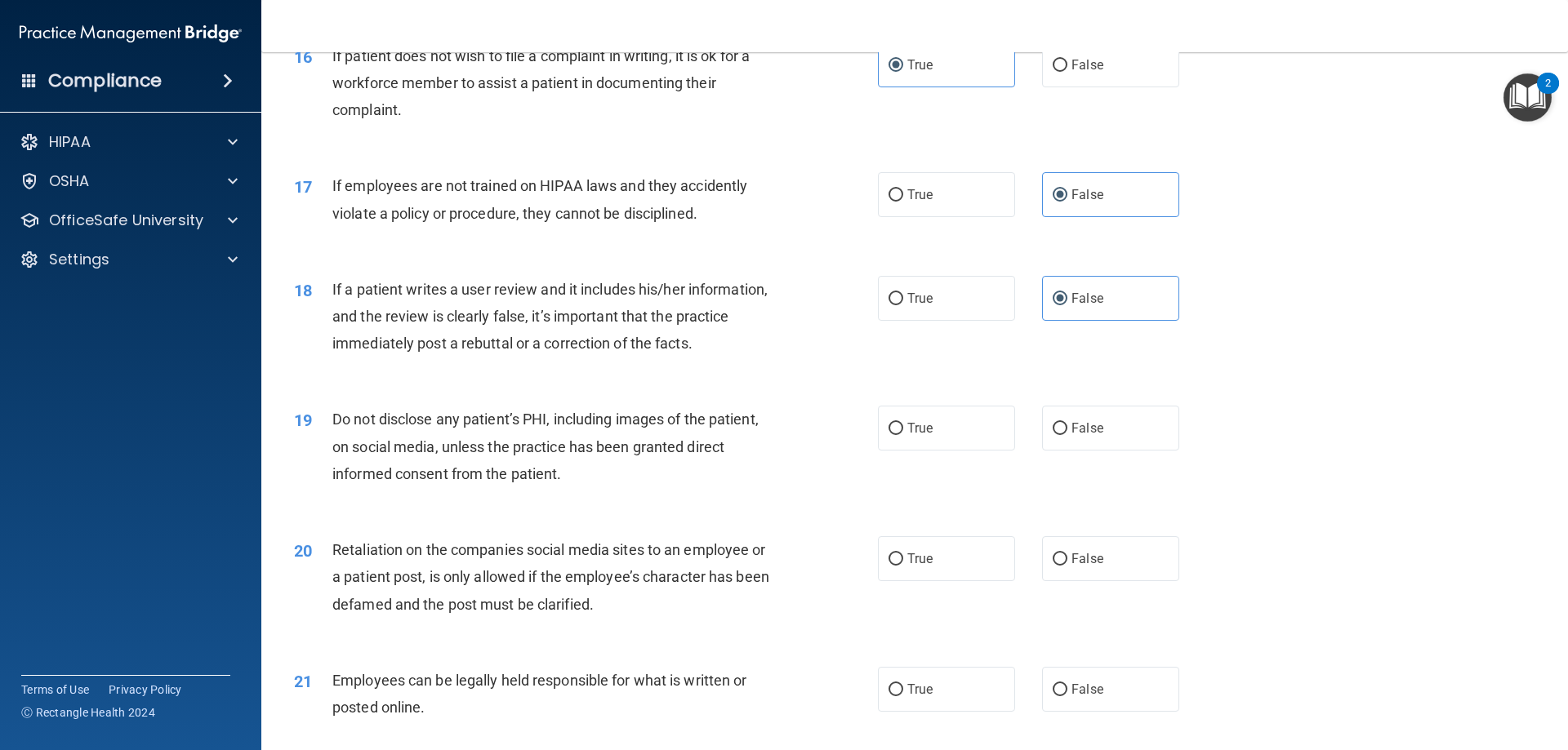
scroll to position [2204, 0]
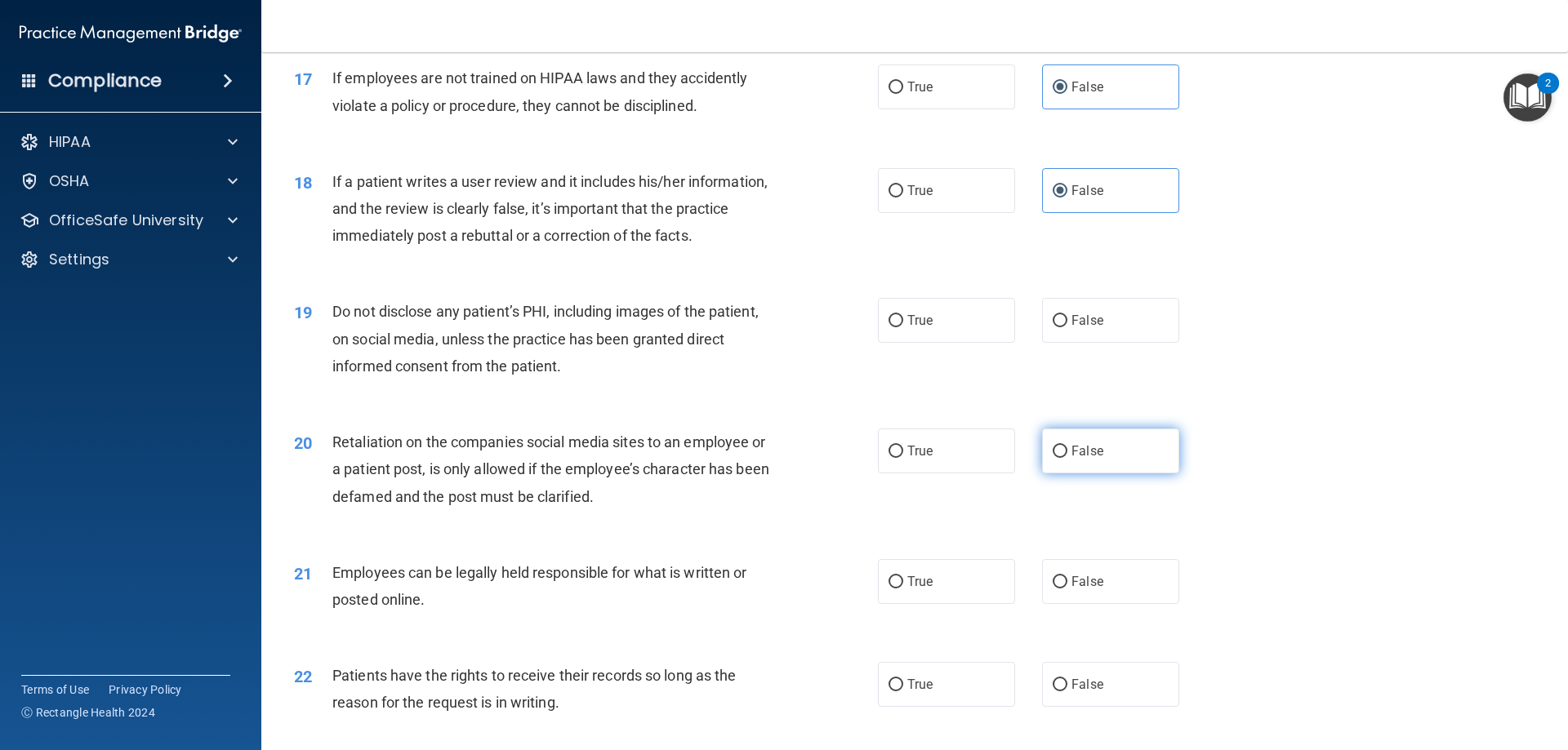
click at [1084, 459] on span "False" at bounding box center [1087, 451] width 32 height 15
click at [1067, 458] on input "False" at bounding box center [1060, 452] width 15 height 12
click at [868, 386] on div "19 Do not disclose any patient’s PHI, including images of the patient, on socia…" at bounding box center [586, 343] width 633 height 90
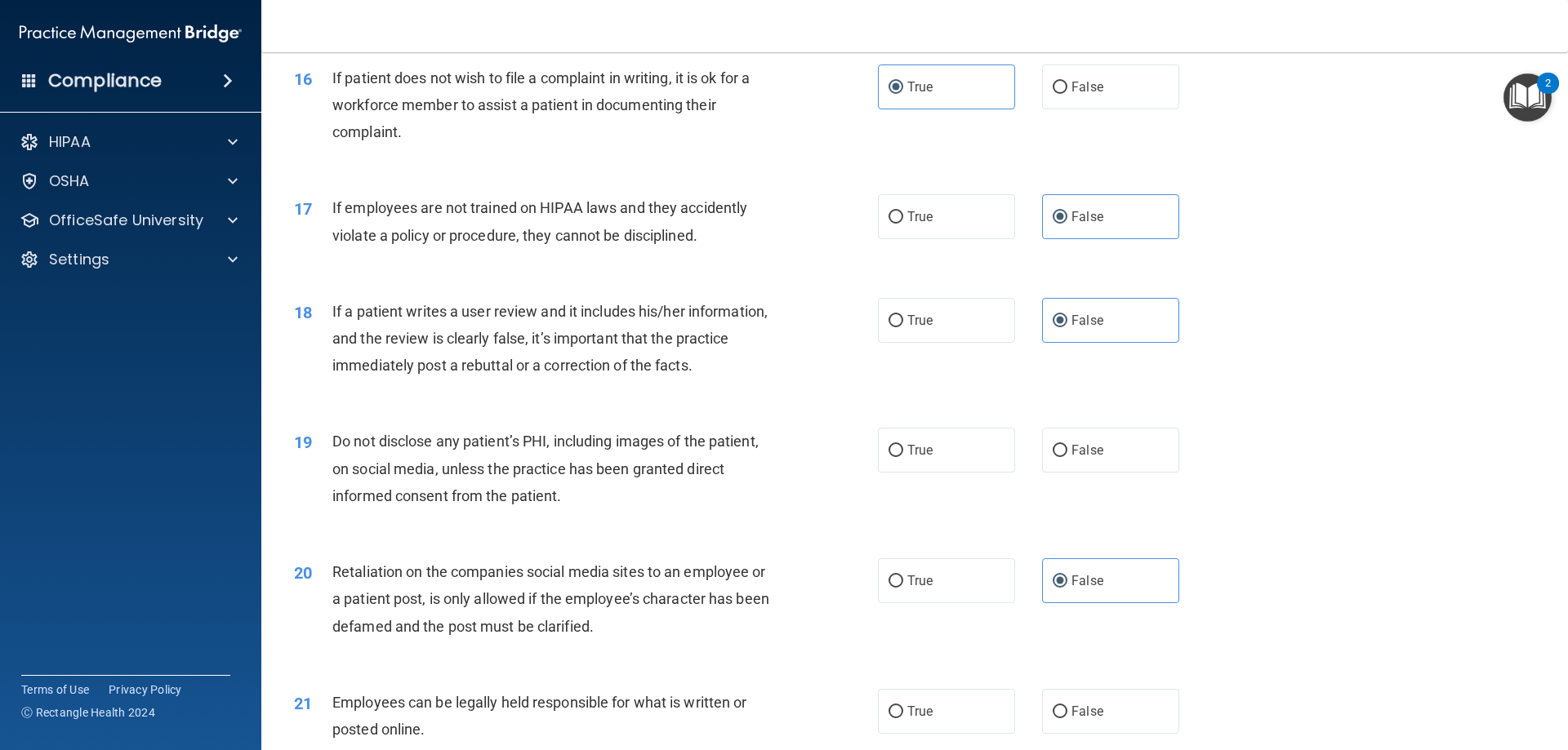
scroll to position [2286, 0]
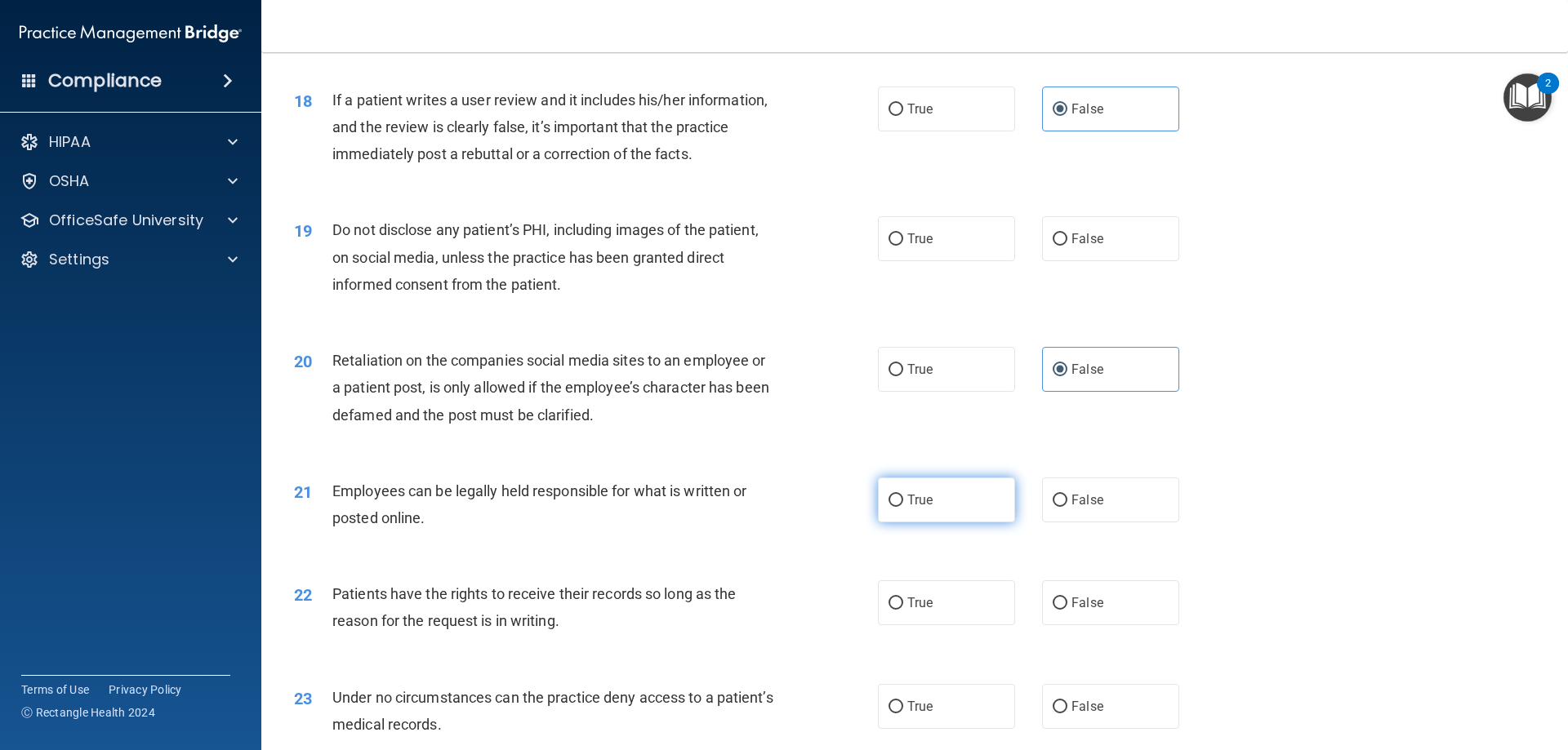
click at [984, 523] on label "True" at bounding box center [946, 500] width 137 height 45
click at [904, 507] on input "True" at bounding box center [896, 501] width 15 height 12
click at [1079, 614] on label "False" at bounding box center [1111, 603] width 137 height 45
click at [1067, 610] on input "False" at bounding box center [1060, 604] width 15 height 12
click at [1111, 729] on label "False" at bounding box center [1111, 707] width 137 height 45
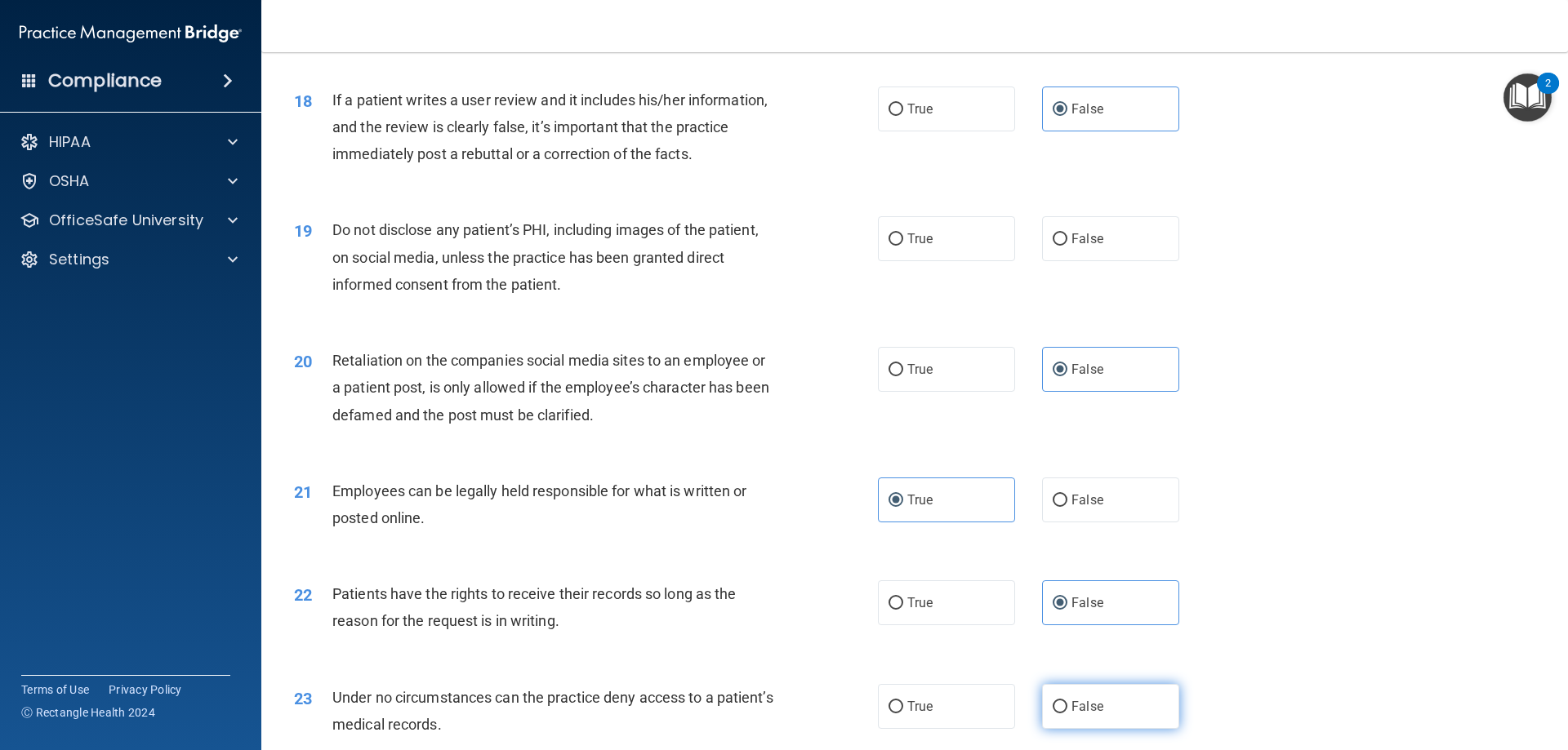
click at [1067, 714] on input "False" at bounding box center [1060, 707] width 15 height 12
click at [948, 261] on label "True" at bounding box center [946, 239] width 137 height 45
click at [904, 245] on input "True" at bounding box center [896, 239] width 15 height 12
click at [1394, 457] on div "20 Retaliation on the companies social media sites to an employee or a patient …" at bounding box center [915, 392] width 1266 height 131
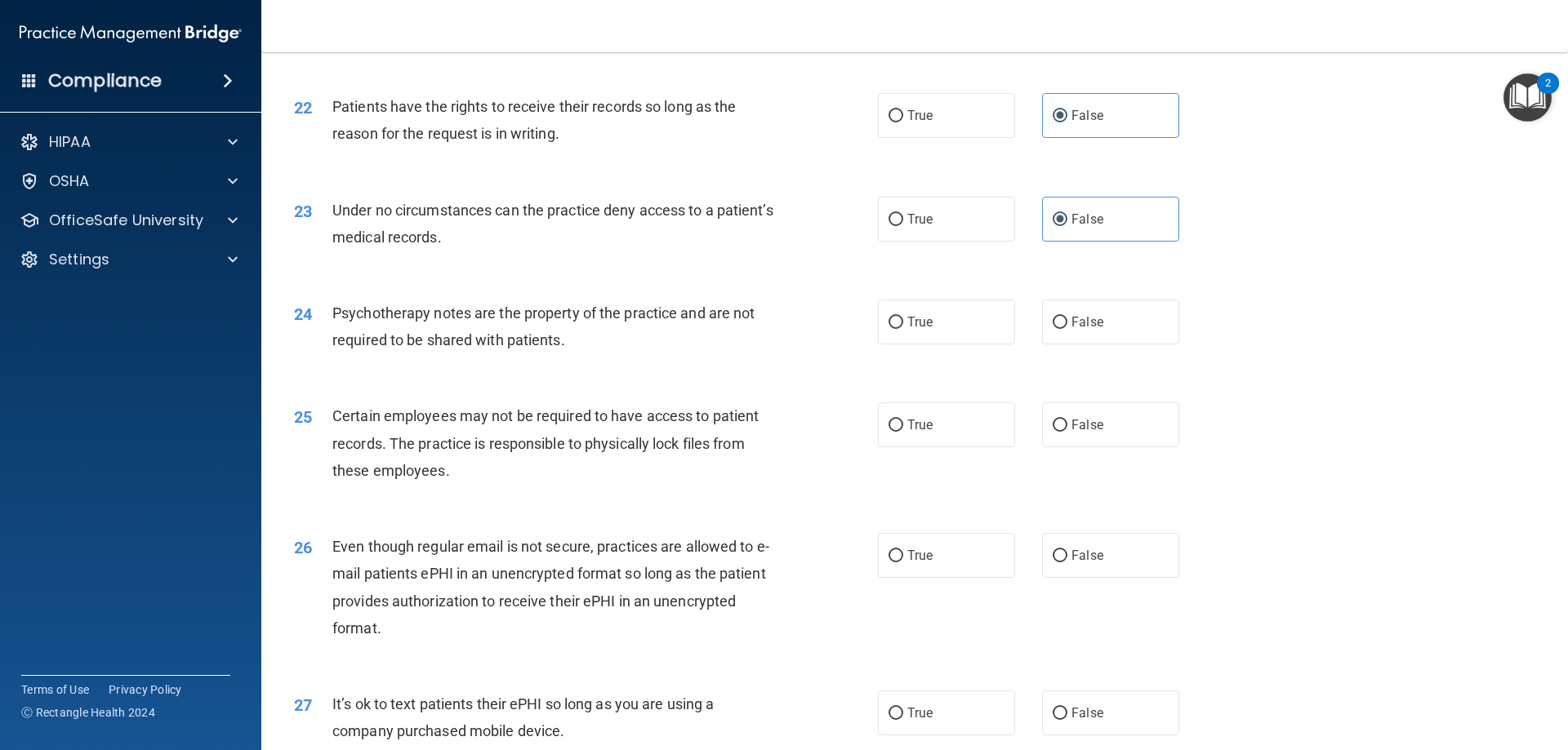
scroll to position [2776, 0]
click at [1005, 342] on label "True" at bounding box center [946, 319] width 137 height 45
click at [904, 326] on input "True" at bounding box center [896, 320] width 15 height 12
click at [986, 445] on label "True" at bounding box center [946, 423] width 137 height 45
click at [904, 430] on input "True" at bounding box center [896, 423] width 15 height 12
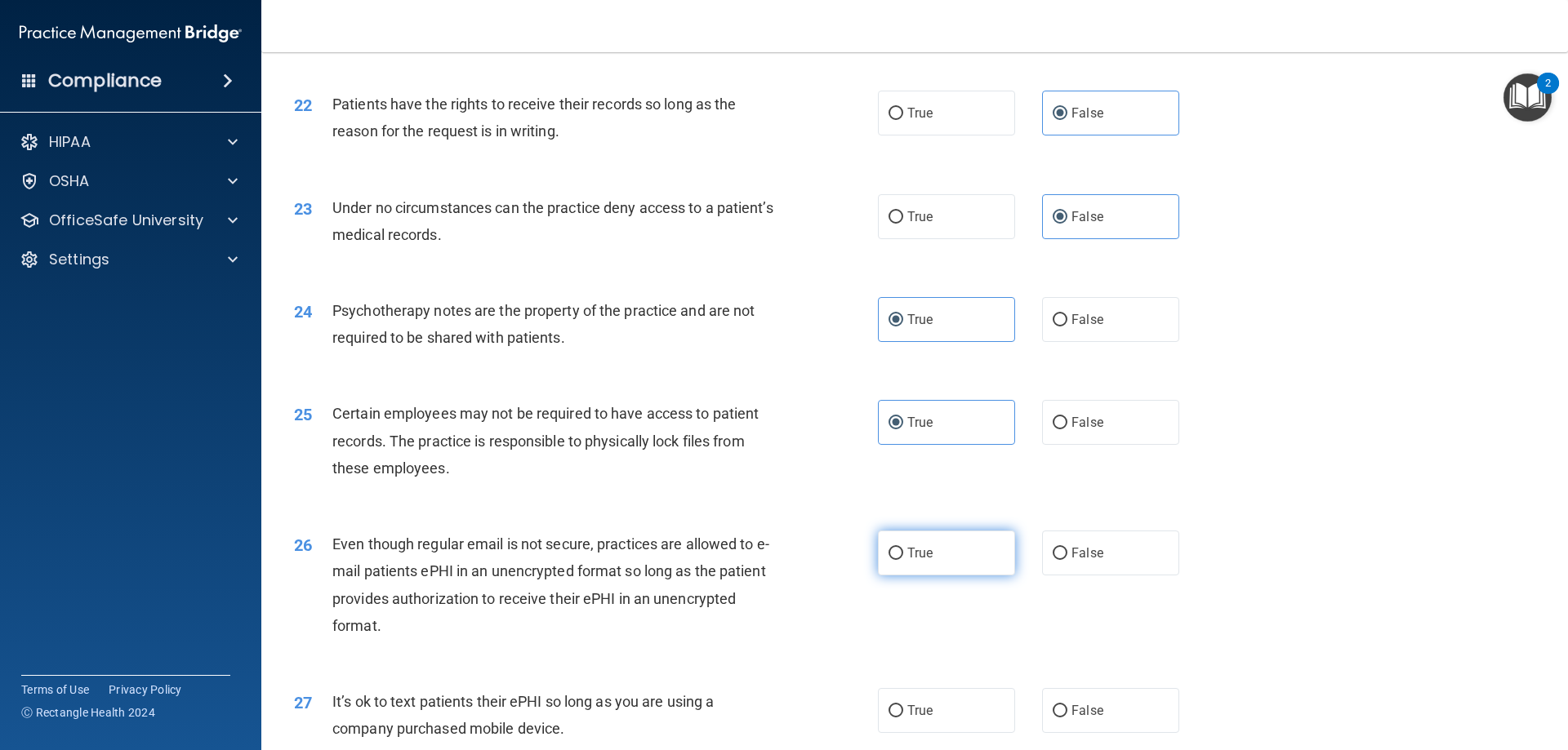
click at [927, 561] on span "True" at bounding box center [919, 553] width 25 height 15
click at [904, 560] on input "True" at bounding box center [896, 554] width 15 height 12
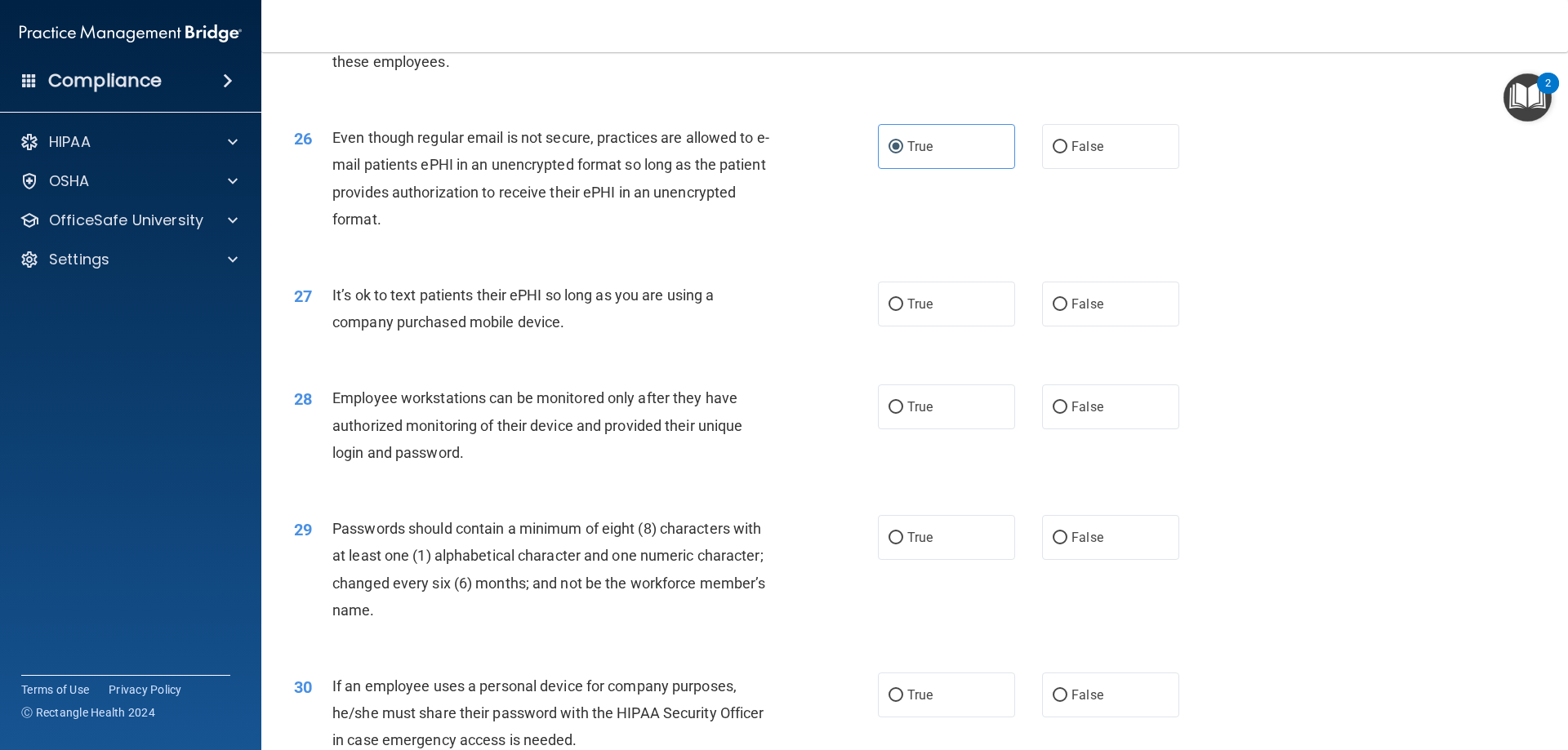
scroll to position [3184, 0]
click at [1127, 325] on label "False" at bounding box center [1111, 302] width 137 height 45
click at [1067, 309] on input "False" at bounding box center [1060, 303] width 15 height 12
click at [1112, 424] on label "False" at bounding box center [1111, 406] width 137 height 45
click at [1067, 412] on input "False" at bounding box center [1060, 406] width 15 height 12
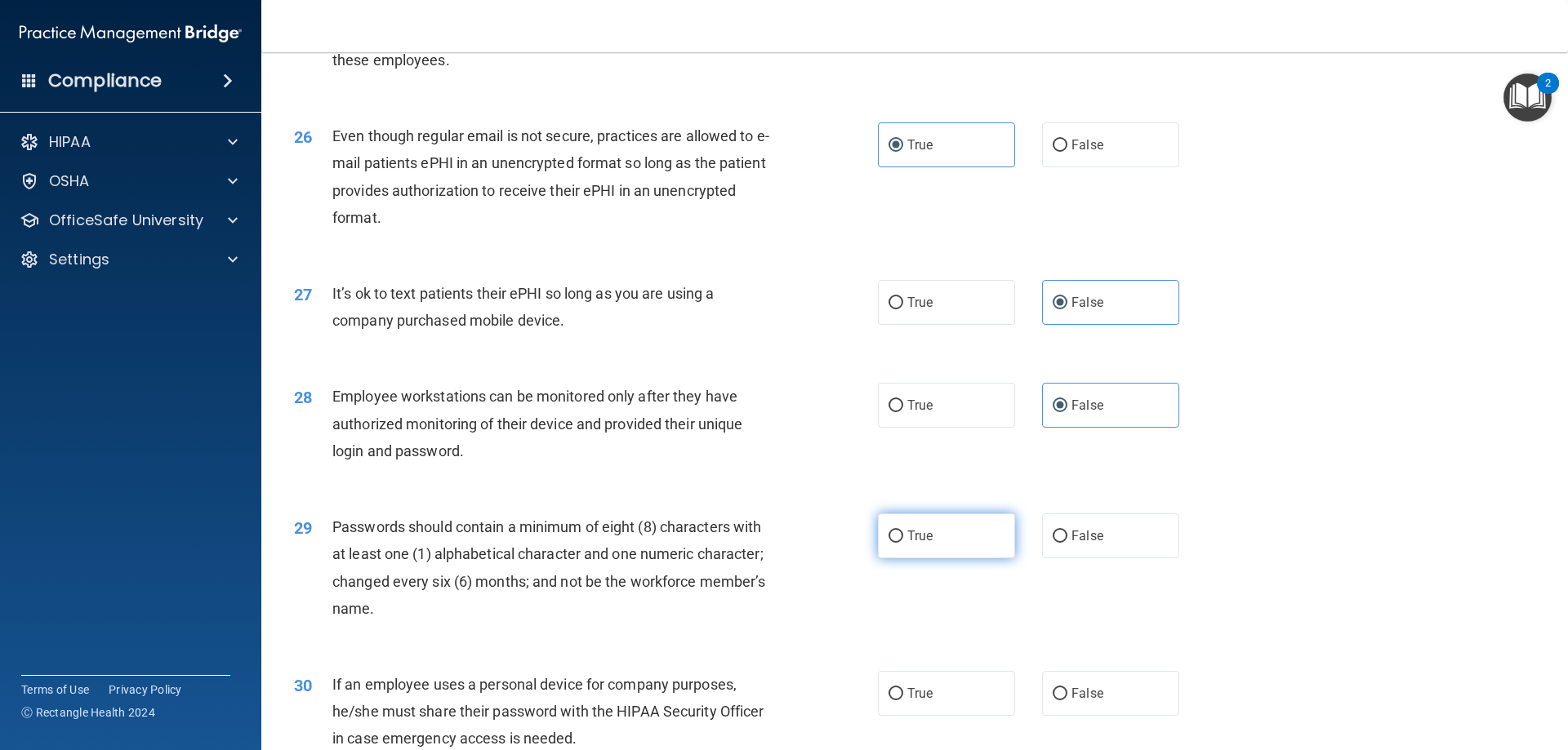
click at [878, 559] on label "True" at bounding box center [946, 536] width 137 height 45
click at [889, 543] on input "True" at bounding box center [896, 536] width 15 height 12
click at [1072, 701] on span "False" at bounding box center [1087, 693] width 32 height 15
click at [1066, 700] on input "False" at bounding box center [1060, 694] width 15 height 12
click at [1229, 610] on div "29 Passwords should contain a minimum of eight (8) characters with at least one…" at bounding box center [915, 572] width 1266 height 158
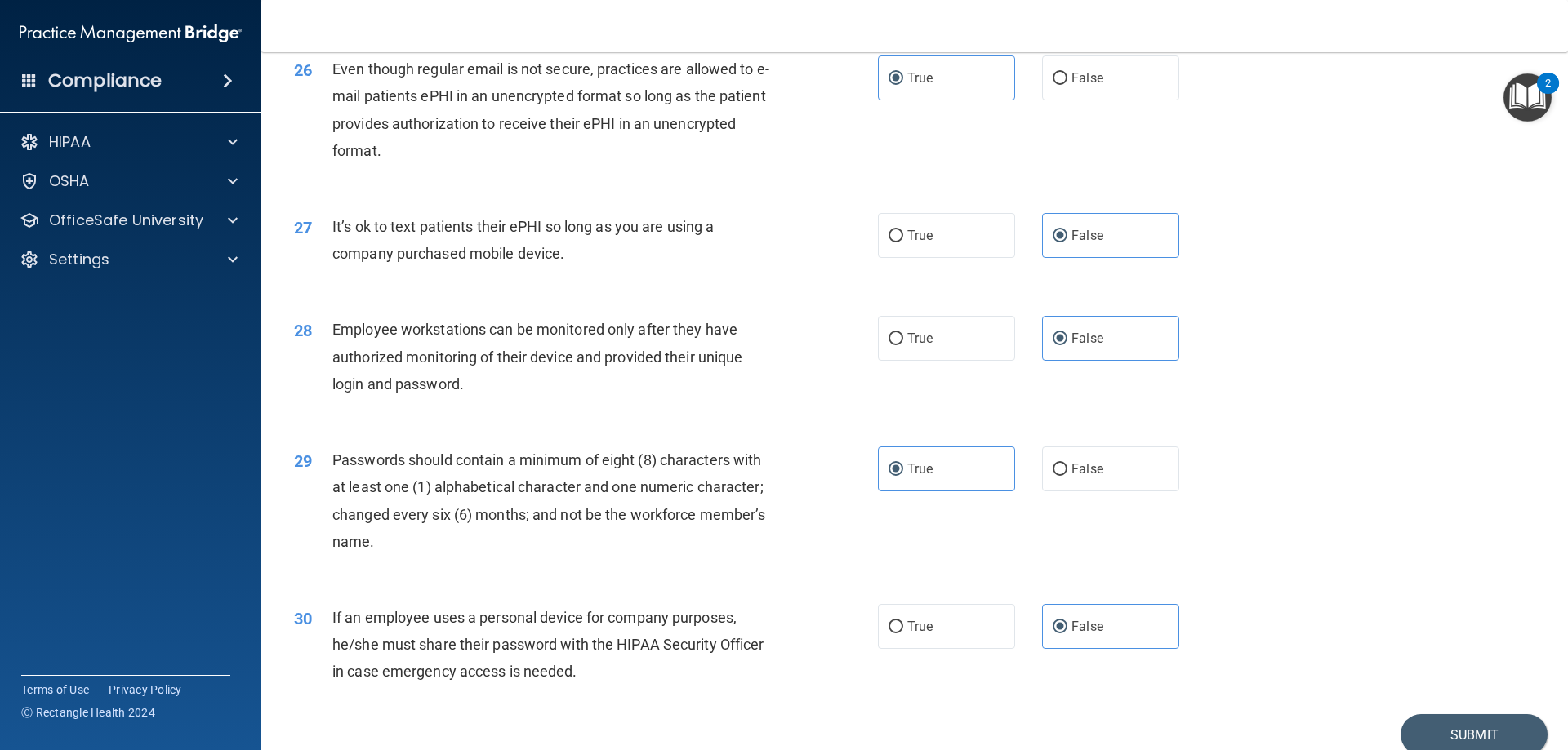
scroll to position [3348, 0]
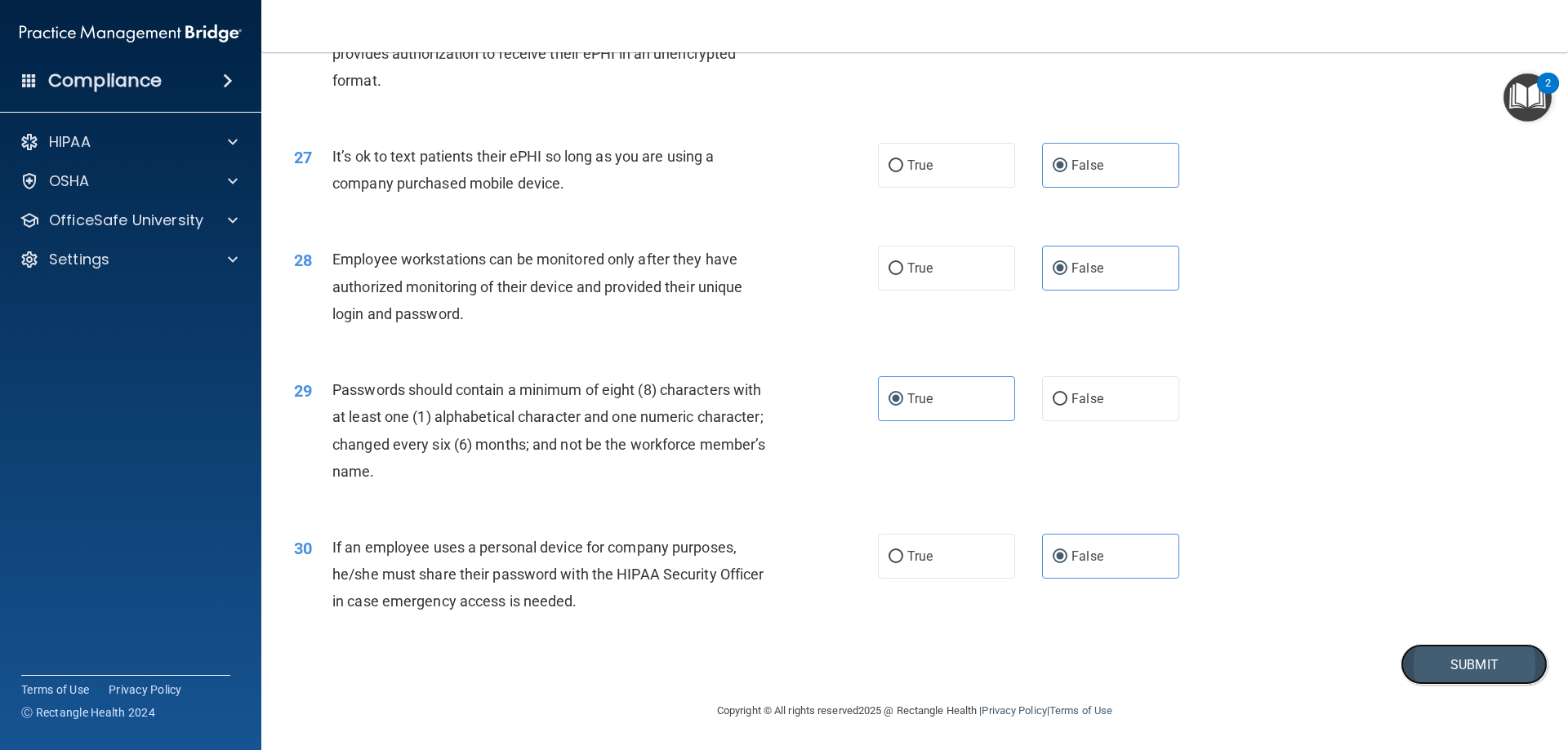
click at [1420, 654] on button "Submit" at bounding box center [1474, 665] width 147 height 41
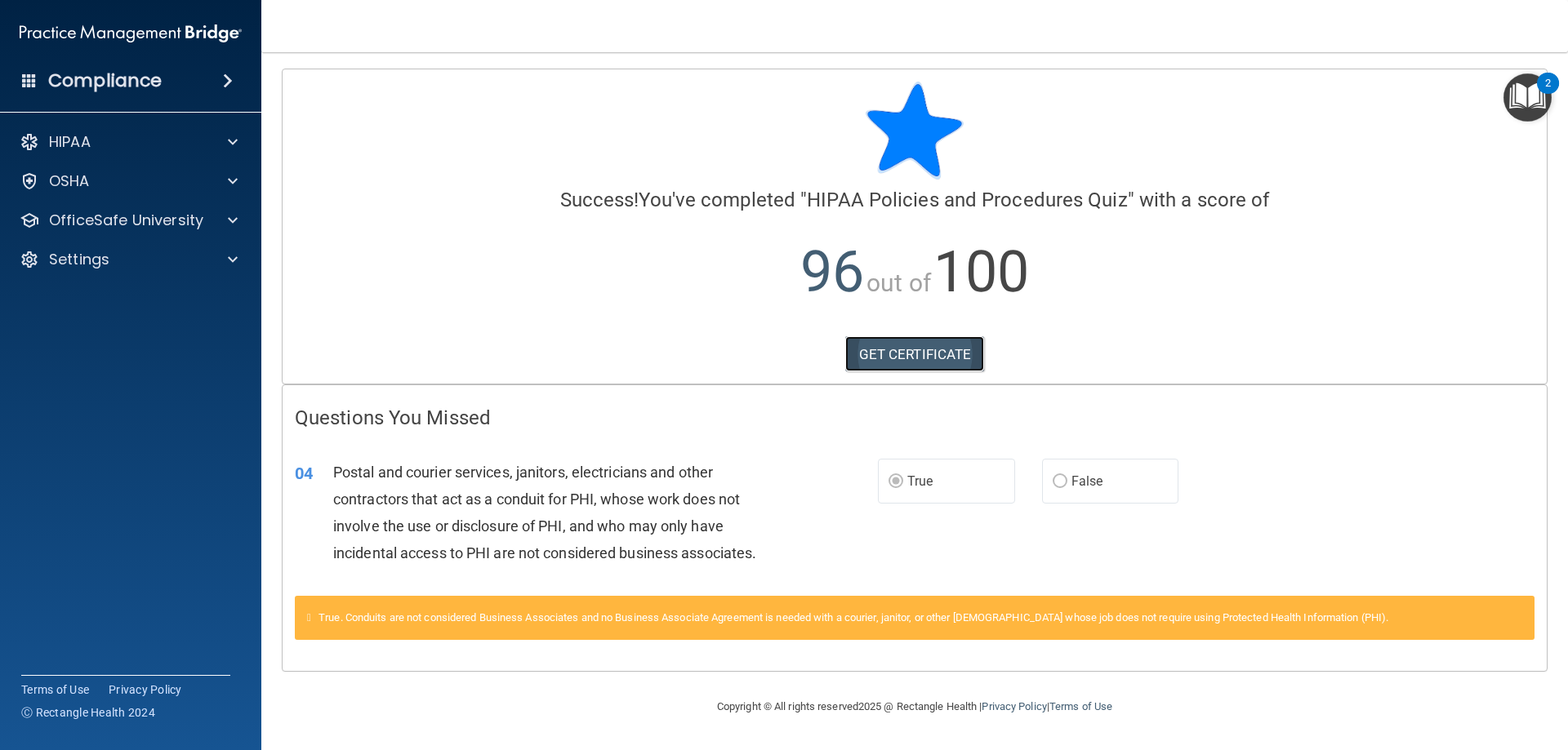
click at [882, 350] on link "GET CERTIFICATE" at bounding box center [915, 355] width 140 height 36
click at [216, 221] on div at bounding box center [230, 220] width 40 height 20
click at [196, 248] on link "HIPAA Training" at bounding box center [112, 260] width 258 height 33
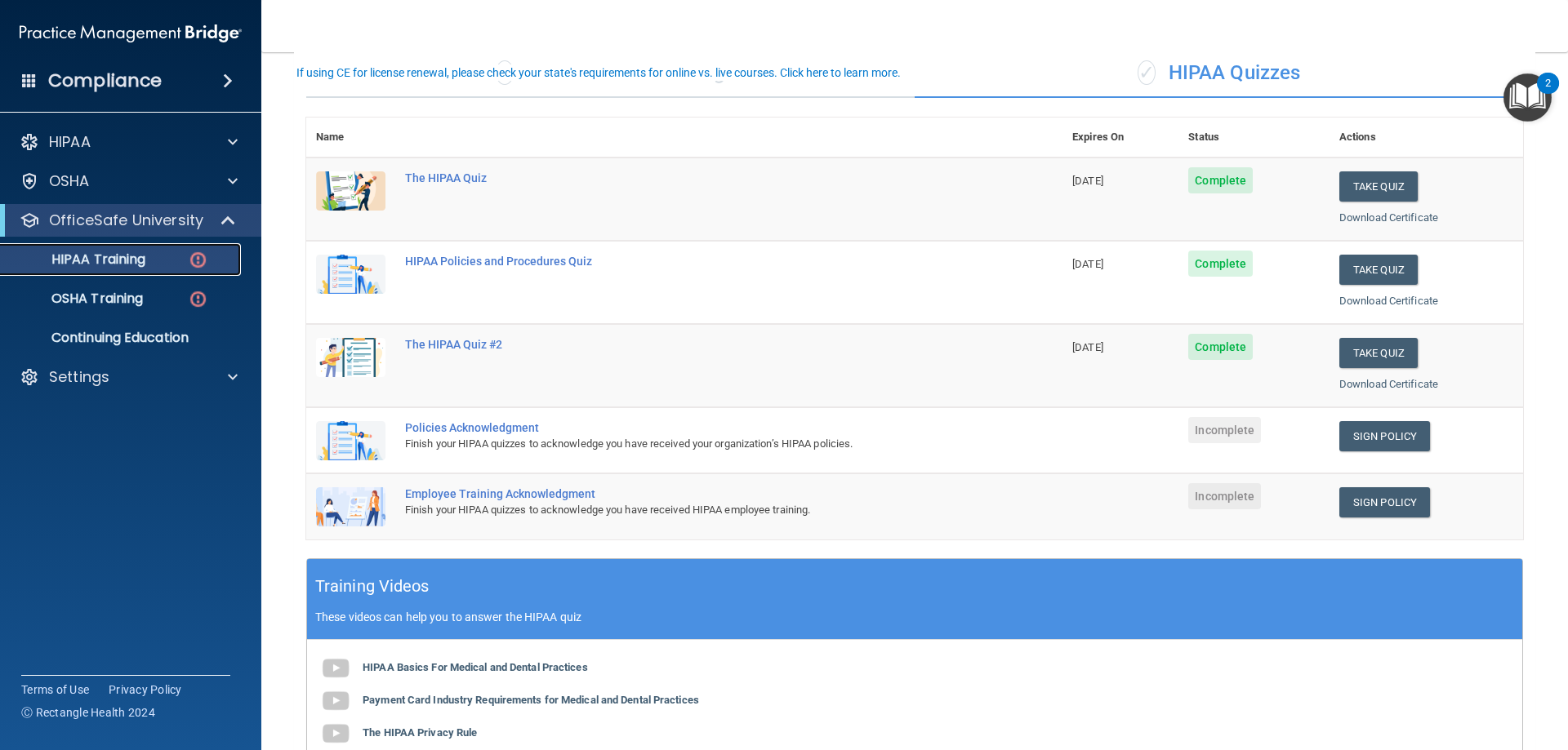
scroll to position [164, 0]
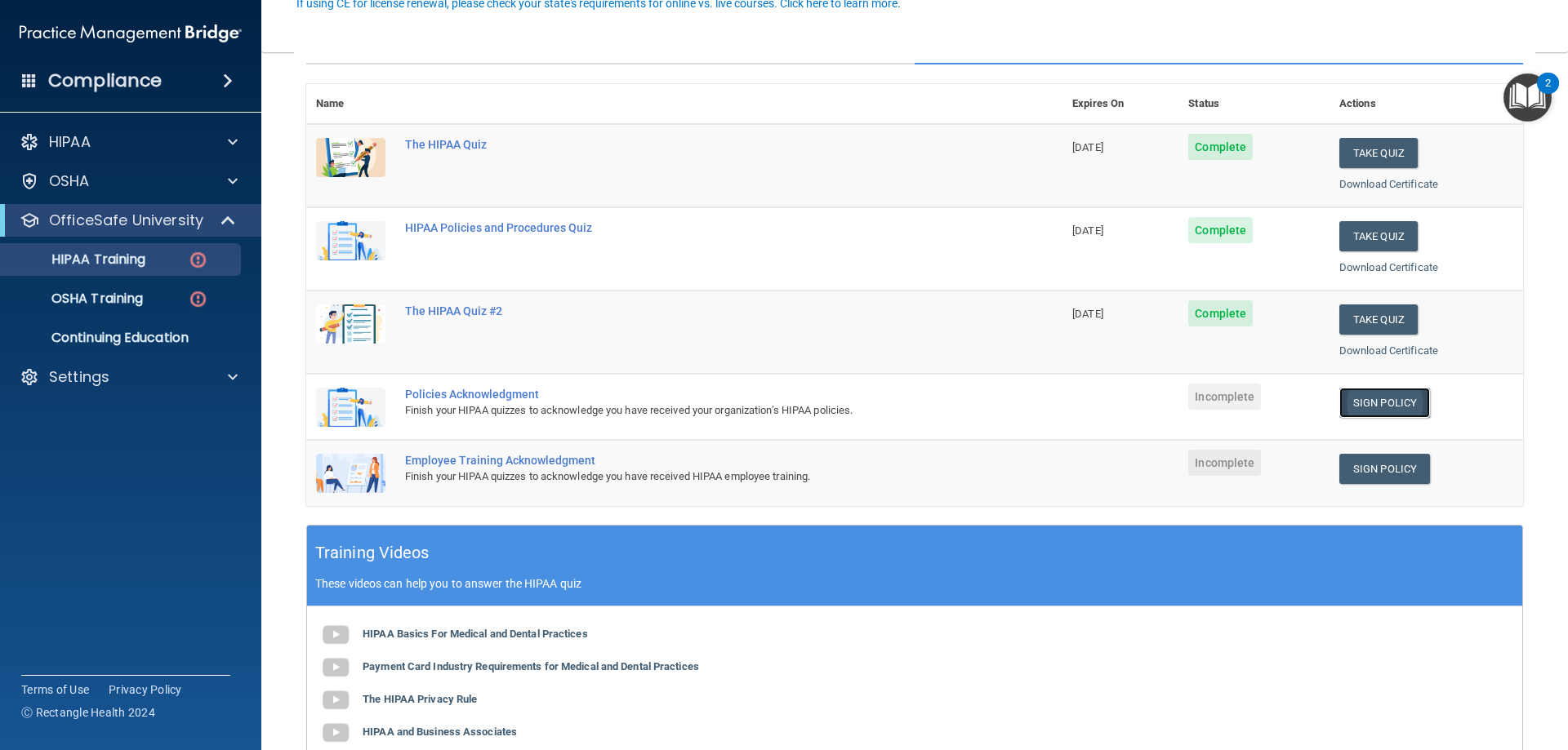
click at [1406, 404] on link "Sign Policy" at bounding box center [1384, 402] width 90 height 30
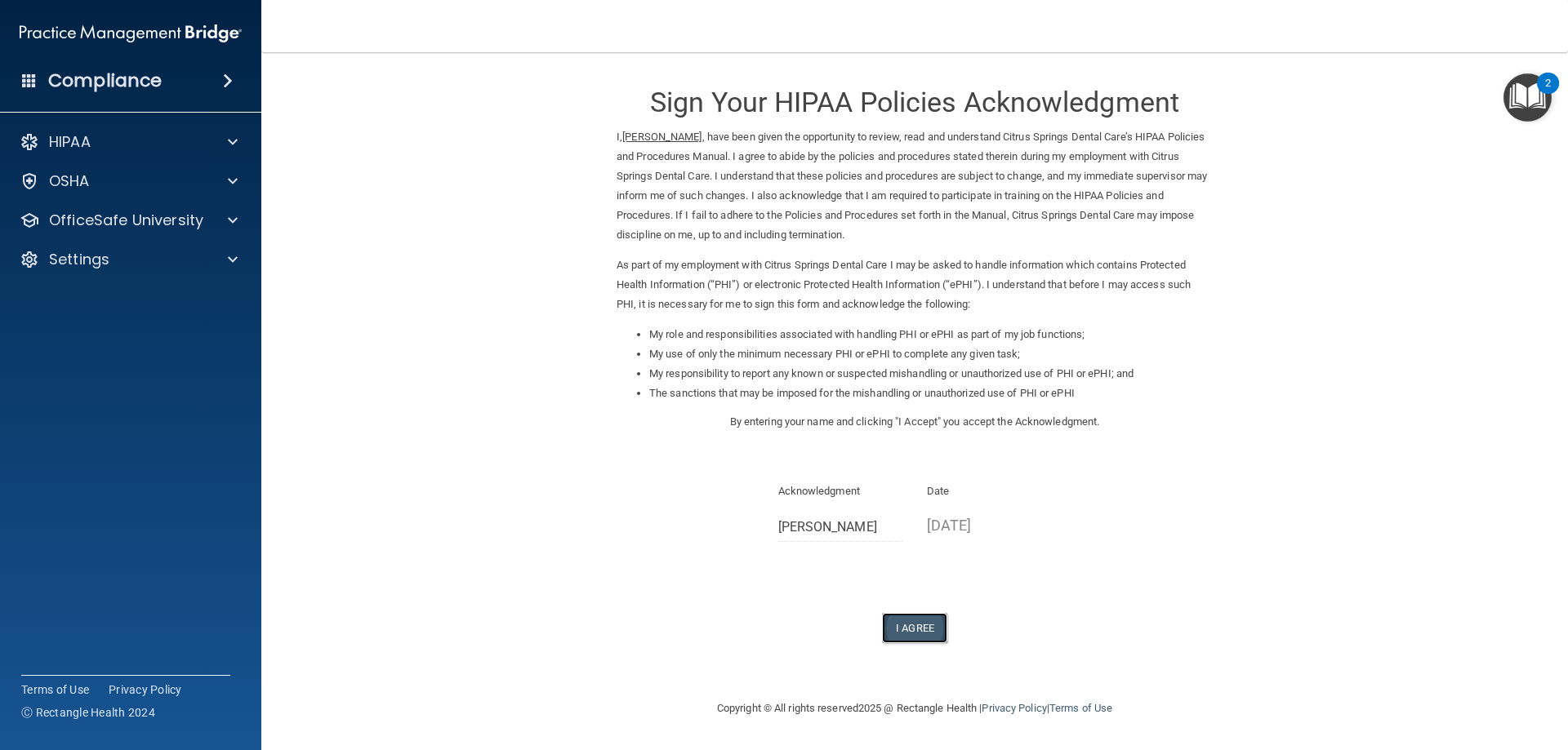
click at [930, 628] on button "I Agree" at bounding box center [915, 628] width 65 height 30
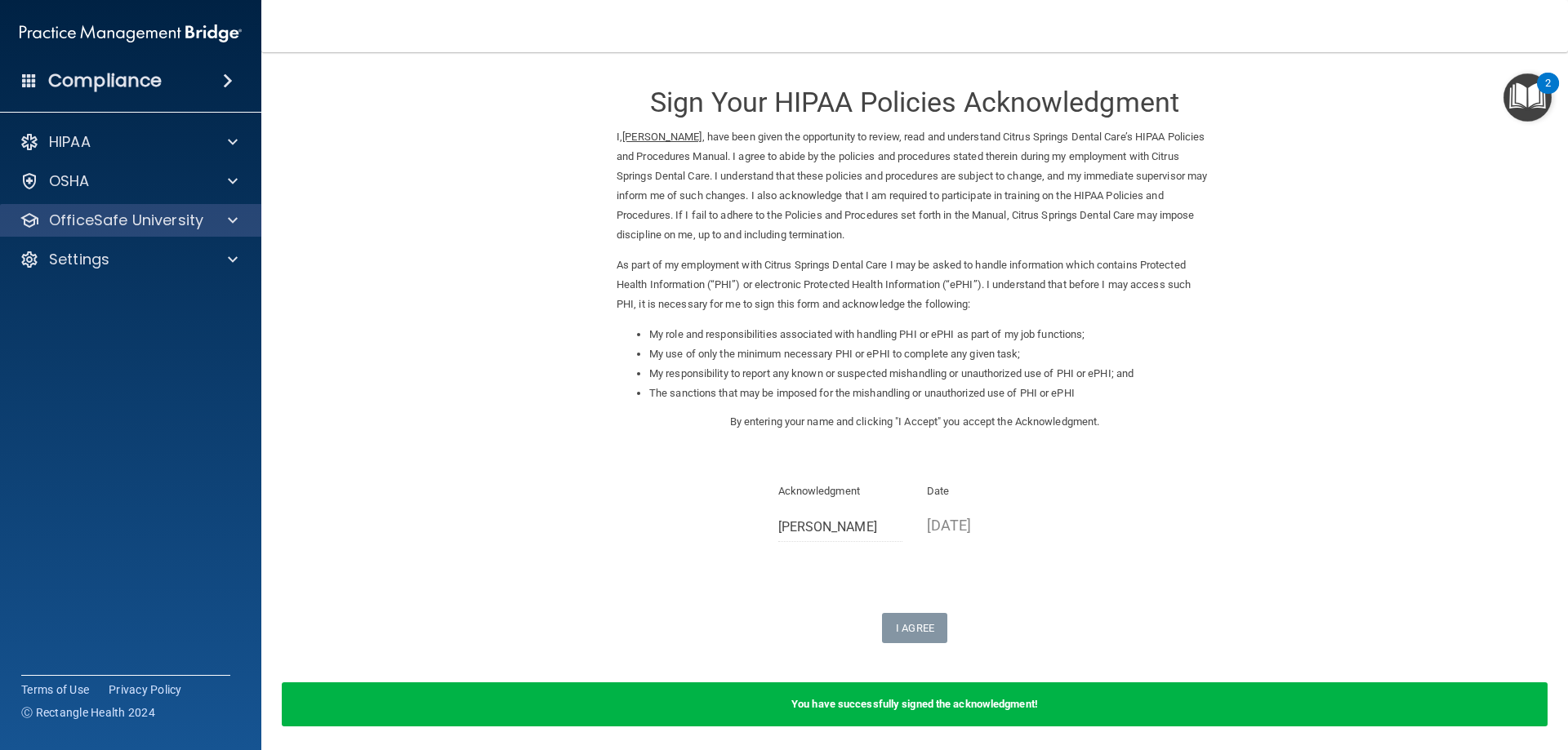
click at [237, 209] on div "OfficeSafe University" at bounding box center [131, 220] width 262 height 33
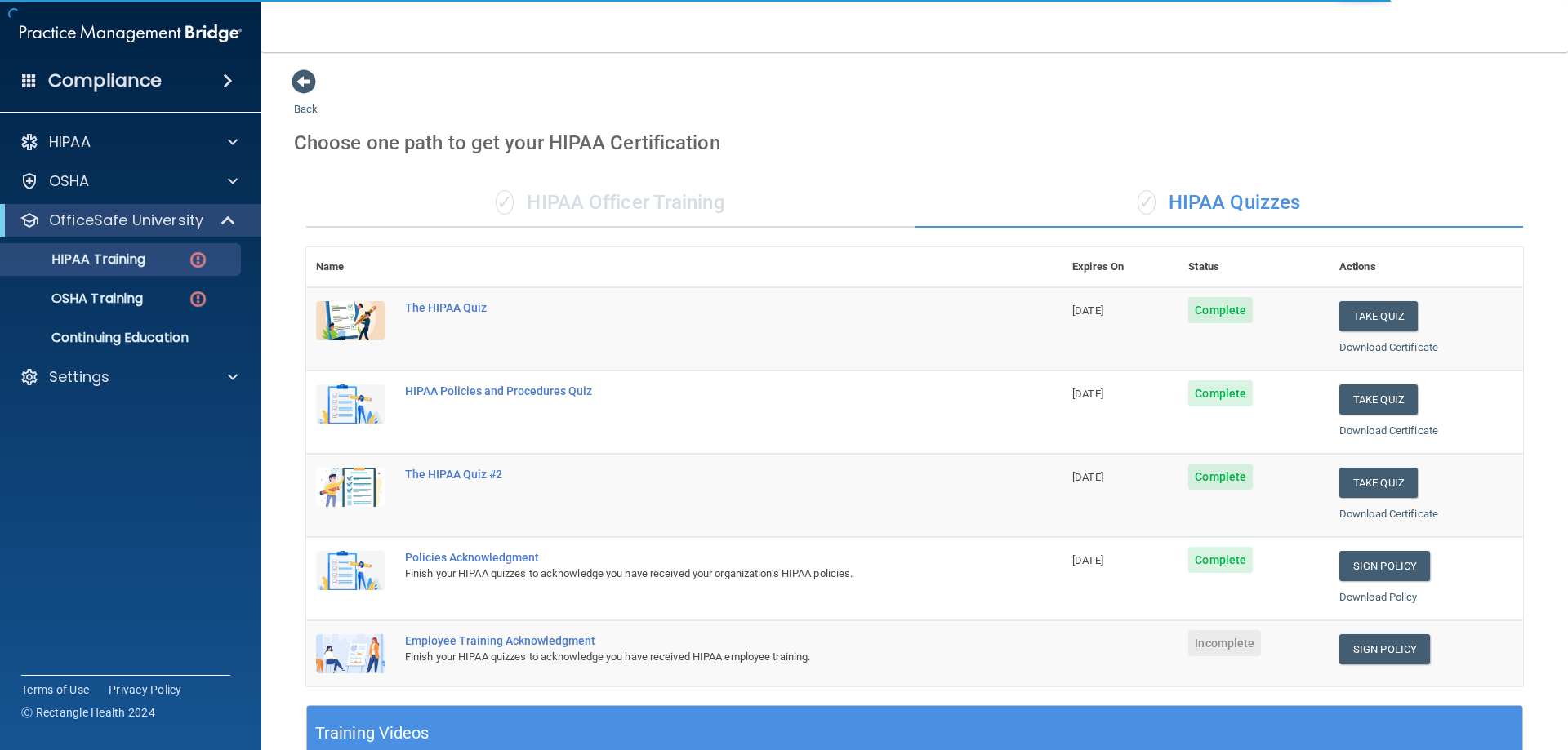
scroll to position [164, 0]
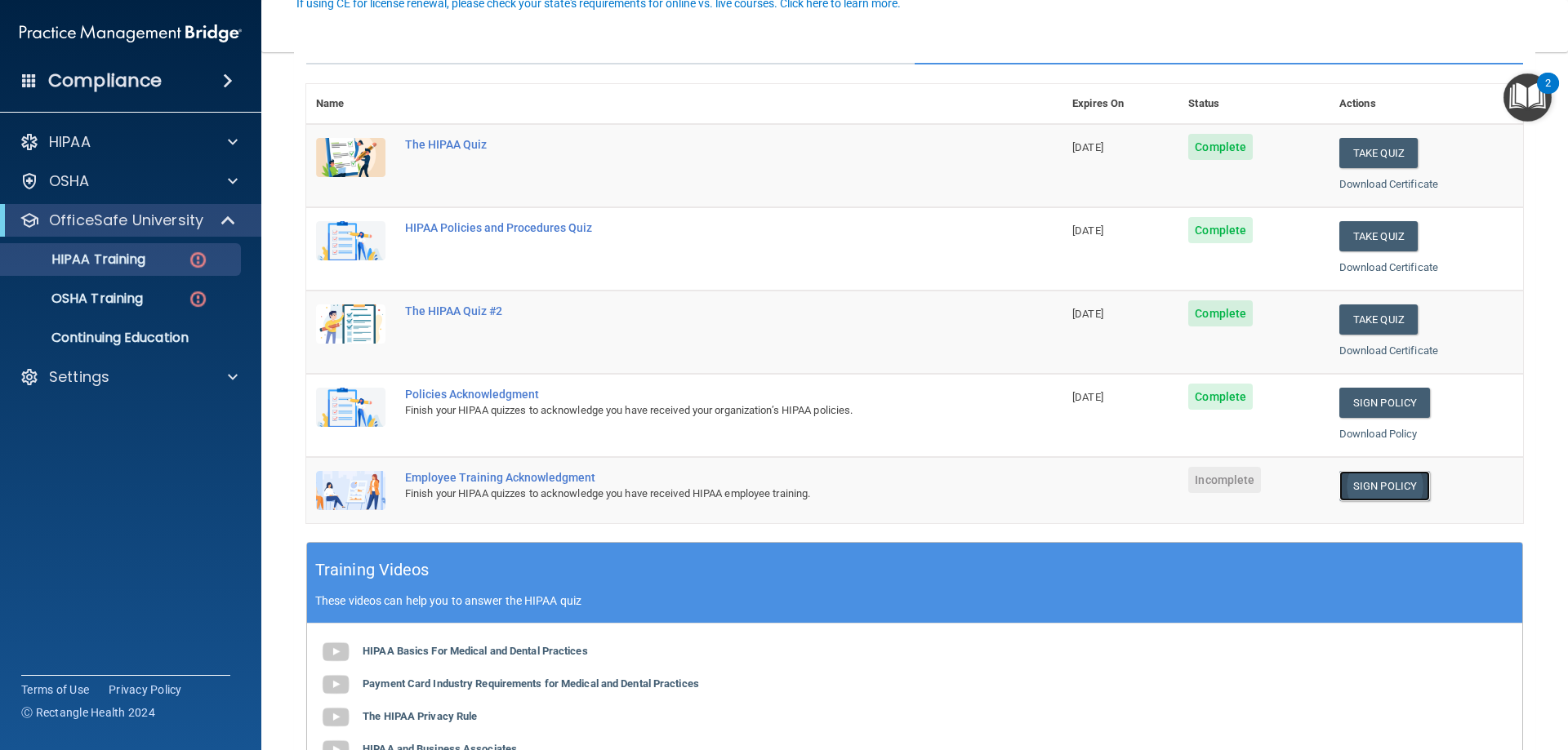
click at [1394, 481] on link "Sign Policy" at bounding box center [1384, 486] width 90 height 30
click at [115, 263] on p "HIPAA Training" at bounding box center [78, 259] width 134 height 16
click at [128, 295] on p "OSHA Training" at bounding box center [77, 299] width 133 height 16
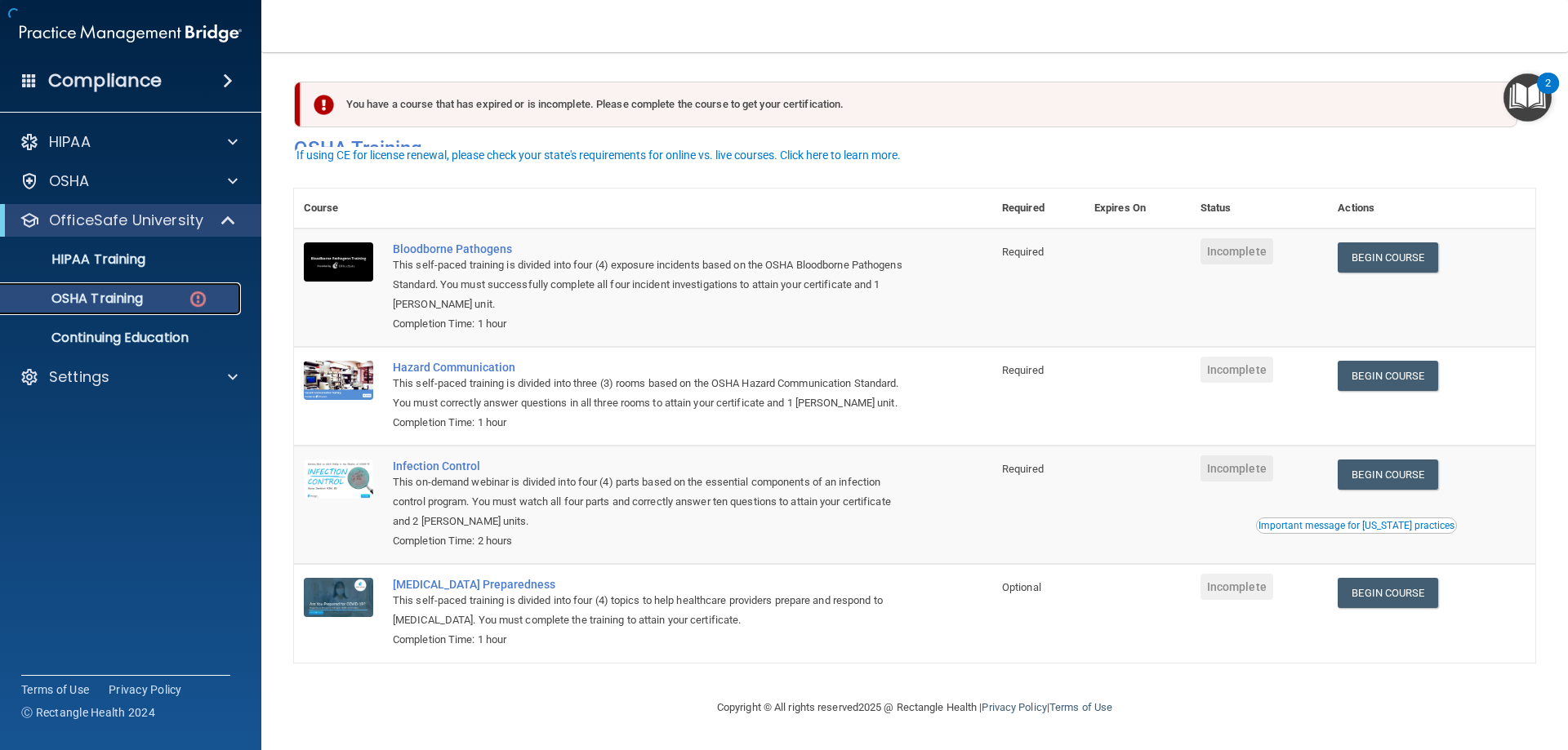
scroll to position [21, 0]
click at [128, 262] on p "HIPAA Training" at bounding box center [78, 259] width 134 height 16
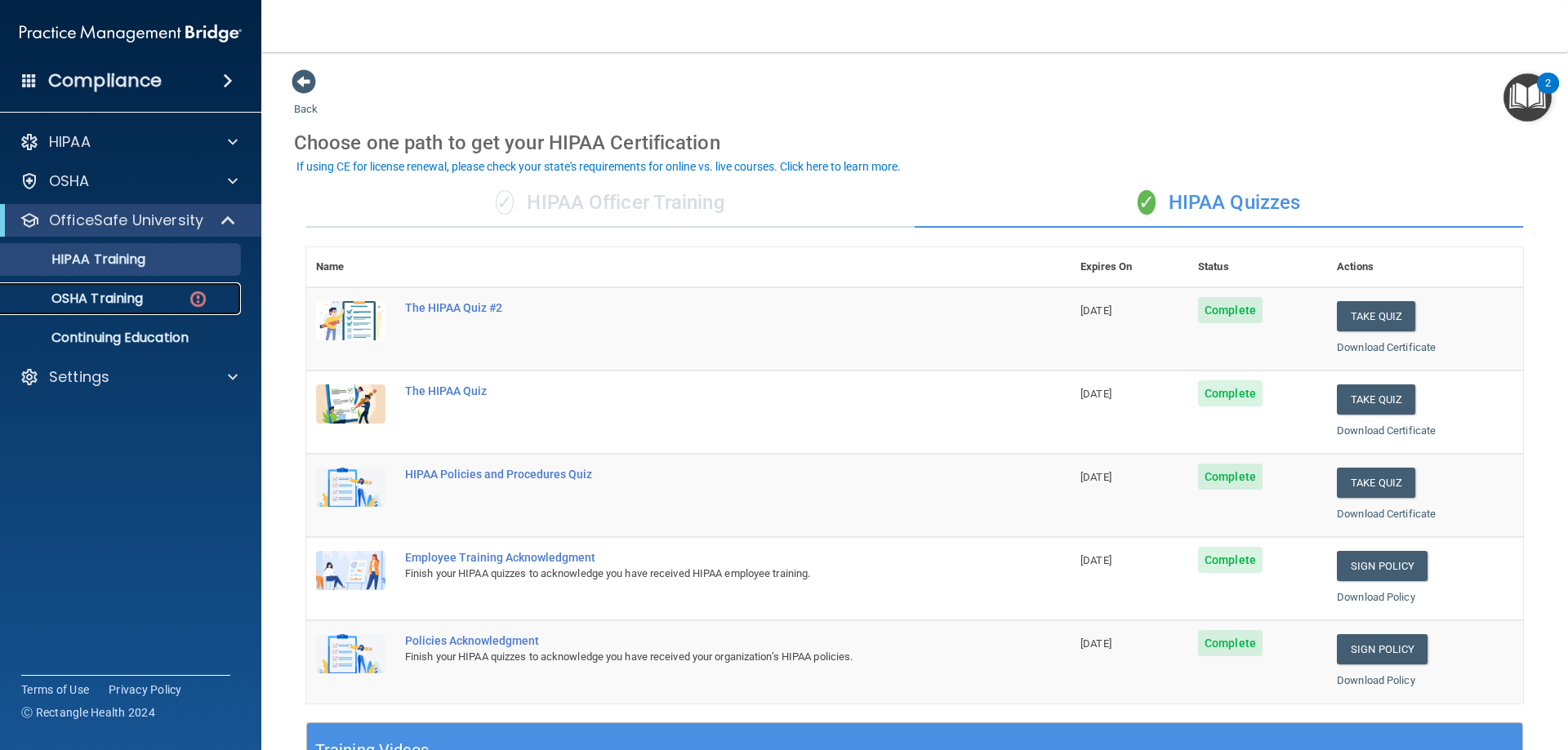
click at [177, 302] on div "OSHA Training" at bounding box center [121, 299] width 223 height 16
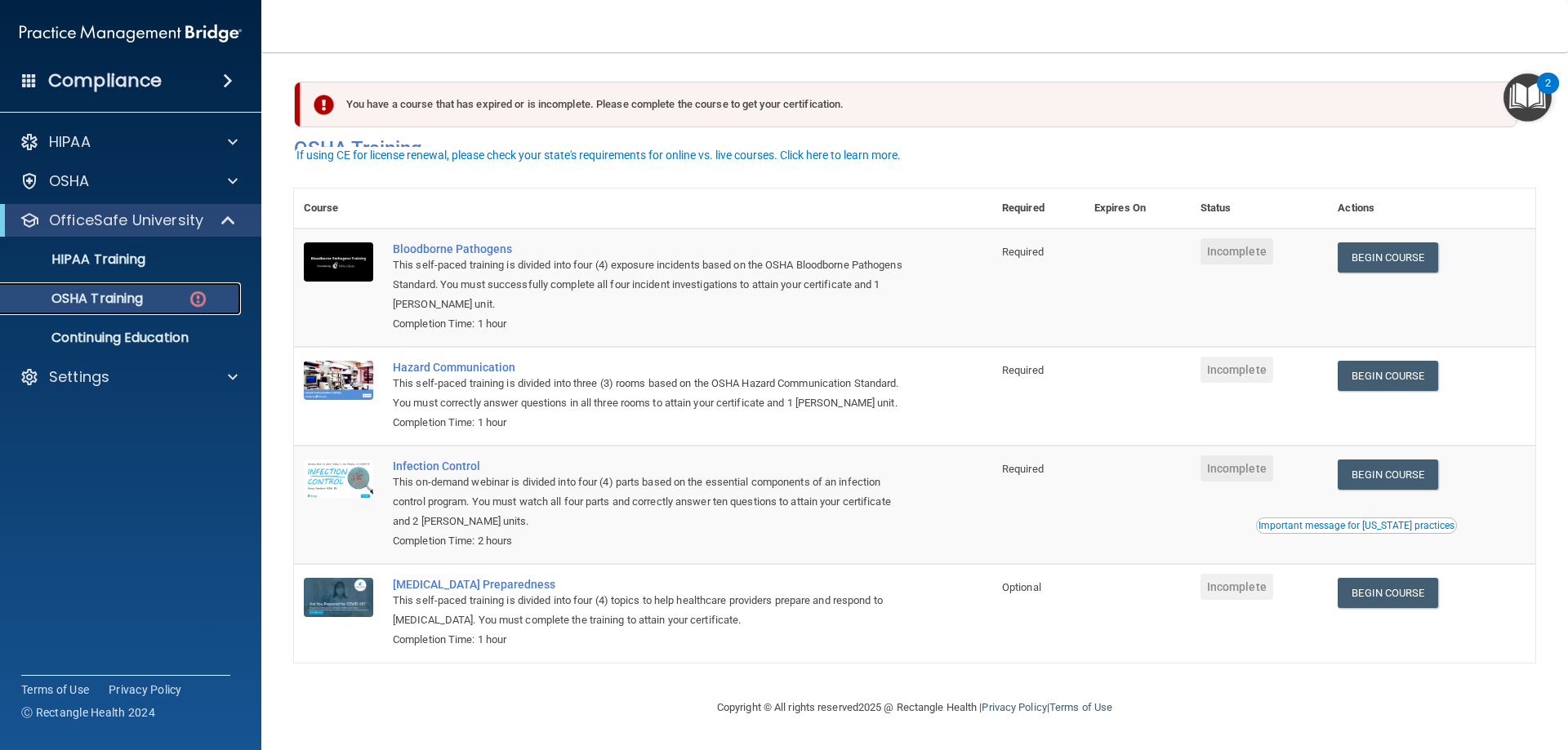
scroll to position [21, 0]
click at [1356, 528] on div "Important message for [US_STATE] practices" at bounding box center [1357, 525] width 196 height 9
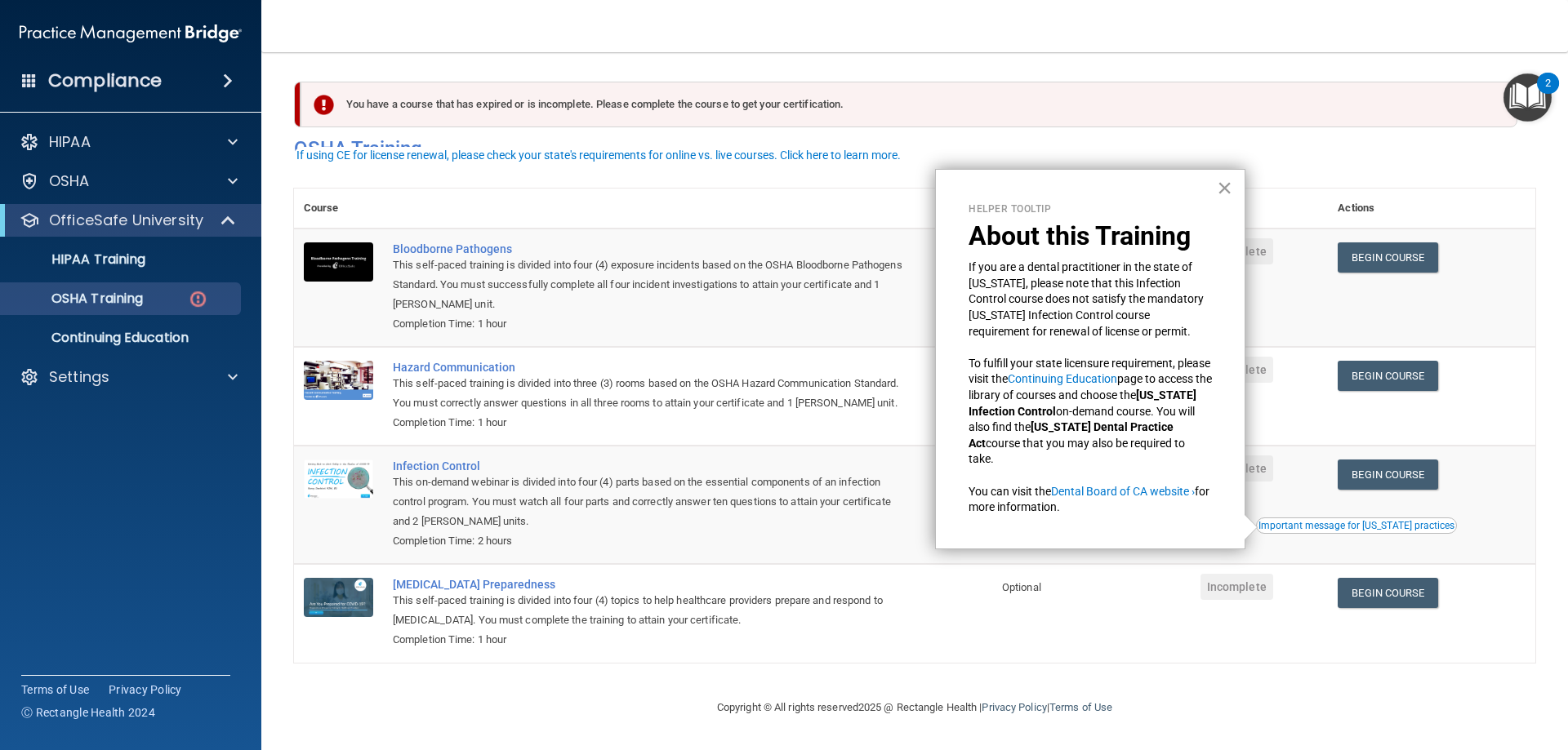
click at [1223, 189] on button "×" at bounding box center [1225, 188] width 16 height 26
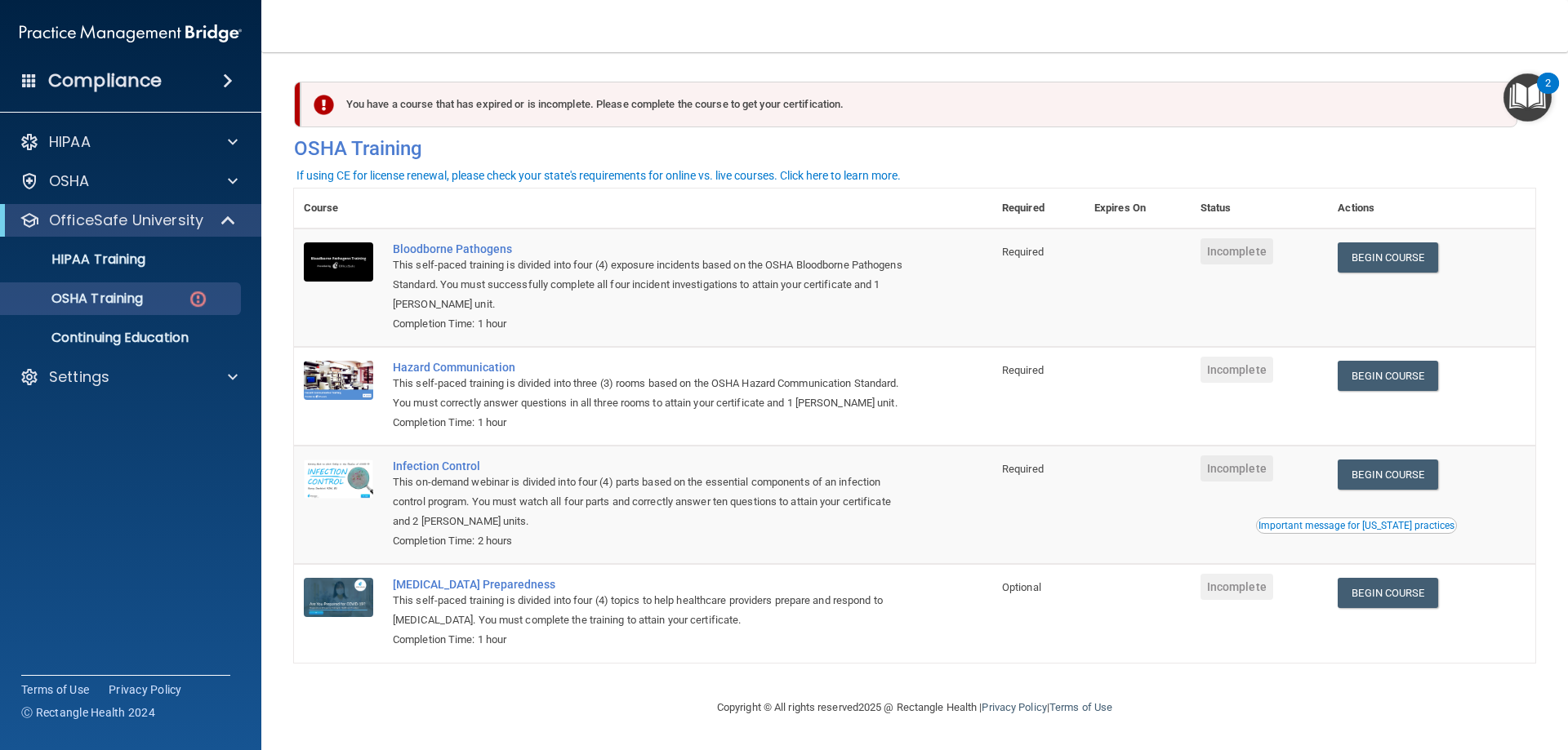
scroll to position [0, 0]
click at [1361, 255] on link "Begin Course" at bounding box center [1388, 257] width 100 height 30
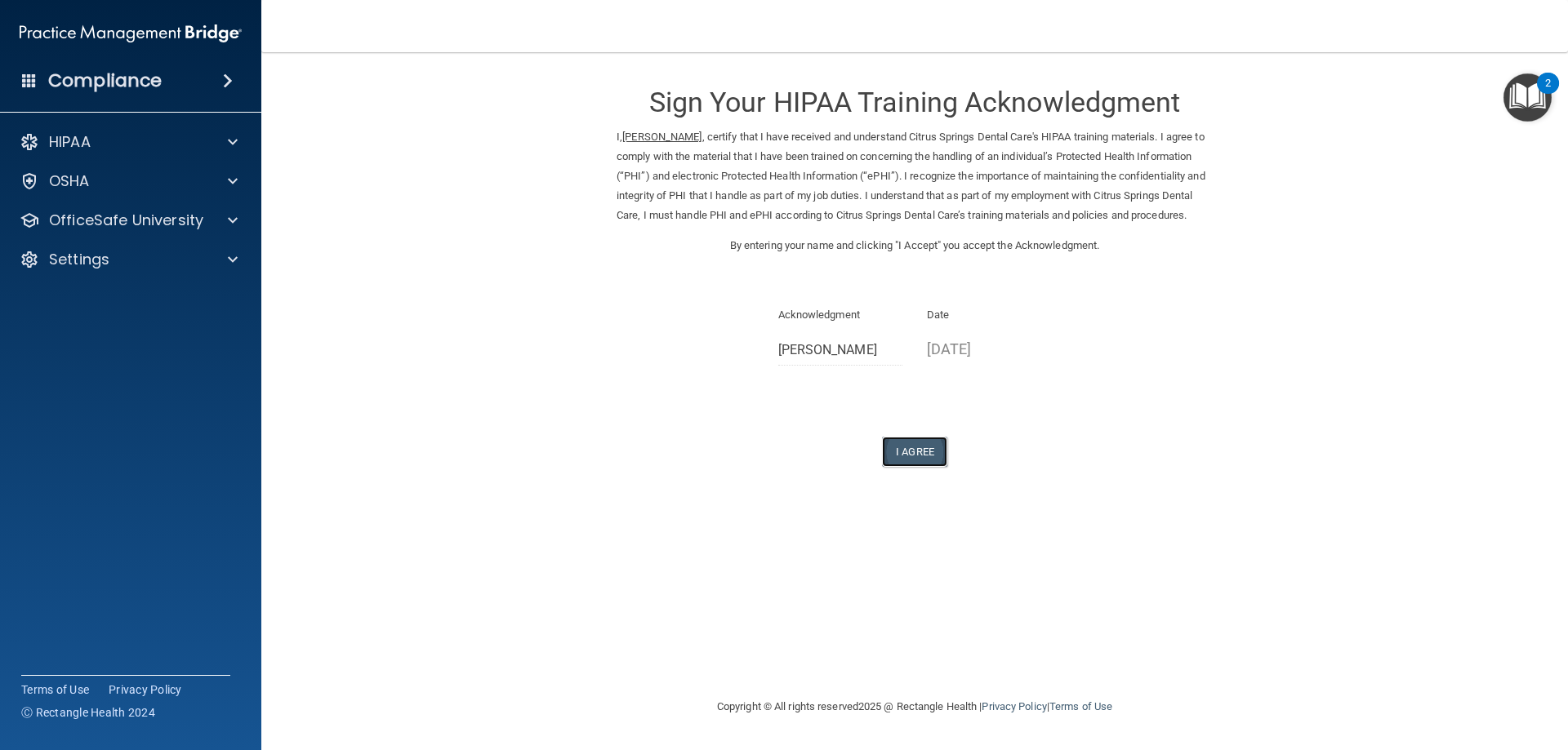
click at [930, 463] on button "I Agree" at bounding box center [915, 451] width 65 height 30
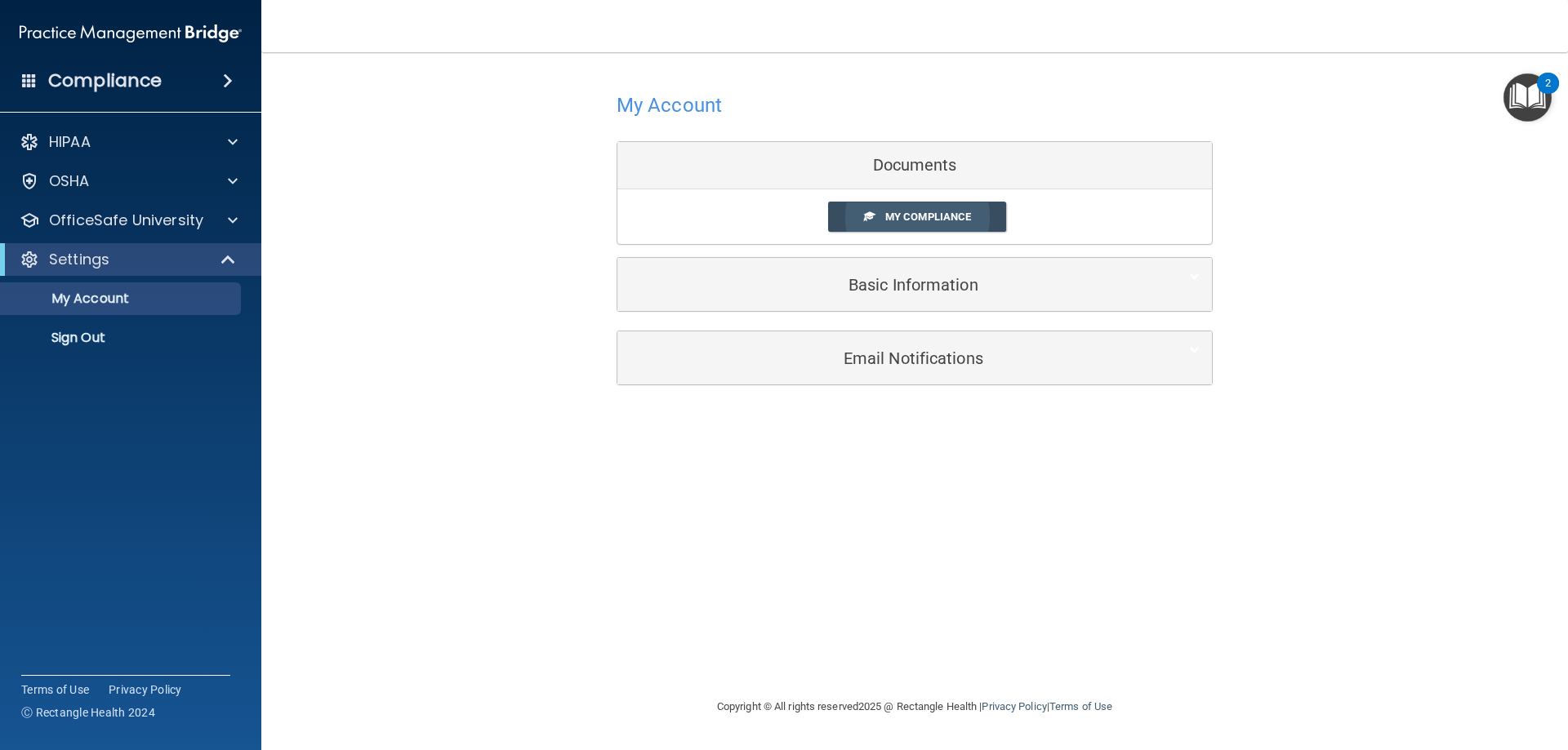
click at [926, 221] on span "My Compliance" at bounding box center [929, 217] width 86 height 12
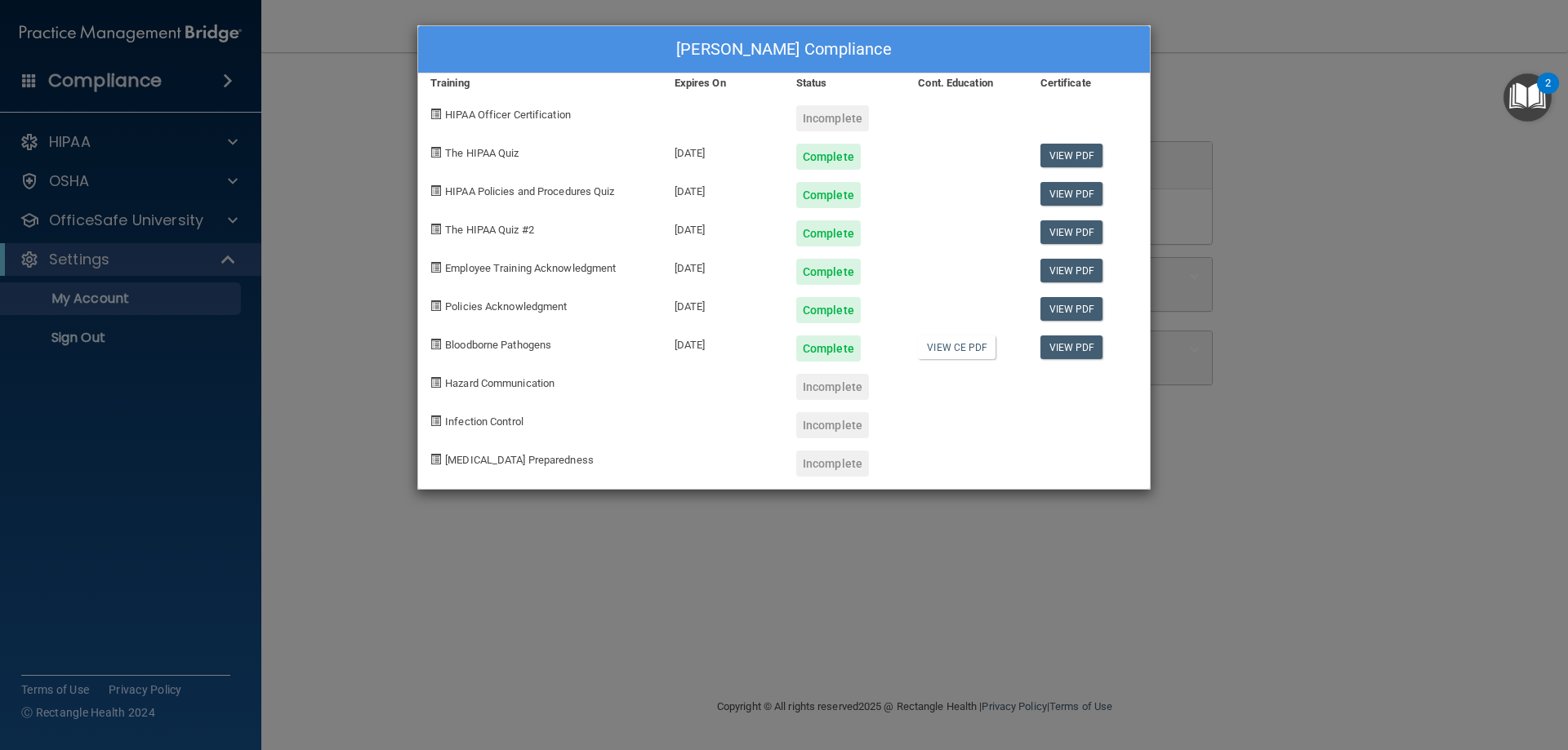
click at [385, 223] on div "[PERSON_NAME] Compliance Training Expires On Status Cont. Education Certificate…" at bounding box center [784, 375] width 1568 height 750
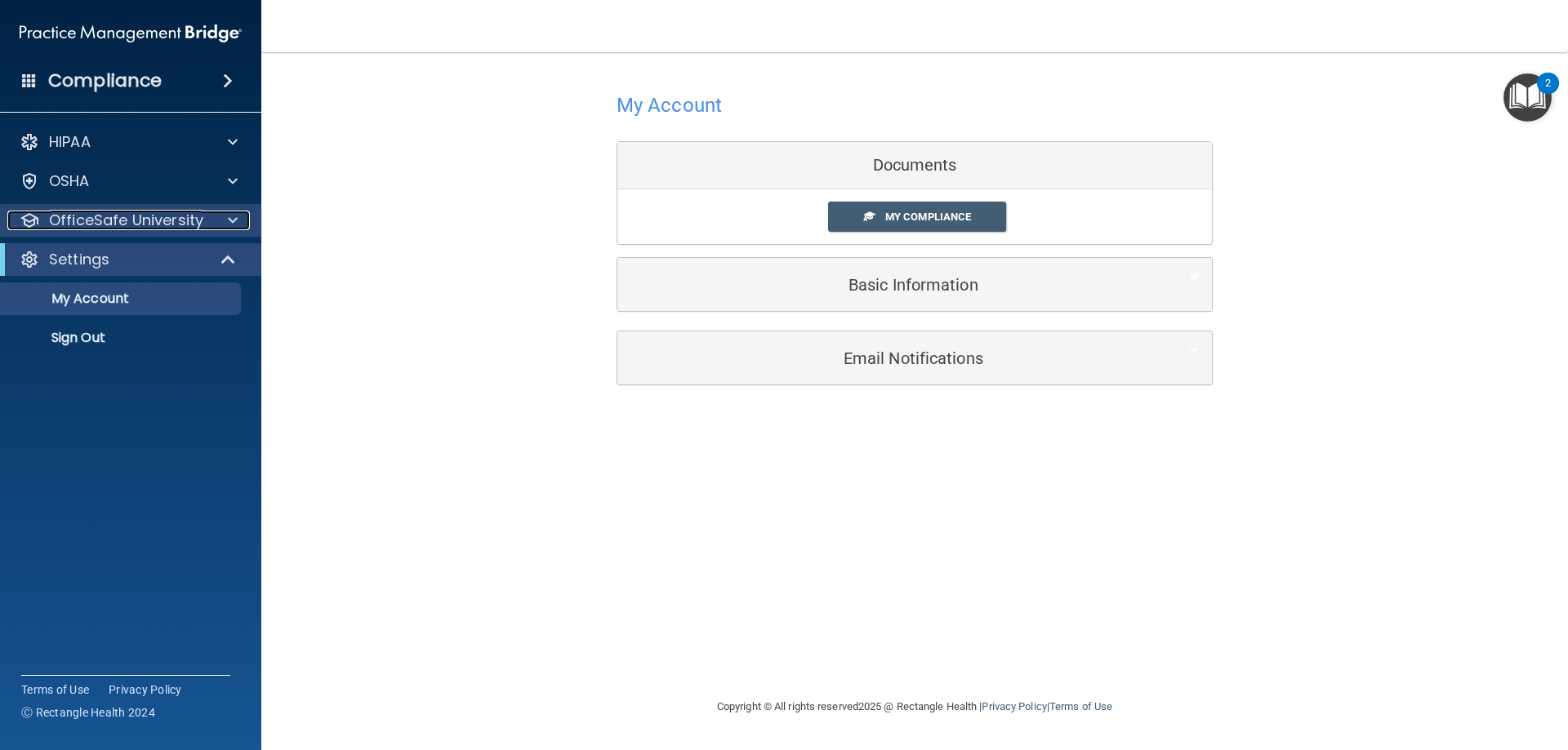
click at [202, 221] on div "OfficeSafe University" at bounding box center [109, 220] width 202 height 20
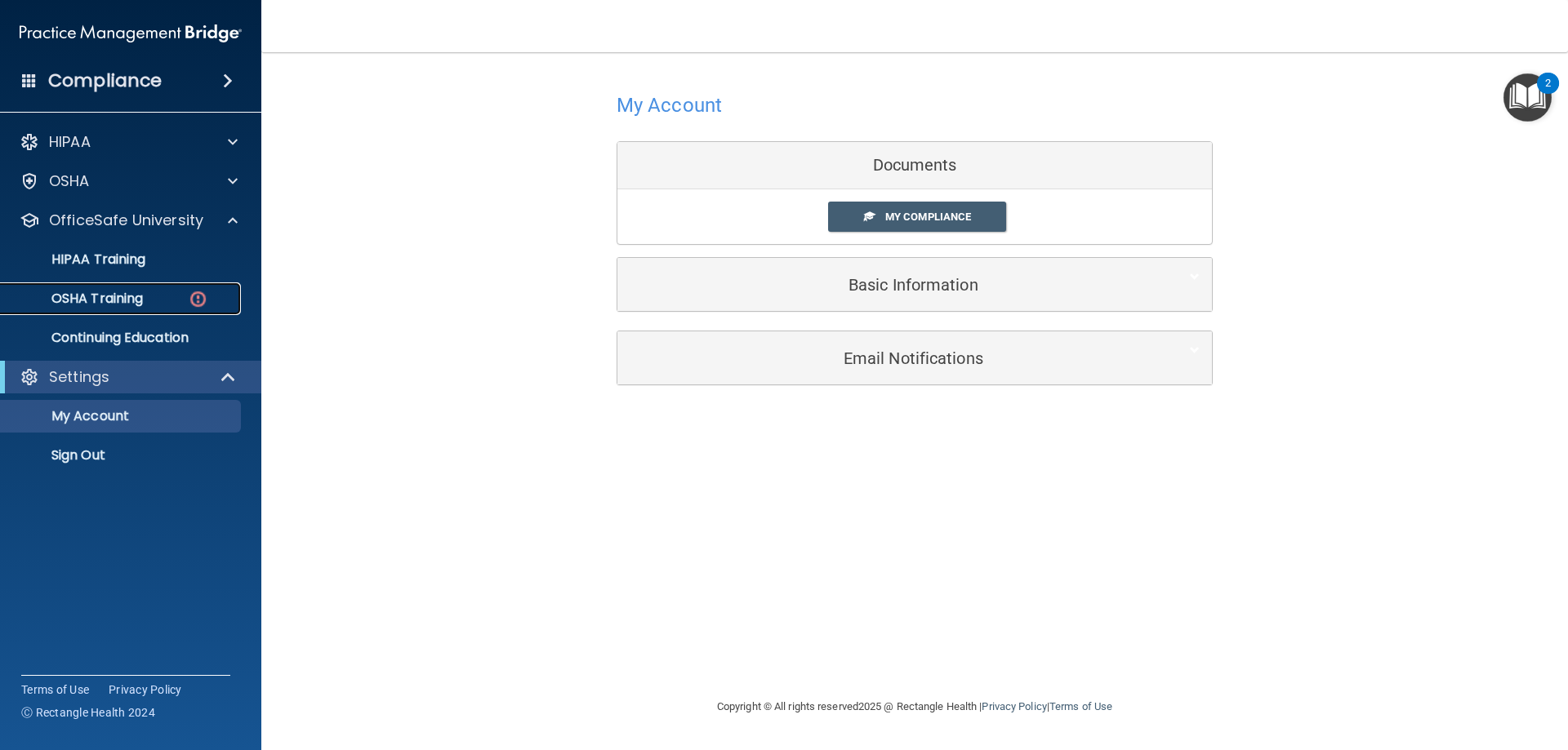
click at [172, 296] on div "OSHA Training" at bounding box center [121, 299] width 223 height 16
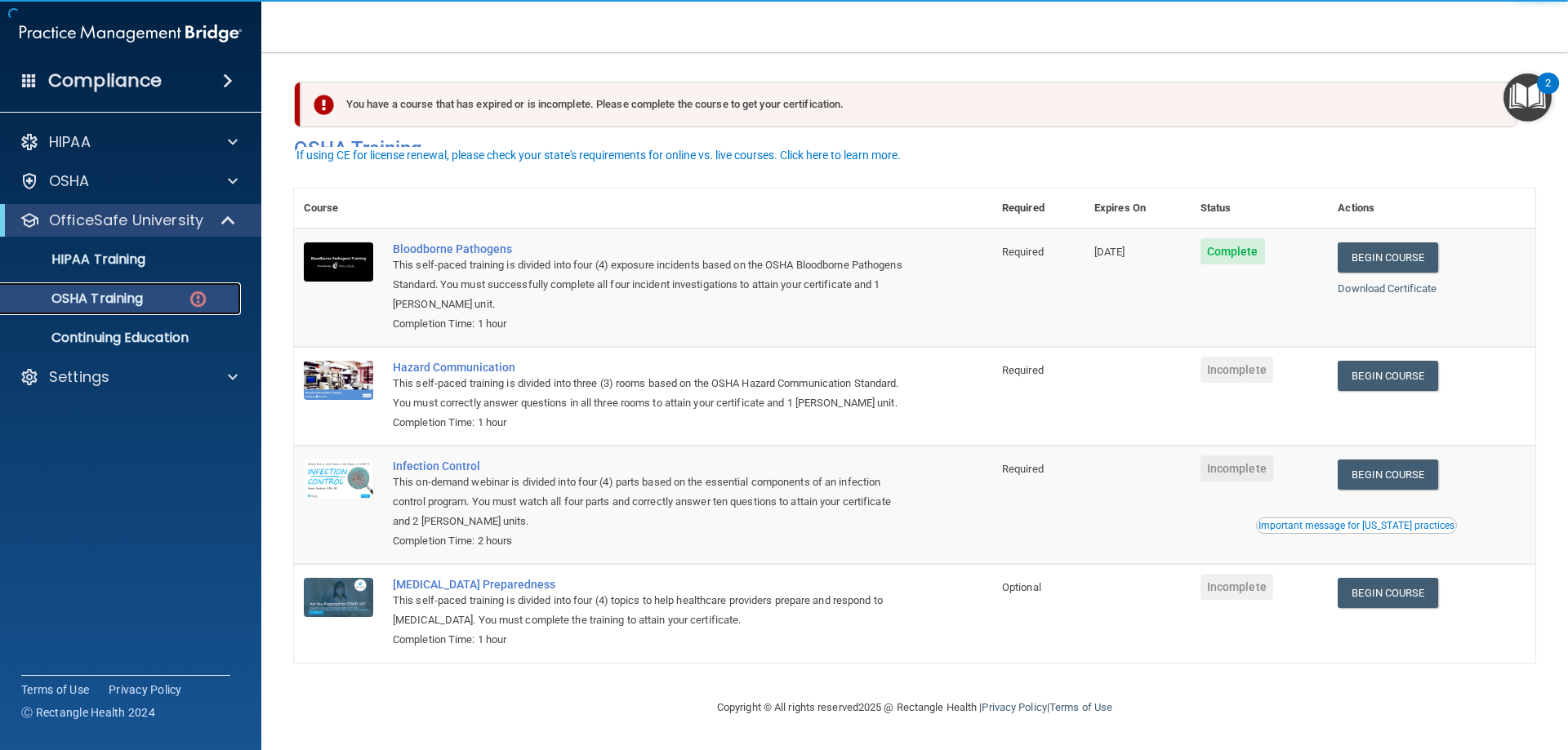
scroll to position [21, 0]
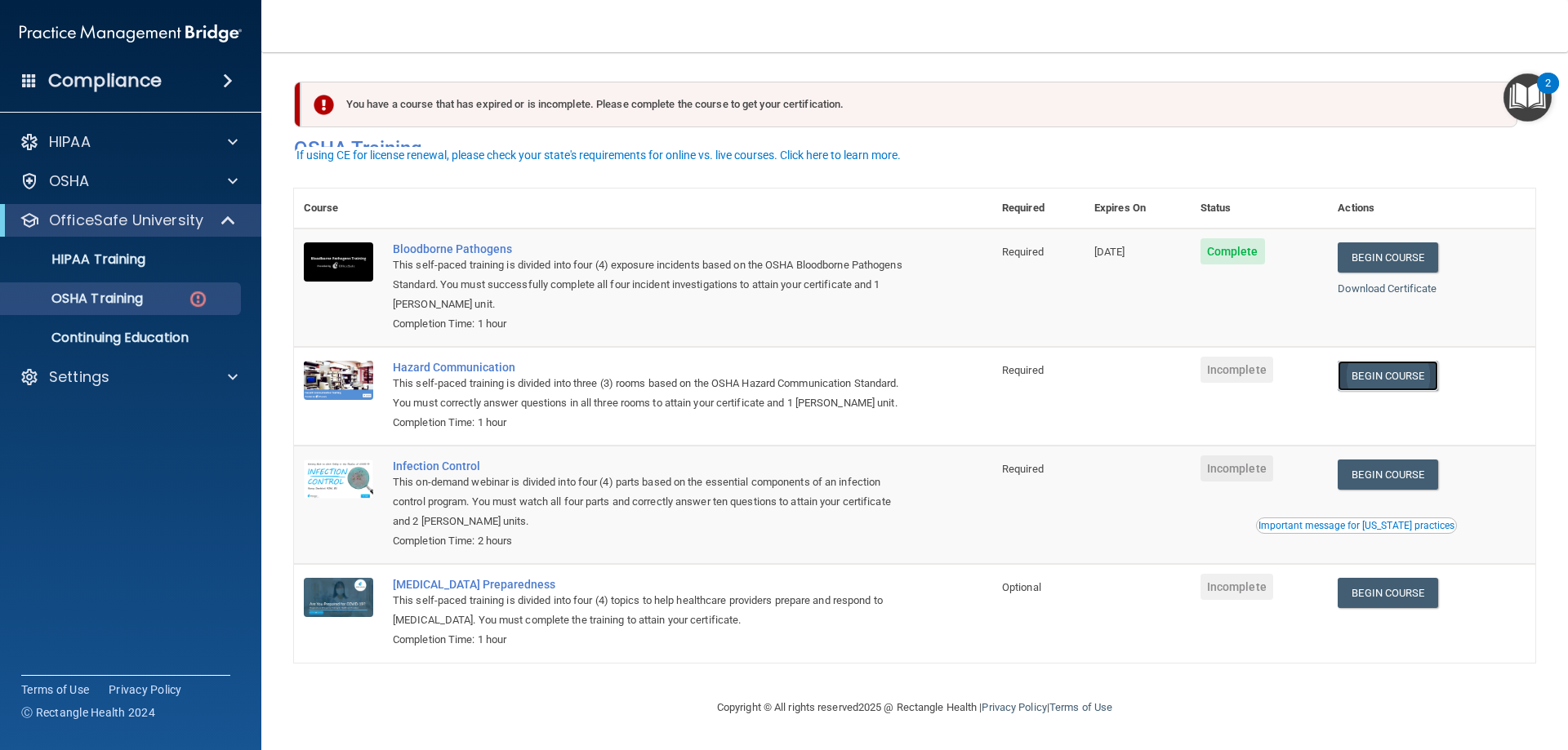
click at [1425, 361] on link "Begin Course" at bounding box center [1388, 375] width 100 height 30
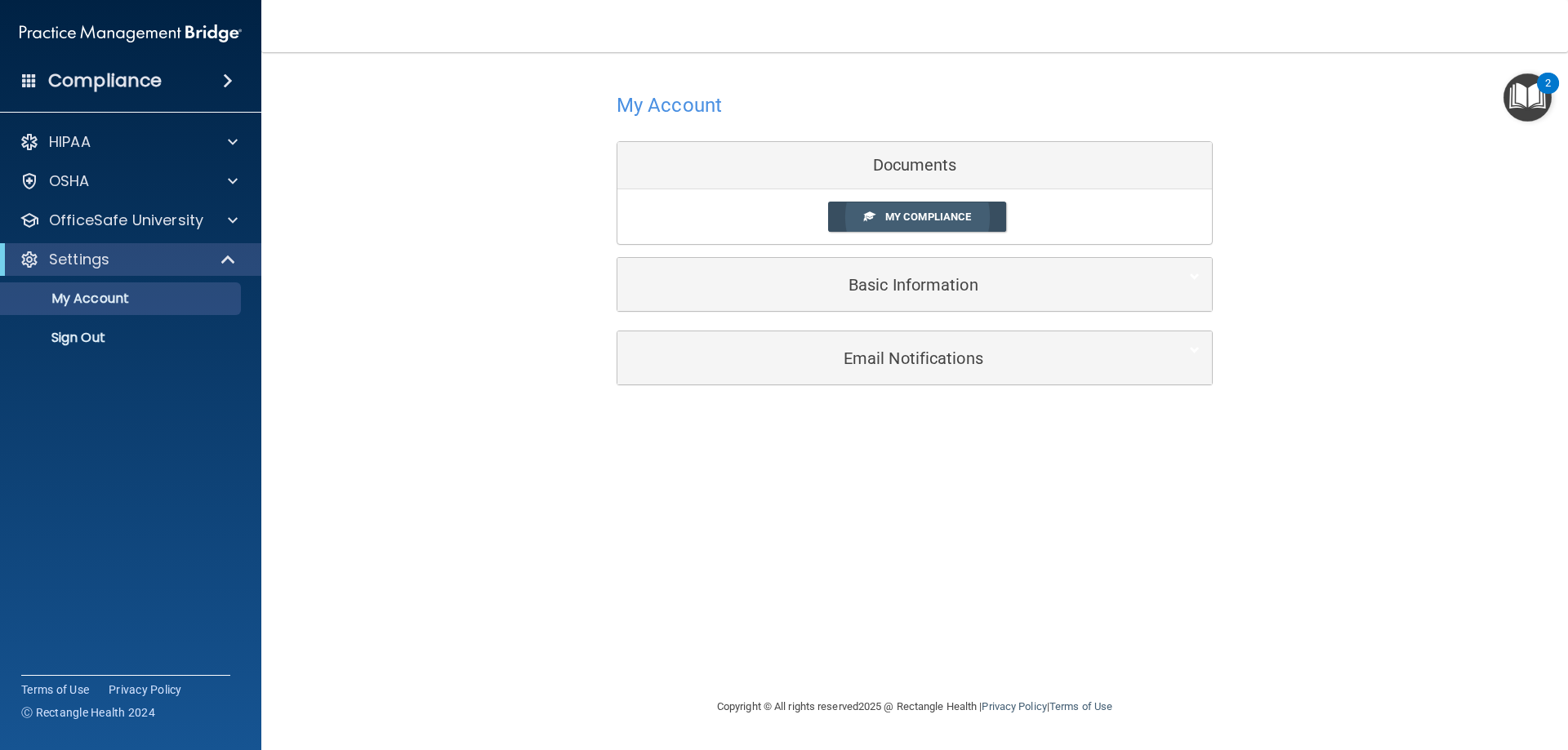
click at [918, 213] on span "My Compliance" at bounding box center [929, 217] width 86 height 12
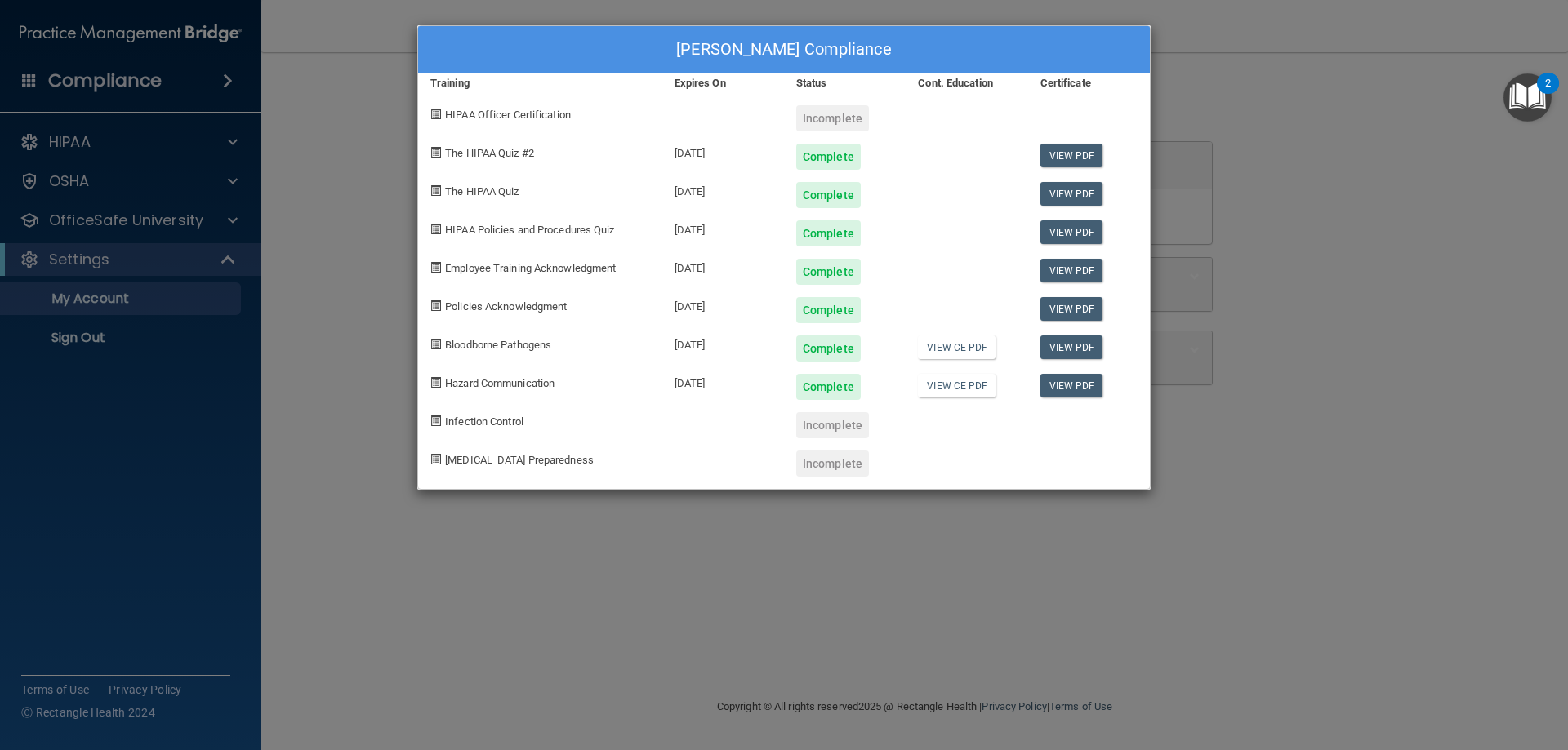
click at [1241, 95] on div "Natalya Donaldson's Compliance Training Expires On Status Cont. Education Certi…" at bounding box center [784, 375] width 1568 height 750
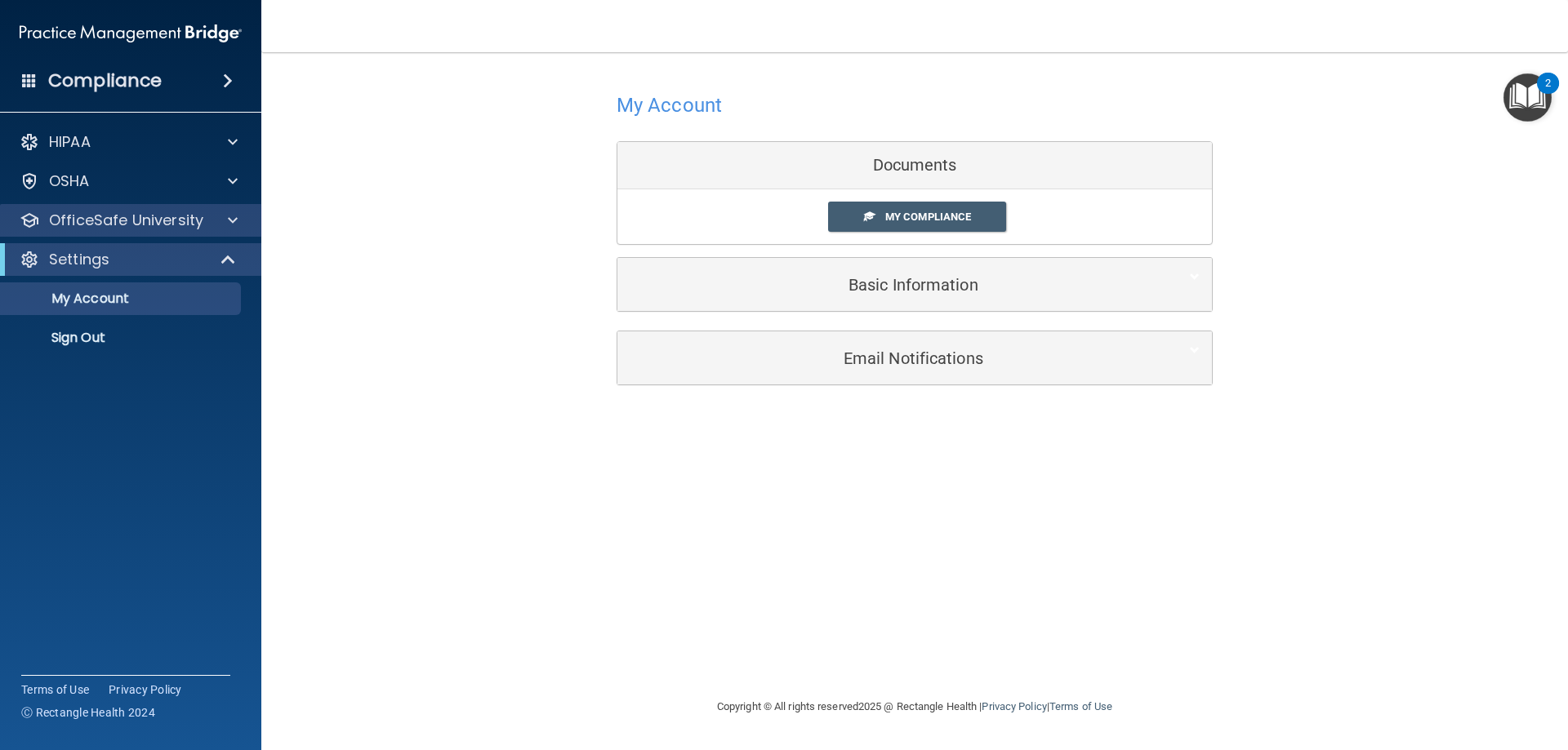
click at [155, 208] on div "OfficeSafe University" at bounding box center [131, 220] width 262 height 33
click at [232, 220] on span at bounding box center [233, 220] width 9 height 20
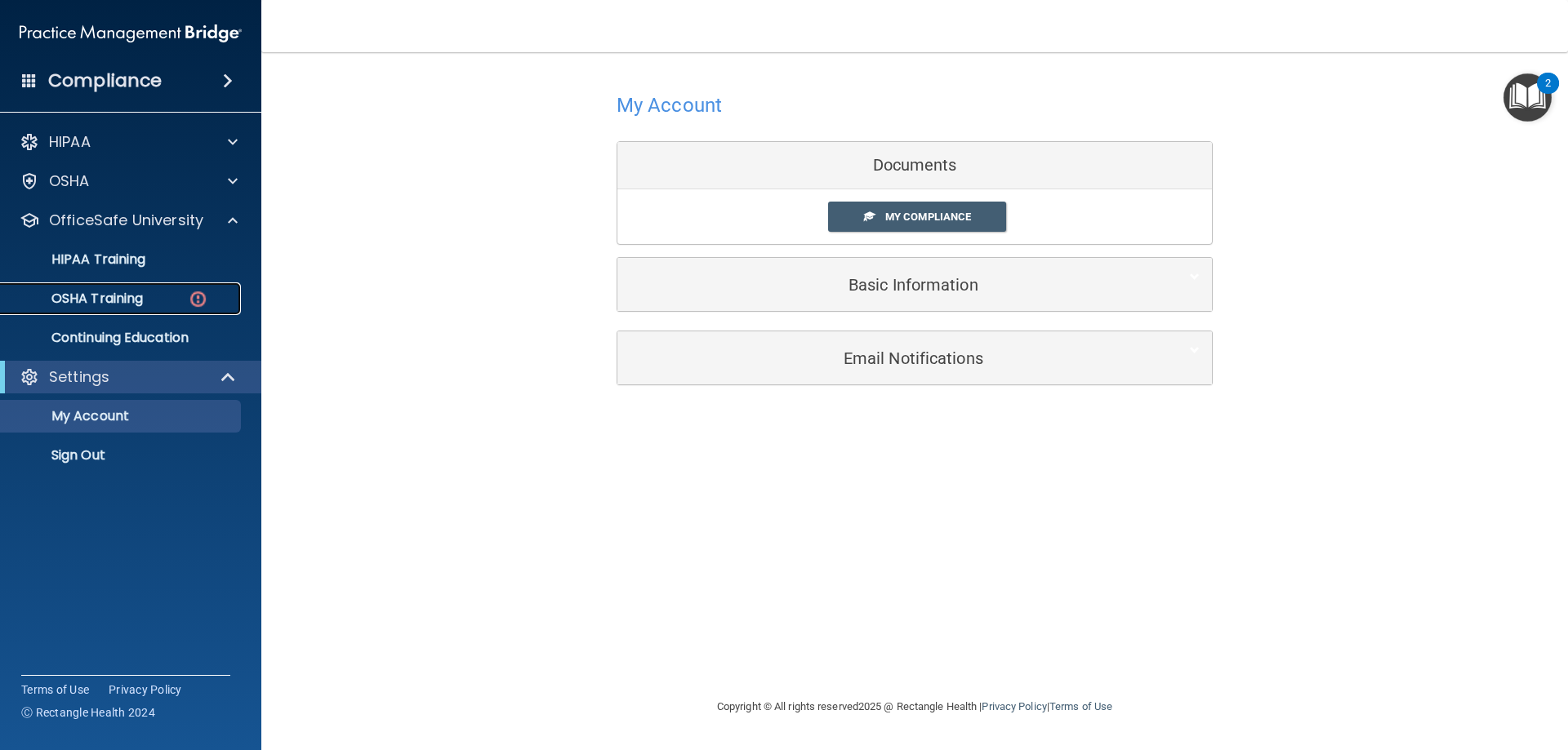
click at [151, 290] on link "OSHA Training" at bounding box center [112, 299] width 258 height 33
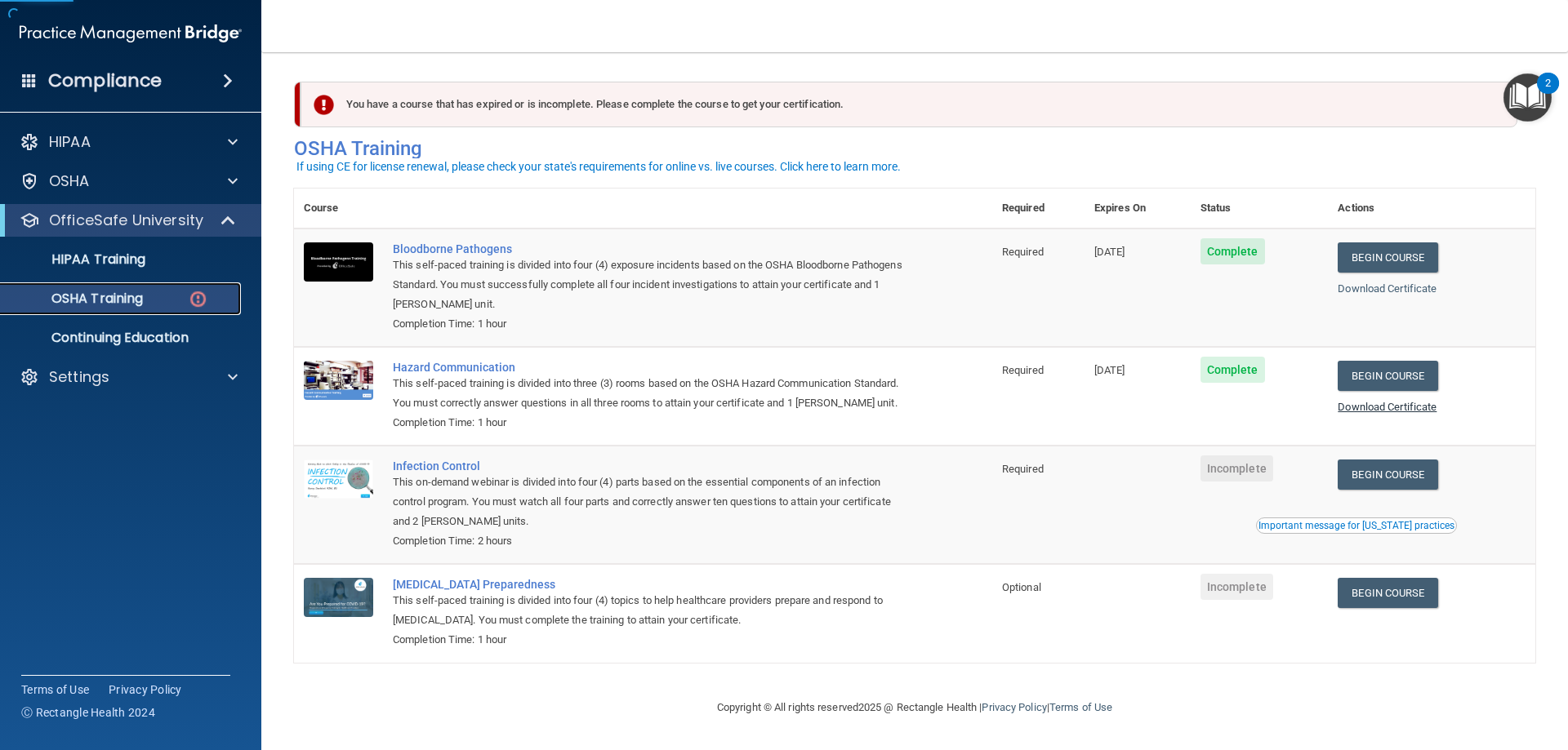
scroll to position [21, 0]
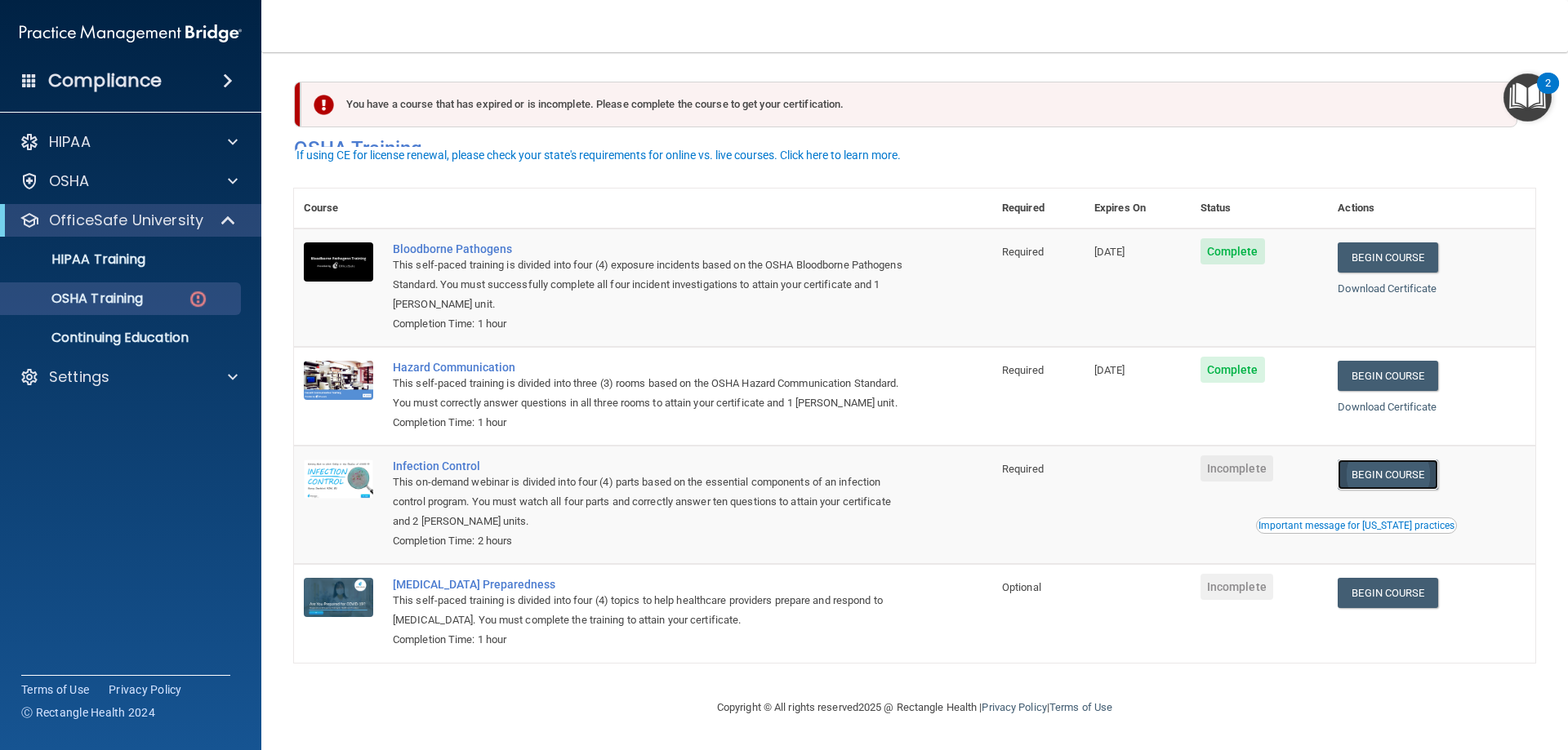
click at [1427, 479] on link "Begin Course" at bounding box center [1388, 474] width 100 height 30
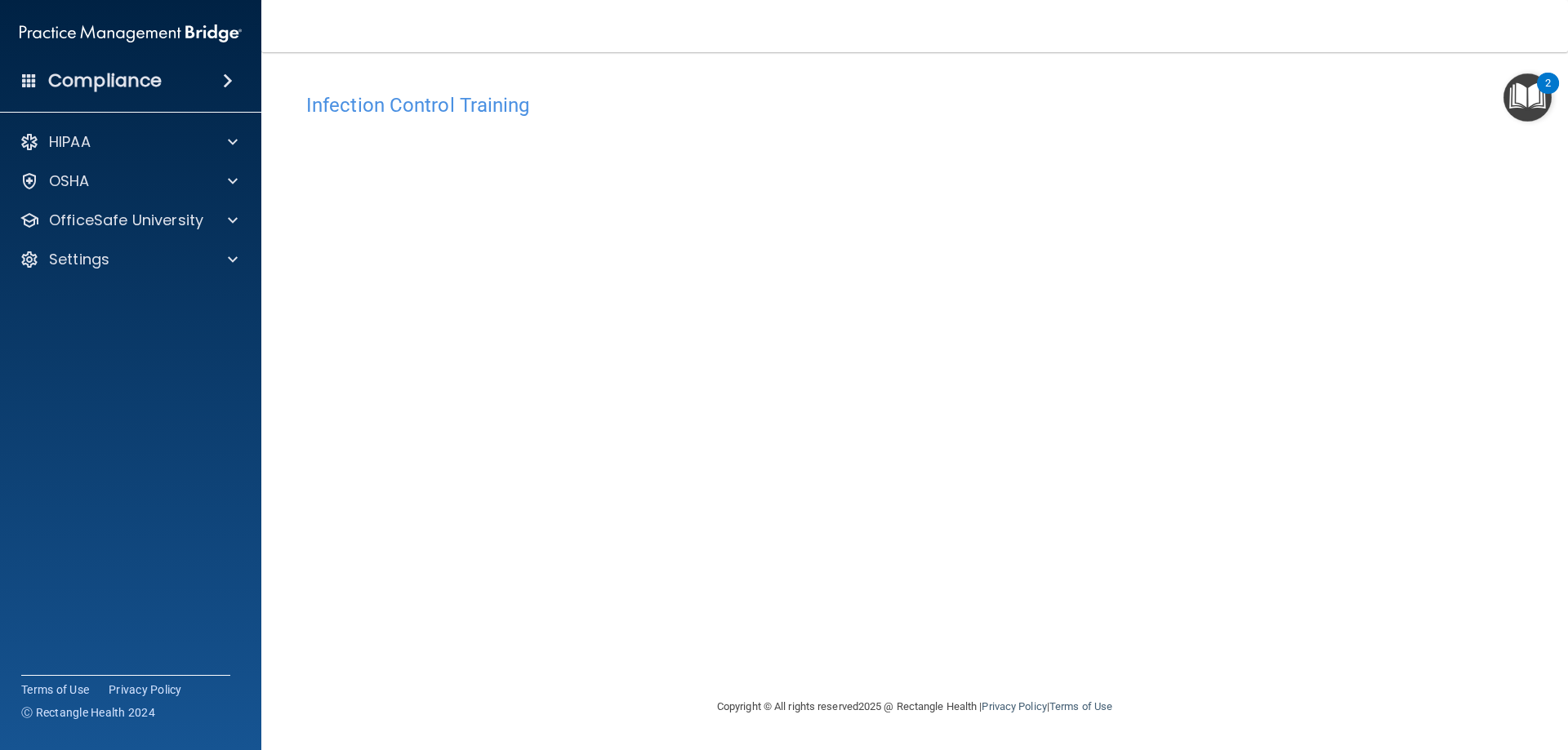
click at [1315, 647] on div "Infection Control Training This course doesn’t expire until . Are you sure you …" at bounding box center [914, 391] width 1241 height 612
click at [85, 184] on p "OSHA" at bounding box center [69, 181] width 40 height 20
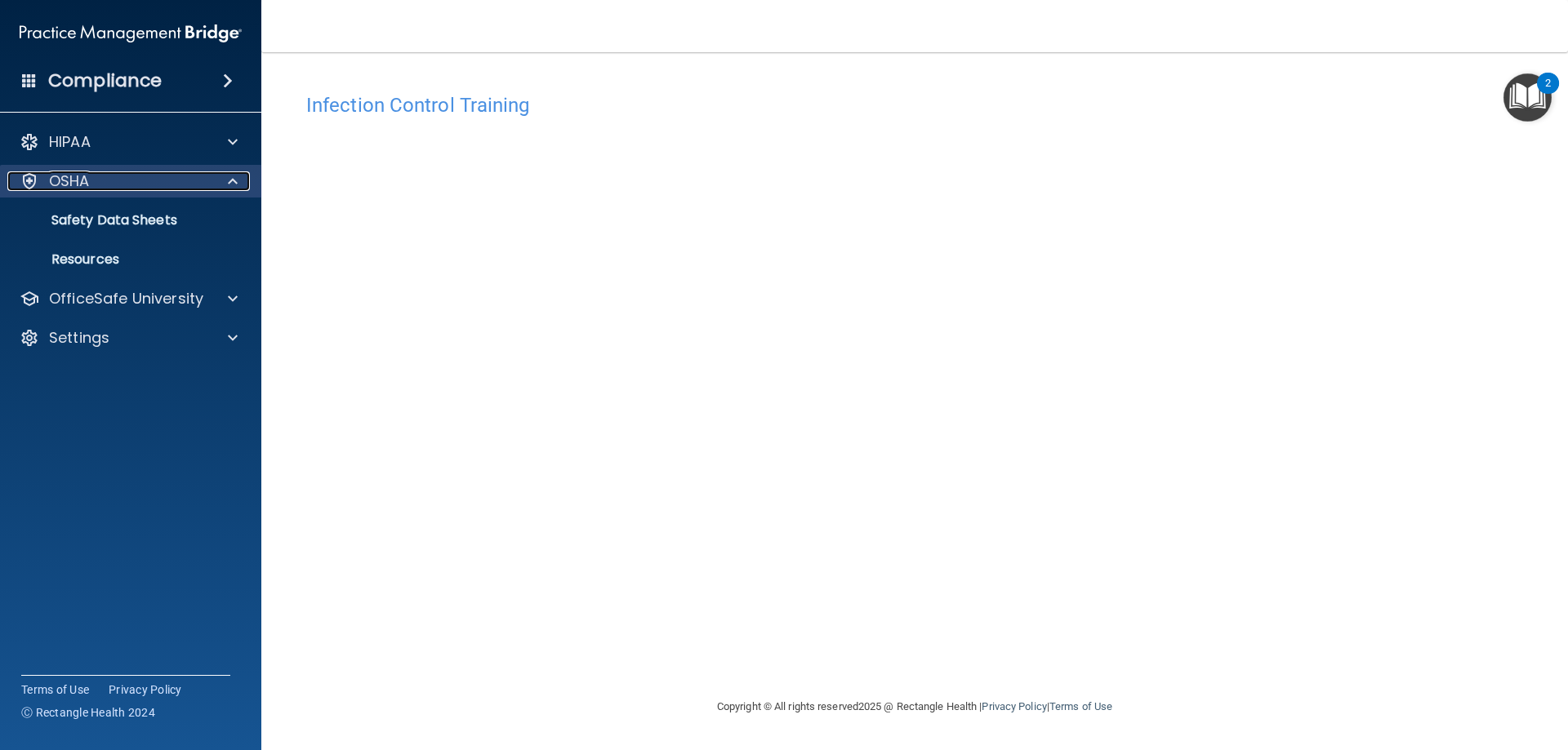
click at [222, 183] on div at bounding box center [230, 181] width 40 height 20
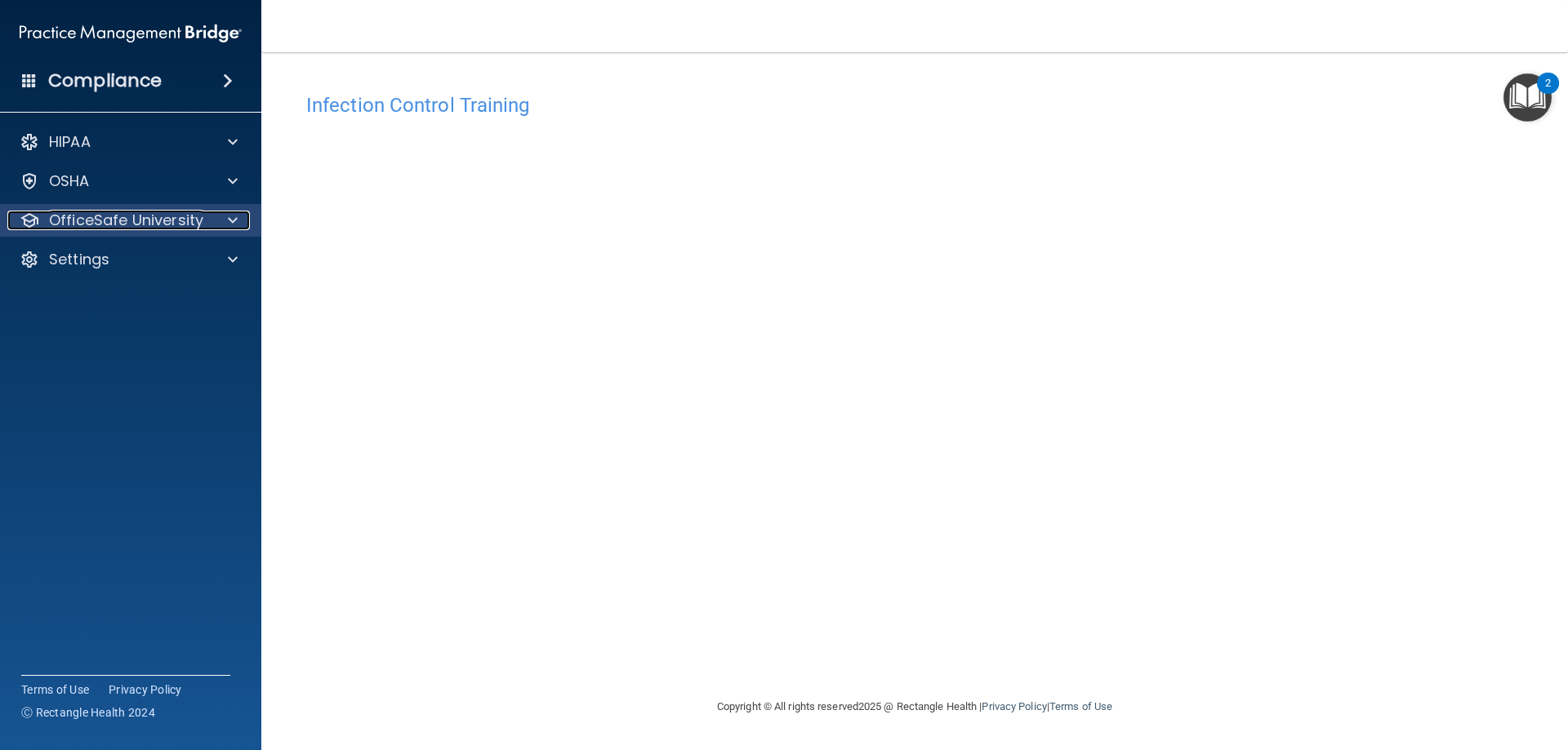
click at [224, 221] on div at bounding box center [230, 220] width 40 height 20
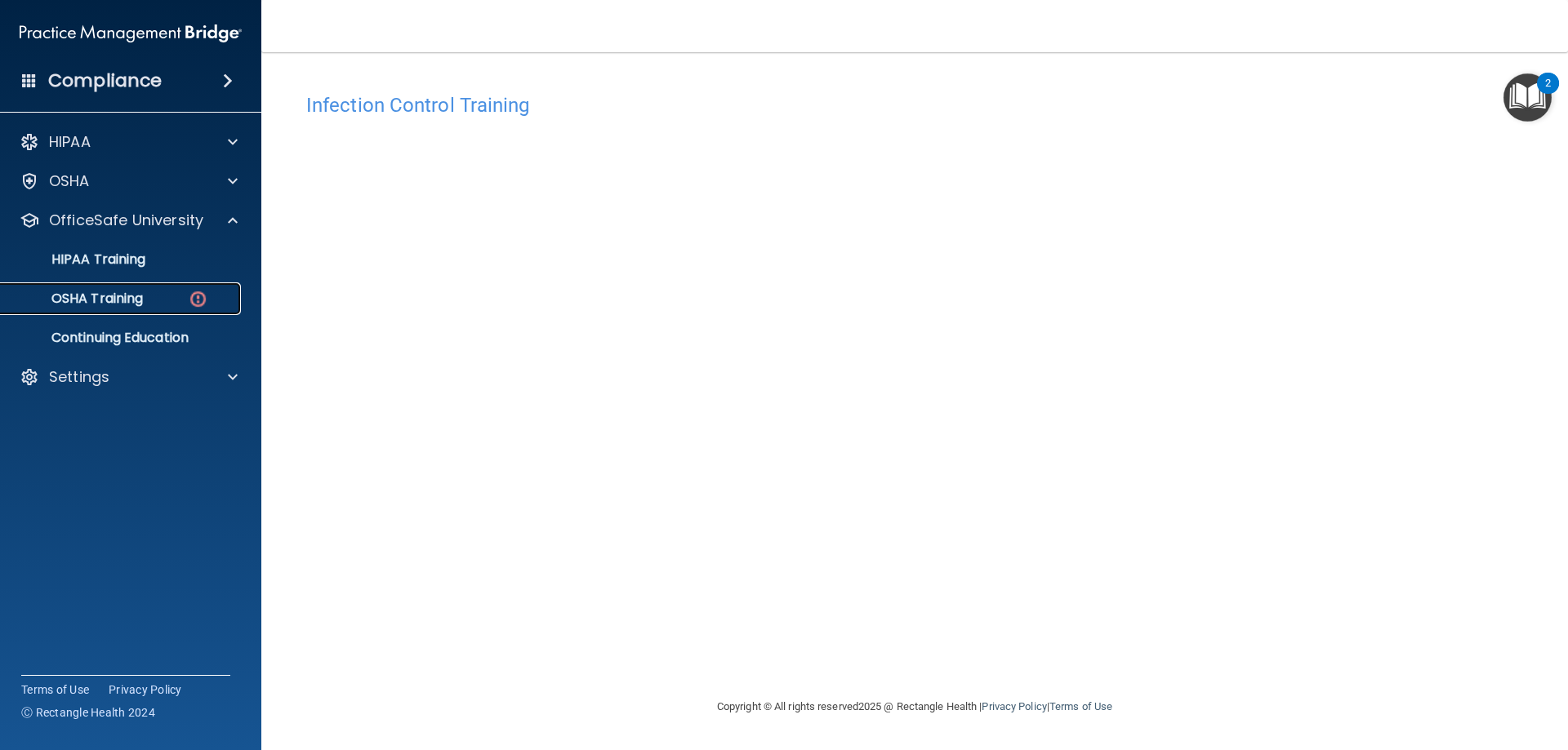
click at [185, 291] on div "OSHA Training" at bounding box center [121, 299] width 223 height 16
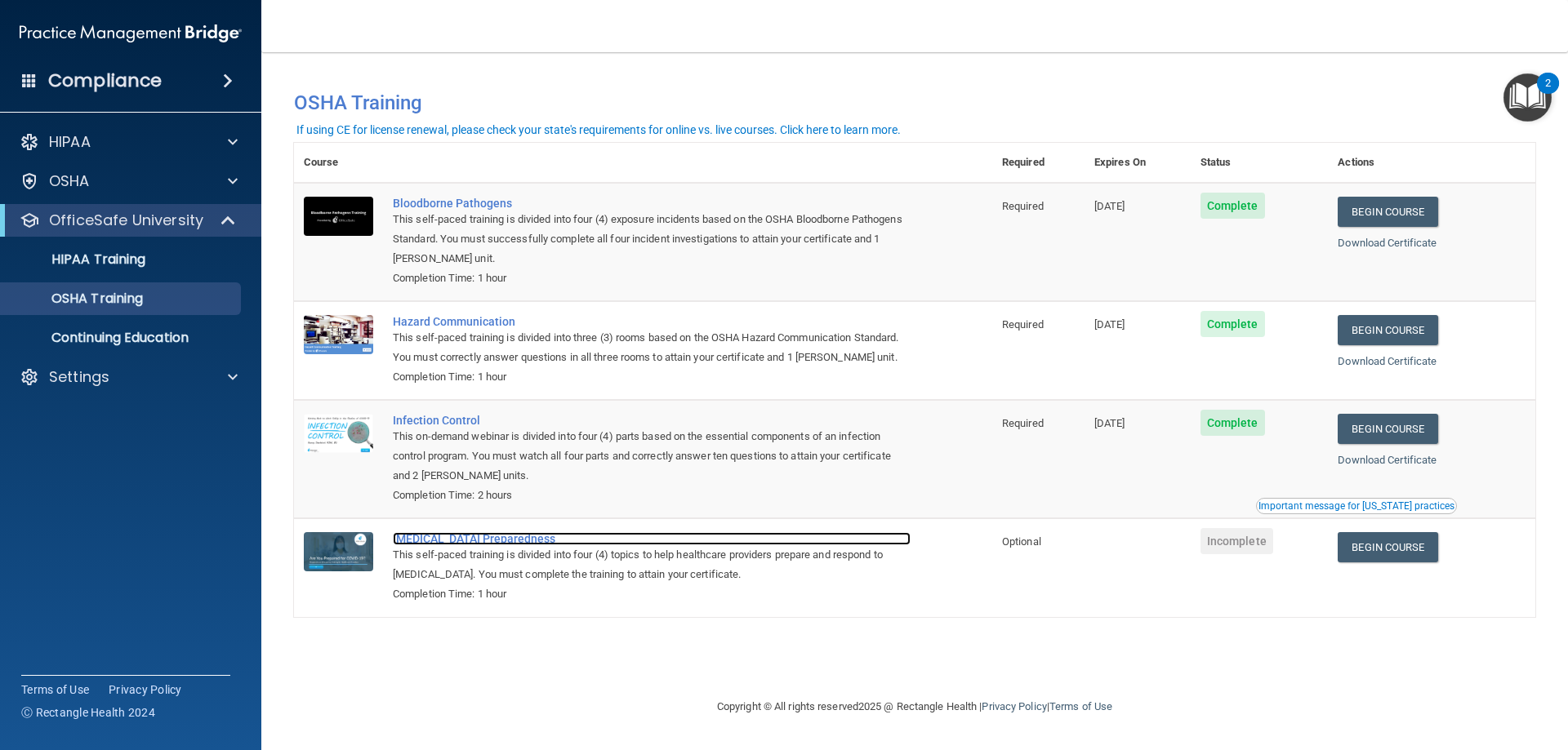
click at [466, 542] on div "[MEDICAL_DATA] Preparedness" at bounding box center [651, 538] width 518 height 13
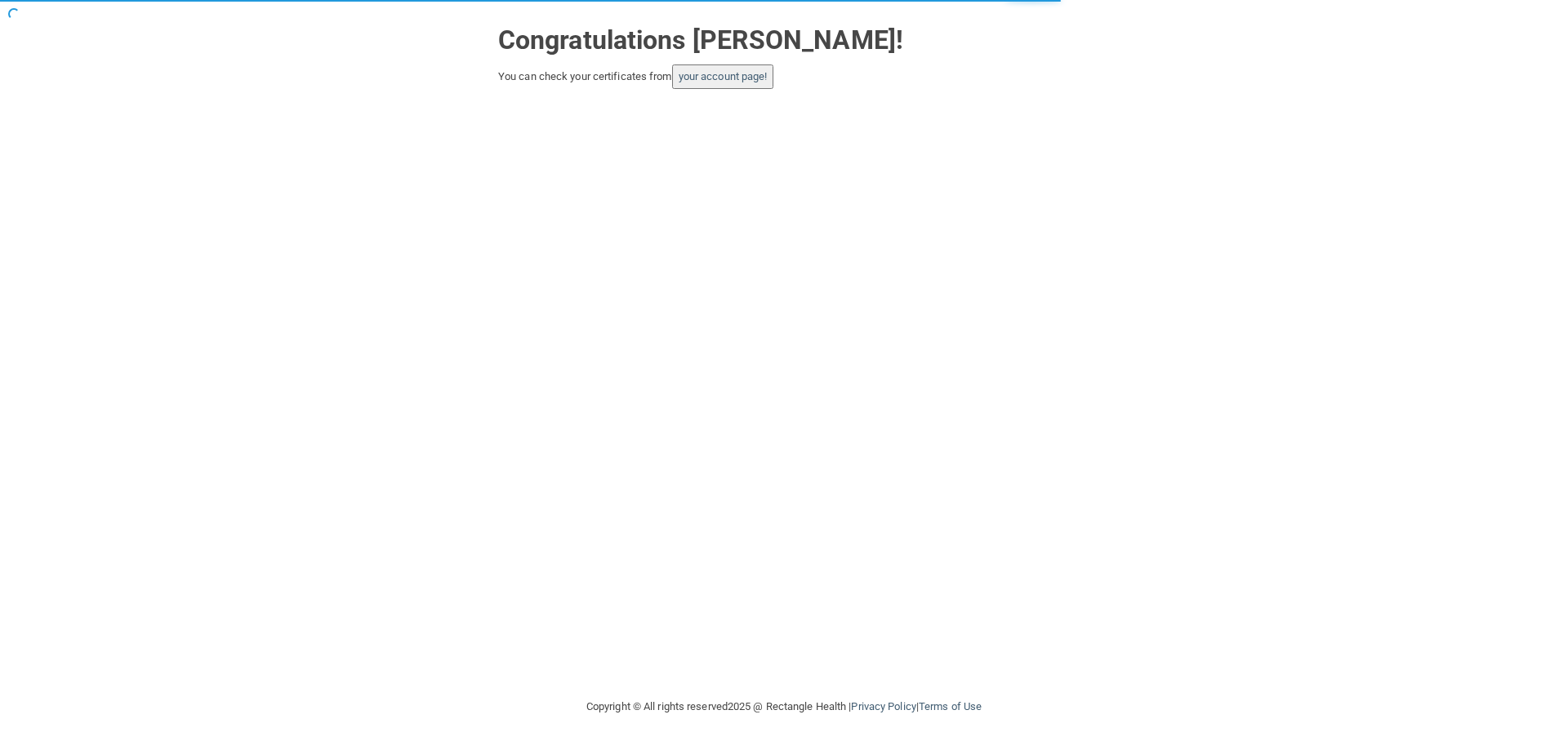
click at [727, 84] on button "your account page!" at bounding box center [723, 77] width 103 height 24
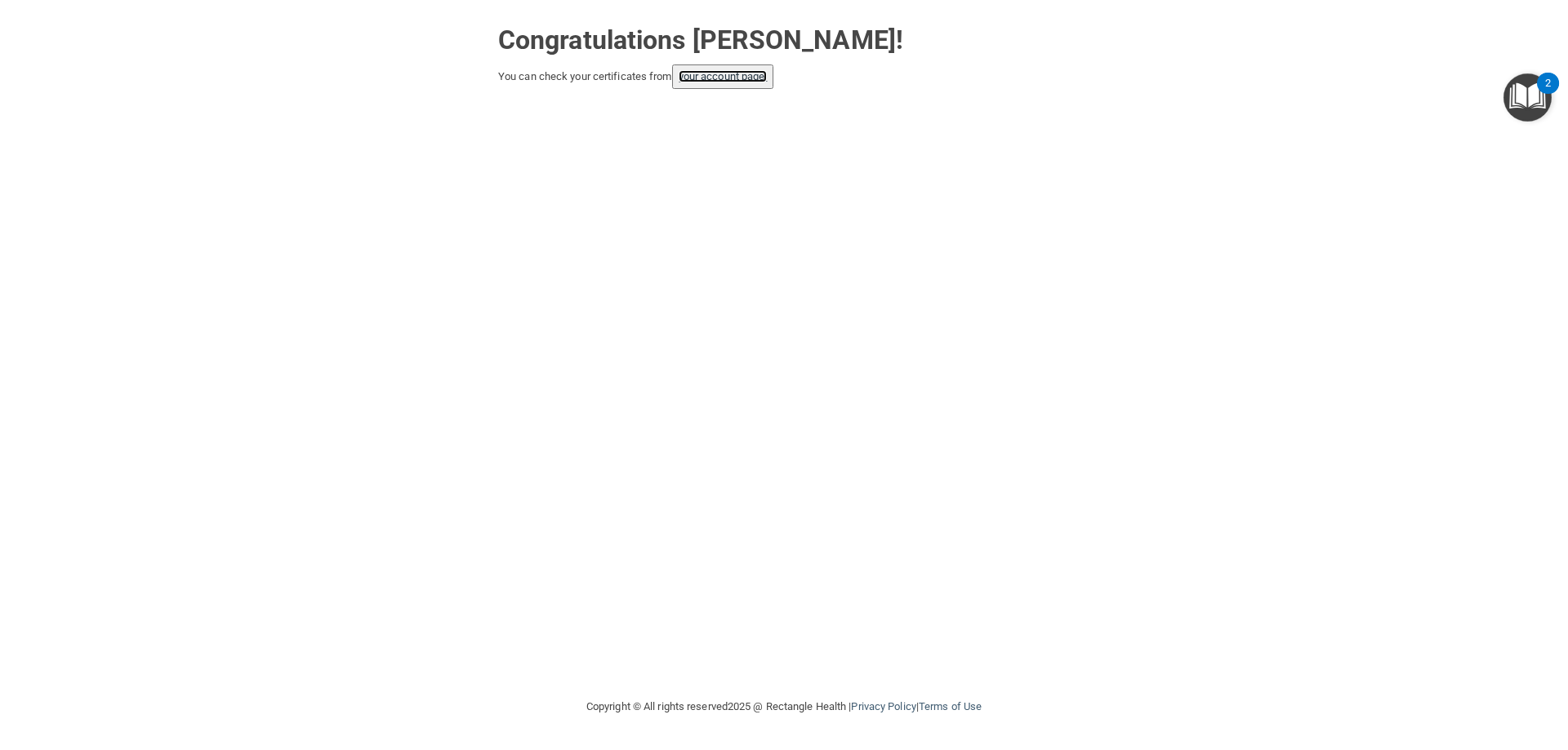
click at [715, 75] on link "your account page!" at bounding box center [723, 77] width 89 height 12
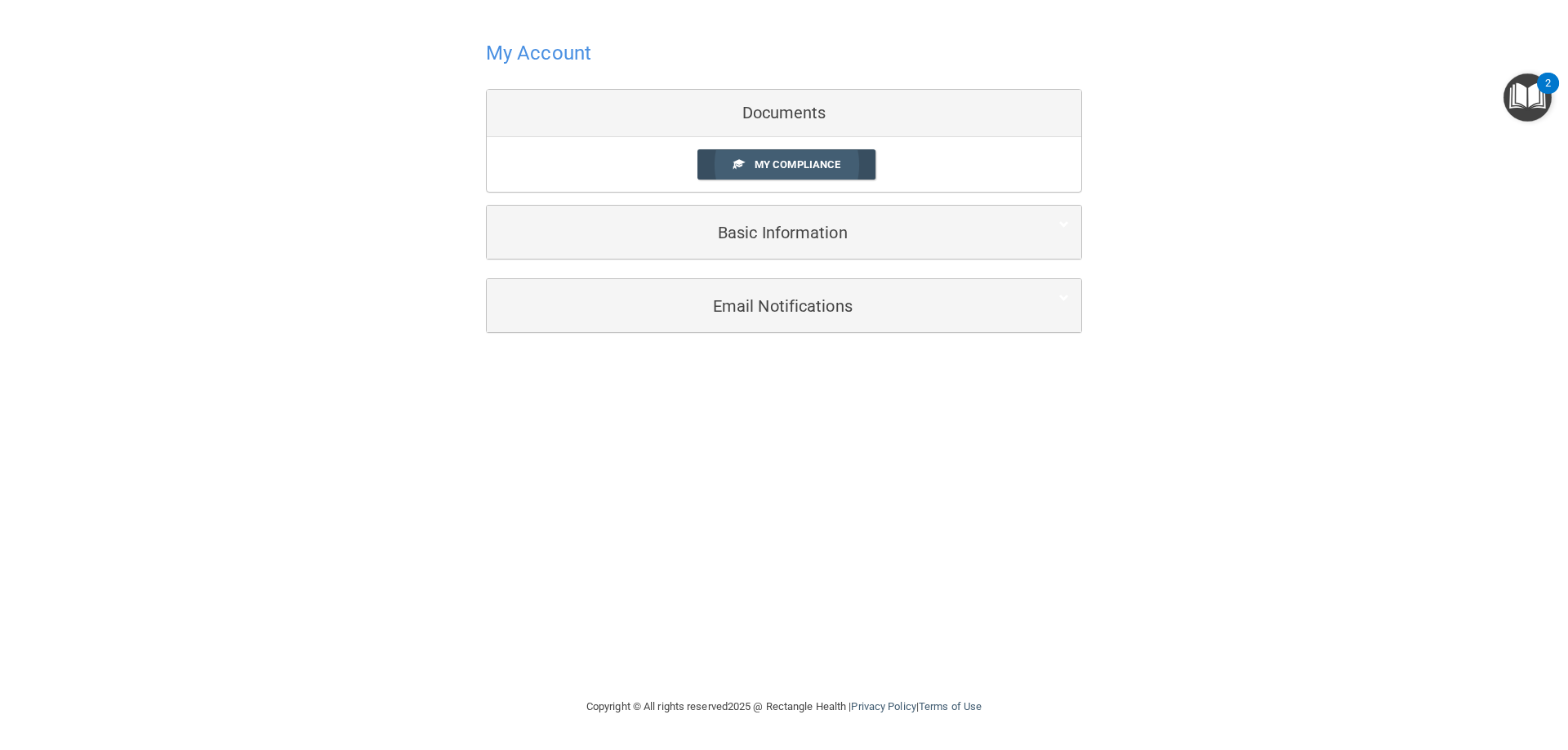
click at [752, 170] on link "My Compliance" at bounding box center [787, 164] width 179 height 30
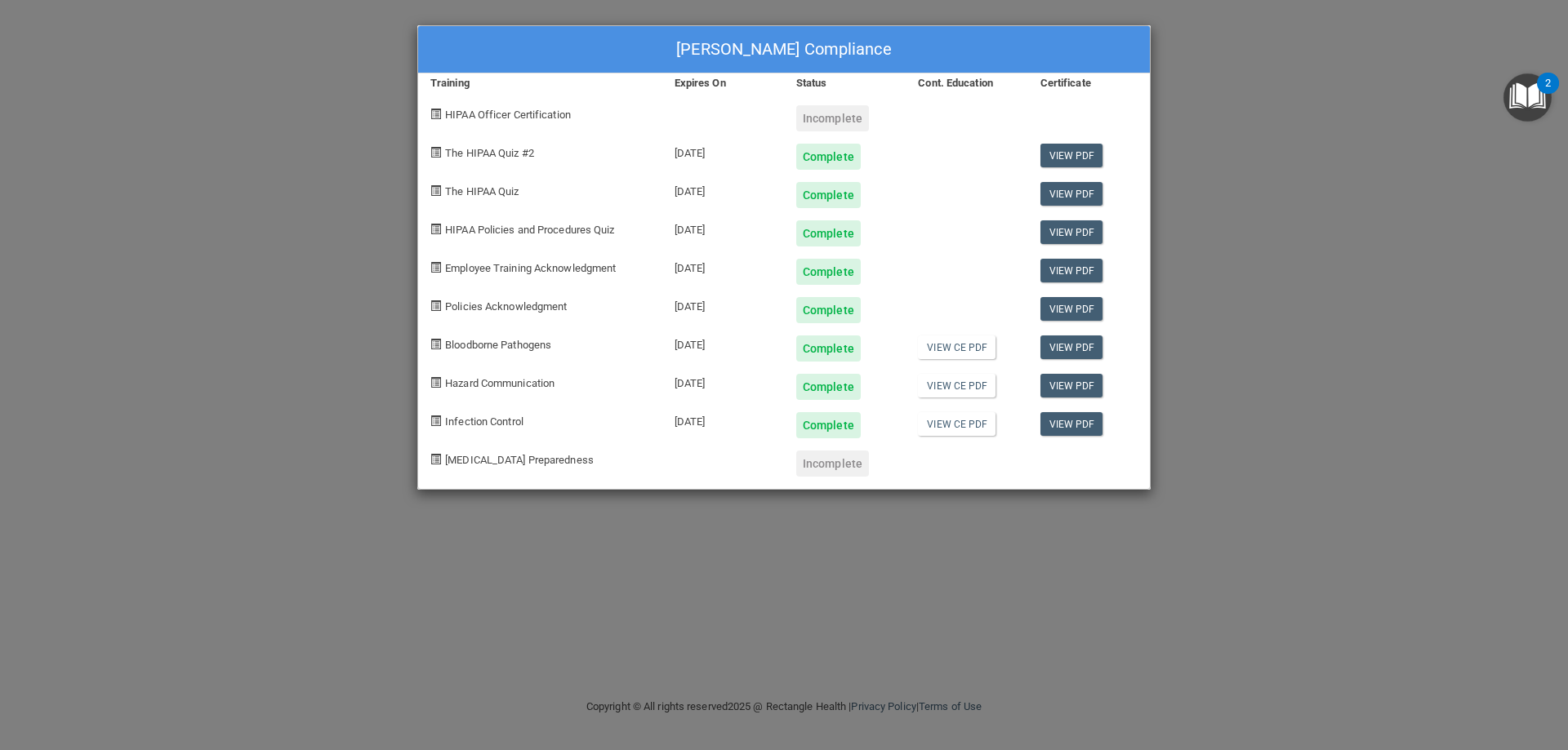
click at [344, 173] on div "Natalya Donaldson's Compliance Training Expires On Status Cont. Education Certi…" at bounding box center [784, 375] width 1568 height 750
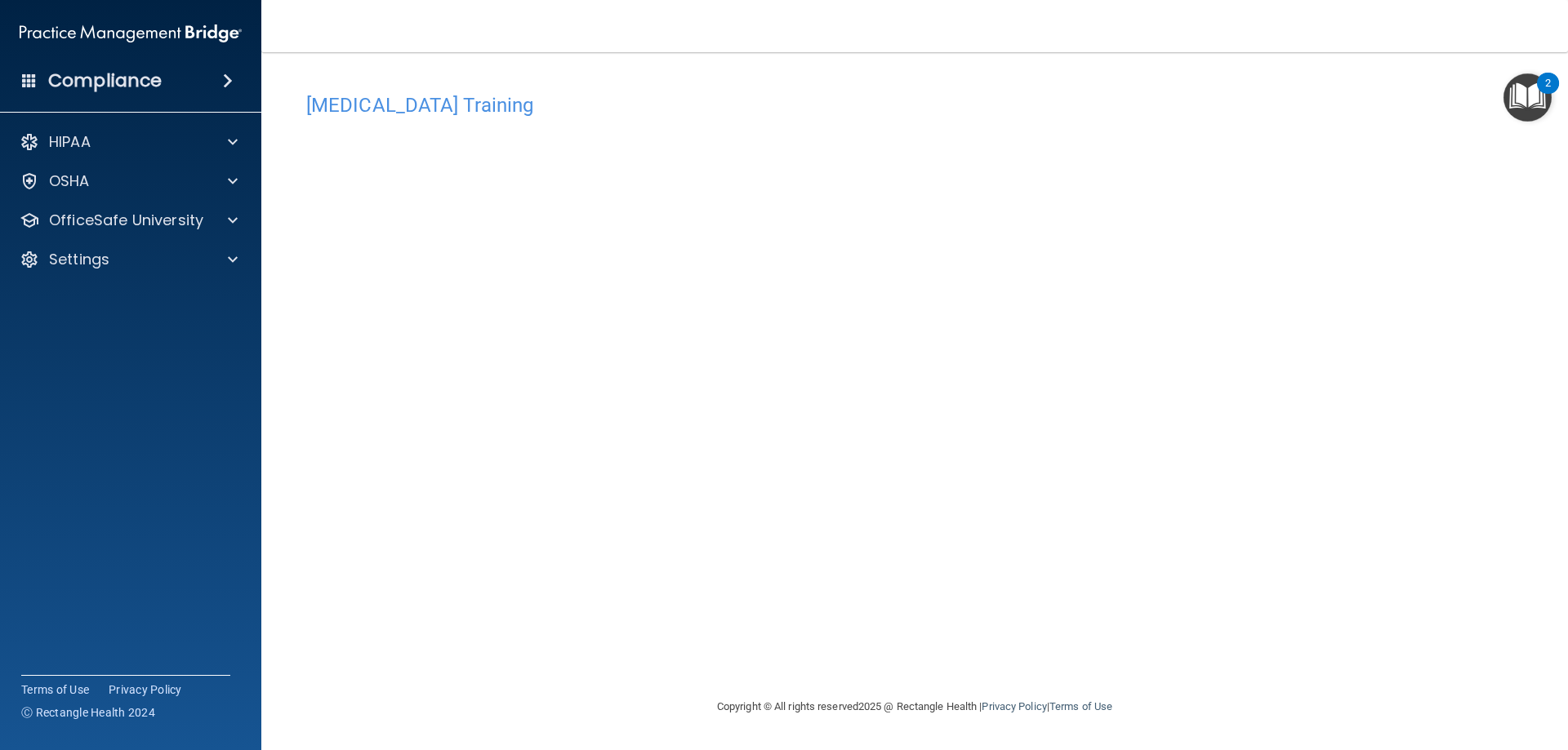
click at [1266, 533] on div "[MEDICAL_DATA] Training This course doesn’t expire until . Are you sure you wan…" at bounding box center [914, 391] width 1241 height 612
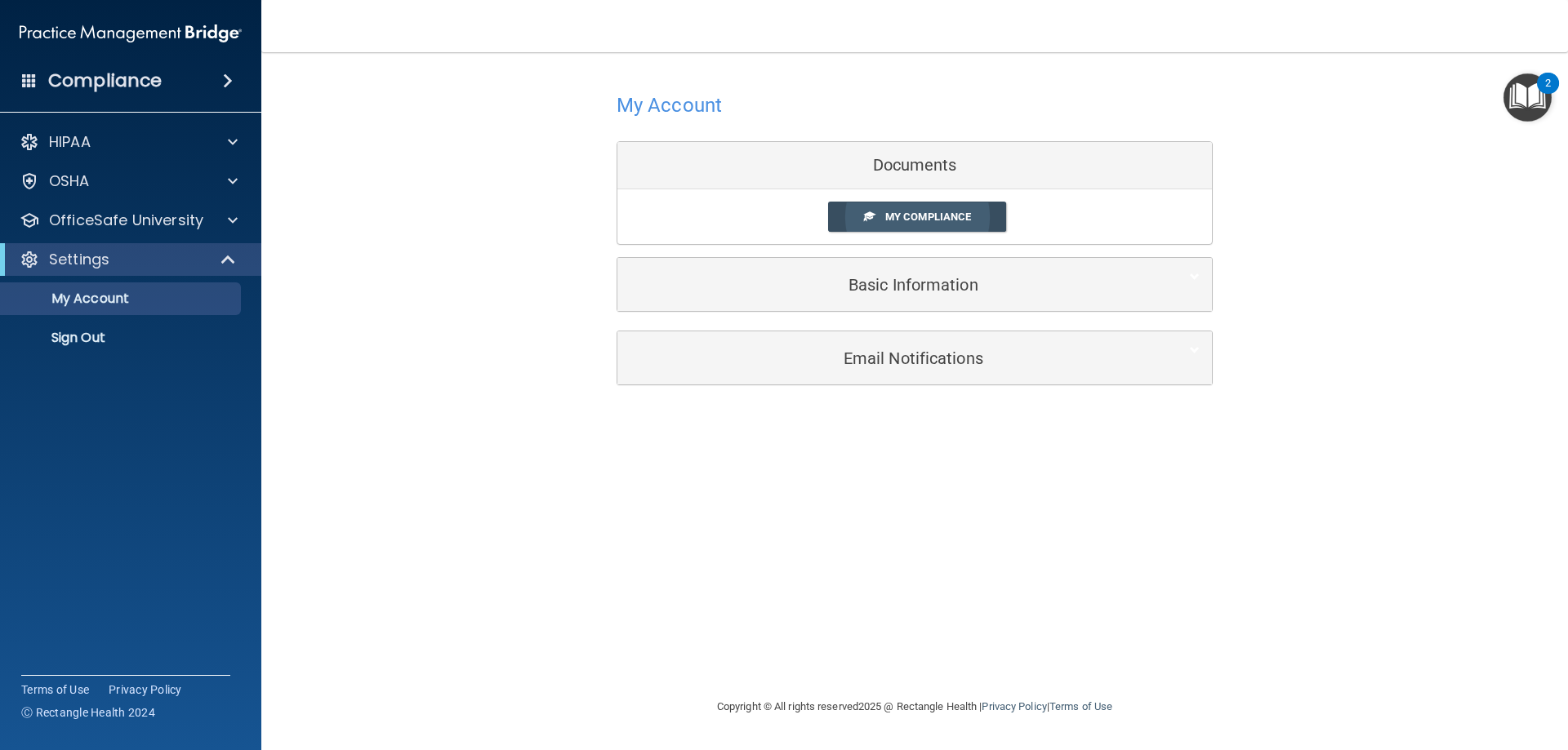
click at [843, 221] on link "My Compliance" at bounding box center [918, 216] width 179 height 30
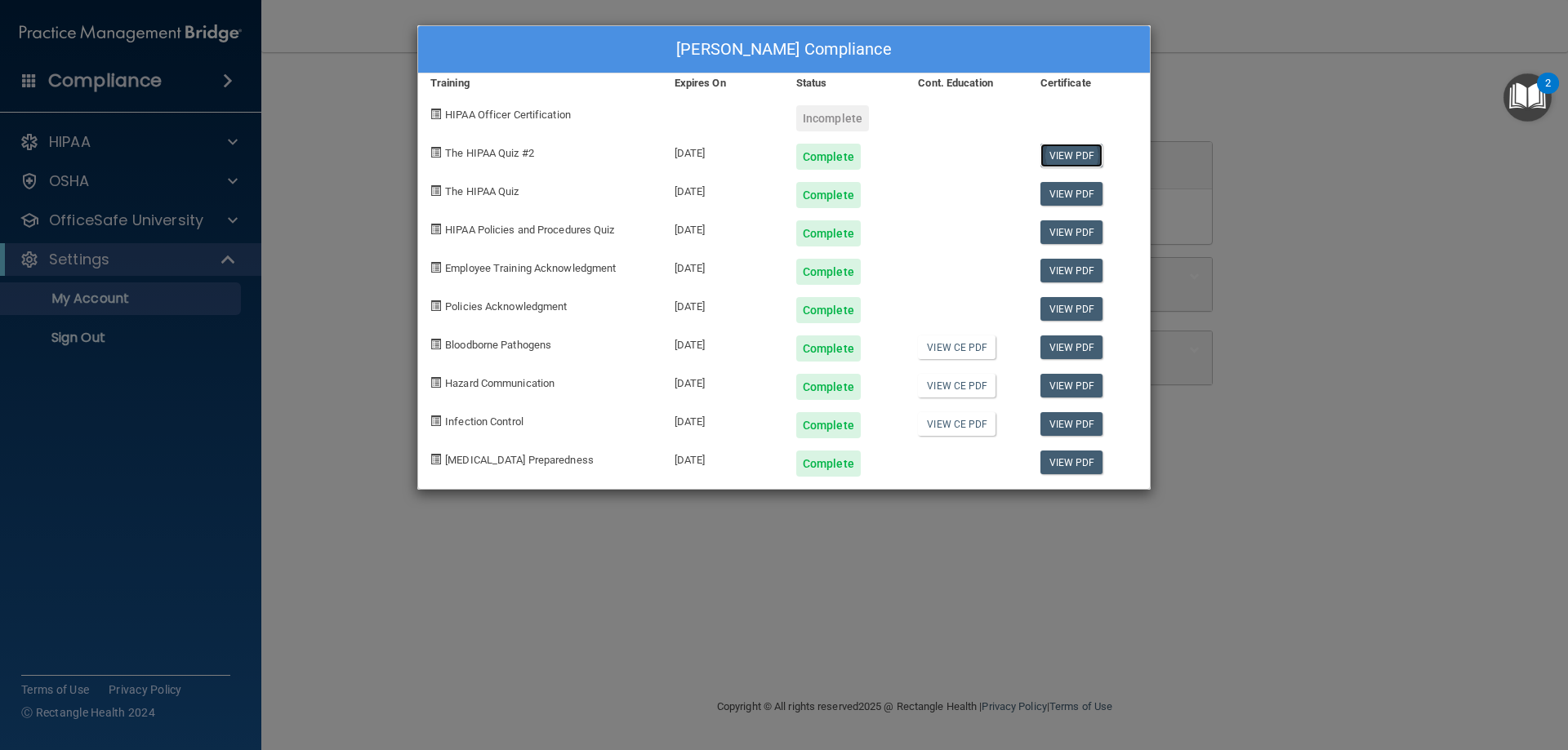
click at [1079, 148] on link "View PDF" at bounding box center [1072, 155] width 63 height 23
click at [976, 425] on link "View CE PDF" at bounding box center [957, 424] width 78 height 23
click at [967, 387] on link "View CE PDF" at bounding box center [957, 385] width 78 height 23
click at [942, 346] on link "View CE PDF" at bounding box center [957, 347] width 78 height 23
click at [977, 635] on div "[PERSON_NAME] Compliance Training Expires On Status Cont. Education Certificate…" at bounding box center [784, 375] width 1568 height 750
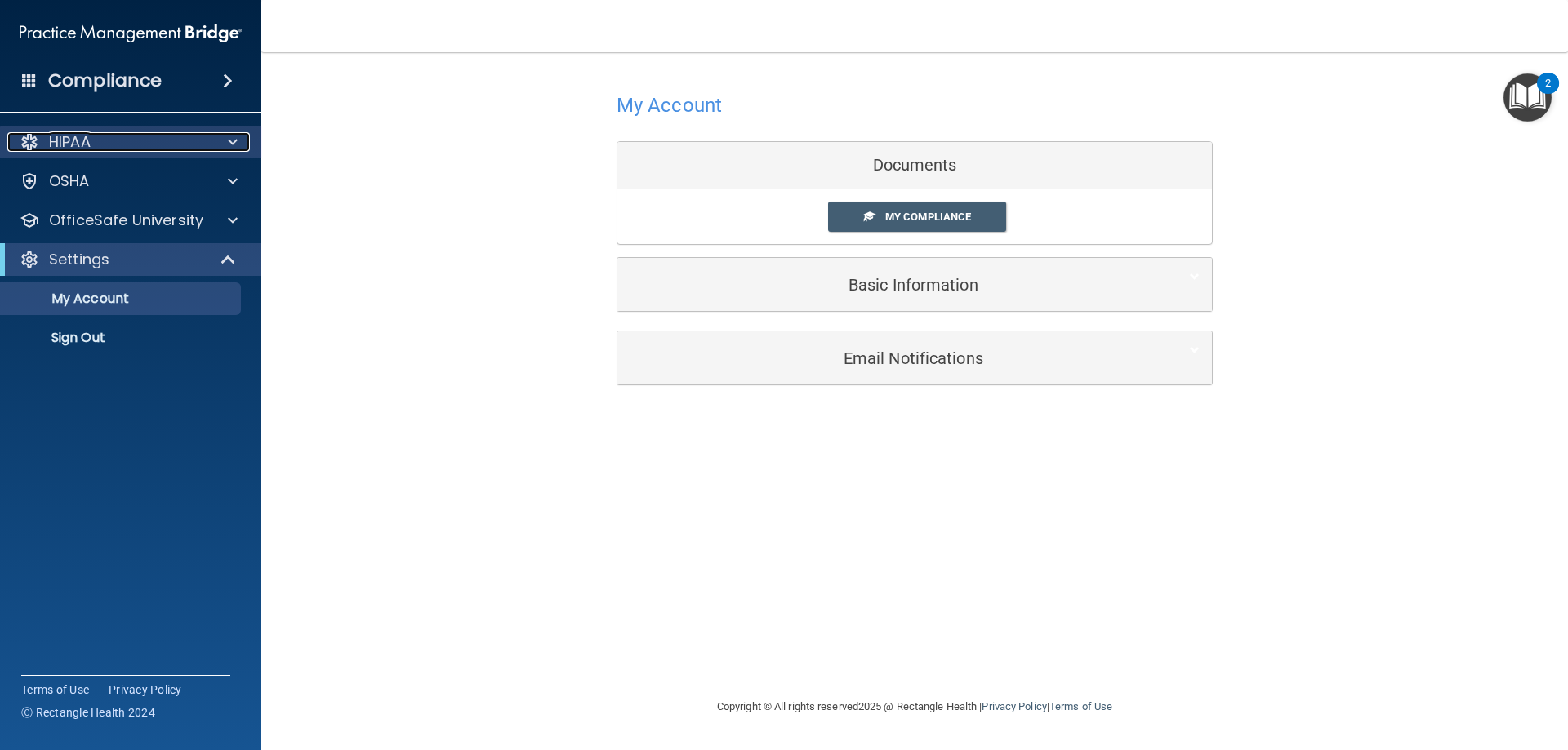
click at [234, 141] on span at bounding box center [233, 142] width 9 height 20
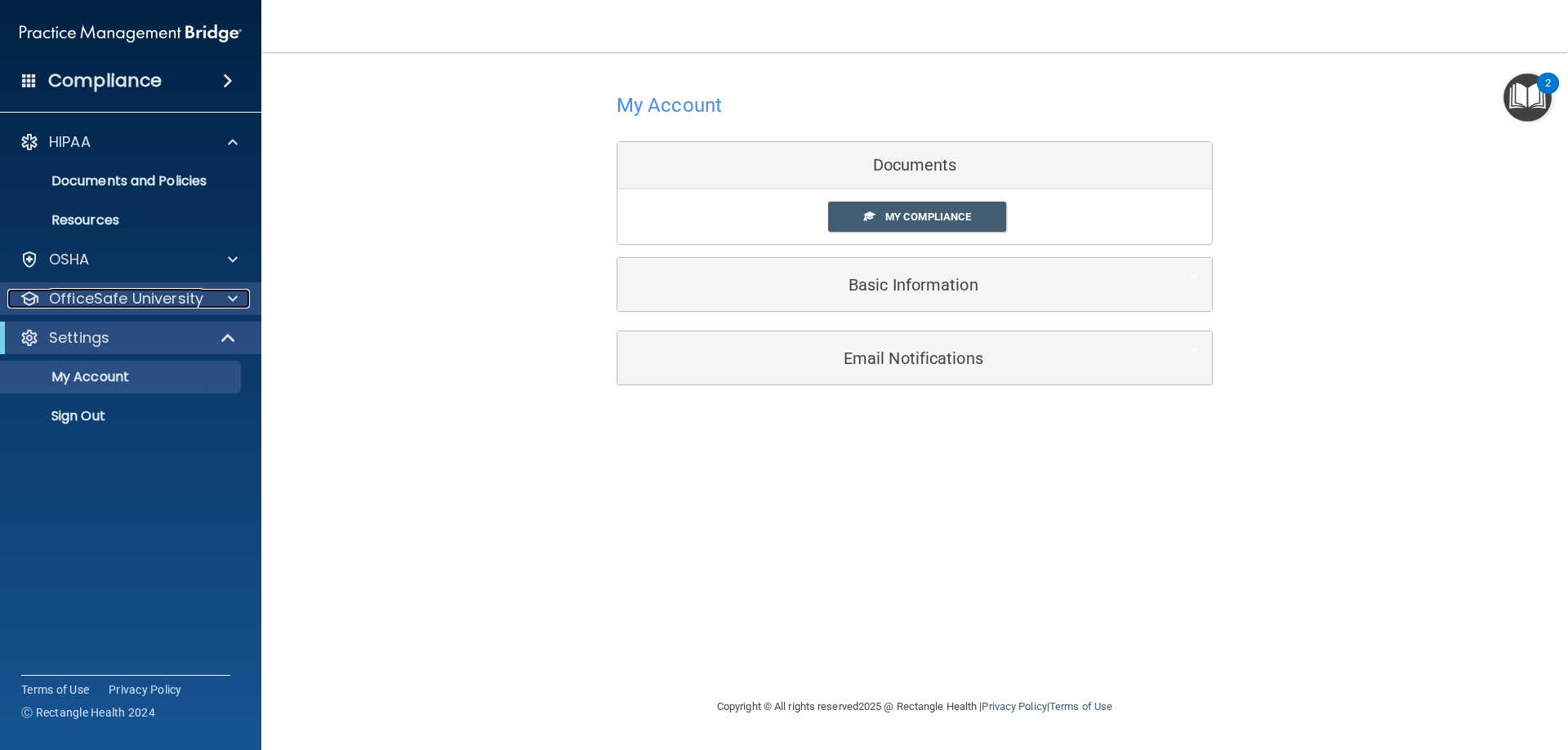
click at [234, 291] on span at bounding box center [233, 299] width 9 height 20
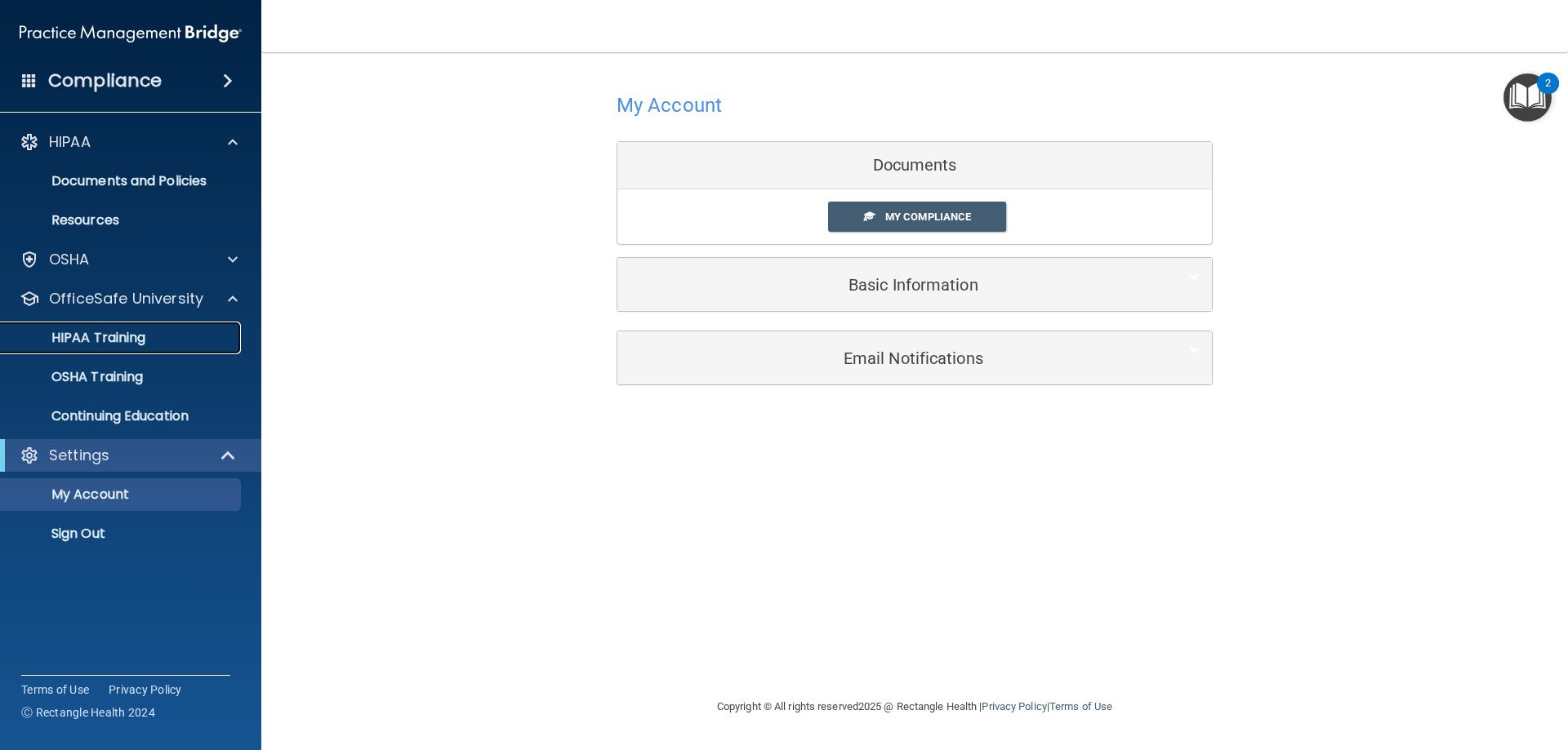
click at [128, 338] on p "HIPAA Training" at bounding box center [78, 338] width 134 height 16
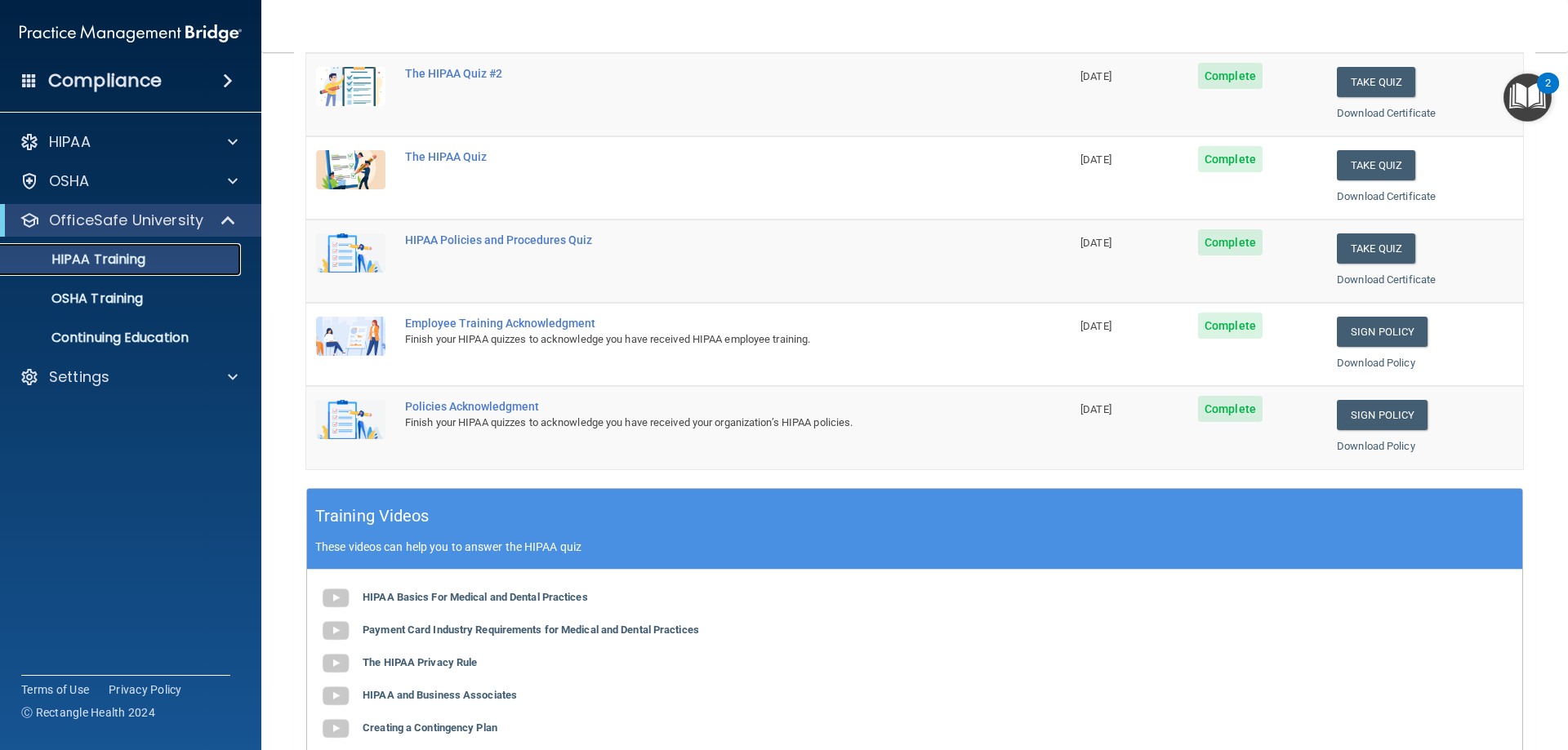
scroll to position [152, 0]
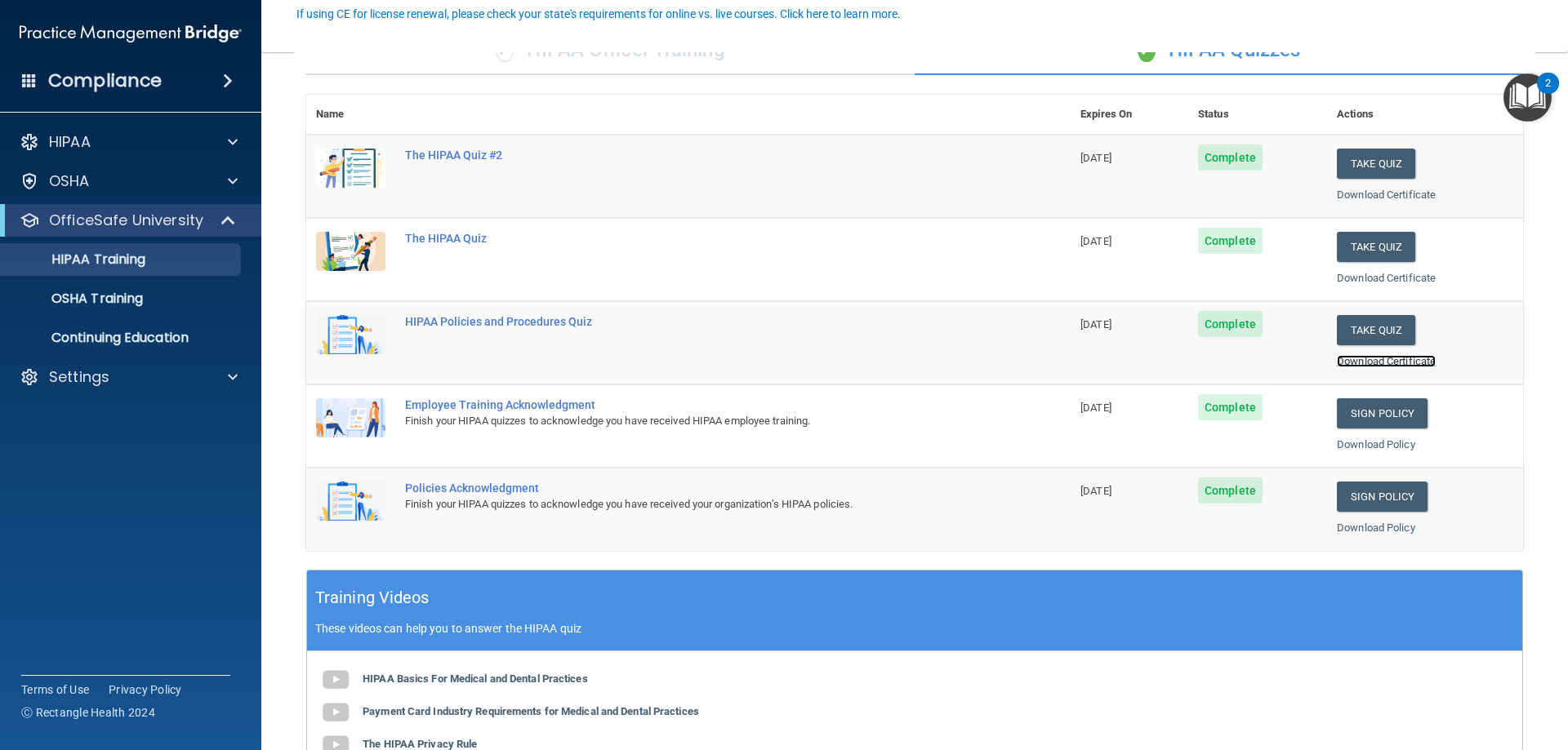
click at [1385, 361] on link "Download Certificate" at bounding box center [1386, 361] width 99 height 12
click at [1375, 281] on link "Download Certificate" at bounding box center [1386, 278] width 99 height 12
click at [1378, 190] on link "Download Certificate" at bounding box center [1386, 195] width 99 height 12
click at [133, 301] on p "OSHA Training" at bounding box center [77, 299] width 133 height 16
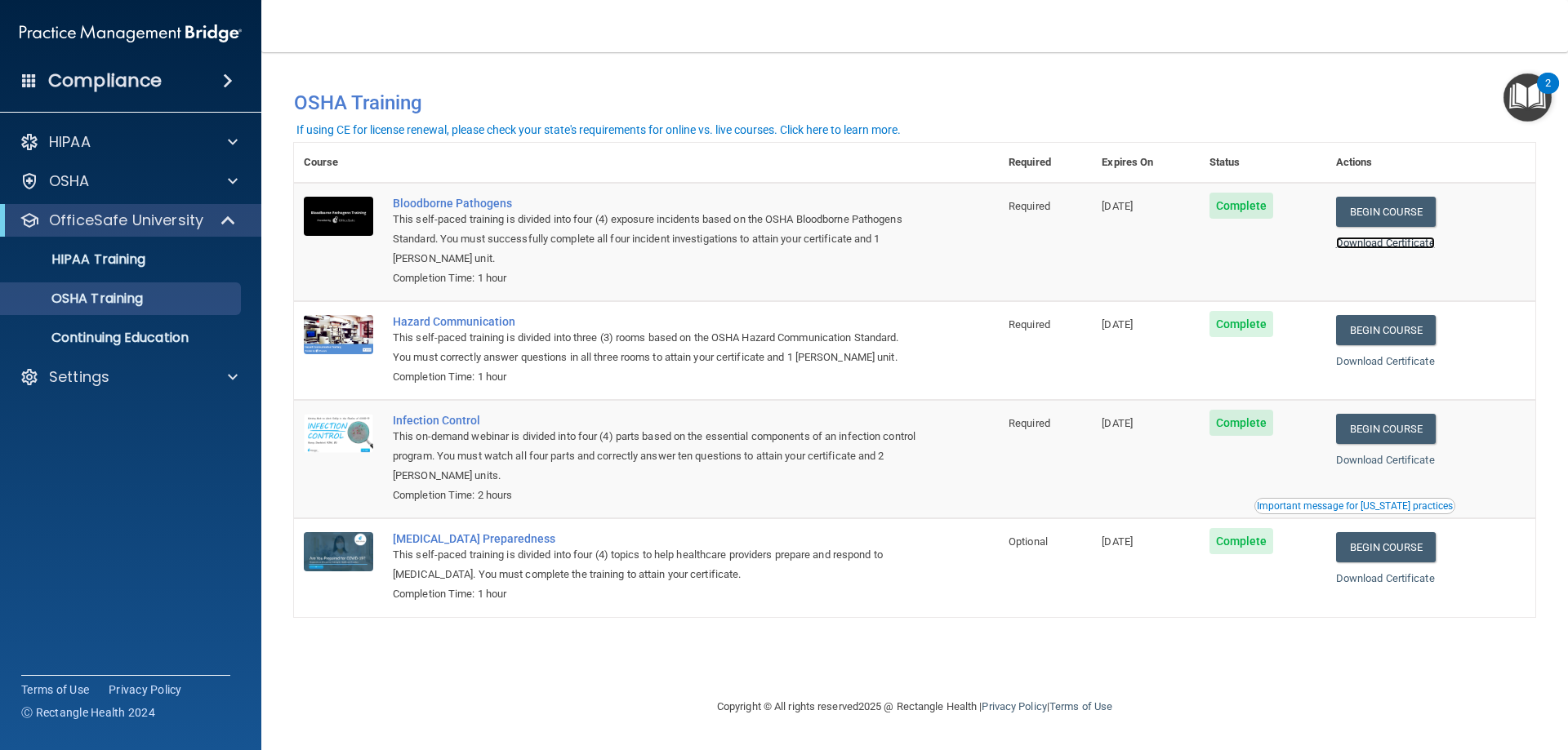
click at [1379, 241] on link "Download Certificate" at bounding box center [1385, 243] width 99 height 12
click at [1422, 358] on link "Download Certificate" at bounding box center [1385, 361] width 99 height 12
click at [1395, 464] on link "Download Certificate" at bounding box center [1385, 460] width 99 height 12
click at [1422, 582] on link "Download Certificate" at bounding box center [1385, 579] width 99 height 12
click at [1525, 103] on img "Open Resource Center, 2 new notifications" at bounding box center [1528, 97] width 48 height 48
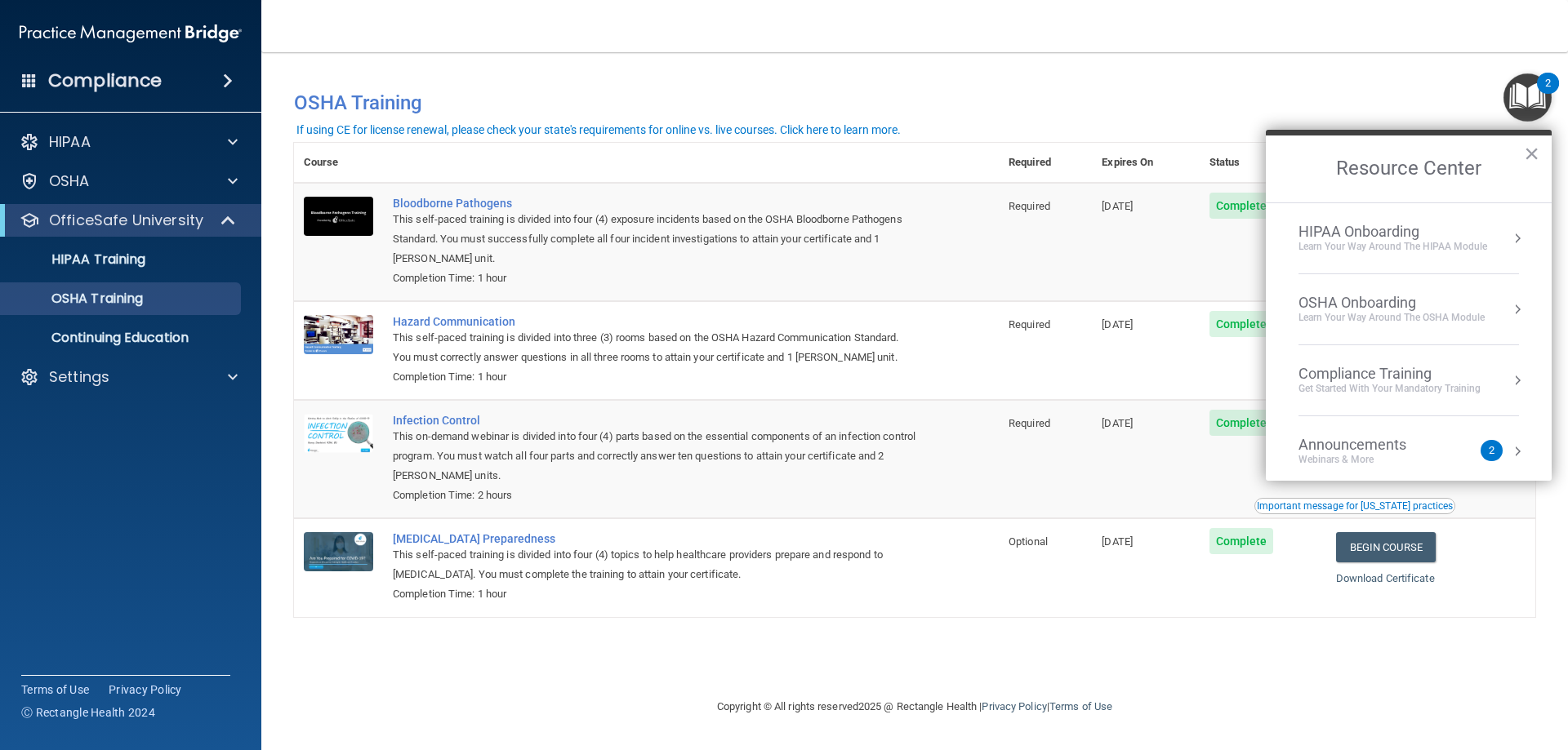
click at [1525, 103] on img "Open Resource Center, 2 new notifications" at bounding box center [1528, 97] width 48 height 48
